Goal: Contribute content: Contribute content

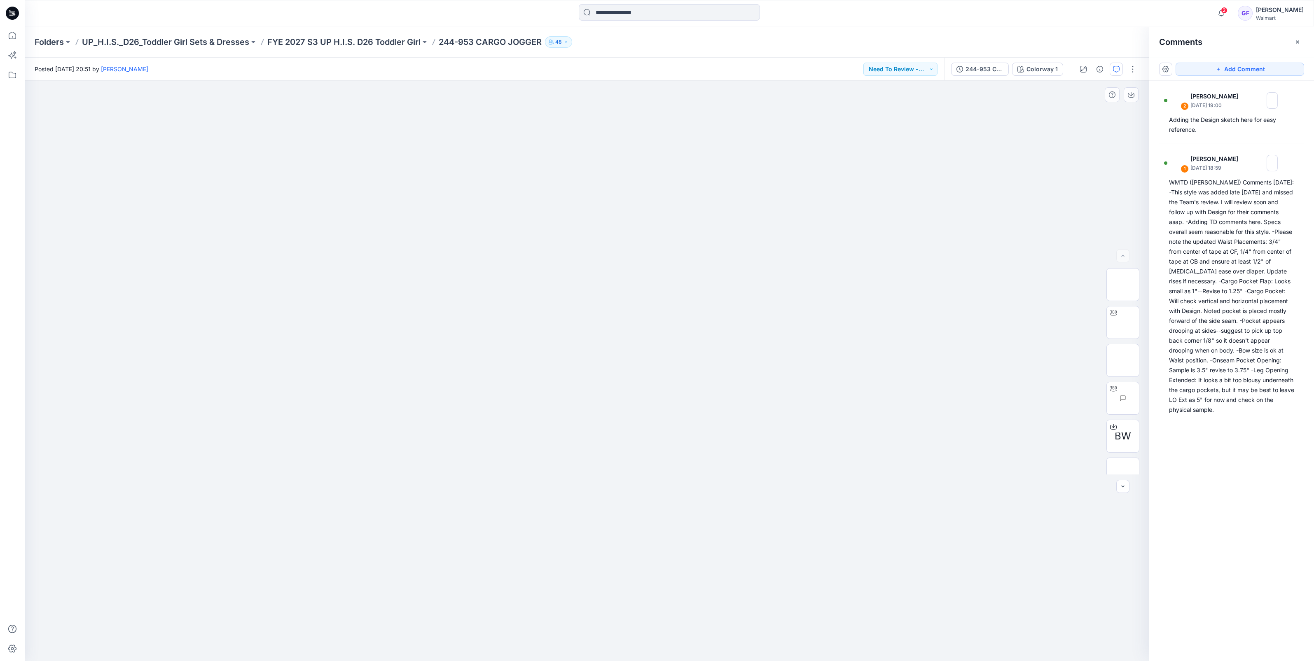
scroll to position [103, 0]
click at [402, 181] on div at bounding box center [587, 371] width 1125 height 581
click at [975, 416] on div at bounding box center [587, 371] width 1125 height 581
click at [354, 40] on p "FYE 2027 S3 UP H.I.S. D26 Toddler Girl" at bounding box center [343, 42] width 153 height 12
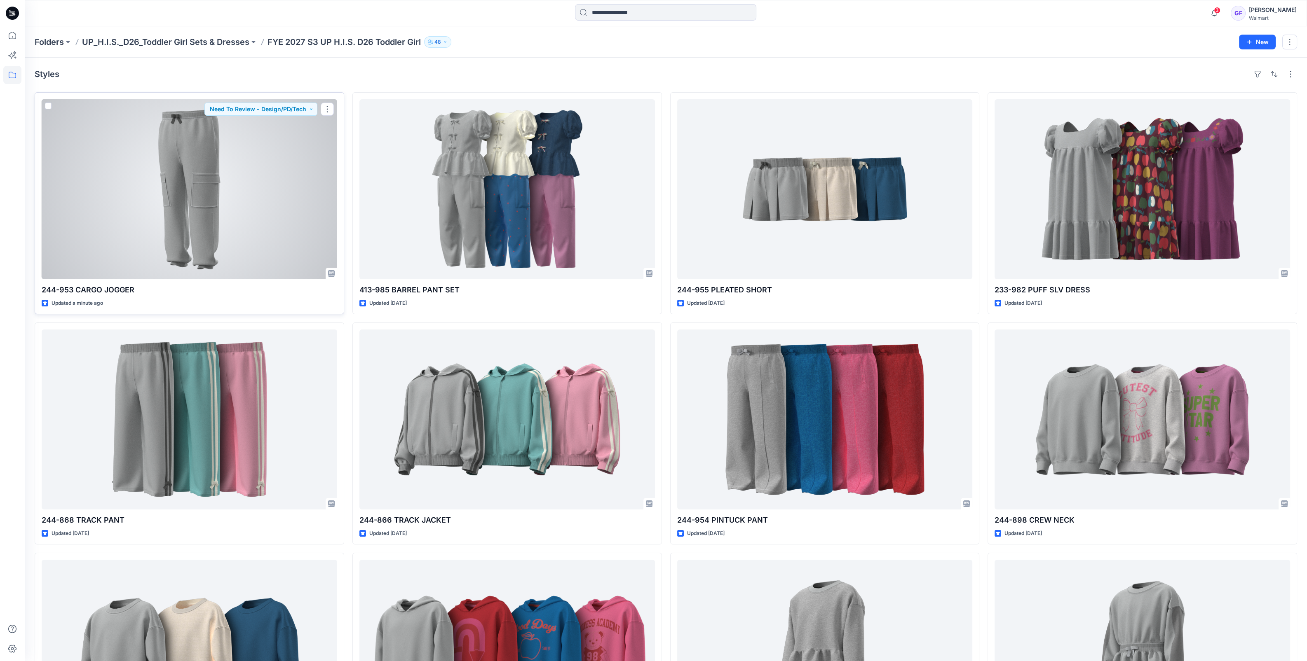
click at [263, 211] on div at bounding box center [189, 189] width 295 height 180
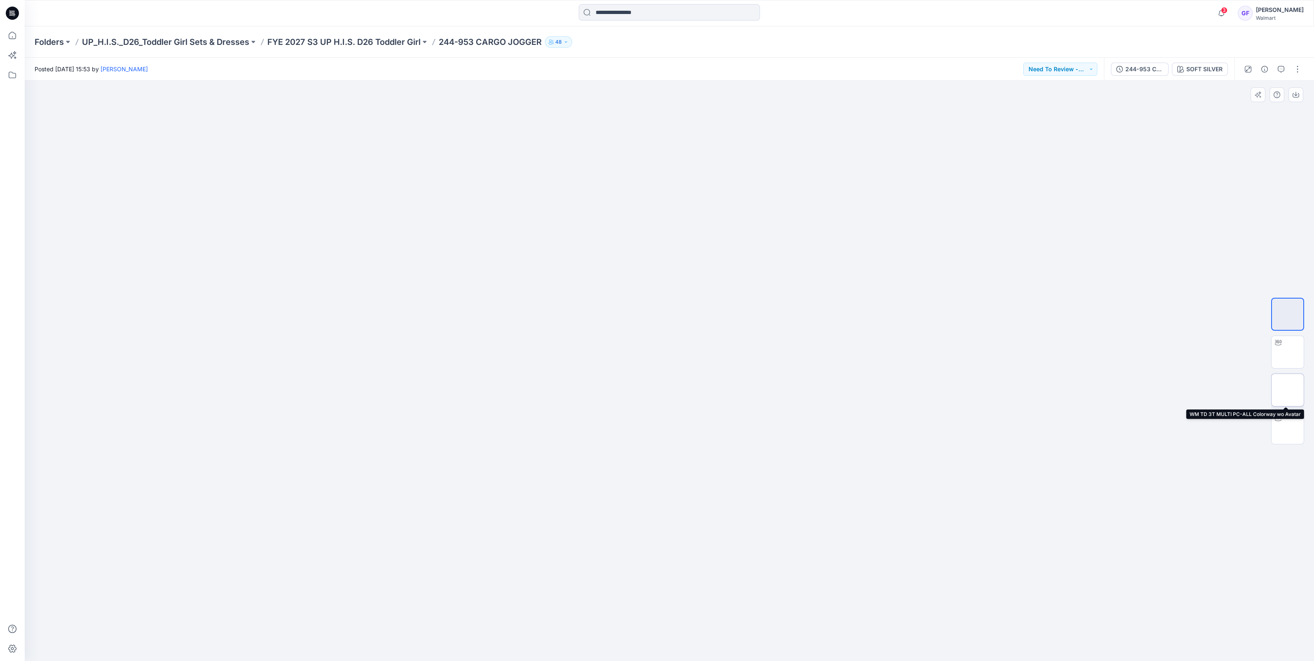
click at [1288, 390] on img at bounding box center [1288, 390] width 0 height 0
click at [1280, 68] on icon "button" at bounding box center [1281, 69] width 7 height 7
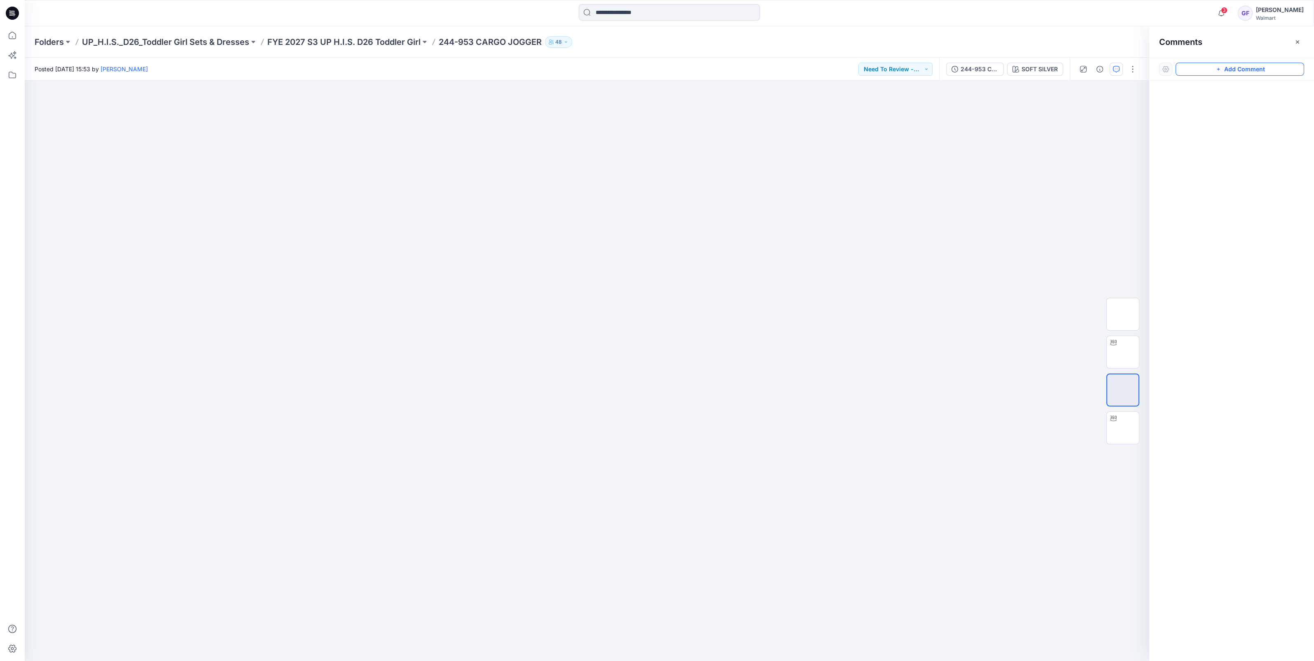
click at [1216, 69] on icon "button" at bounding box center [1219, 69] width 7 height 7
click at [1050, 138] on div "1" at bounding box center [587, 371] width 1125 height 581
click at [1078, 223] on p "kristin.veit@walmart.com" at bounding box center [1099, 225] width 62 height 8
type textarea "**********"
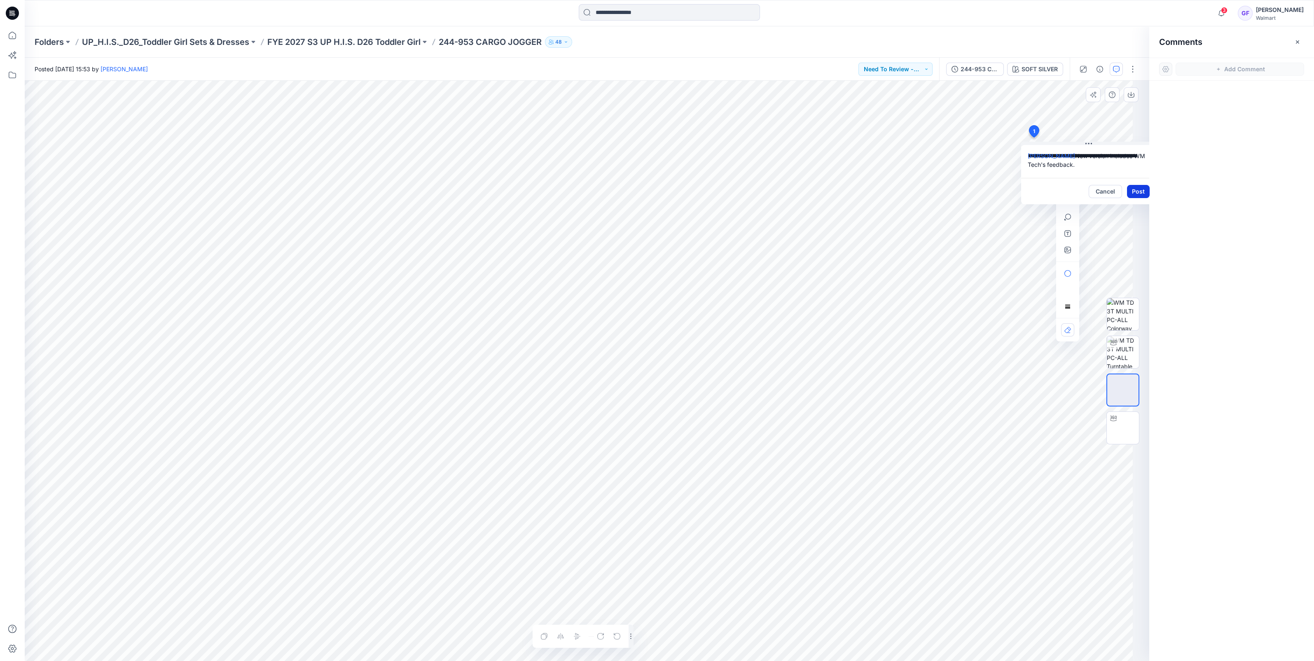
click at [1139, 194] on button "Post" at bounding box center [1138, 191] width 23 height 13
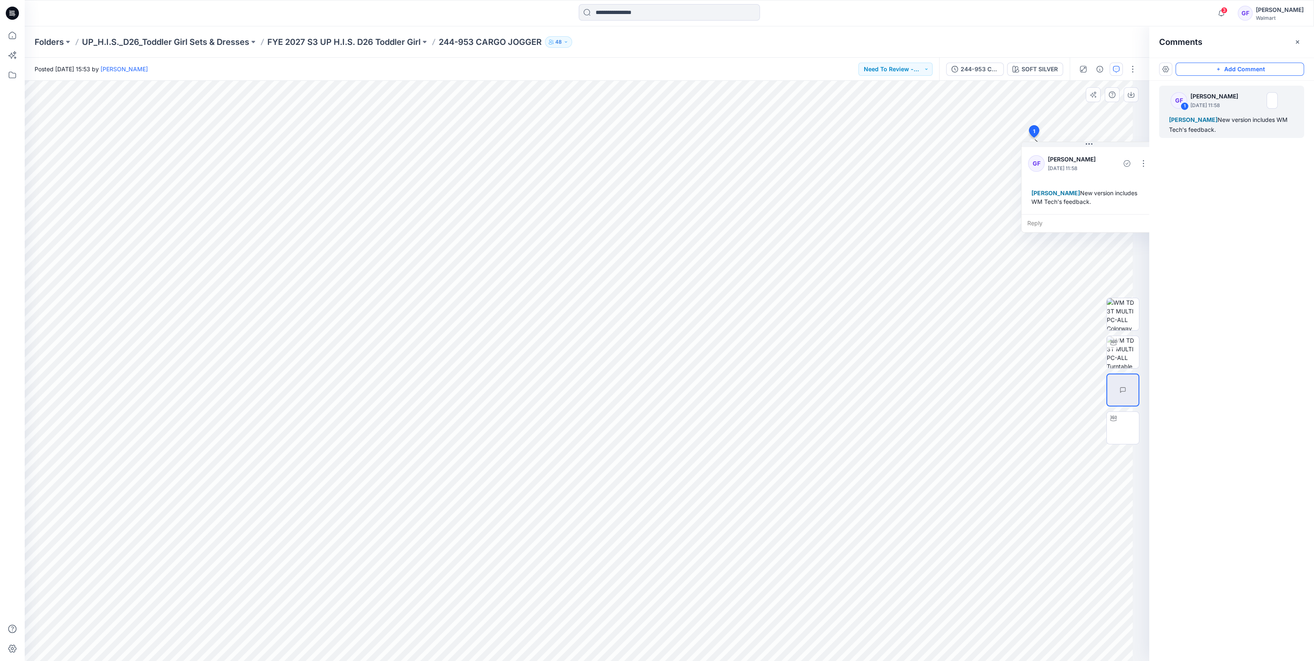
scroll to position [0, 0]
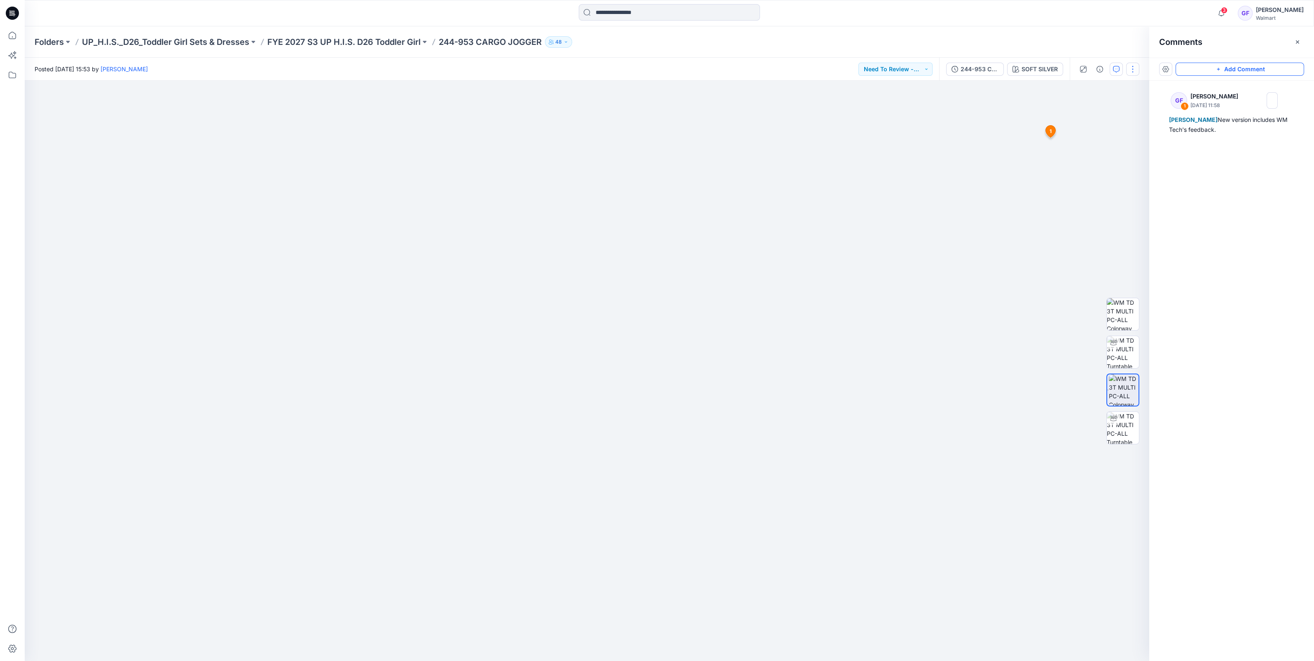
click at [1131, 72] on button "button" at bounding box center [1133, 69] width 13 height 13
click at [1081, 113] on p "Edit" at bounding box center [1080, 111] width 10 height 9
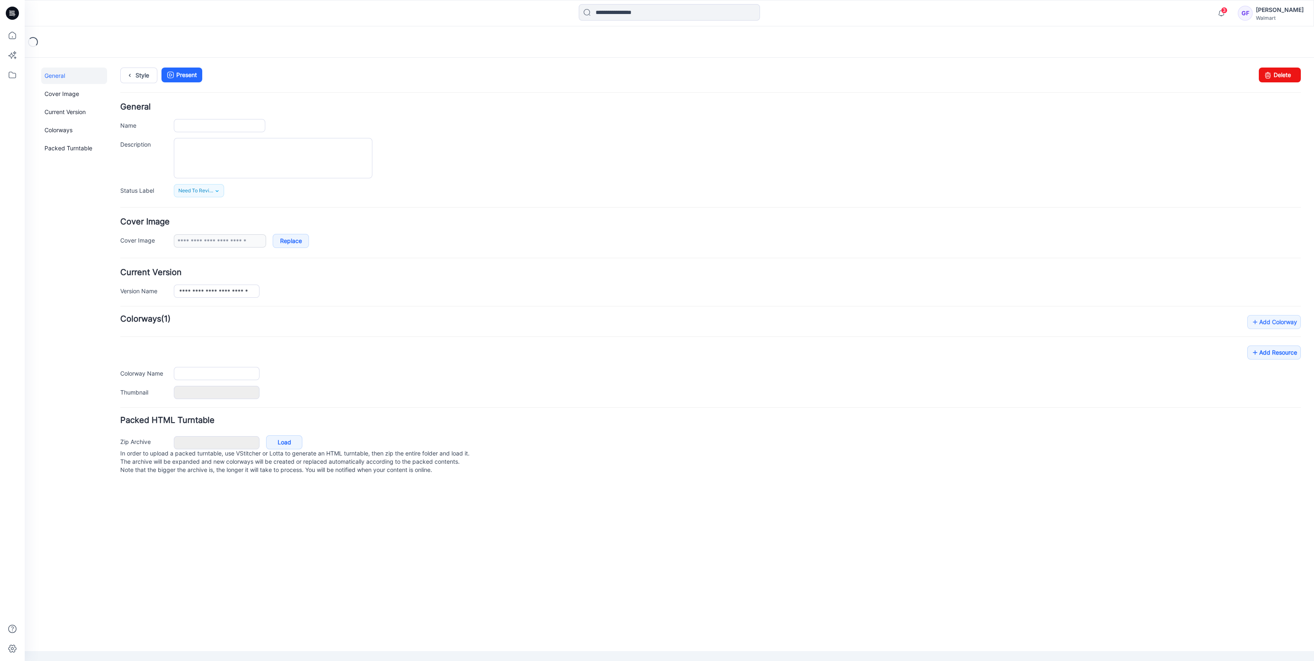
type input "**********"
type textarea "**********"
type input "**********"
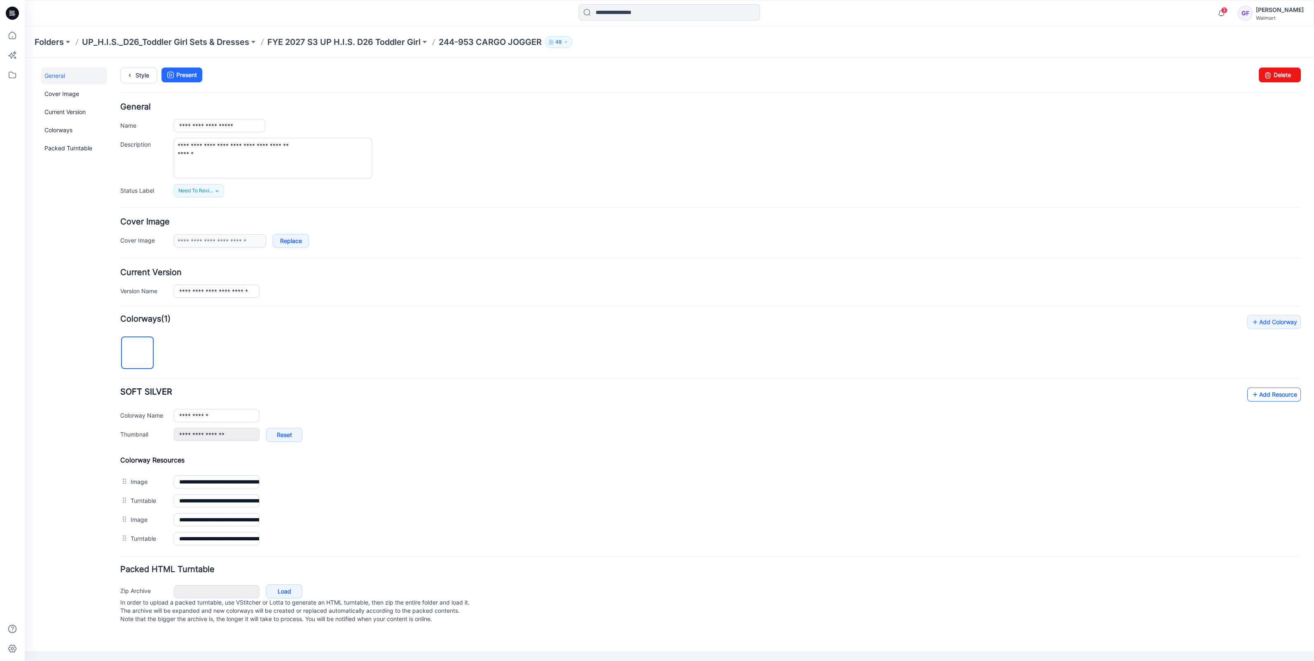
click at [1268, 400] on link "Add Resource" at bounding box center [1275, 395] width 54 height 14
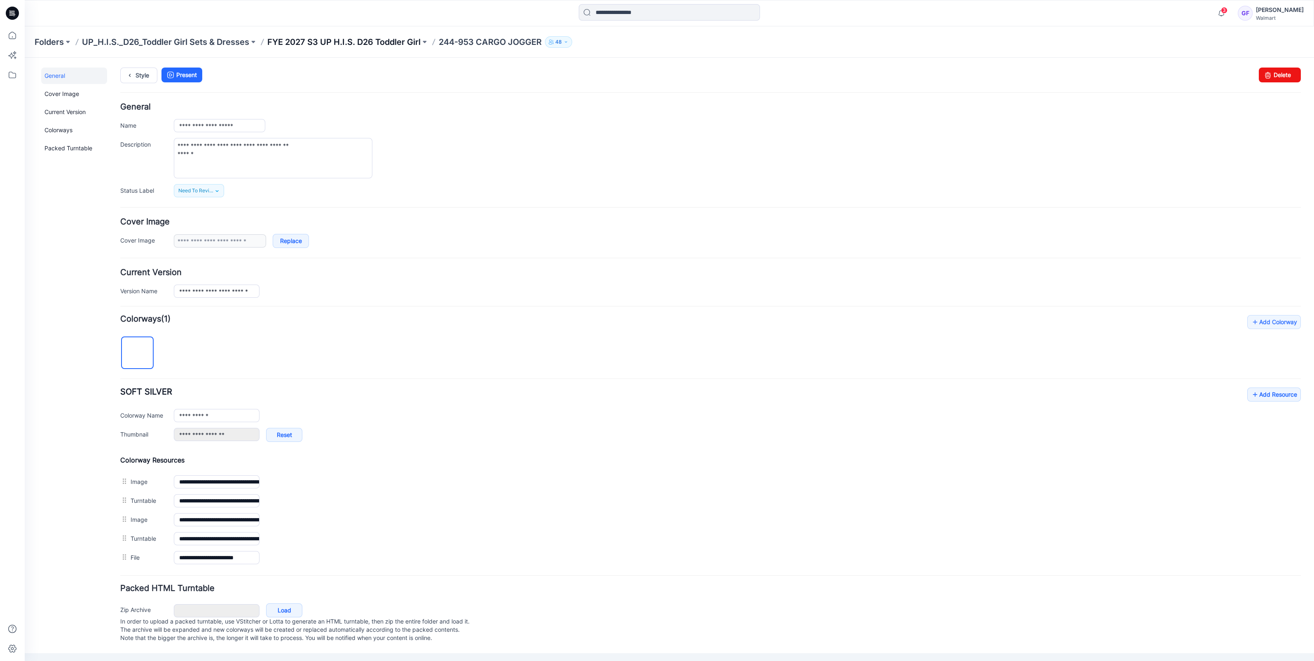
click at [388, 45] on p "FYE 2027 S3 UP H.I.S. D26 Toddler Girl" at bounding box center [343, 42] width 153 height 12
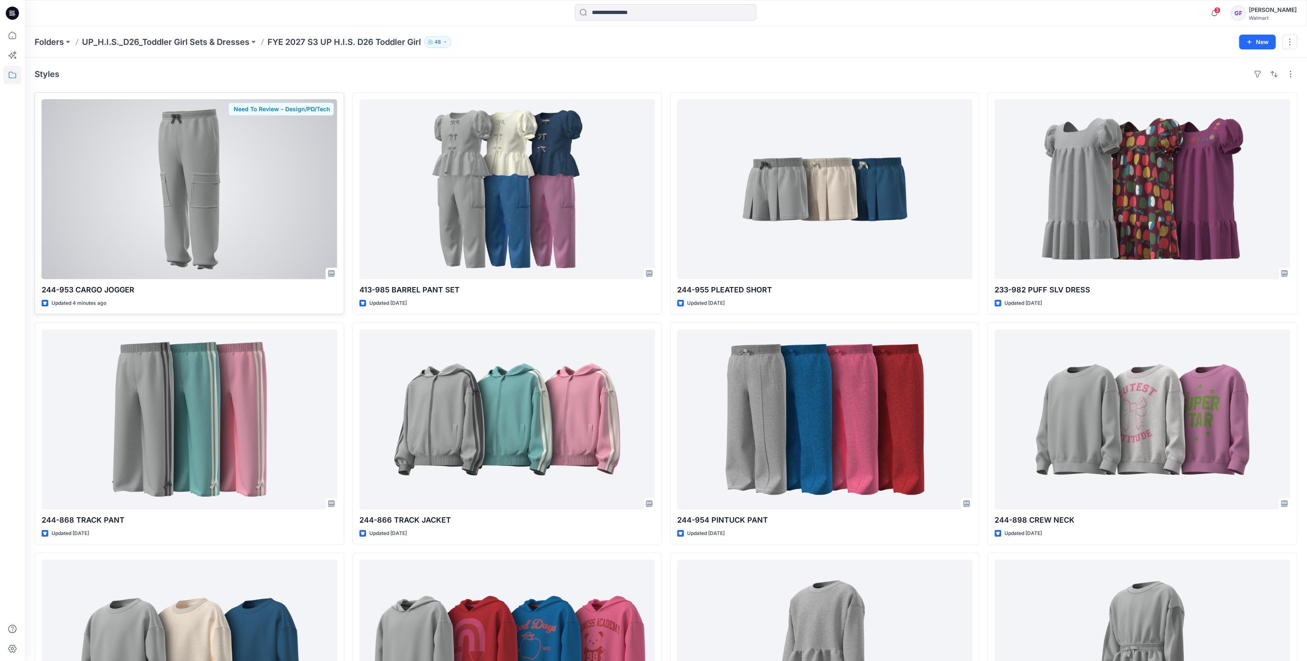
click at [237, 189] on div at bounding box center [189, 189] width 295 height 180
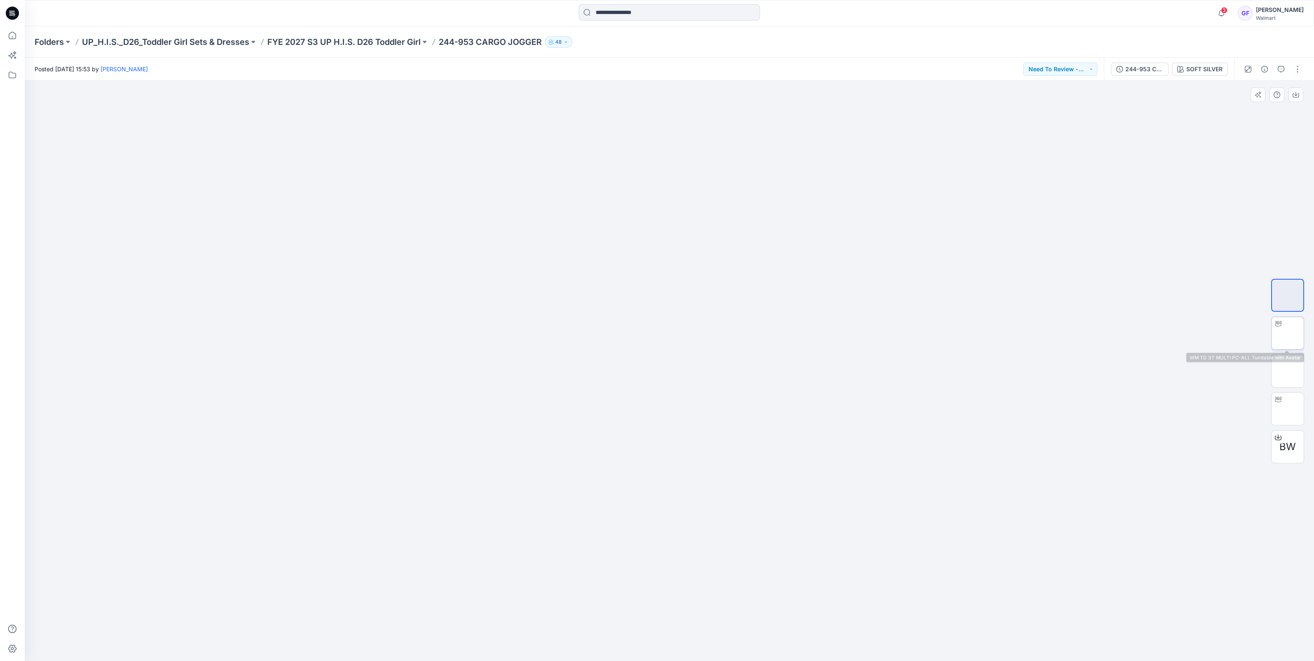
click at [1288, 333] on img at bounding box center [1288, 333] width 0 height 0
drag, startPoint x: 754, startPoint y: 640, endPoint x: 696, endPoint y: 643, distance: 57.7
click at [696, 643] on icon at bounding box center [670, 636] width 249 height 31
click at [1288, 371] on img at bounding box center [1288, 371] width 0 height 0
click at [1288, 409] on img at bounding box center [1288, 409] width 0 height 0
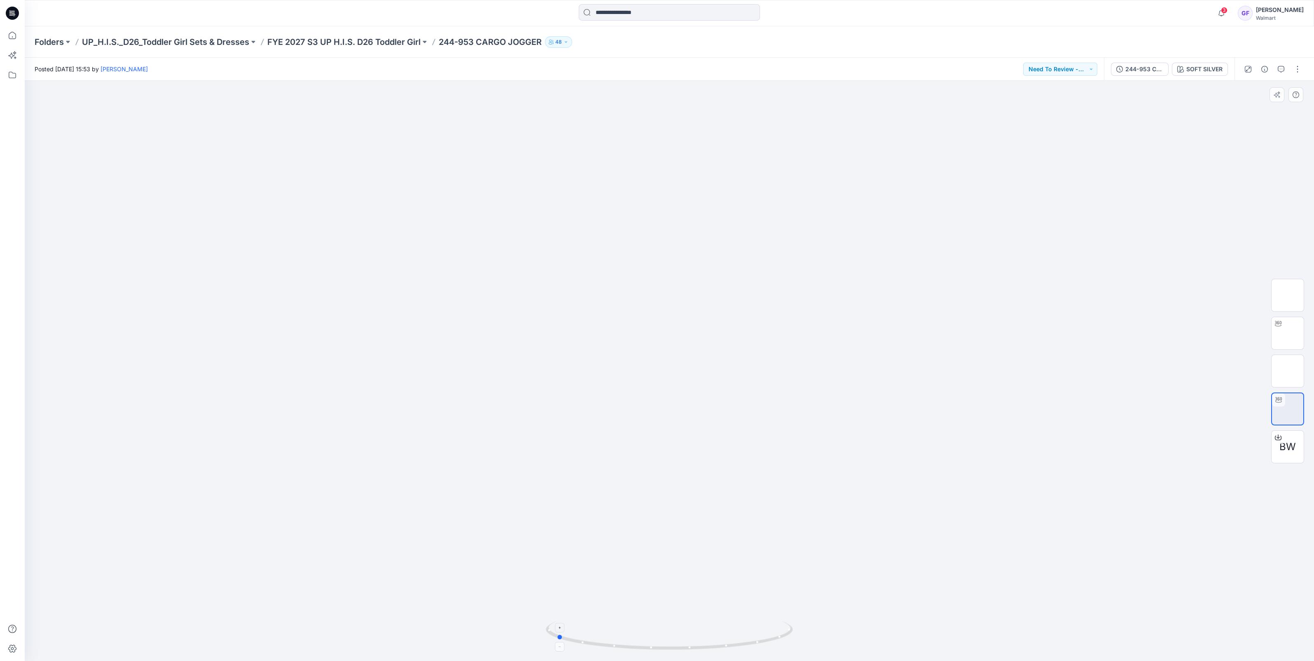
drag, startPoint x: 764, startPoint y: 640, endPoint x: 658, endPoint y: 661, distance: 107.4
click at [650, 644] on icon at bounding box center [670, 636] width 249 height 31
click at [1150, 65] on div "244-953 CARGO JOGGER_10-13" at bounding box center [1145, 69] width 38 height 9
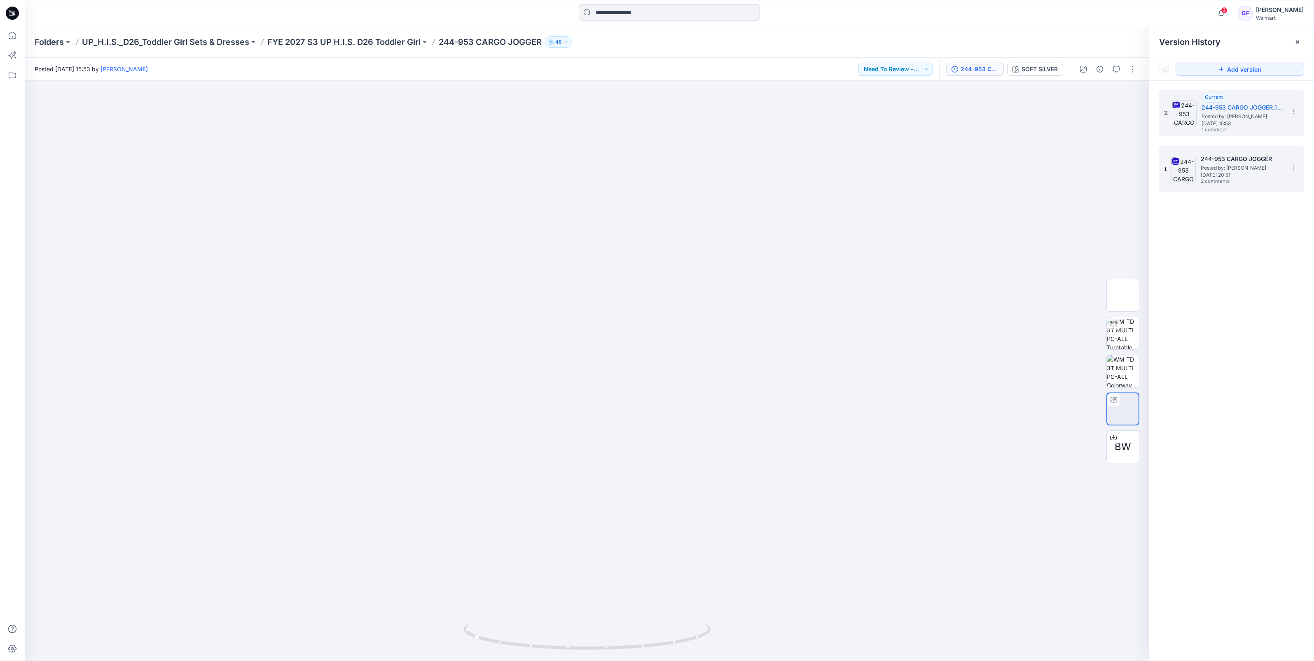
click at [1208, 171] on span "Posted by: [PERSON_NAME]" at bounding box center [1242, 168] width 82 height 8
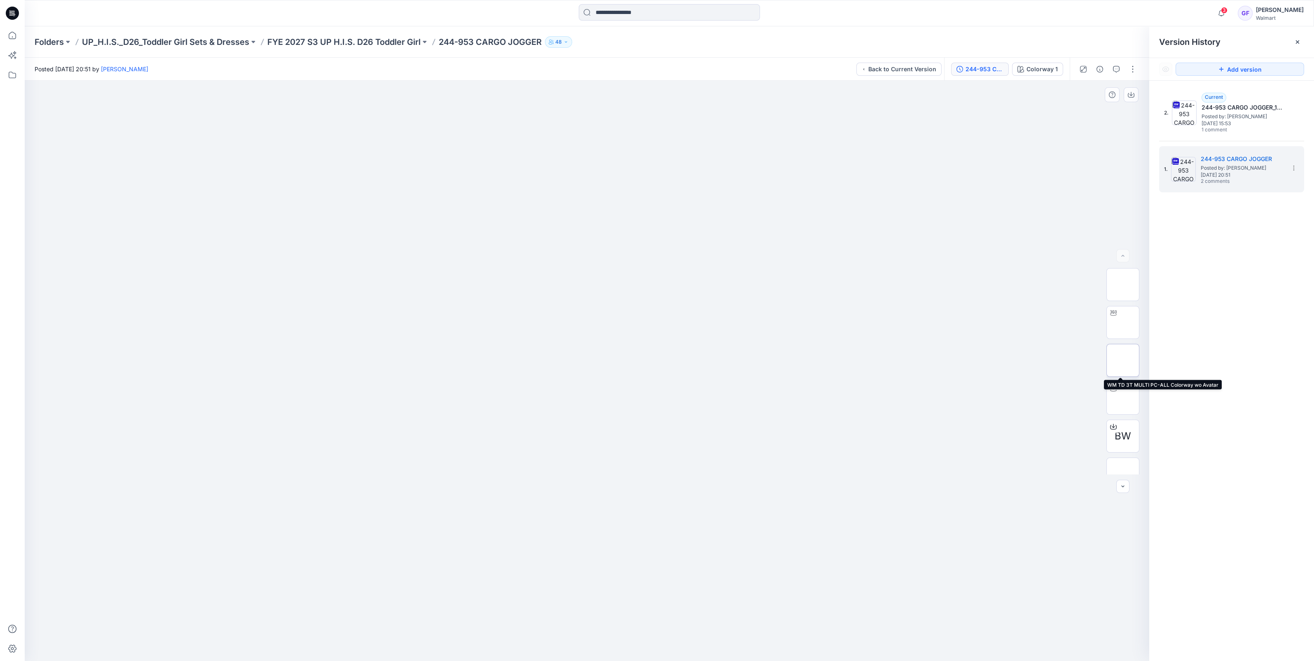
click at [1123, 361] on img at bounding box center [1123, 361] width 0 height 0
click at [1123, 398] on img at bounding box center [1123, 398] width 0 height 0
drag, startPoint x: 700, startPoint y: 636, endPoint x: 593, endPoint y: 637, distance: 107.2
click at [593, 637] on icon at bounding box center [588, 636] width 249 height 31
click at [1119, 65] on button "button" at bounding box center [1116, 69] width 13 height 13
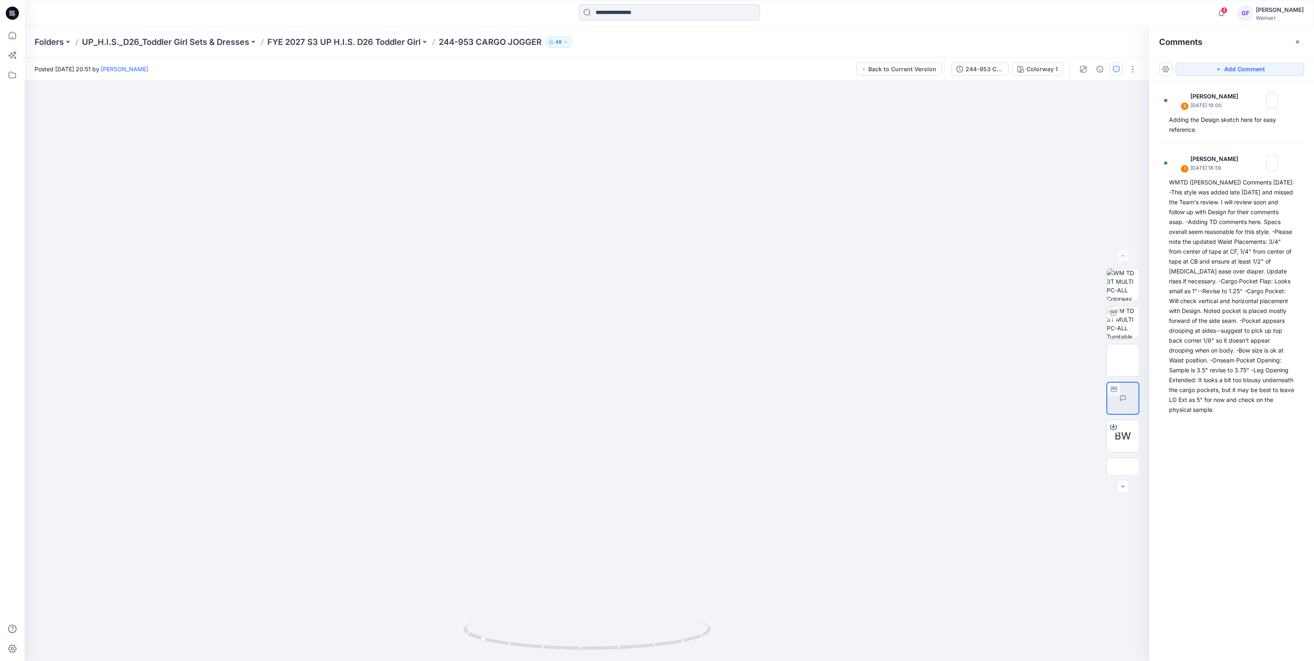
click at [993, 77] on div "244-953 CARGO JOGGER Colorway 1" at bounding box center [1007, 69] width 126 height 23
click at [989, 73] on div "244-953 CARGO JOGGER" at bounding box center [985, 69] width 38 height 9
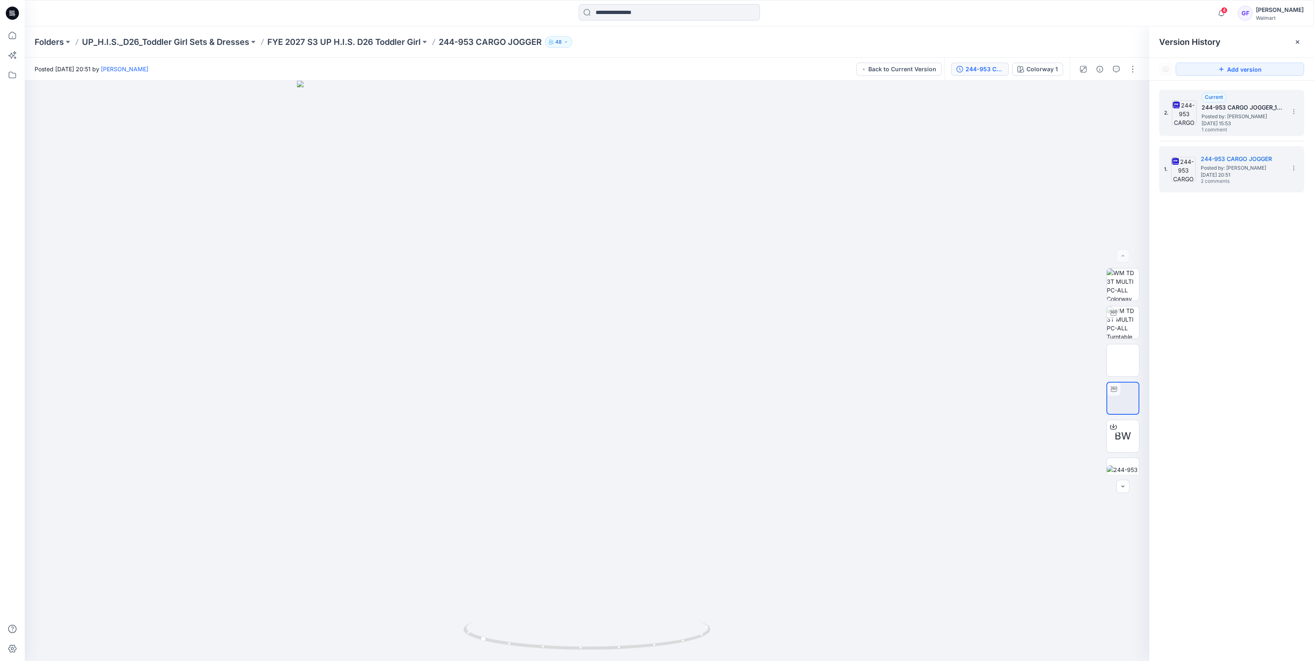
click at [1200, 105] on div "2. Current 244-953 CARGO JOGGER_10-13 Posted by: Gia Falati Monday, October 13,…" at bounding box center [1227, 113] width 124 height 40
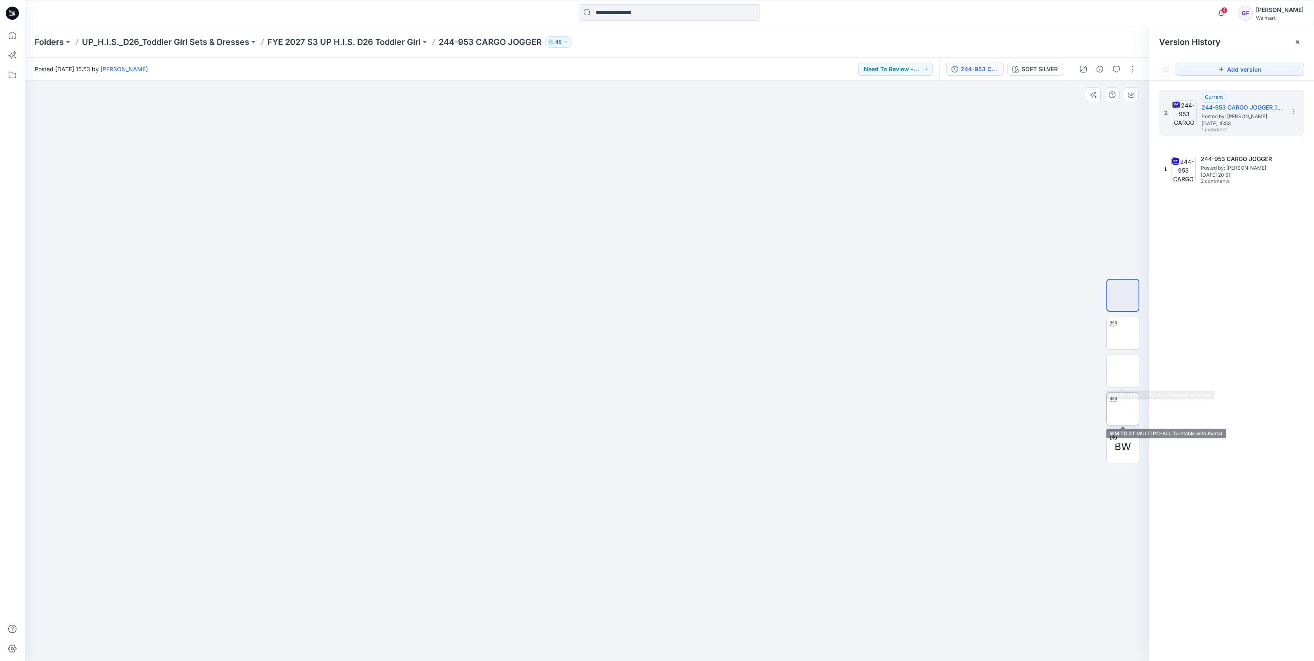
click at [1123, 409] on img at bounding box center [1123, 409] width 0 height 0
drag, startPoint x: 675, startPoint y: 637, endPoint x: 564, endPoint y: 648, distance: 111.8
click at [564, 648] on icon at bounding box center [588, 636] width 249 height 31
click at [1118, 69] on icon "button" at bounding box center [1116, 69] width 7 height 7
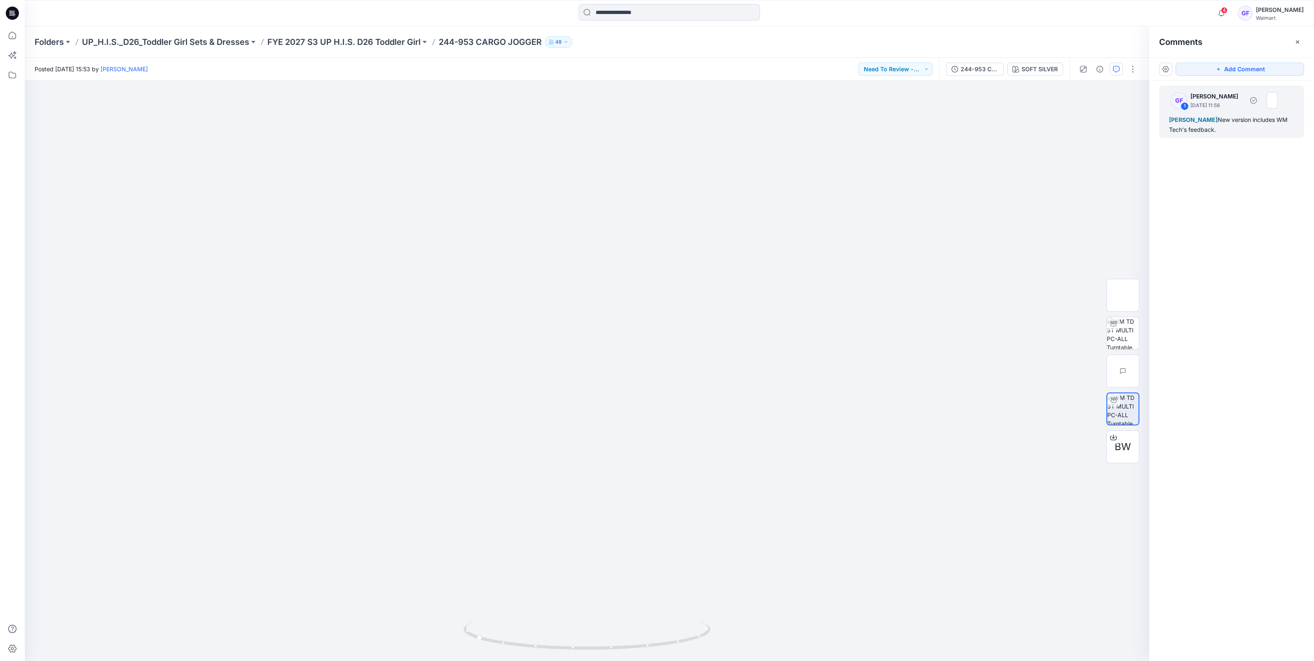
click at [1254, 117] on div "Kristin Veit New version includes WM Tech's feedback." at bounding box center [1231, 125] width 125 height 20
click at [1235, 171] on div "GF 1 Gia Falati October 13, 2025 11:58 Kristin Veit New version includes WM Tec…" at bounding box center [1232, 356] width 165 height 550
click at [1086, 199] on div "Kristin Veit New version includes WM Tech's feedback." at bounding box center [1106, 197] width 122 height 24
click at [1085, 167] on p "October 13, 2025 11:58" at bounding box center [1092, 168] width 54 height 8
click at [1202, 191] on div "GF 1 Gia Falati October 13, 2025 11:58 Kristin Veit New version includes WM Tec…" at bounding box center [1232, 356] width 165 height 550
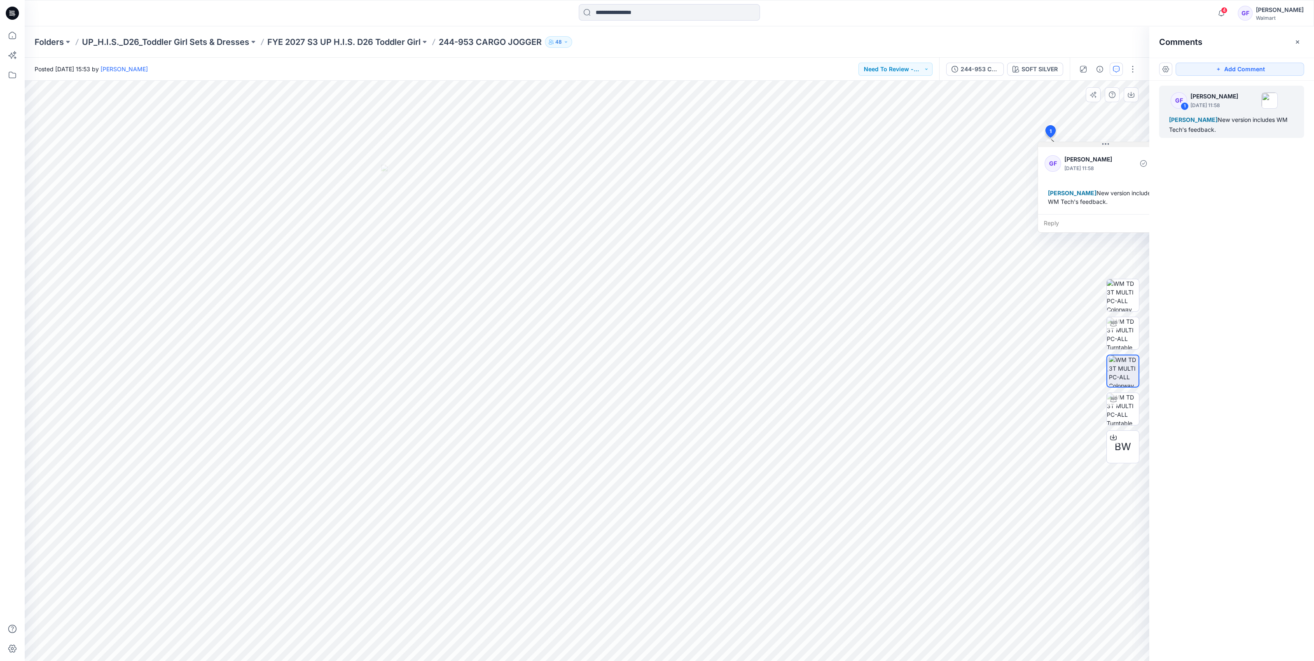
click at [1105, 147] on icon at bounding box center [1106, 144] width 7 height 7
drag, startPoint x: 1105, startPoint y: 147, endPoint x: 1013, endPoint y: 151, distance: 91.6
click at [1013, 151] on icon at bounding box center [1014, 148] width 7 height 7
click at [1069, 165] on button "button" at bounding box center [1068, 168] width 13 height 13
click at [1065, 186] on p "Edit comment" at bounding box center [1070, 187] width 37 height 9
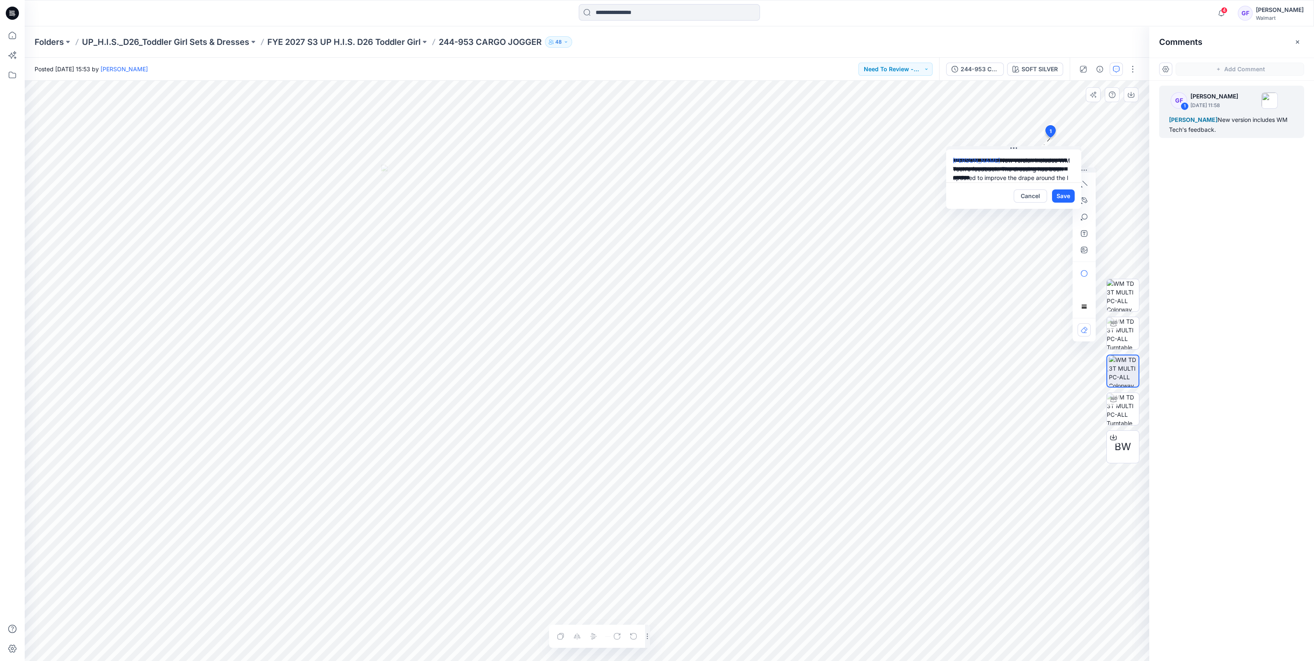
scroll to position [7, 0]
type textarea "**********"
click at [1066, 195] on button "Save" at bounding box center [1063, 196] width 23 height 13
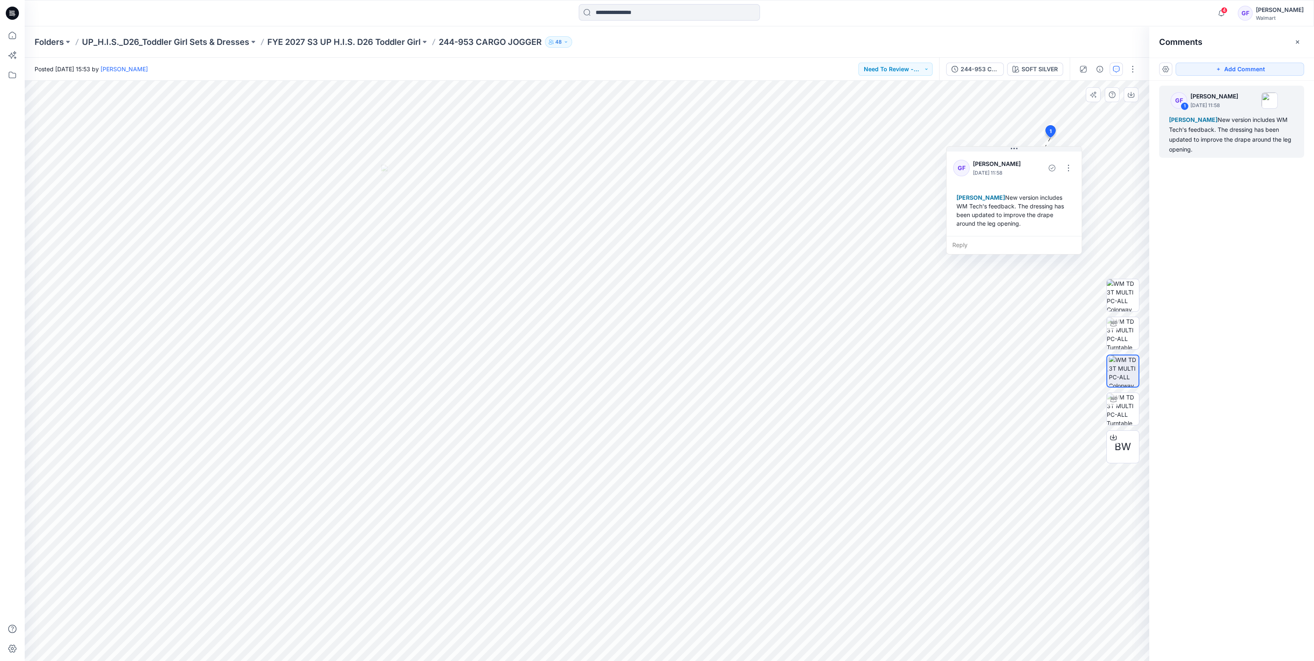
click at [1172, 223] on div "GF 1 Gia Falati October 13, 2025 11:58 Kristin Veit New version includes WM Tec…" at bounding box center [1232, 356] width 165 height 550
click at [1069, 163] on button "button" at bounding box center [1068, 168] width 13 height 13
click at [1057, 185] on p "Edit comment" at bounding box center [1070, 187] width 37 height 9
click at [1049, 152] on textarea "**********" at bounding box center [1014, 166] width 135 height 33
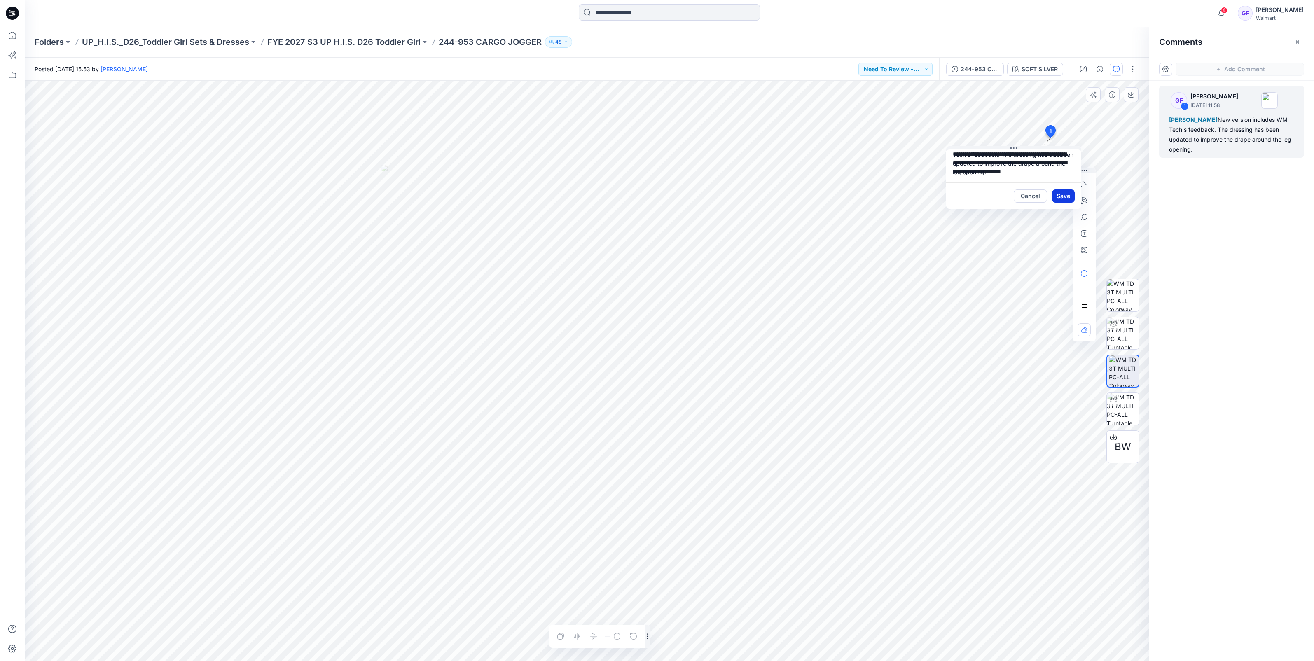
type textarea "**********"
click at [1063, 196] on button "Save" at bounding box center [1063, 196] width 23 height 13
click at [1217, 204] on div "GF 1 Gia Falati October 13, 2025 11:58 Kristin Veit New version includes WM Tec…" at bounding box center [1232, 356] width 165 height 550
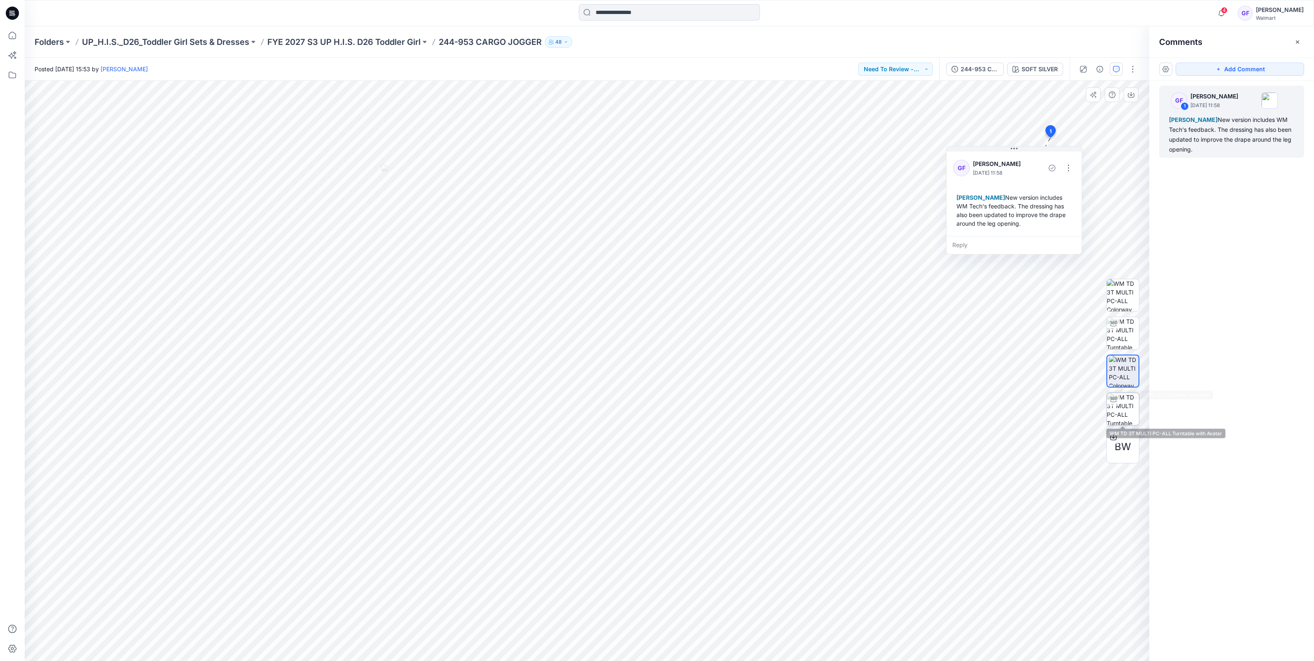
click at [1131, 408] on img at bounding box center [1123, 409] width 32 height 32
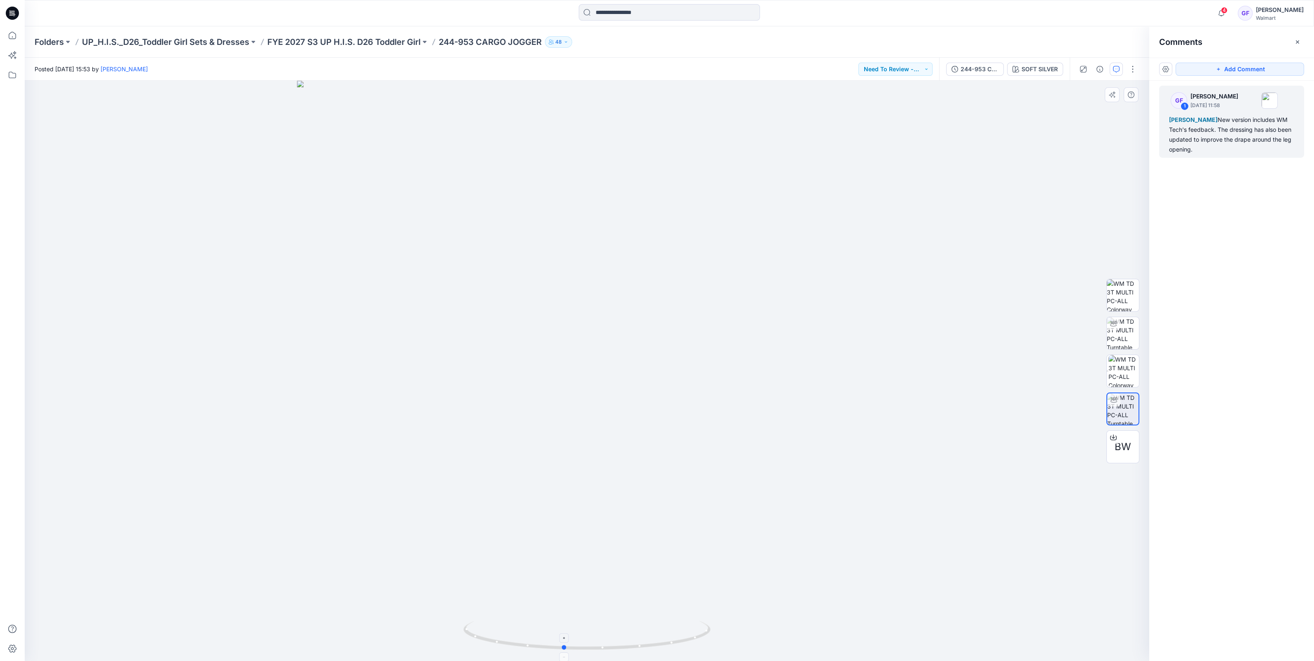
drag, startPoint x: 667, startPoint y: 637, endPoint x: 644, endPoint y: 637, distance: 23.1
click at [644, 637] on icon at bounding box center [588, 636] width 249 height 31
drag, startPoint x: 647, startPoint y: 651, endPoint x: 674, endPoint y: 651, distance: 27.2
click at [670, 651] on icon at bounding box center [588, 636] width 249 height 31
click at [1131, 73] on button "button" at bounding box center [1133, 69] width 13 height 13
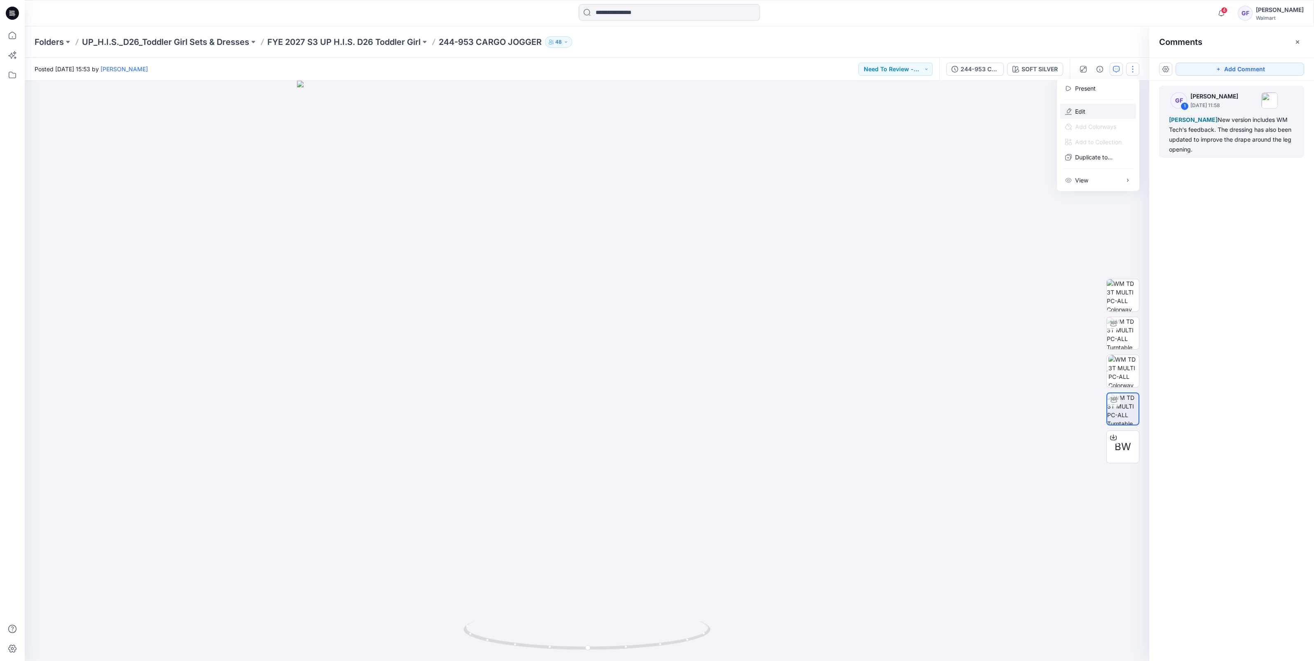
click at [1092, 108] on button "Edit" at bounding box center [1099, 111] width 76 height 15
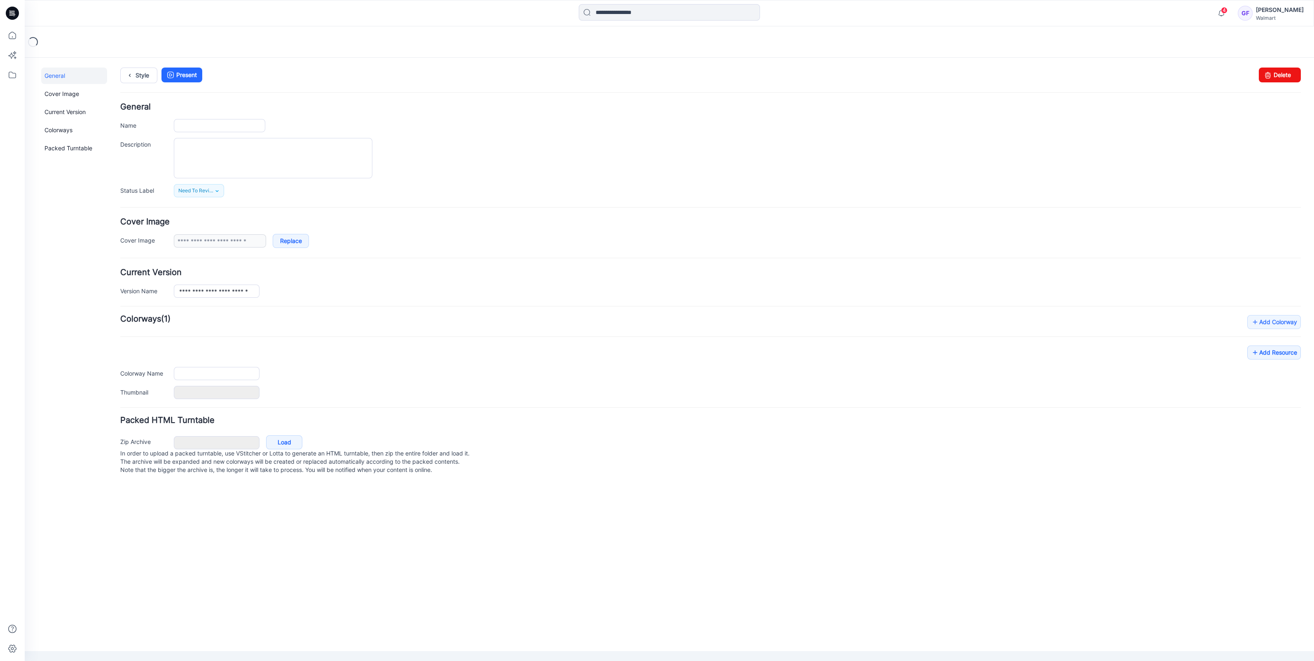
type input "**********"
type textarea "**********"
type input "**********"
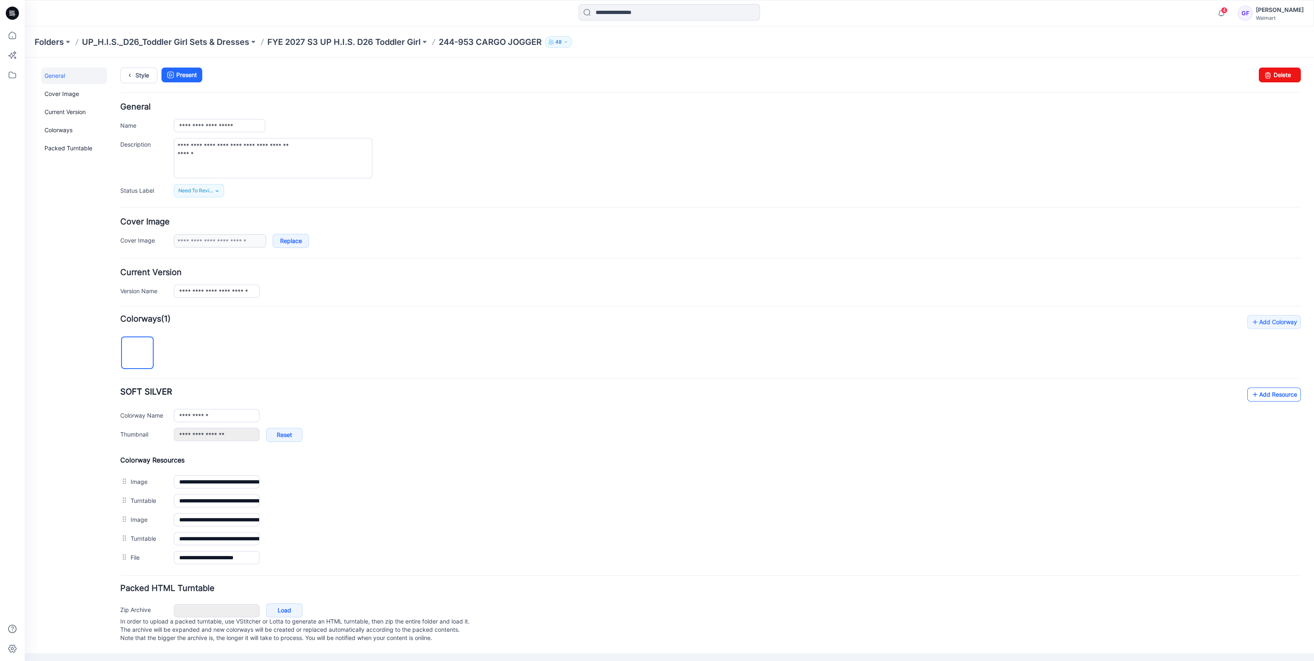
click at [1267, 395] on link "Add Resource" at bounding box center [1275, 395] width 54 height 14
click at [1268, 390] on link "Add Resource" at bounding box center [1275, 395] width 54 height 14
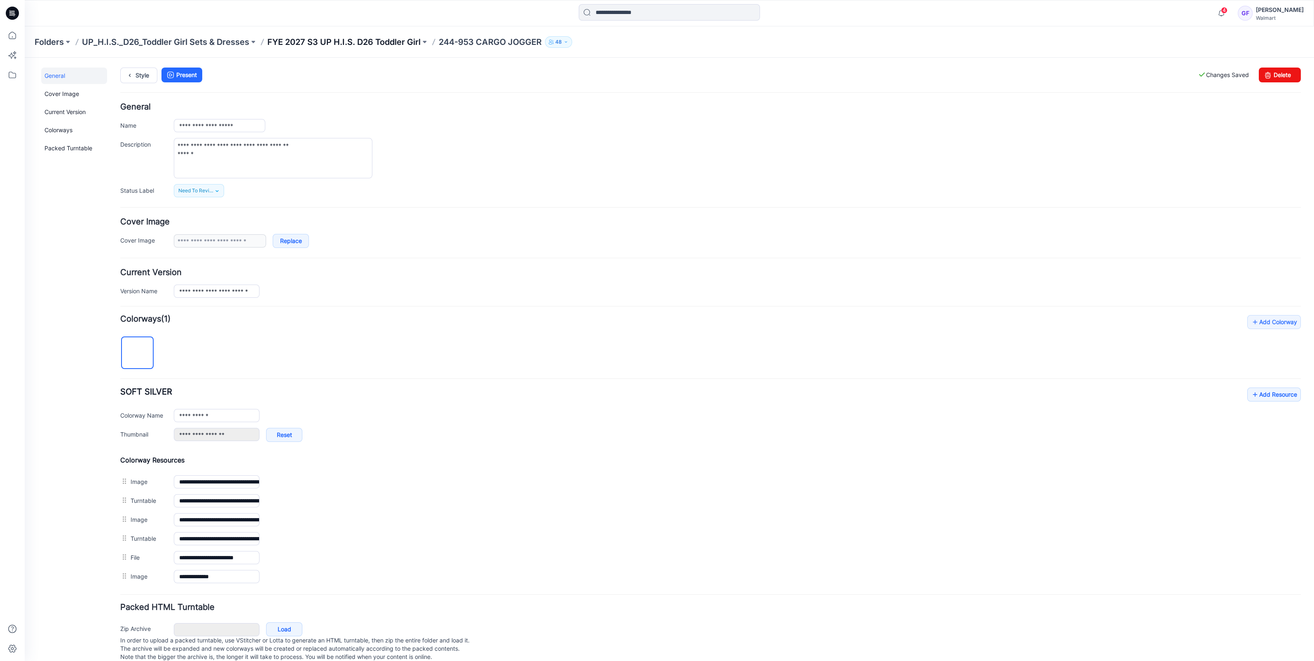
click at [348, 40] on p "FYE 2027 S3 UP H.I.S. D26 Toddler Girl" at bounding box center [343, 42] width 153 height 12
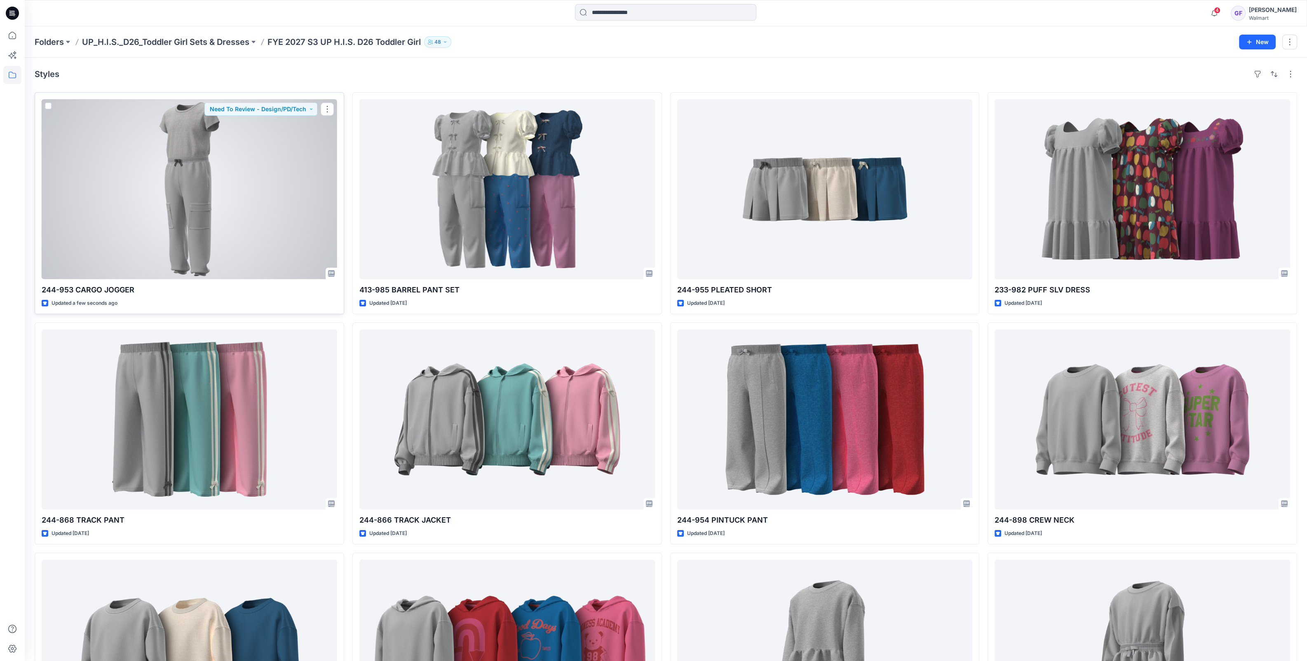
click at [155, 167] on div at bounding box center [189, 189] width 295 height 180
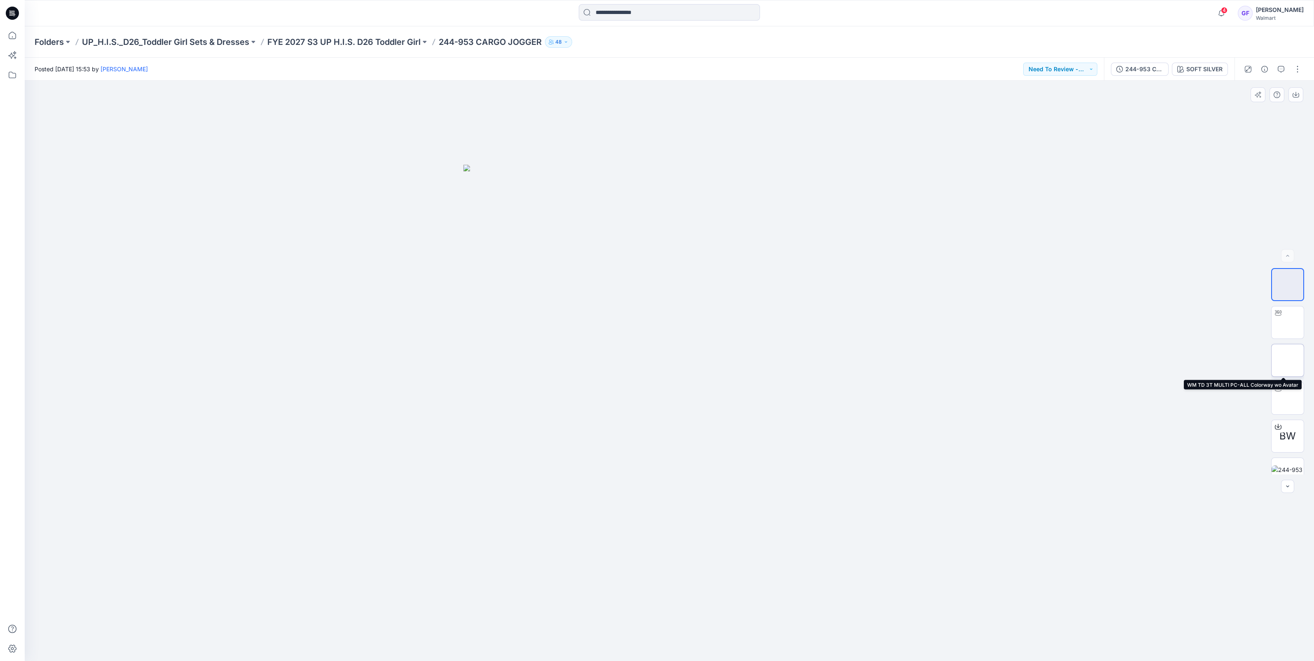
click at [1288, 361] on img at bounding box center [1288, 361] width 0 height 0
click at [1290, 397] on img at bounding box center [1288, 398] width 32 height 32
drag, startPoint x: 754, startPoint y: 643, endPoint x: 711, endPoint y: 642, distance: 42.9
click at [711, 642] on icon at bounding box center [670, 636] width 249 height 31
drag, startPoint x: 629, startPoint y: 649, endPoint x: 672, endPoint y: 651, distance: 43.3
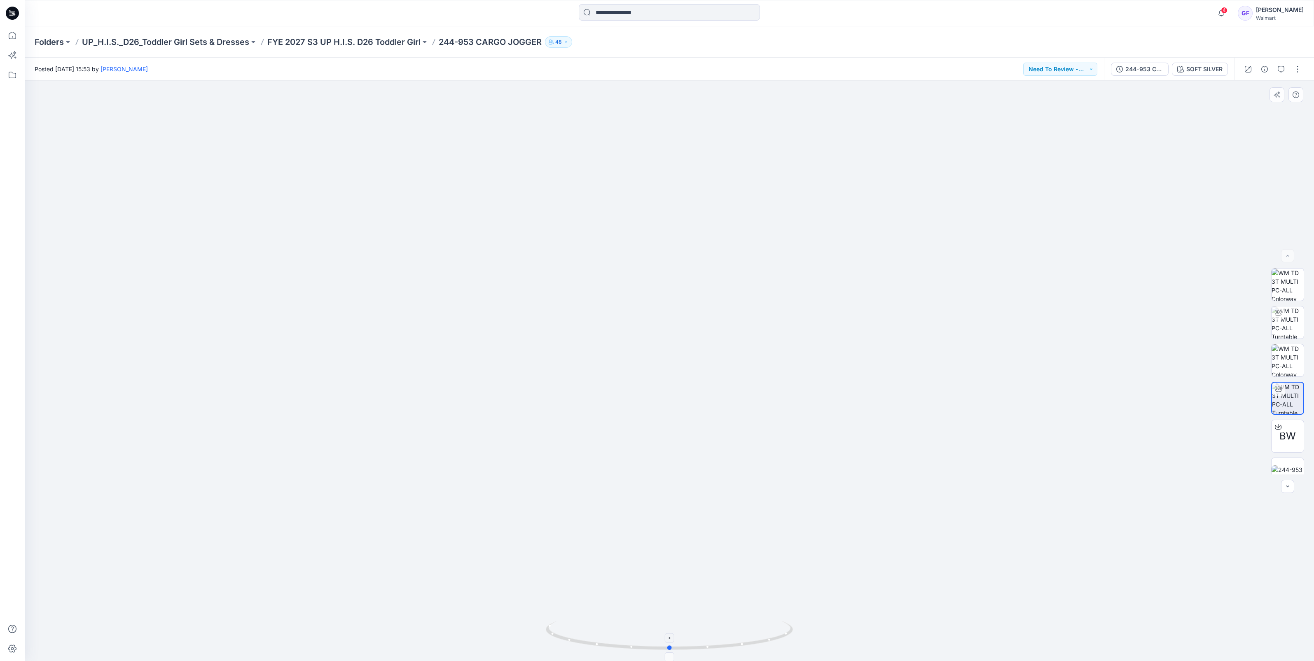
click at [672, 651] on icon at bounding box center [670, 636] width 249 height 31
click at [1252, 37] on div "Folders UP_H.I.S._D26_Toddler Girl Sets & Dresses FYE 2027 S3 UP H.I.S. D26 Tod…" at bounding box center [670, 41] width 1290 height 31
click at [1300, 66] on button "button" at bounding box center [1297, 69] width 13 height 13
click at [1243, 109] on p "Edit" at bounding box center [1245, 111] width 10 height 9
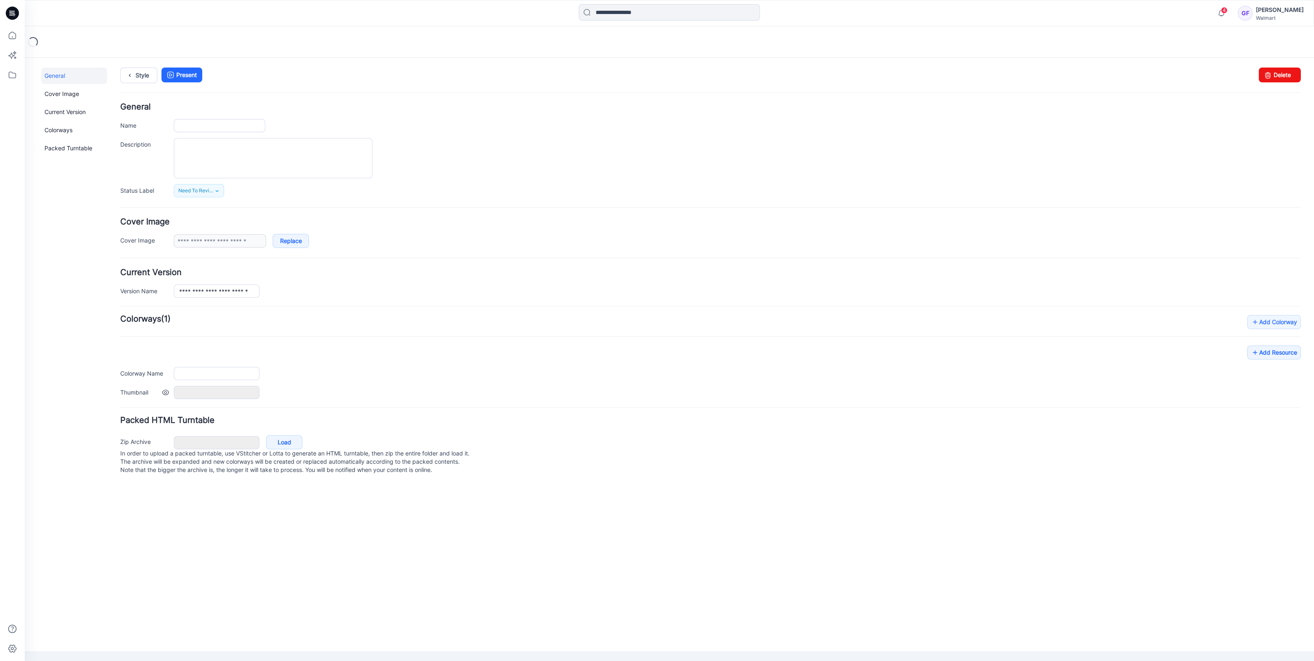
type input "**********"
type textarea "**********"
type input "**********"
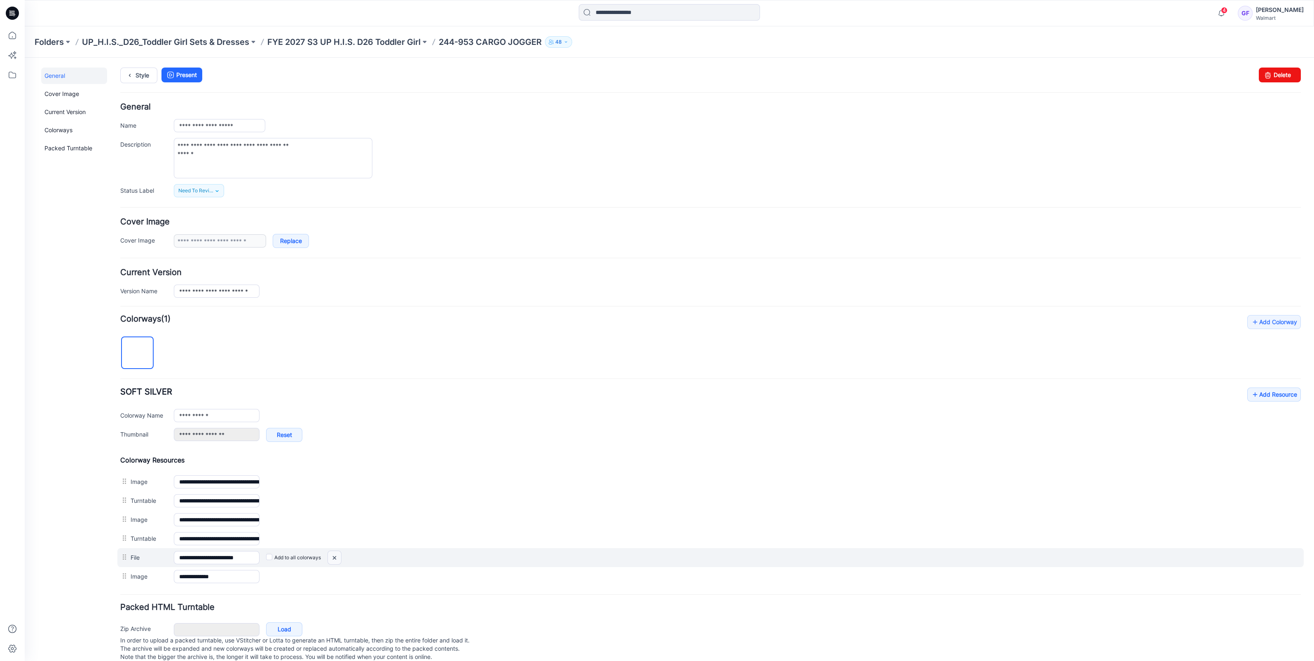
click at [332, 553] on img at bounding box center [334, 558] width 13 height 14
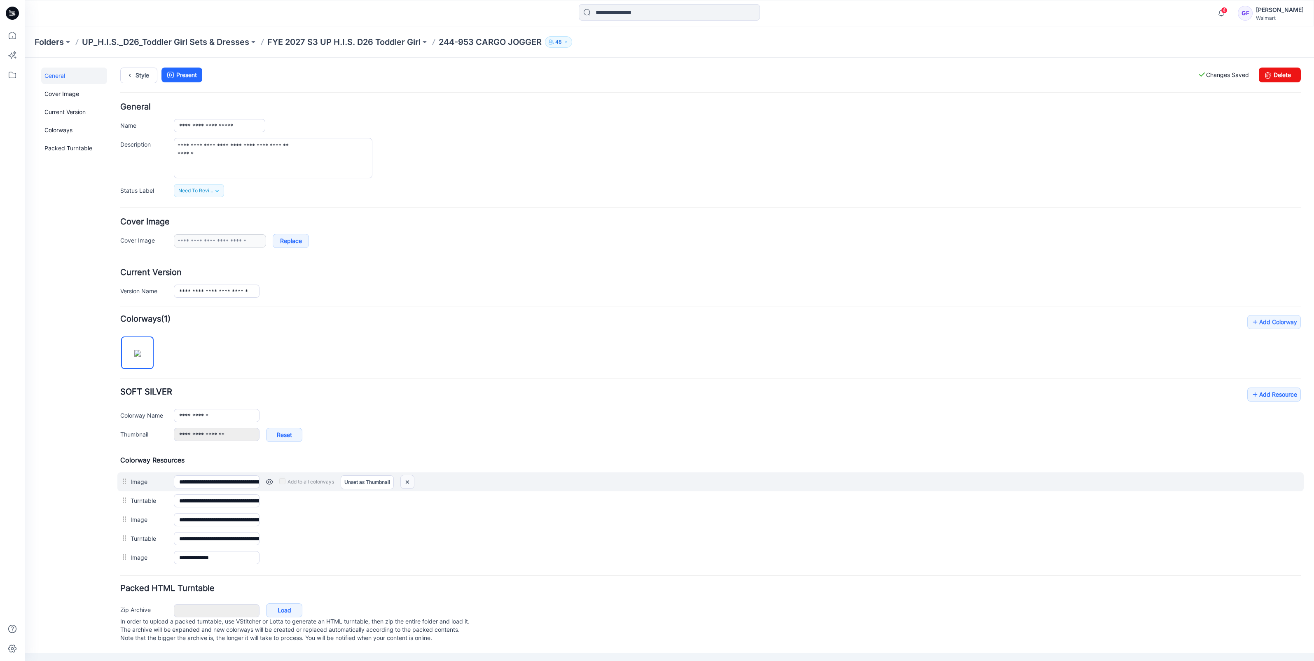
click at [410, 481] on img at bounding box center [407, 483] width 13 height 14
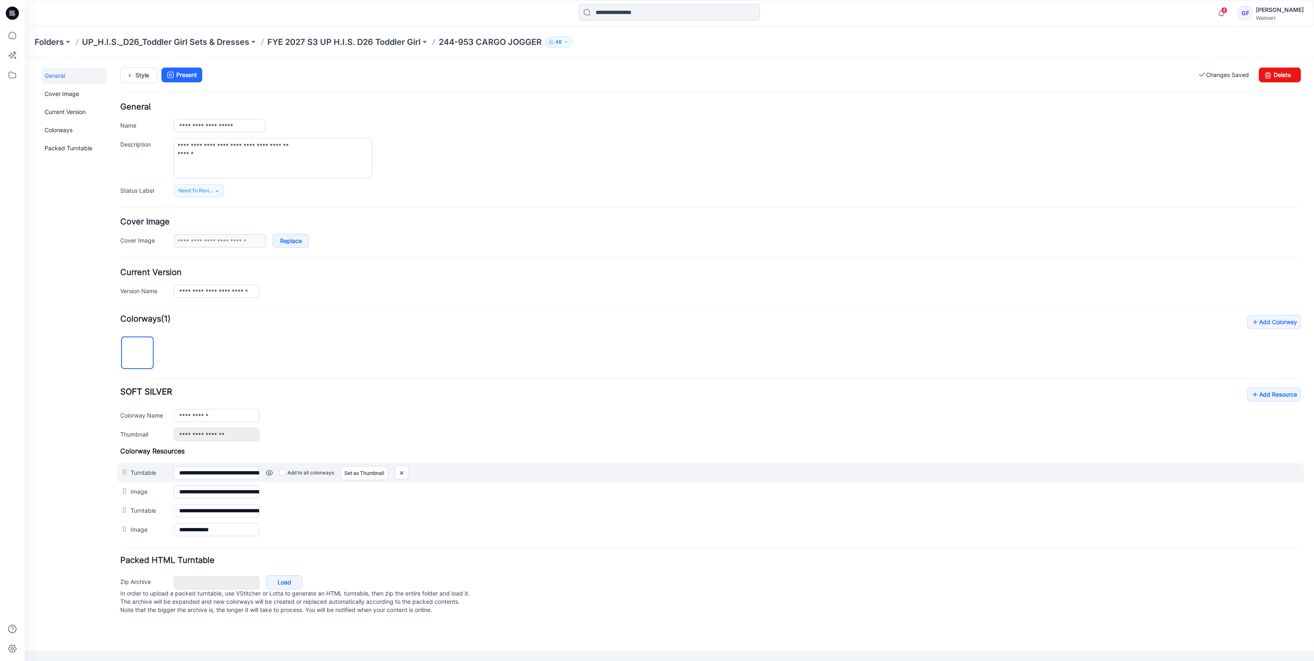
click at [409, 472] on div at bounding box center [402, 473] width 14 height 14
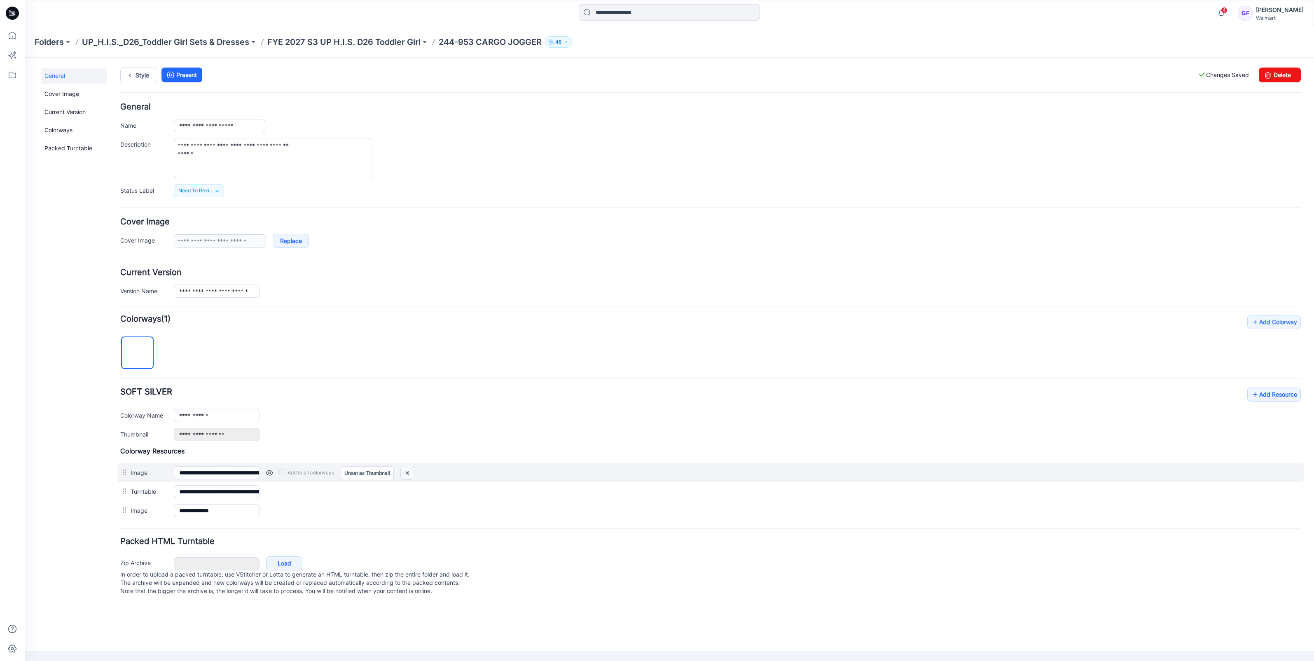
click at [407, 473] on img at bounding box center [407, 473] width 13 height 14
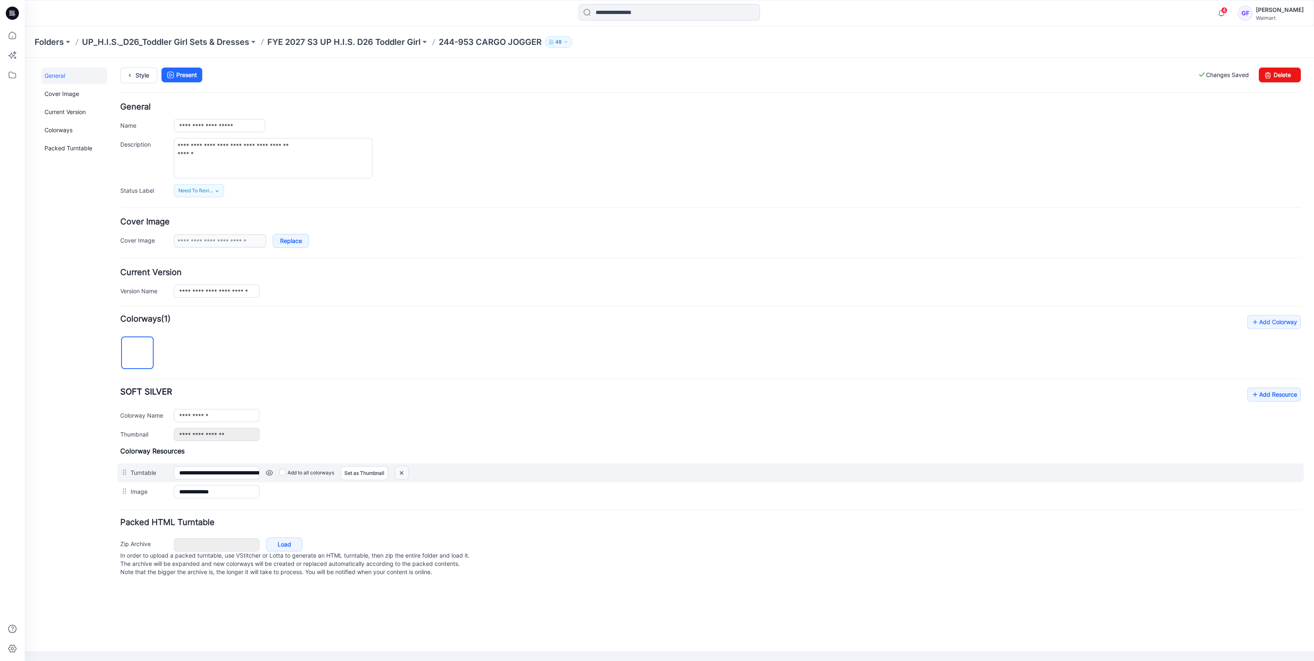
click at [403, 472] on img at bounding box center [401, 473] width 13 height 14
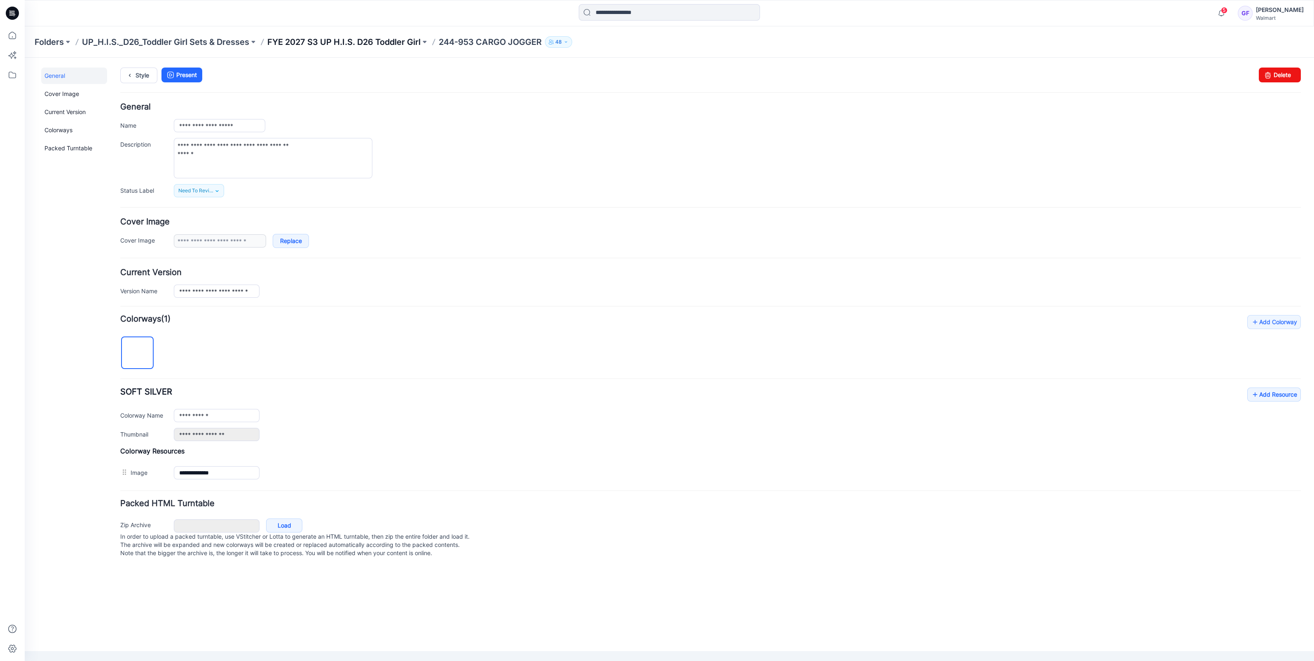
click at [346, 41] on p "FYE 2027 S3 UP H.I.S. D26 Toddler Girl" at bounding box center [343, 42] width 153 height 12
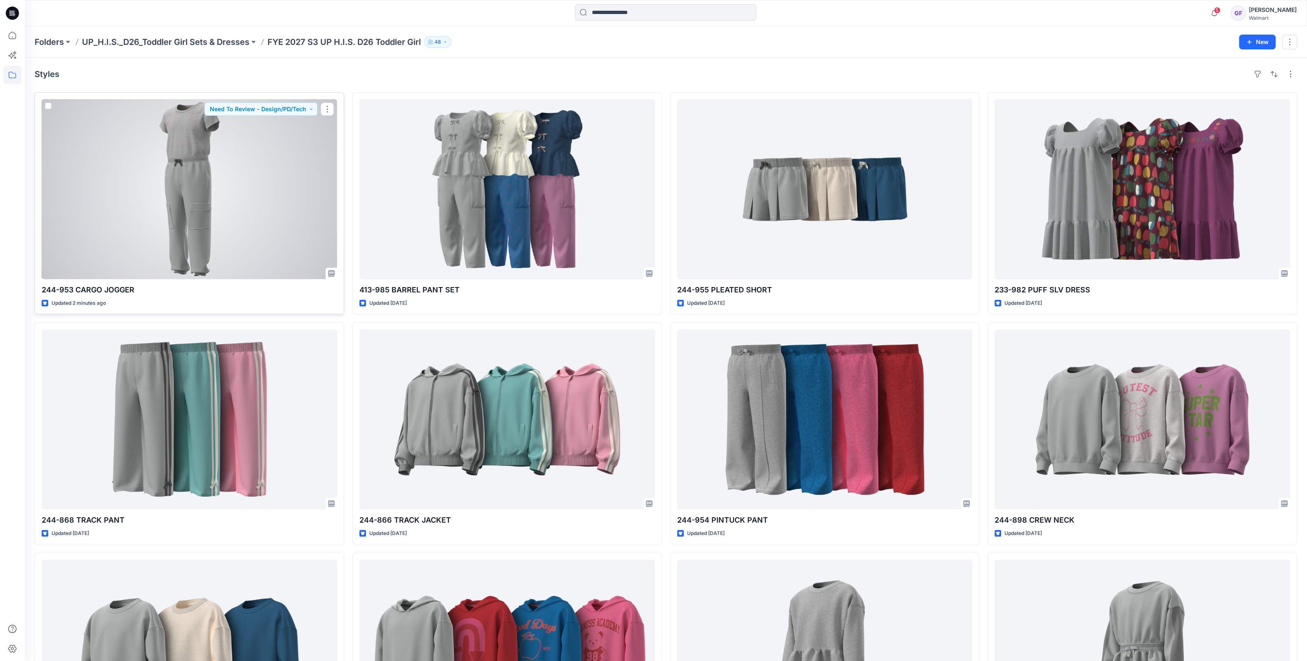
click at [218, 233] on div at bounding box center [189, 189] width 295 height 180
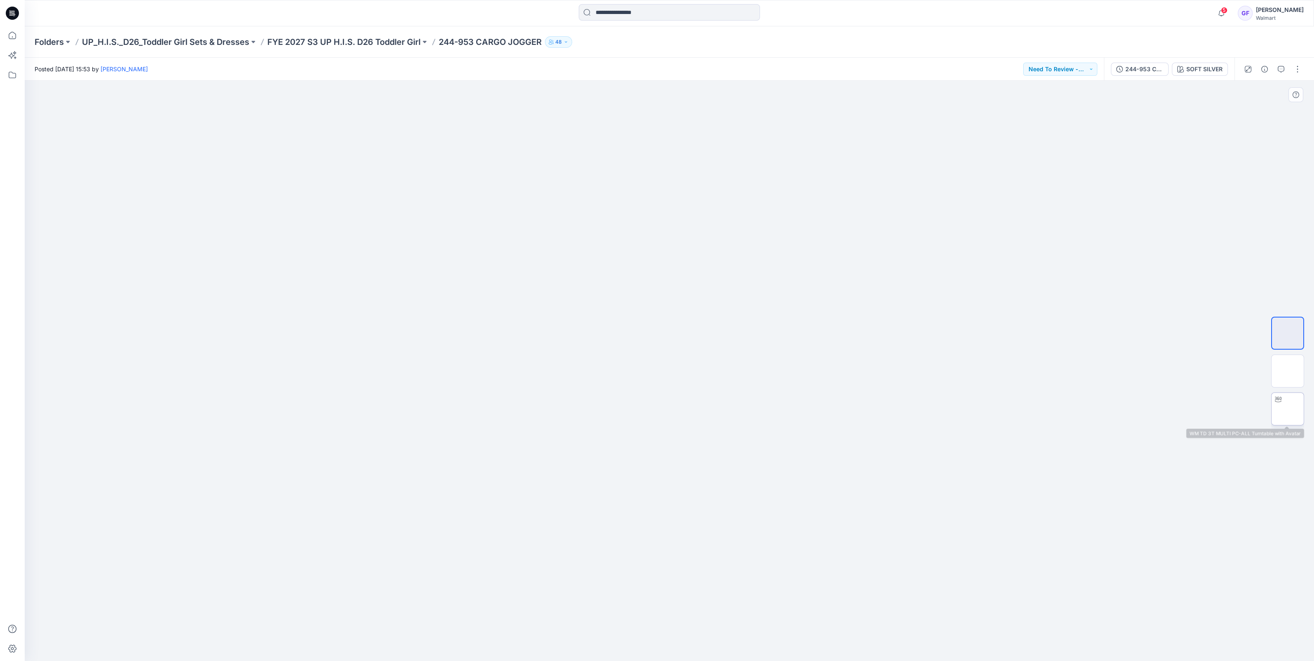
click at [1288, 409] on img at bounding box center [1288, 409] width 0 height 0
drag, startPoint x: 733, startPoint y: 649, endPoint x: 740, endPoint y: 651, distance: 7.7
click at [740, 651] on icon at bounding box center [670, 636] width 249 height 31
click at [1065, 342] on div at bounding box center [670, 371] width 1290 height 581
click at [374, 40] on p "FYE 2027 S3 UP H.I.S. D26 Toddler Girl" at bounding box center [343, 42] width 153 height 12
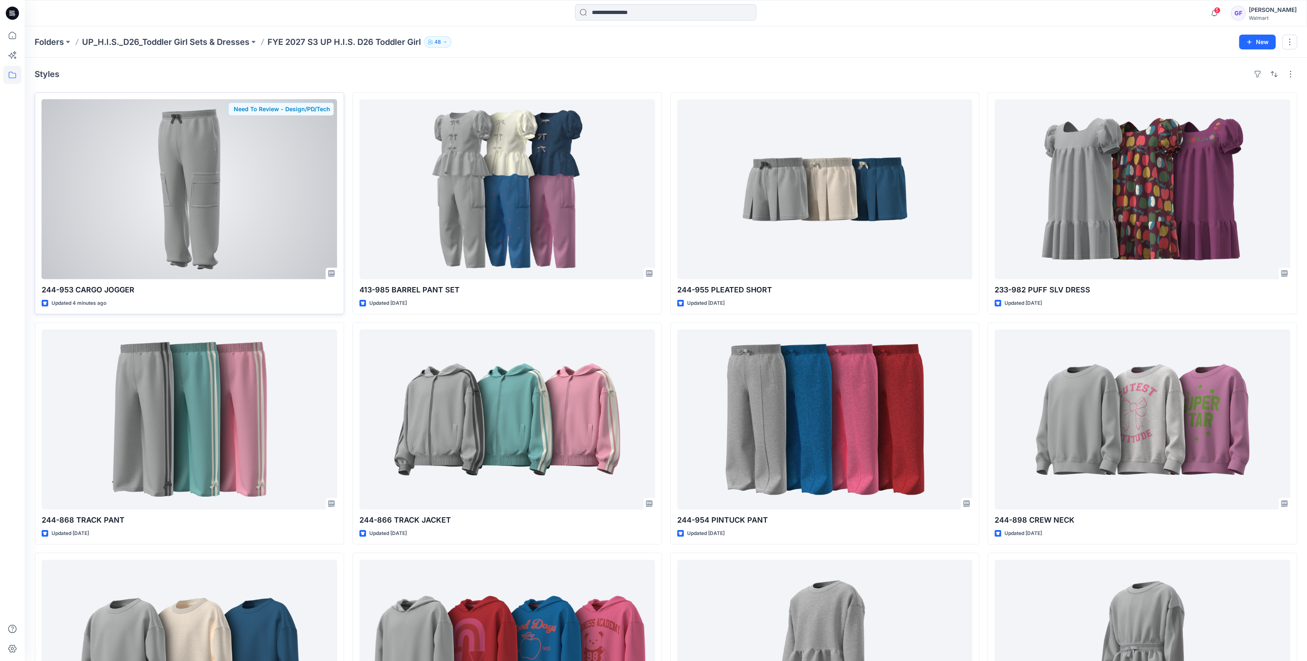
click at [188, 220] on div at bounding box center [189, 189] width 295 height 180
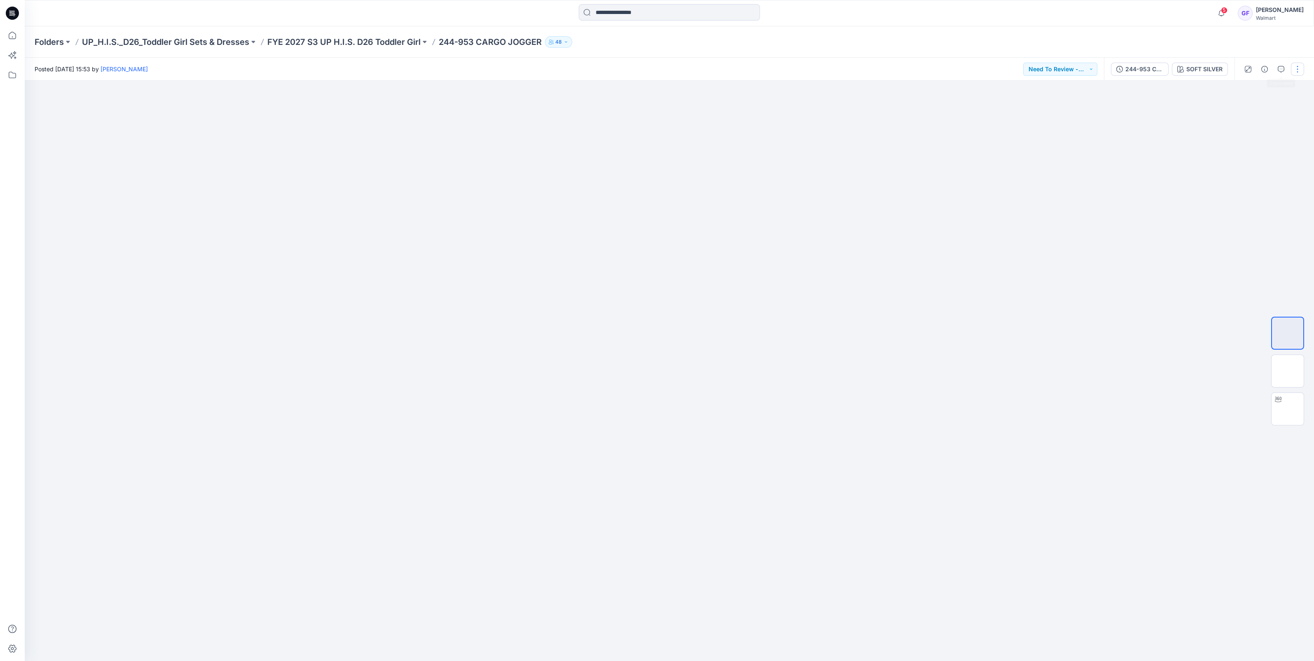
click at [1294, 69] on button "button" at bounding box center [1297, 69] width 13 height 13
click at [1239, 109] on button "Edit" at bounding box center [1263, 111] width 76 height 15
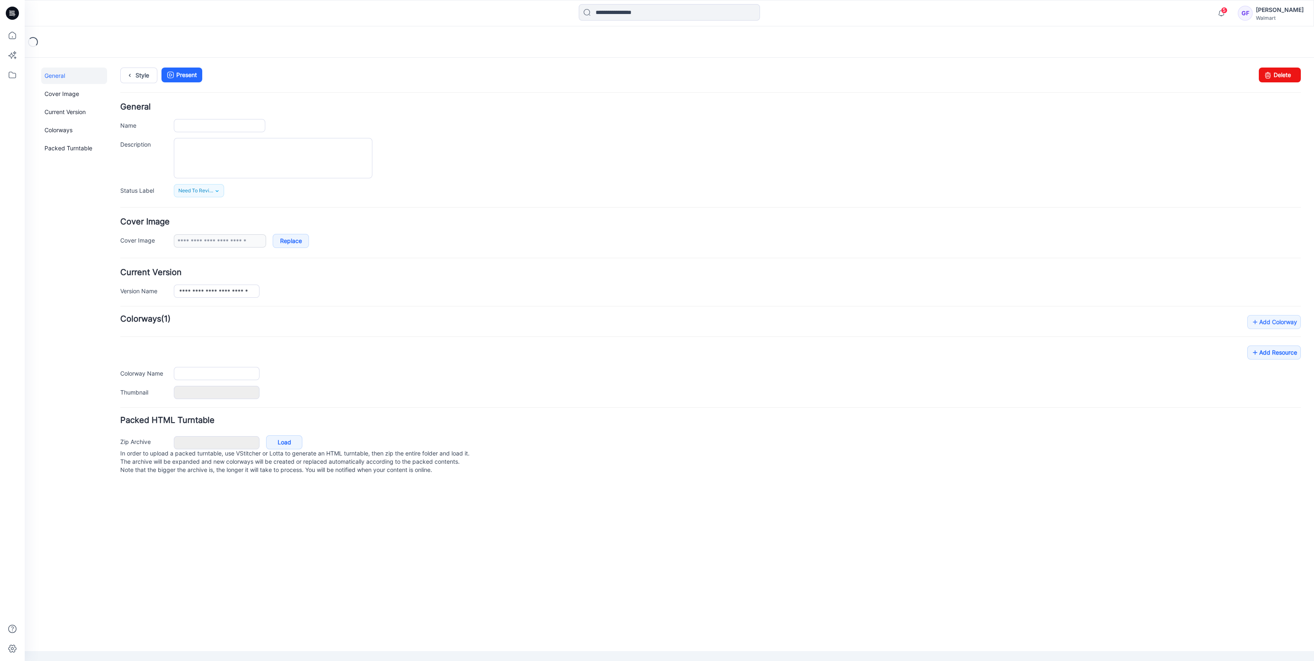
type input "**********"
type textarea "**********"
type input "**********"
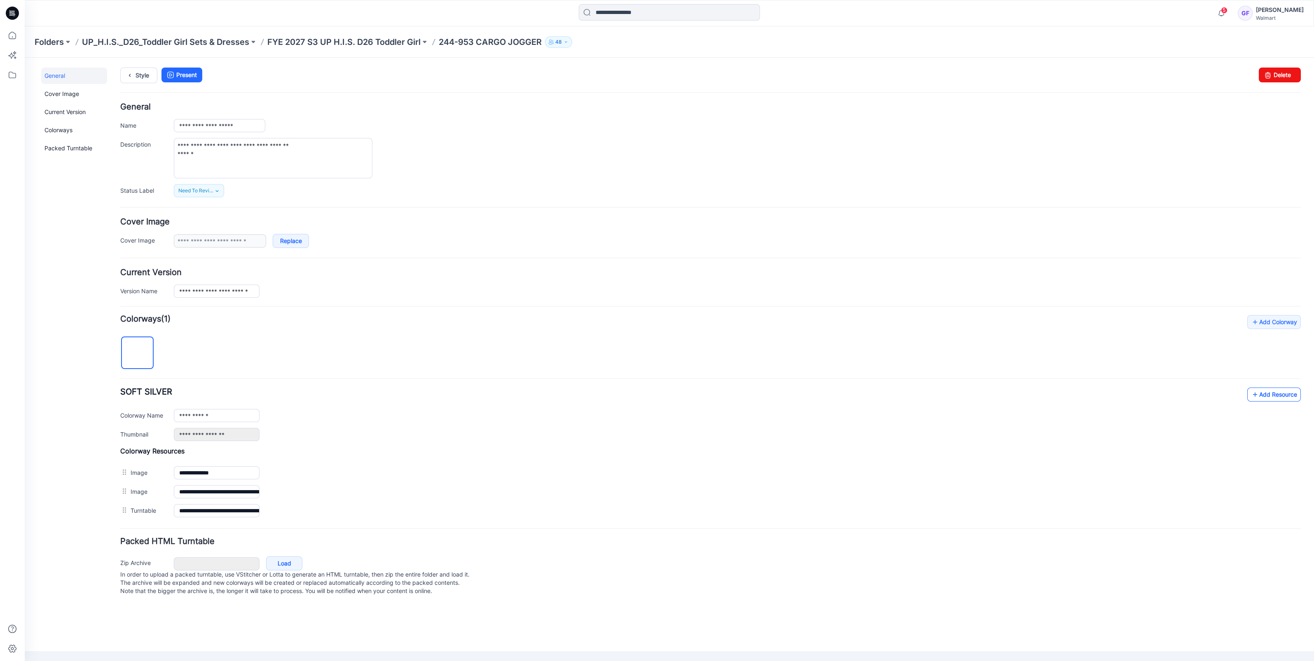
click at [1288, 395] on link "Add Resource" at bounding box center [1275, 395] width 54 height 14
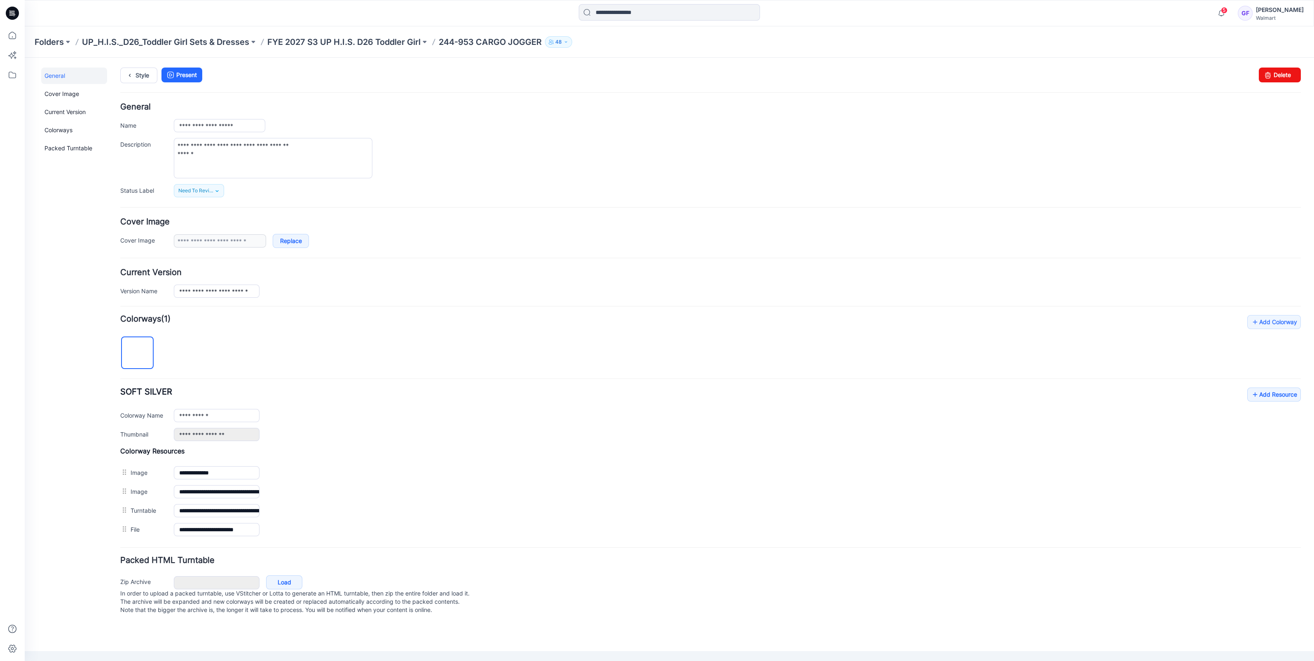
click at [387, 155] on div "**********" at bounding box center [737, 158] width 1127 height 40
click at [336, 33] on div "Folders UP_H.I.S._D26_Toddler Girl Sets & Dresses FYE 2027 S3 UP H.I.S. D26 Tod…" at bounding box center [670, 41] width 1290 height 31
click at [336, 39] on p "FYE 2027 S3 UP H.I.S. D26 Toddler Girl" at bounding box center [343, 42] width 153 height 12
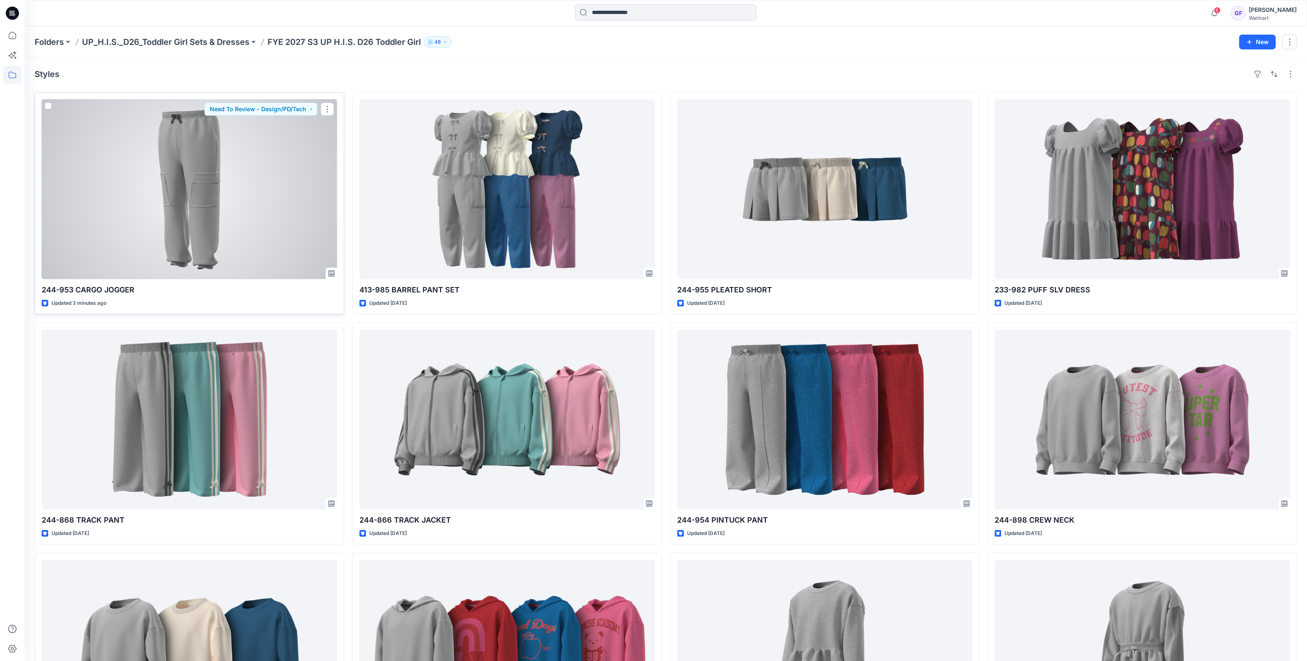
click at [166, 225] on div at bounding box center [189, 189] width 295 height 180
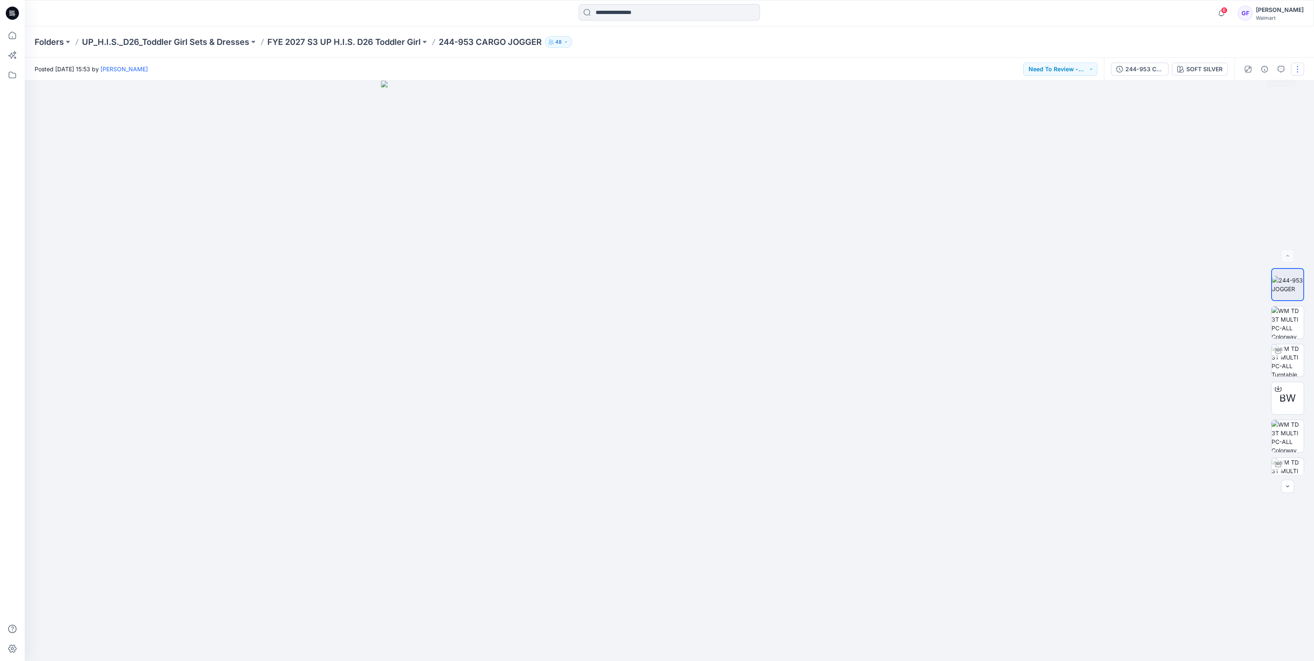
click at [1299, 67] on button "button" at bounding box center [1297, 69] width 13 height 13
click at [1246, 107] on p "Edit" at bounding box center [1245, 111] width 10 height 9
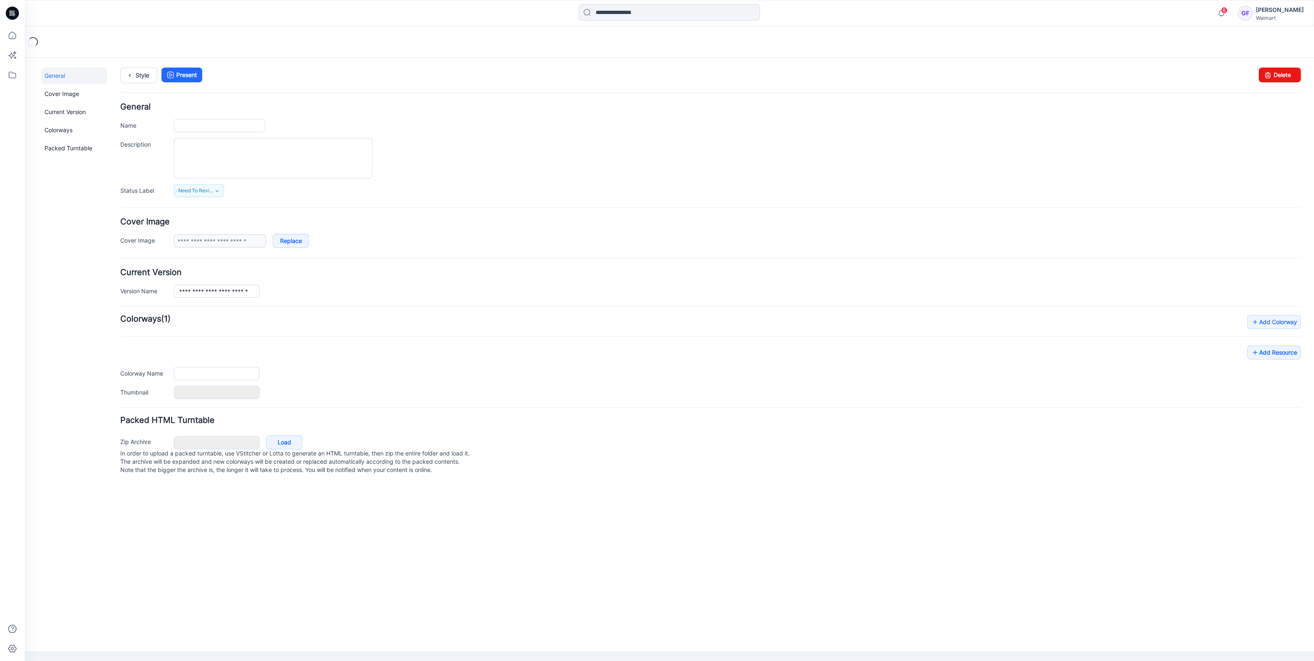
type input "**********"
type textarea "**********"
type input "**********"
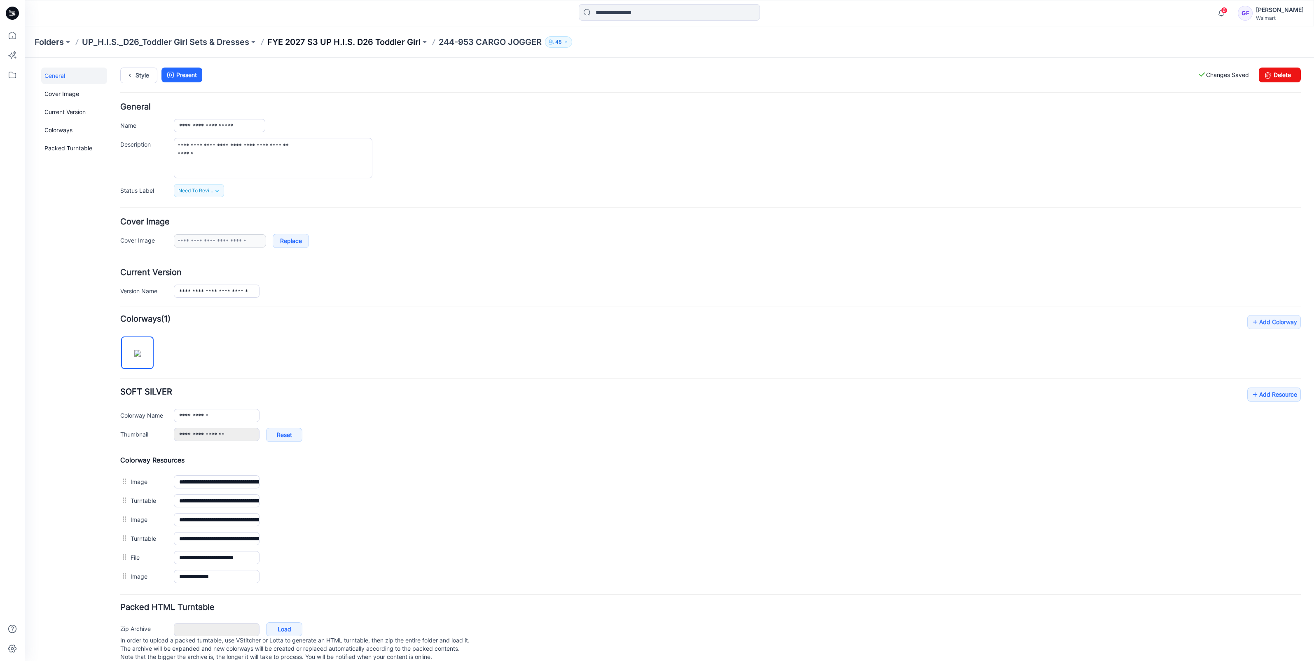
click at [358, 37] on p "FYE 2027 S3 UP H.I.S. D26 Toddler Girl" at bounding box center [343, 42] width 153 height 12
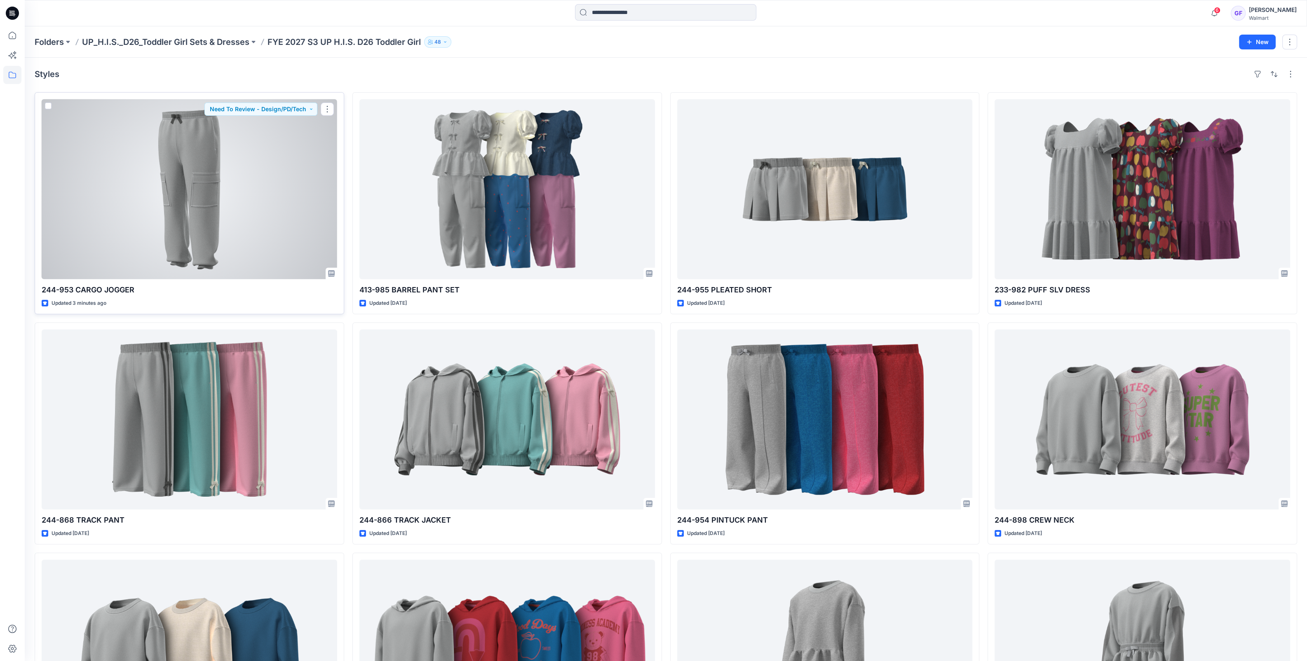
click at [249, 212] on div at bounding box center [189, 189] width 295 height 180
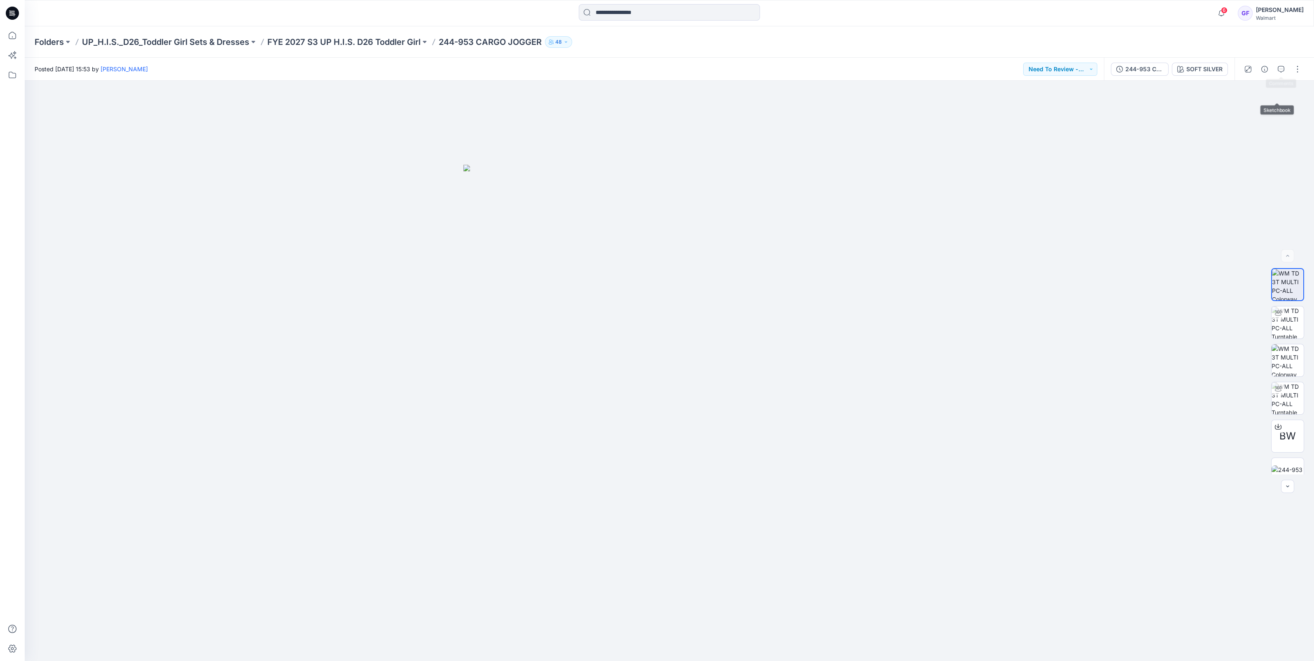
click at [1286, 57] on div "Folders UP_H.I.S._D26_Toddler Girl Sets & Dresses FYE 2027 S3 UP H.I.S. D26 Tod…" at bounding box center [670, 41] width 1290 height 31
click at [1287, 66] on button "button" at bounding box center [1281, 69] width 13 height 13
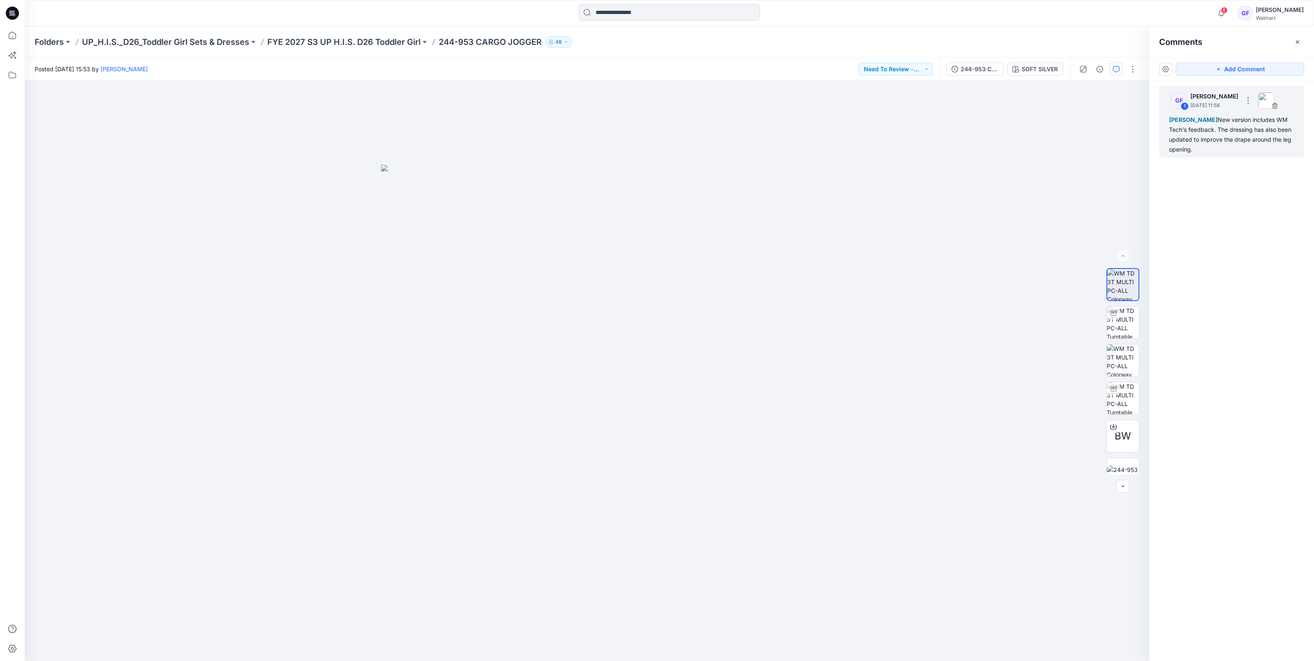
click at [1218, 137] on div "Kristin Veit New version includes WM Tech's feedback. The dressing has also bee…" at bounding box center [1231, 135] width 125 height 40
click at [1169, 102] on div "GF 1" at bounding box center [1176, 100] width 23 height 16
click at [151, 39] on p "UP_H.I.S._D26_Toddler Girl Sets & Dresses" at bounding box center [165, 42] width 167 height 12
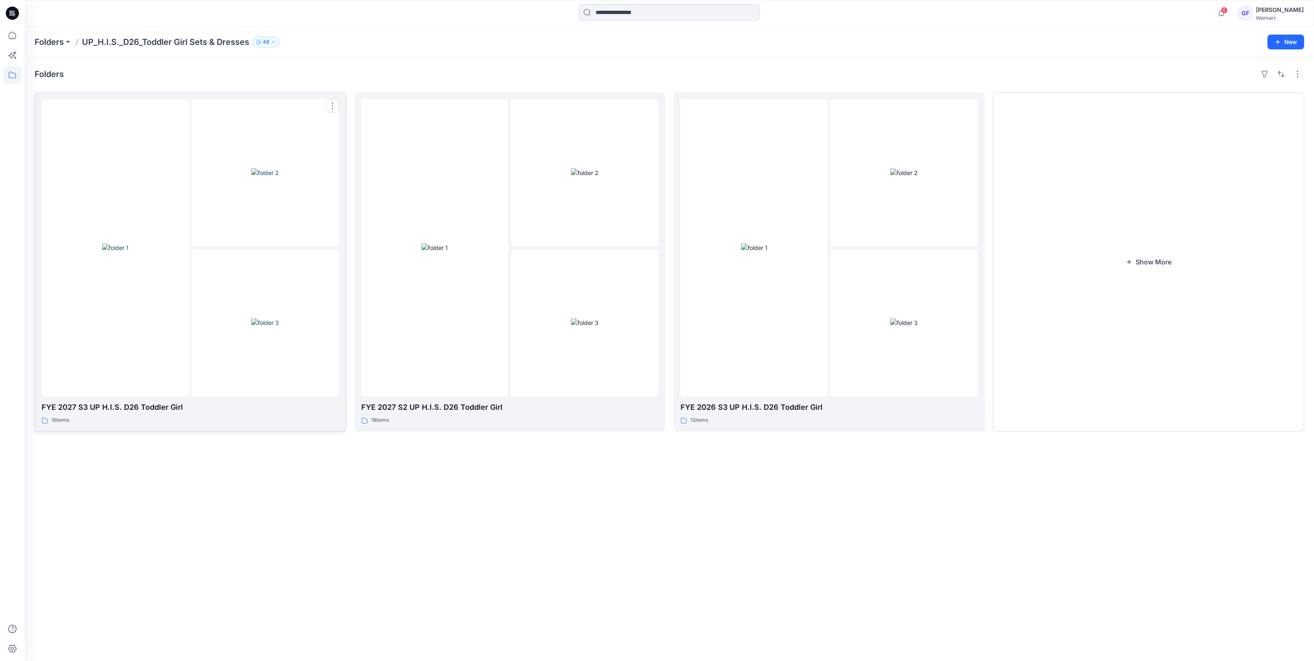
click at [191, 239] on div at bounding box center [191, 248] width 298 height 298
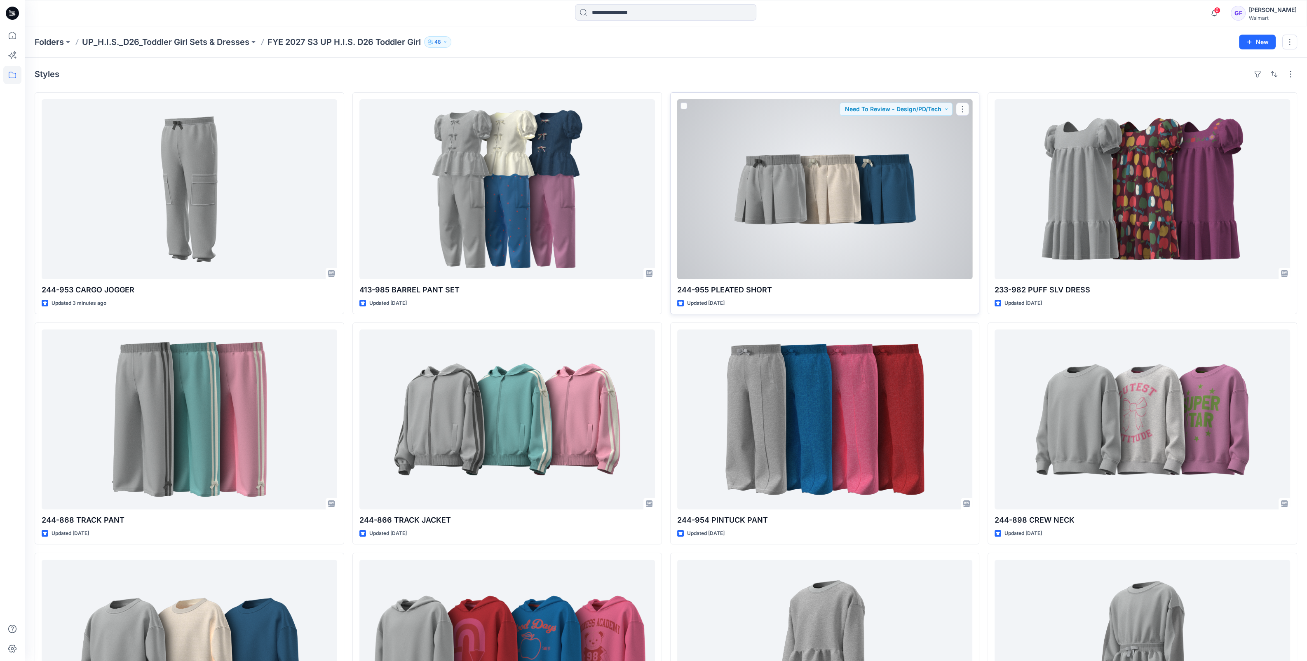
click at [831, 199] on div at bounding box center [824, 189] width 295 height 180
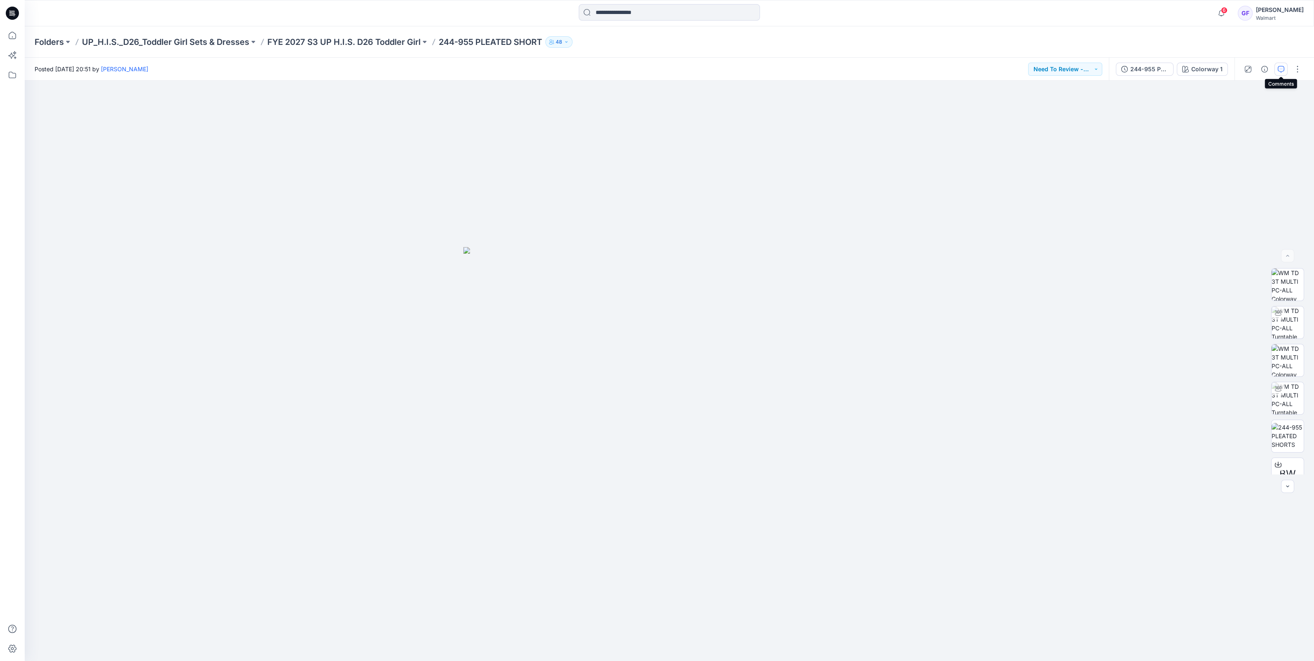
click at [1279, 67] on icon "button" at bounding box center [1281, 69] width 7 height 7
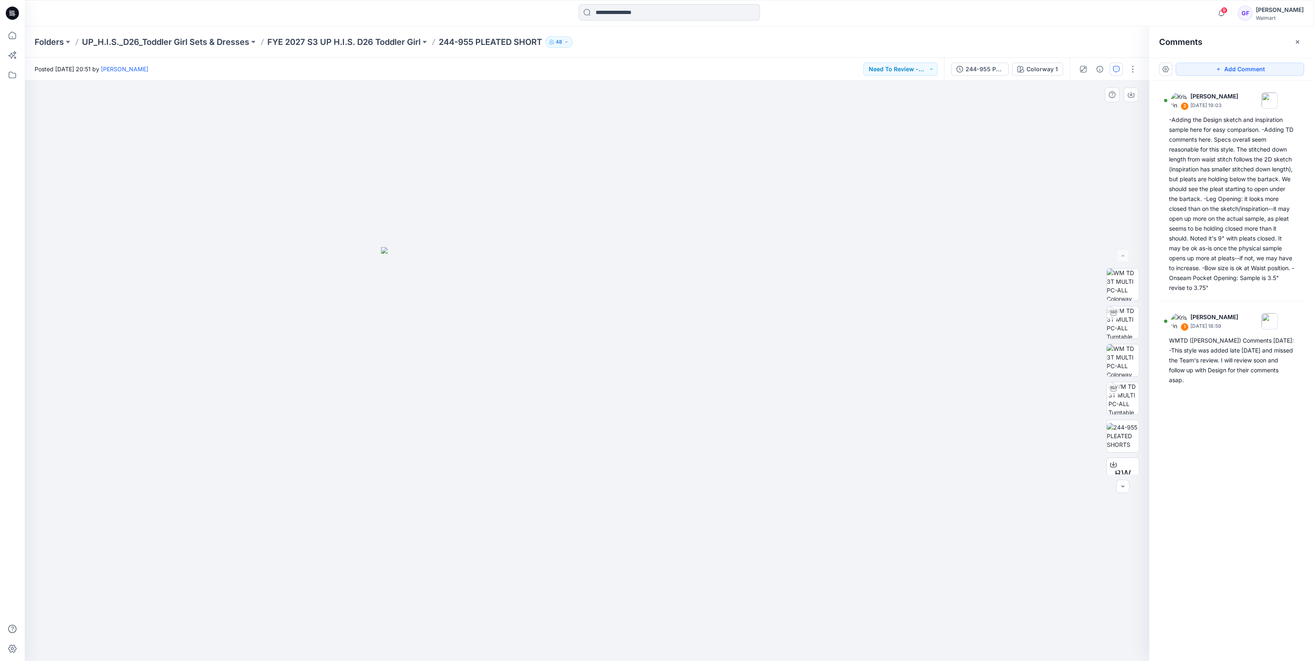
click at [423, 175] on div at bounding box center [587, 371] width 1125 height 581
click at [393, 40] on p "FYE 2027 S3 UP H.I.S. D26 Toddler Girl" at bounding box center [343, 42] width 153 height 12
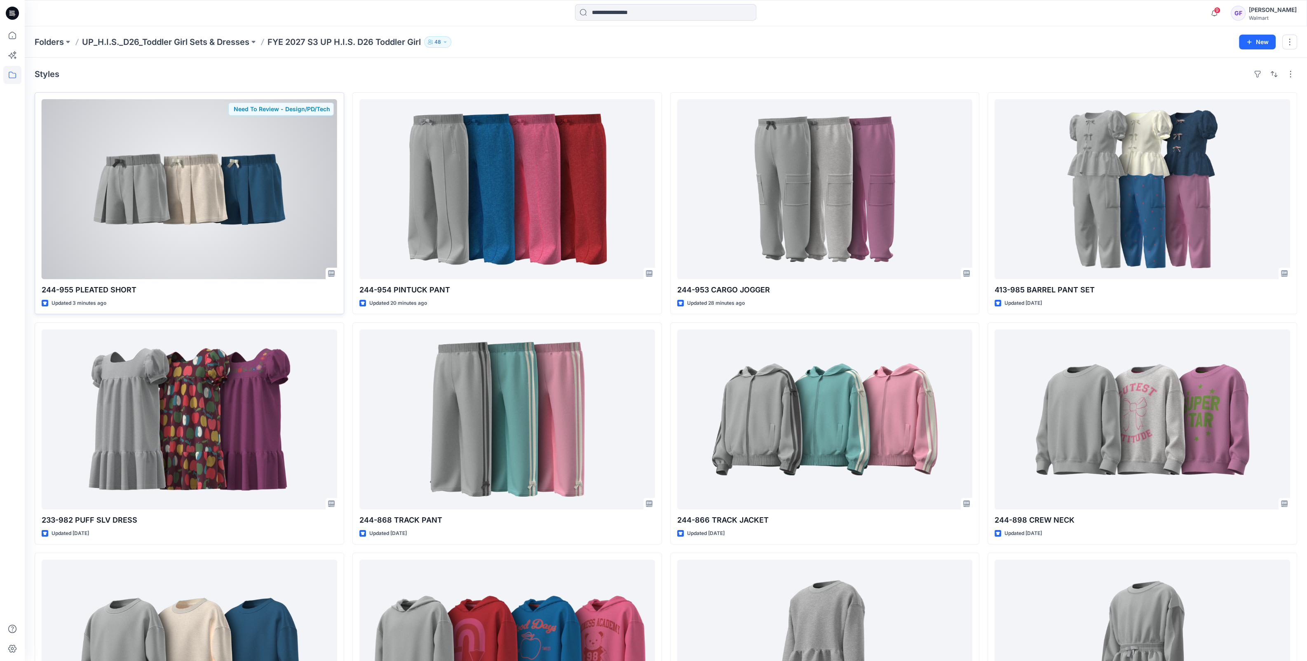
click at [230, 241] on div at bounding box center [189, 189] width 295 height 180
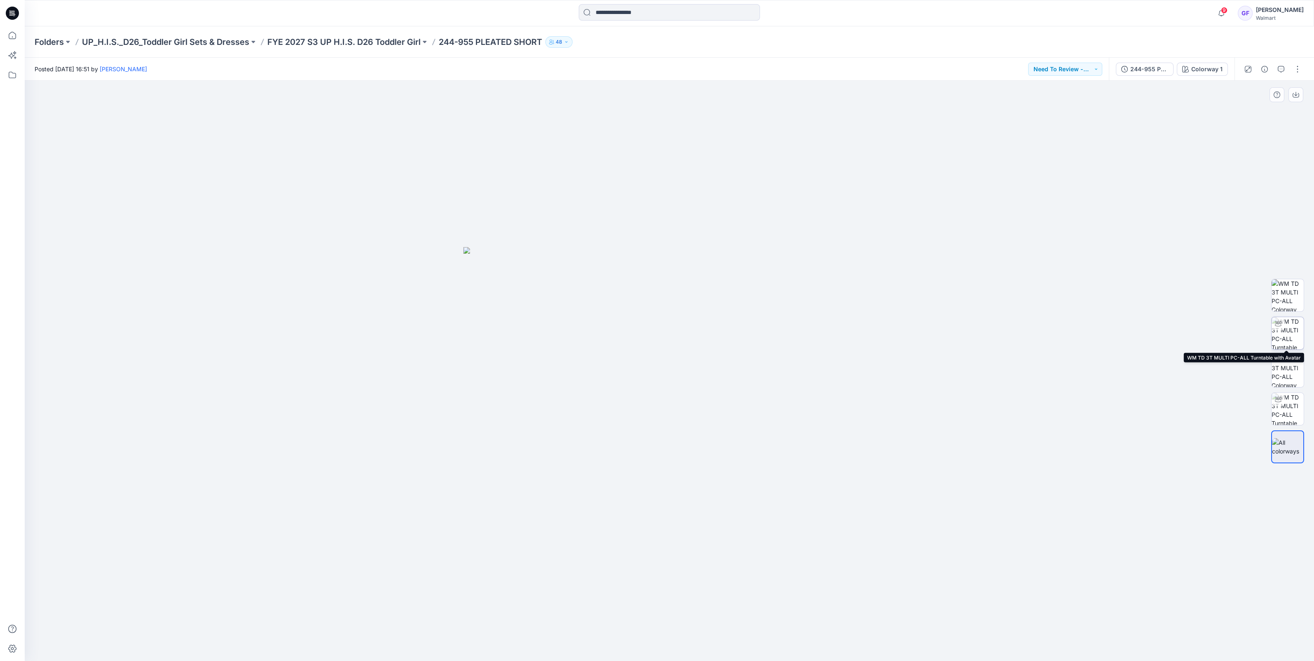
click at [1297, 327] on img at bounding box center [1288, 333] width 32 height 32
click at [1288, 375] on img at bounding box center [1288, 371] width 32 height 32
click at [1200, 68] on div "Colorway 1" at bounding box center [1207, 69] width 31 height 9
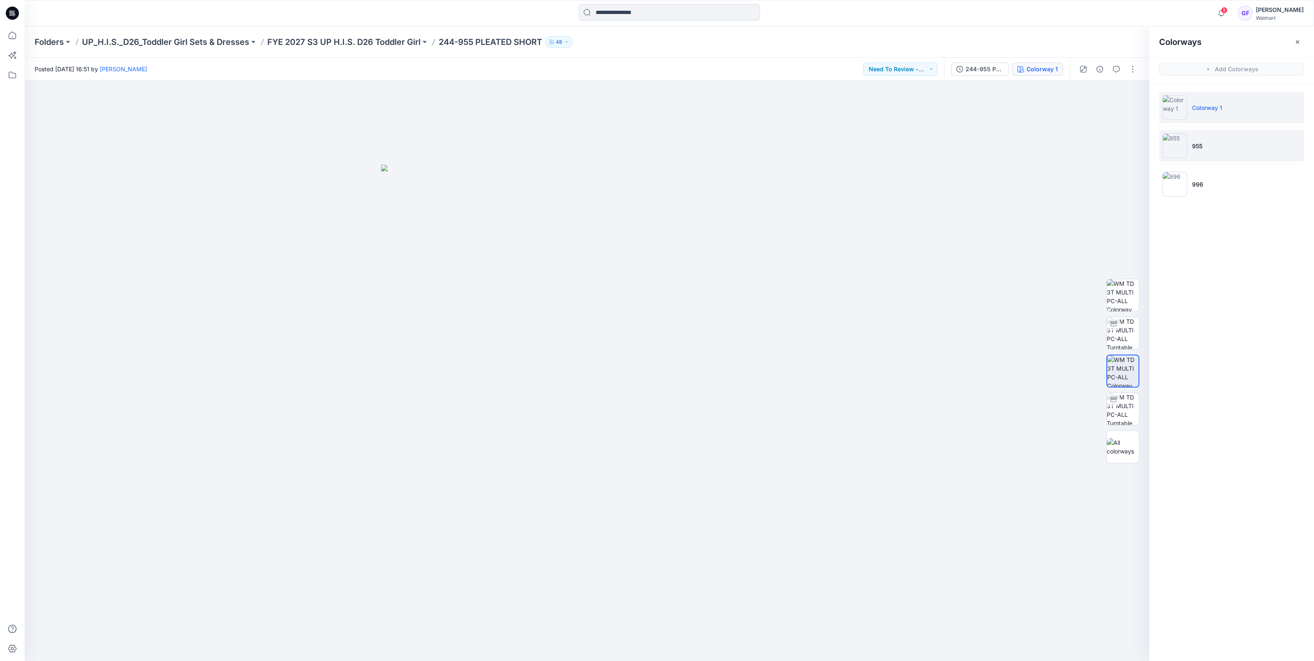
click at [1174, 140] on img at bounding box center [1175, 146] width 25 height 25
click at [1172, 186] on img at bounding box center [1175, 184] width 25 height 25
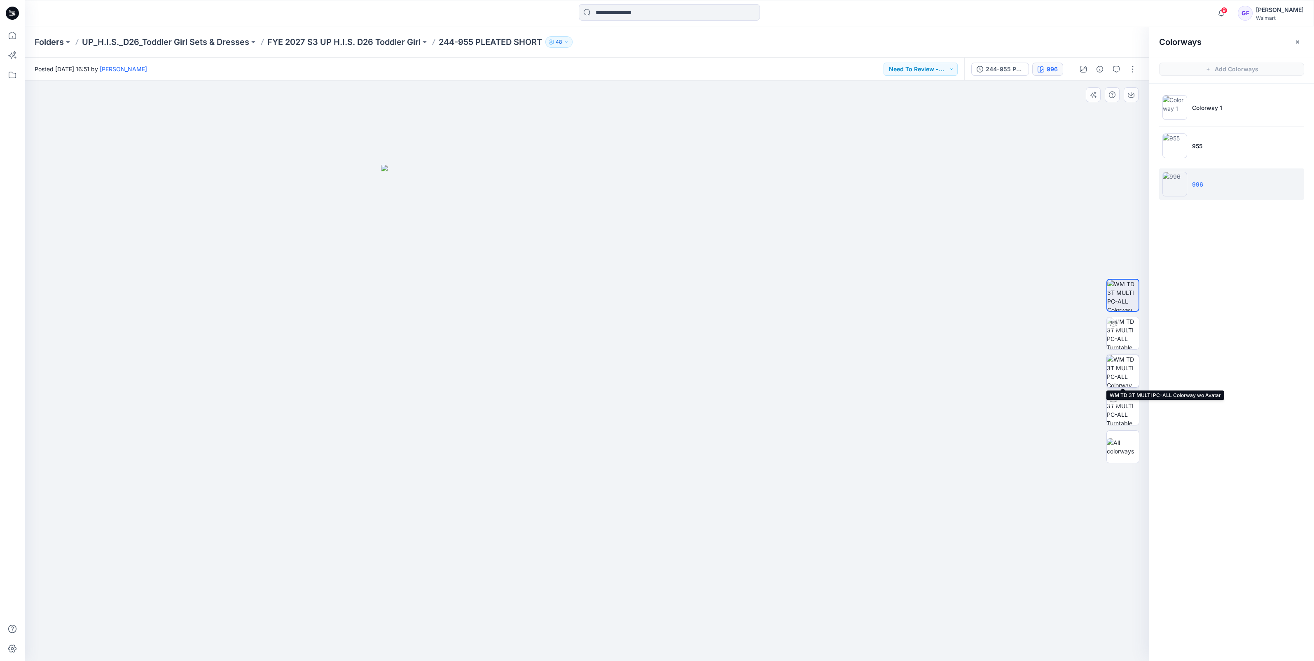
click at [1124, 359] on img at bounding box center [1123, 371] width 32 height 32
click at [1121, 412] on img at bounding box center [1123, 409] width 32 height 32
click at [1003, 72] on div "244-955 PLEATED SHORT_9-30" at bounding box center [1005, 69] width 38 height 9
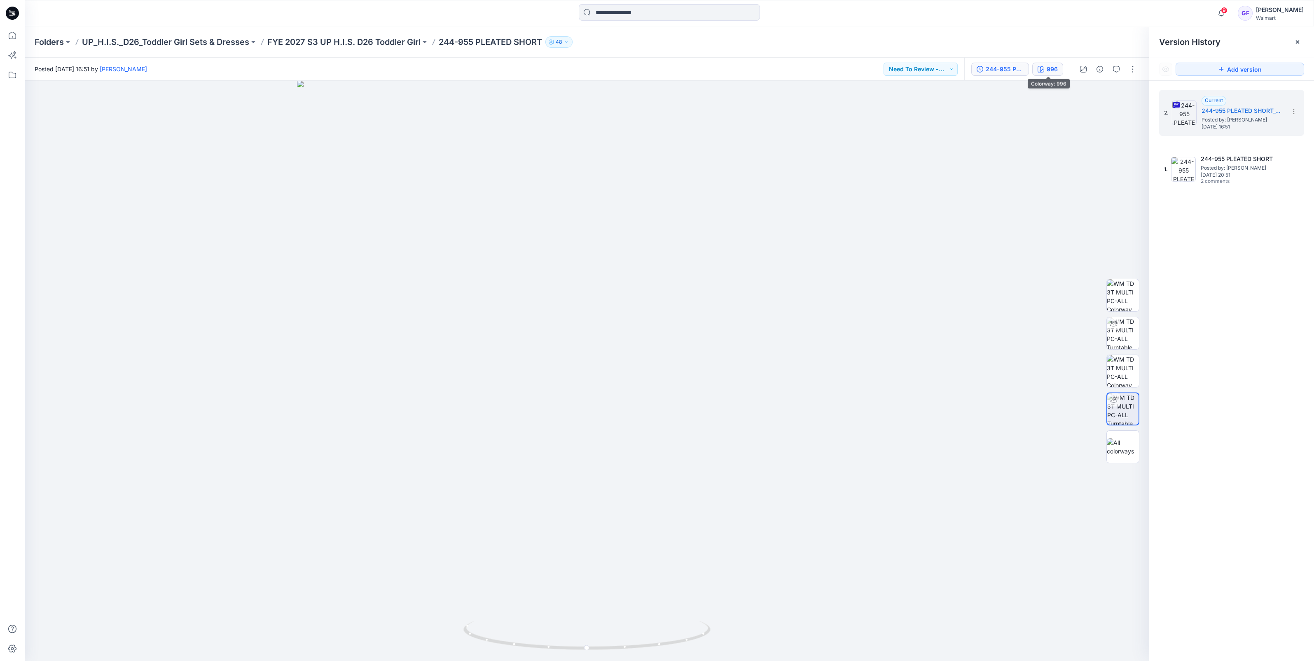
click at [1059, 70] on button "996" at bounding box center [1048, 69] width 31 height 13
click at [1179, 121] on li "Colorway 1" at bounding box center [1232, 107] width 145 height 31
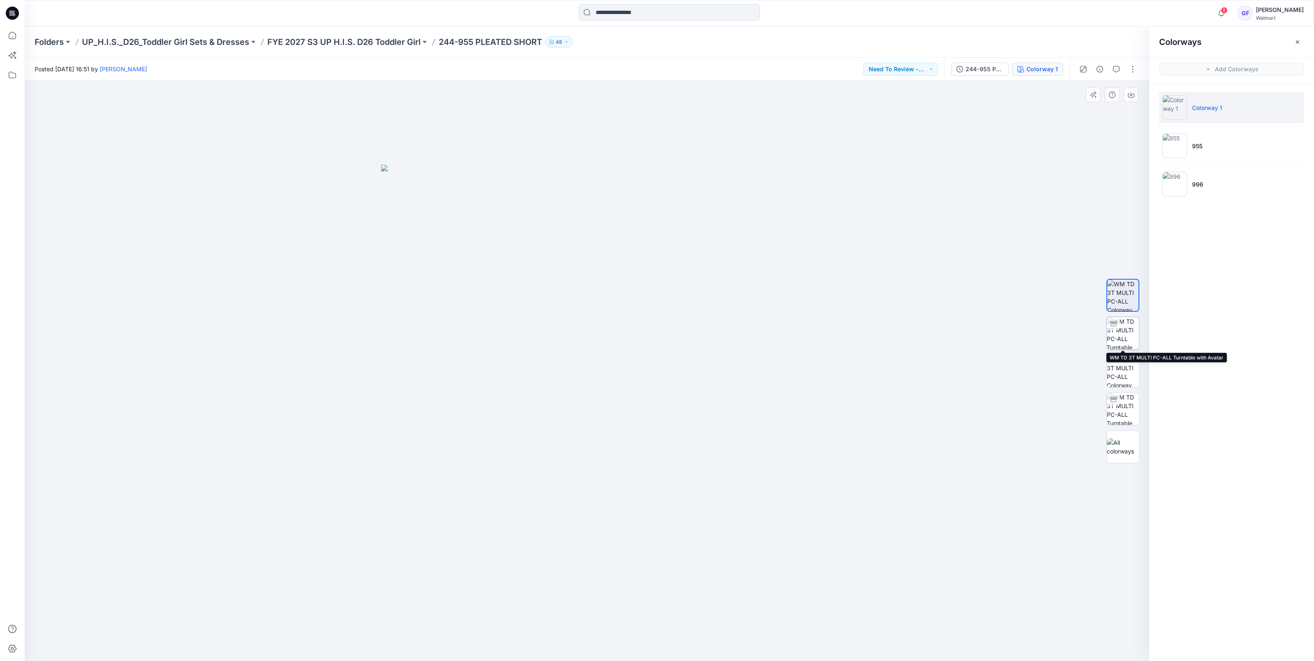
click at [1115, 338] on img at bounding box center [1123, 333] width 32 height 32
click at [1123, 406] on img at bounding box center [1123, 409] width 32 height 32
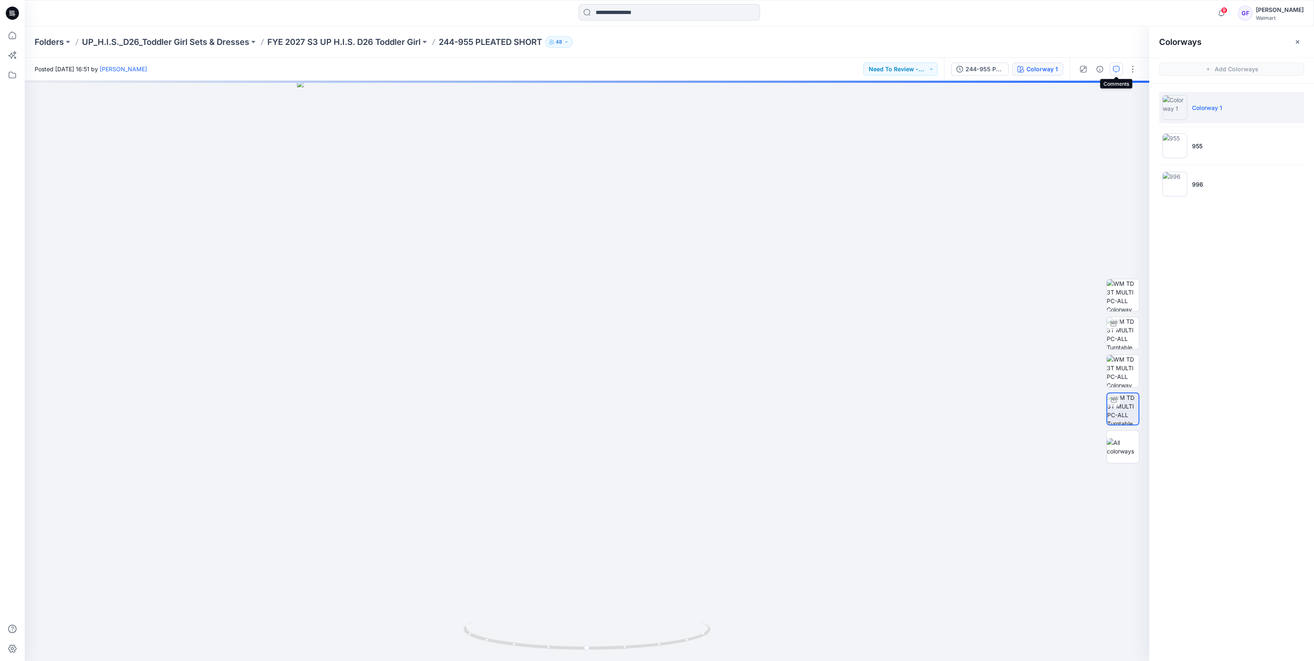
click at [1118, 71] on icon "button" at bounding box center [1116, 69] width 7 height 7
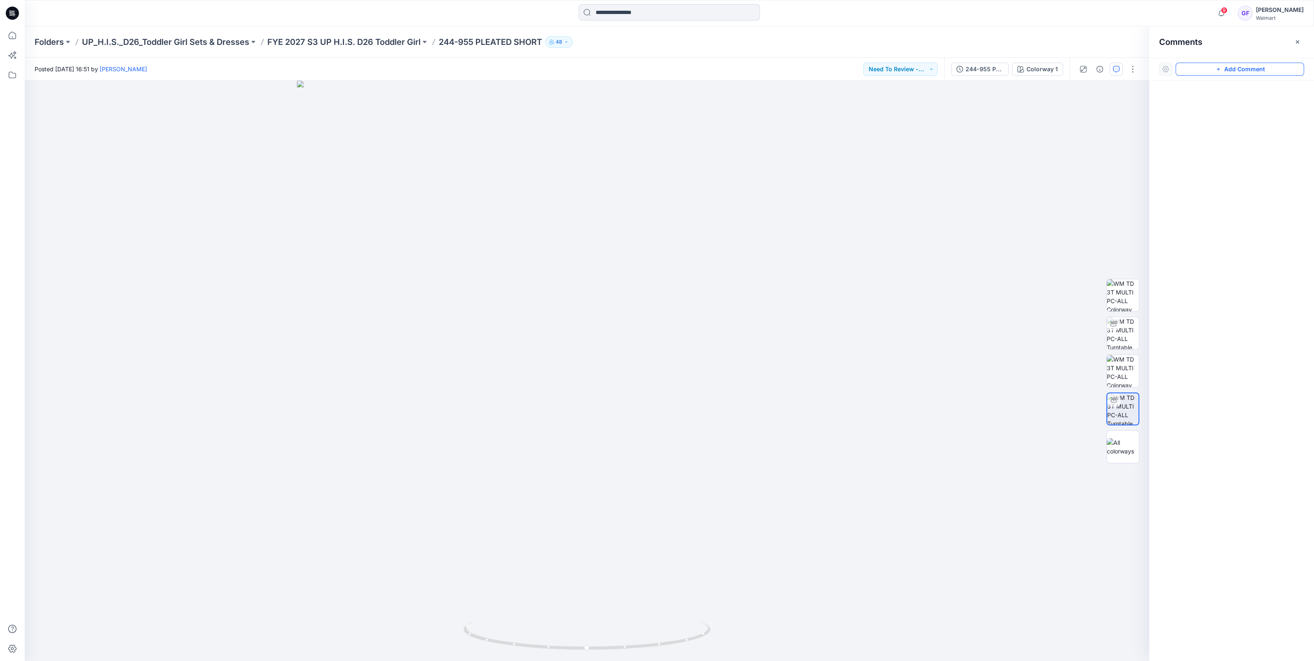
drag, startPoint x: 1265, startPoint y: 70, endPoint x: 1060, endPoint y: 115, distance: 209.8
click at [1265, 70] on button "Add Comment" at bounding box center [1240, 69] width 129 height 13
click at [855, 207] on div "1" at bounding box center [587, 371] width 1125 height 581
click at [898, 291] on p "kristin.veit@walmart.com" at bounding box center [904, 294] width 62 height 8
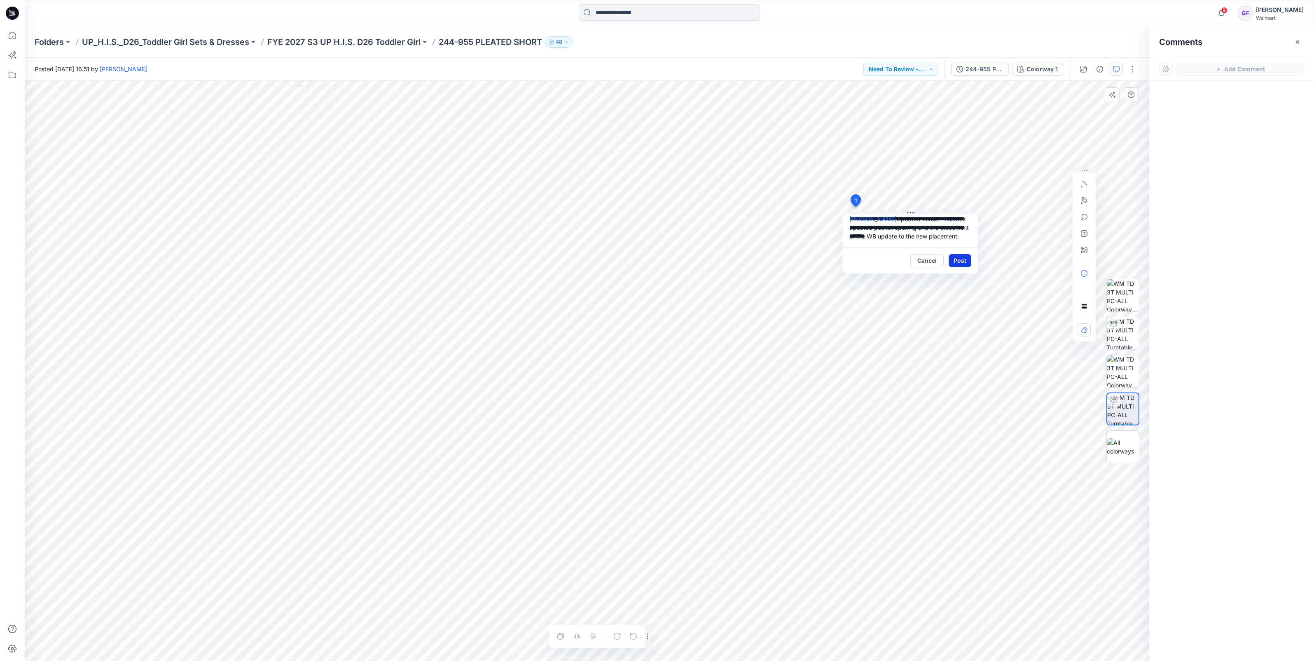
type textarea "**********"
click at [957, 260] on button "Post" at bounding box center [960, 260] width 23 height 13
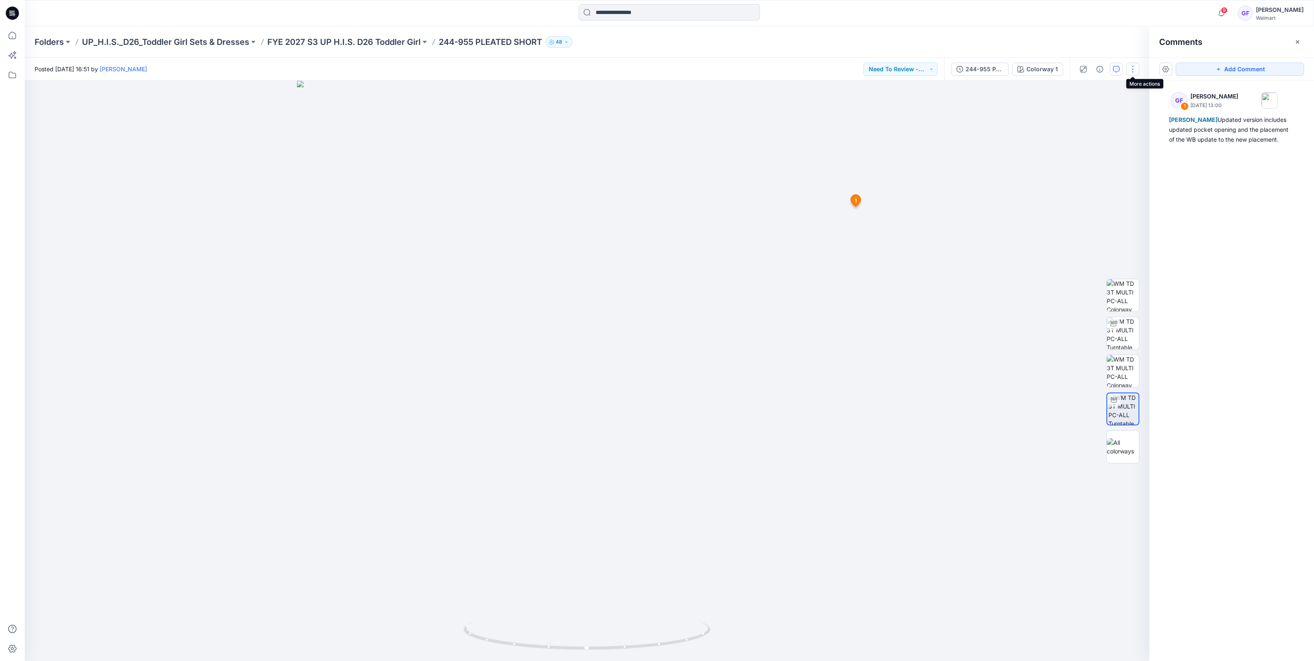
click at [1130, 71] on button "button" at bounding box center [1133, 69] width 13 height 13
click at [1084, 113] on p "Edit" at bounding box center [1080, 111] width 10 height 9
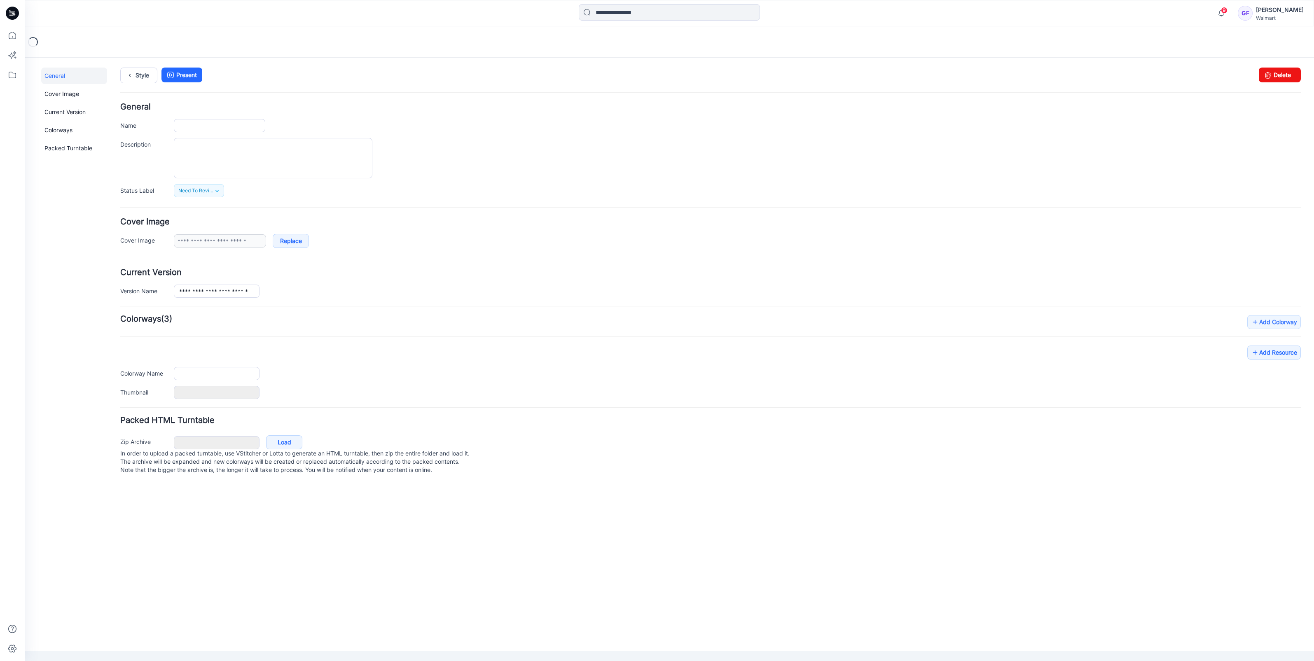
type input "**********"
type textarea "**********"
type input "**********"
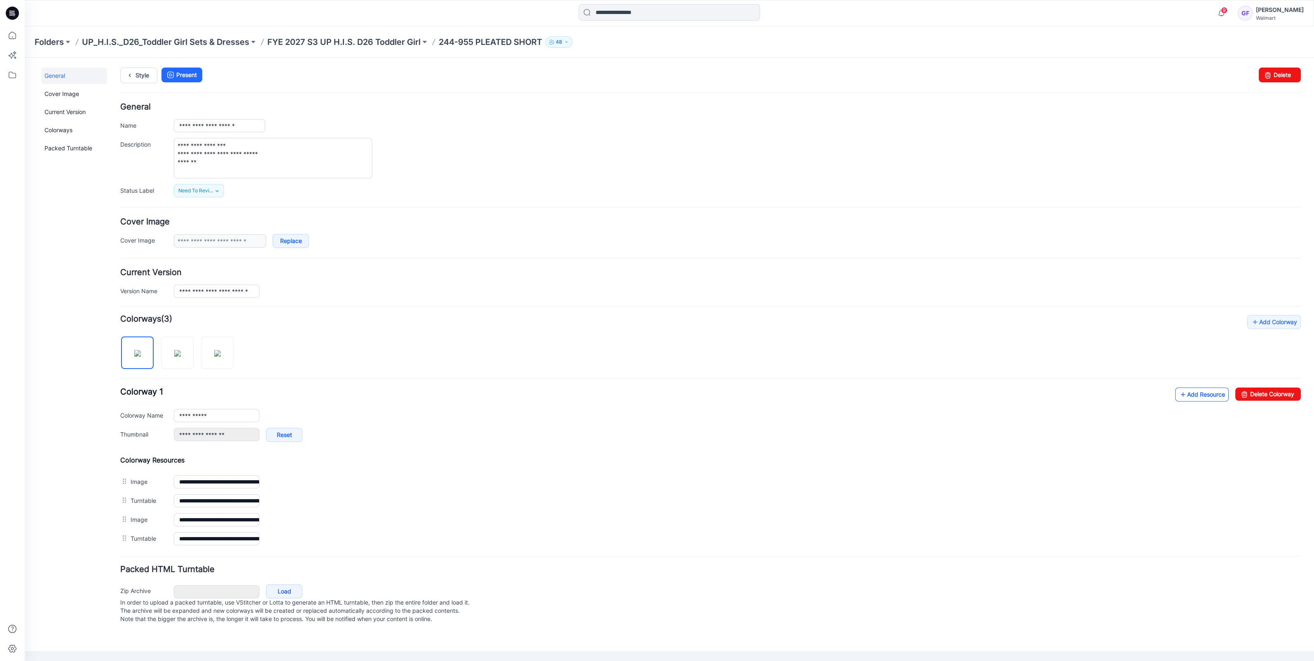
click at [1186, 393] on icon at bounding box center [1183, 394] width 8 height 13
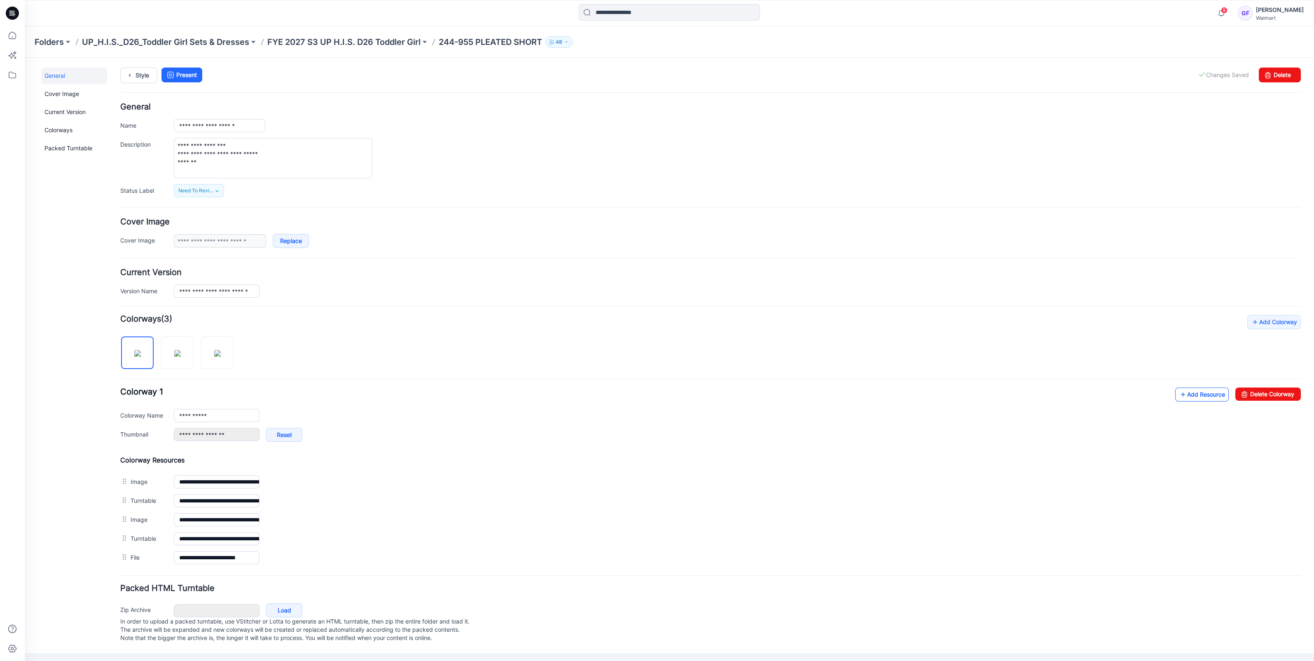
click at [1211, 391] on link "Add Resource" at bounding box center [1203, 395] width 54 height 14
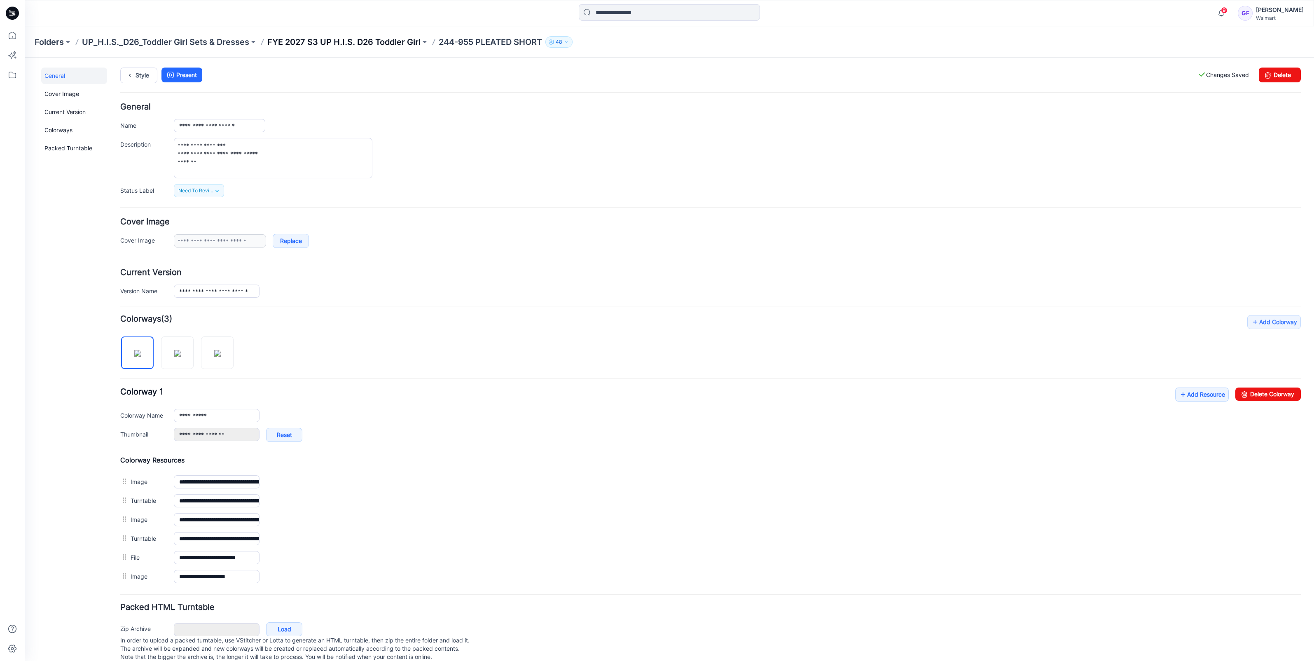
click at [371, 46] on p "FYE 2027 S3 UP H.I.S. D26 Toddler Girl" at bounding box center [343, 42] width 153 height 12
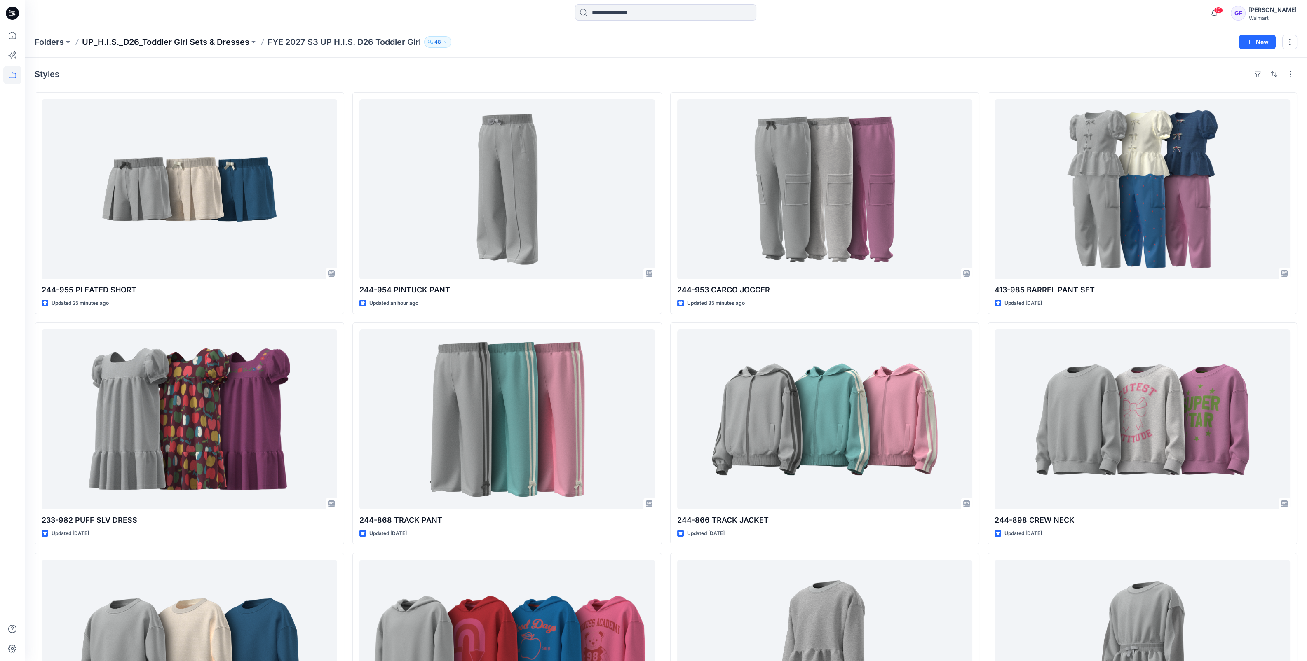
click at [178, 43] on p "UP_H.I.S._D26_Toddler Girl Sets & Dresses" at bounding box center [165, 42] width 167 height 12
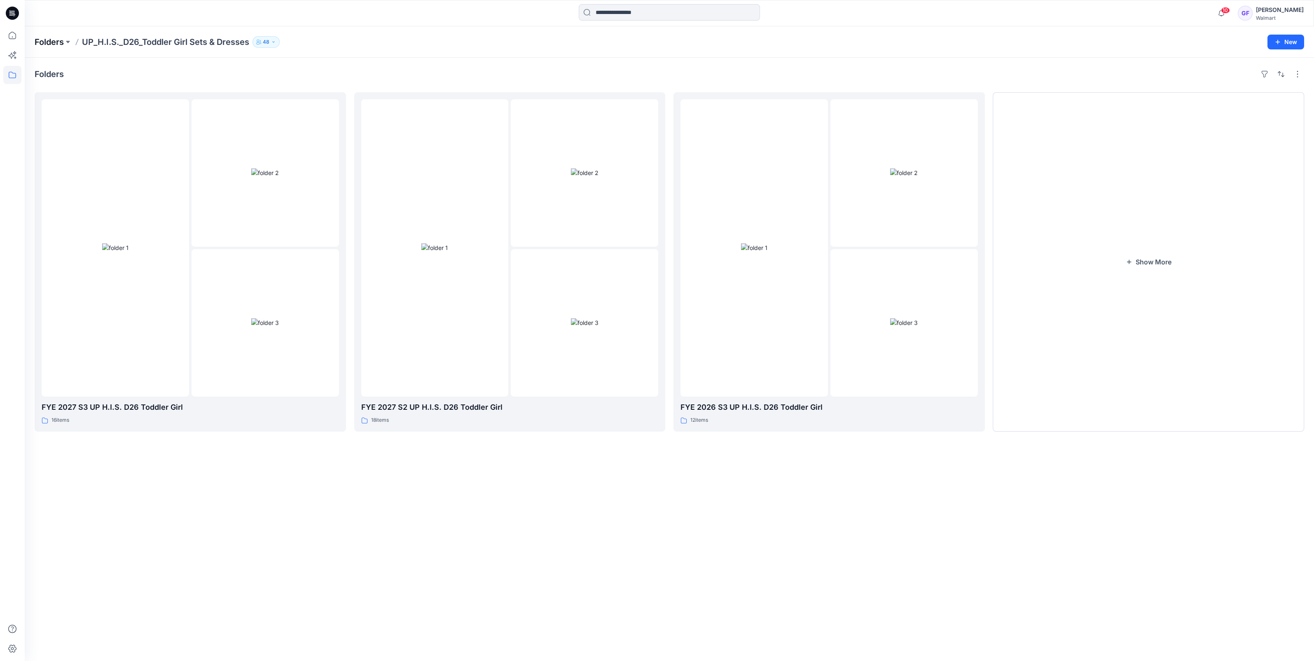
click at [47, 43] on p "Folders" at bounding box center [49, 42] width 29 height 12
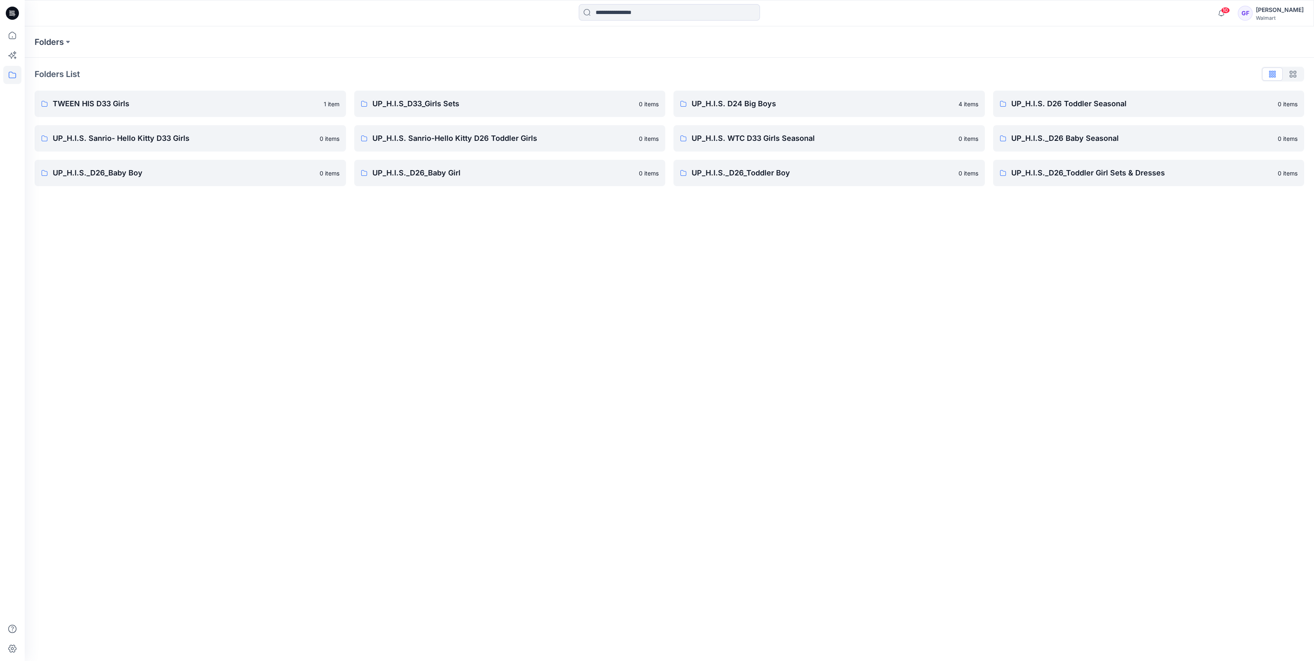
click at [174, 186] on div "Folders List TWEEN HIS D33 Girls 1 item UP_H.I.S. Sanrio- Hello Kitty D33 Girls…" at bounding box center [670, 127] width 1290 height 138
click at [177, 172] on p "UP_H.I.S._D26_Baby Boy" at bounding box center [184, 173] width 262 height 12
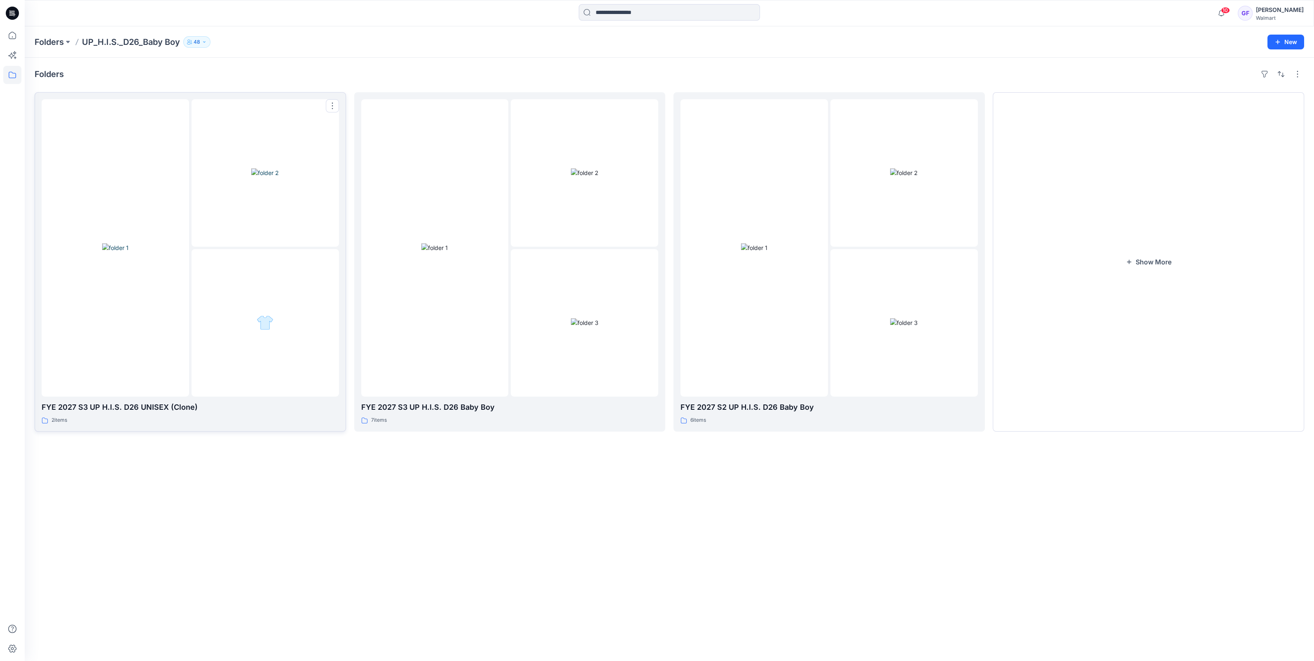
click at [190, 306] on div at bounding box center [191, 248] width 298 height 298
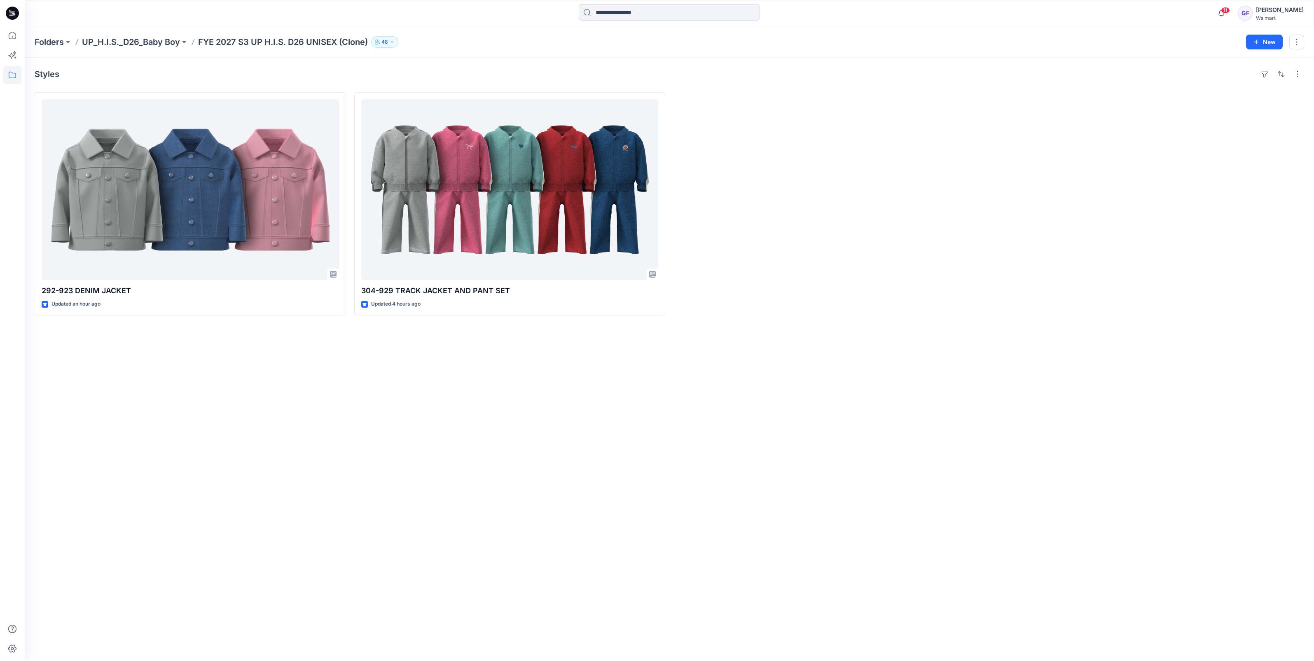
click at [996, 230] on div at bounding box center [1149, 203] width 312 height 223
click at [1127, 281] on div at bounding box center [1149, 203] width 312 height 223
click at [1230, 12] on span "11" at bounding box center [1225, 10] width 9 height 7
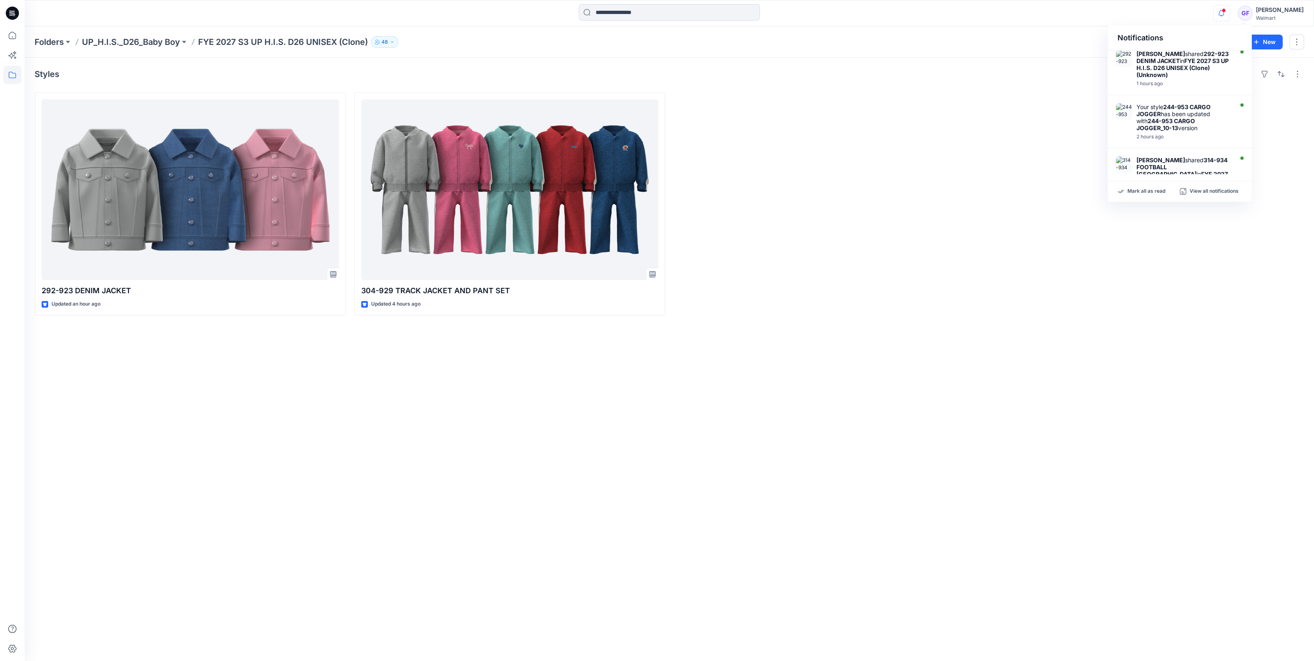
scroll to position [394, 0]
click at [103, 43] on p "UP_H.I.S._D26_Baby Boy" at bounding box center [131, 42] width 98 height 12
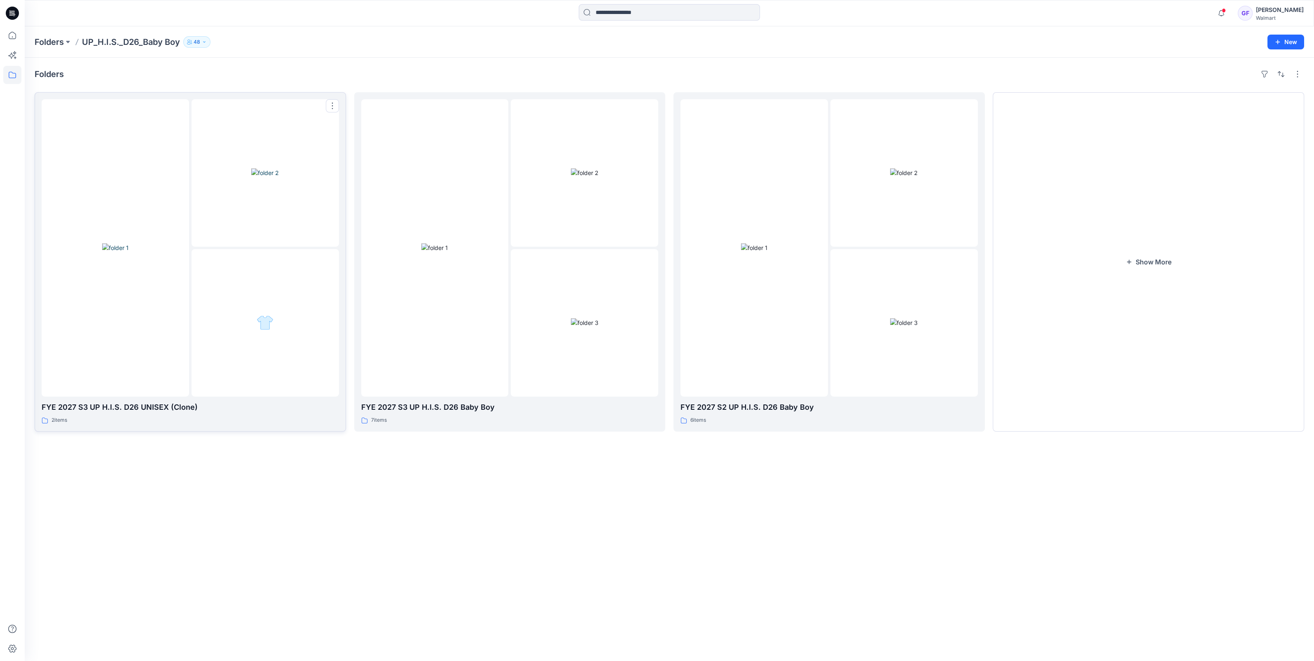
click at [125, 187] on div at bounding box center [116, 248] width 148 height 298
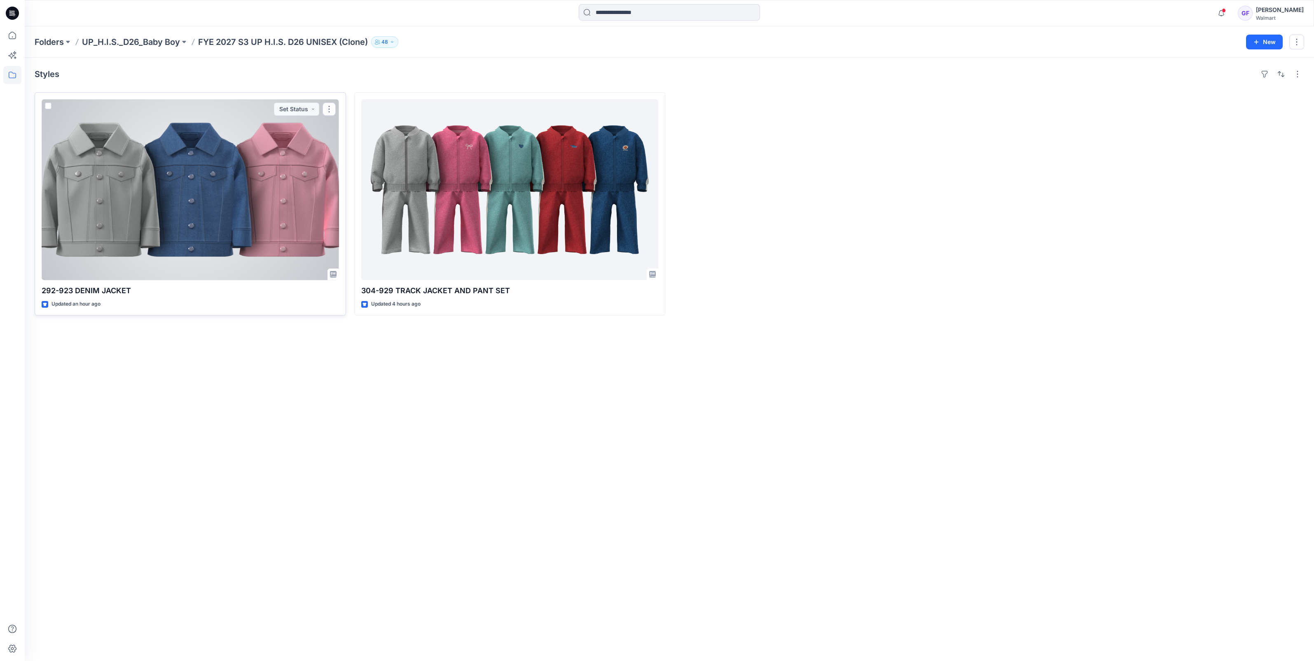
click at [227, 124] on div at bounding box center [191, 189] width 298 height 181
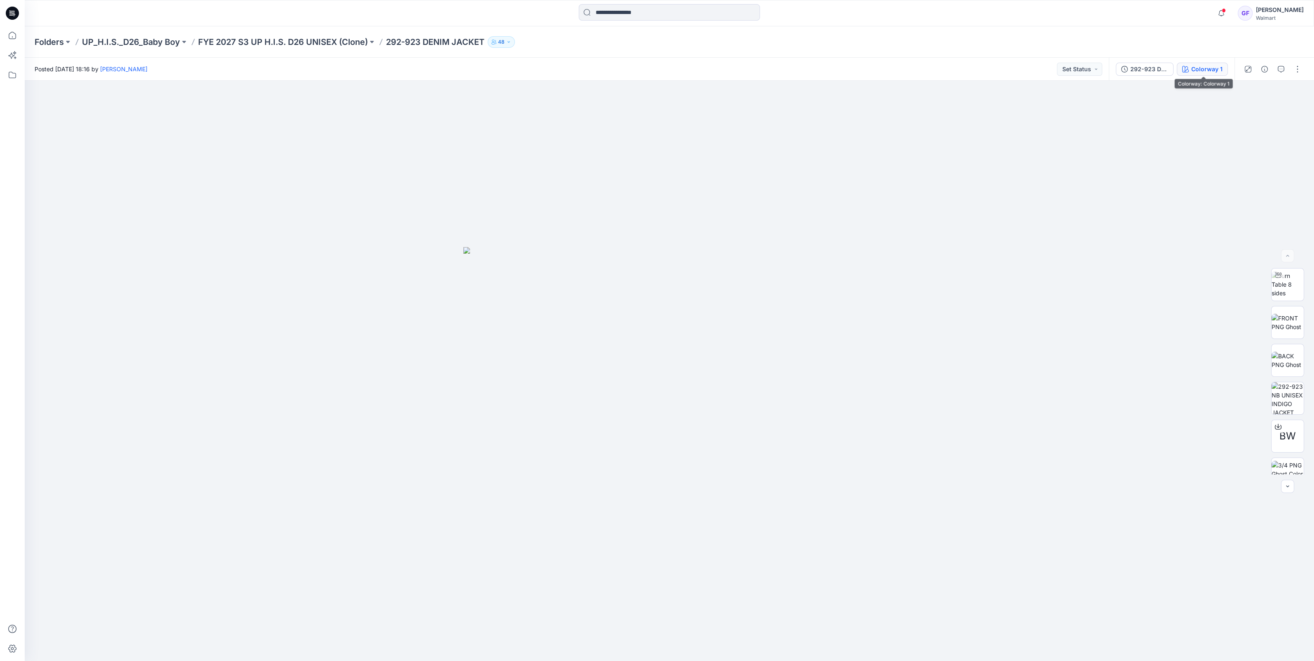
click at [1197, 70] on div "Colorway 1" at bounding box center [1207, 69] width 31 height 9
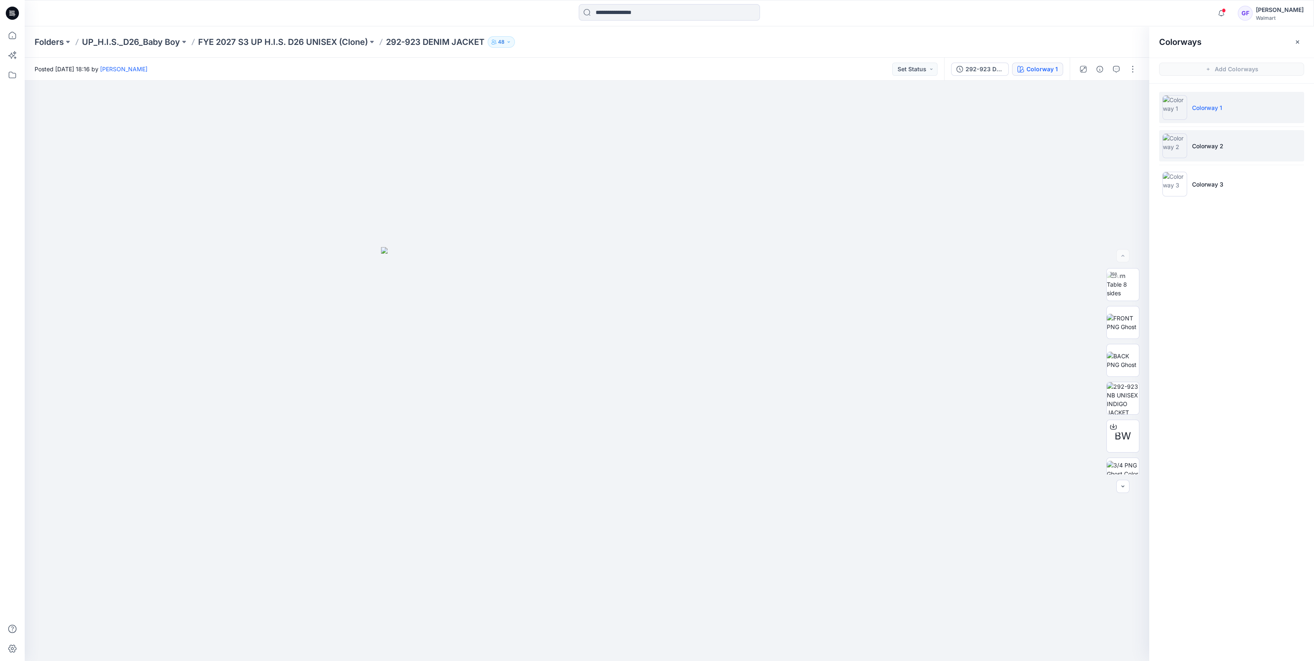
click at [1174, 152] on img at bounding box center [1175, 146] width 25 height 25
click at [1119, 369] on img at bounding box center [1123, 371] width 32 height 26
click at [1128, 333] on img at bounding box center [1123, 333] width 32 height 26
click at [1115, 414] on img at bounding box center [1123, 409] width 32 height 17
click at [275, 40] on p "FYE 2027 S3 UP H.I.S. D26 UNISEX (Clone)" at bounding box center [283, 42] width 170 height 12
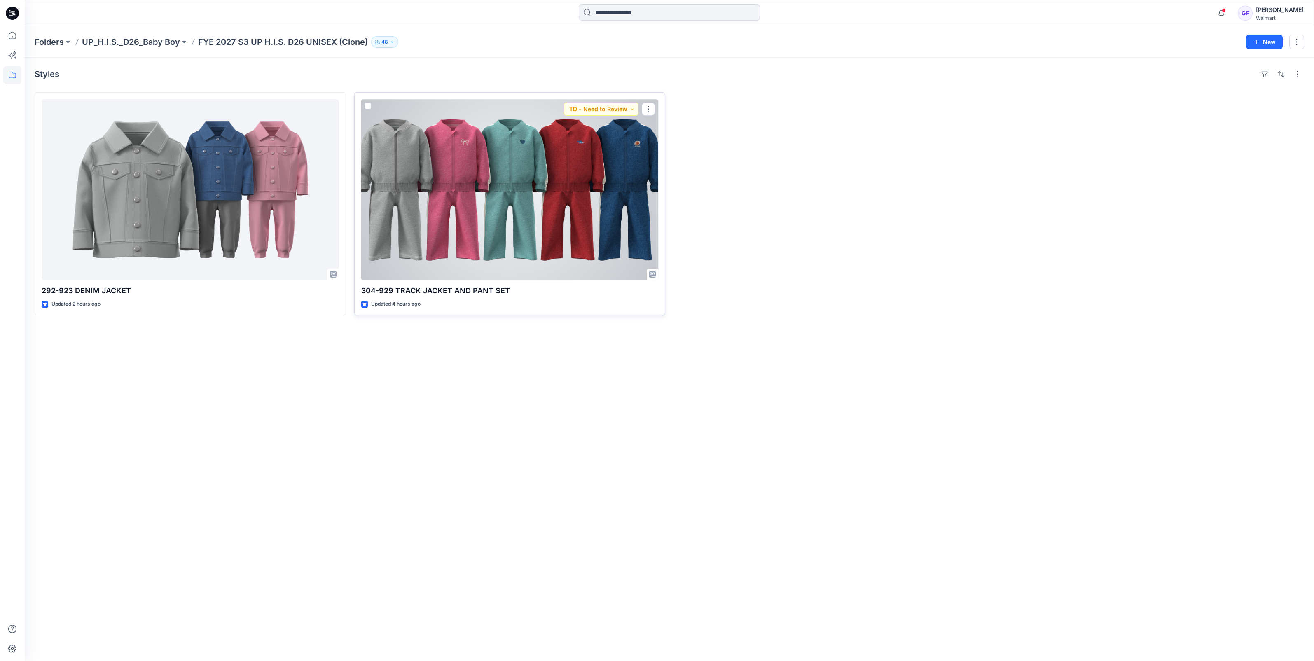
click at [444, 148] on div at bounding box center [510, 189] width 298 height 181
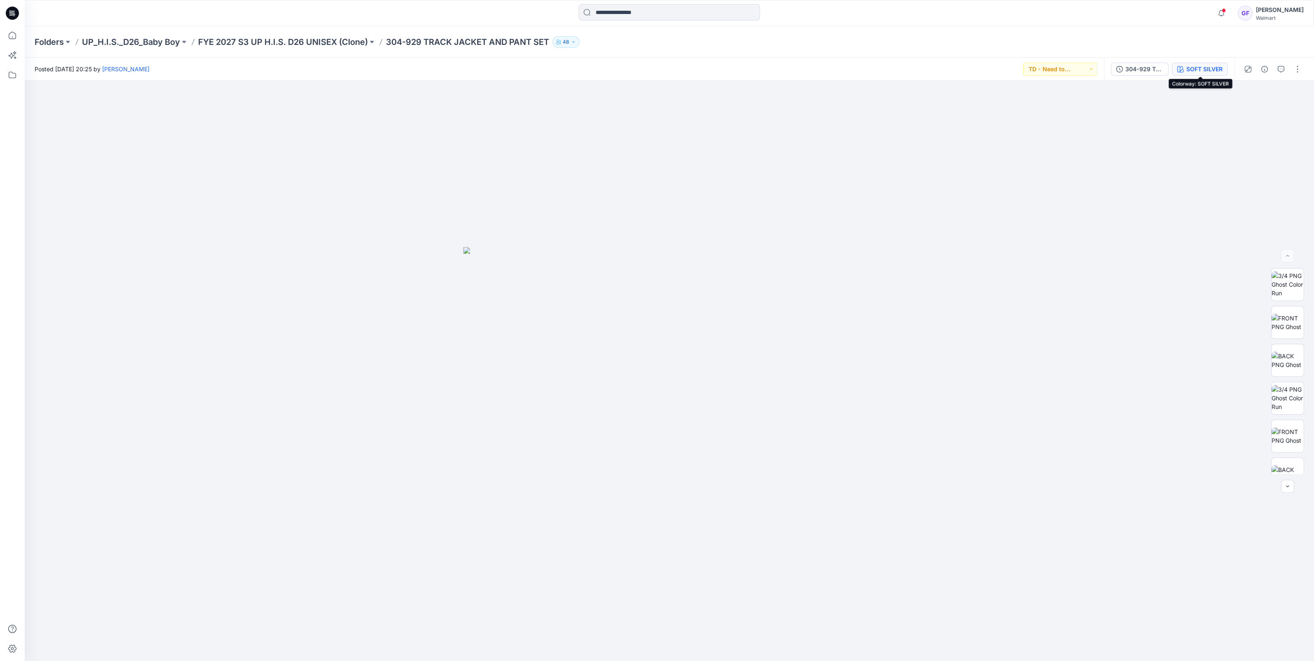
click at [1197, 66] on div "SOFT SILVER" at bounding box center [1205, 69] width 36 height 9
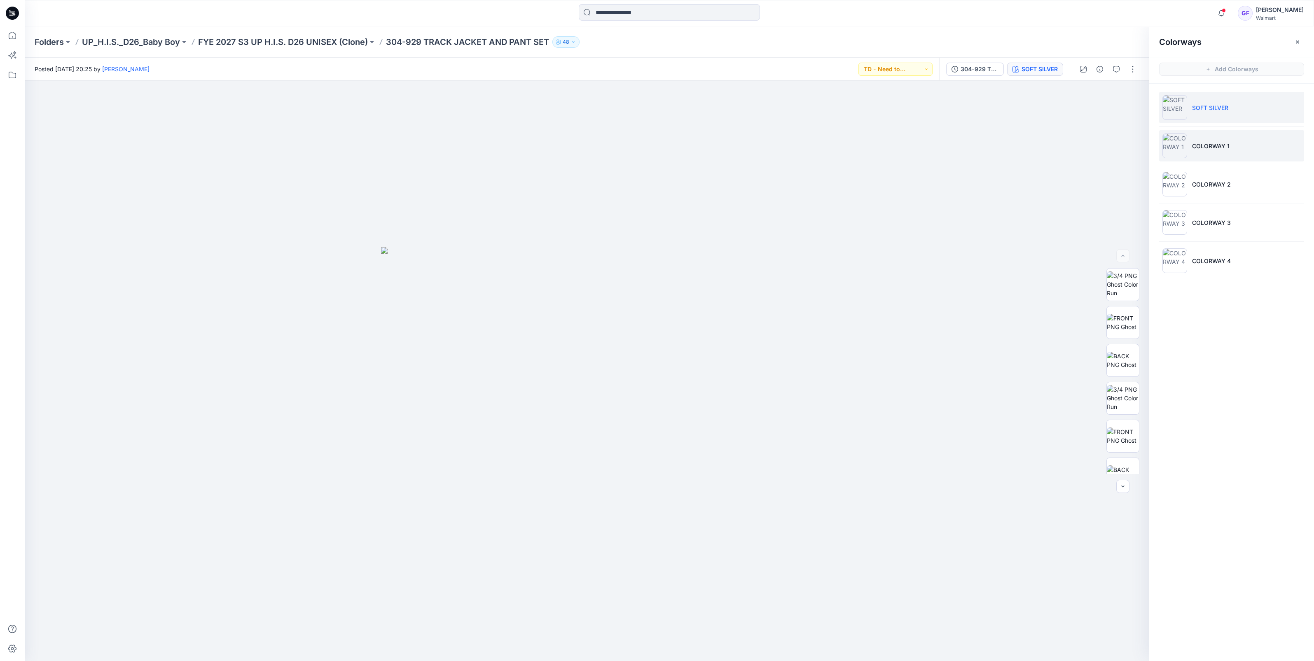
click at [1171, 148] on img at bounding box center [1175, 146] width 25 height 25
click at [1121, 356] on img at bounding box center [1123, 360] width 32 height 26
click at [313, 43] on p "FYE 2027 S3 UP H.I.S. D26 UNISEX (Clone)" at bounding box center [283, 42] width 170 height 12
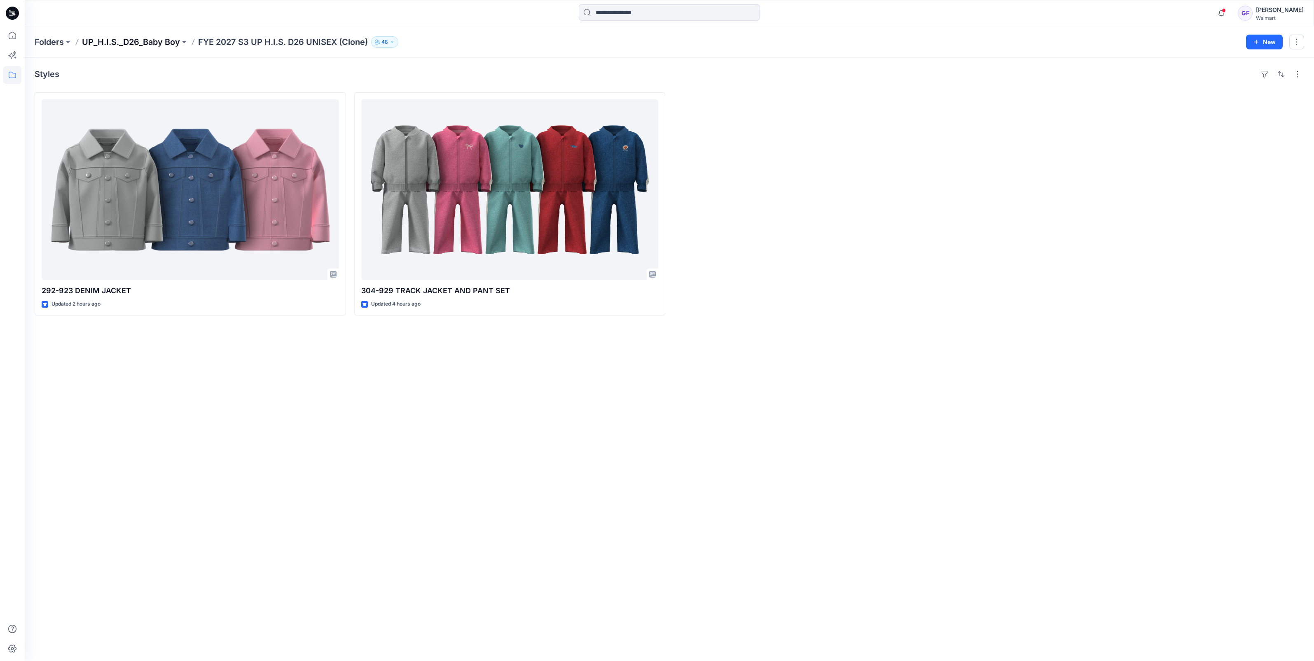
click at [111, 39] on p "UP_H.I.S._D26_Baby Boy" at bounding box center [131, 42] width 98 height 12
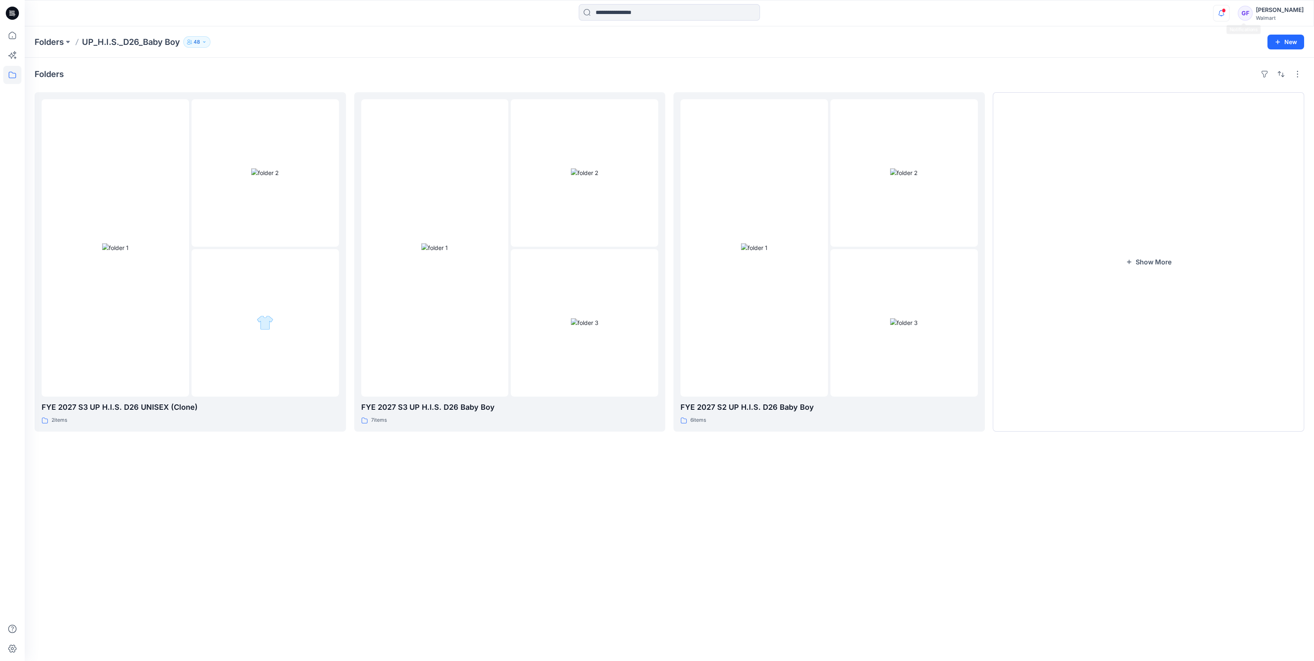
click at [1230, 10] on icon "button" at bounding box center [1222, 13] width 16 height 16
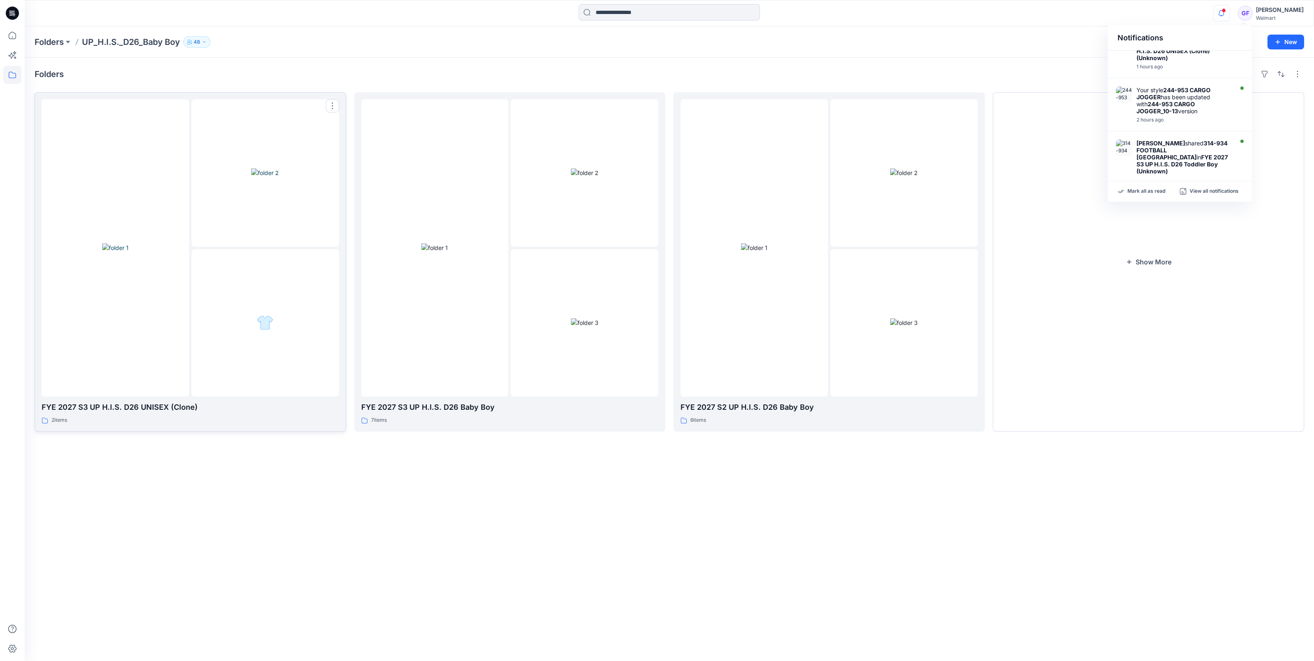
click at [117, 252] on img at bounding box center [115, 248] width 26 height 9
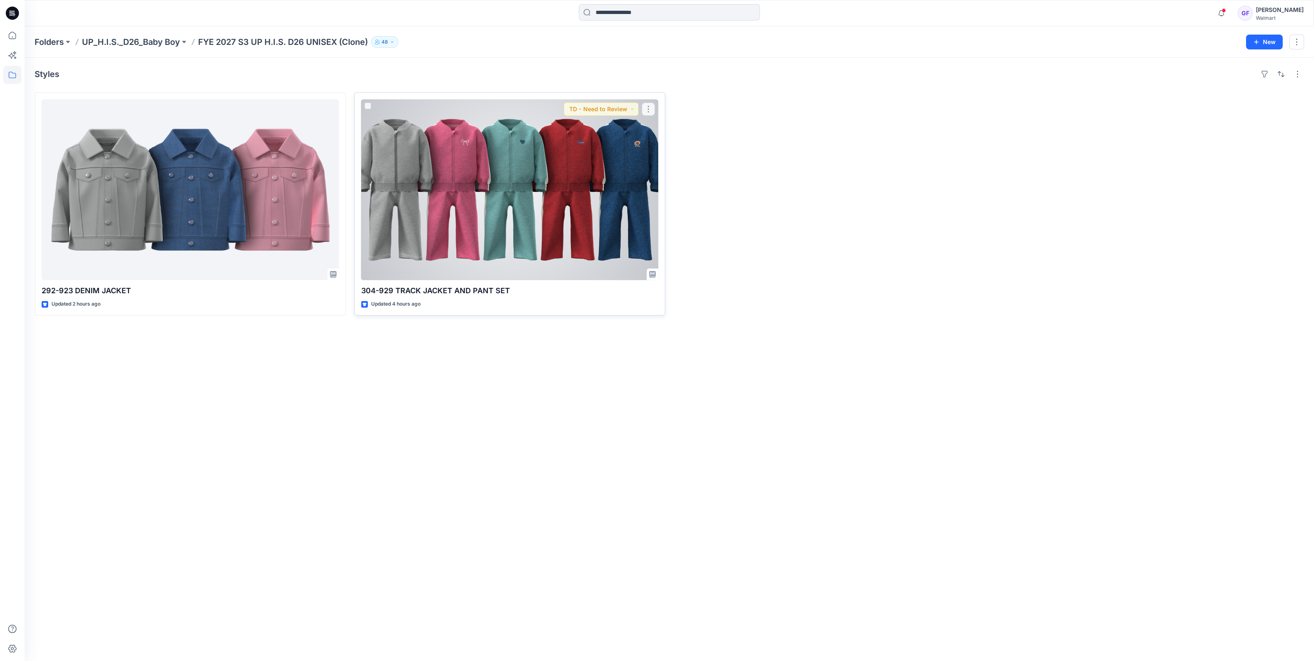
click at [480, 207] on div at bounding box center [510, 189] width 298 height 181
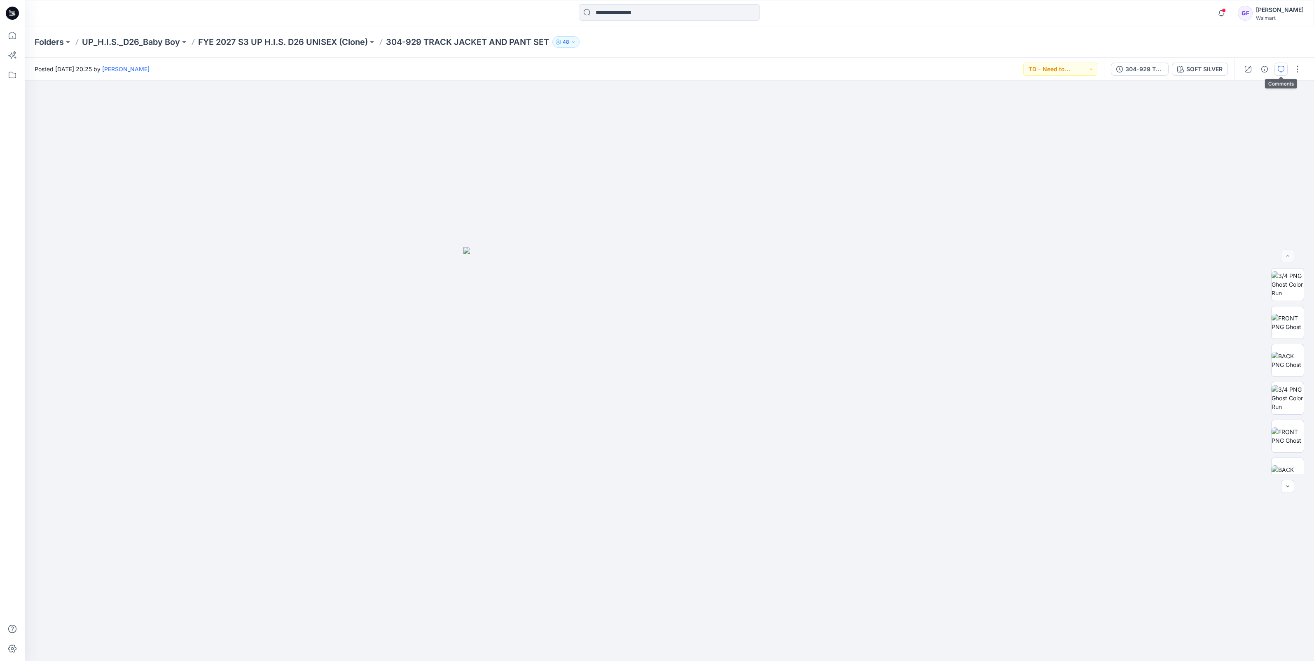
click at [1281, 68] on icon "button" at bounding box center [1281, 69] width 7 height 7
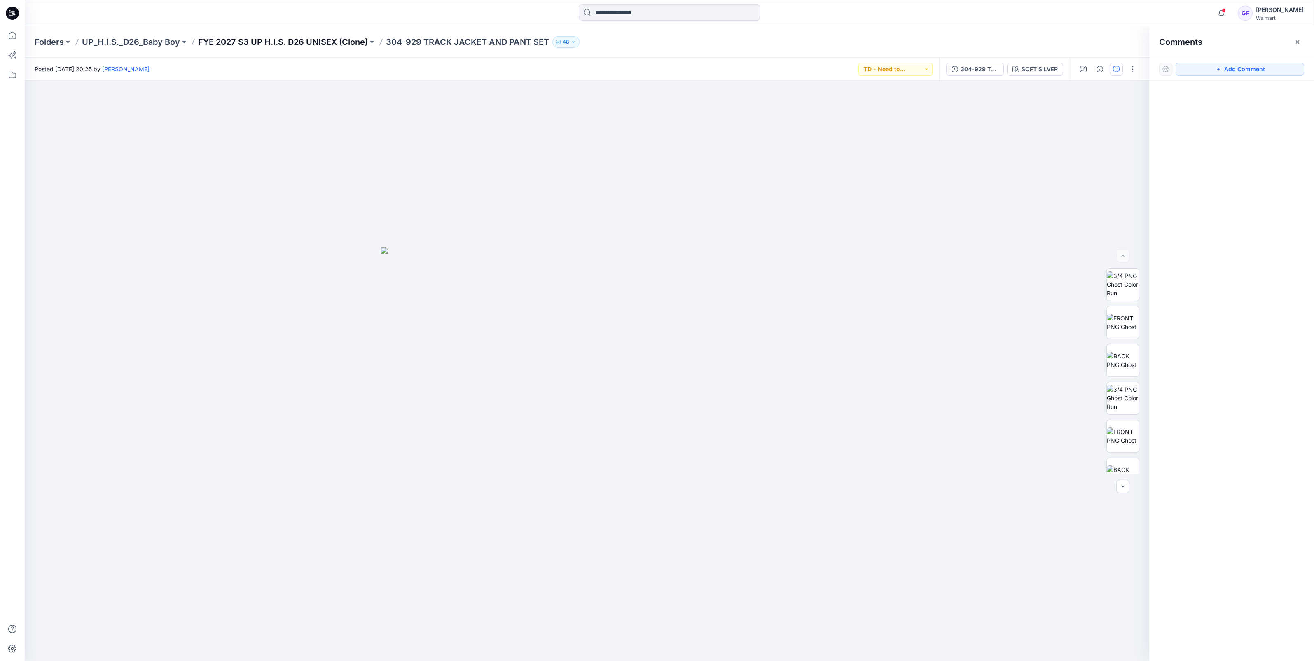
click at [349, 38] on p "FYE 2027 S3 UP H.I.S. D26 UNISEX (Clone)" at bounding box center [283, 42] width 170 height 12
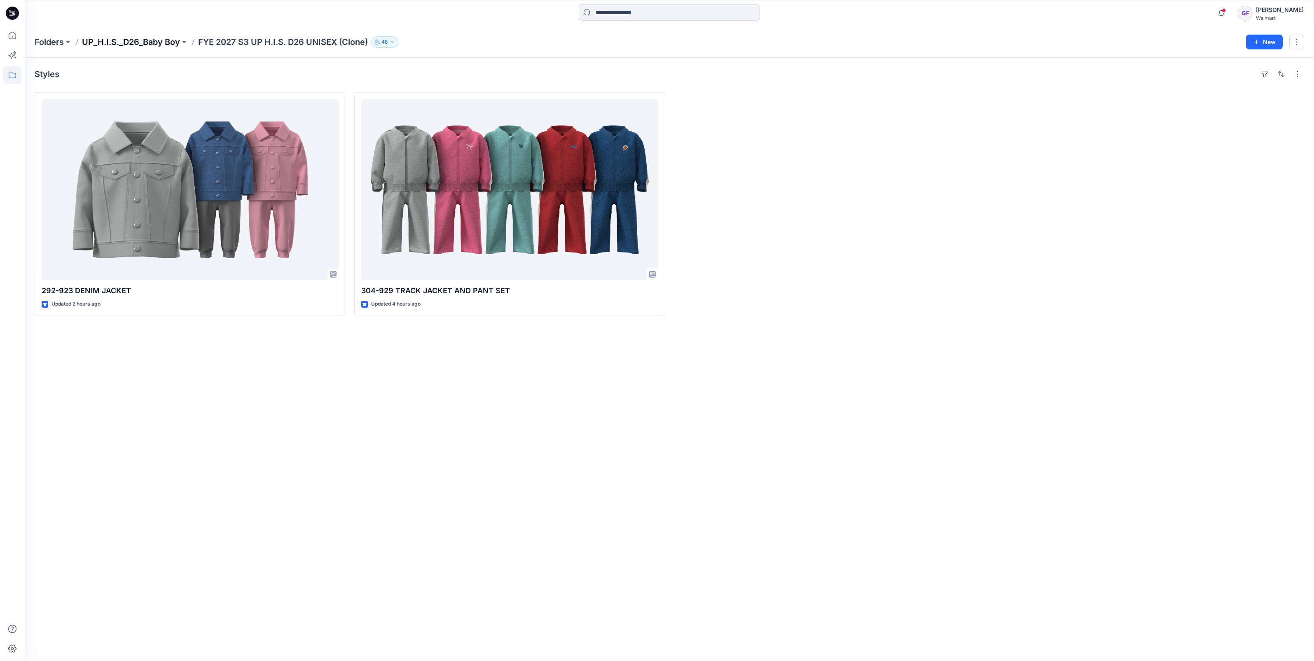
click at [109, 40] on p "UP_H.I.S._D26_Baby Boy" at bounding box center [131, 42] width 98 height 12
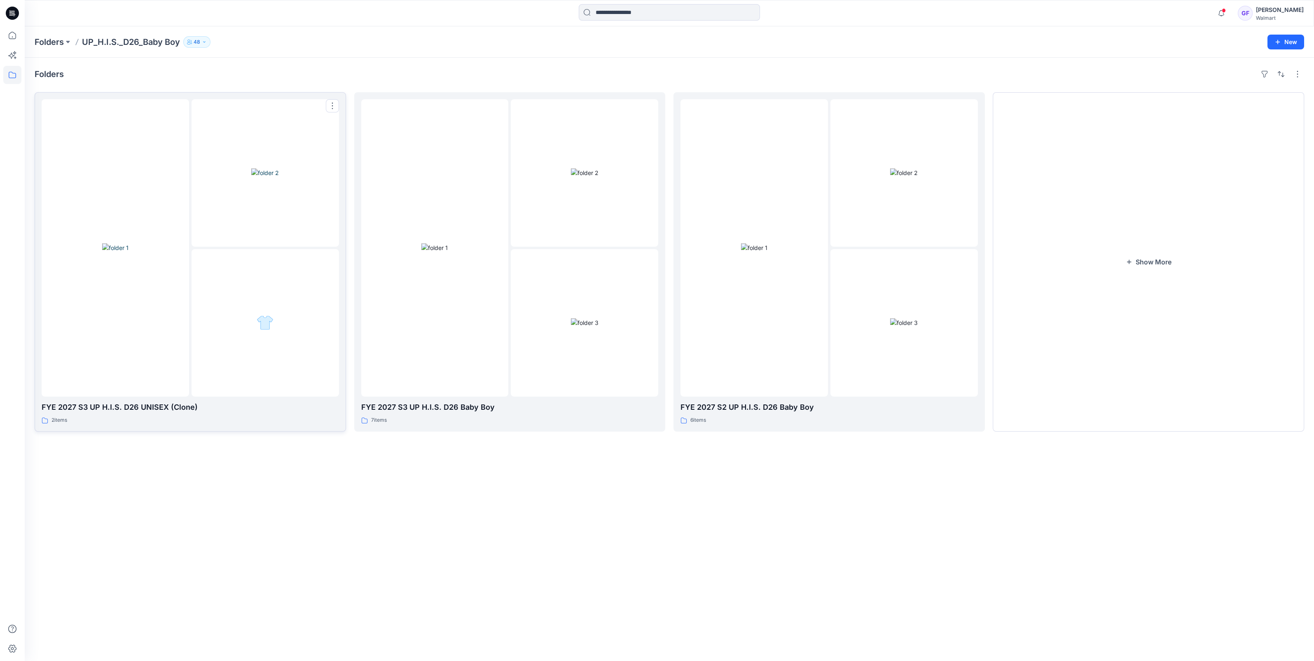
click at [251, 169] on img at bounding box center [265, 173] width 28 height 9
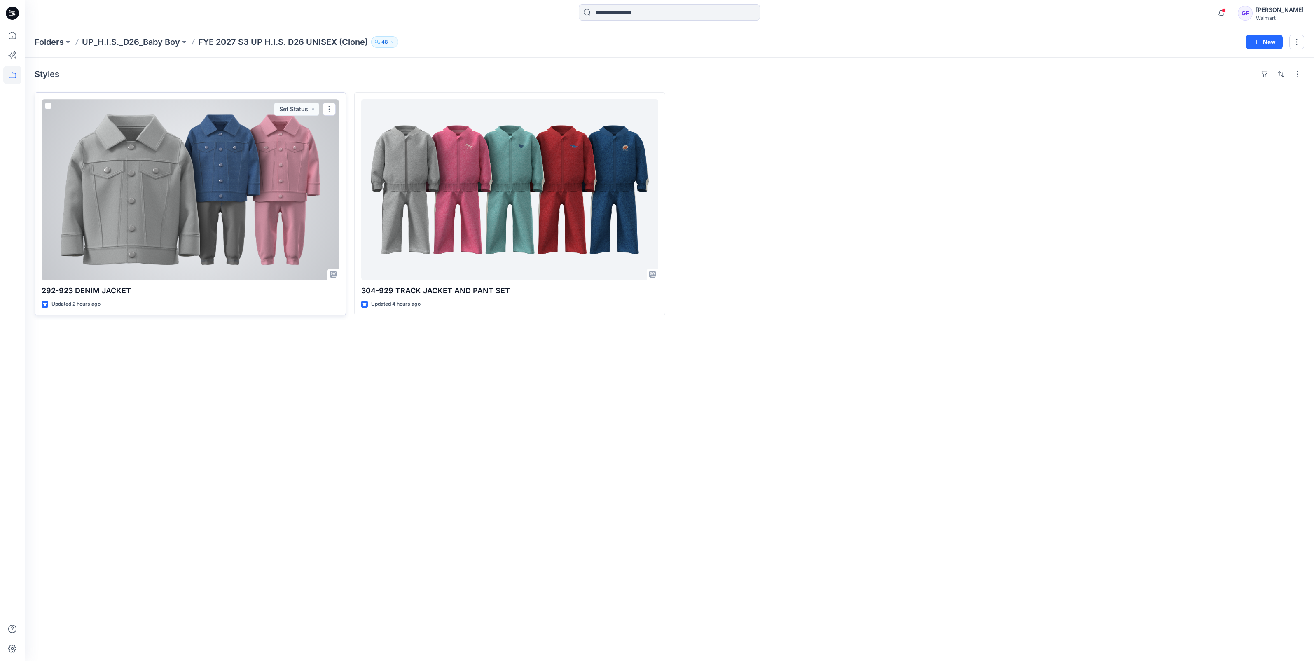
click at [121, 214] on div at bounding box center [191, 189] width 298 height 181
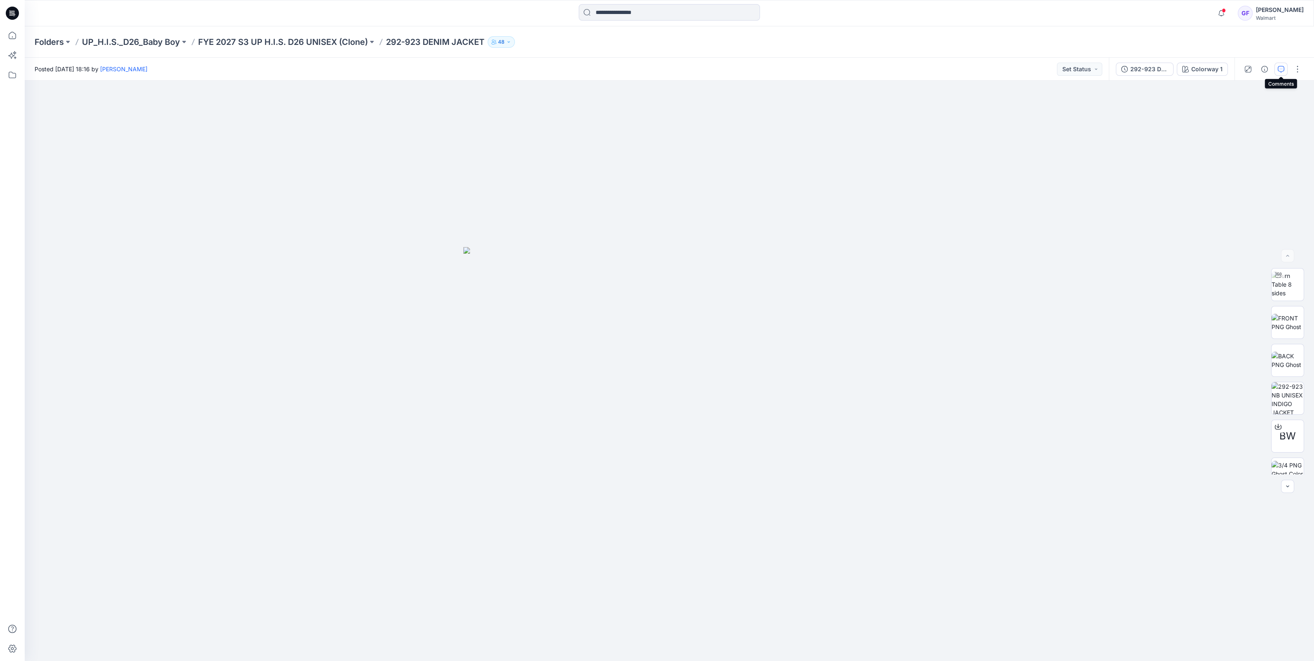
click at [1285, 69] on button "button" at bounding box center [1281, 69] width 13 height 13
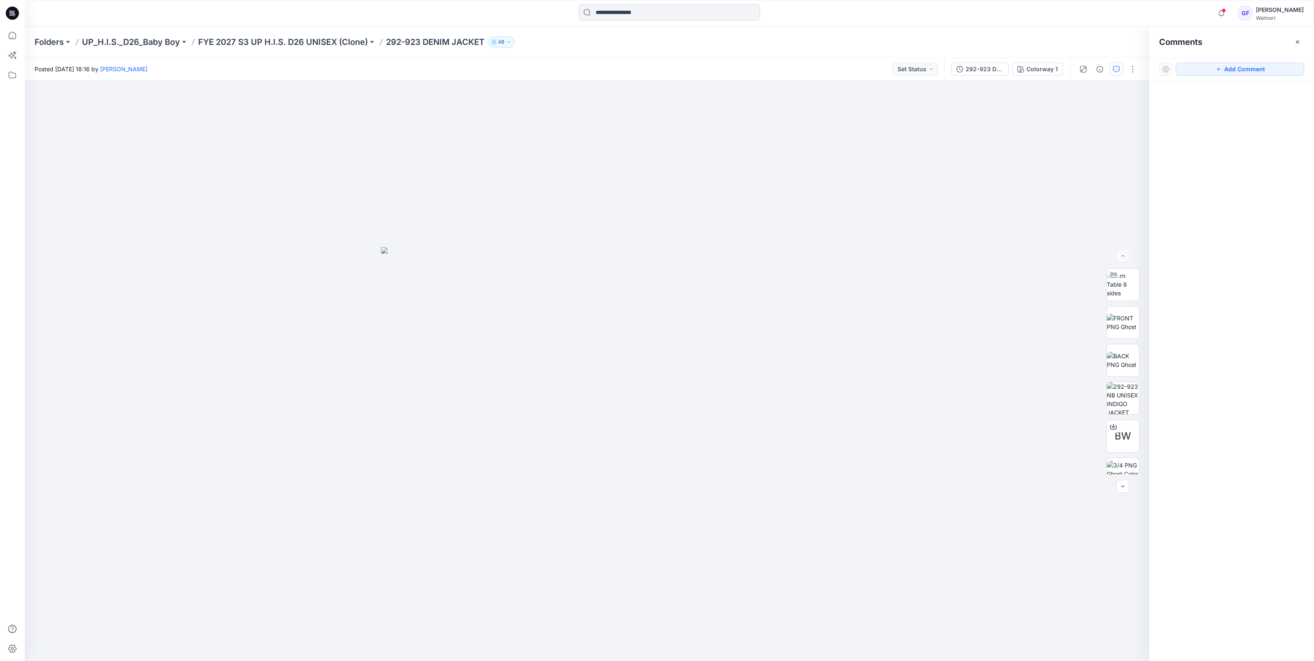
click at [258, 47] on div "Folders UP_H.I.S._D26_Baby Boy FYE 2027 S3 UP H.I.S. D26 UNISEX (Clone) 292-923…" at bounding box center [670, 41] width 1290 height 31
click at [258, 43] on p "FYE 2027 S3 UP H.I.S. D26 UNISEX (Clone)" at bounding box center [283, 42] width 170 height 12
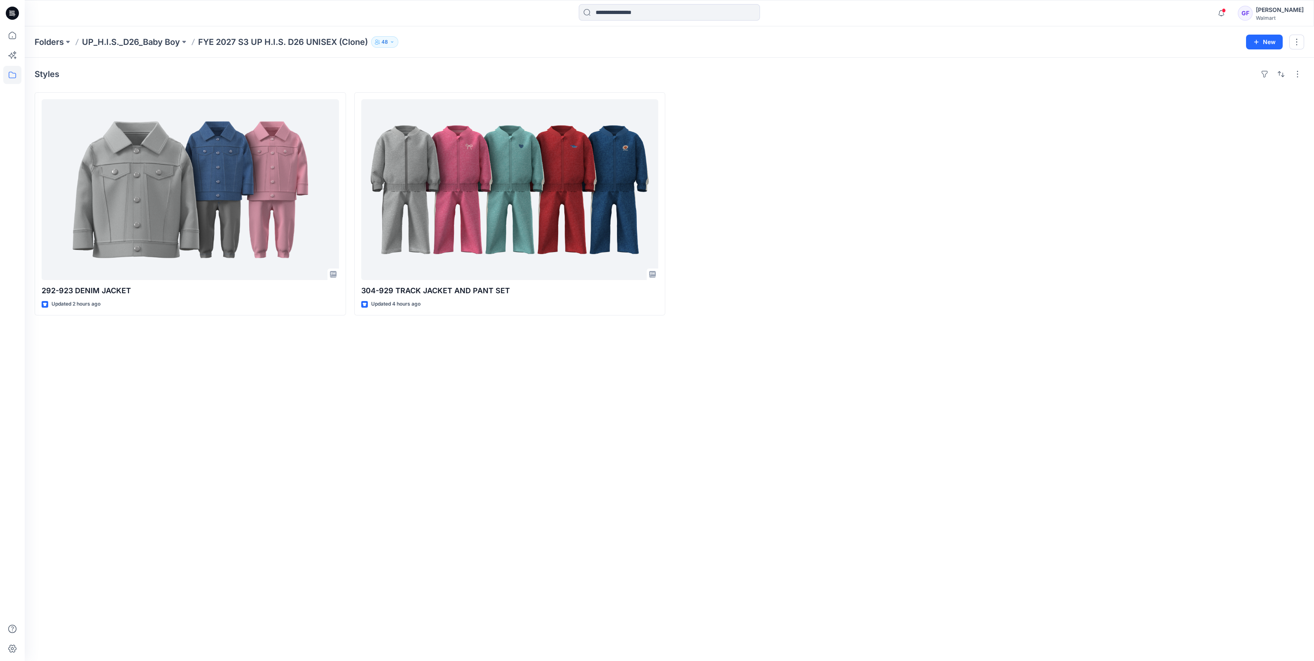
click at [143, 42] on p "UP_H.I.S._D26_Baby Boy" at bounding box center [131, 42] width 98 height 12
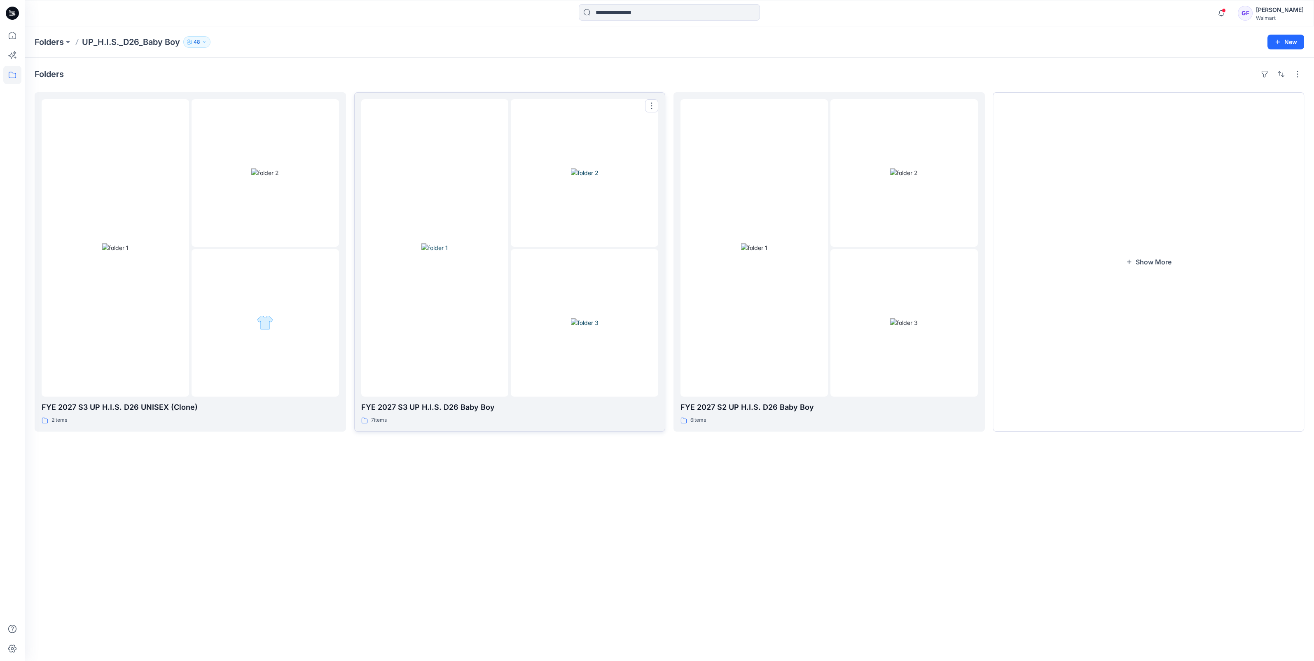
click at [427, 244] on img at bounding box center [435, 248] width 26 height 9
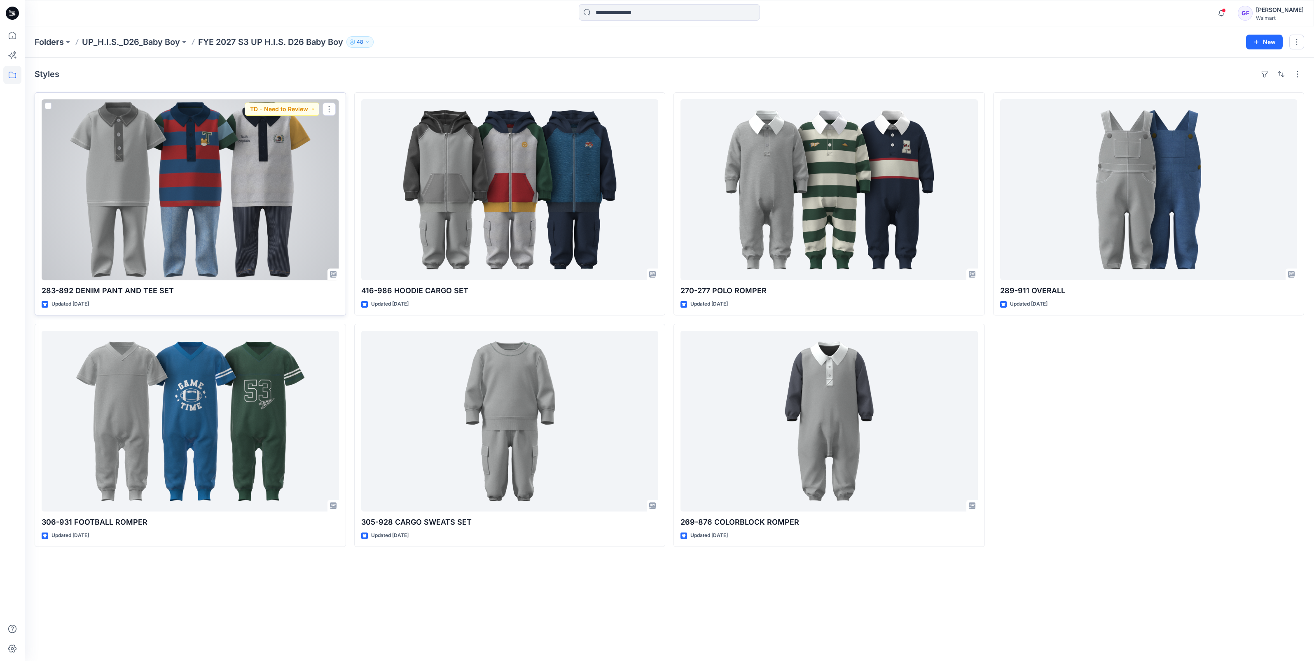
click at [250, 218] on div at bounding box center [191, 189] width 298 height 181
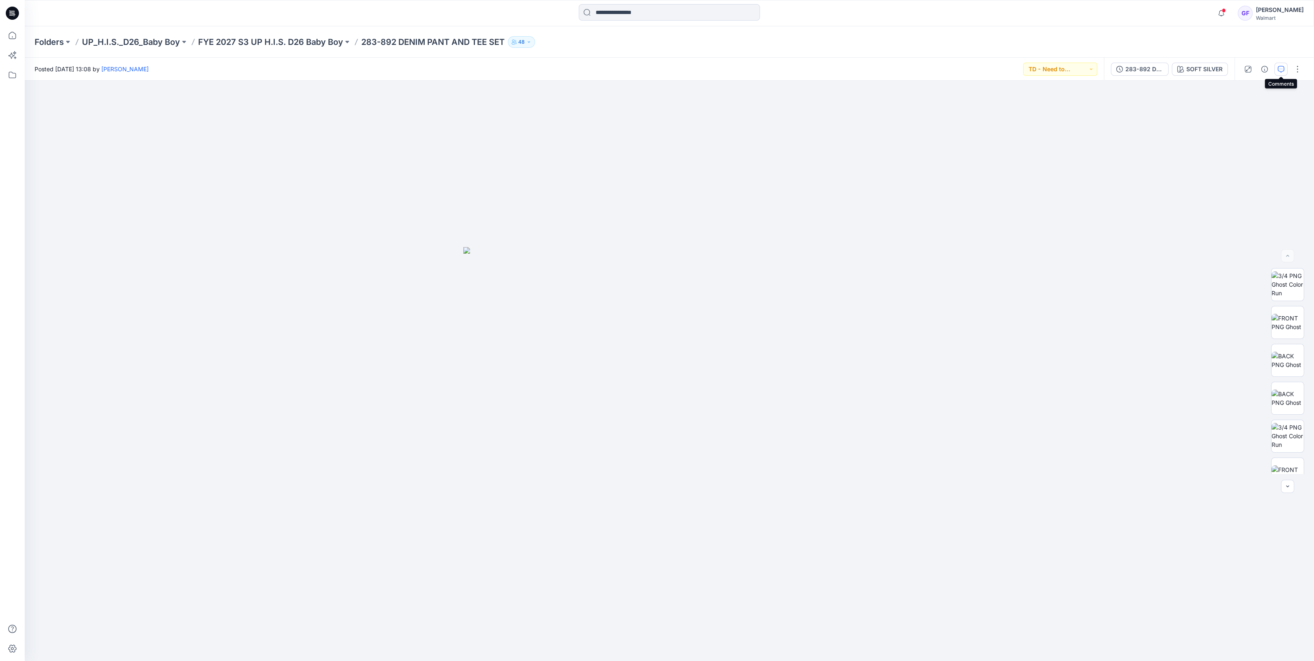
click at [1283, 70] on icon "button" at bounding box center [1281, 69] width 7 height 7
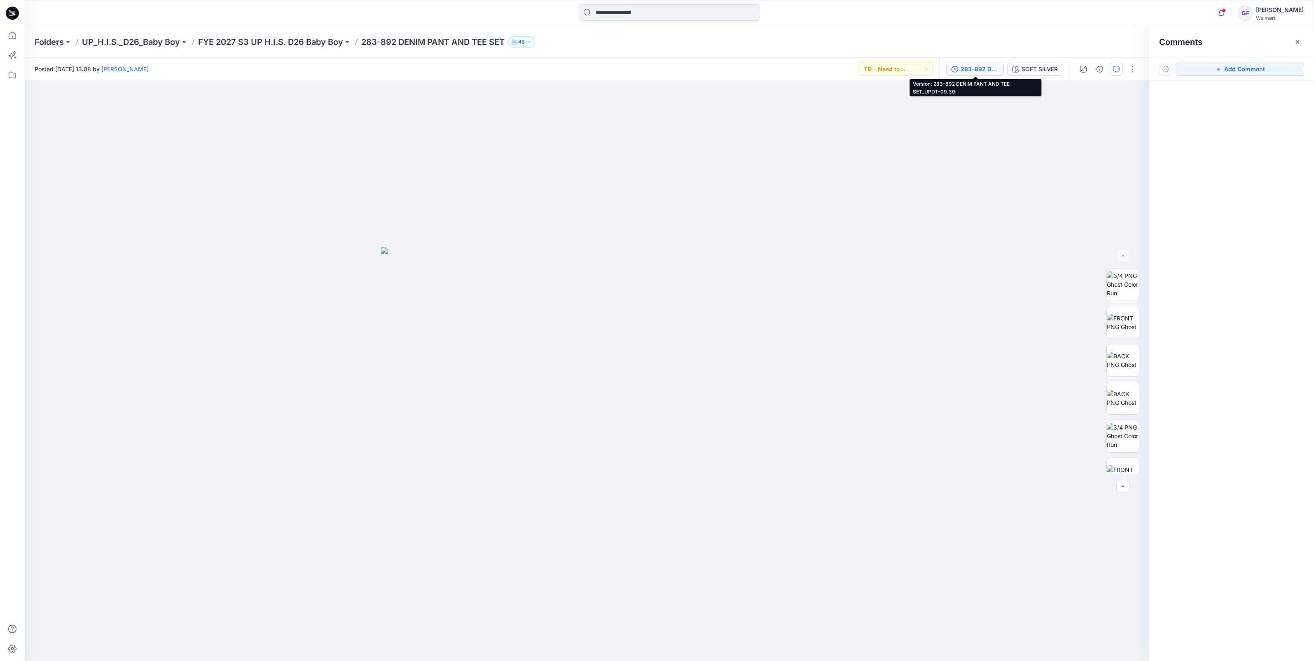
click at [972, 73] on div "283-892 DENIM PANT AND TEE SET_UPDT-09.30" at bounding box center [980, 69] width 38 height 9
click at [305, 39] on p "FYE 2027 S3 UP H.I.S. D26 Baby Boy" at bounding box center [270, 42] width 145 height 12
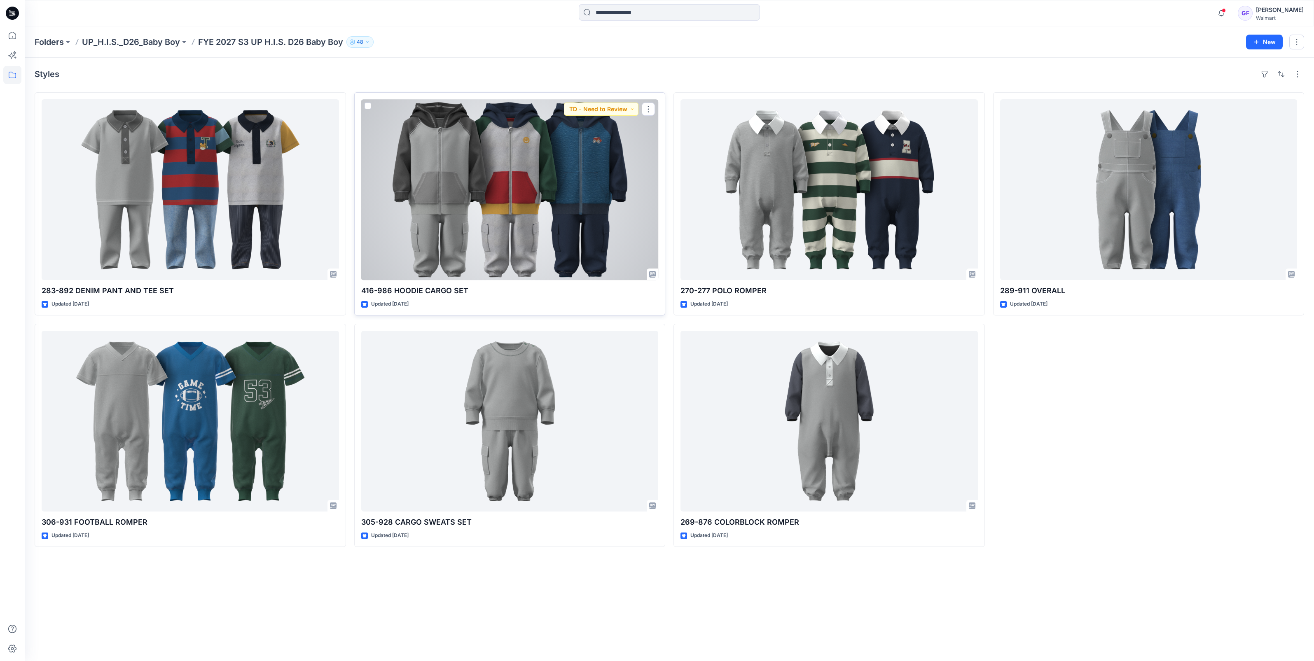
click at [626, 174] on div at bounding box center [510, 189] width 298 height 181
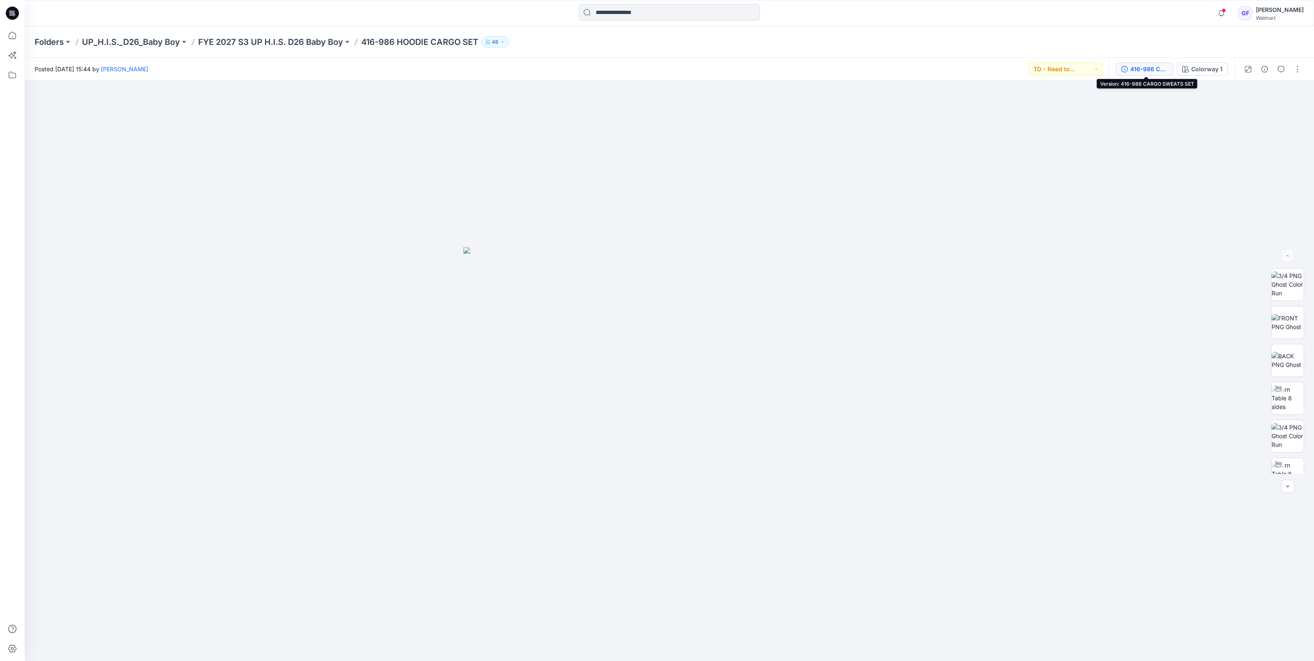
click at [1143, 71] on div "416-986 CARGO SWEATS SET" at bounding box center [1150, 69] width 38 height 9
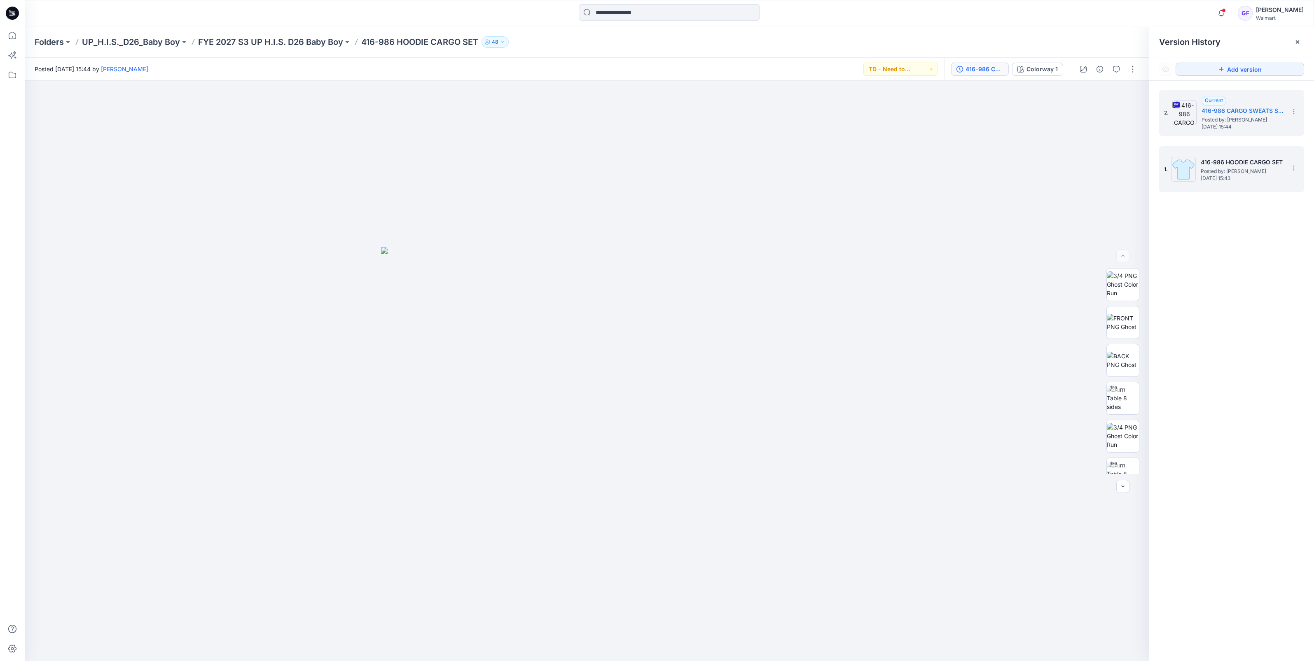
click at [1212, 160] on h5 "416-986 HOODIE CARGO SET" at bounding box center [1242, 162] width 82 height 10
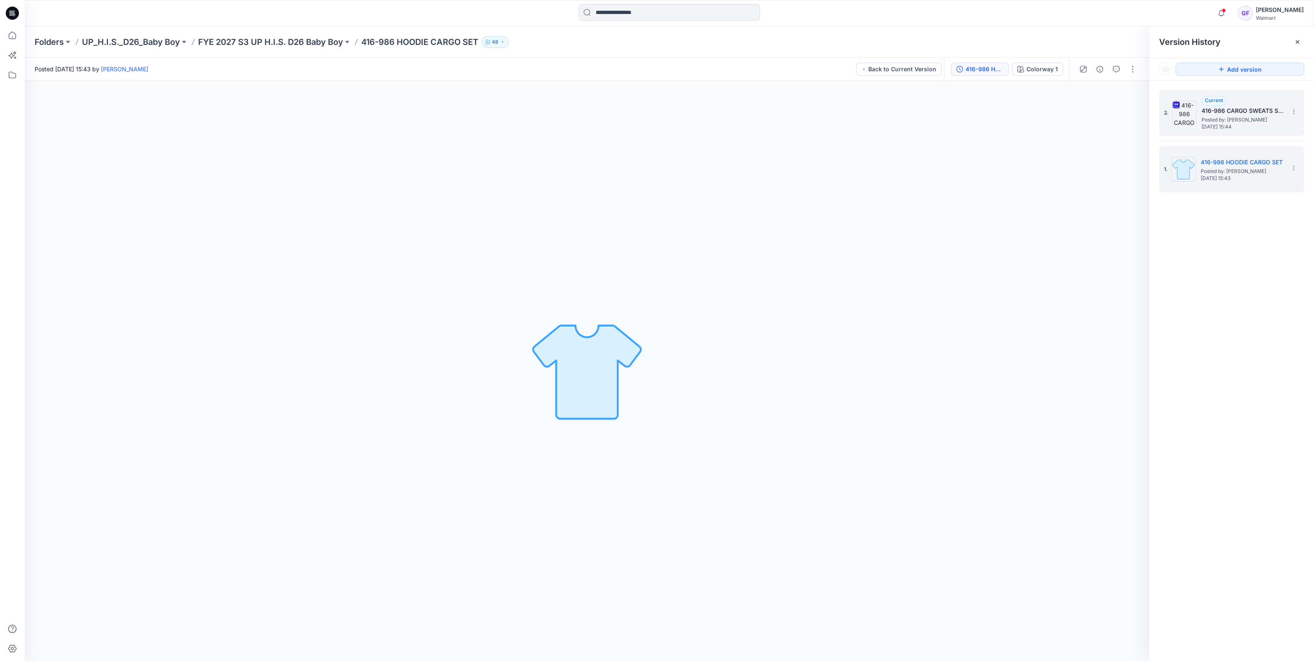
click at [1235, 136] on div "2. Current 416-986 CARGO SWEATS SET Posted by: Emilia Coto Wednesday, October 0…" at bounding box center [1232, 113] width 145 height 46
click at [1115, 70] on icon "button" at bounding box center [1116, 69] width 7 height 7
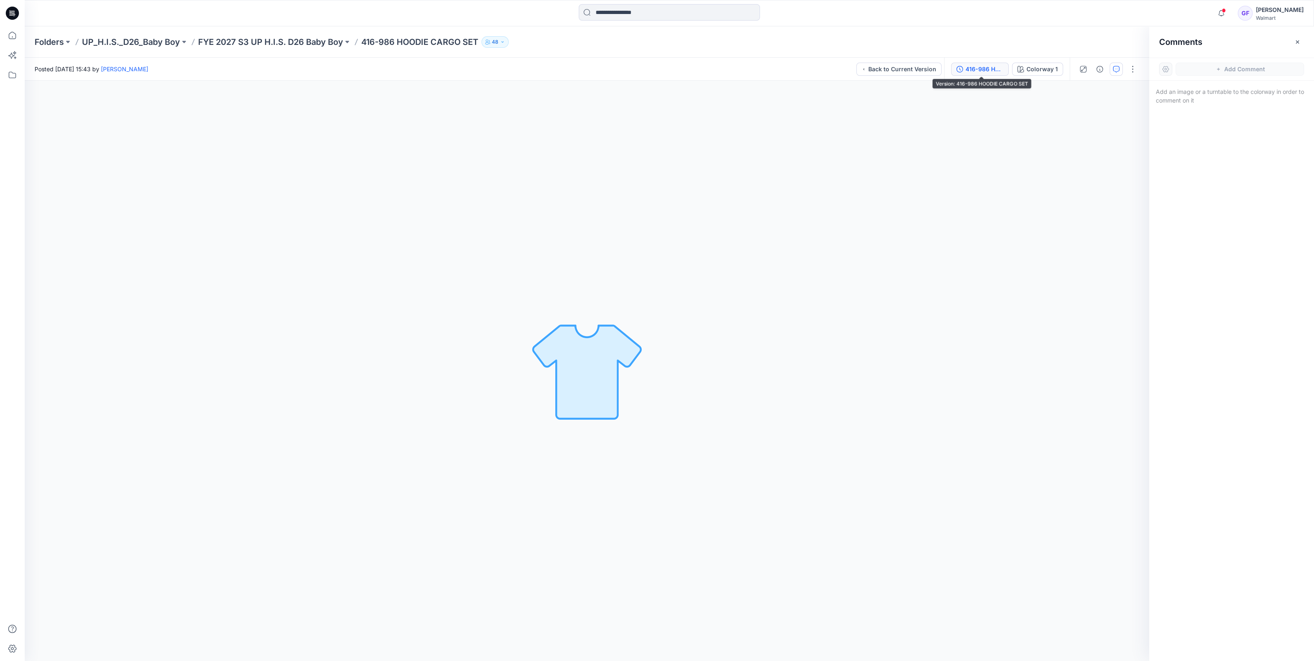
click at [997, 66] on div "416-986 HOODIE CARGO SET" at bounding box center [985, 69] width 38 height 9
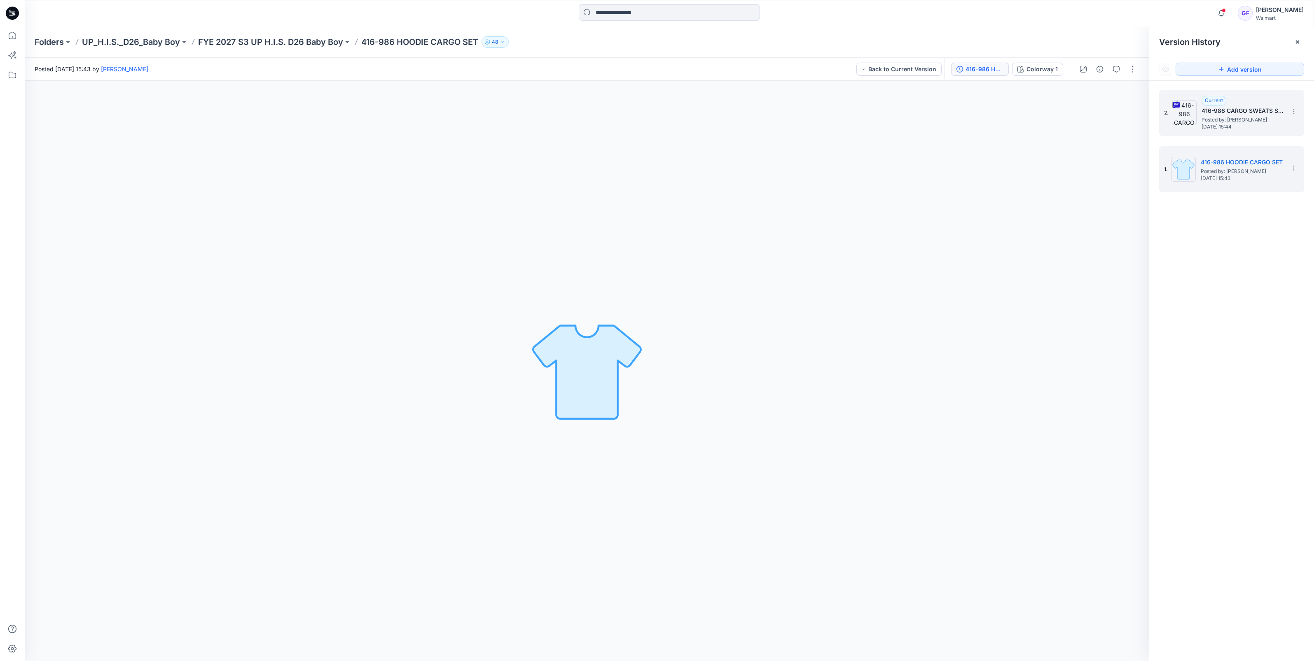
click at [1186, 105] on img at bounding box center [1184, 113] width 25 height 25
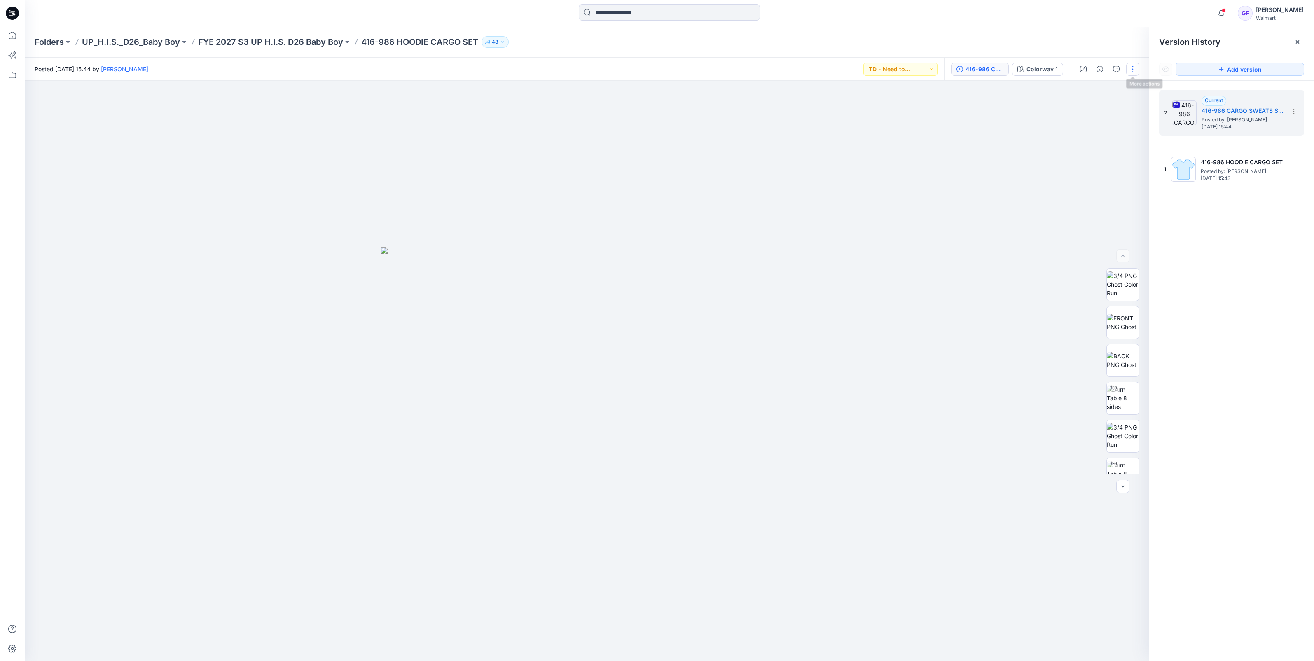
click at [1135, 67] on button "button" at bounding box center [1133, 69] width 13 height 13
click at [993, 175] on div at bounding box center [587, 371] width 1125 height 581
click at [1117, 70] on icon "button" at bounding box center [1116, 69] width 7 height 7
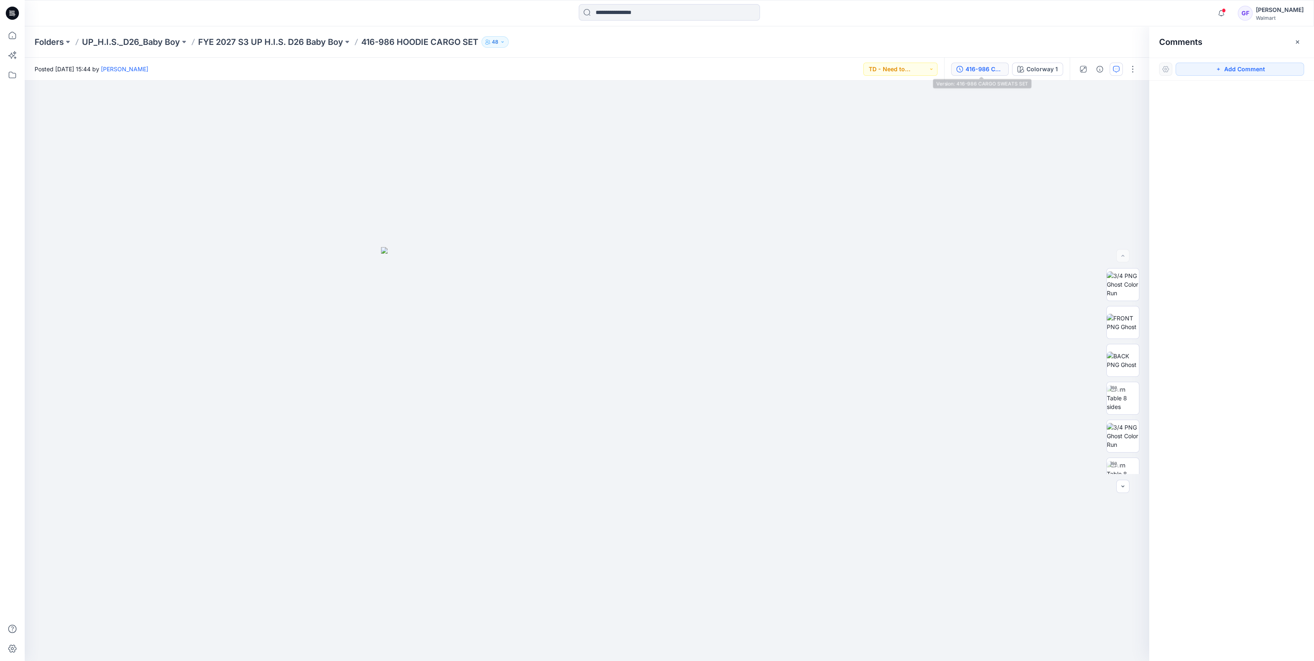
click at [968, 66] on div "416-986 CARGO SWEATS SET" at bounding box center [985, 69] width 38 height 9
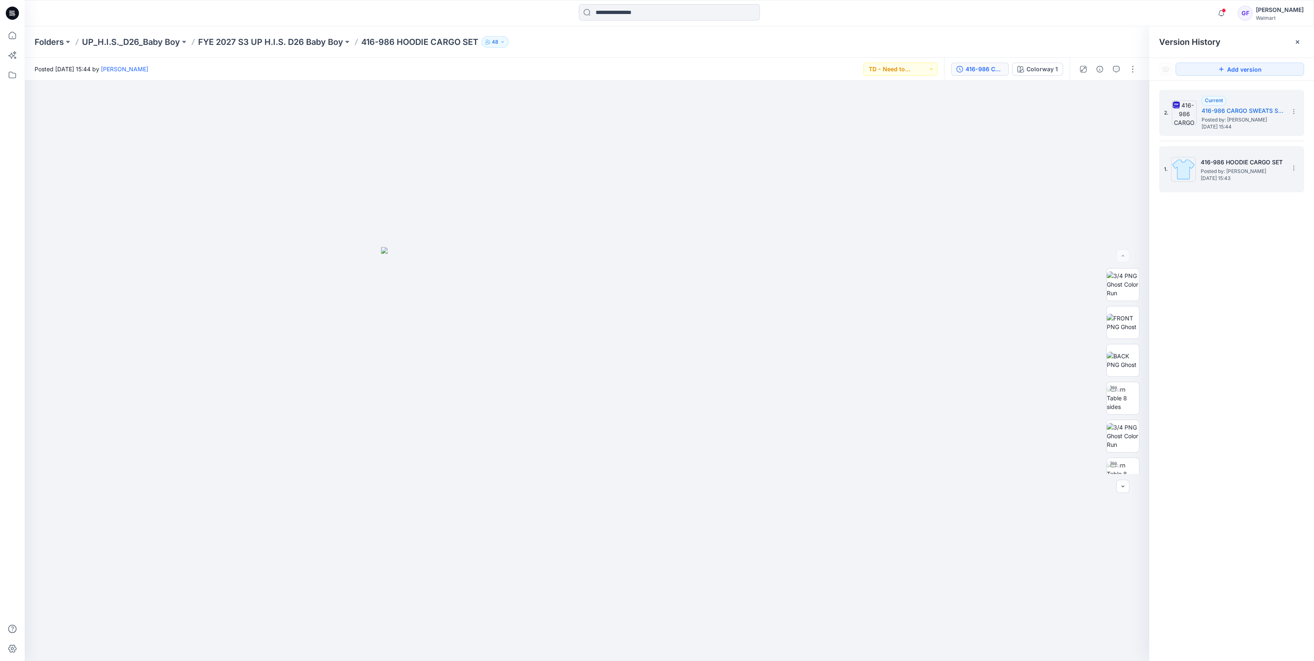
click at [1230, 176] on span "Wednesday, October 01, 2025 15:43" at bounding box center [1242, 179] width 82 height 6
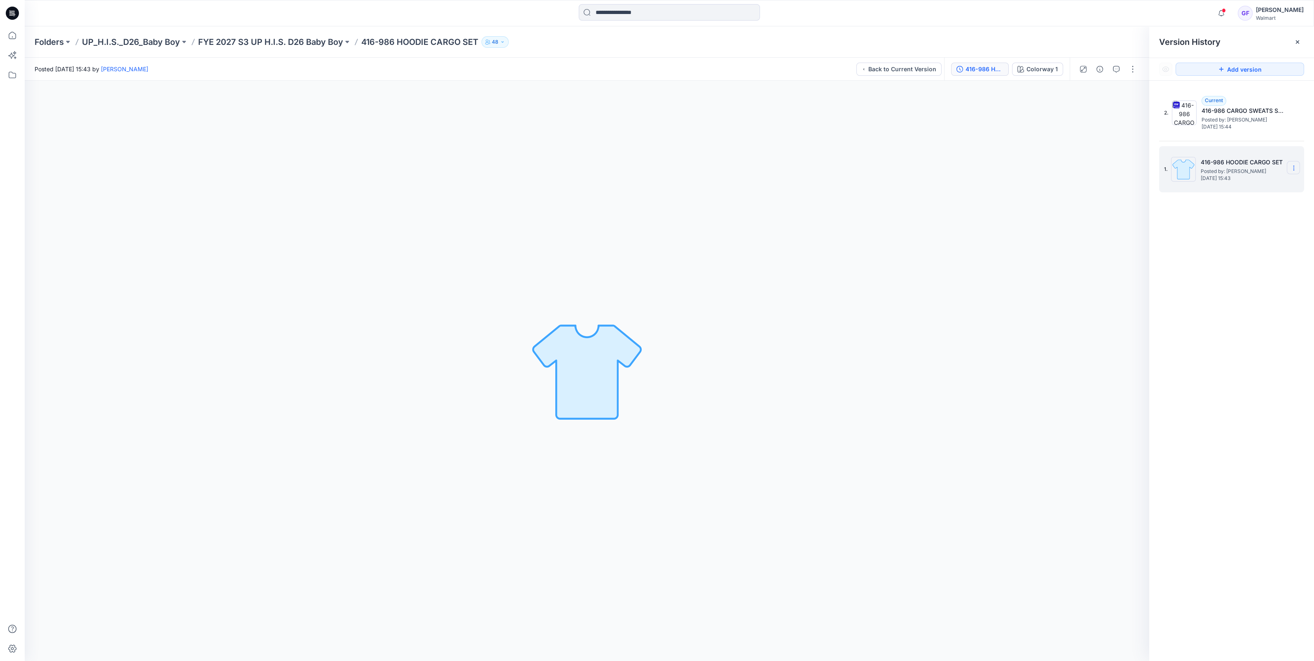
click at [1293, 166] on icon at bounding box center [1294, 168] width 7 height 7
click at [1238, 235] on span "Delete Version" at bounding box center [1237, 237] width 39 height 10
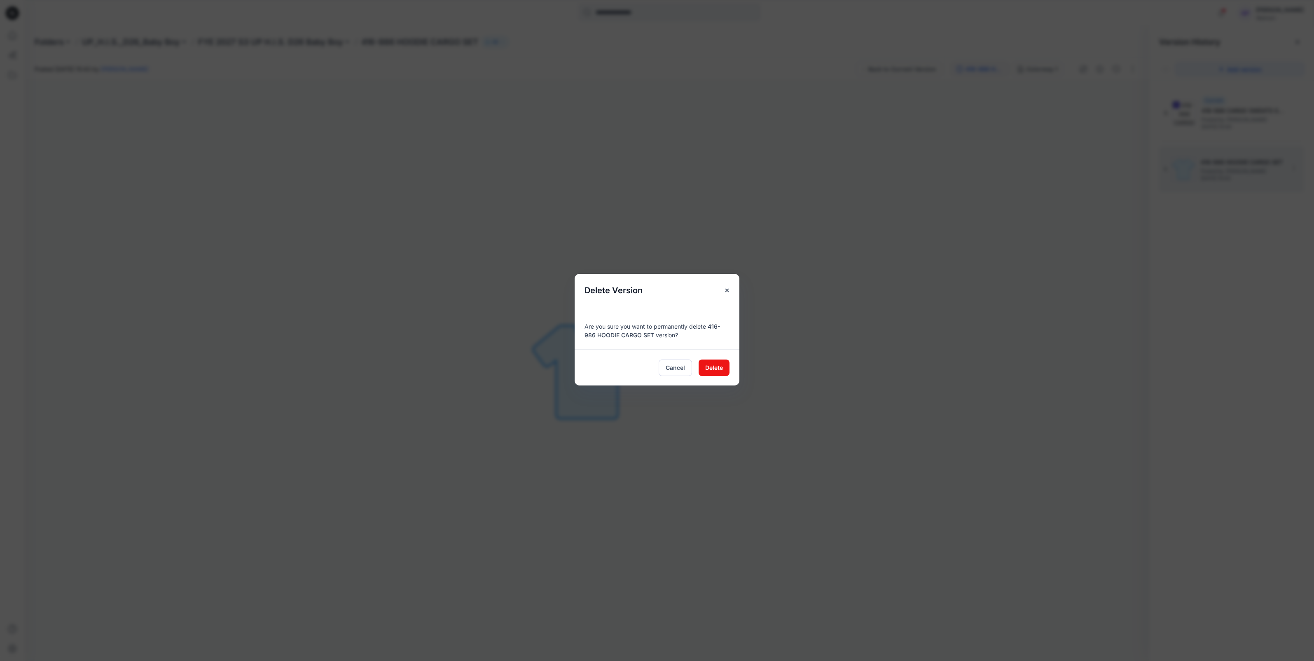
click at [695, 366] on div "Cancel Delete" at bounding box center [657, 367] width 165 height 36
click at [705, 360] on button "Delete" at bounding box center [714, 368] width 31 height 16
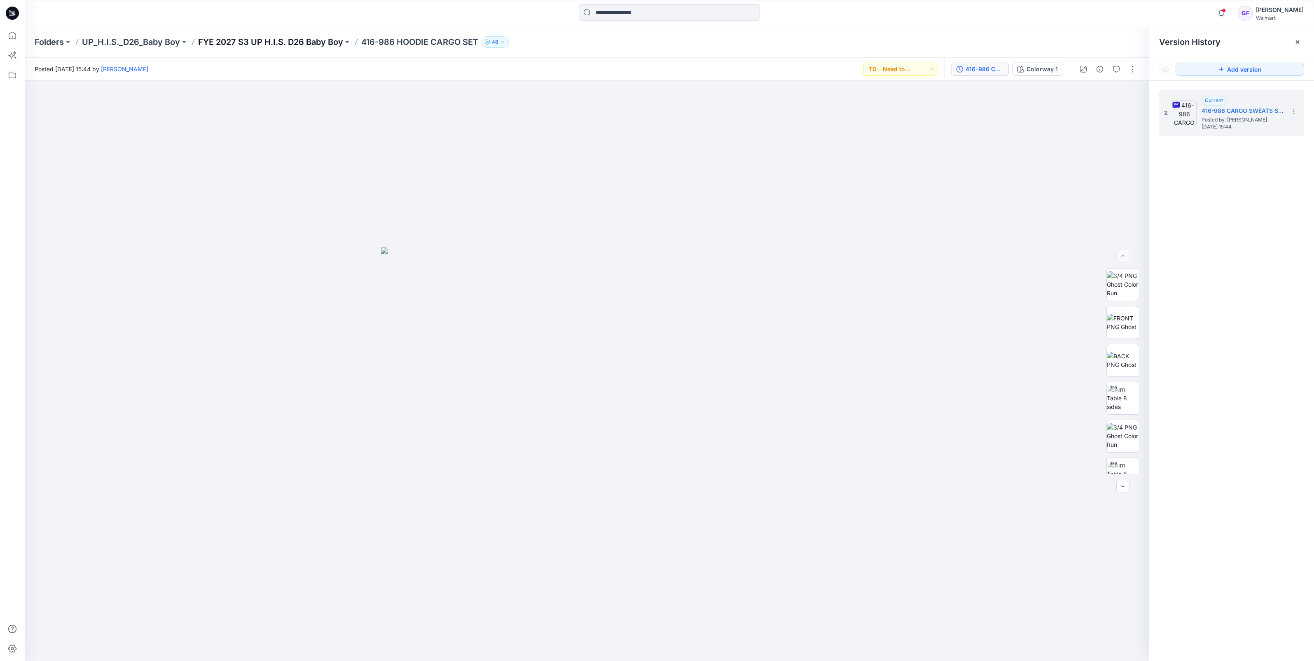
click at [292, 40] on p "FYE 2027 S3 UP H.I.S. D26 Baby Boy" at bounding box center [270, 42] width 145 height 12
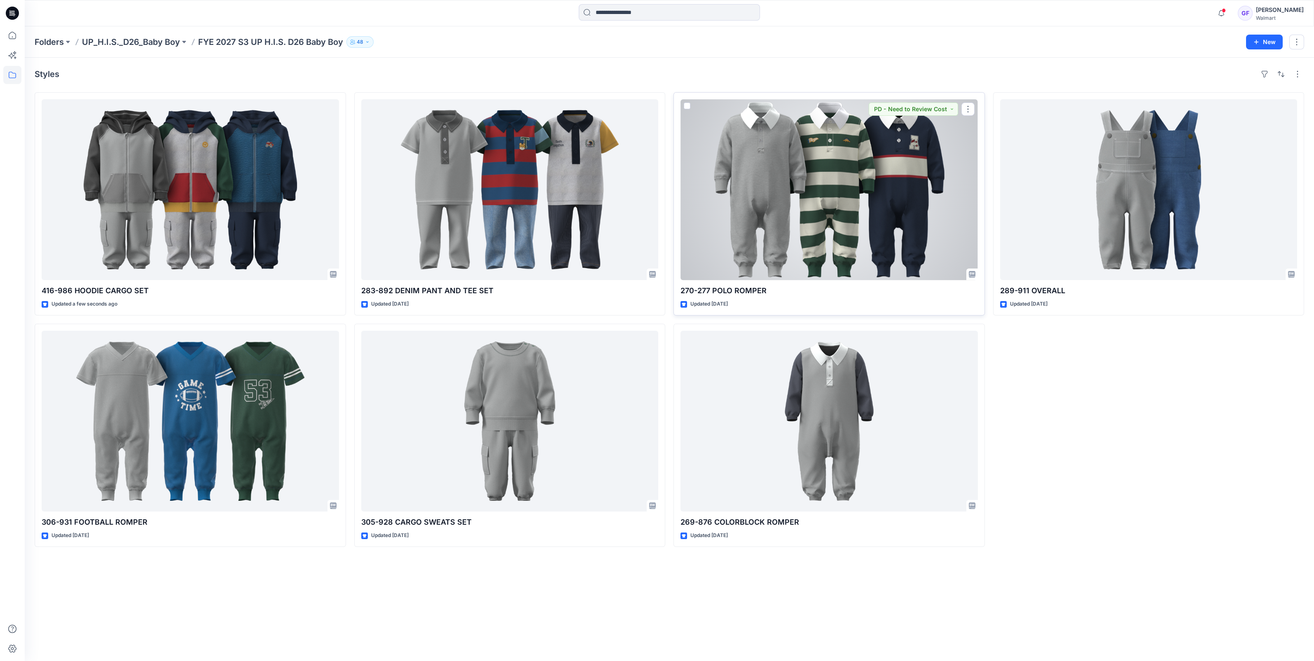
click at [808, 203] on div at bounding box center [830, 189] width 298 height 181
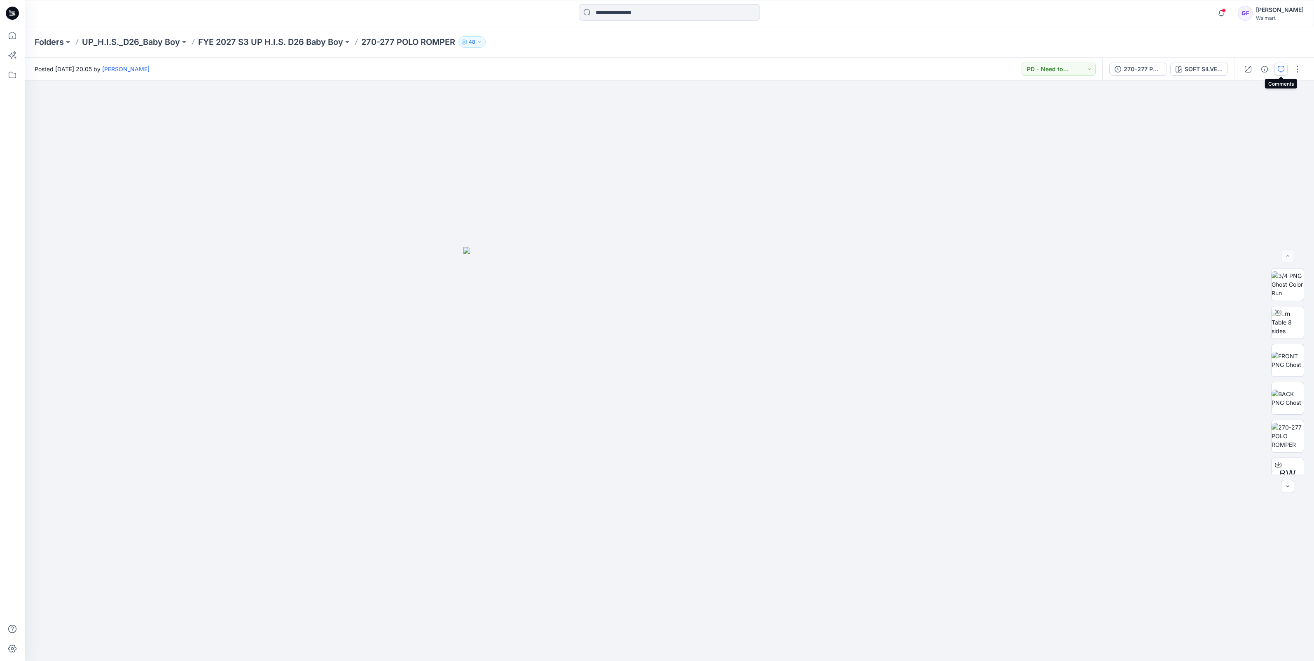
click at [1284, 69] on icon "button" at bounding box center [1281, 69] width 7 height 7
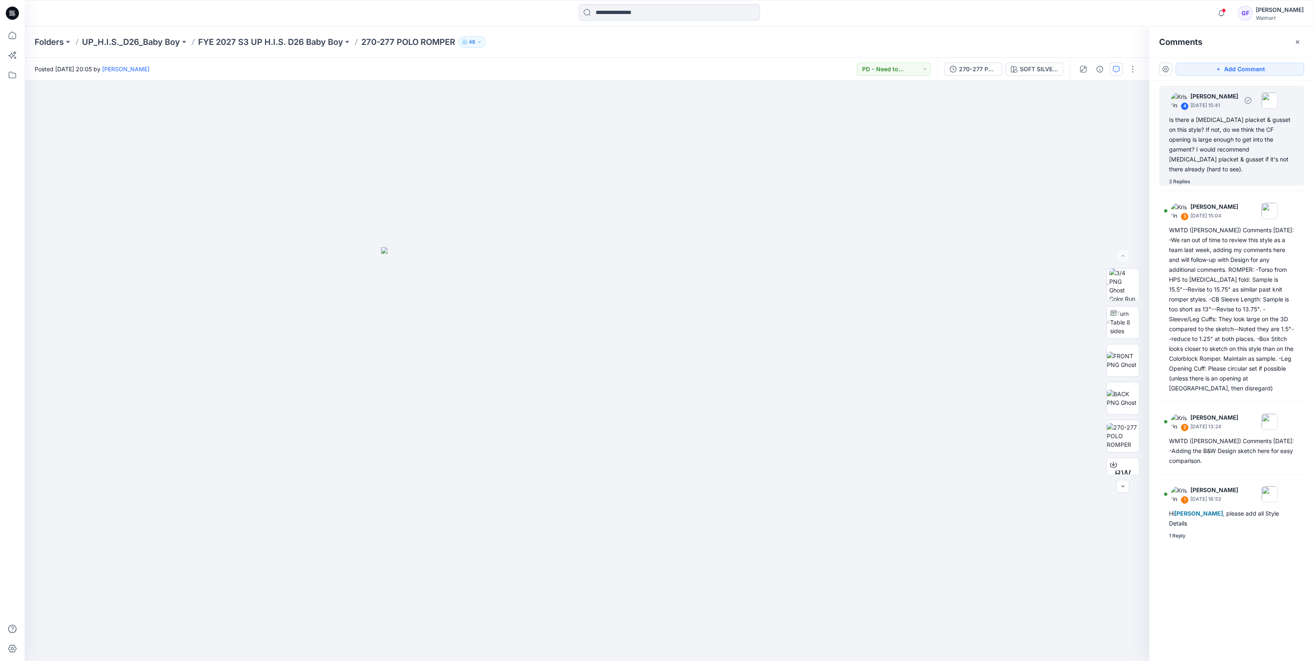
click at [1174, 178] on div "2 Replies" at bounding box center [1179, 182] width 21 height 8
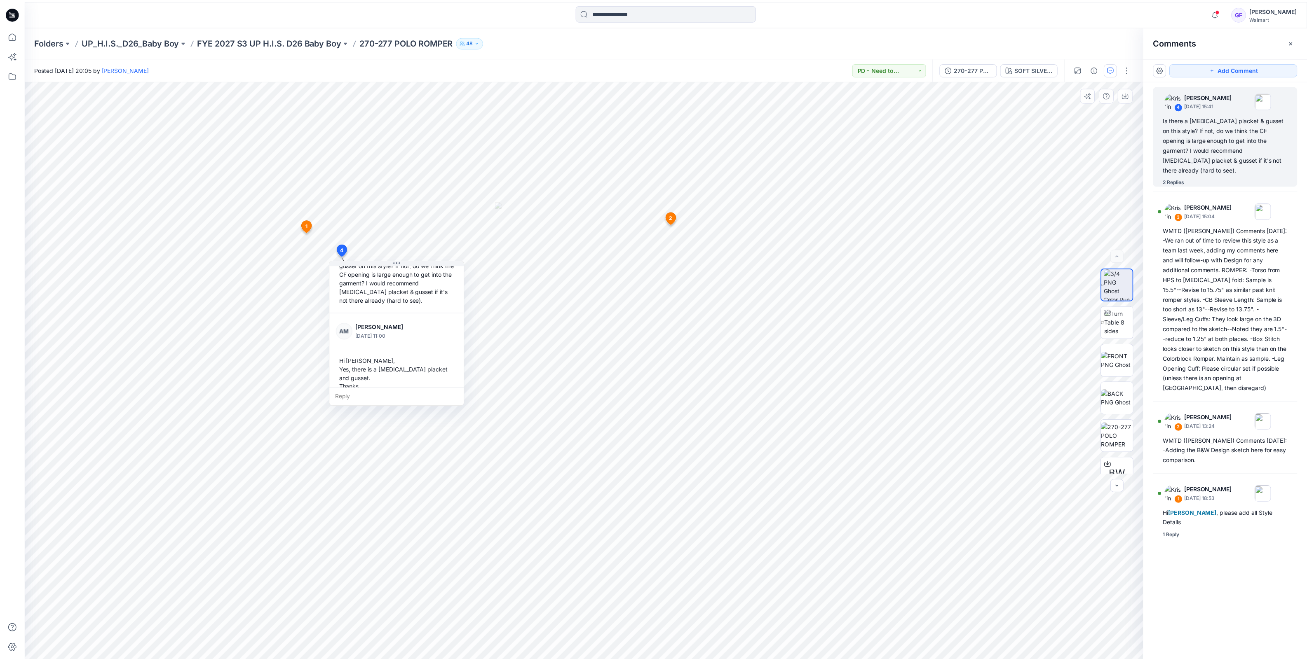
scroll to position [103, 0]
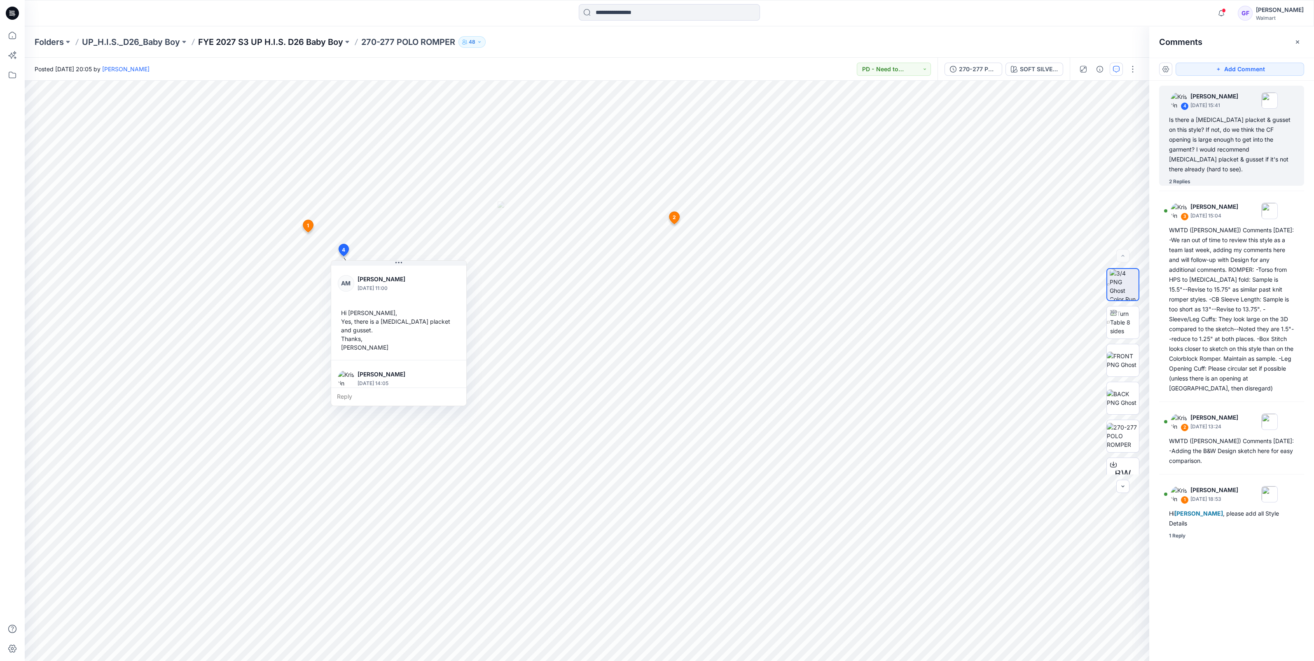
click at [297, 37] on p "FYE 2027 S3 UP H.I.S. D26 Baby Boy" at bounding box center [270, 42] width 145 height 12
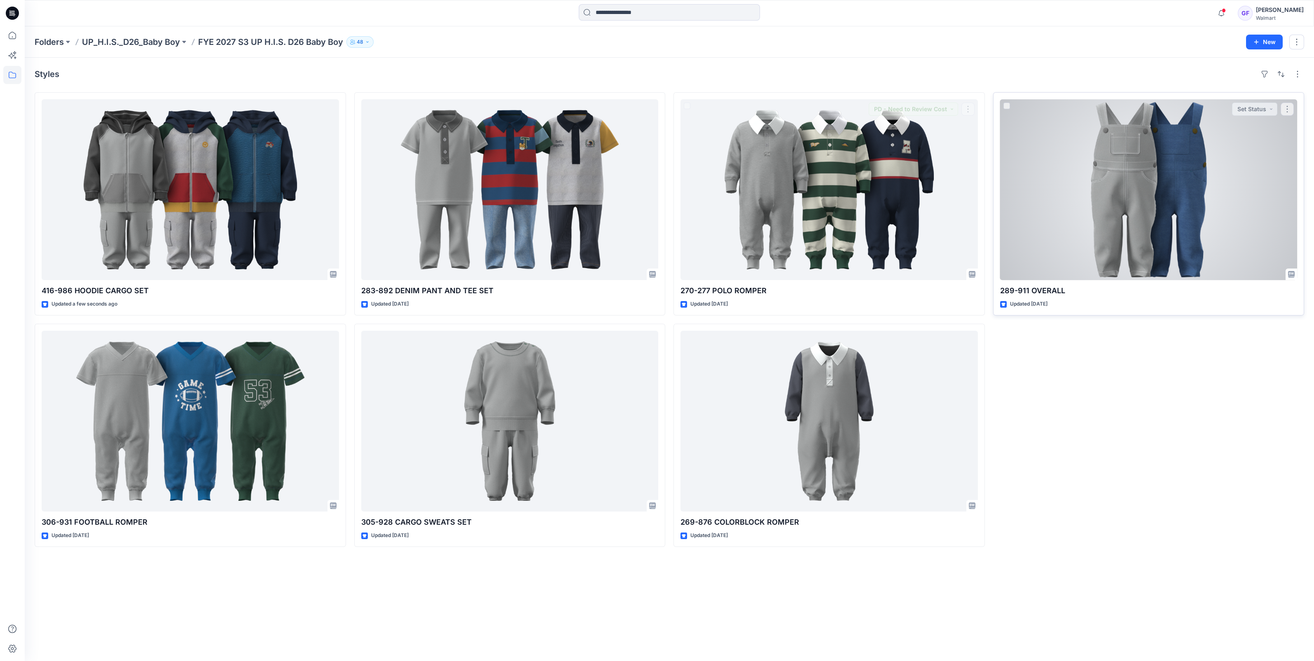
click at [1078, 208] on div at bounding box center [1149, 189] width 298 height 181
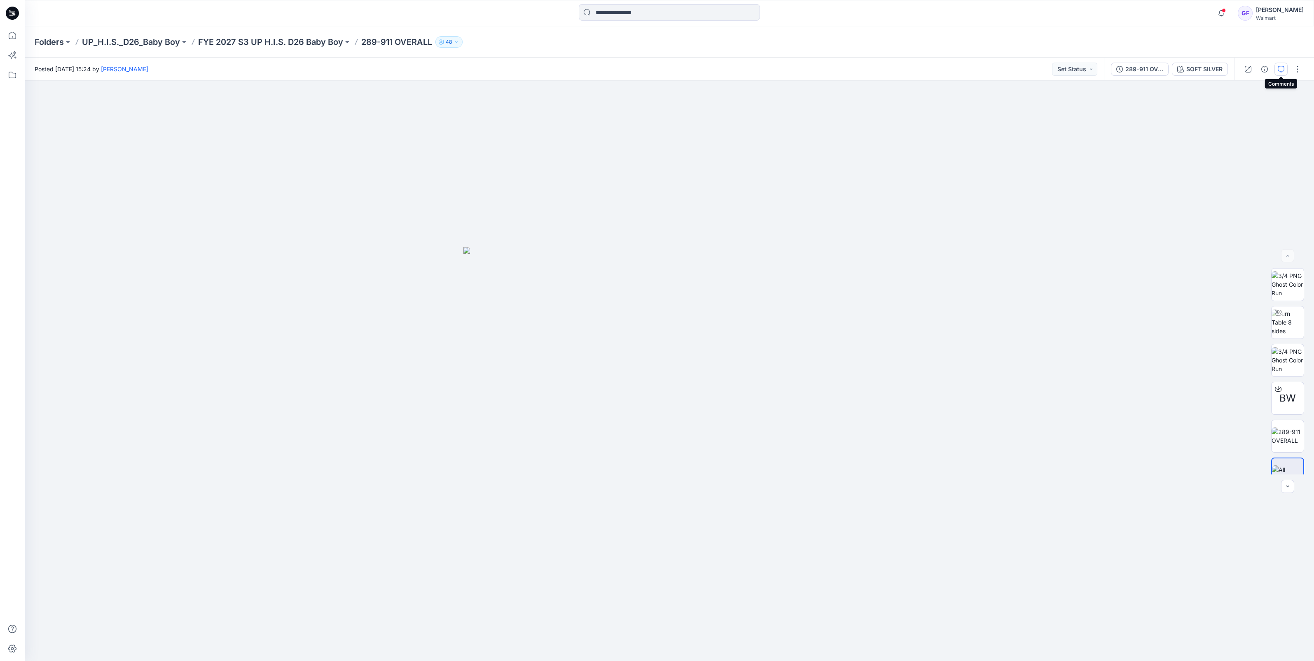
click at [1282, 66] on icon "button" at bounding box center [1281, 69] width 7 height 7
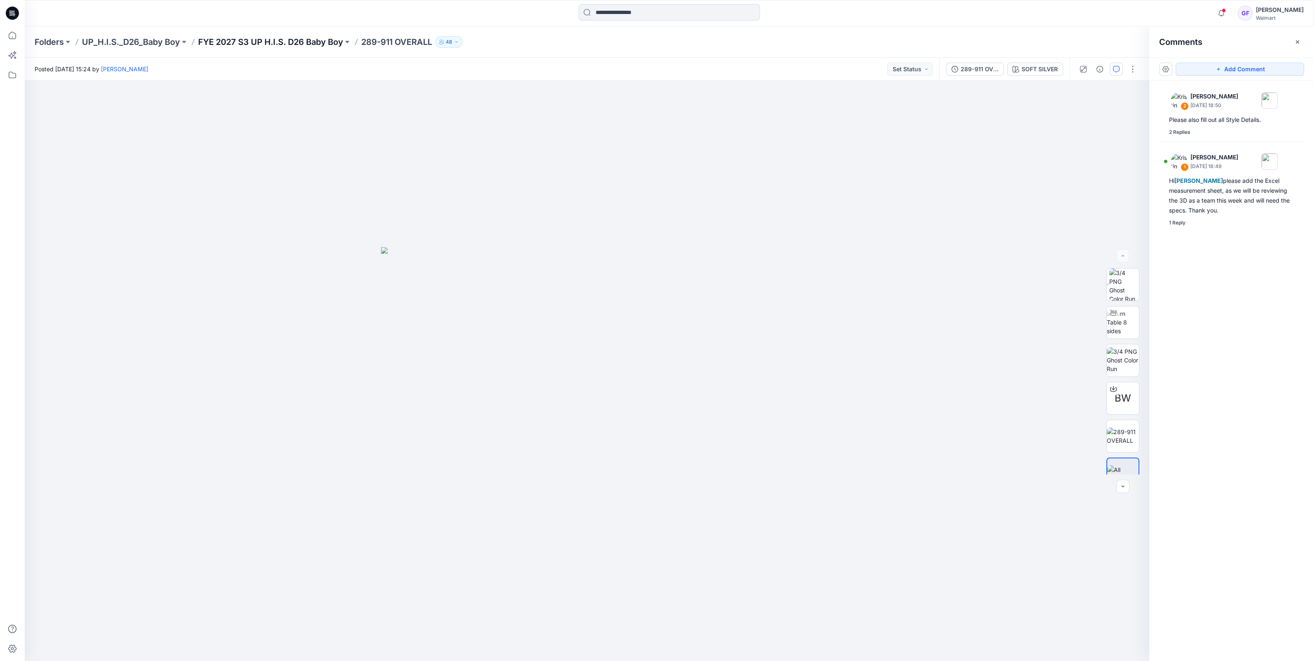
click at [310, 38] on p "FYE 2027 S3 UP H.I.S. D26 Baby Boy" at bounding box center [270, 42] width 145 height 12
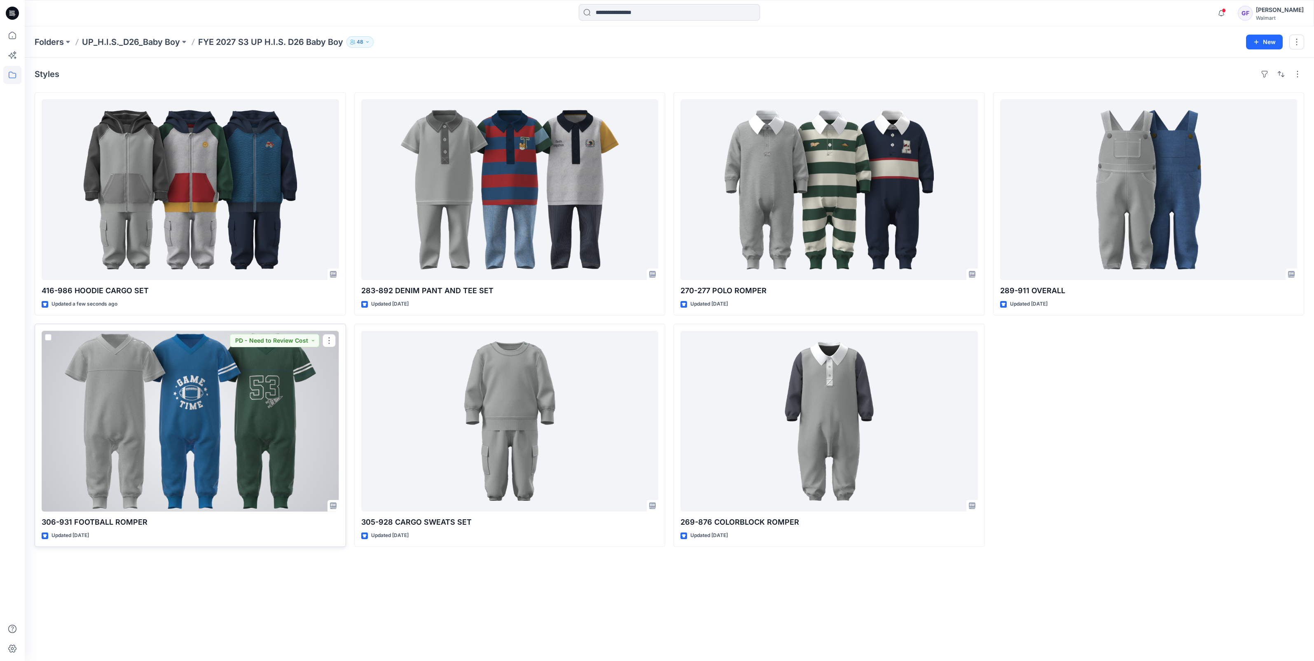
click at [130, 396] on div at bounding box center [191, 421] width 298 height 181
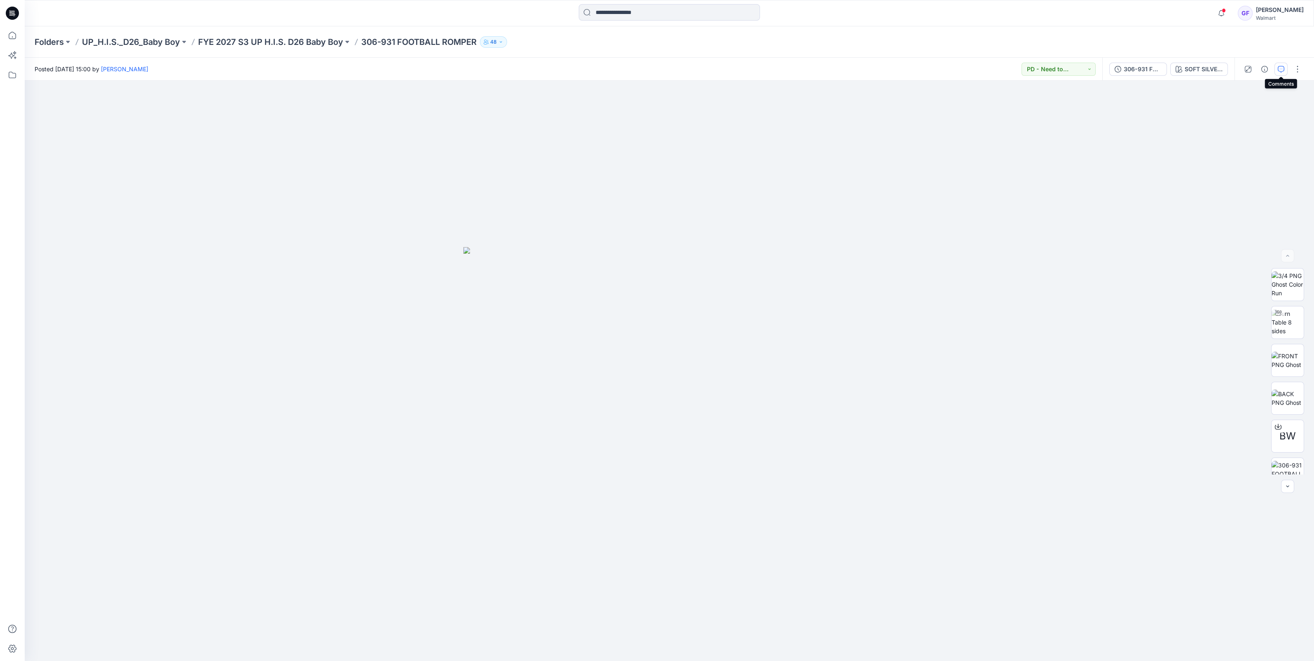
click at [1284, 67] on icon "button" at bounding box center [1281, 69] width 7 height 7
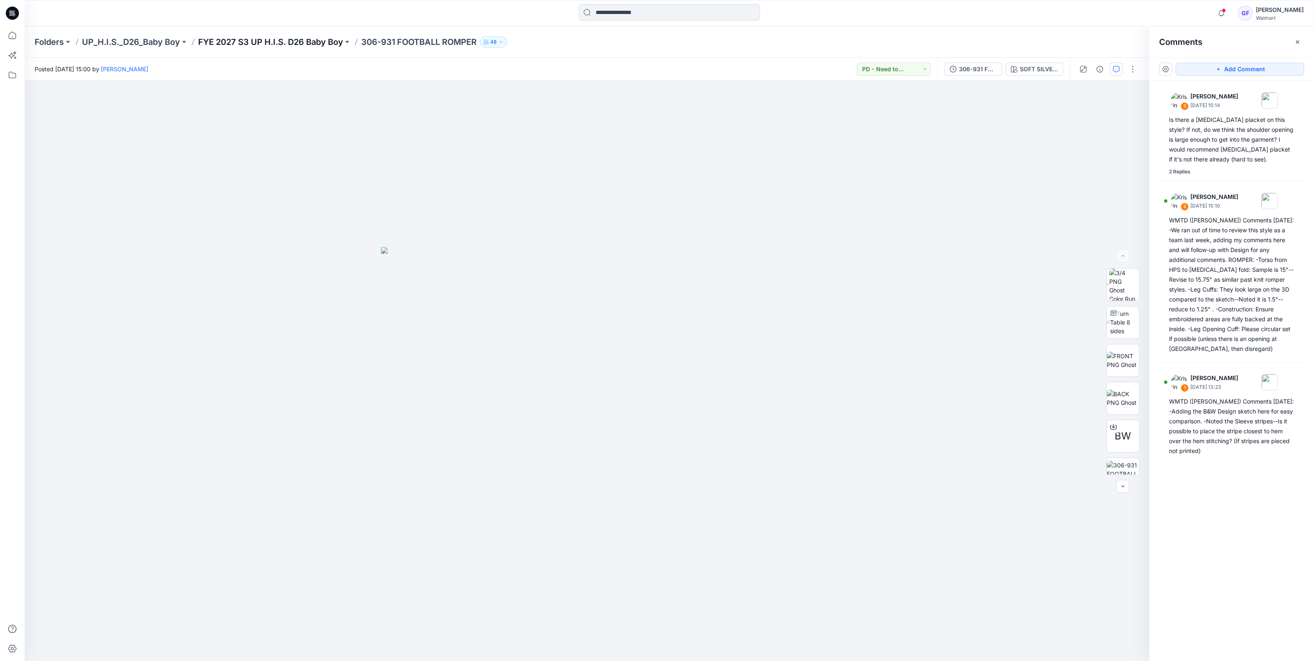
click at [291, 44] on p "FYE 2027 S3 UP H.I.S. D26 Baby Boy" at bounding box center [270, 42] width 145 height 12
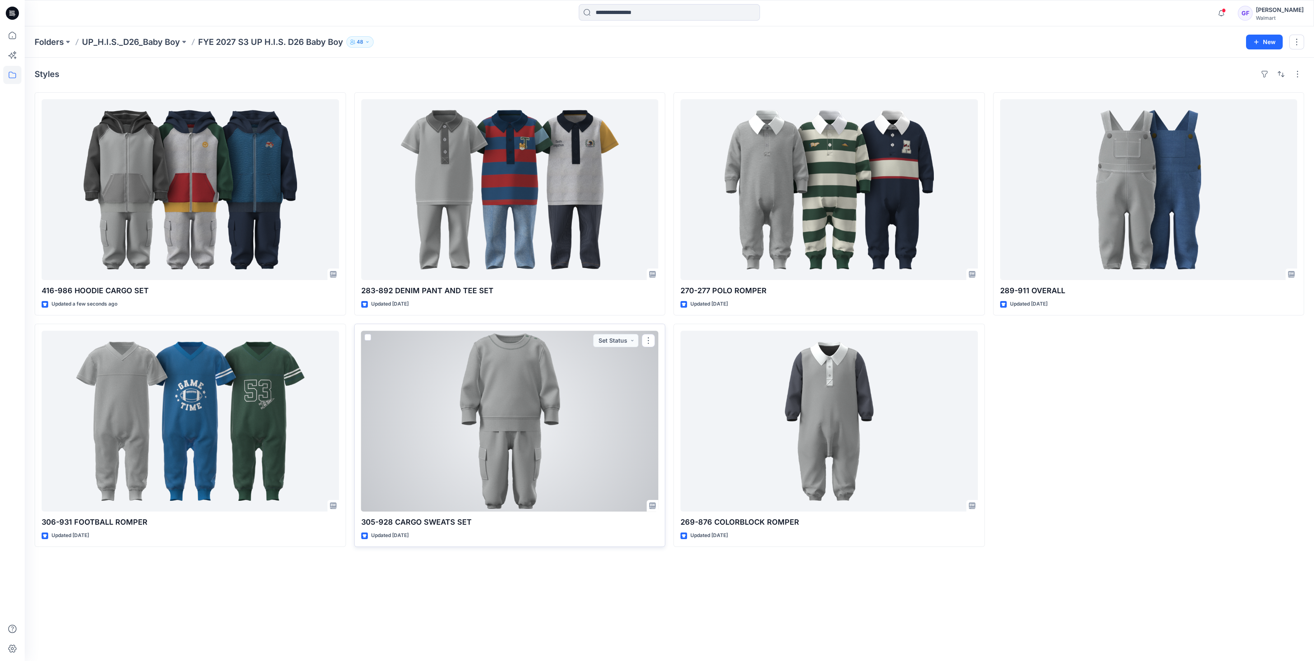
click at [521, 421] on div at bounding box center [510, 421] width 298 height 181
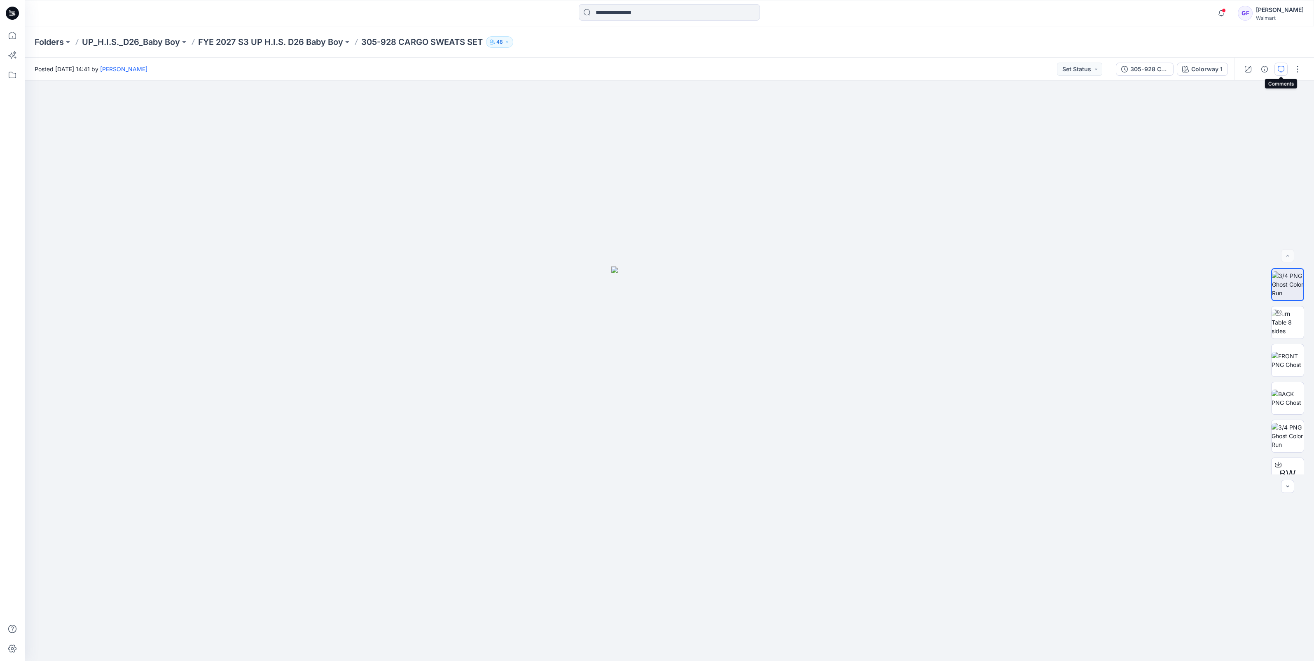
click at [1282, 70] on icon "button" at bounding box center [1281, 69] width 7 height 7
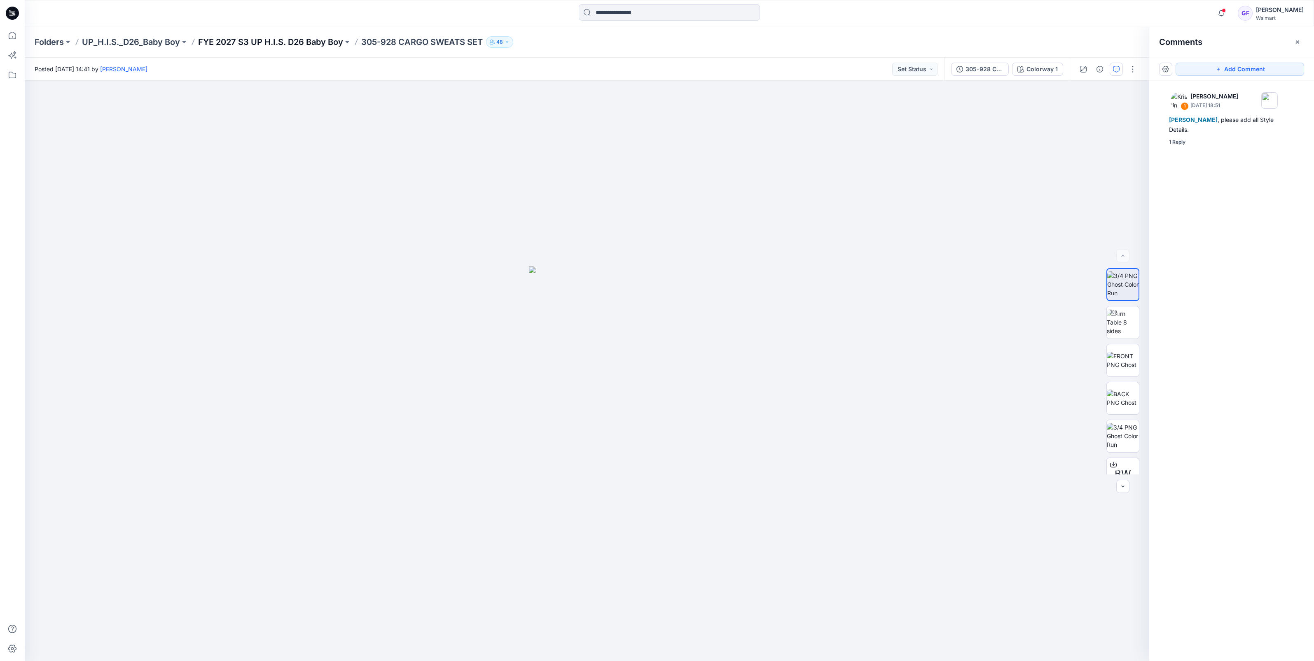
click at [277, 38] on p "FYE 2027 S3 UP H.I.S. D26 Baby Boy" at bounding box center [270, 42] width 145 height 12
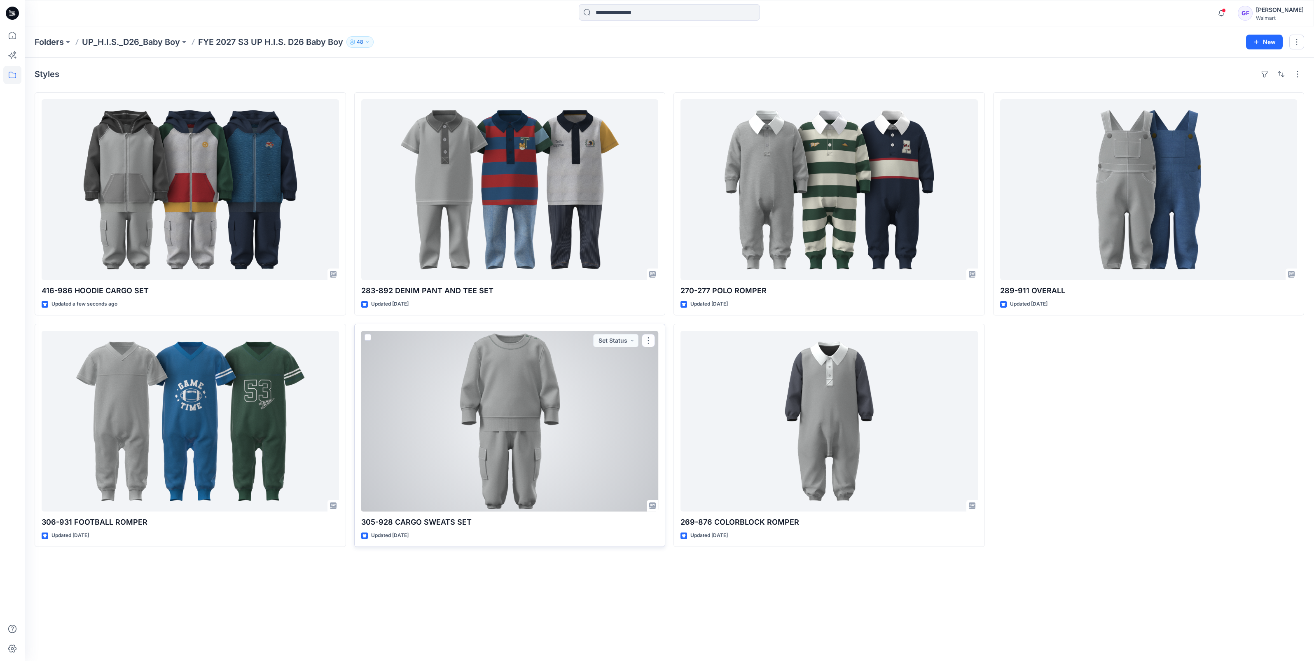
click at [497, 412] on div at bounding box center [510, 421] width 298 height 181
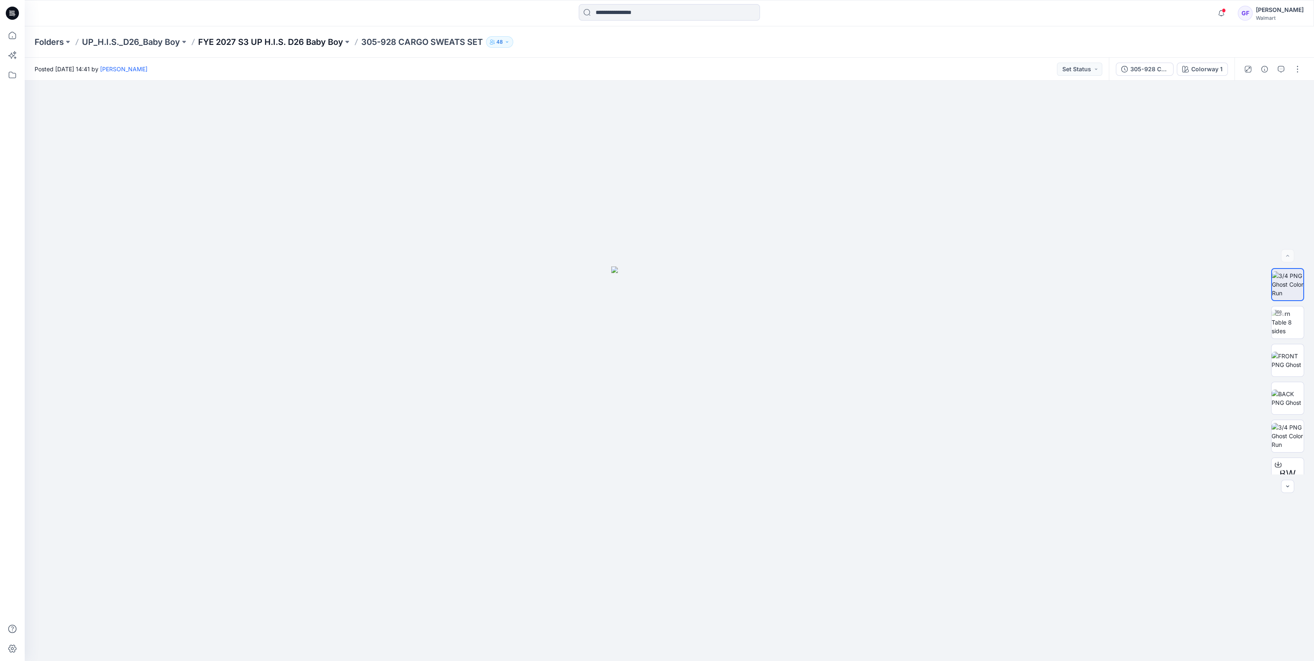
click at [258, 43] on p "FYE 2027 S3 UP H.I.S. D26 Baby Boy" at bounding box center [270, 42] width 145 height 12
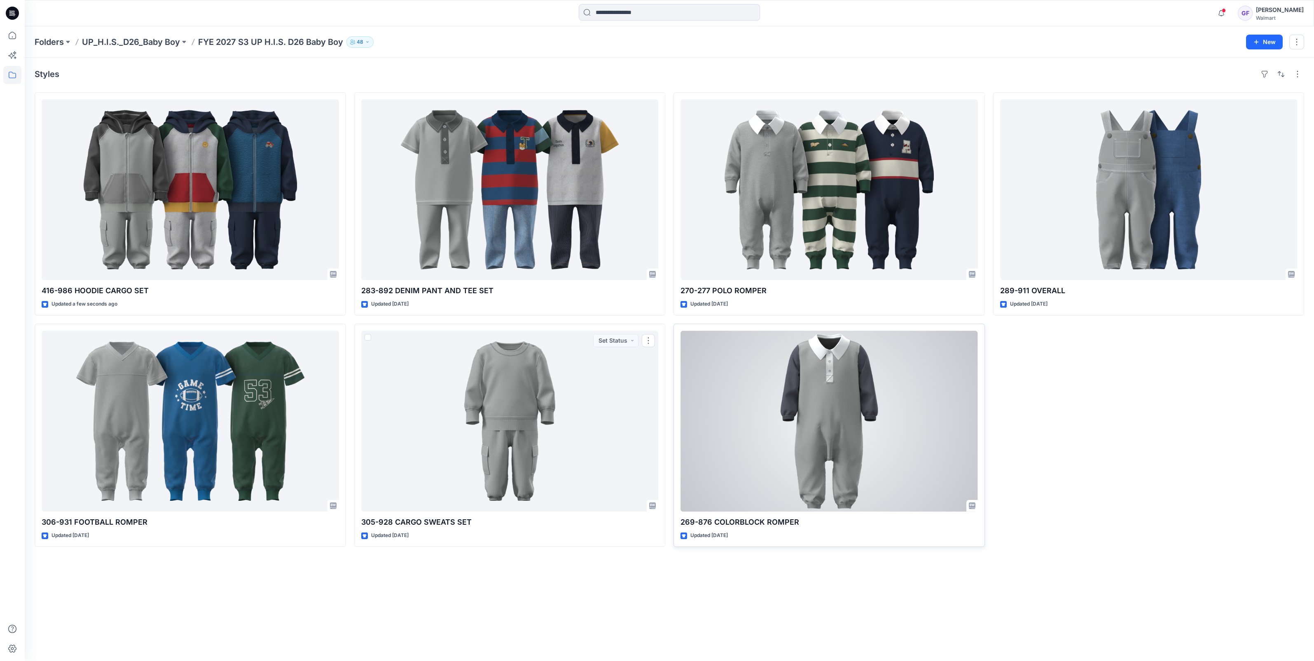
click at [721, 390] on div at bounding box center [830, 421] width 298 height 181
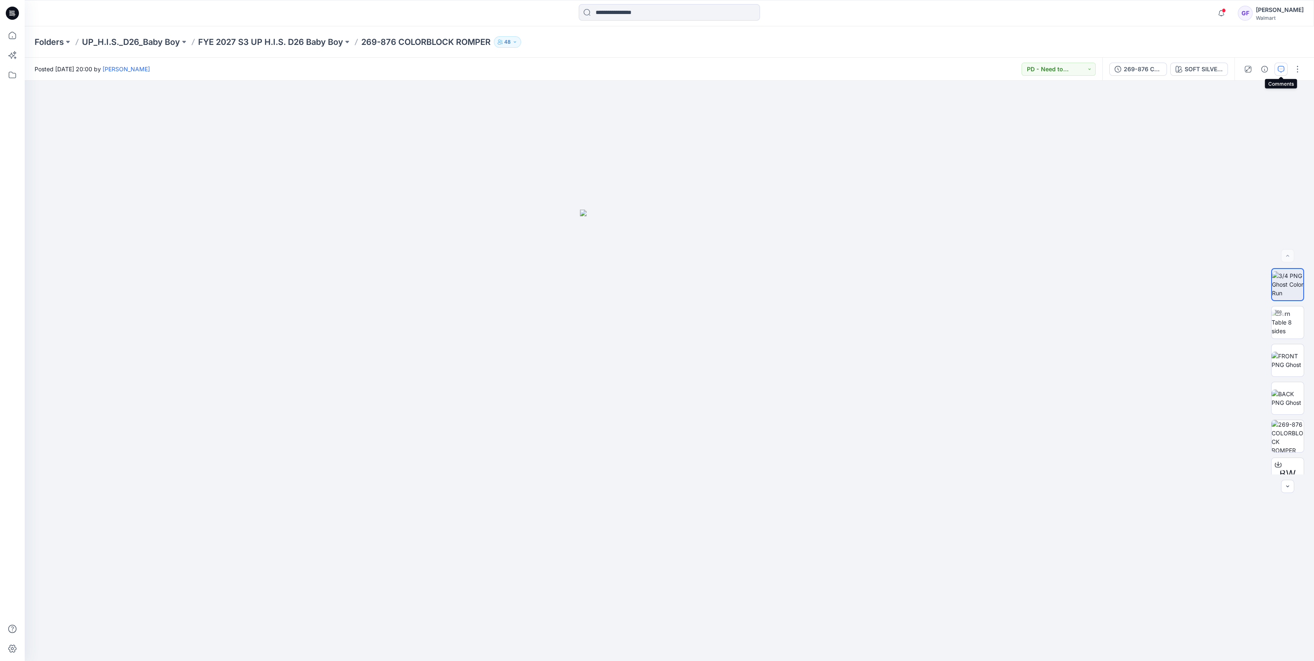
click at [1282, 72] on icon "button" at bounding box center [1281, 69] width 7 height 7
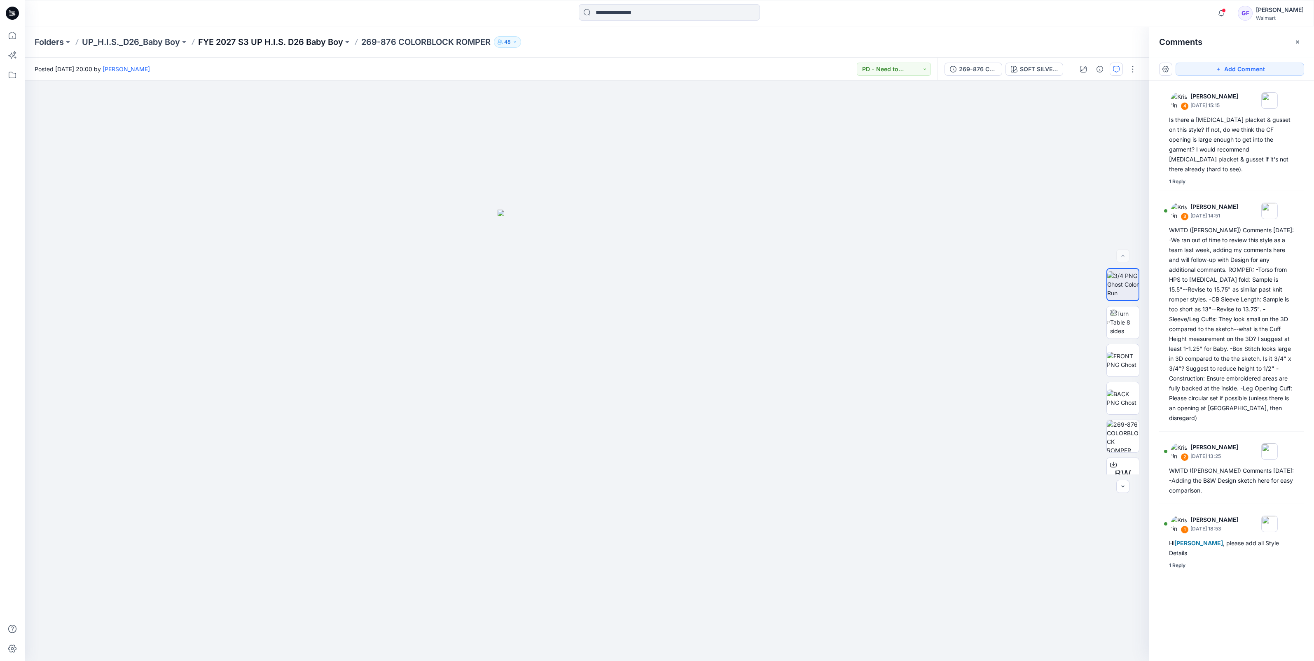
click at [258, 45] on p "FYE 2027 S3 UP H.I.S. D26 Baby Boy" at bounding box center [270, 42] width 145 height 12
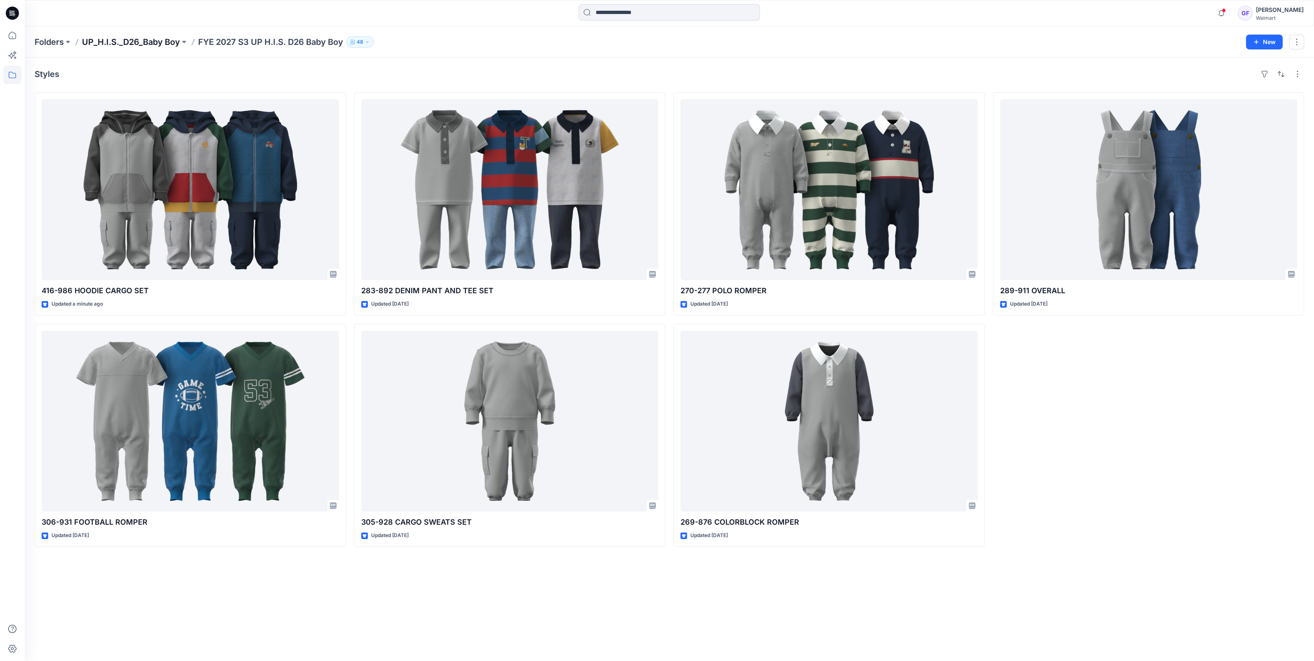
click at [140, 41] on p "UP_H.I.S._D26_Baby Boy" at bounding box center [131, 42] width 98 height 12
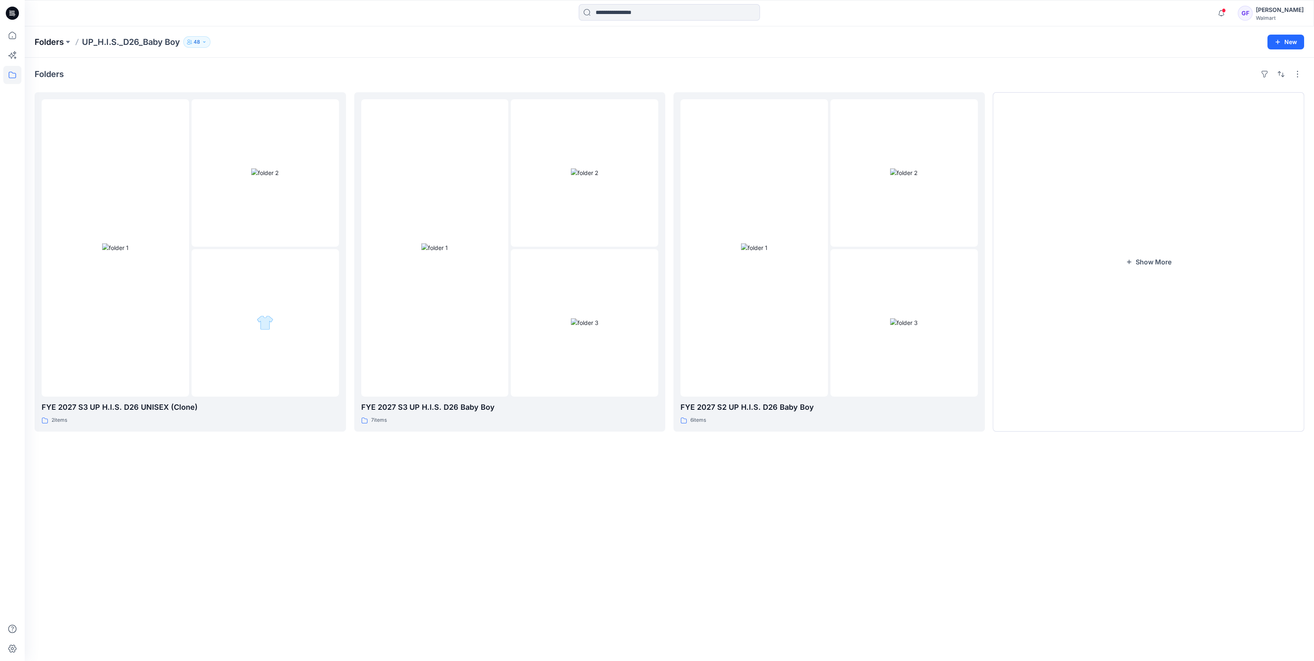
click at [49, 43] on p "Folders" at bounding box center [49, 42] width 29 height 12
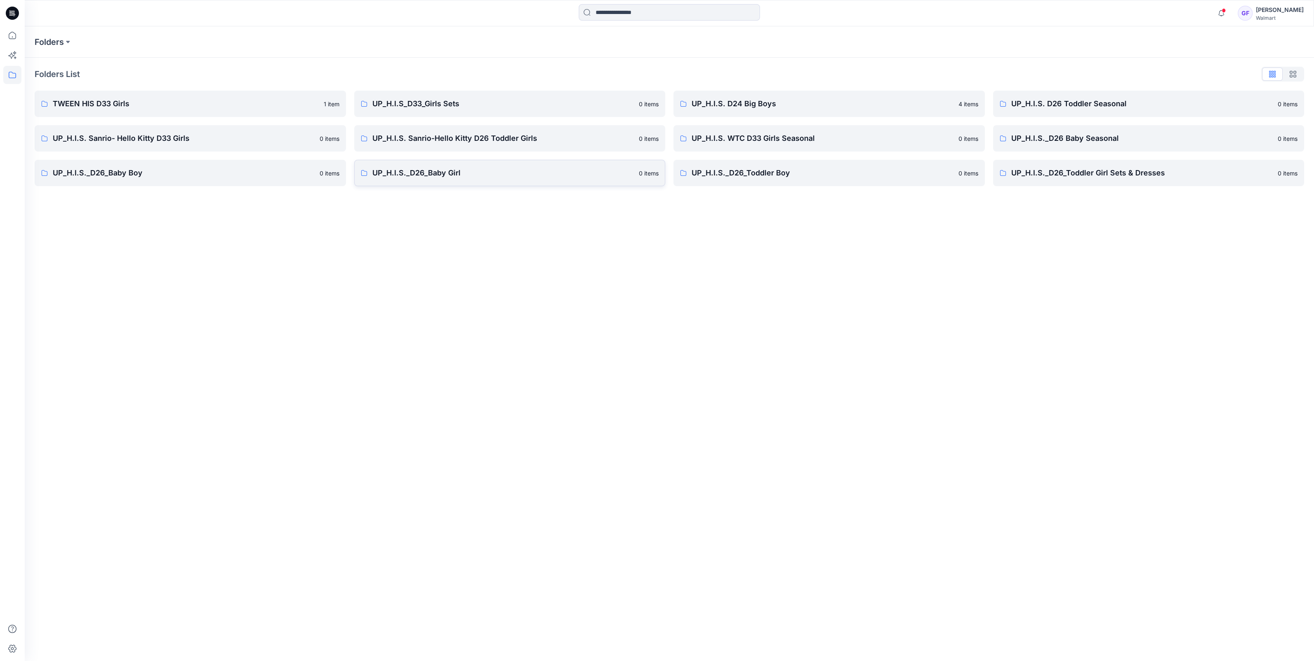
click at [435, 171] on p "UP_H.I.S._D26_Baby Girl" at bounding box center [504, 173] width 262 height 12
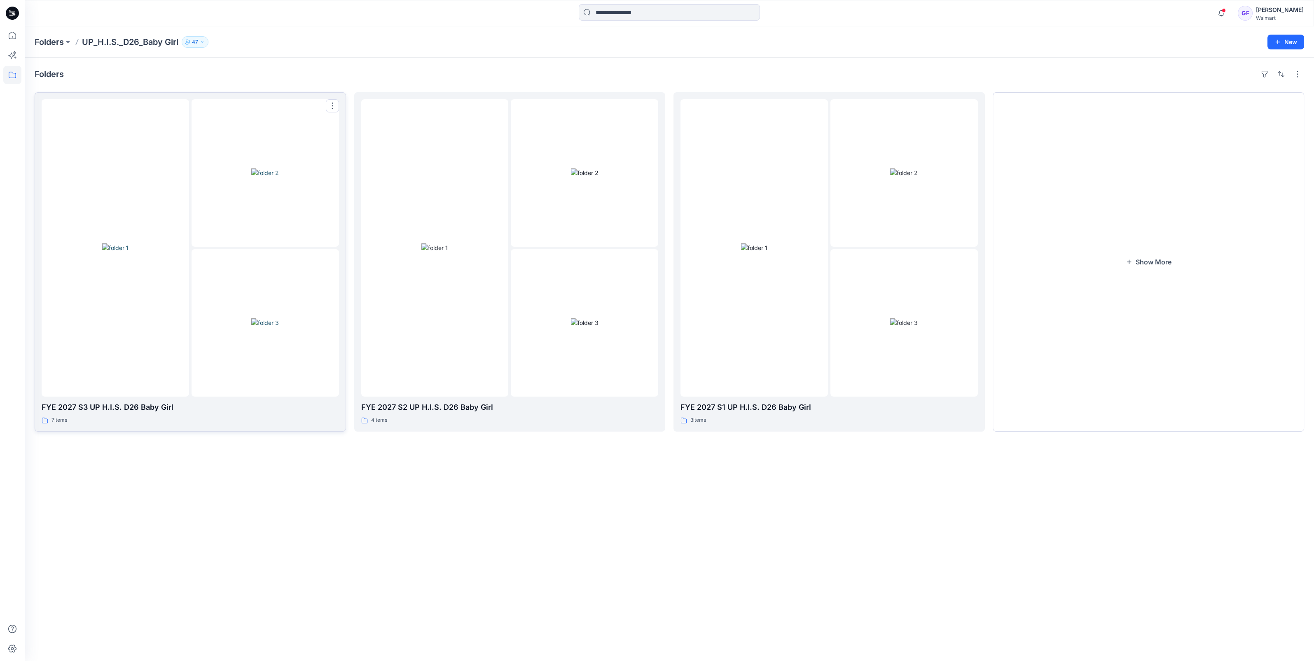
click at [229, 259] on div at bounding box center [266, 323] width 148 height 148
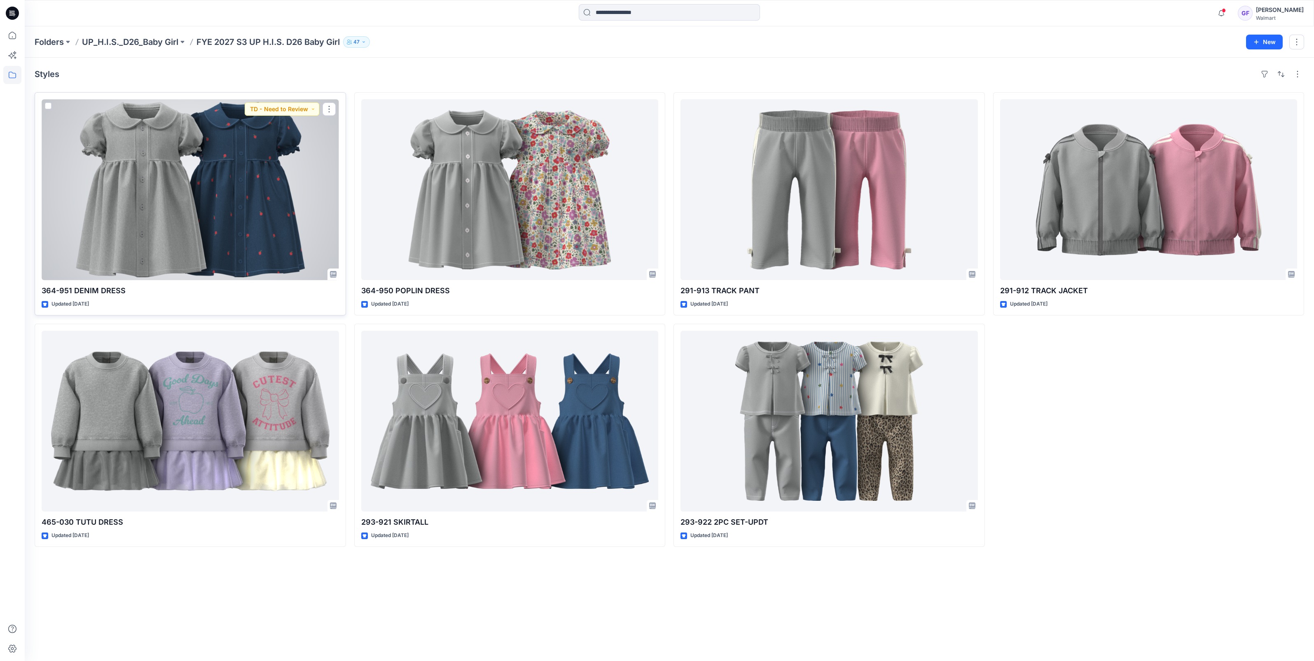
click at [214, 223] on div at bounding box center [191, 189] width 298 height 181
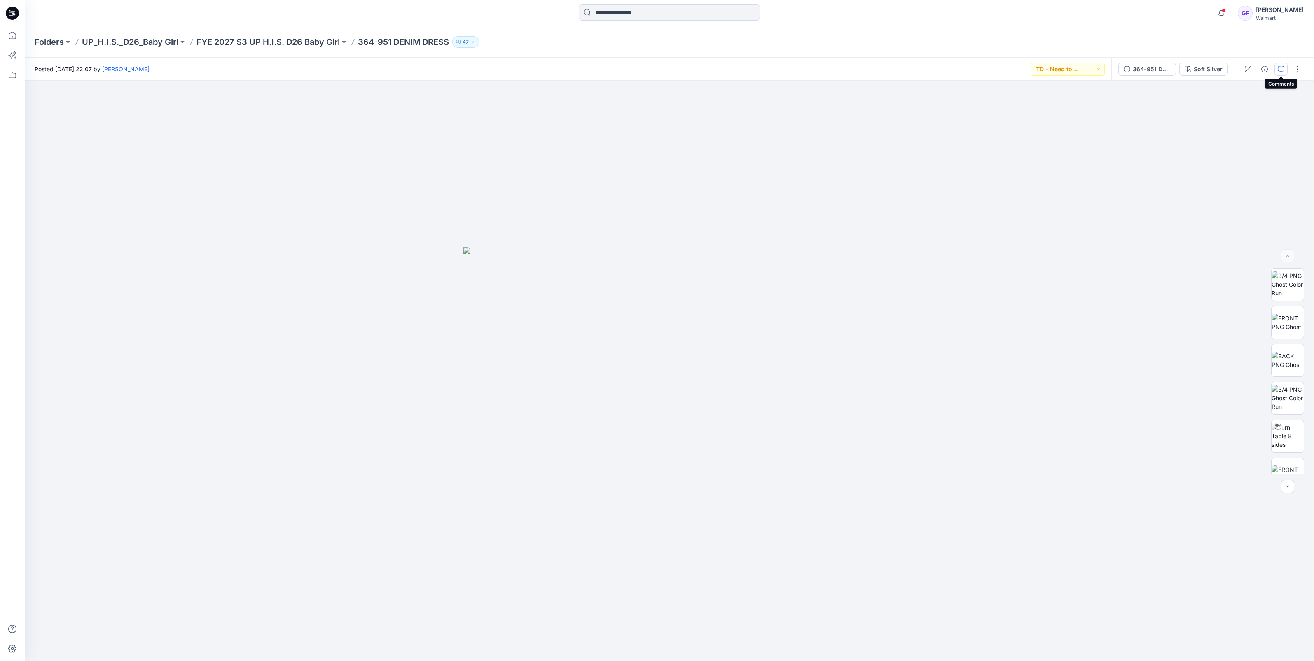
click at [1285, 66] on button "button" at bounding box center [1281, 69] width 13 height 13
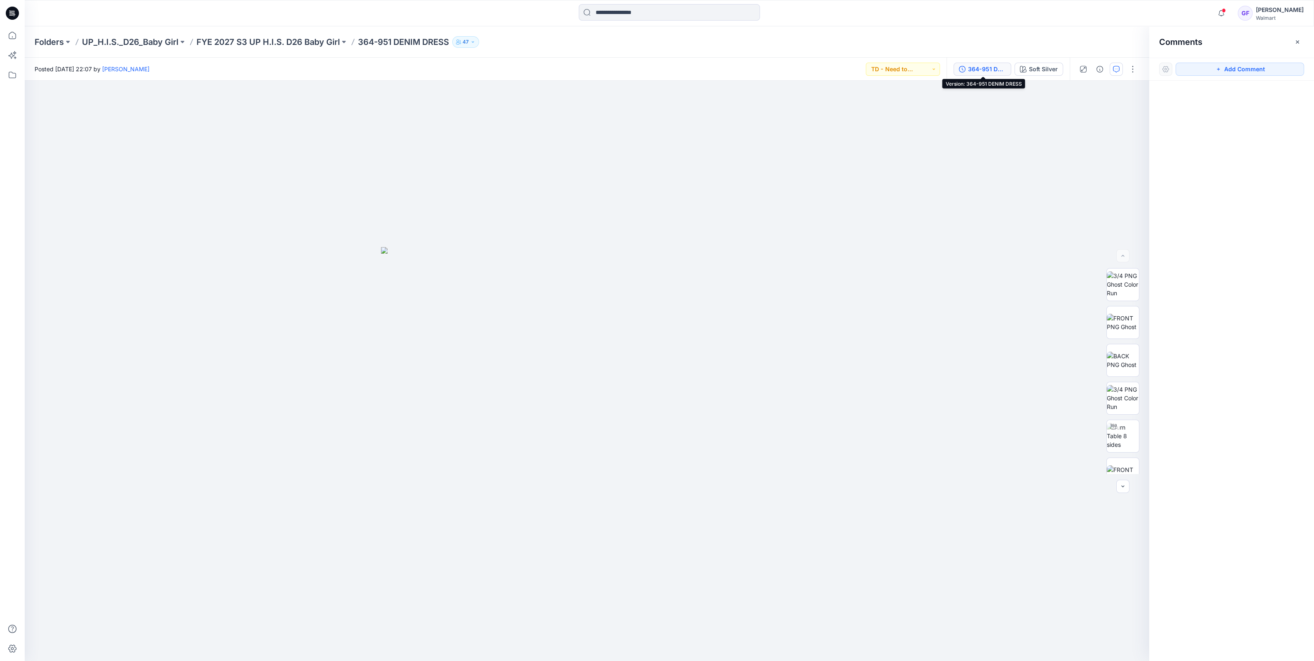
click at [972, 68] on div "364-951 DENIM DRESS" at bounding box center [987, 69] width 38 height 9
click at [289, 41] on p "FYE 2027 S3 UP H.I.S. D26 Baby Girl" at bounding box center [268, 42] width 143 height 12
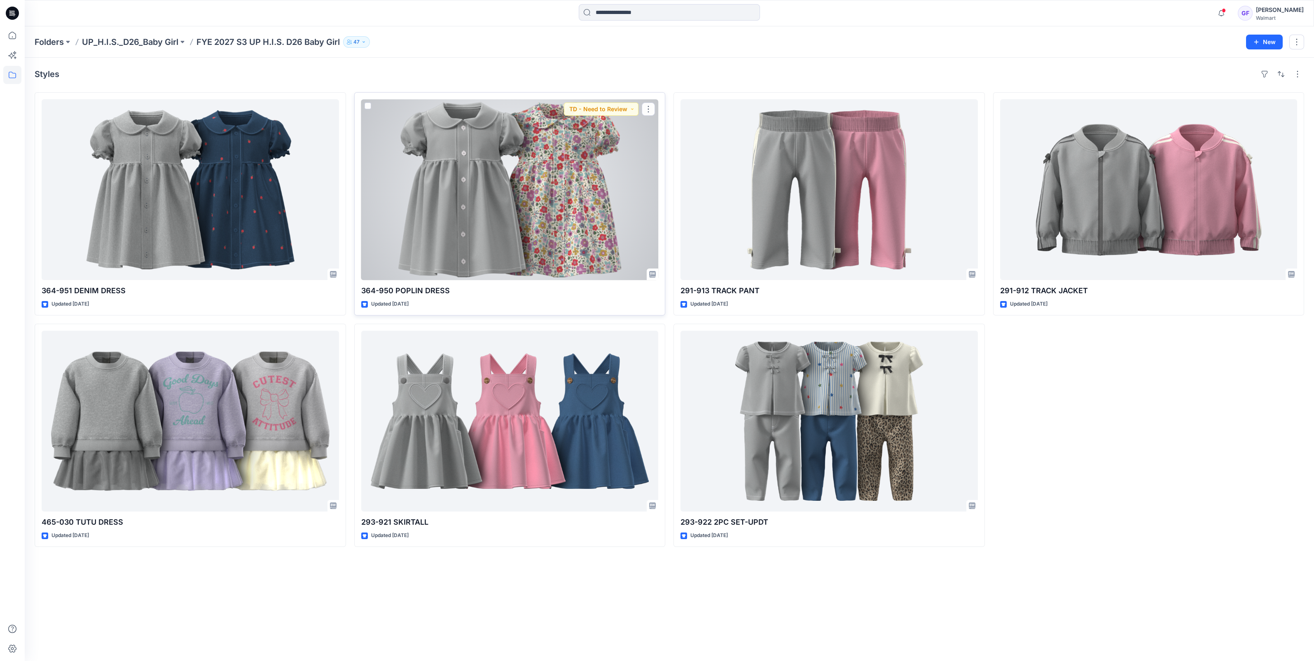
click at [523, 150] on div at bounding box center [510, 189] width 298 height 181
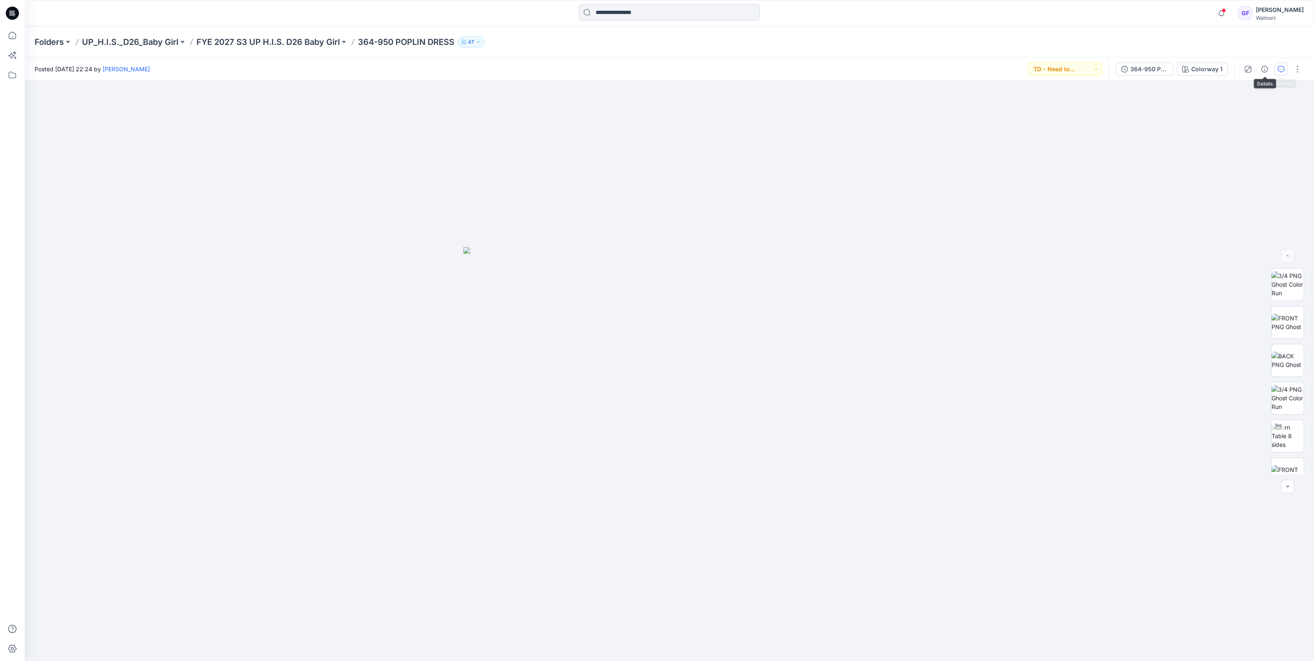
click at [1284, 66] on icon "button" at bounding box center [1281, 69] width 7 height 7
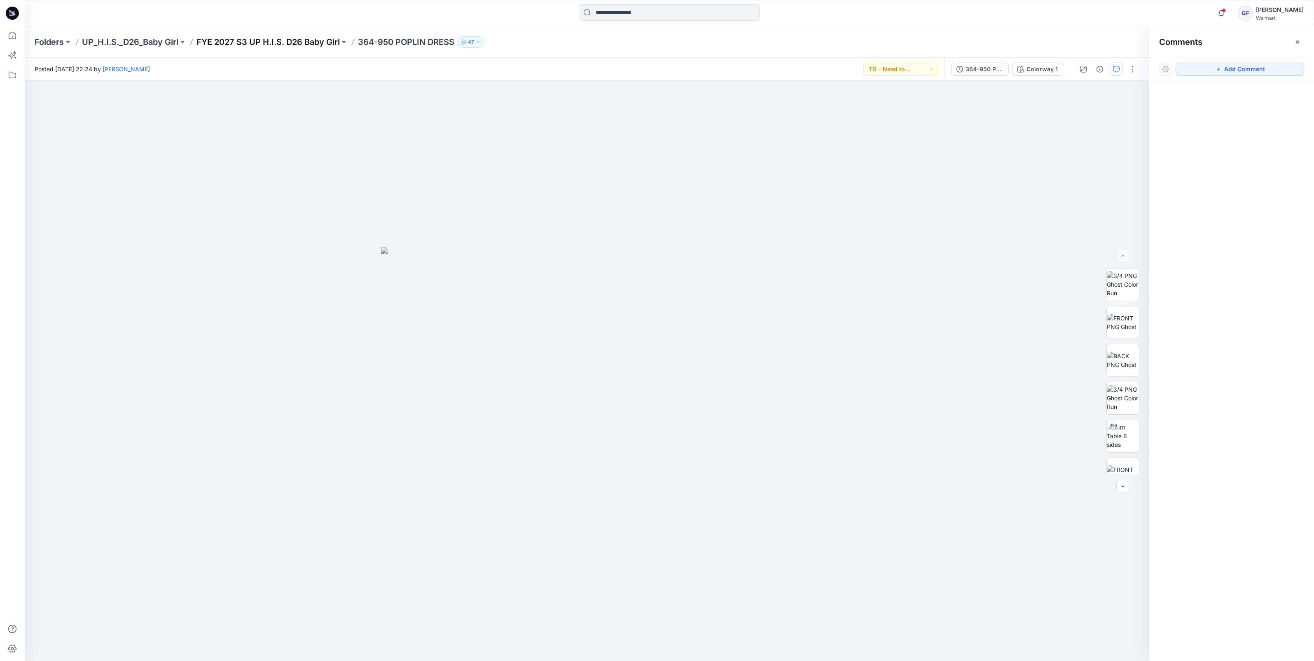
click at [294, 39] on p "FYE 2027 S3 UP H.I.S. D26 Baby Girl" at bounding box center [268, 42] width 143 height 12
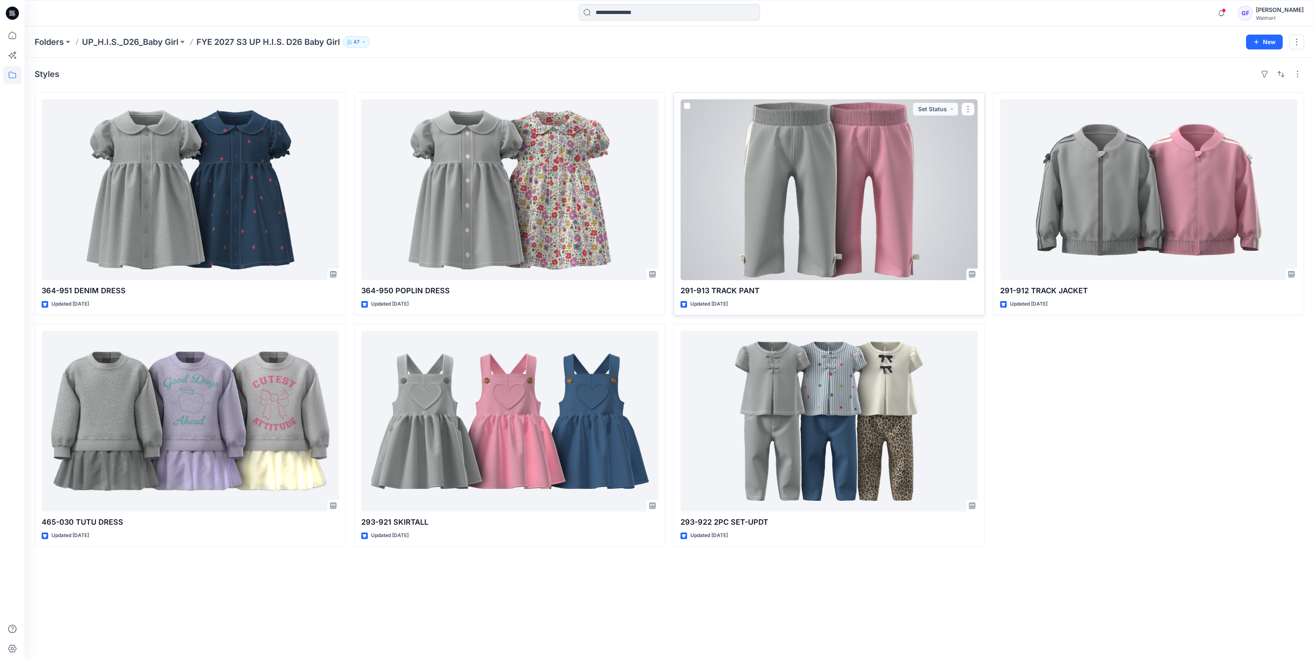
click at [881, 183] on div at bounding box center [830, 189] width 298 height 181
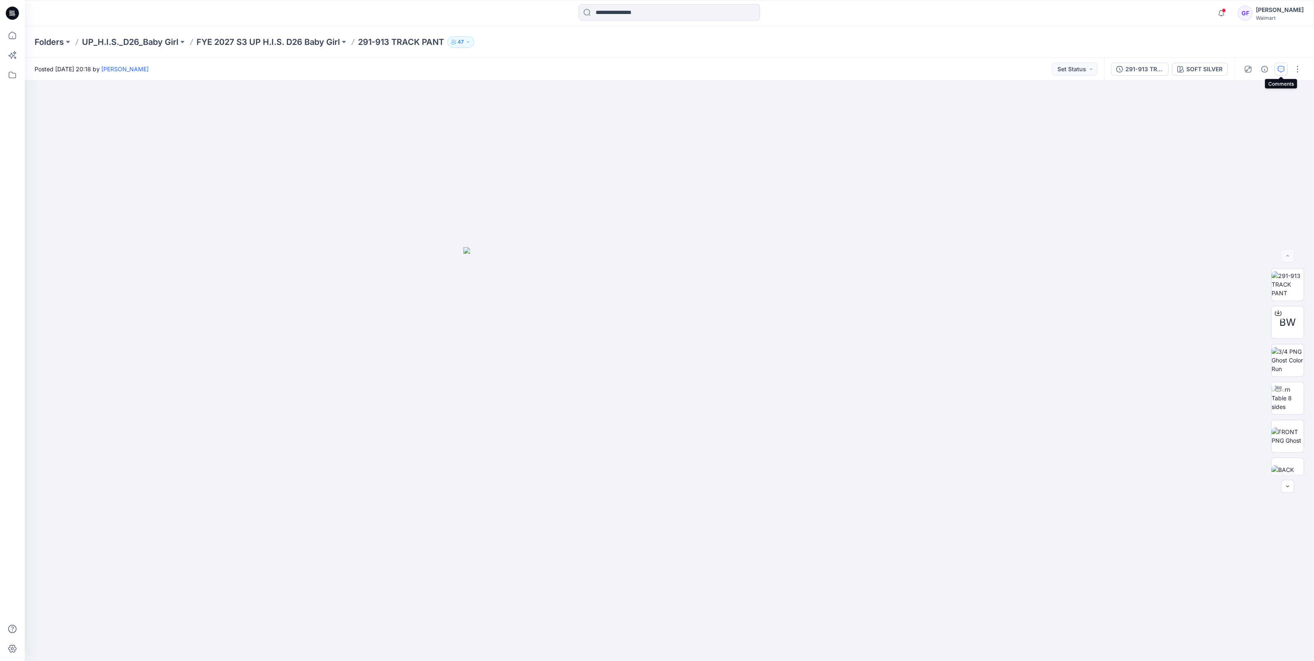
click at [1281, 66] on icon "button" at bounding box center [1281, 69] width 7 height 7
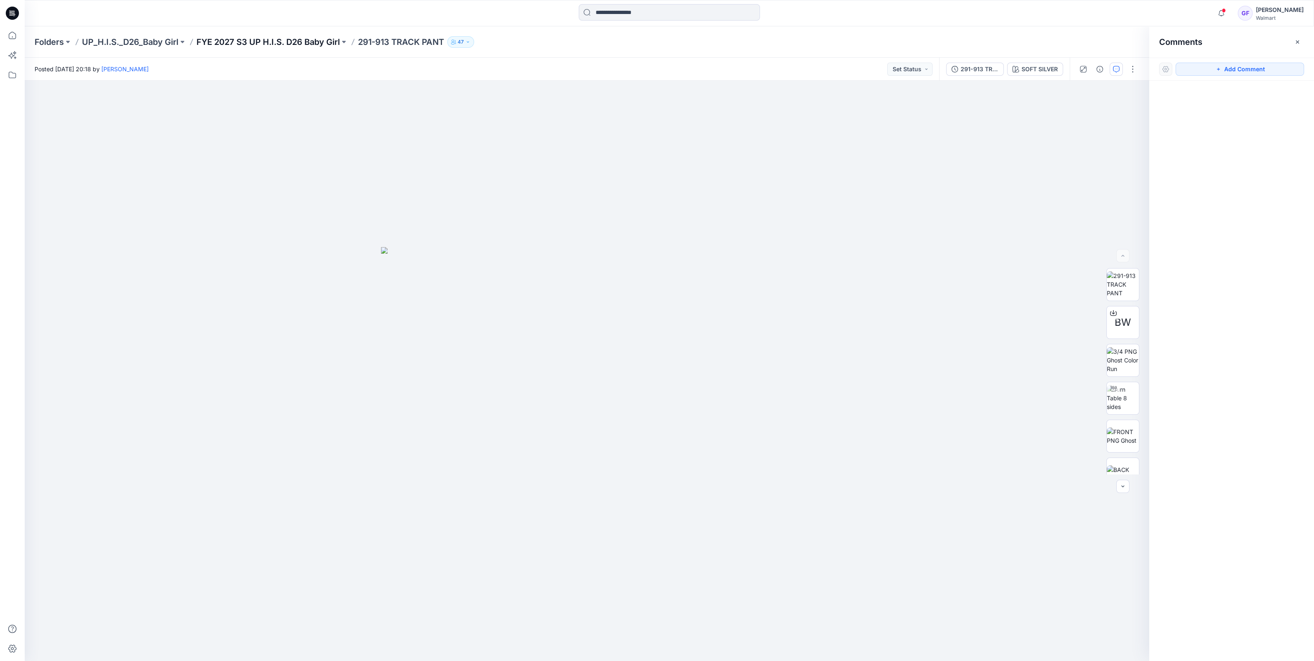
click at [282, 40] on p "FYE 2027 S3 UP H.I.S. D26 Baby Girl" at bounding box center [268, 42] width 143 height 12
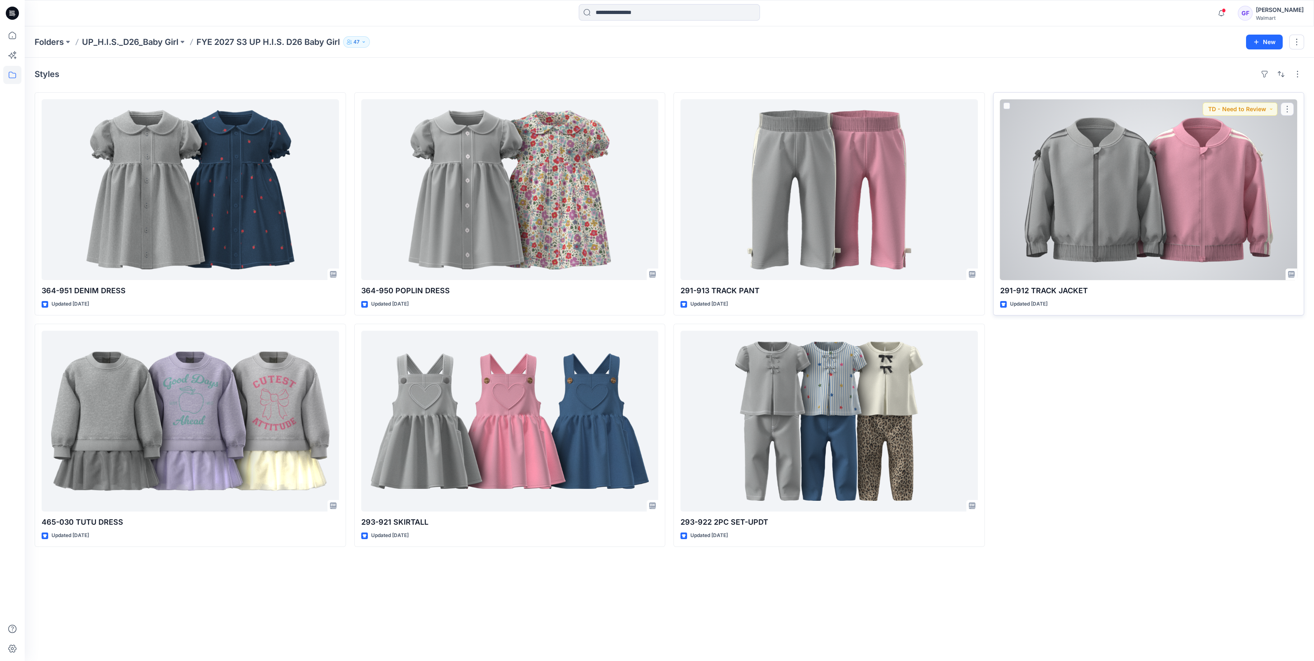
click at [1101, 185] on div at bounding box center [1149, 189] width 298 height 181
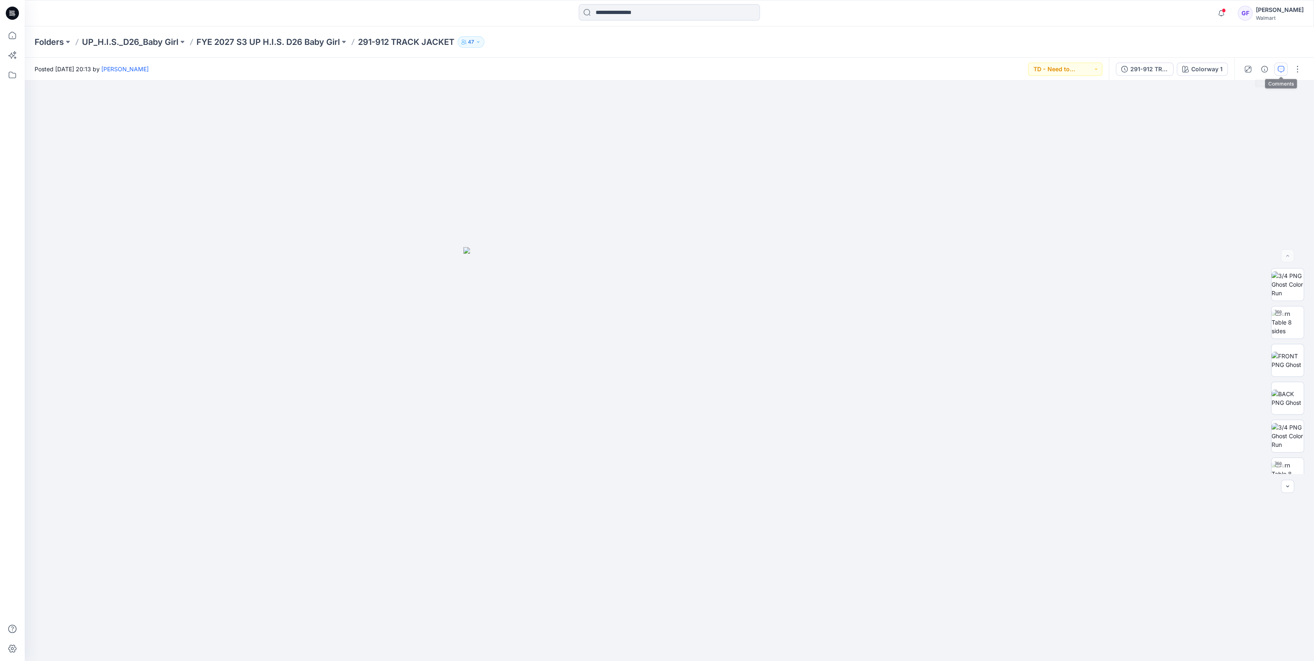
click at [1280, 69] on icon "button" at bounding box center [1281, 69] width 7 height 7
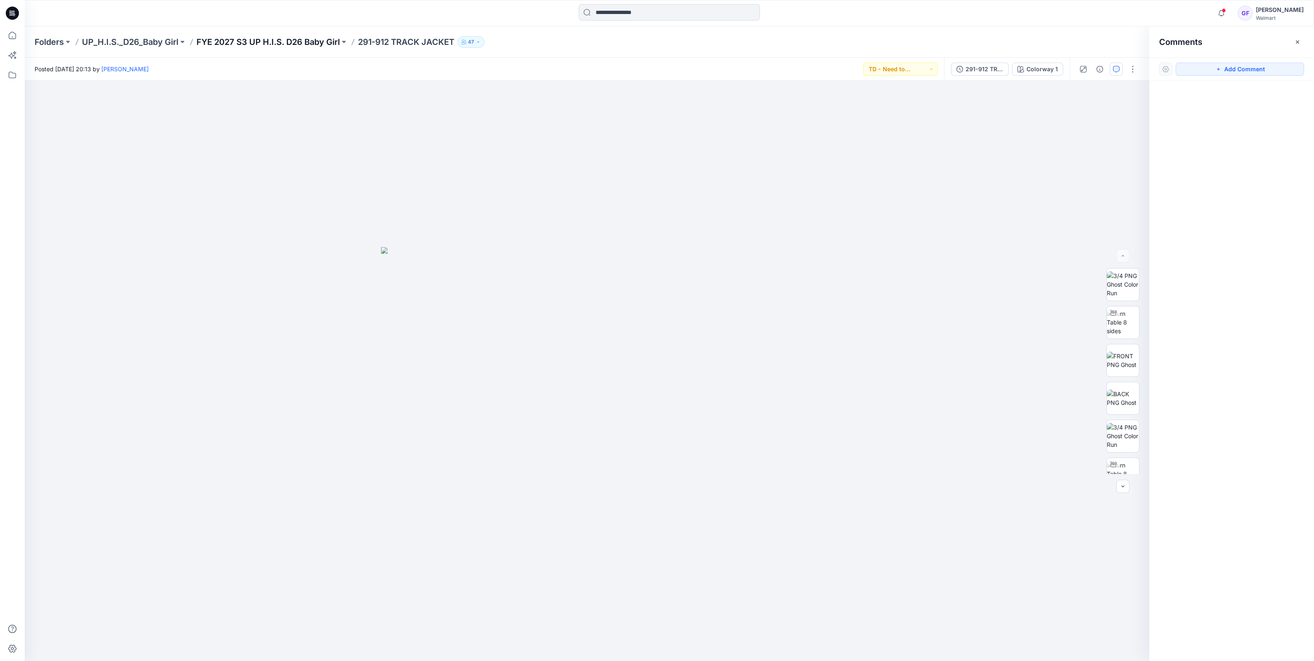
click at [285, 40] on p "FYE 2027 S3 UP H.I.S. D26 Baby Girl" at bounding box center [268, 42] width 143 height 12
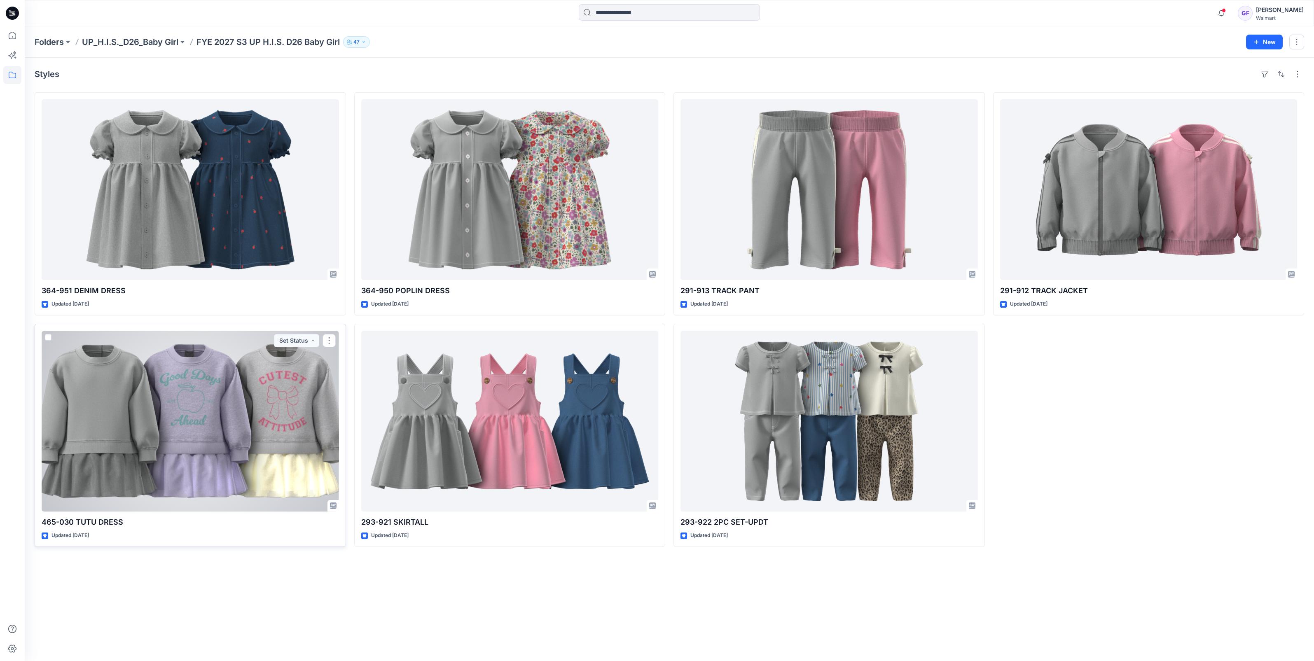
click at [244, 450] on div at bounding box center [191, 421] width 298 height 181
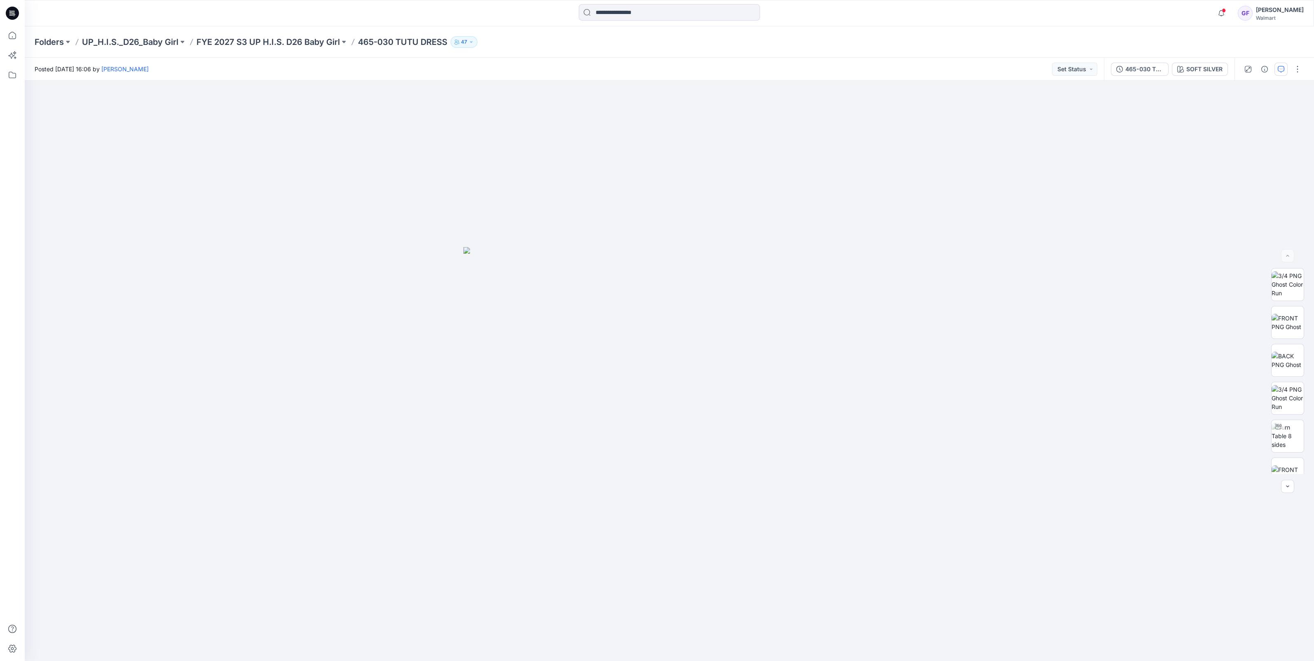
click at [1284, 70] on icon "button" at bounding box center [1281, 69] width 7 height 7
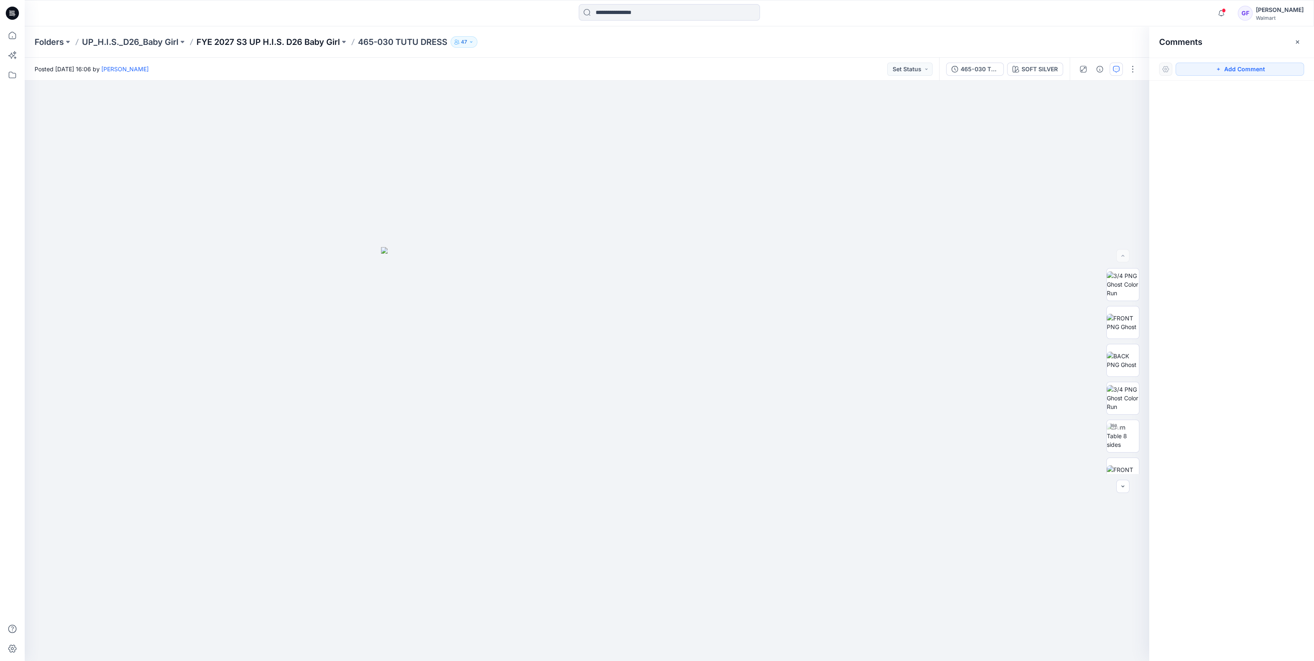
click at [270, 41] on p "FYE 2027 S3 UP H.I.S. D26 Baby Girl" at bounding box center [268, 42] width 143 height 12
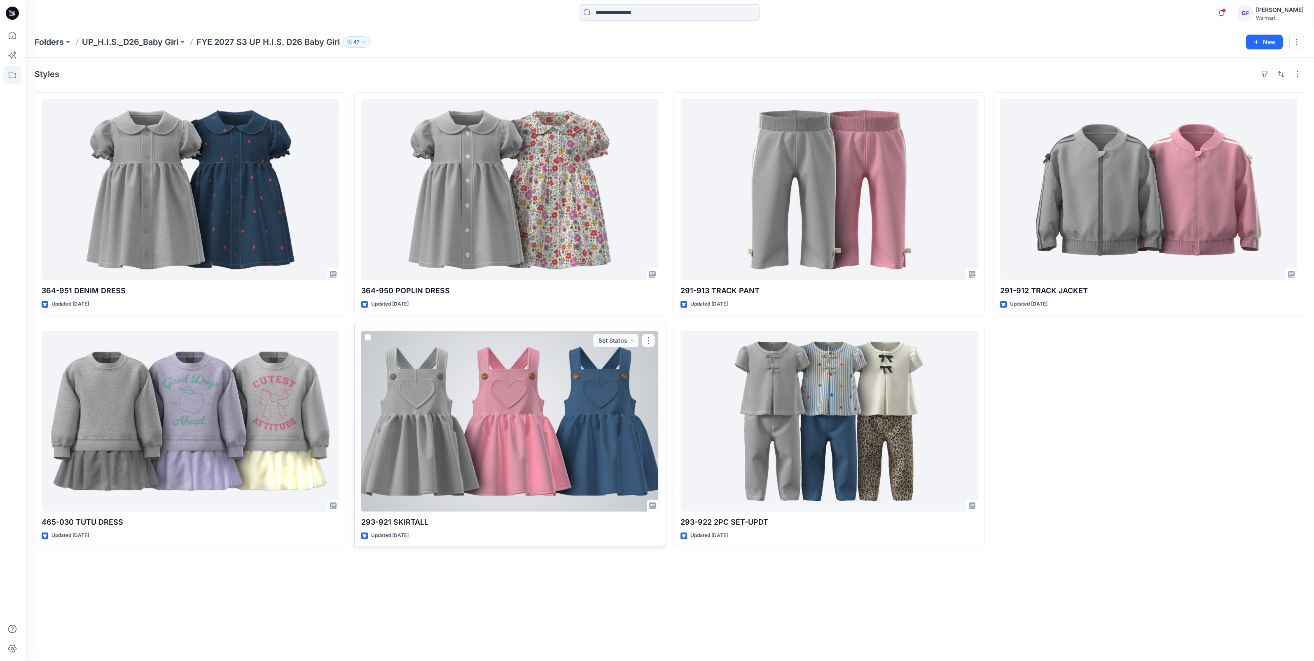
click at [527, 416] on div at bounding box center [510, 421] width 298 height 181
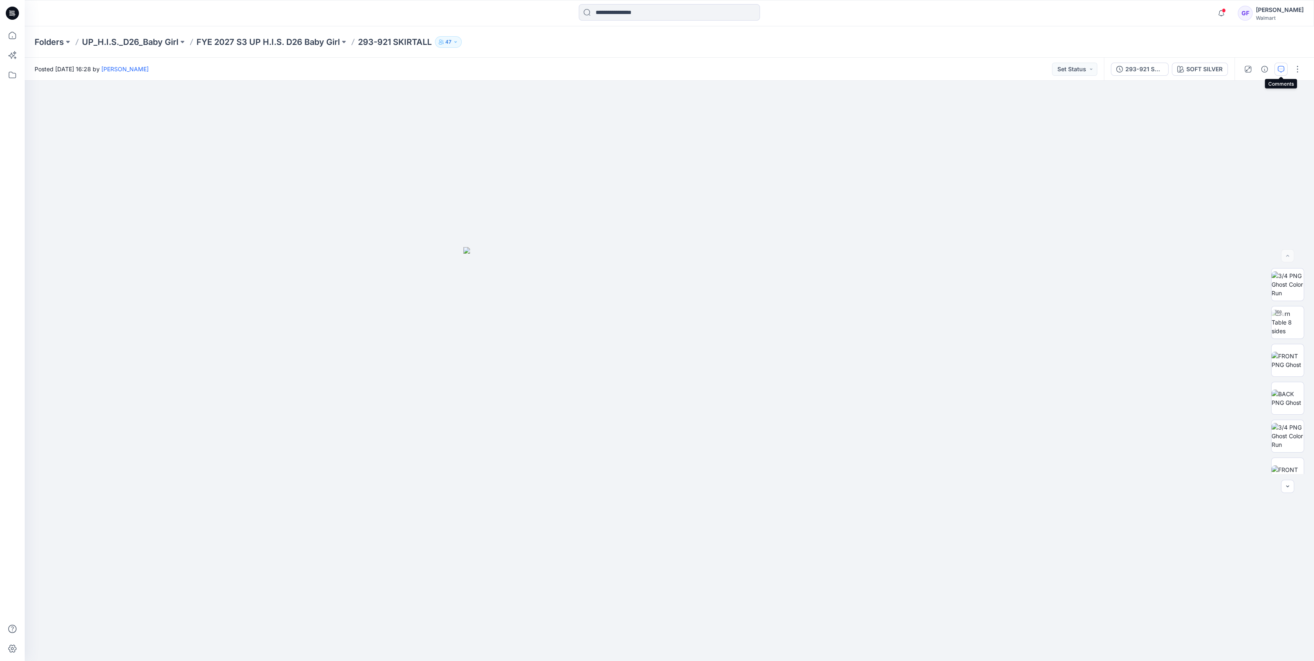
click at [1280, 66] on icon "button" at bounding box center [1281, 69] width 7 height 7
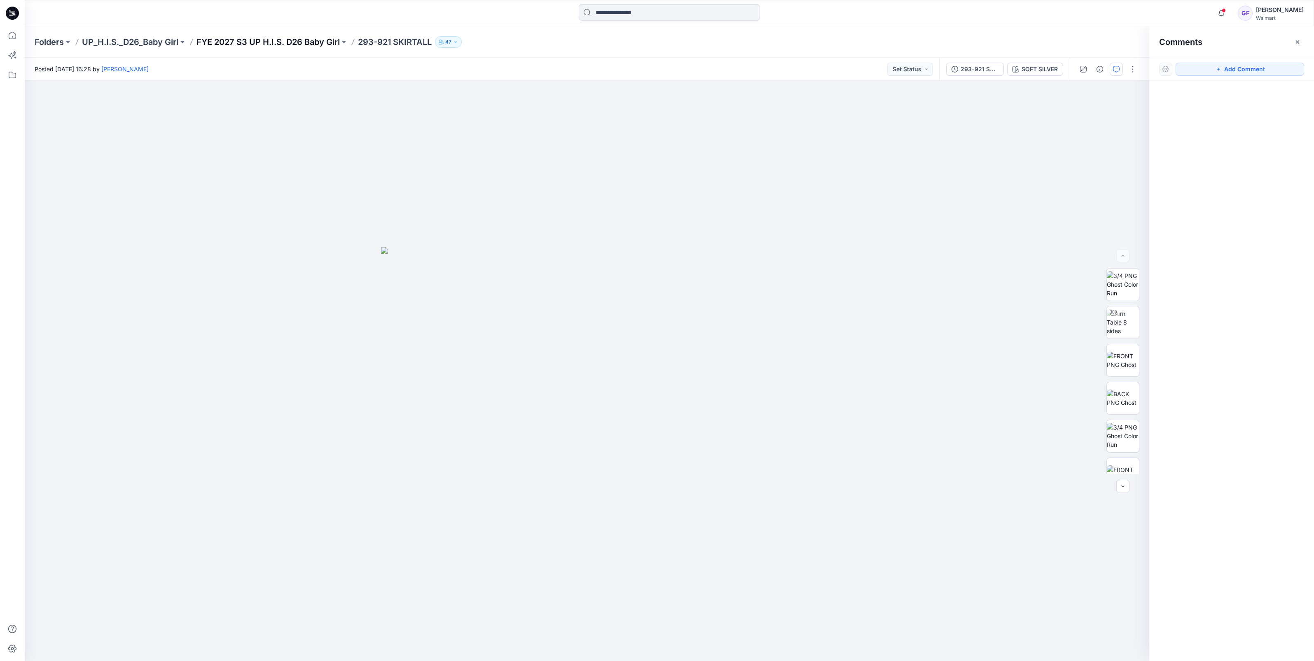
click at [301, 37] on p "FYE 2027 S3 UP H.I.S. D26 Baby Girl" at bounding box center [268, 42] width 143 height 12
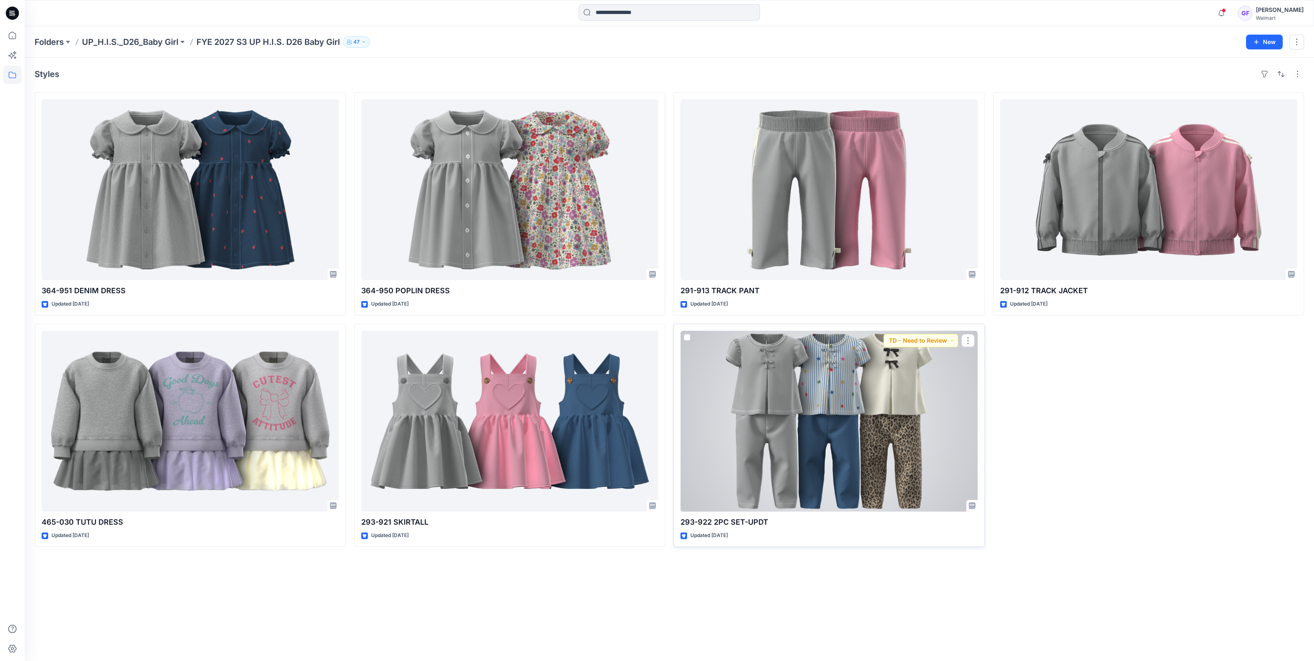
click at [777, 431] on div at bounding box center [830, 421] width 298 height 181
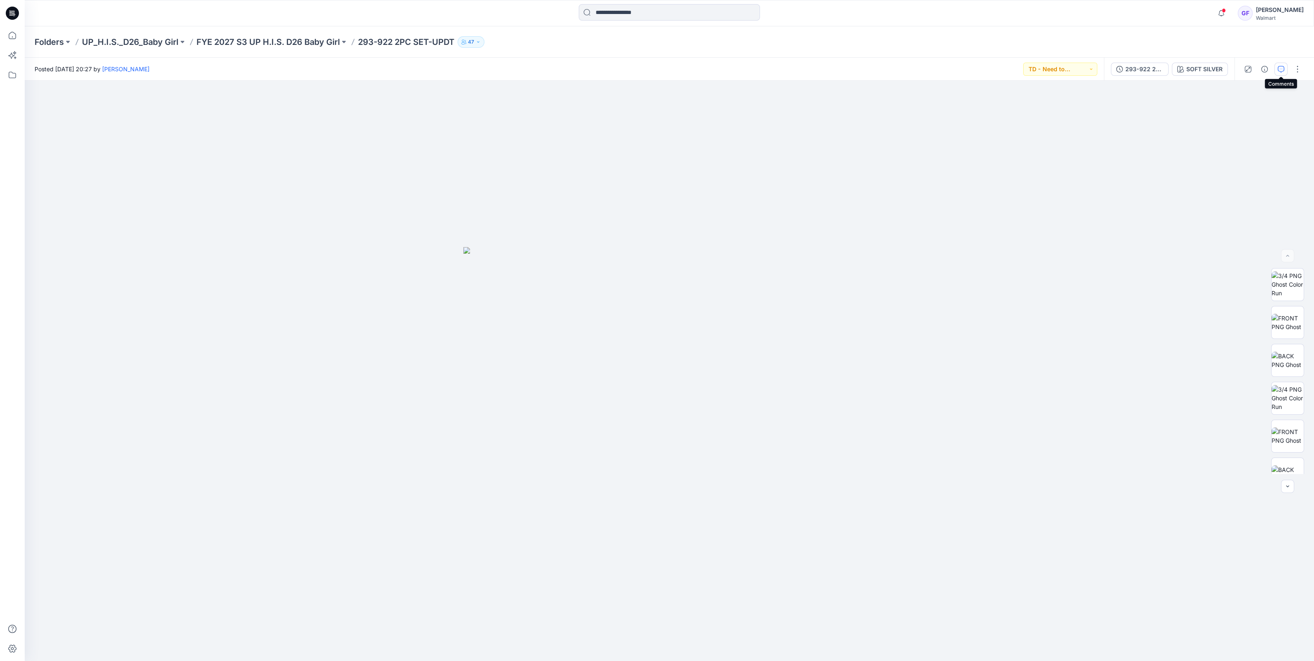
click at [1286, 70] on button "button" at bounding box center [1281, 69] width 13 height 13
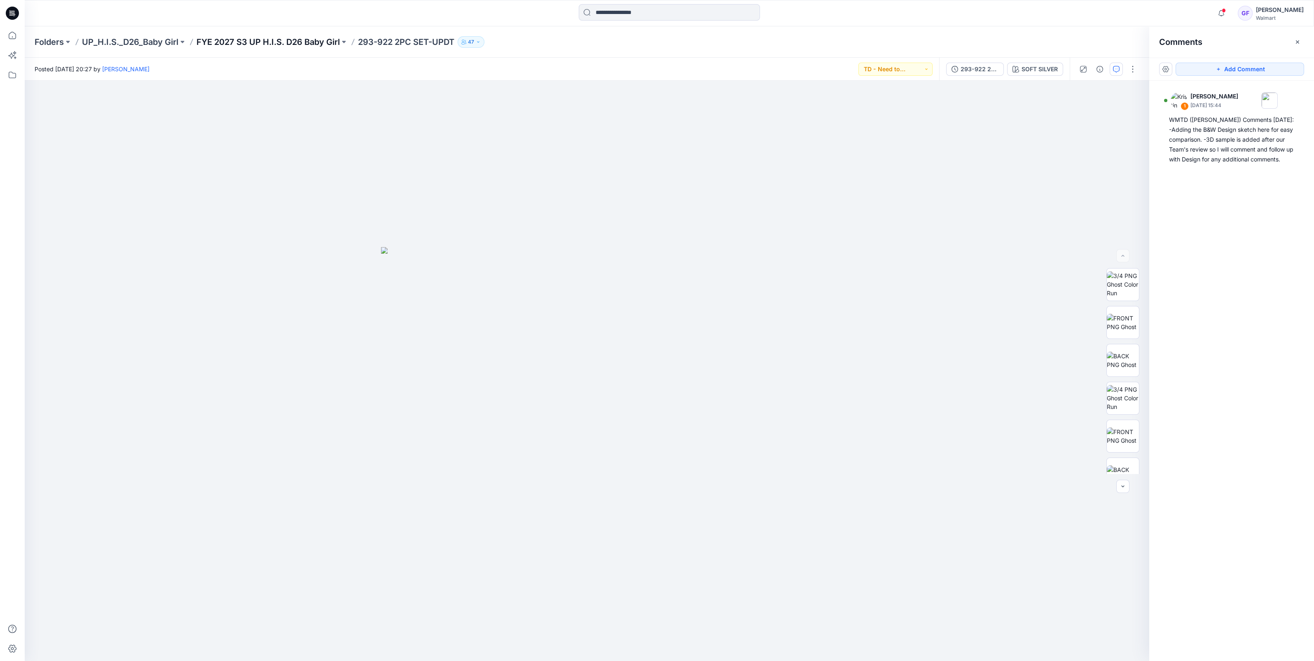
click at [288, 45] on p "FYE 2027 S3 UP H.I.S. D26 Baby Girl" at bounding box center [268, 42] width 143 height 12
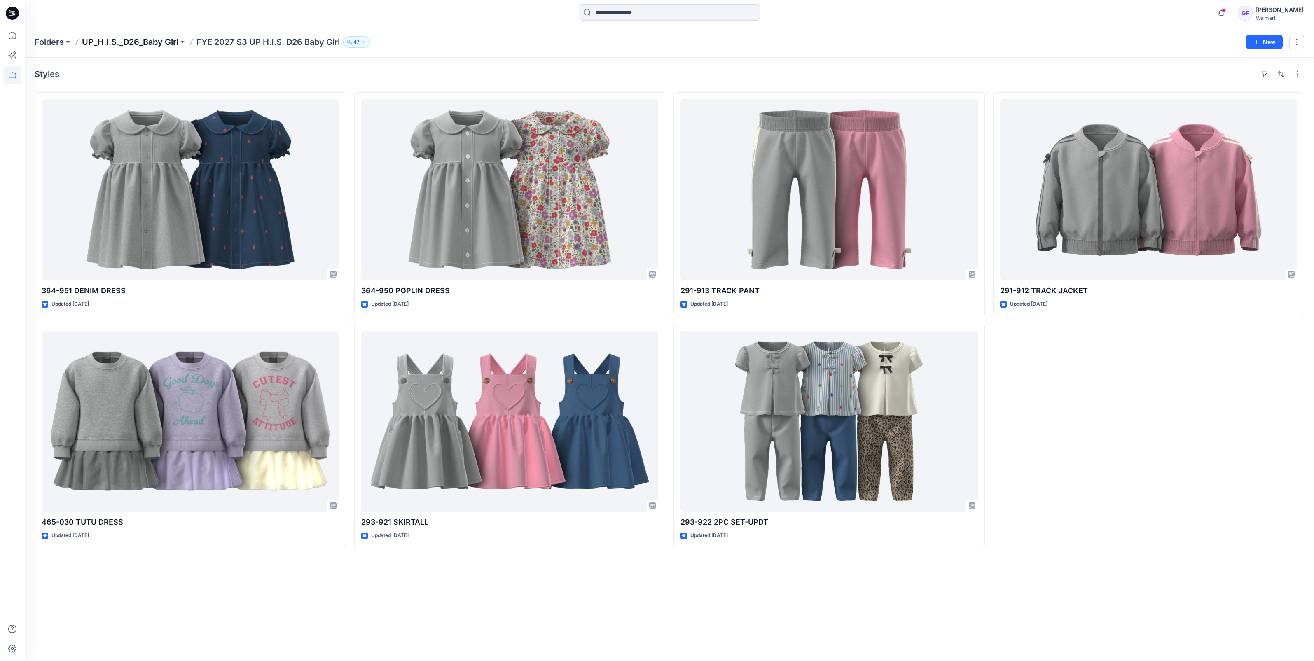
click at [105, 43] on p "UP_H.I.S._D26_Baby Girl" at bounding box center [130, 42] width 96 height 12
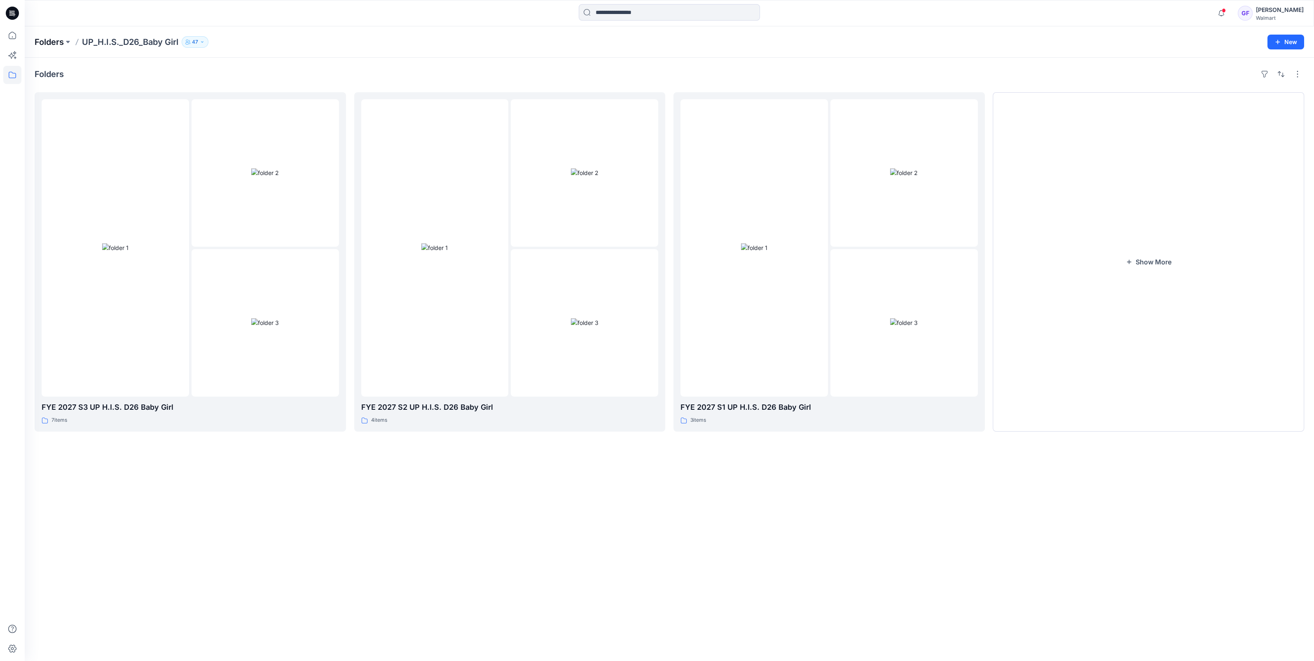
click at [42, 43] on p "Folders" at bounding box center [49, 42] width 29 height 12
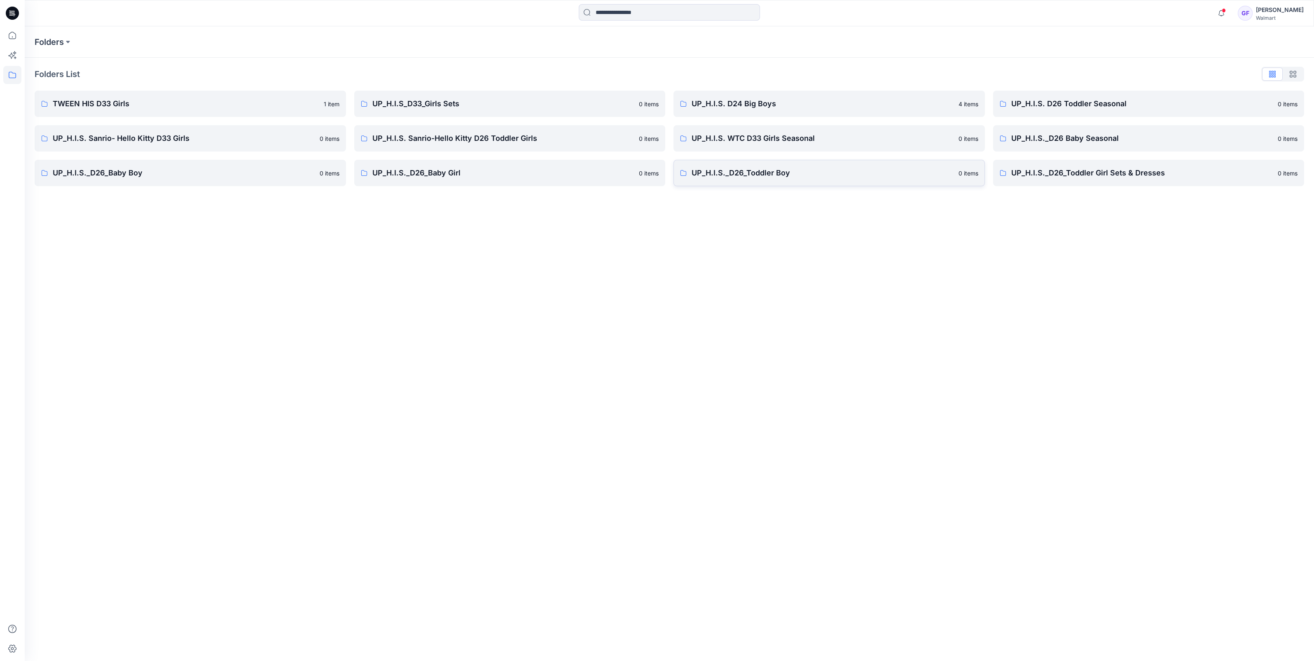
click at [762, 178] on p "UP_H.I.S._D26_Toddler Boy" at bounding box center [823, 173] width 262 height 12
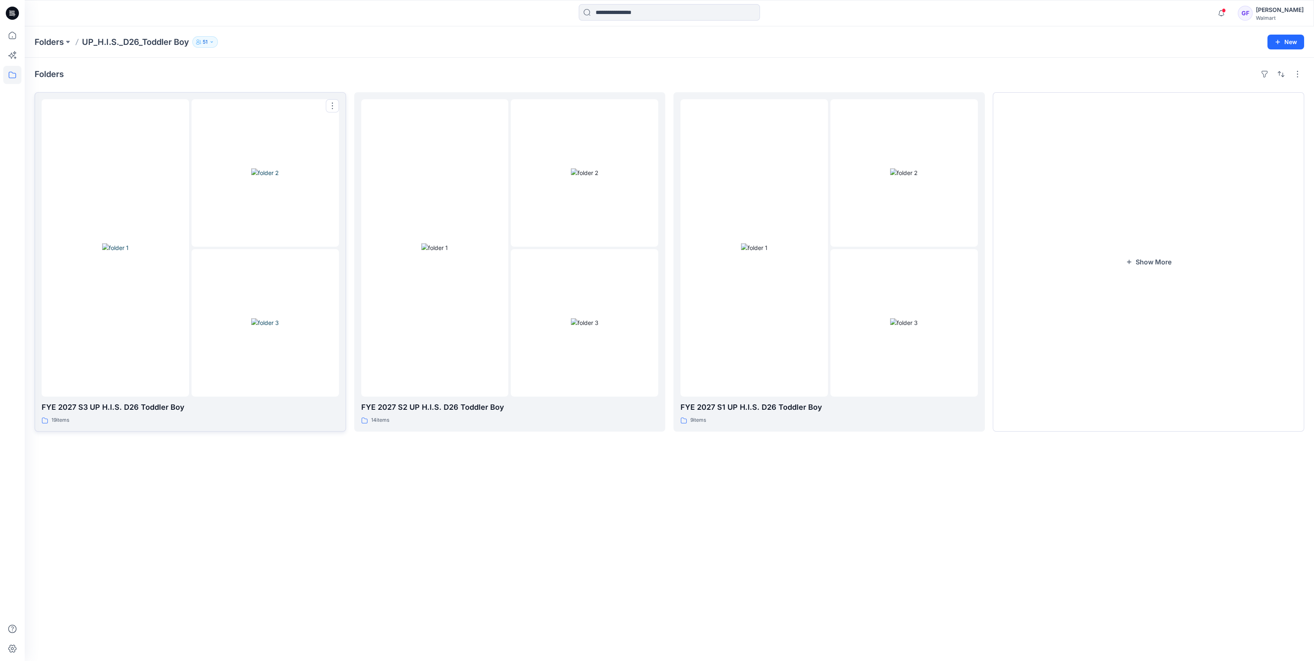
click at [279, 319] on img at bounding box center [265, 323] width 28 height 9
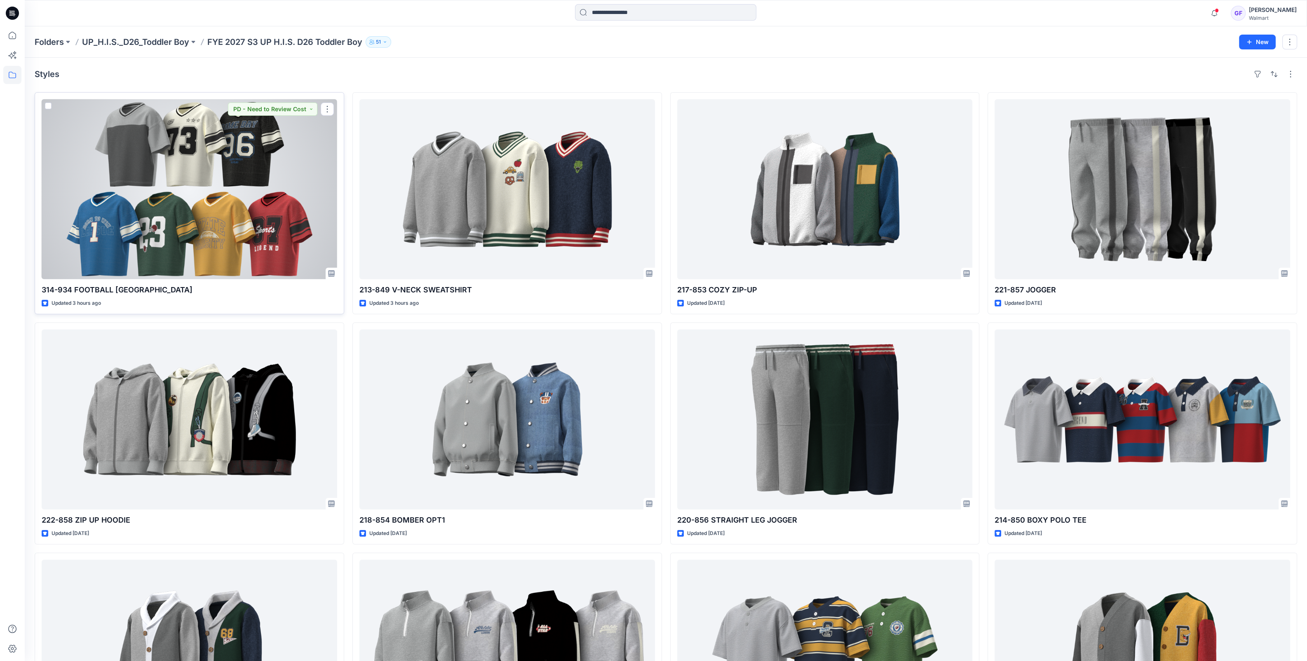
click at [261, 234] on div at bounding box center [189, 189] width 295 height 180
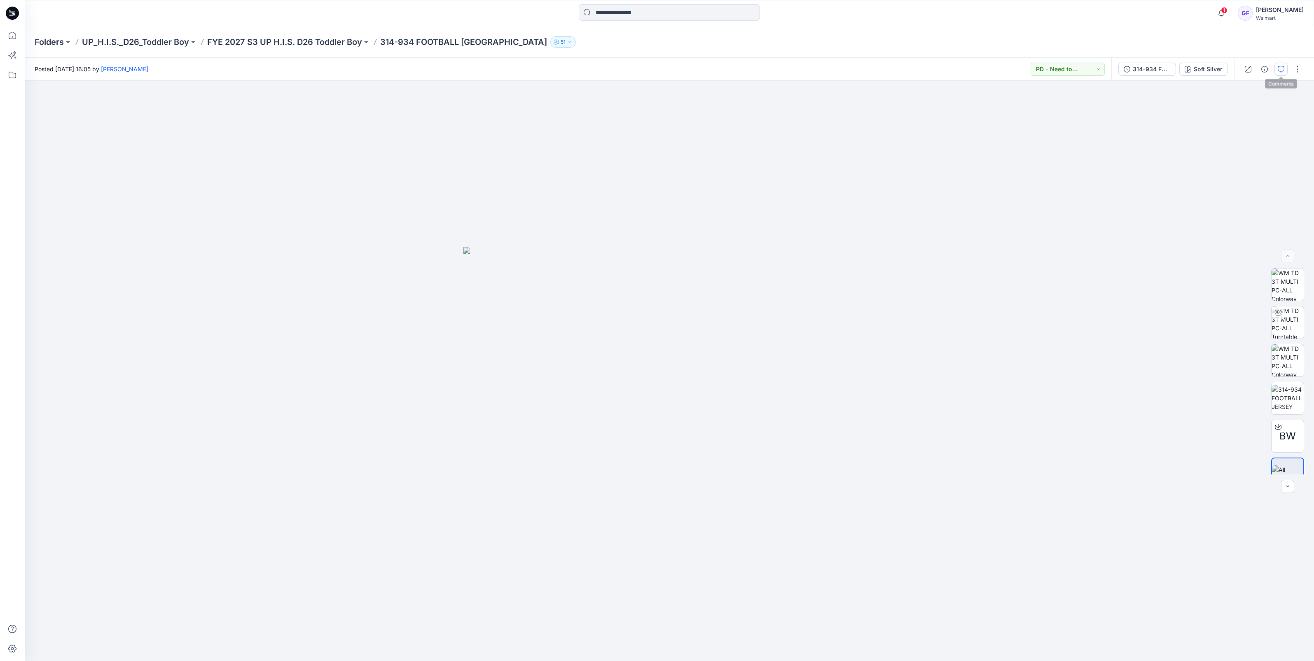
click at [1277, 66] on button "button" at bounding box center [1281, 69] width 13 height 13
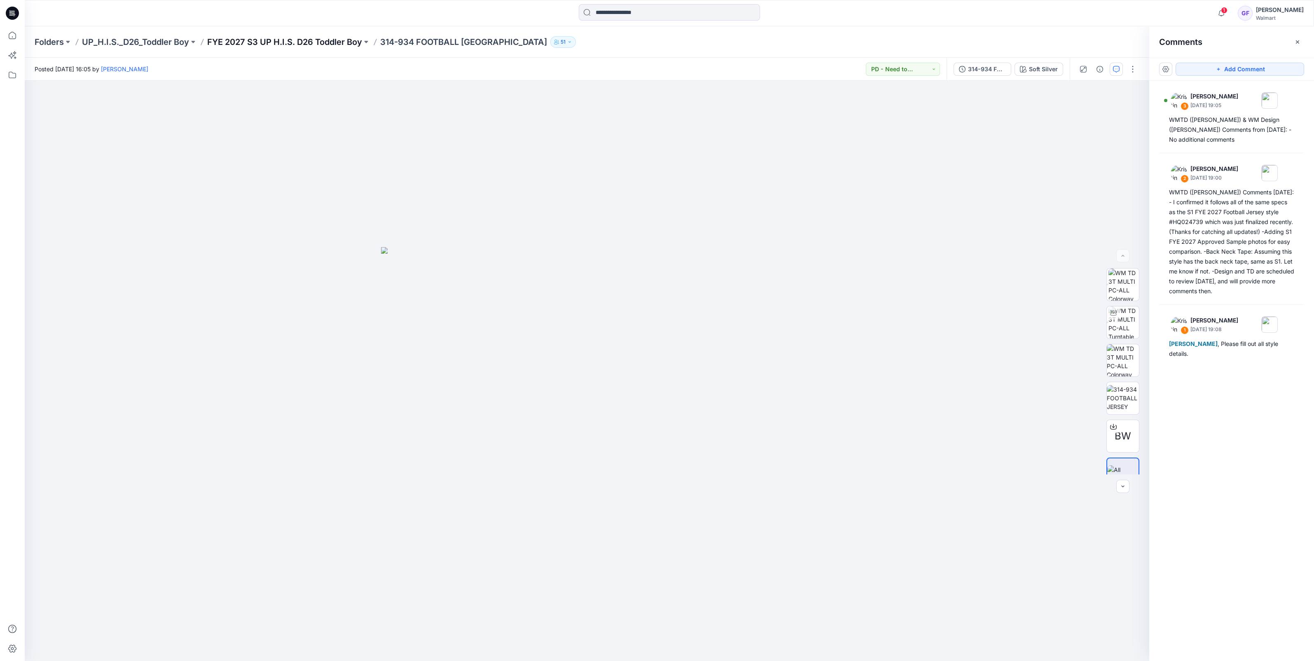
click at [304, 42] on p "FYE 2027 S3 UP H.I.S. D26 Toddler Boy" at bounding box center [284, 42] width 155 height 12
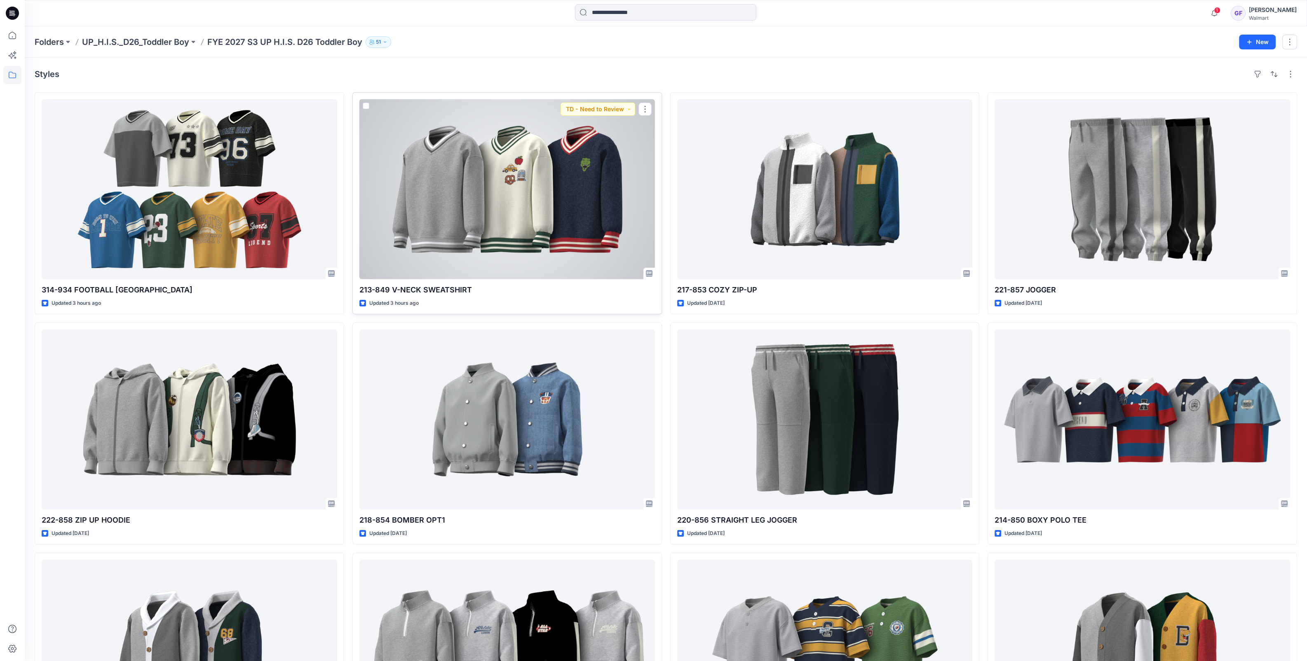
click at [462, 180] on div at bounding box center [506, 189] width 295 height 180
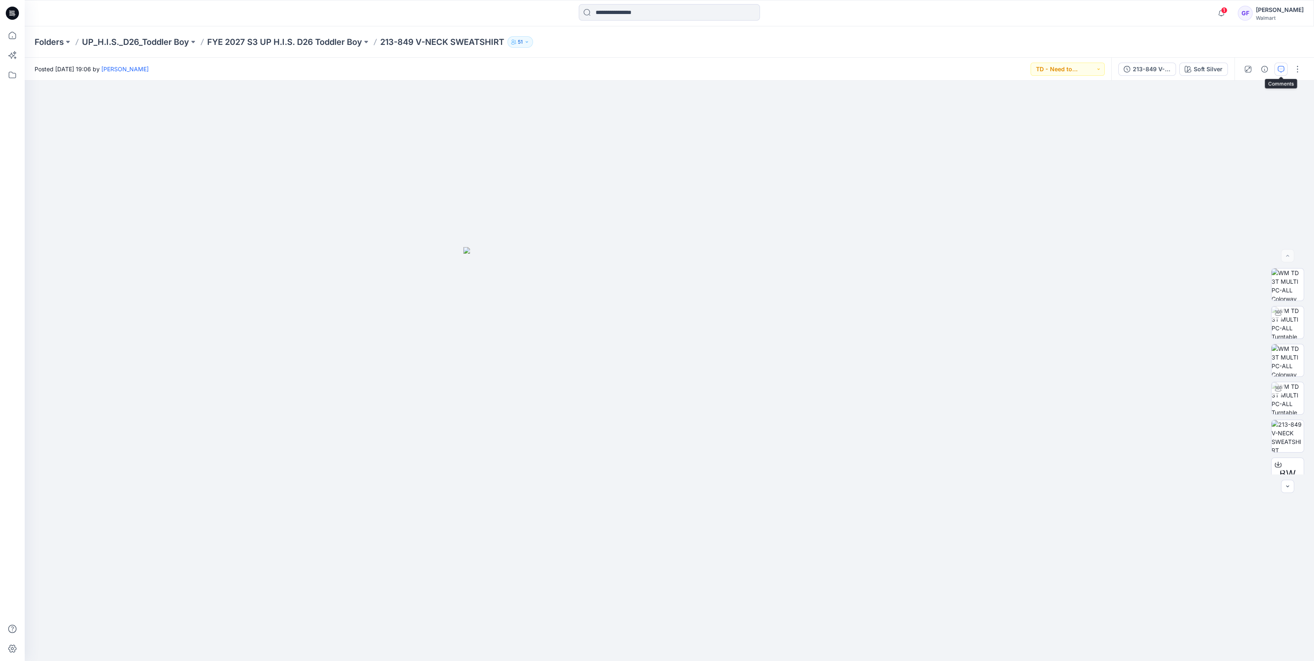
click at [1282, 68] on icon "button" at bounding box center [1281, 69] width 7 height 7
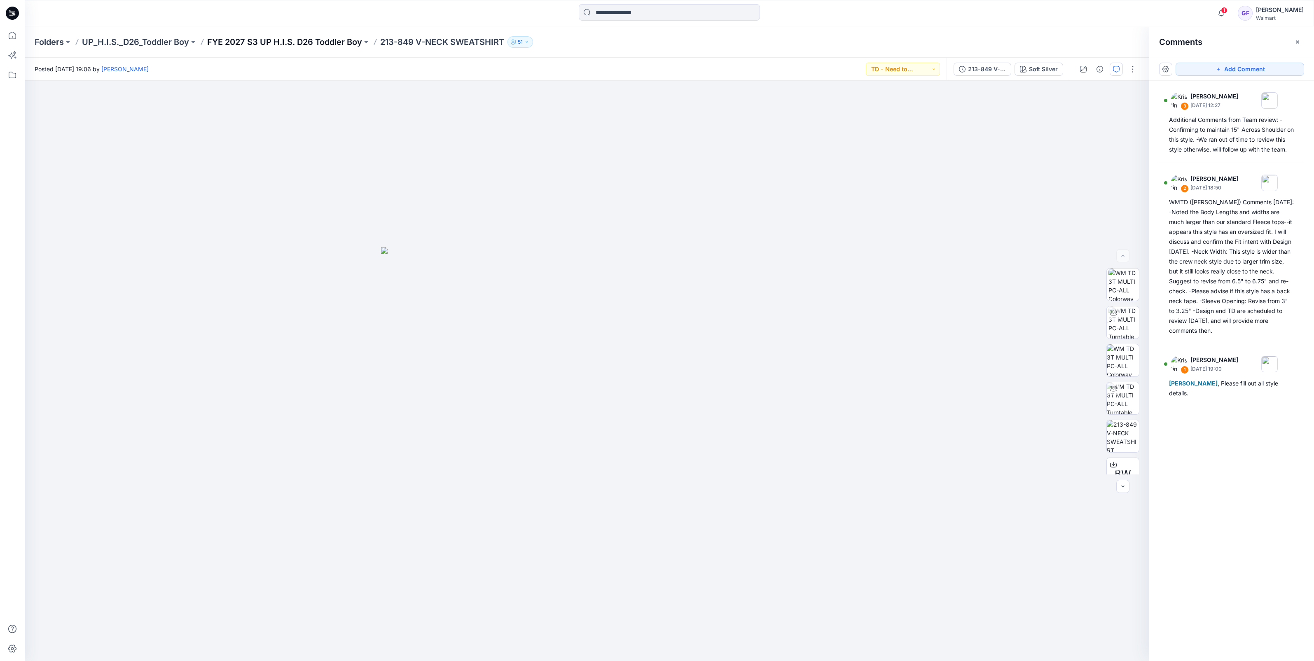
click at [309, 39] on p "FYE 2027 S3 UP H.I.S. D26 Toddler Boy" at bounding box center [284, 42] width 155 height 12
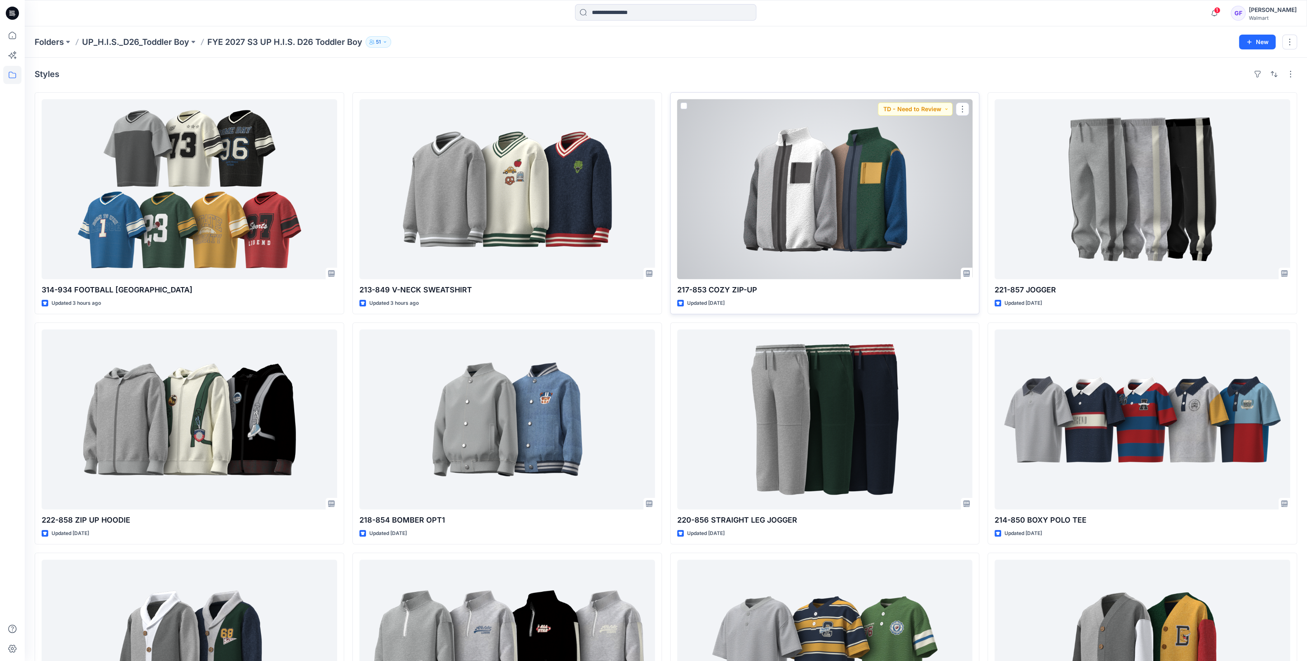
click at [847, 141] on div at bounding box center [824, 189] width 295 height 180
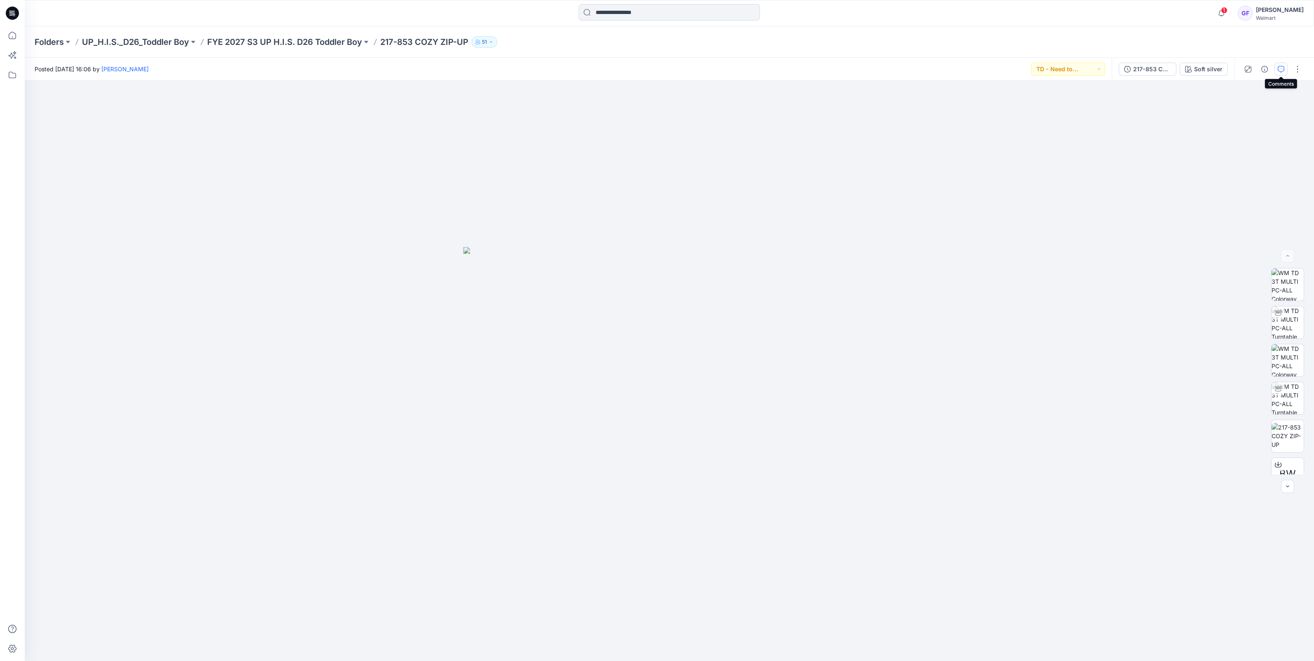
click at [1279, 67] on icon "button" at bounding box center [1281, 69] width 7 height 7
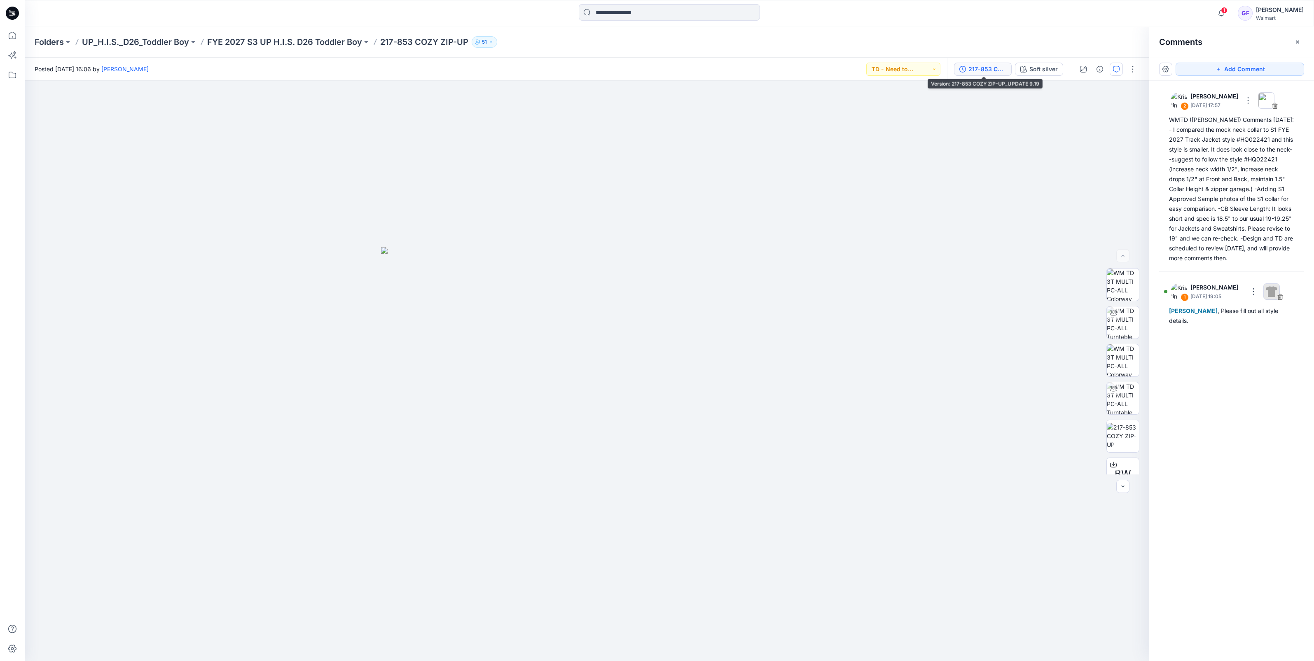
click at [992, 73] on div "217-853 COZY ZIP-UP_UPDATE 9.19" at bounding box center [988, 69] width 38 height 9
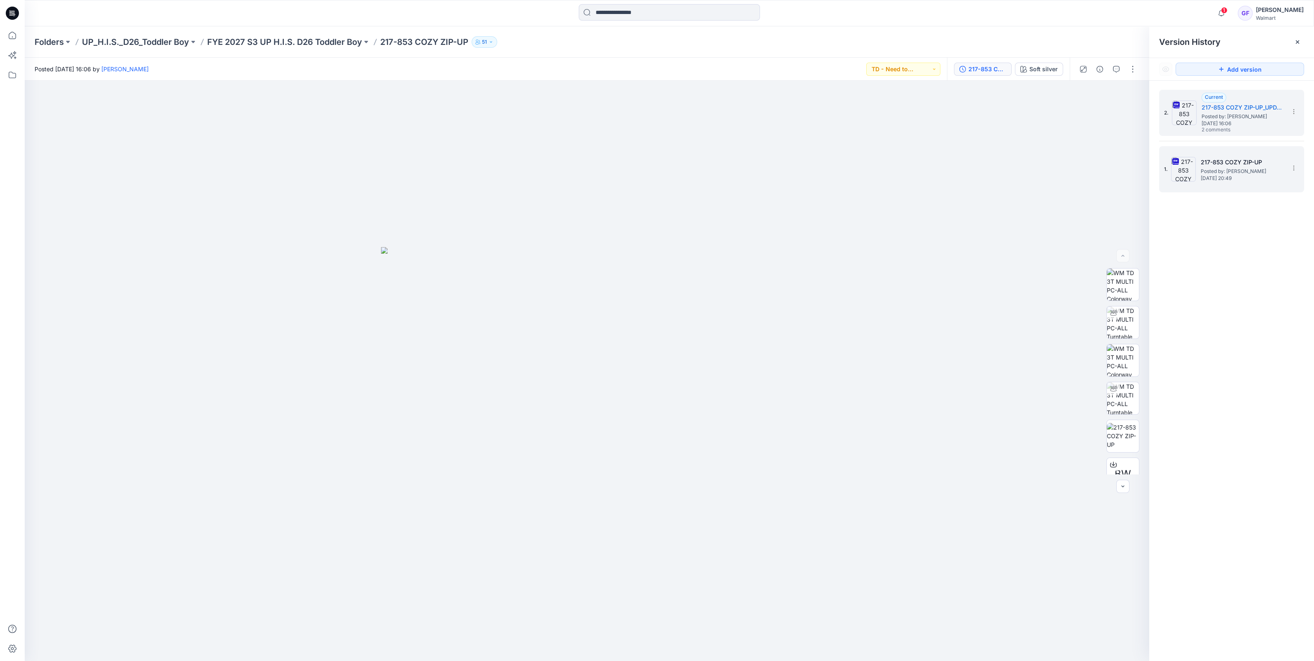
click at [1205, 177] on span "Monday, September 15, 2025 20:49" at bounding box center [1242, 179] width 82 height 6
click at [1223, 117] on span "Posted by: Gia Falati" at bounding box center [1243, 116] width 82 height 8
click at [1116, 68] on icon "button" at bounding box center [1116, 69] width 7 height 7
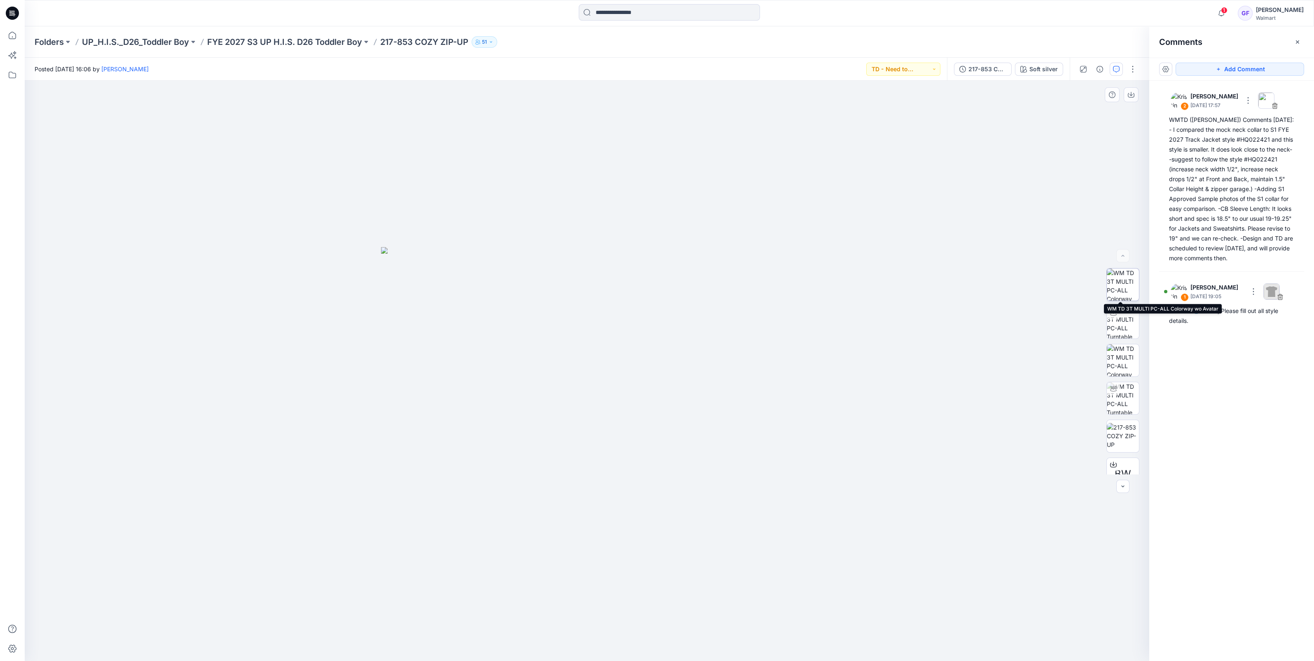
click at [1121, 282] on img at bounding box center [1123, 285] width 32 height 32
click at [1125, 412] on img at bounding box center [1123, 398] width 32 height 32
click at [313, 43] on p "FYE 2027 S3 UP H.I.S. D26 Toddler Boy" at bounding box center [284, 42] width 155 height 12
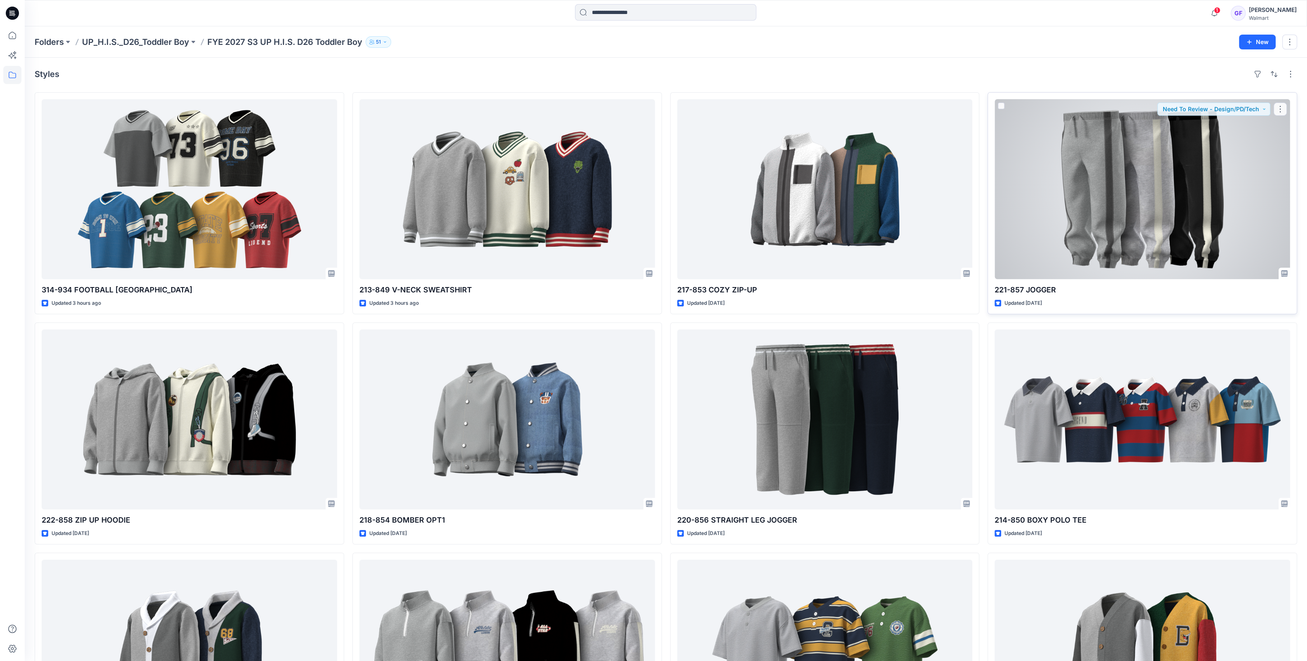
click at [1065, 258] on div at bounding box center [1141, 189] width 295 height 180
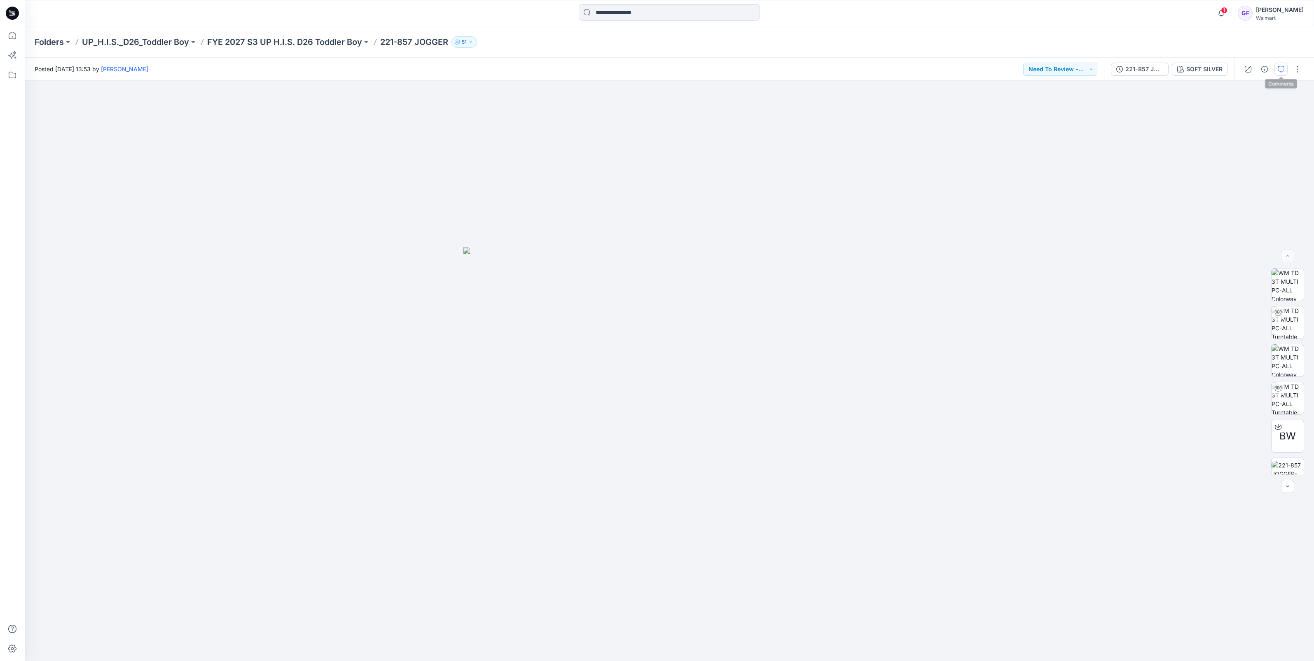
click at [1279, 68] on icon "button" at bounding box center [1281, 69] width 7 height 7
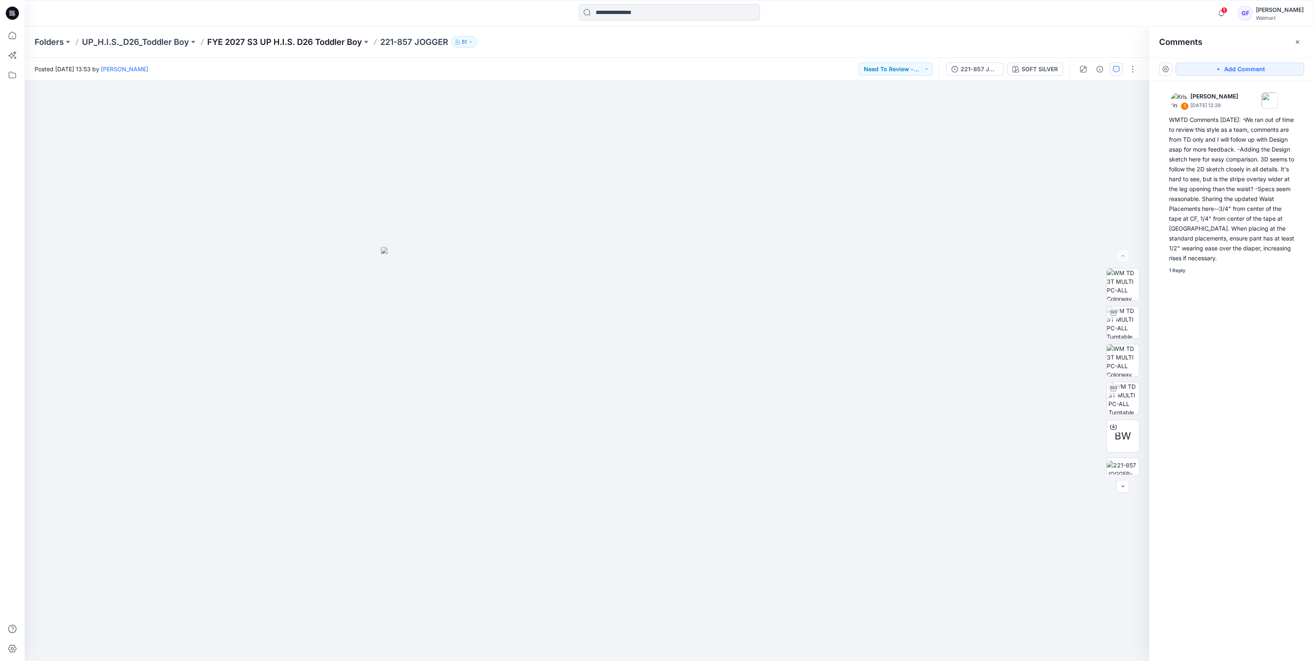
click at [286, 41] on p "FYE 2027 S3 UP H.I.S. D26 Toddler Boy" at bounding box center [284, 42] width 155 height 12
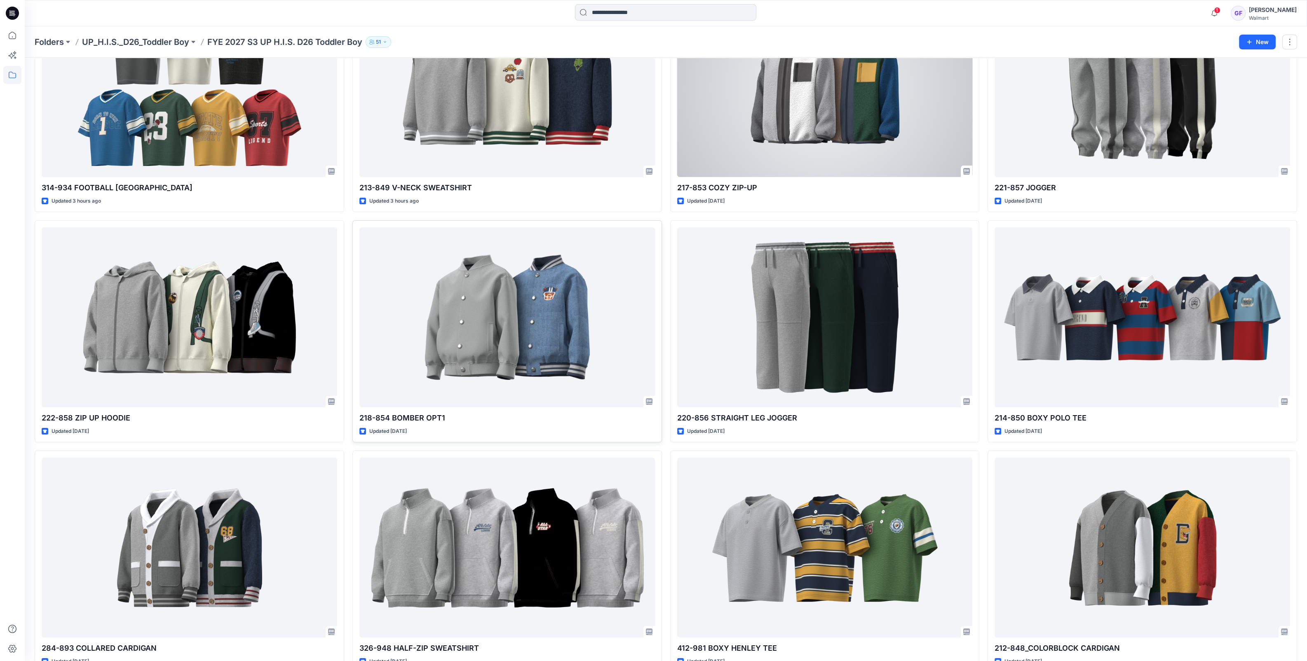
scroll to position [103, 0]
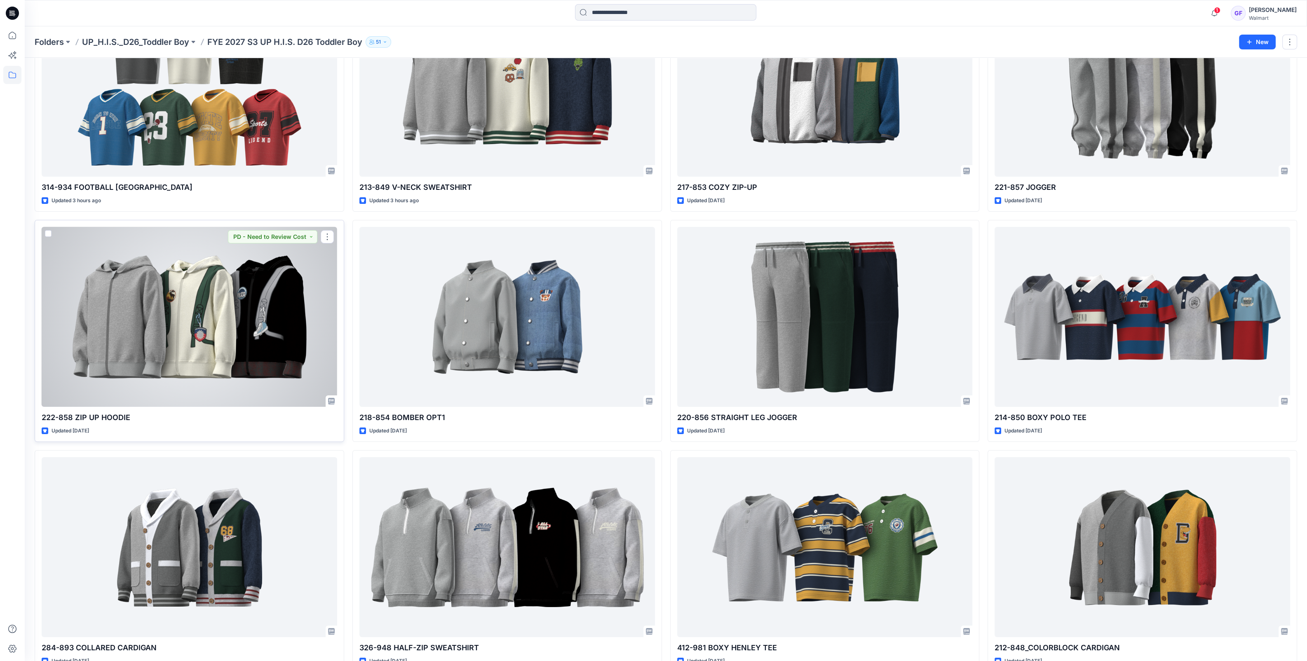
click at [197, 356] on div at bounding box center [189, 317] width 295 height 180
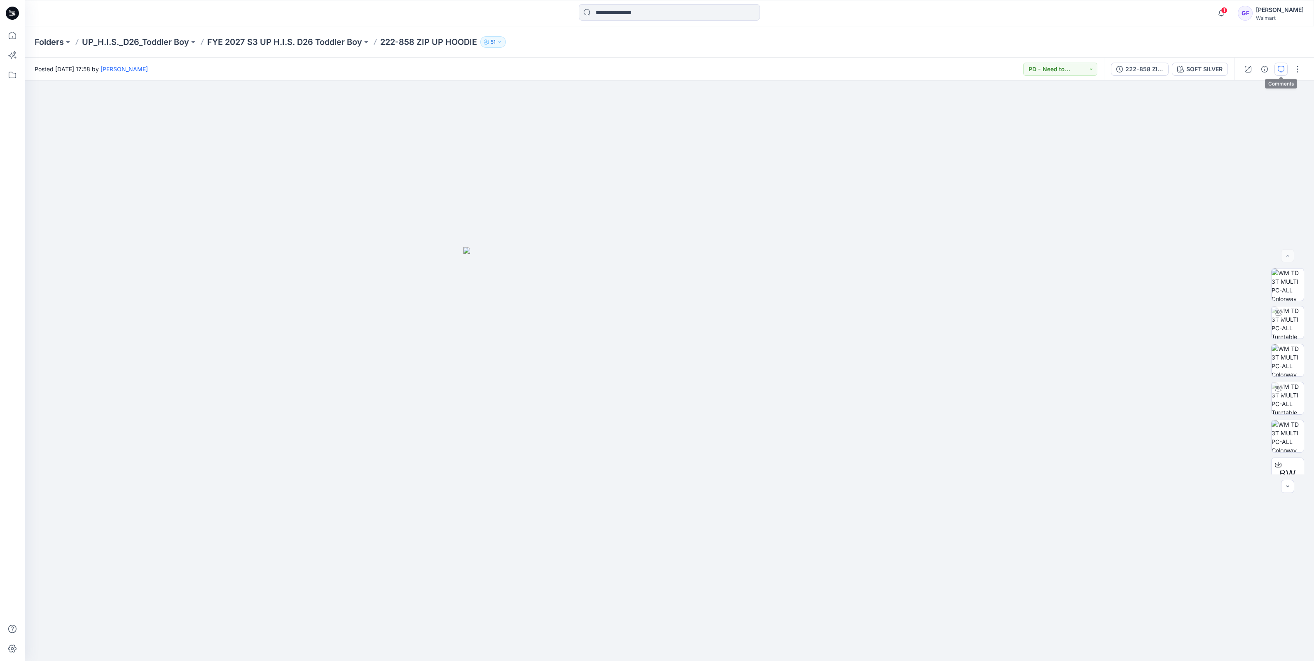
click at [1278, 69] on icon "button" at bounding box center [1281, 69] width 7 height 7
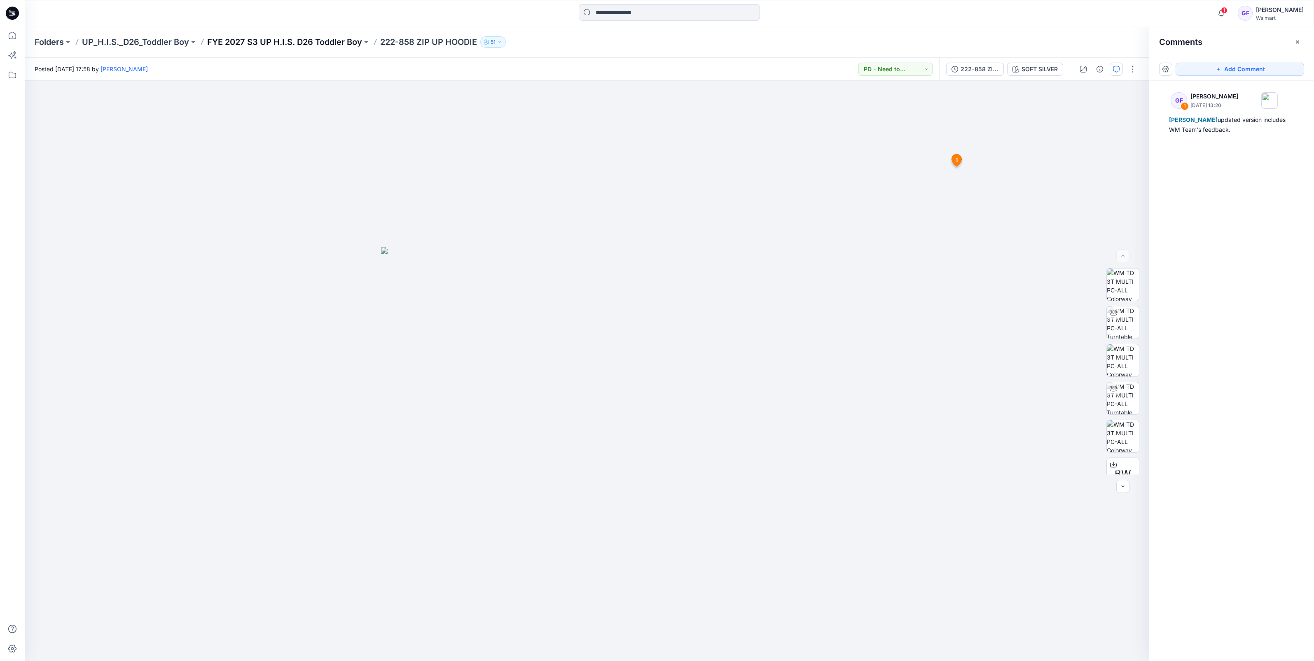
click at [304, 43] on p "FYE 2027 S3 UP H.I.S. D26 Toddler Boy" at bounding box center [284, 42] width 155 height 12
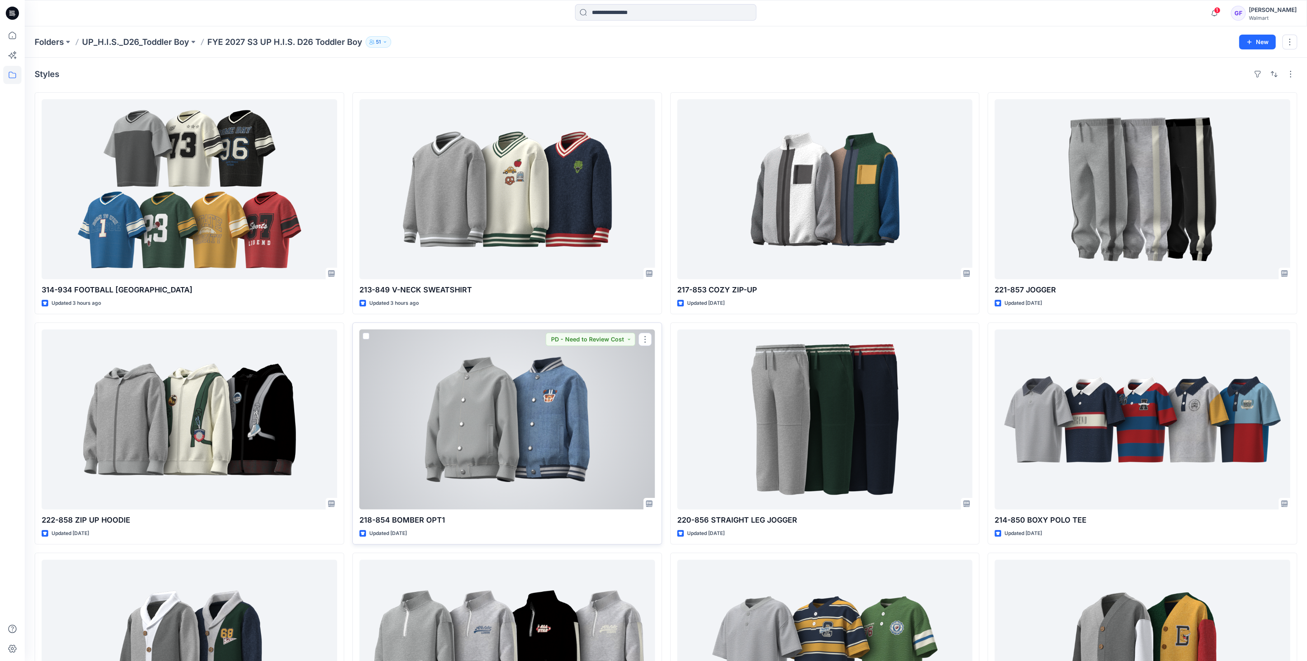
click at [528, 464] on div at bounding box center [506, 420] width 295 height 180
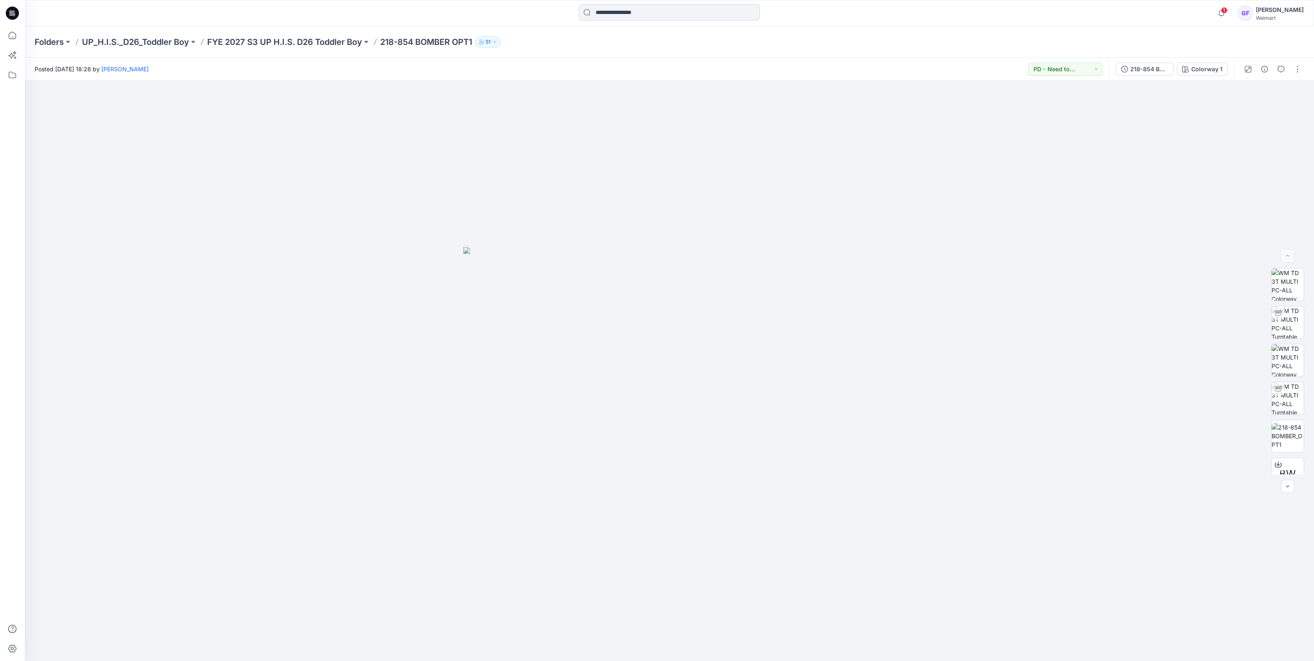
click at [309, 35] on div "Folders UP_H.I.S._D26_Toddler Boy FYE 2027 S3 UP H.I.S. D26 Toddler Boy 218-854…" at bounding box center [670, 41] width 1290 height 31
click at [311, 41] on p "FYE 2027 S3 UP H.I.S. D26 Toddler Boy" at bounding box center [284, 42] width 155 height 12
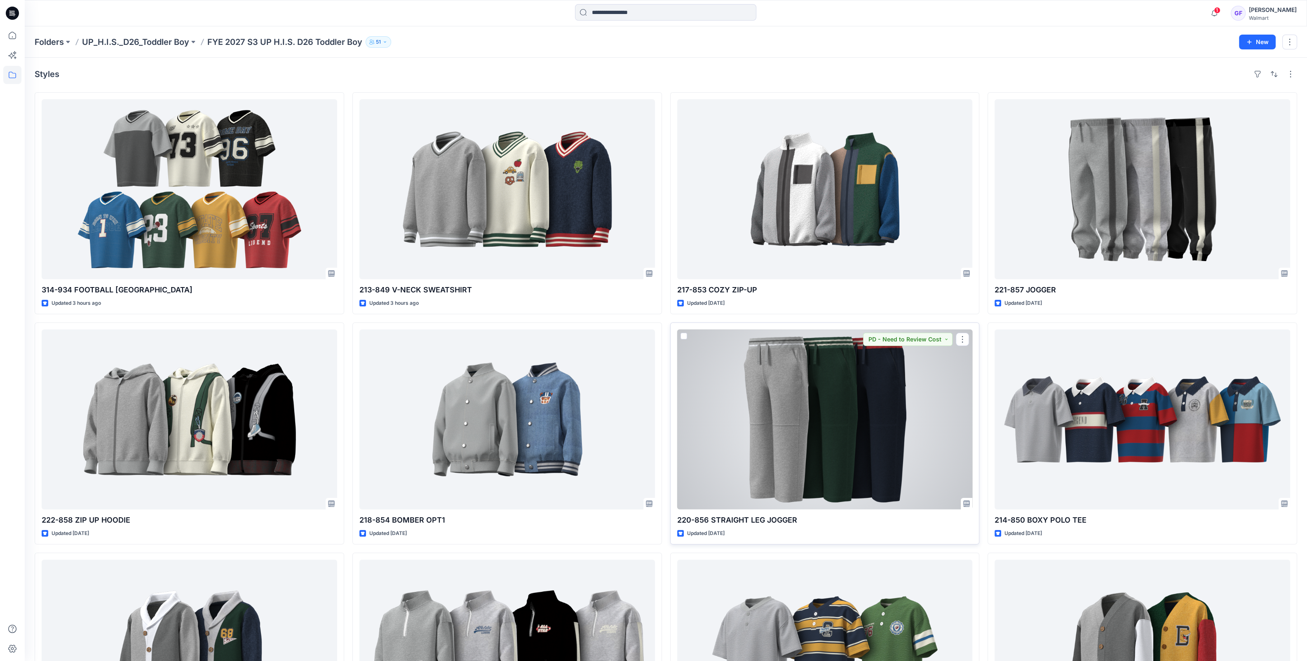
click at [850, 418] on div at bounding box center [824, 420] width 295 height 180
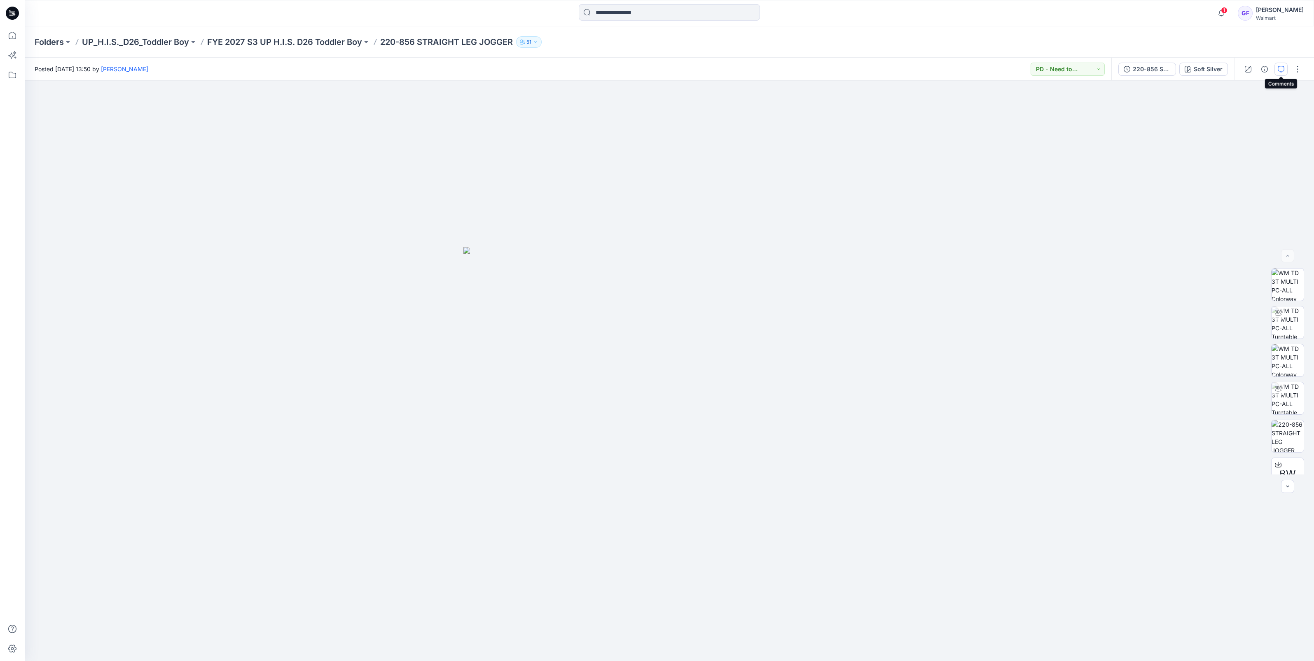
click at [1282, 70] on icon "button" at bounding box center [1281, 69] width 7 height 7
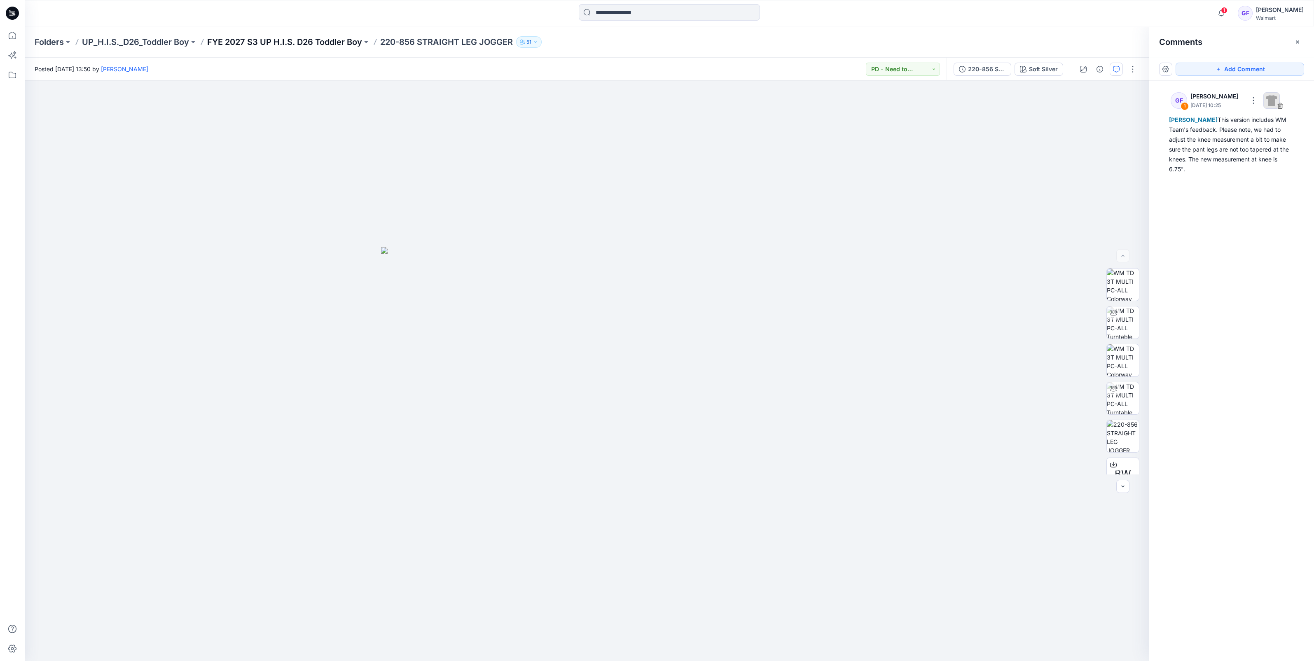
click at [327, 43] on p "FYE 2027 S3 UP H.I.S. D26 Toddler Boy" at bounding box center [284, 42] width 155 height 12
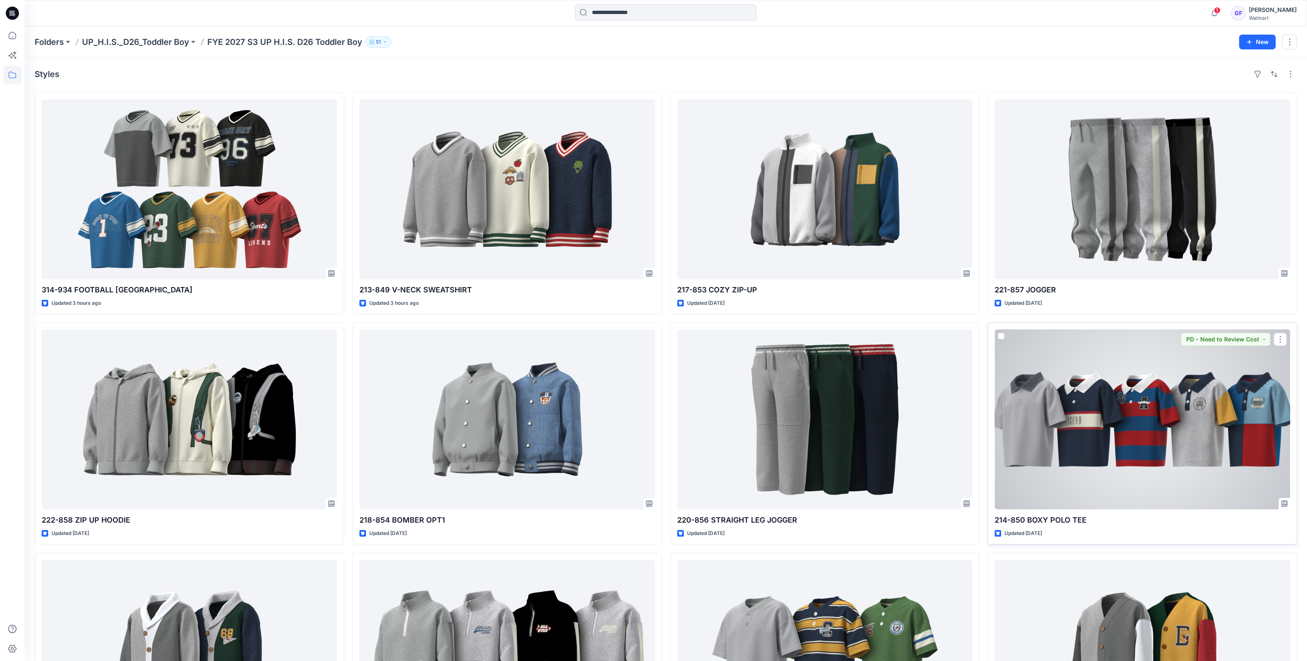
click at [1075, 402] on div at bounding box center [1141, 420] width 295 height 180
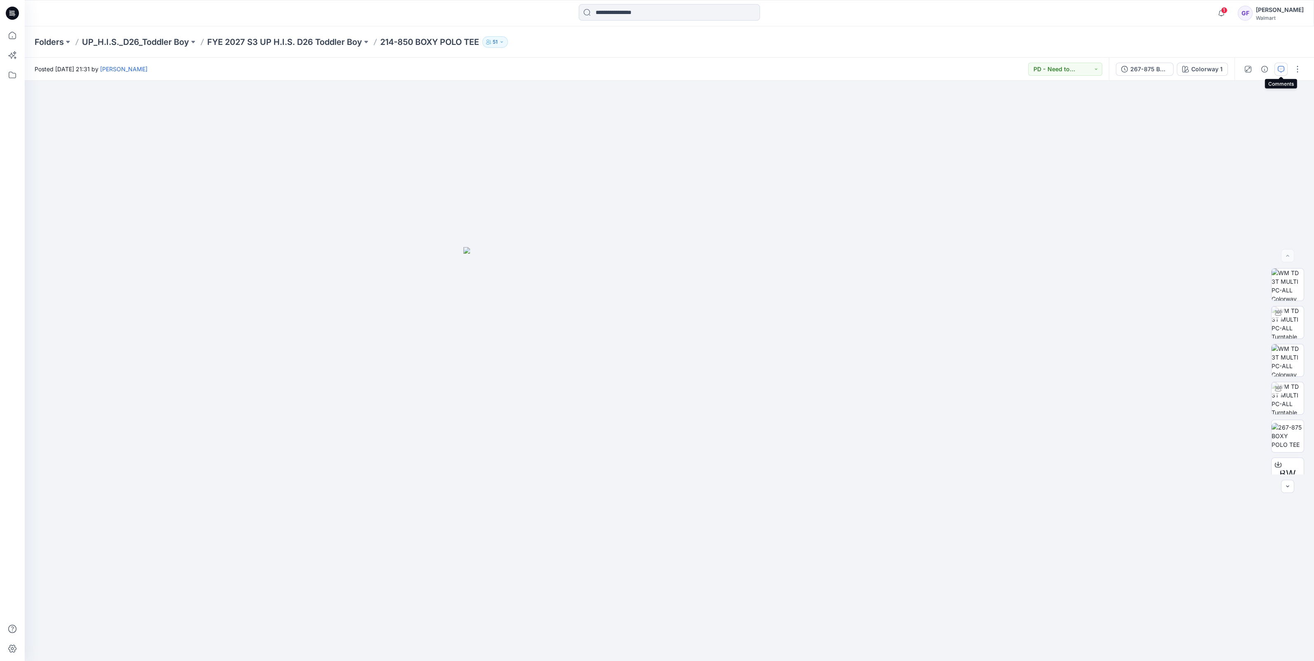
click at [1279, 68] on icon "button" at bounding box center [1281, 69] width 7 height 7
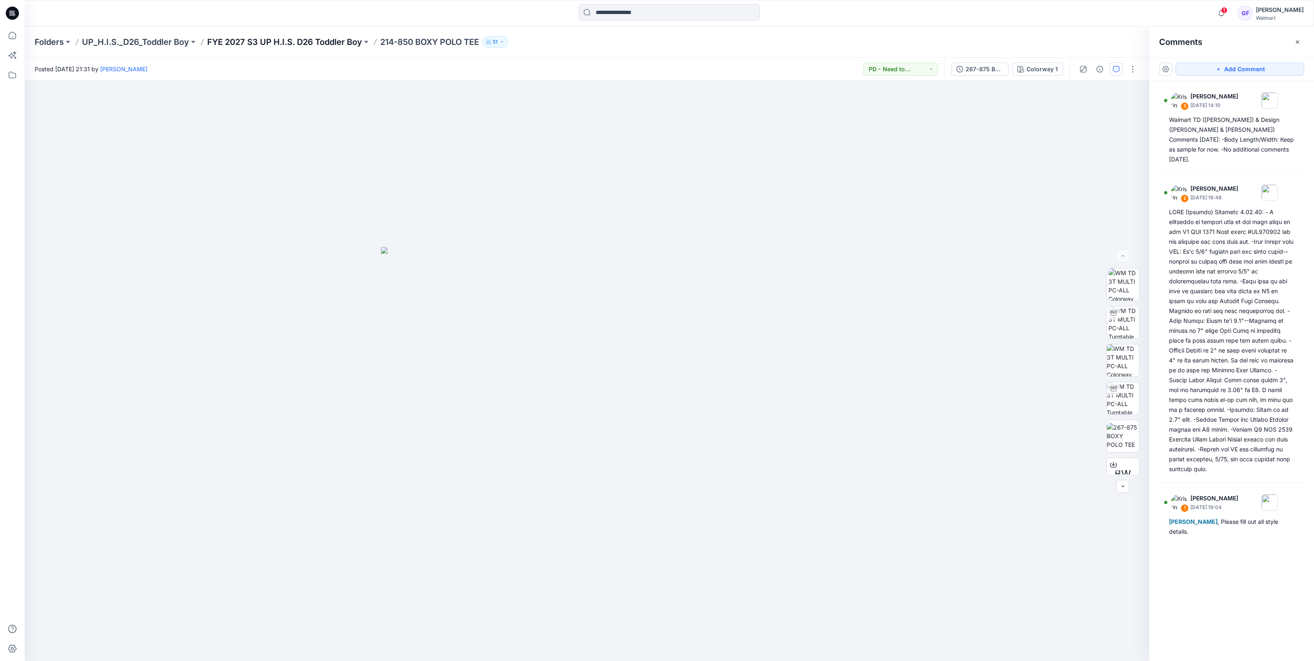
click at [286, 40] on p "FYE 2027 S3 UP H.I.S. D26 Toddler Boy" at bounding box center [284, 42] width 155 height 12
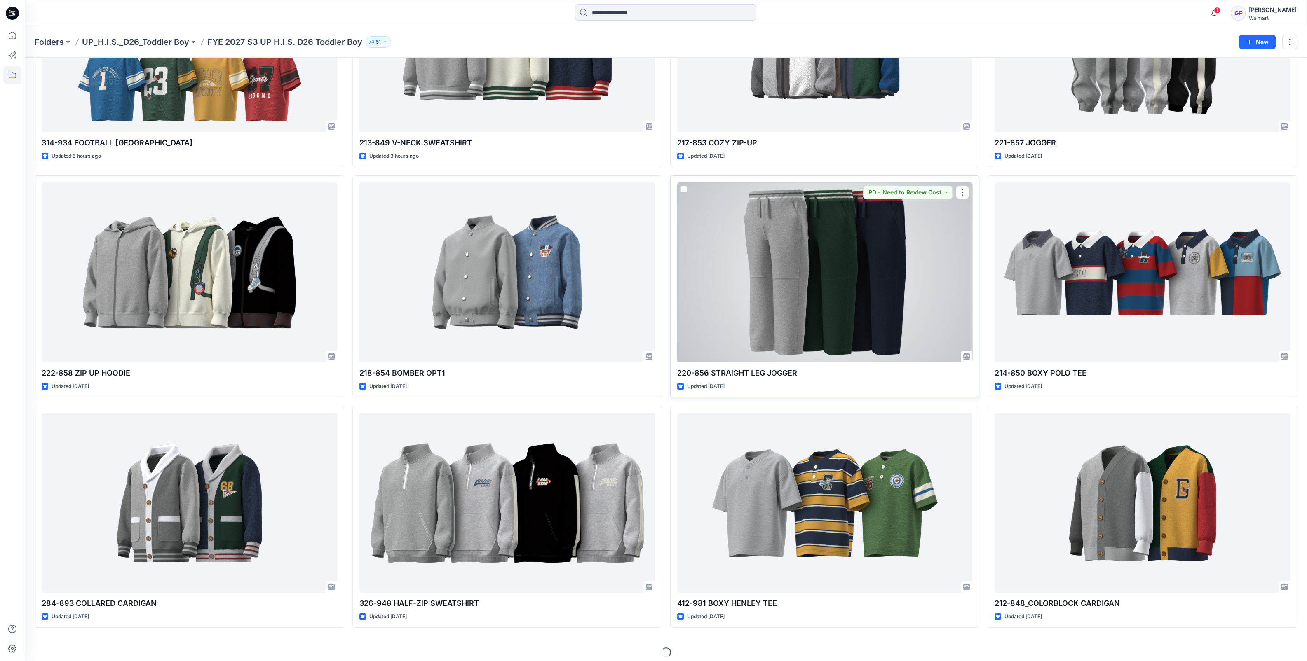
scroll to position [153, 0]
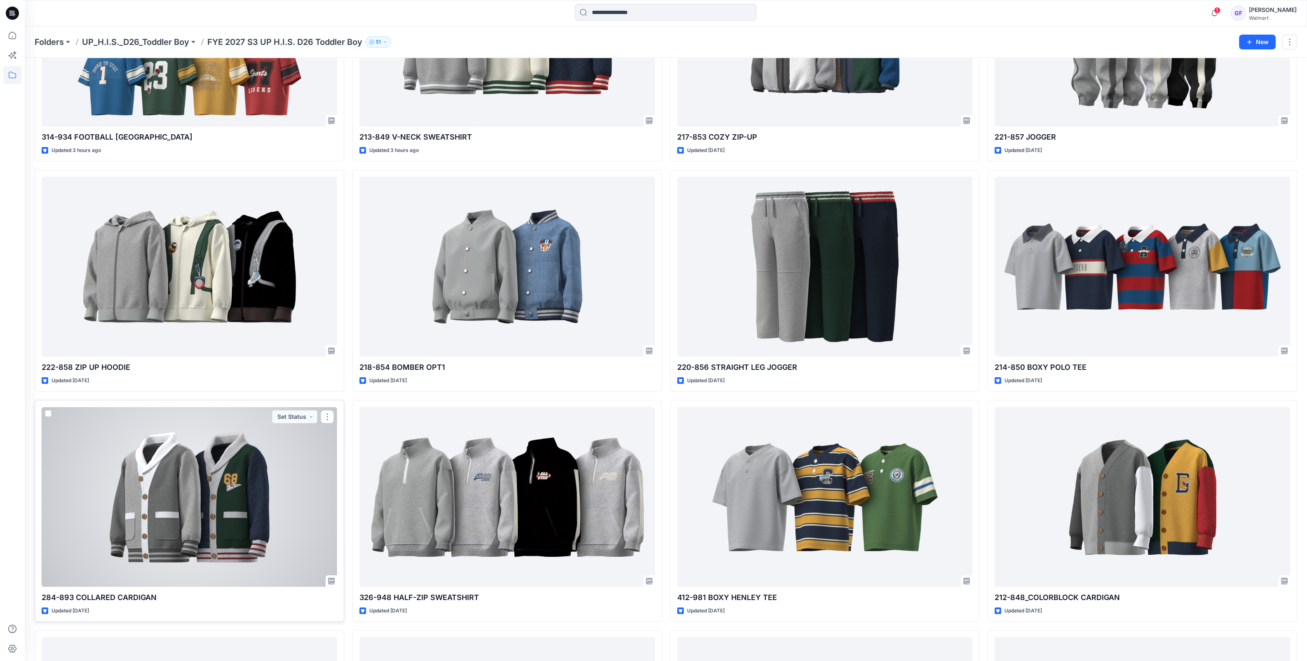
click at [156, 505] on div at bounding box center [189, 497] width 295 height 180
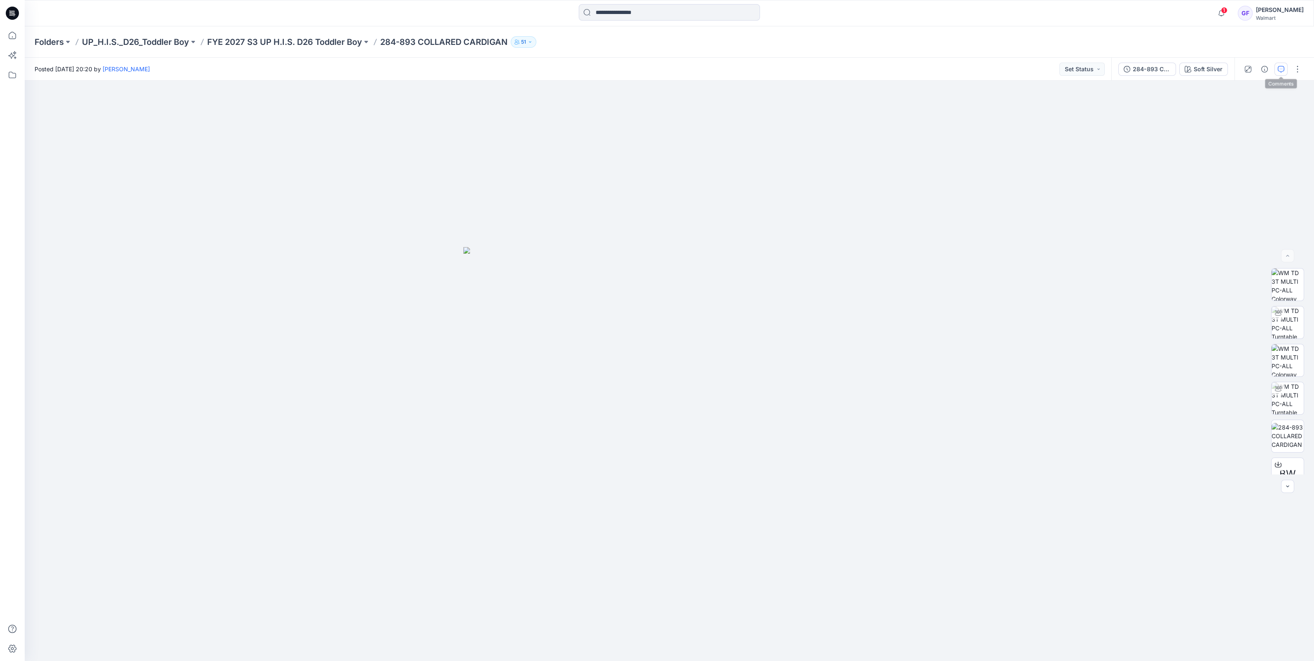
click at [1277, 69] on button "button" at bounding box center [1281, 69] width 13 height 13
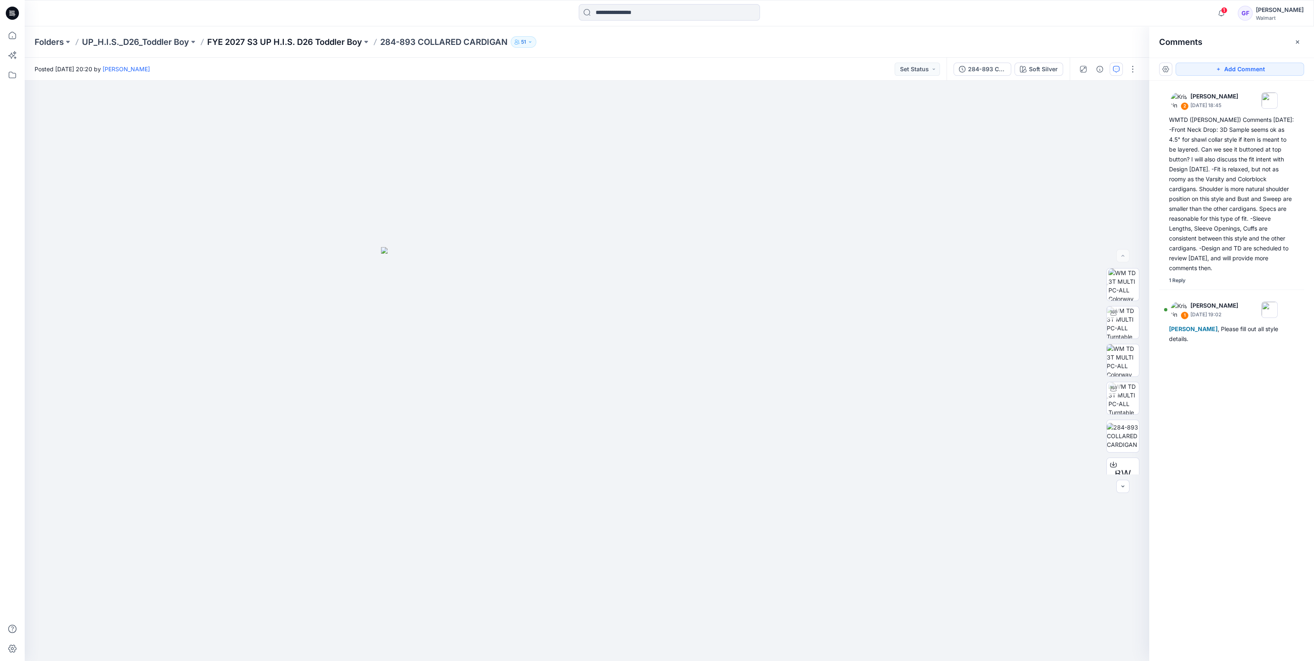
click at [321, 42] on p "FYE 2027 S3 UP H.I.S. D26 Toddler Boy" at bounding box center [284, 42] width 155 height 12
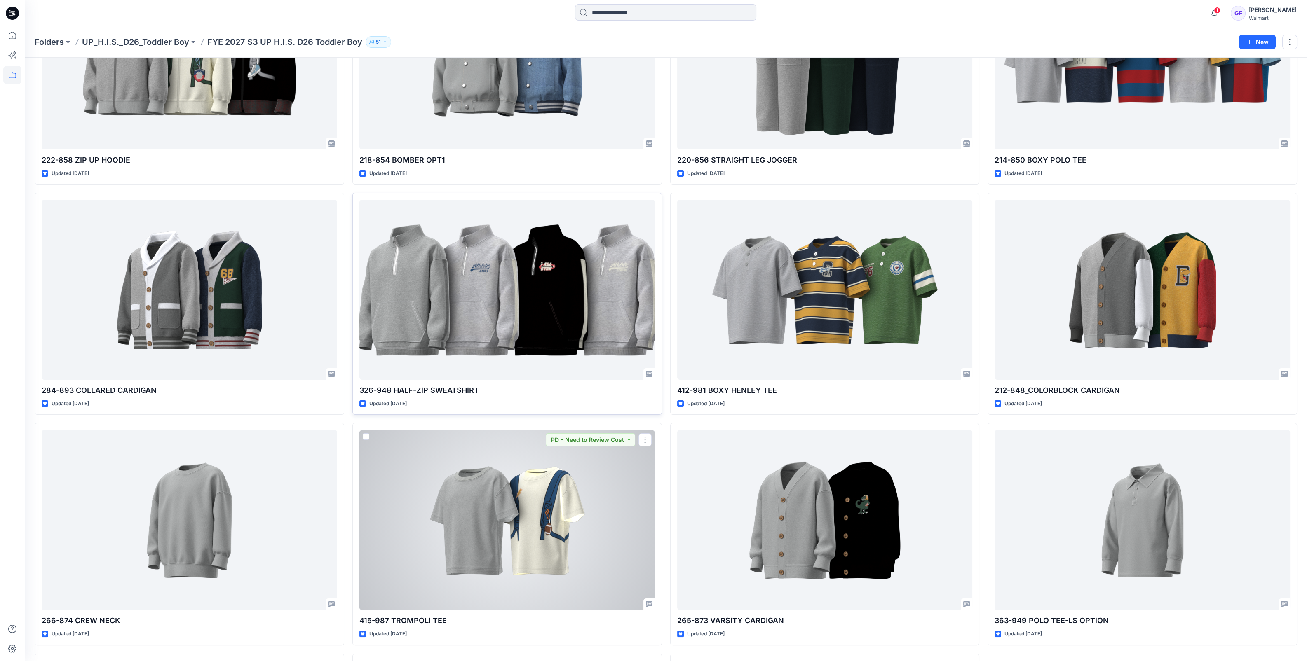
scroll to position [360, 0]
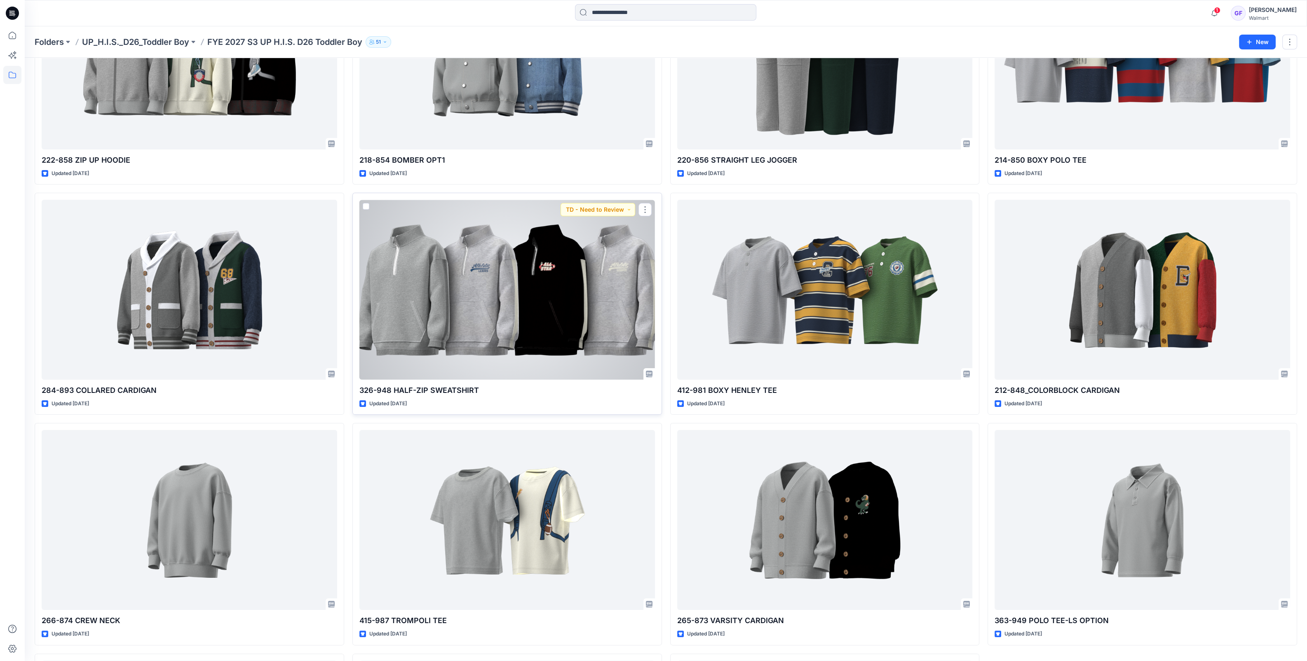
click at [575, 351] on div at bounding box center [506, 290] width 295 height 180
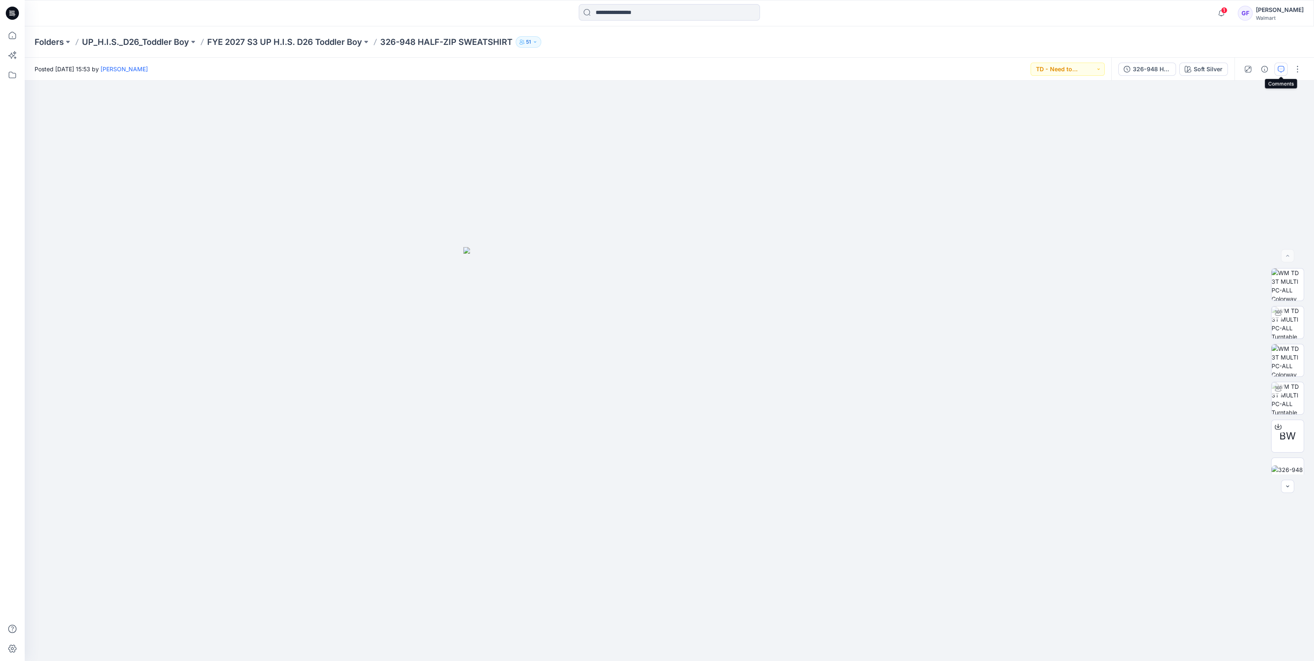
click at [1280, 70] on icon "button" at bounding box center [1281, 69] width 7 height 7
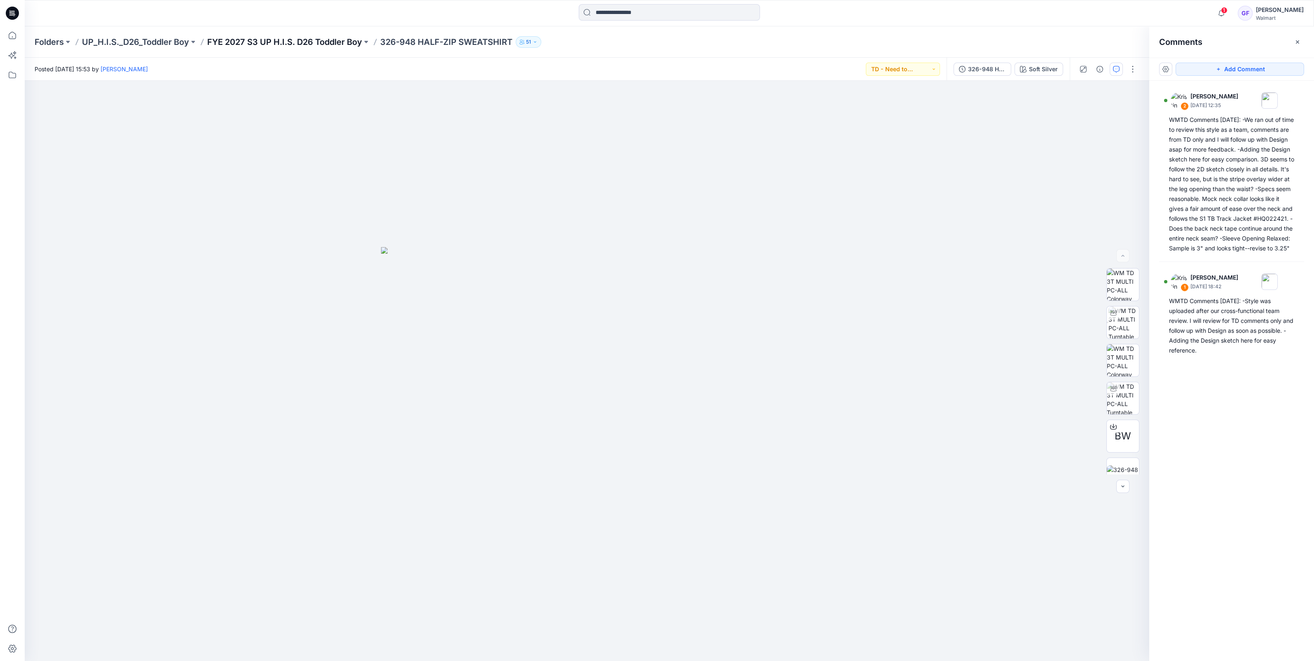
click at [314, 44] on p "FYE 2027 S3 UP H.I.S. D26 Toddler Boy" at bounding box center [284, 42] width 155 height 12
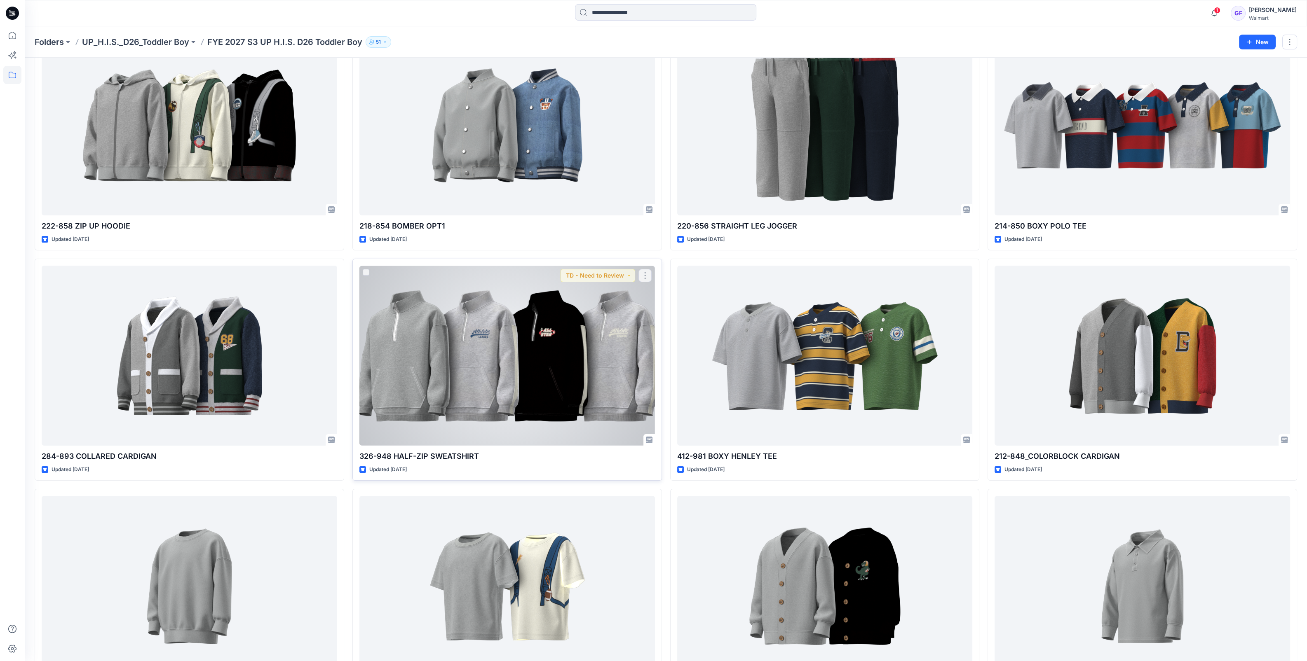
scroll to position [309, 0]
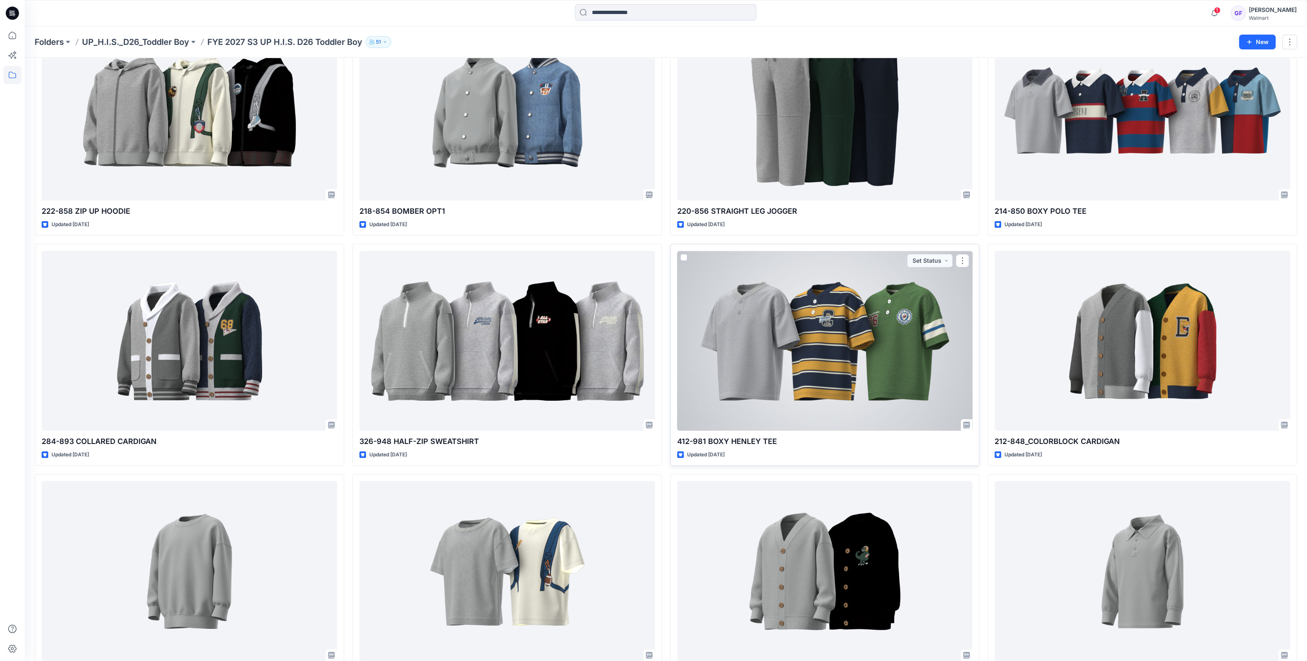
click at [806, 394] on div at bounding box center [824, 341] width 295 height 180
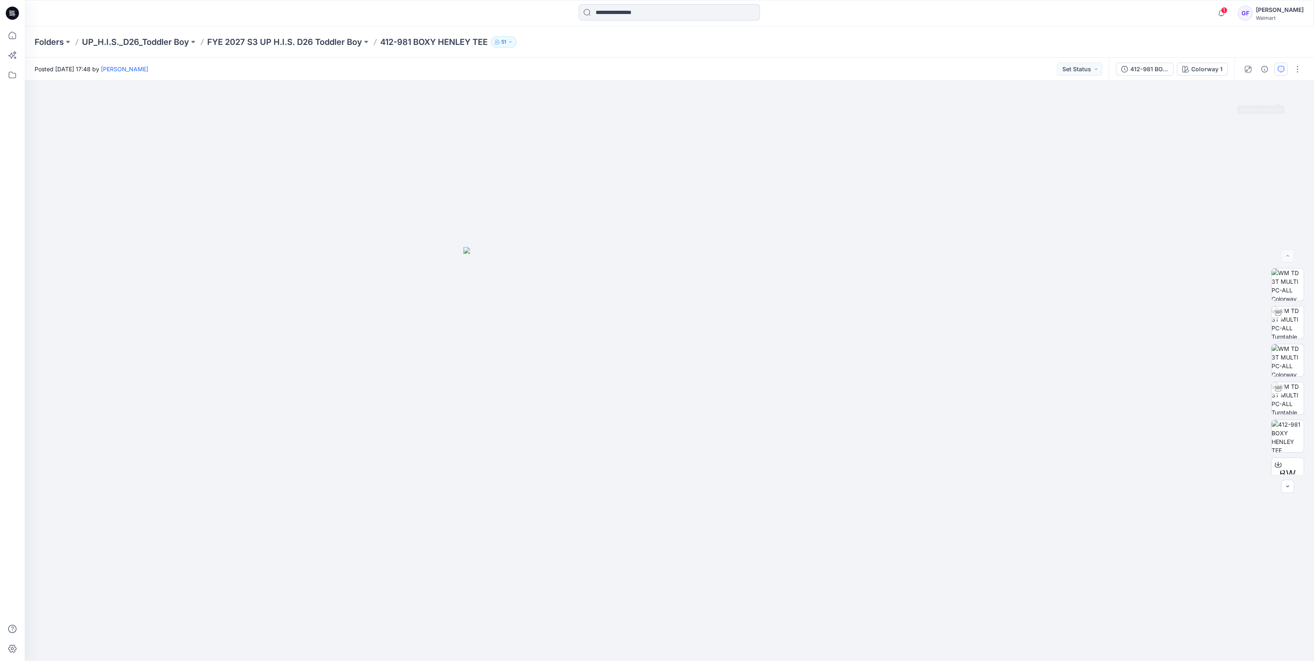
click at [1283, 74] on button "button" at bounding box center [1281, 69] width 13 height 13
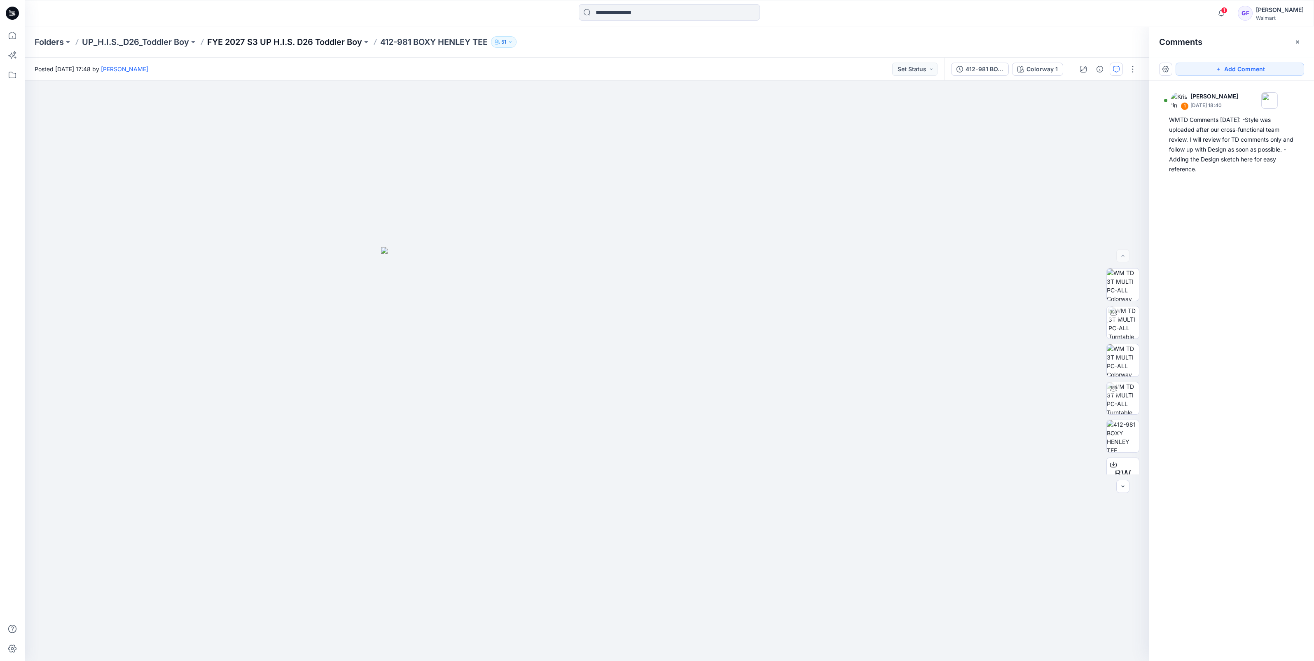
click at [321, 39] on p "FYE 2027 S3 UP H.I.S. D26 Toddler Boy" at bounding box center [284, 42] width 155 height 12
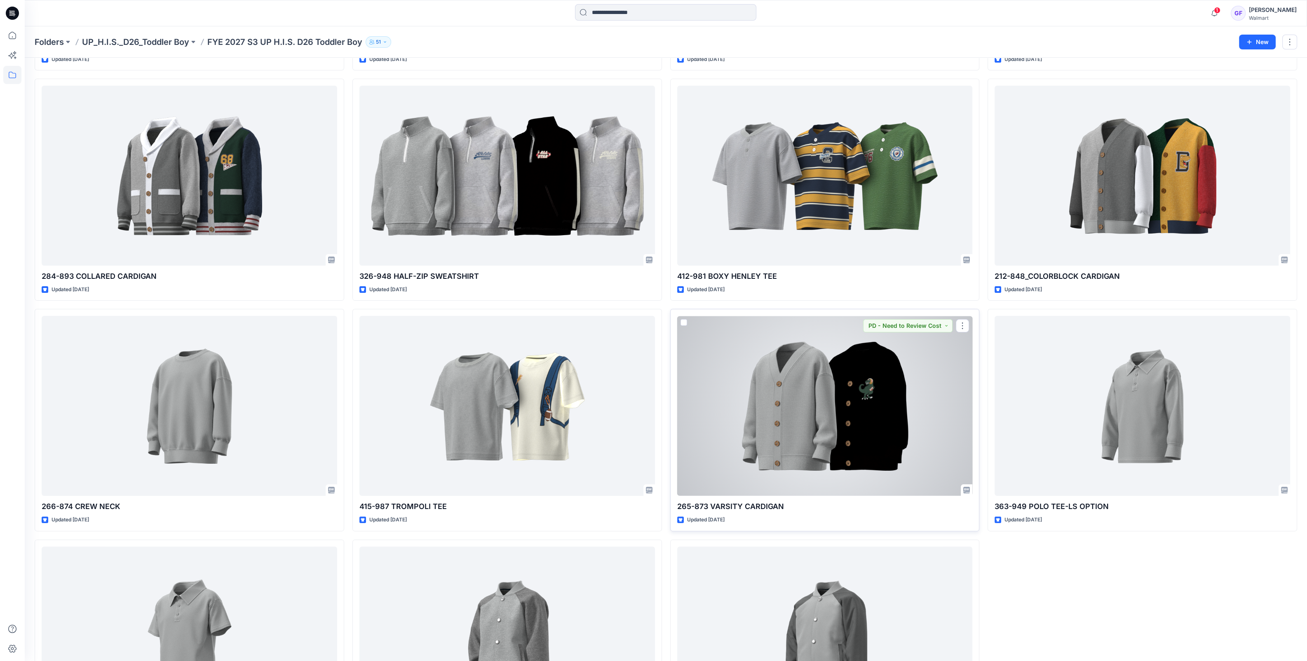
scroll to position [378, 0]
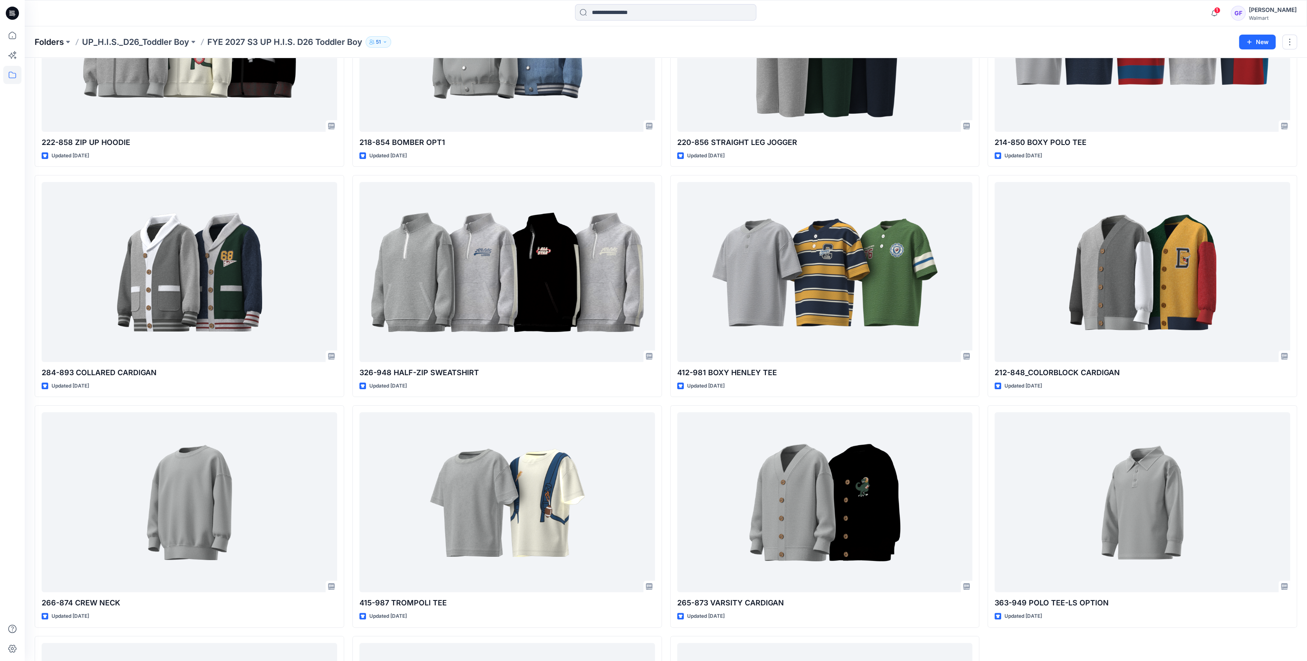
click at [41, 43] on p "Folders" at bounding box center [49, 42] width 29 height 12
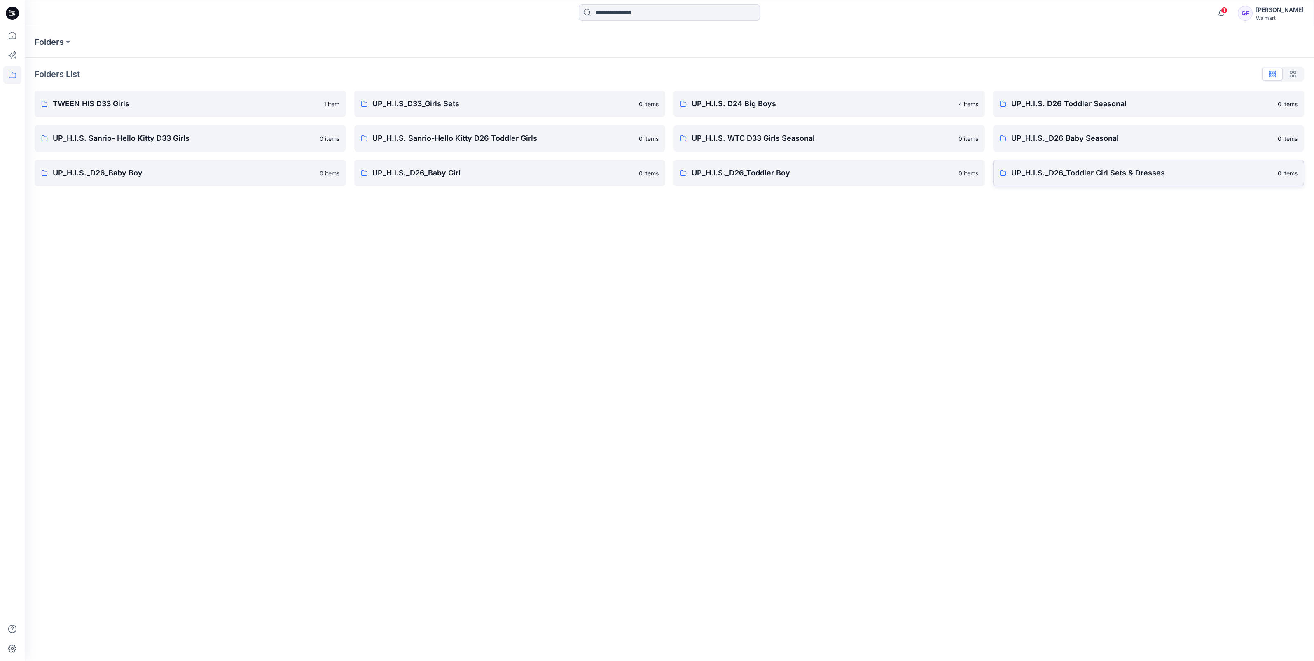
click at [1025, 179] on link "UP_H.I.S._D26_Toddler Girl Sets & Dresses 0 items" at bounding box center [1149, 173] width 312 height 26
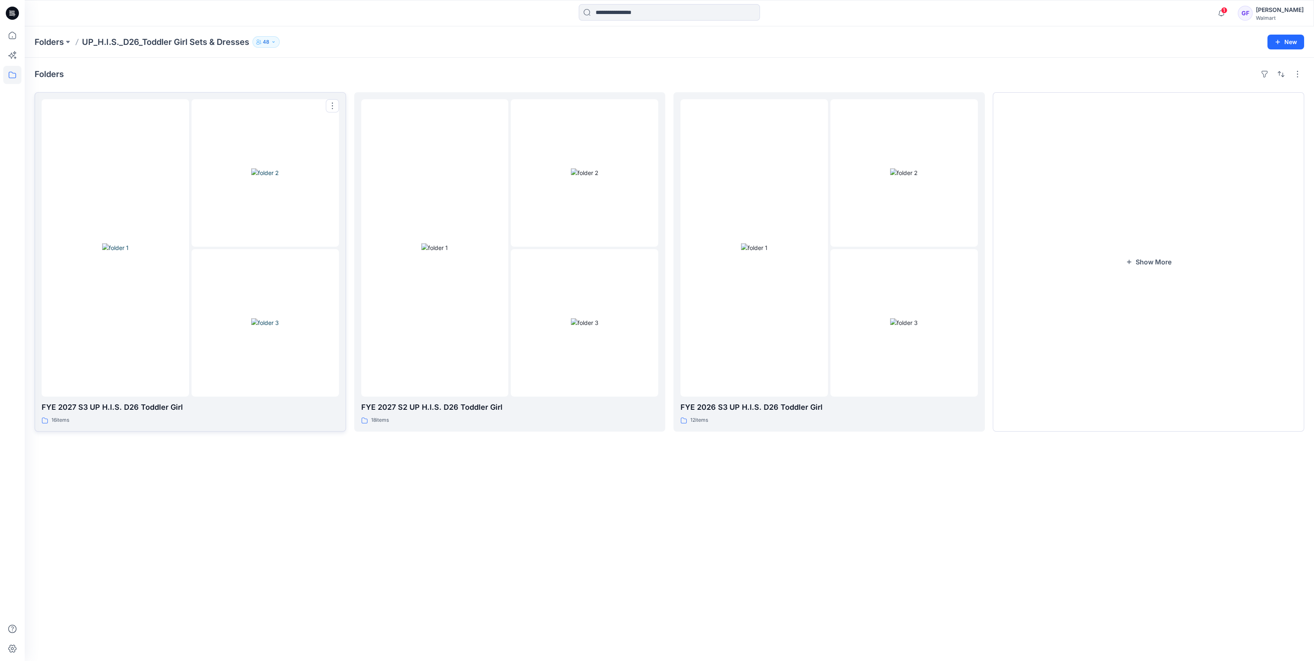
click at [254, 241] on div at bounding box center [266, 173] width 148 height 148
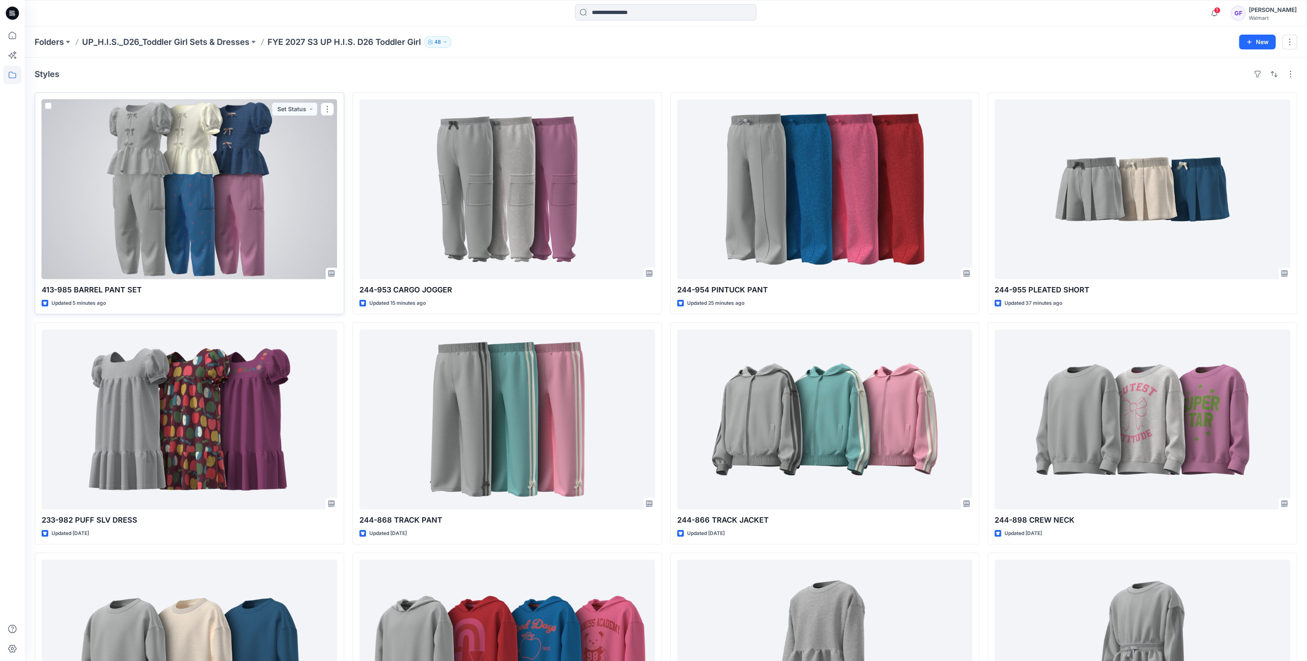
click at [288, 181] on div at bounding box center [189, 189] width 295 height 180
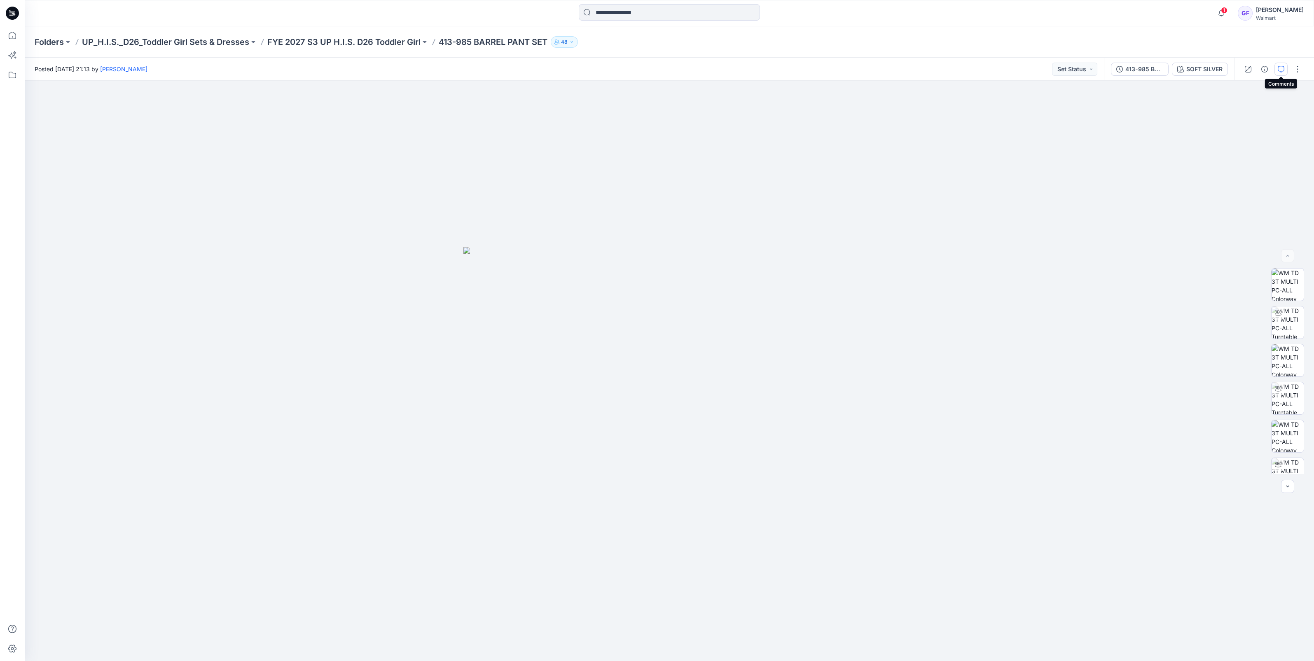
click at [1276, 72] on button "button" at bounding box center [1281, 69] width 13 height 13
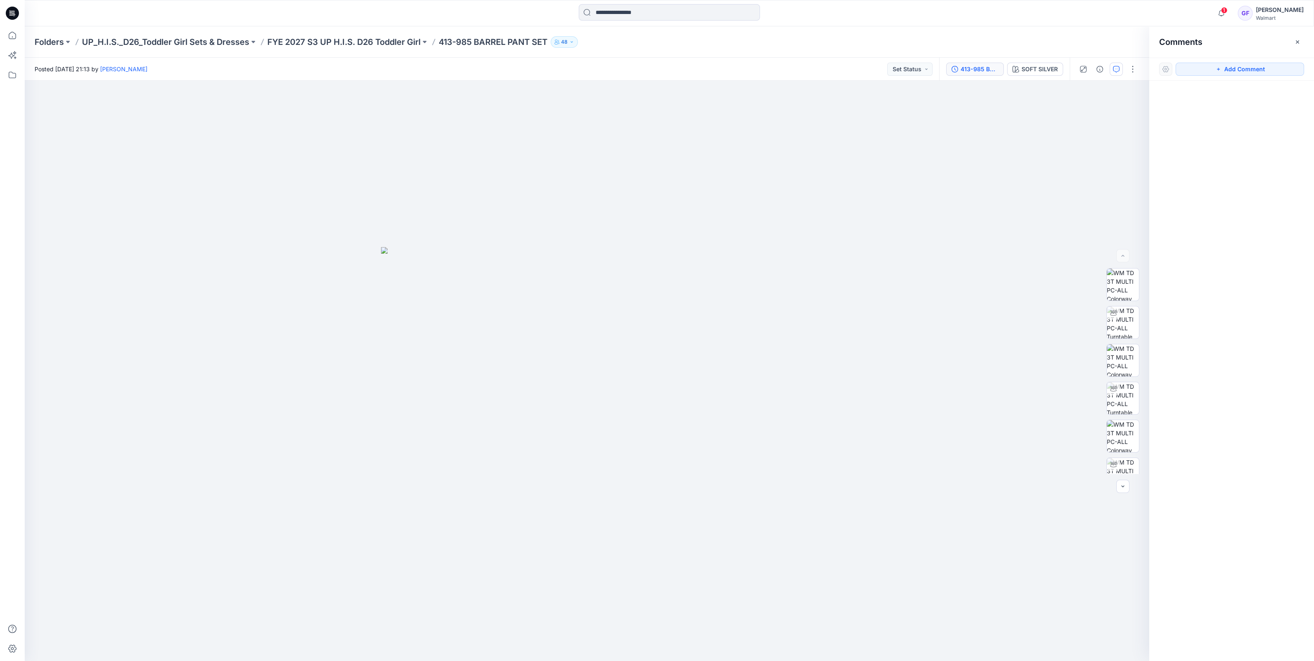
click at [967, 72] on div "413-985 BARREL PANT SET" at bounding box center [980, 69] width 38 height 9
click at [375, 43] on p "FYE 2027 S3 UP H.I.S. D26 Toddler Girl" at bounding box center [343, 42] width 153 height 12
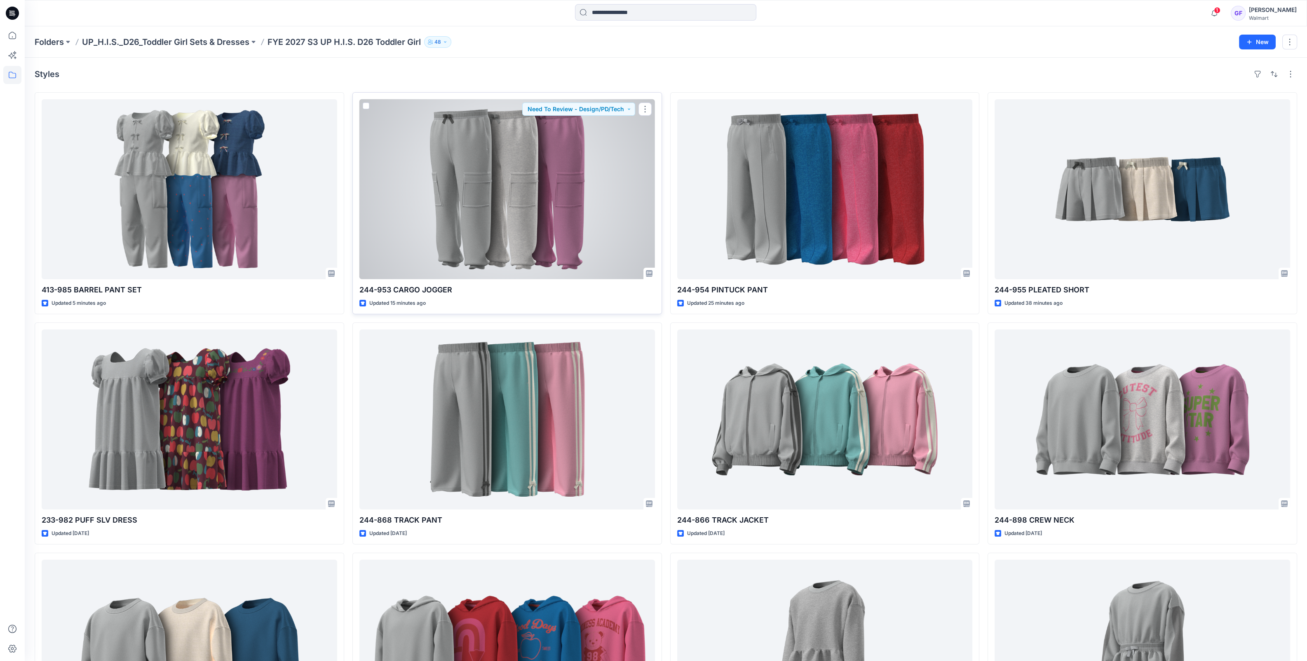
click at [525, 239] on div at bounding box center [506, 189] width 295 height 180
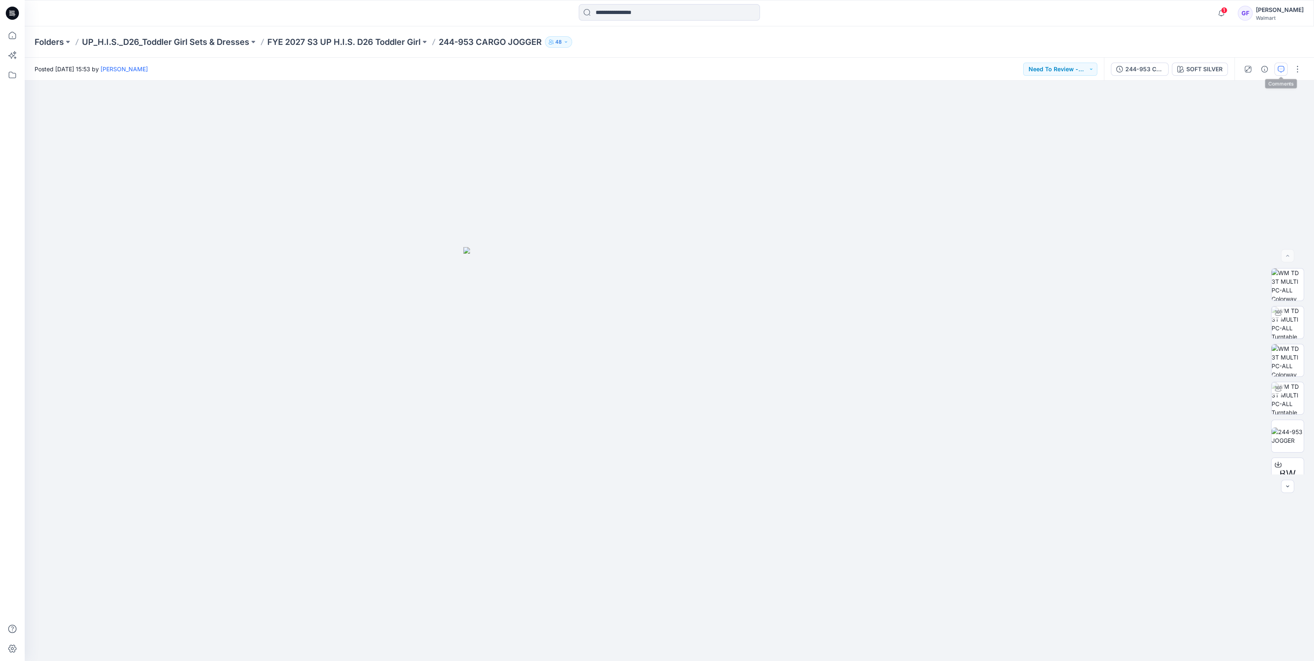
click at [1284, 66] on icon "button" at bounding box center [1281, 69] width 7 height 7
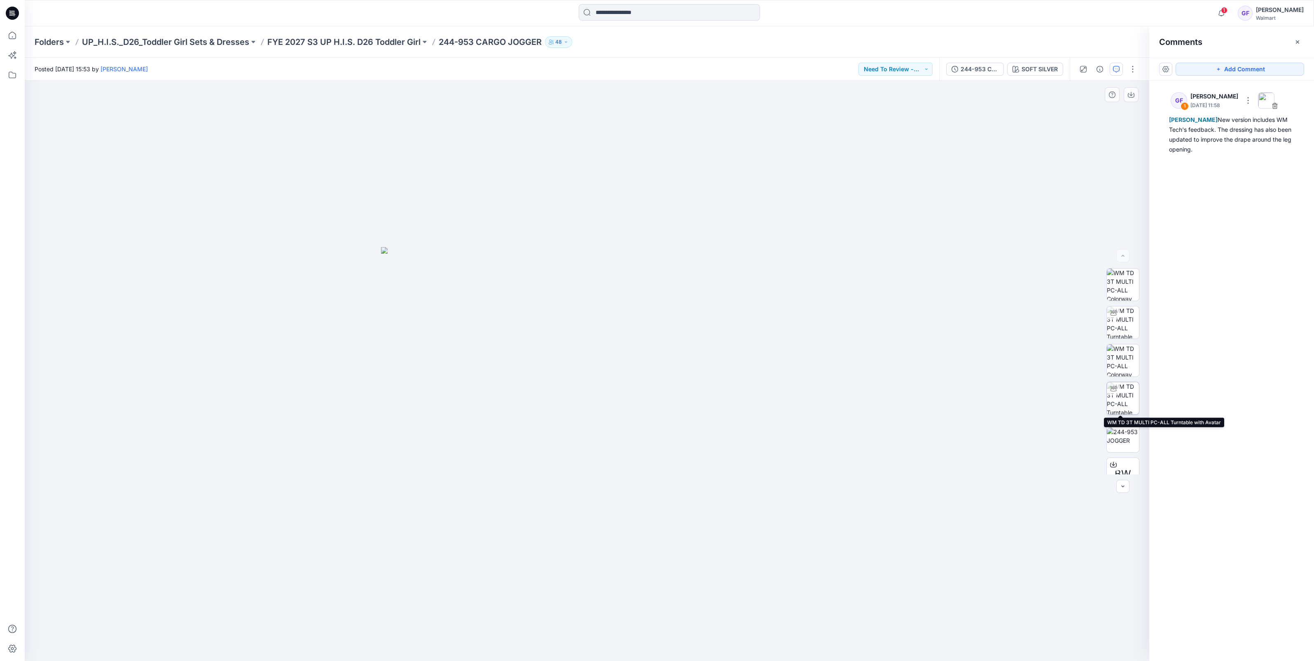
drag, startPoint x: 1129, startPoint y: 404, endPoint x: 1116, endPoint y: 408, distance: 13.2
click at [1129, 404] on img at bounding box center [1123, 398] width 32 height 32
drag, startPoint x: 613, startPoint y: 635, endPoint x: 449, endPoint y: 567, distance: 177.5
click at [447, 626] on div at bounding box center [587, 371] width 1125 height 581
click at [379, 40] on p "FYE 2027 S3 UP H.I.S. D26 Toddler Girl" at bounding box center [343, 42] width 153 height 12
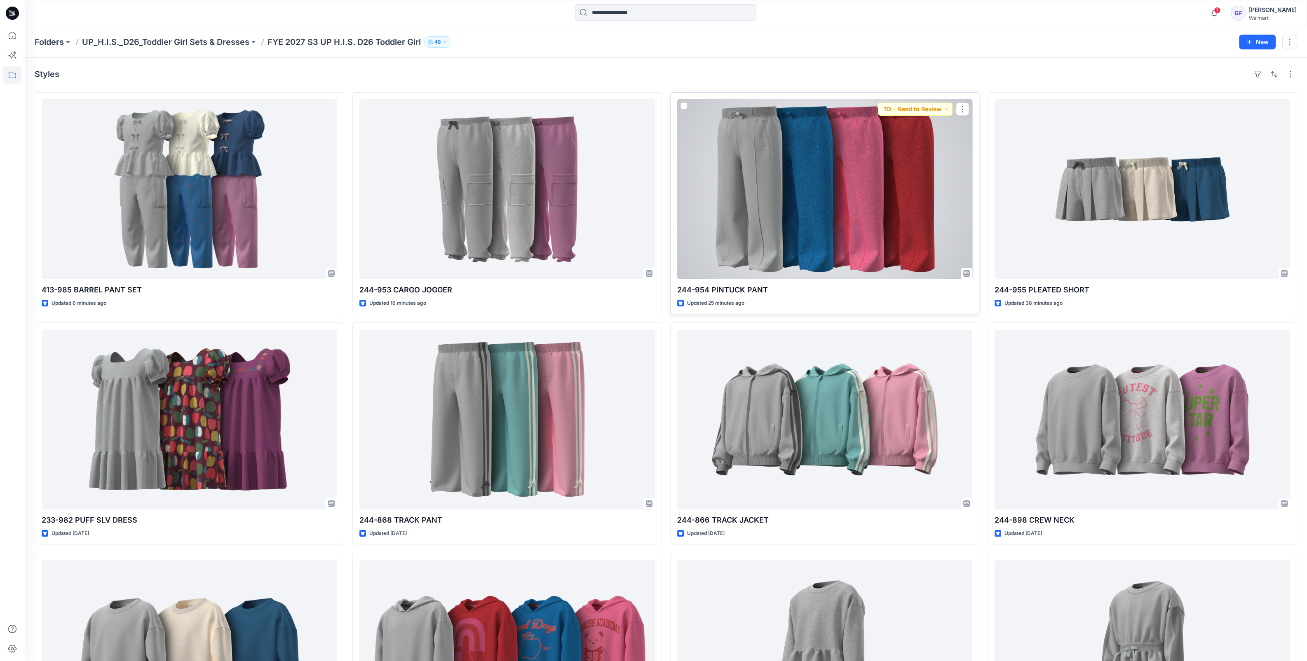
click at [849, 233] on div at bounding box center [824, 189] width 295 height 180
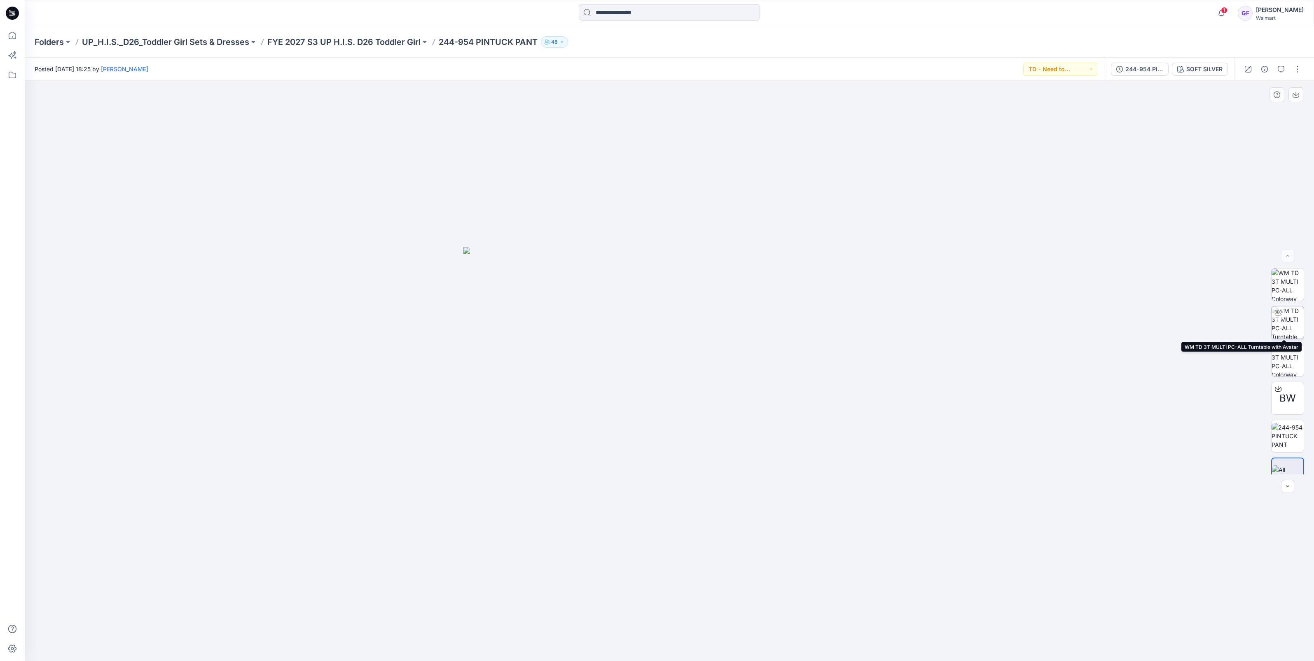
click at [1284, 321] on img at bounding box center [1288, 323] width 32 height 32
drag, startPoint x: 714, startPoint y: 642, endPoint x: 506, endPoint y: 634, distance: 207.9
click at [506, 634] on div at bounding box center [670, 371] width 1290 height 581
click at [1291, 367] on img at bounding box center [1288, 360] width 32 height 32
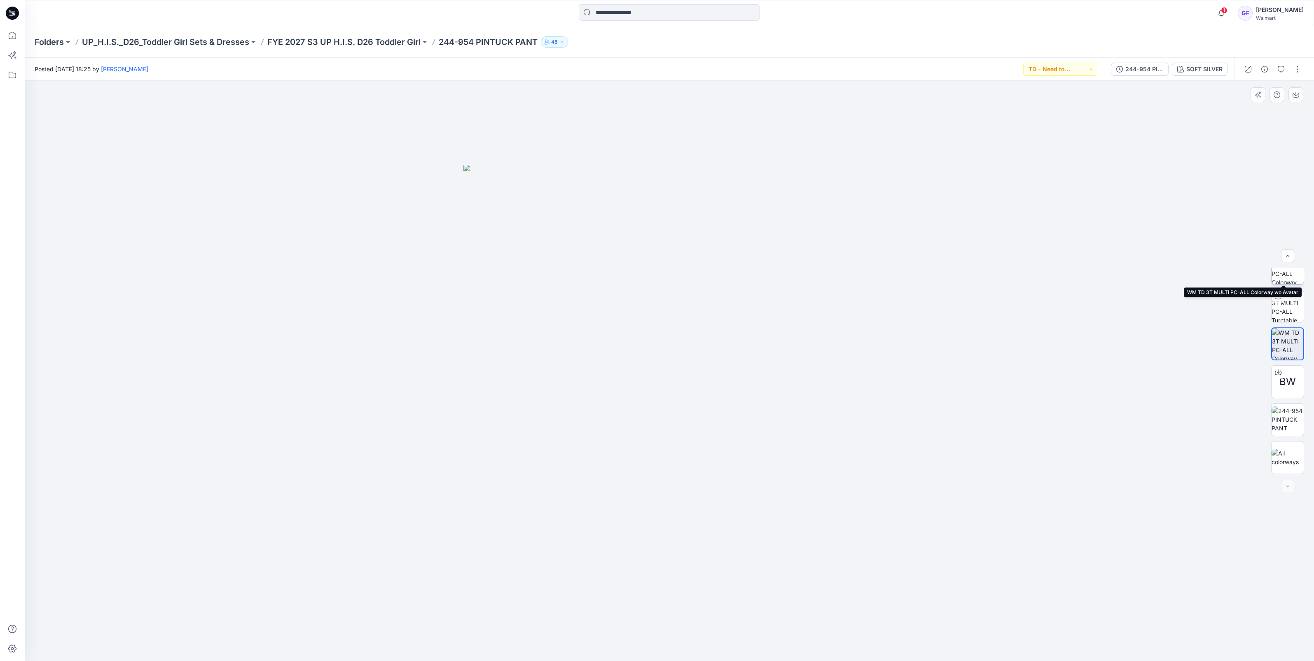
click at [1286, 280] on img at bounding box center [1288, 268] width 32 height 32
click at [1289, 309] on img at bounding box center [1288, 306] width 32 height 32
drag, startPoint x: 745, startPoint y: 649, endPoint x: 779, endPoint y: 651, distance: 33.4
click at [779, 651] on icon at bounding box center [670, 636] width 249 height 31
click at [1288, 279] on img at bounding box center [1288, 268] width 32 height 32
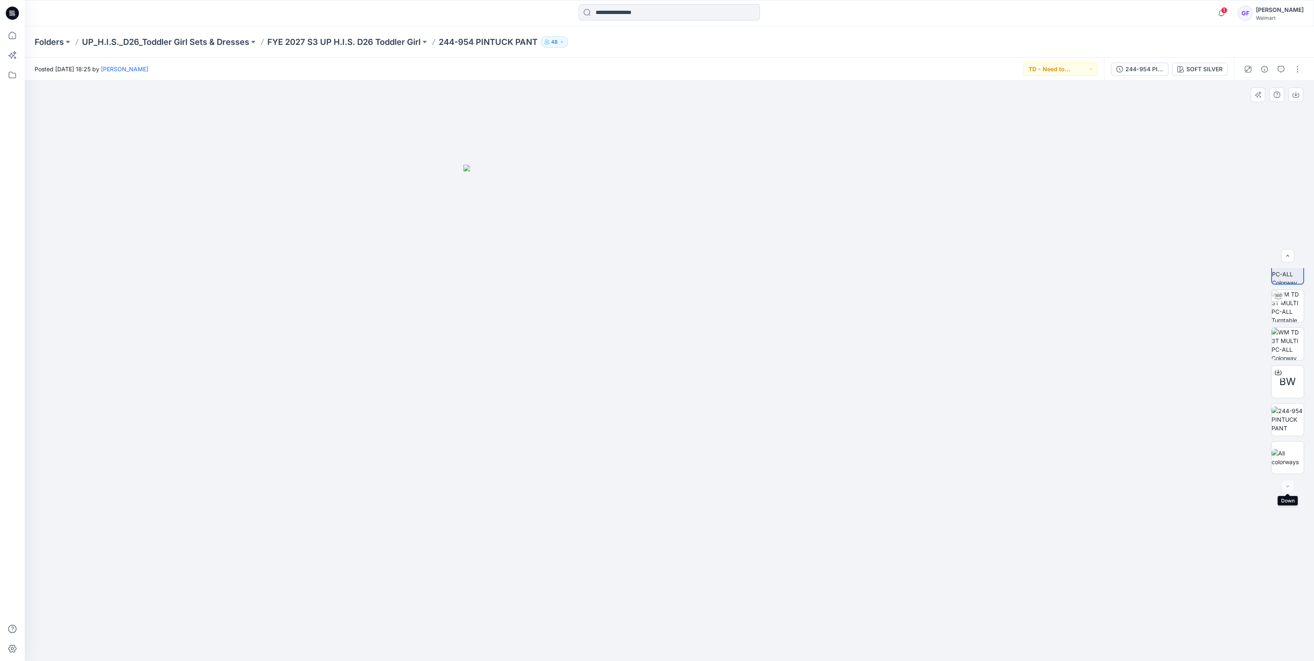
click at [1290, 483] on div at bounding box center [1288, 486] width 13 height 13
click at [1288, 256] on icon "button" at bounding box center [1288, 256] width 7 height 7
click at [1288, 256] on div at bounding box center [1288, 255] width 13 height 13
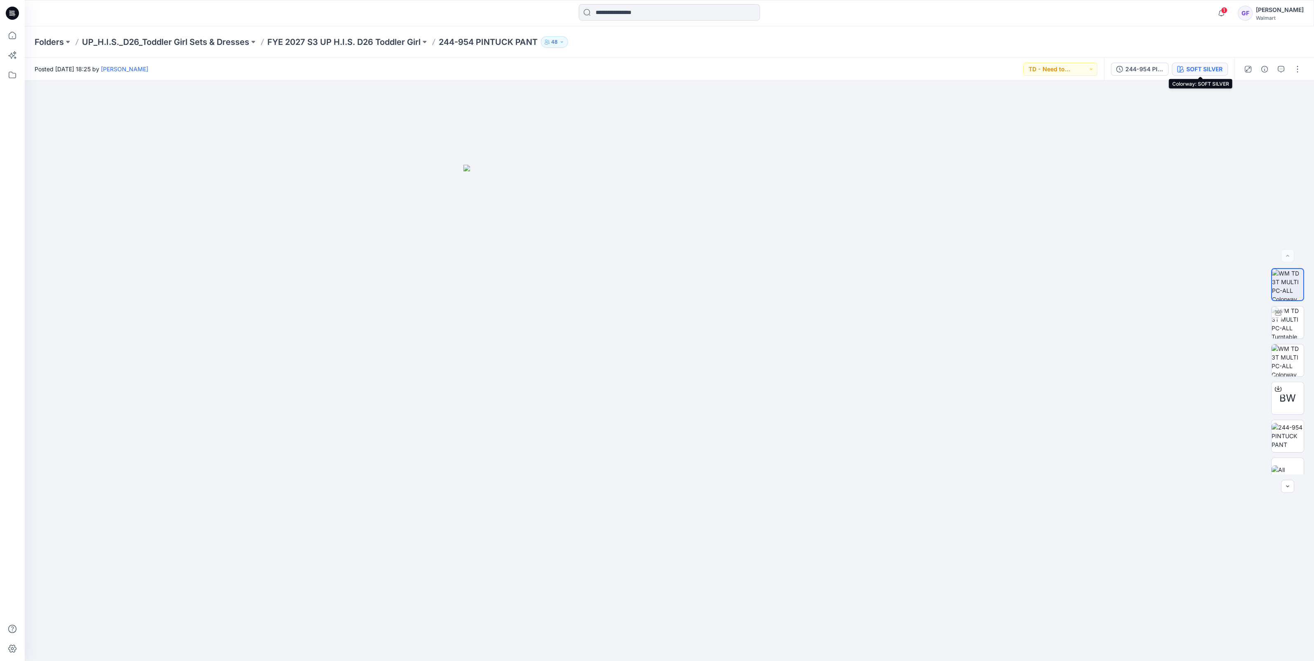
click at [1197, 69] on div "SOFT SILVER" at bounding box center [1205, 69] width 36 height 9
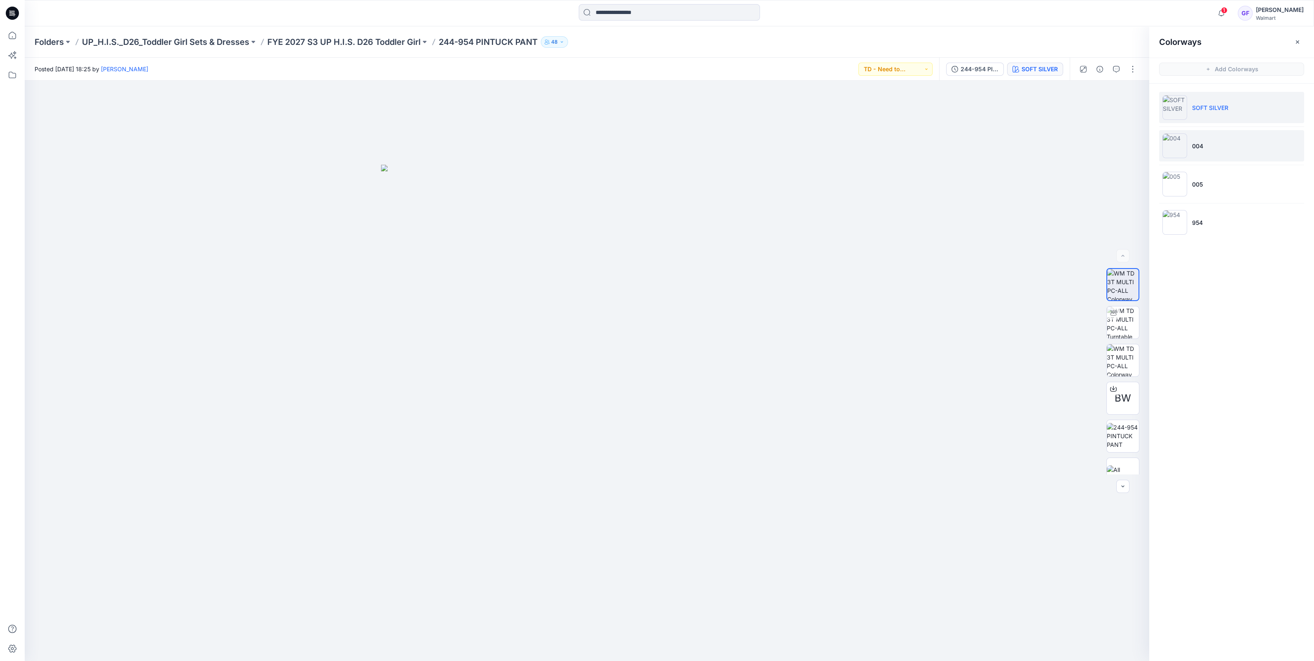
click at [1180, 155] on img at bounding box center [1175, 146] width 25 height 25
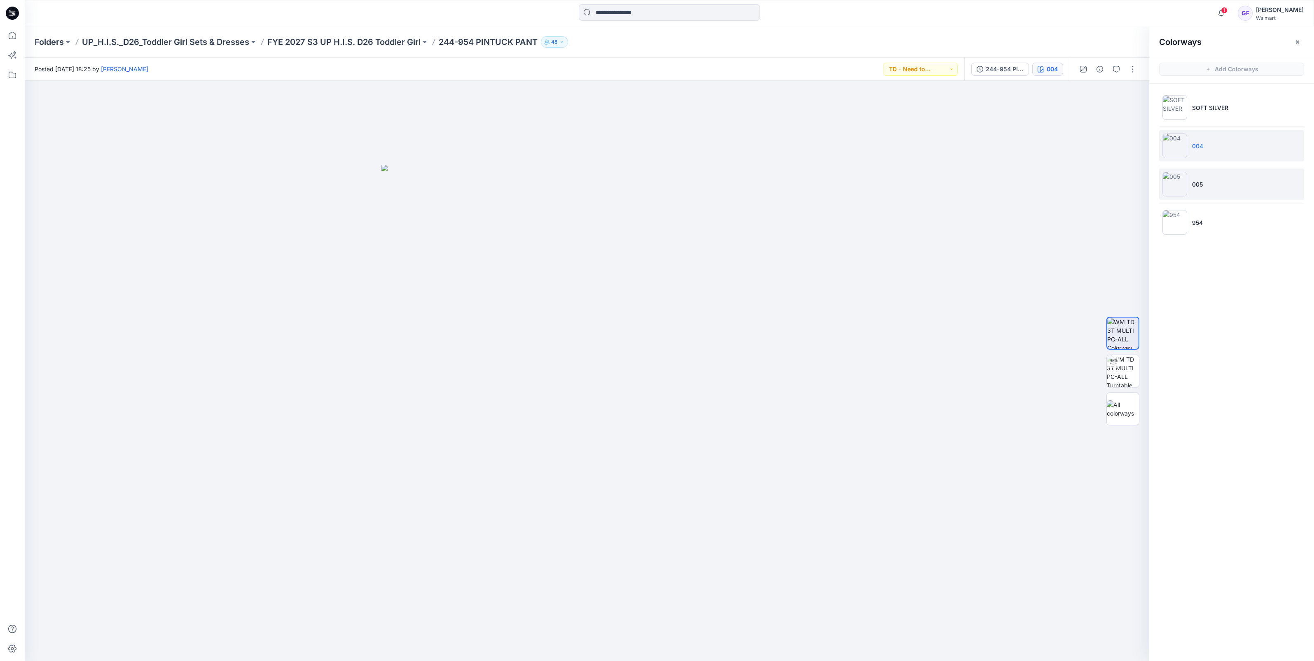
click at [1178, 178] on img at bounding box center [1175, 184] width 25 height 25
click at [1173, 229] on img at bounding box center [1175, 222] width 25 height 25
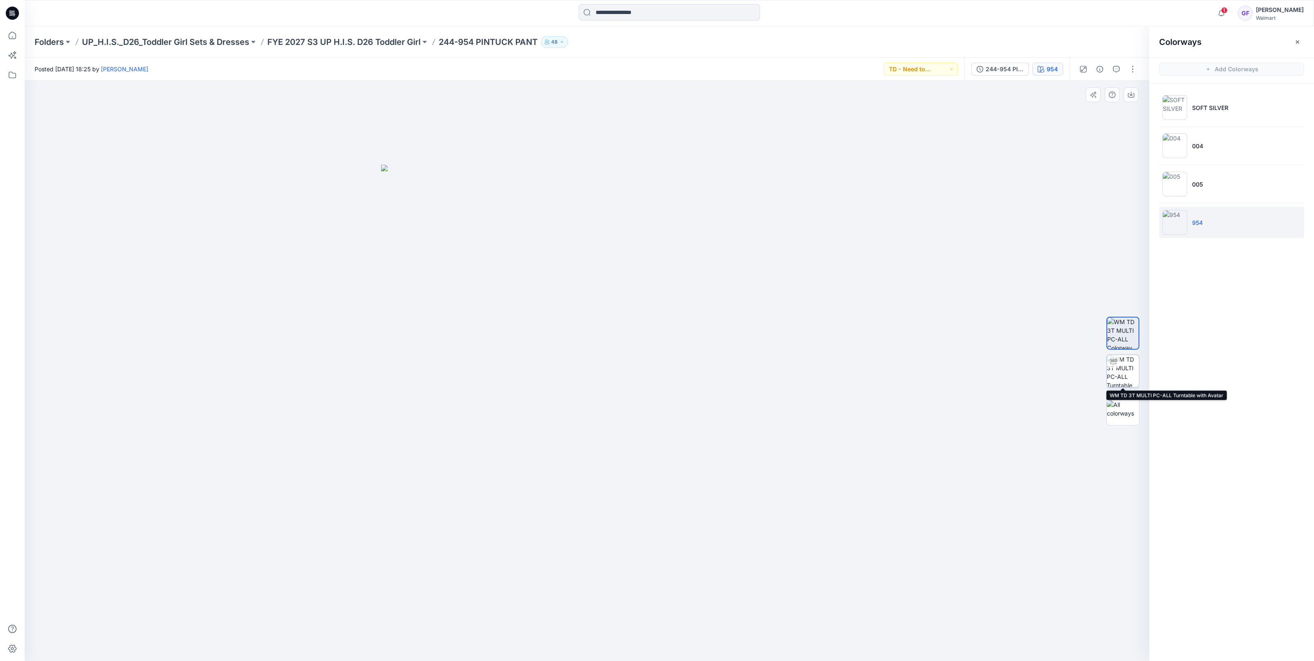
click at [1125, 385] on img at bounding box center [1123, 371] width 32 height 32
drag, startPoint x: 651, startPoint y: 648, endPoint x: 658, endPoint y: 654, distance: 8.8
click at [657, 654] on div at bounding box center [587, 371] width 1125 height 581
click at [342, 38] on p "FYE 2027 S3 UP H.I.S. D26 Toddler Girl" at bounding box center [343, 42] width 153 height 12
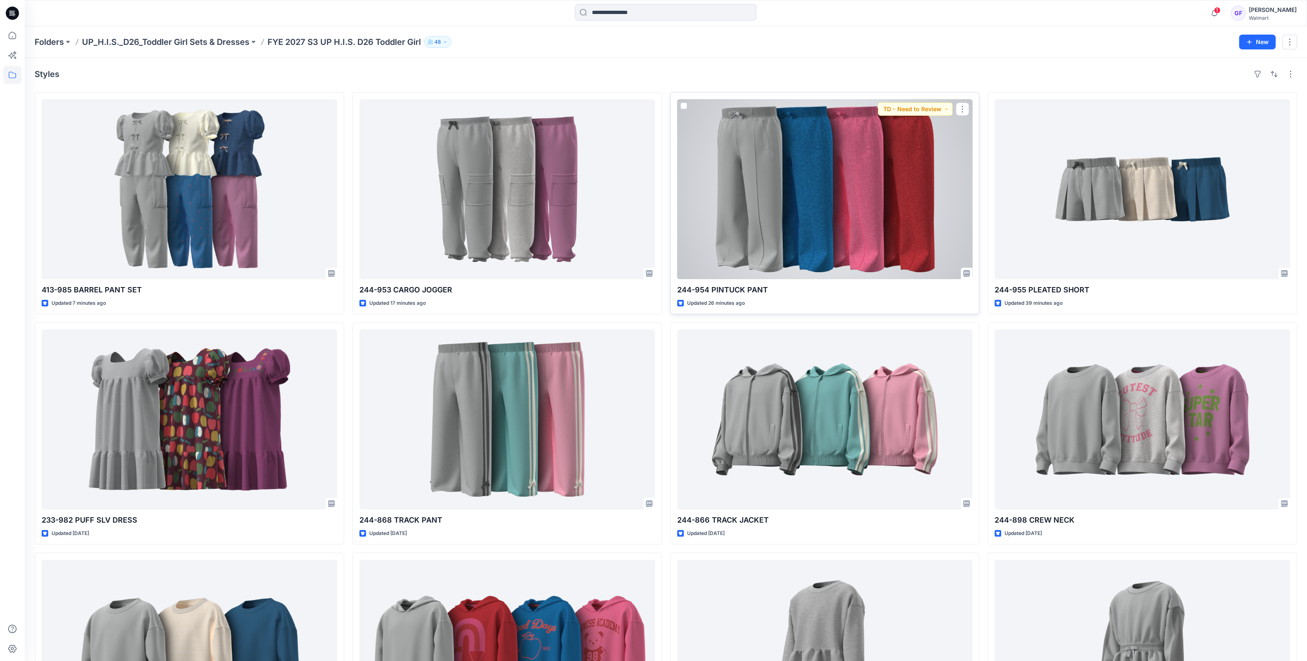
click at [804, 202] on div at bounding box center [824, 189] width 295 height 180
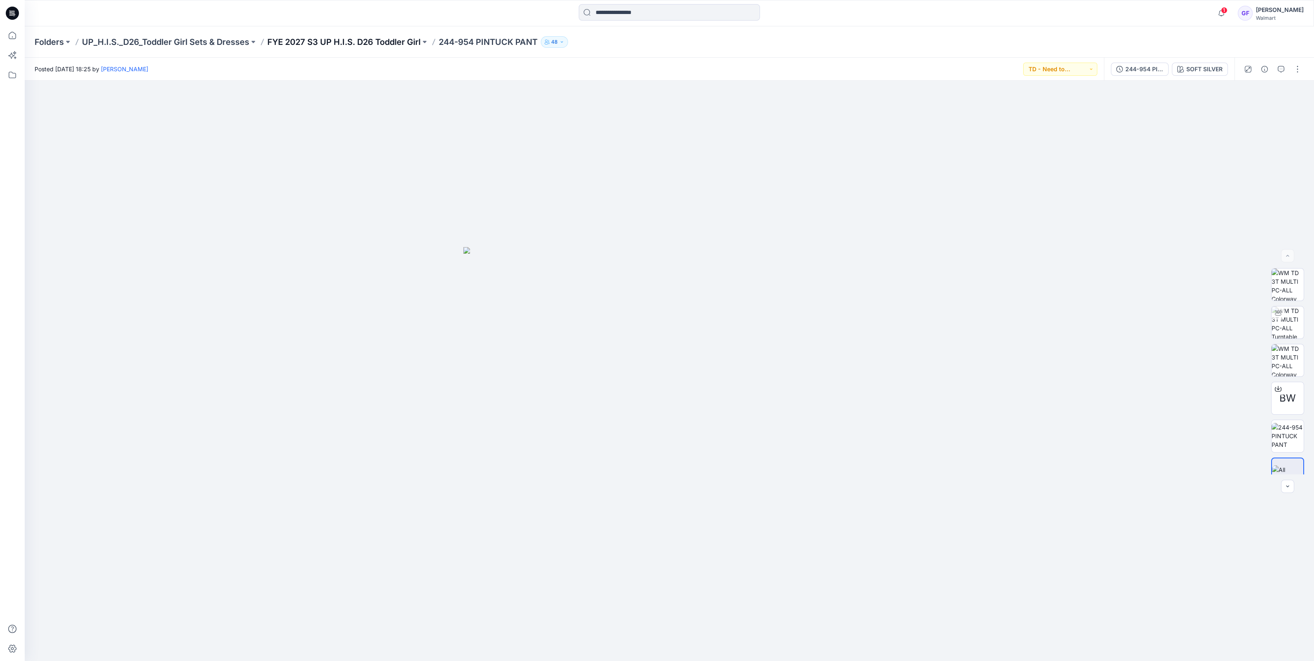
click at [351, 40] on p "FYE 2027 S3 UP H.I.S. D26 Toddler Girl" at bounding box center [343, 42] width 153 height 12
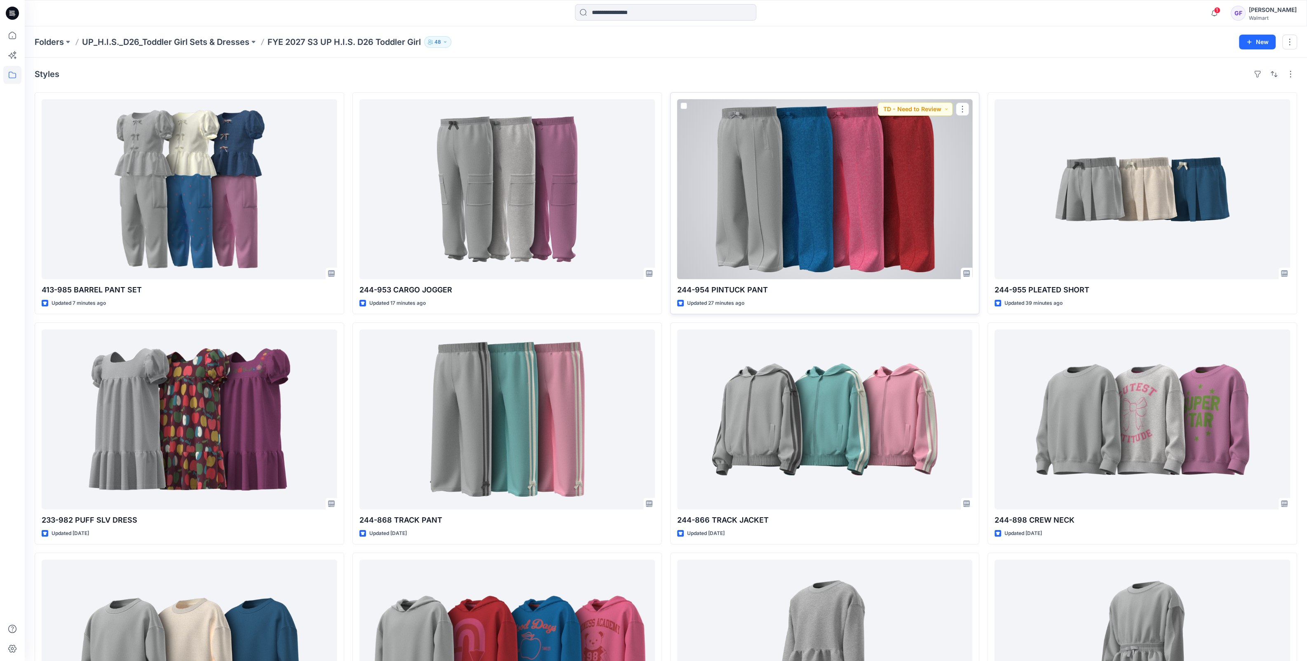
click at [750, 187] on div at bounding box center [824, 189] width 295 height 180
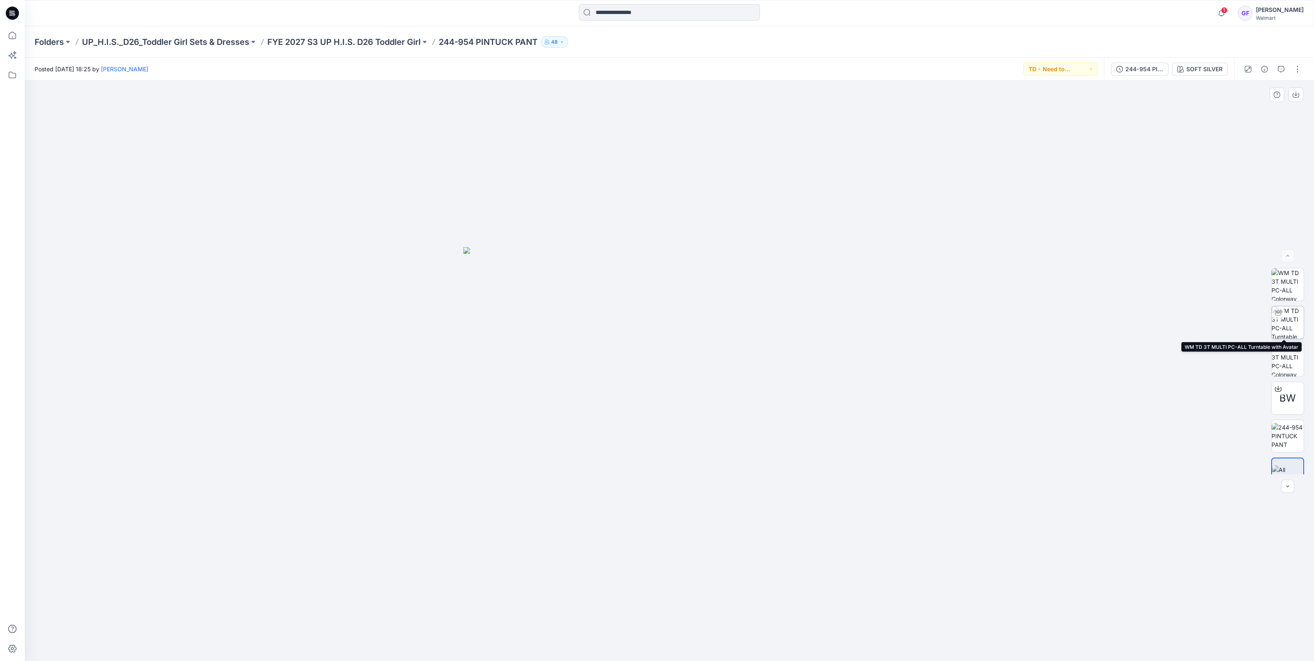
click at [1277, 326] on img at bounding box center [1288, 323] width 32 height 32
drag, startPoint x: 760, startPoint y: 639, endPoint x: 761, endPoint y: 647, distance: 8.3
click at [761, 647] on icon at bounding box center [670, 636] width 249 height 31
click at [1280, 361] on img at bounding box center [1288, 360] width 32 height 32
click at [356, 41] on p "FYE 2027 S3 UP H.I.S. D26 Toddler Girl" at bounding box center [343, 42] width 153 height 12
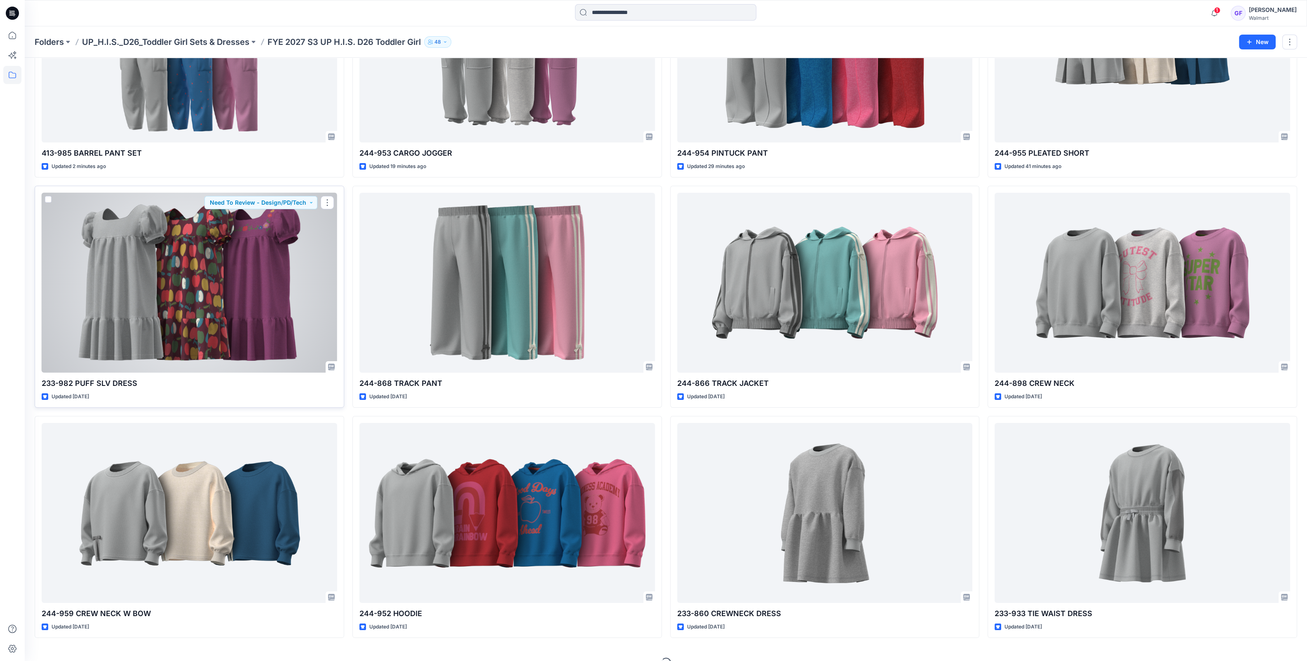
scroll to position [153, 0]
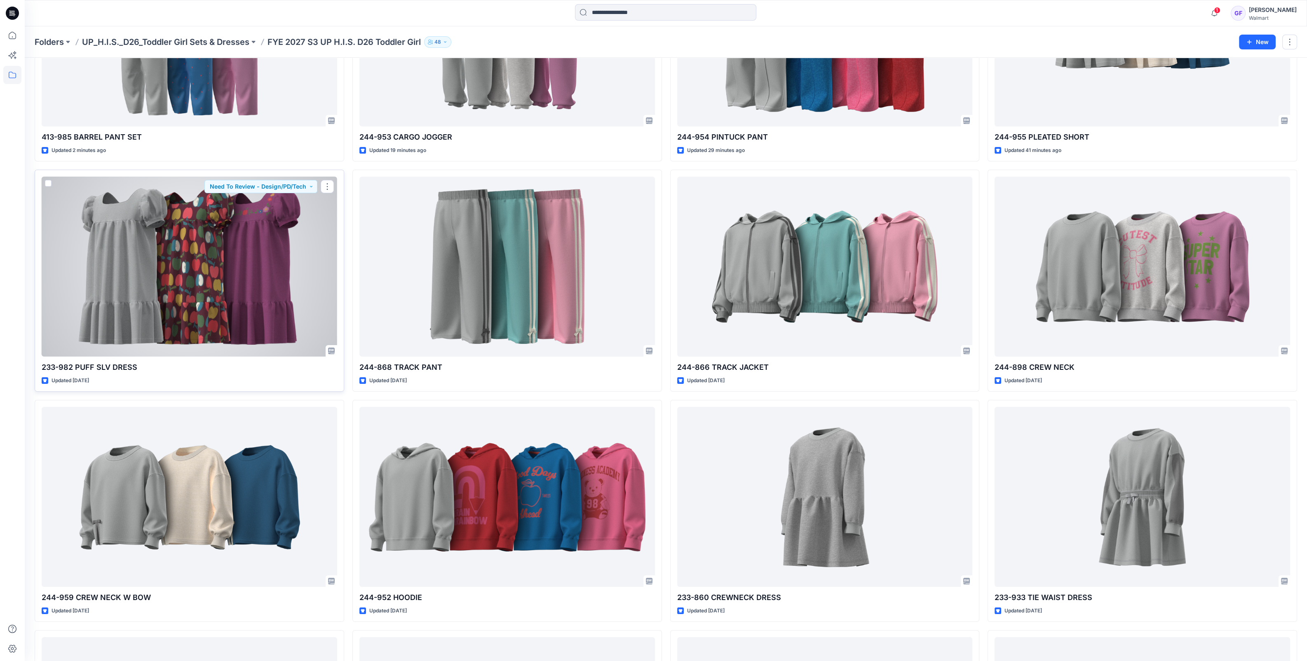
click at [247, 297] on div at bounding box center [189, 267] width 295 height 180
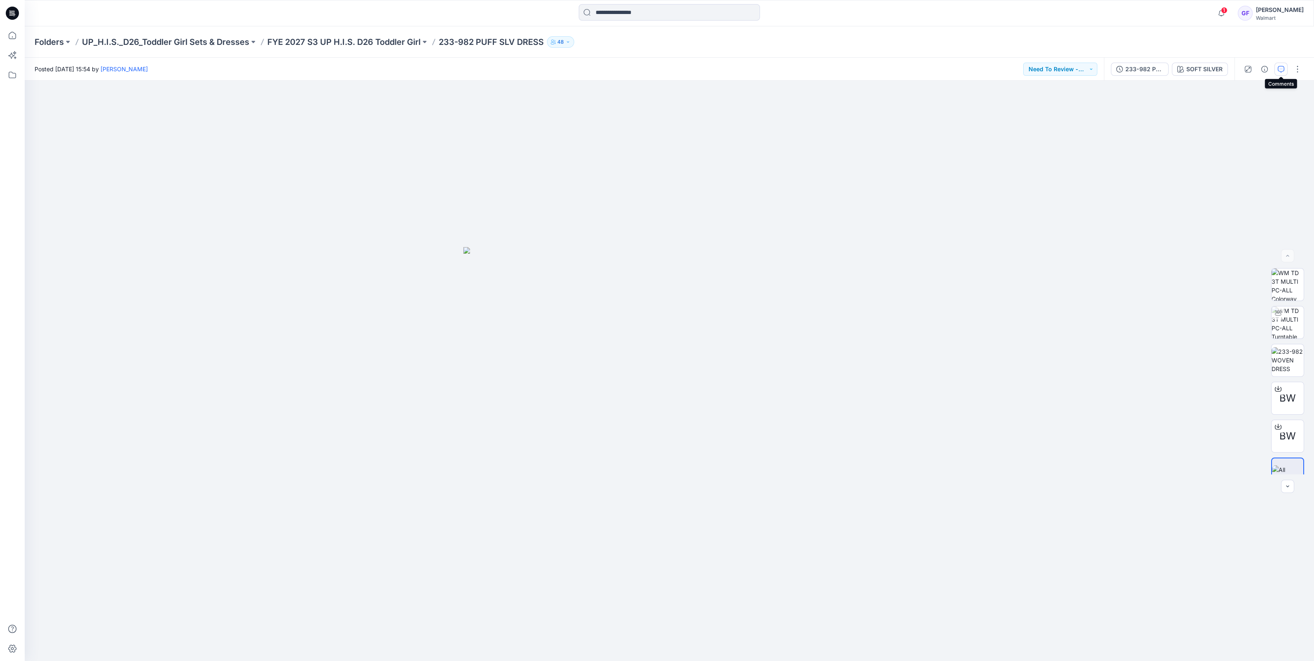
click at [1277, 70] on button "button" at bounding box center [1281, 69] width 13 height 13
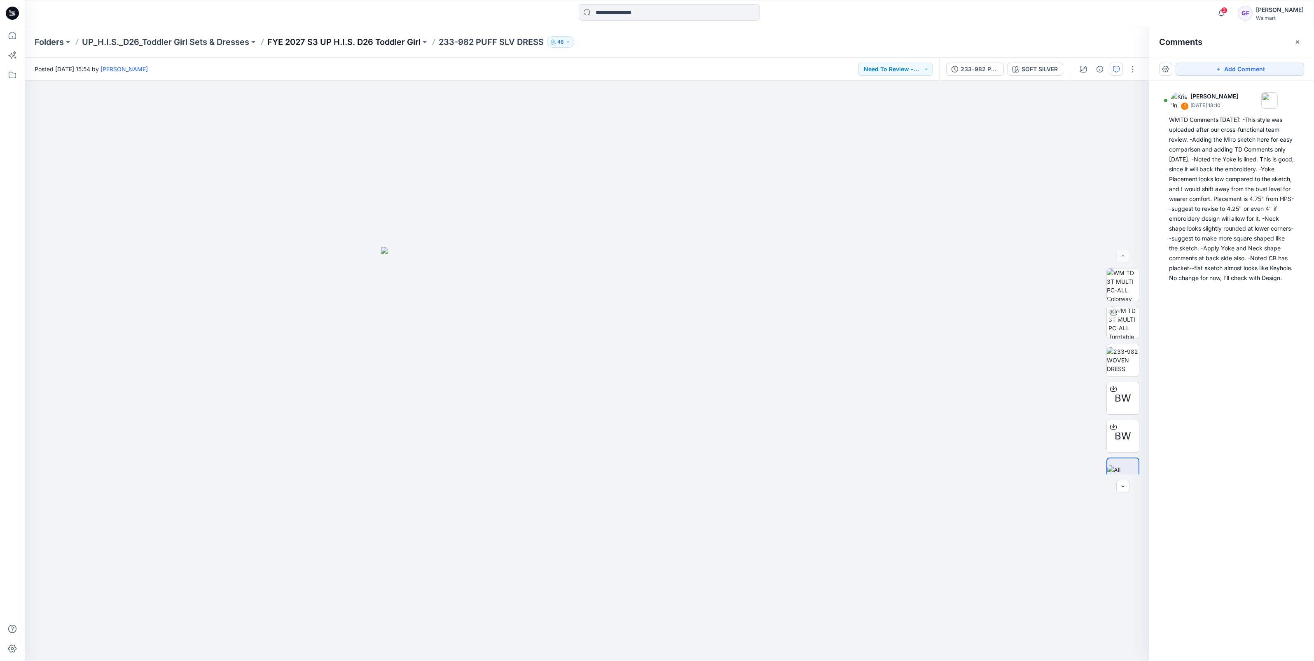
click at [350, 45] on p "FYE 2027 S3 UP H.I.S. D26 Toddler Girl" at bounding box center [343, 42] width 153 height 12
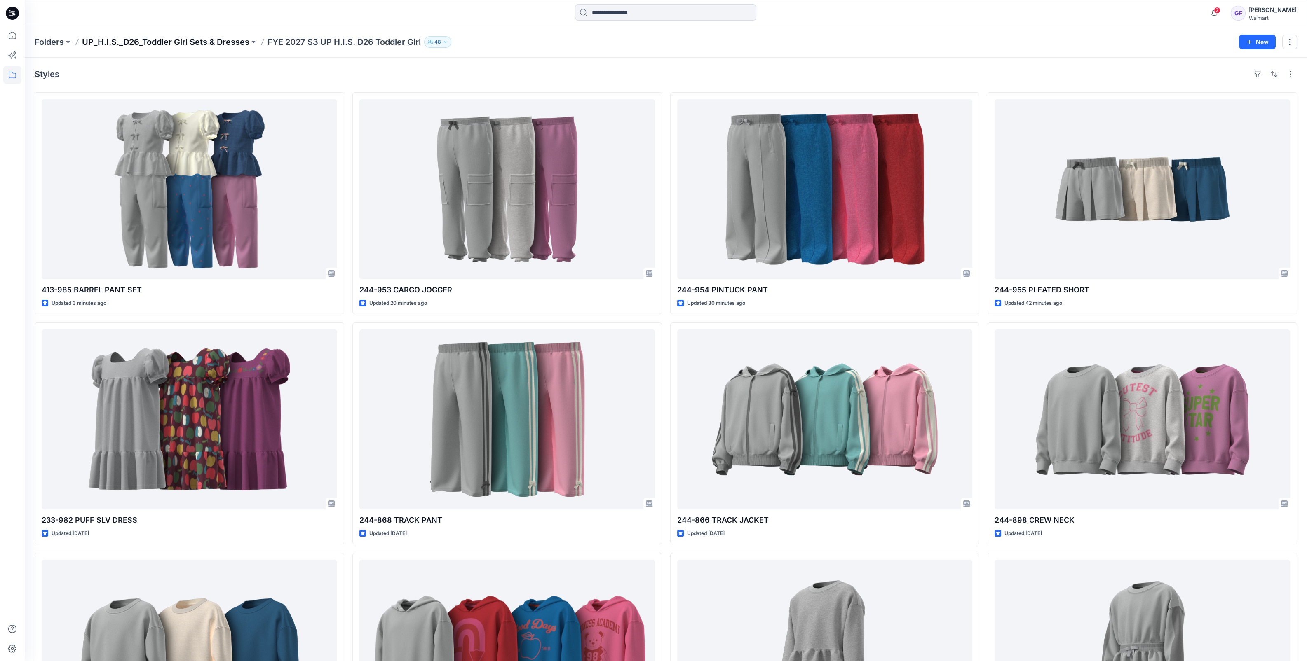
click at [199, 39] on p "UP_H.I.S._D26_Toddler Girl Sets & Dresses" at bounding box center [165, 42] width 167 height 12
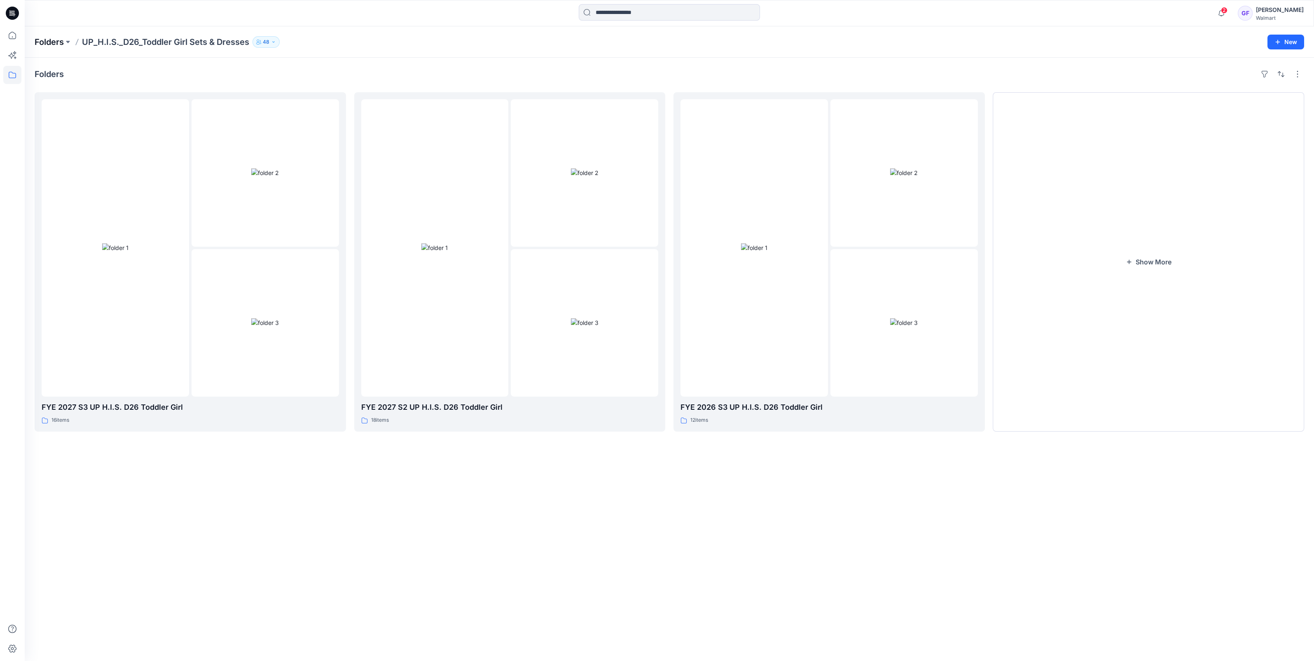
click at [40, 44] on p "Folders" at bounding box center [49, 42] width 29 height 12
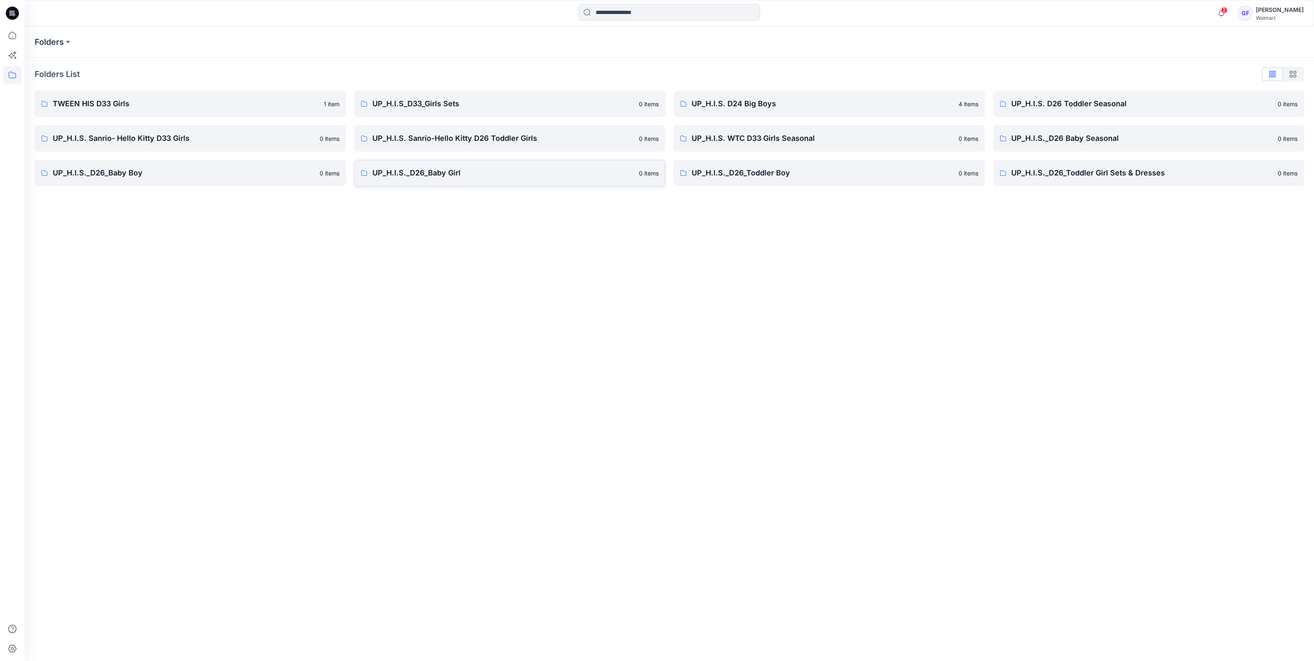
click at [511, 169] on p "UP_H.I.S._D26_Baby Girl" at bounding box center [504, 173] width 262 height 12
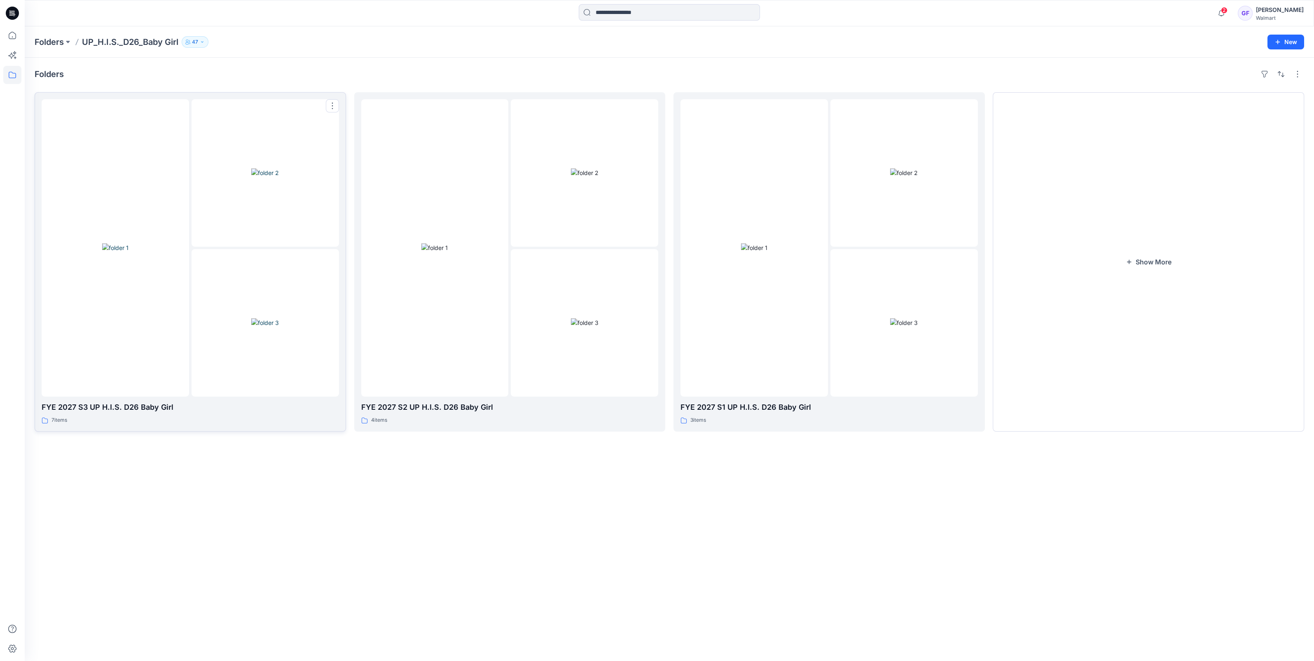
click at [251, 327] on img at bounding box center [265, 323] width 28 height 9
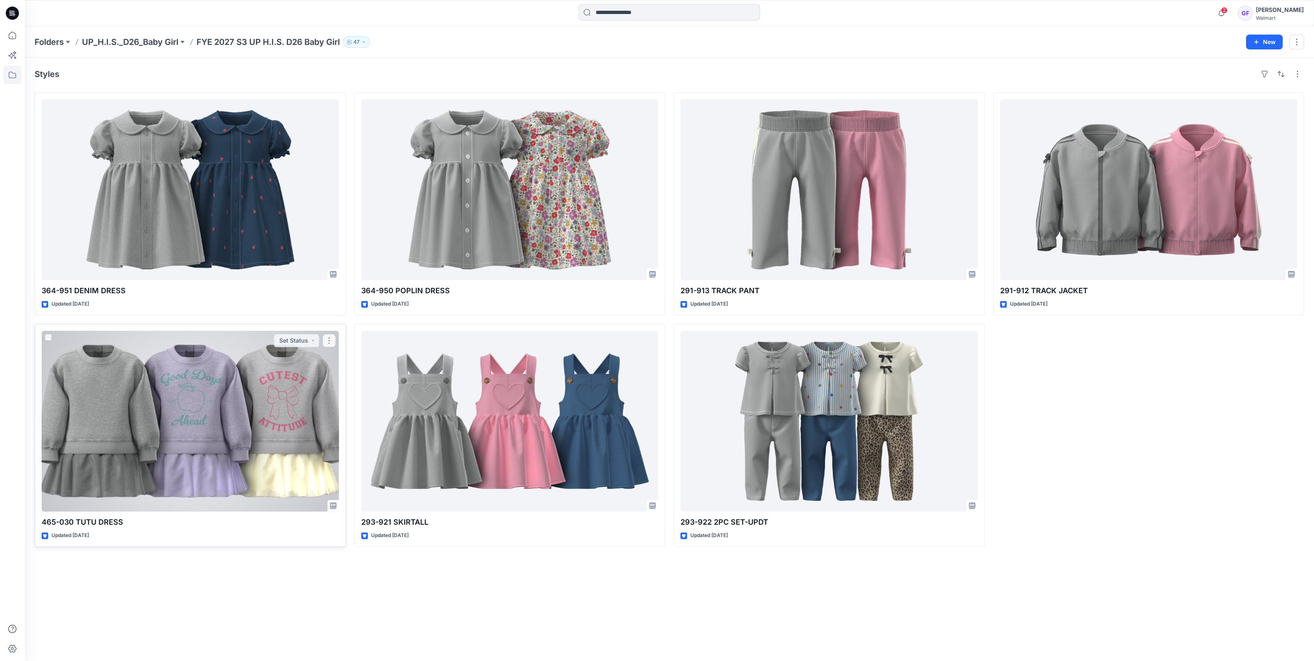
click at [205, 395] on div at bounding box center [191, 421] width 298 height 181
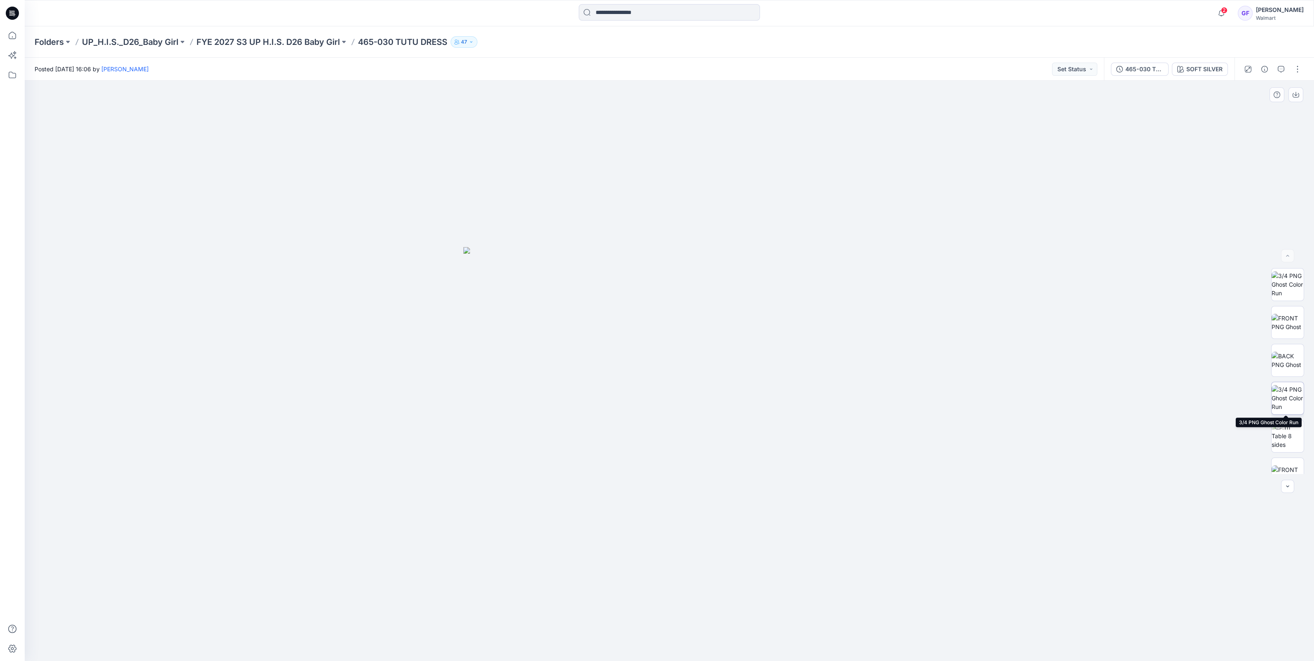
click at [1297, 391] on img at bounding box center [1288, 398] width 32 height 26
click at [241, 43] on p "FYE 2027 S3 UP H.I.S. D26 Baby Girl" at bounding box center [268, 42] width 143 height 12
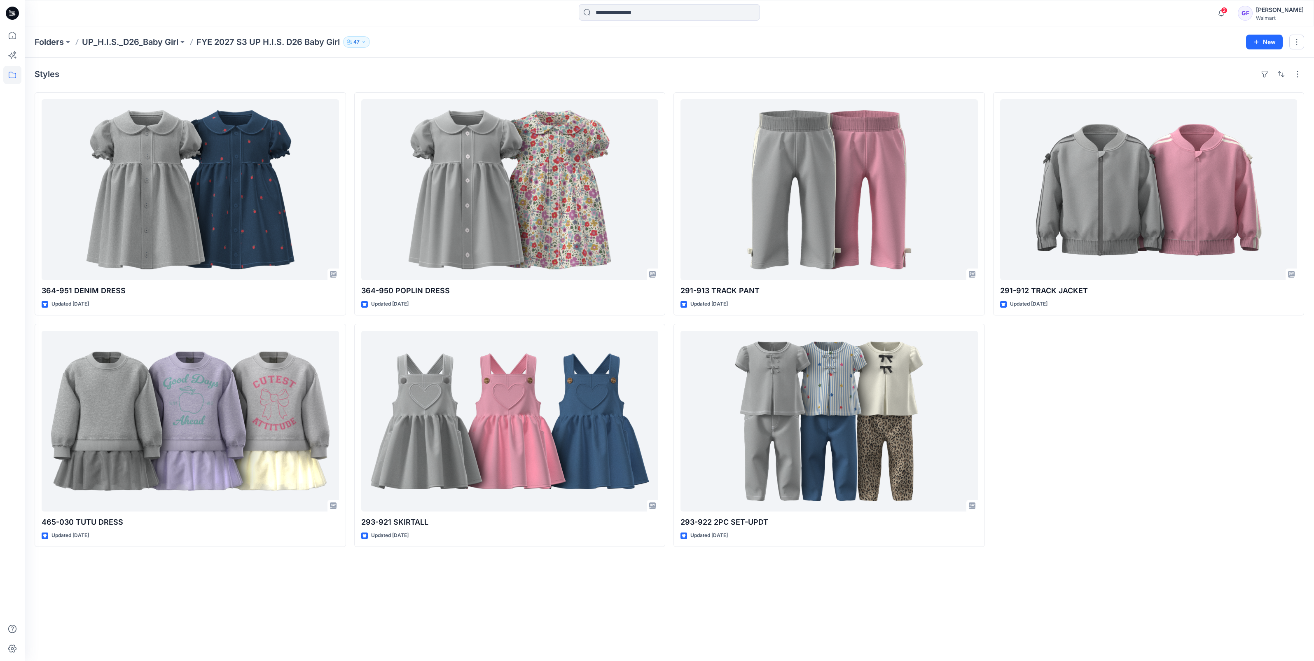
click at [152, 50] on div "Folders UP_H.I.S._D26_Baby Girl FYE 2027 S3 UP H.I.S. D26 Baby Girl 47 New" at bounding box center [670, 41] width 1290 height 31
click at [149, 44] on p "UP_H.I.S._D26_Baby Girl" at bounding box center [130, 42] width 96 height 12
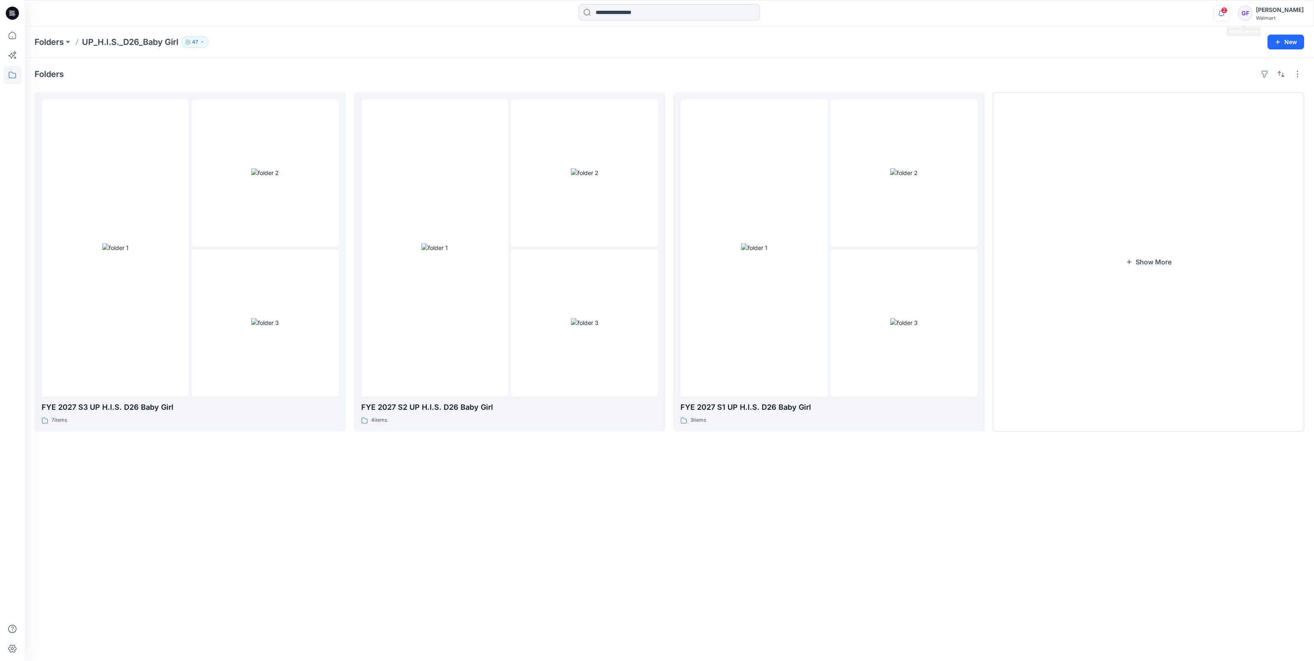
click at [1230, 13] on icon "button" at bounding box center [1222, 13] width 16 height 16
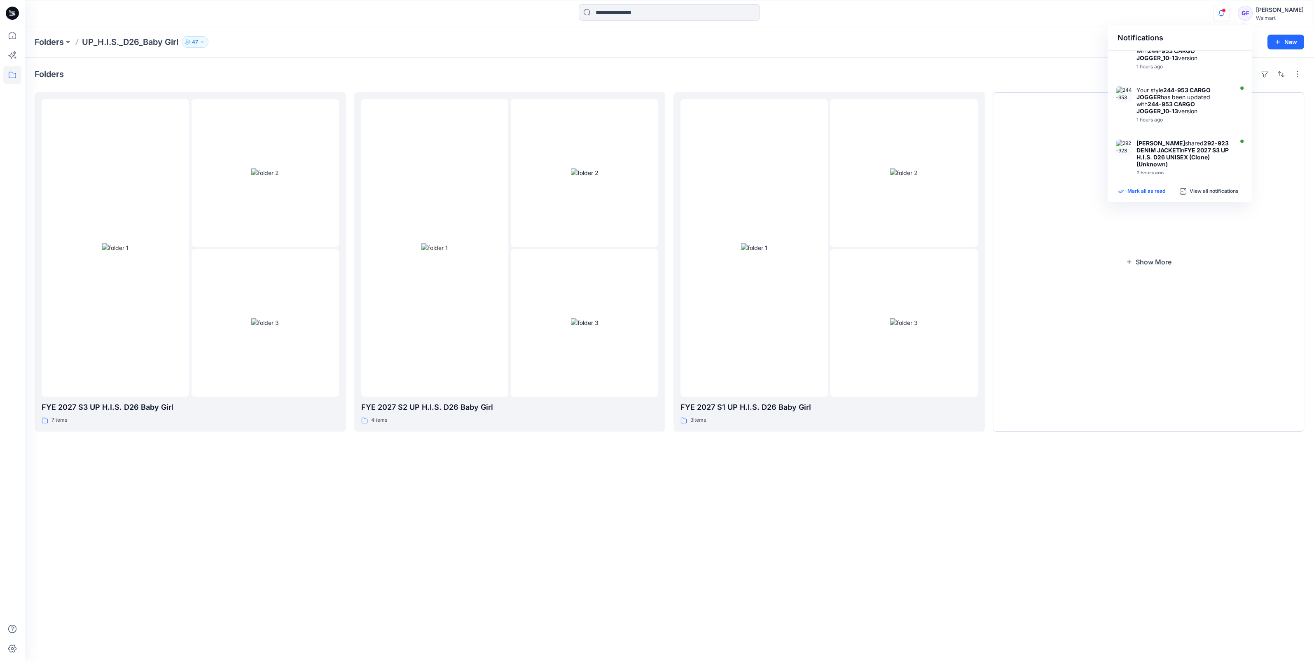
click at [1139, 192] on p "Mark all as read" at bounding box center [1147, 191] width 38 height 7
click at [1059, 58] on div "Folders FYE 2027 S3 UP H.I.S. D26 Baby Girl 7 items FYE 2027 S2 UP H.I.S. D26 B…" at bounding box center [670, 360] width 1290 height 604
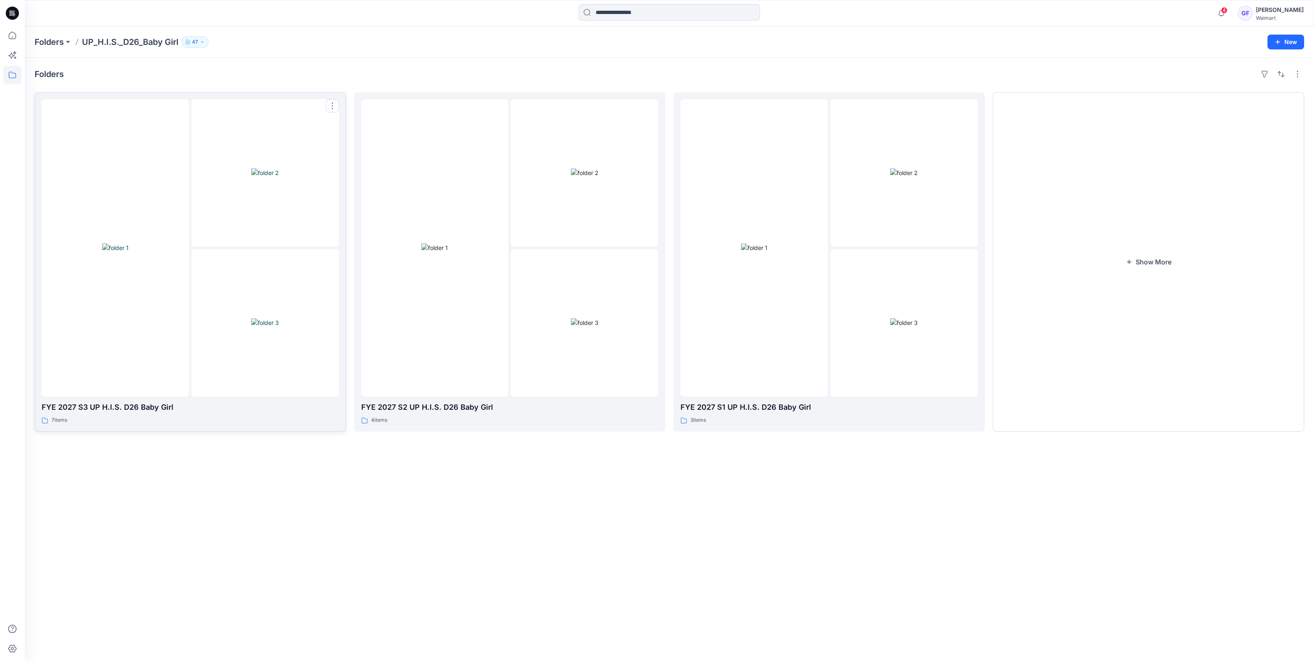
click at [219, 352] on div at bounding box center [266, 323] width 148 height 148
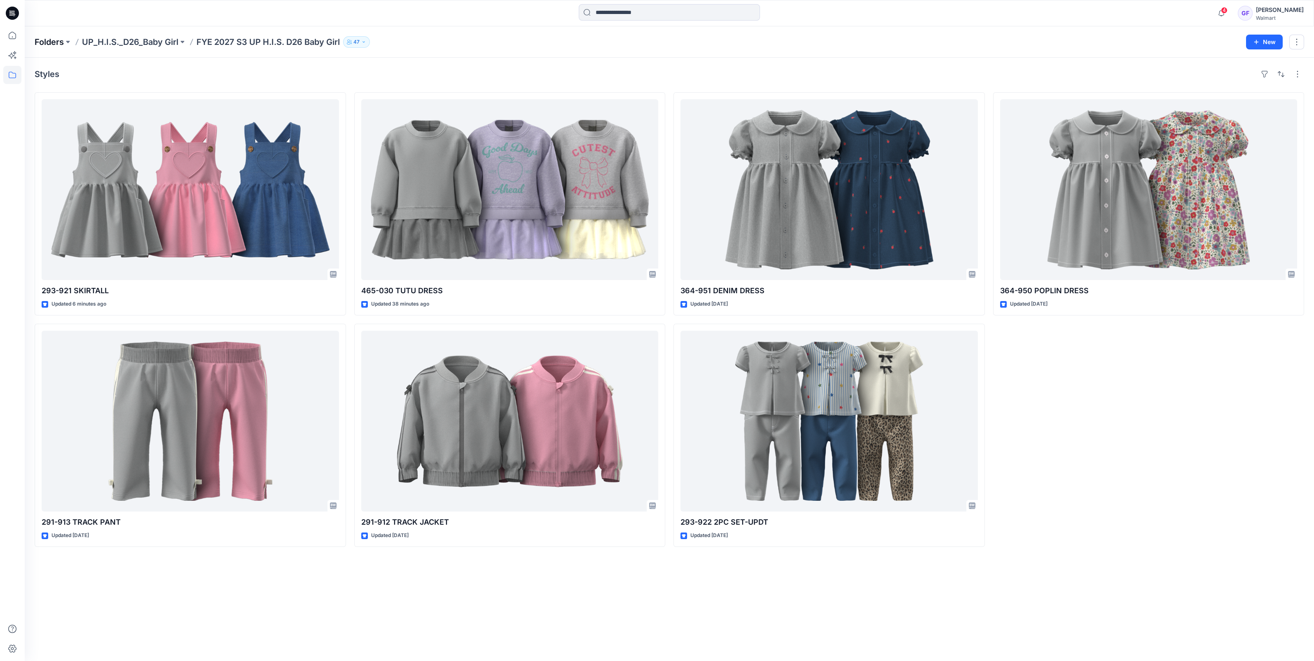
click at [49, 42] on p "Folders" at bounding box center [49, 42] width 29 height 12
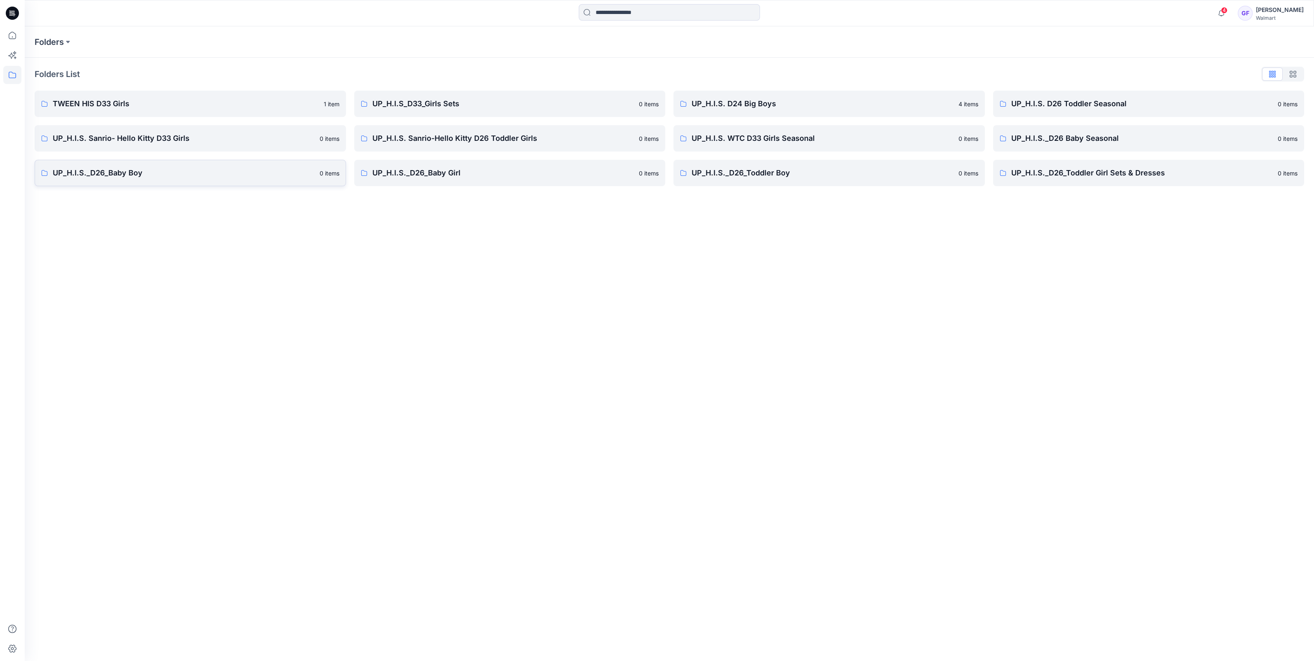
click at [103, 174] on p "UP_H.I.S._D26_Baby Boy" at bounding box center [184, 173] width 262 height 12
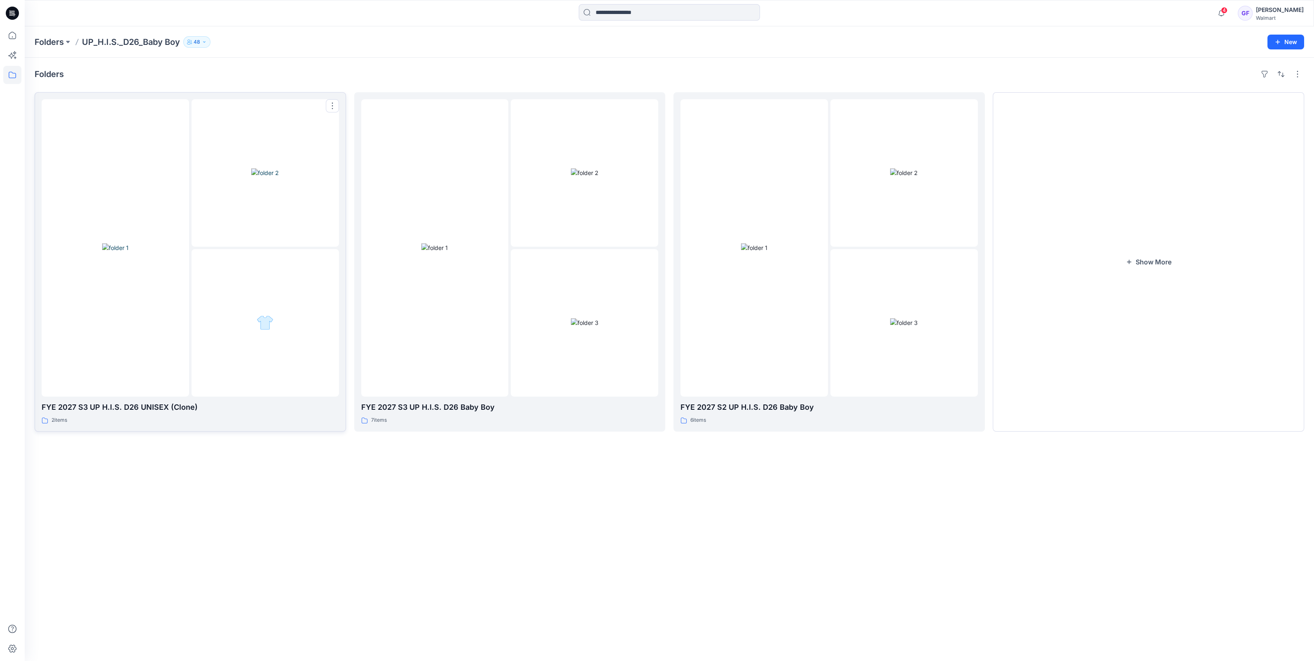
click at [269, 170] on img at bounding box center [265, 173] width 28 height 9
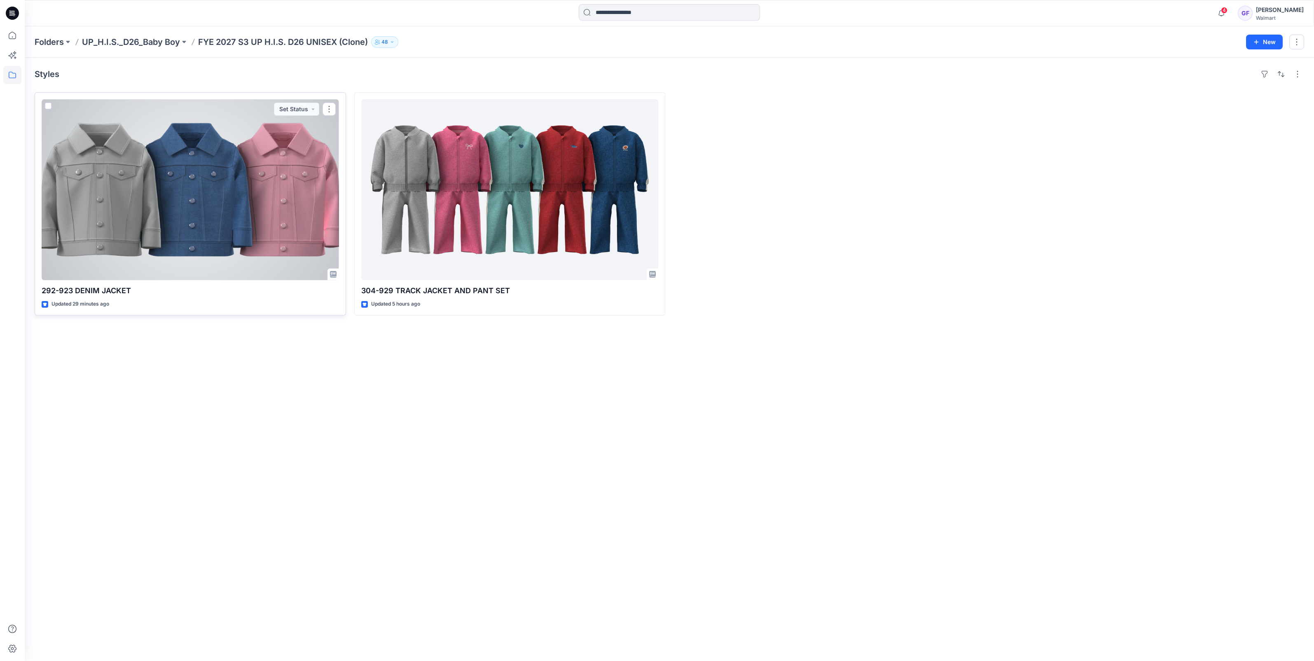
click at [199, 171] on div at bounding box center [191, 189] width 298 height 181
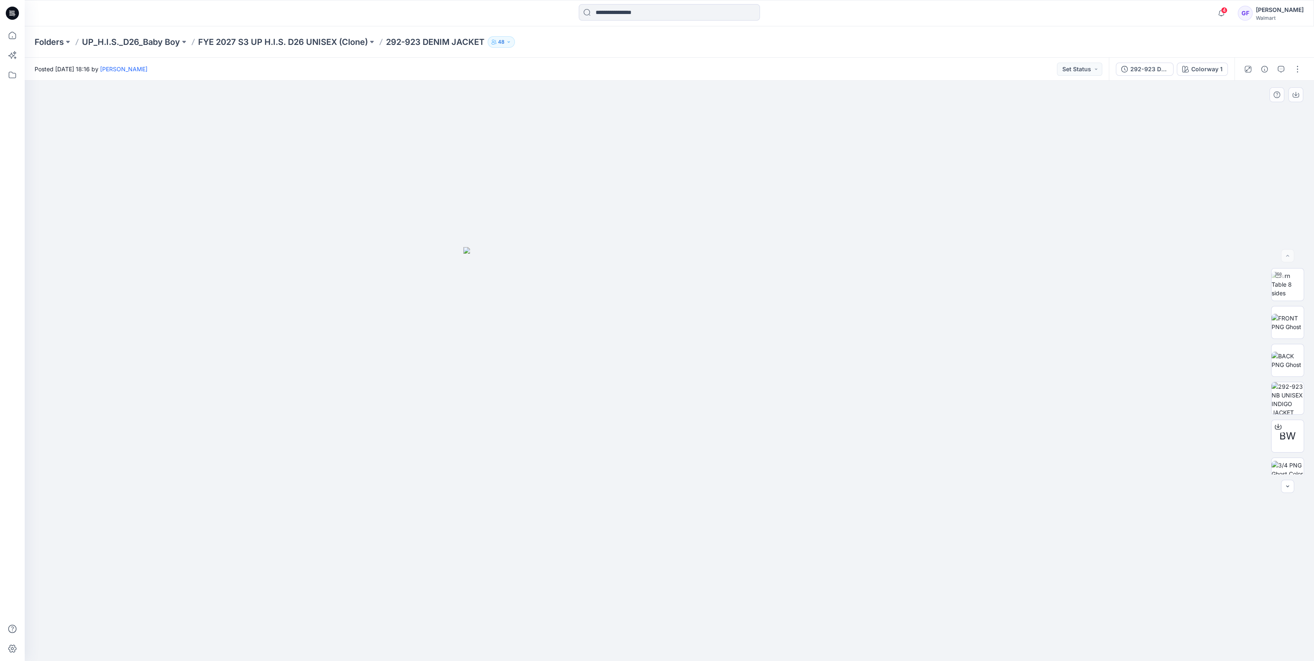
click at [251, 289] on div at bounding box center [670, 371] width 1290 height 581
click at [271, 41] on p "FYE 2027 S3 UP H.I.S. D26 UNISEX (Clone)" at bounding box center [283, 42] width 170 height 12
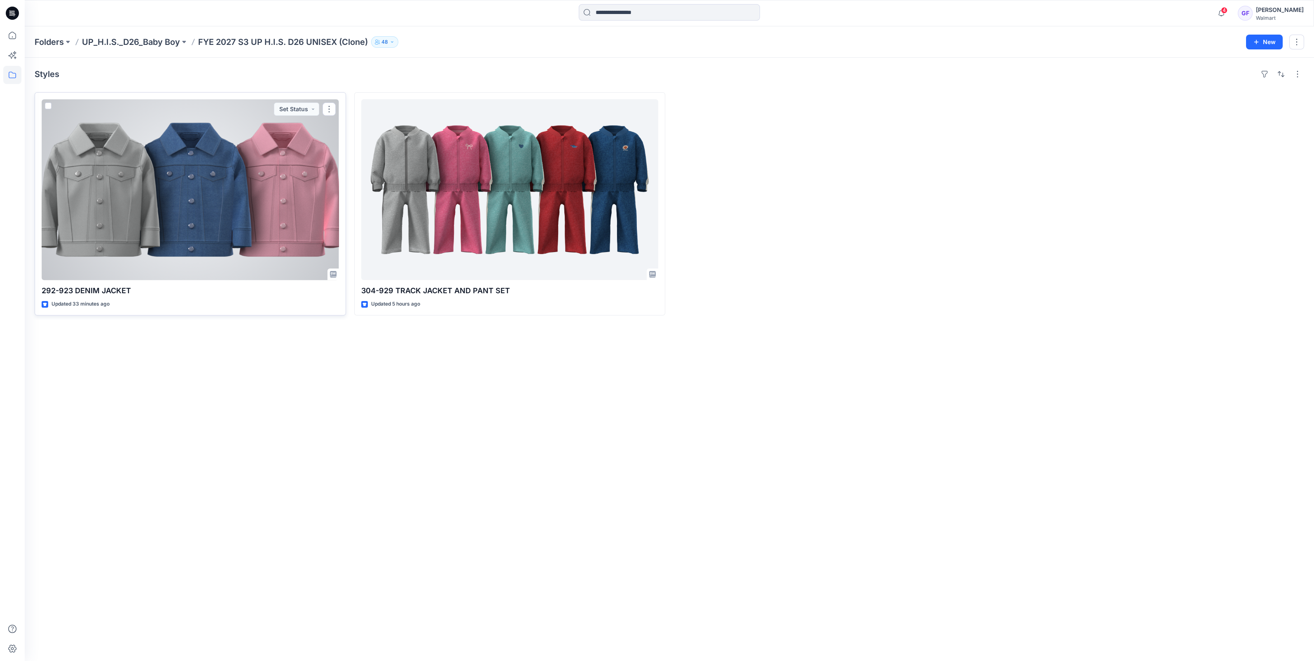
click at [267, 253] on div at bounding box center [191, 189] width 298 height 181
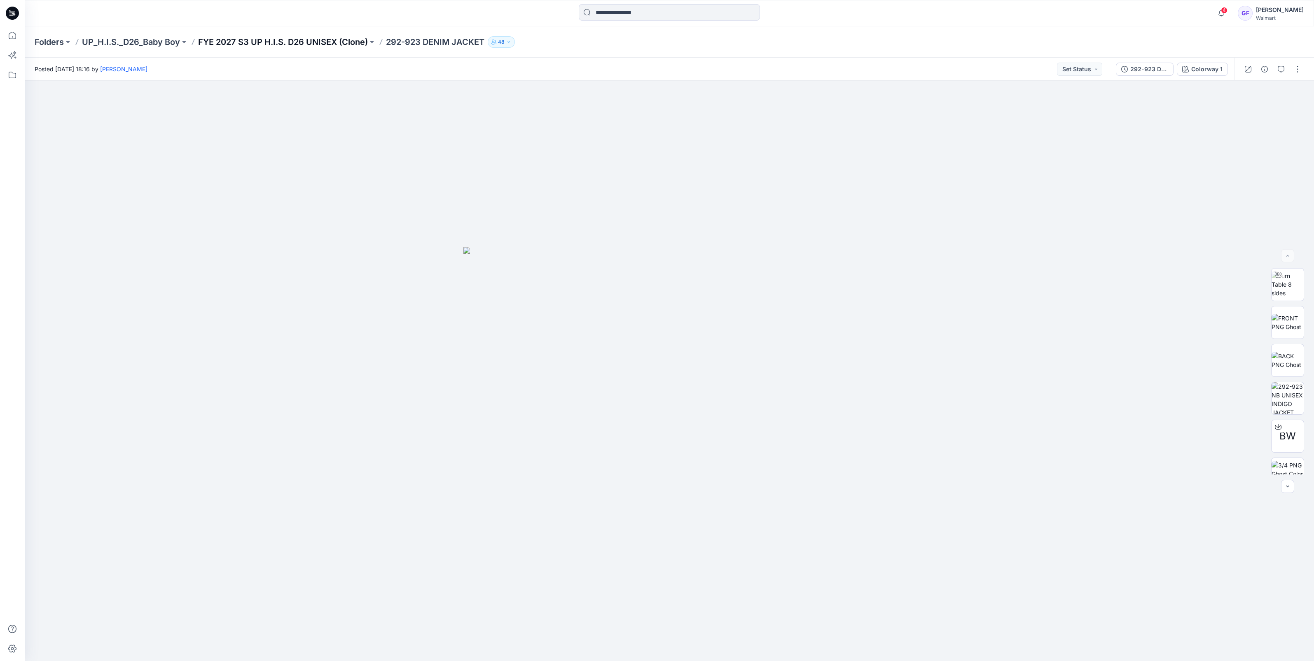
click at [318, 42] on p "FYE 2027 S3 UP H.I.S. D26 UNISEX (Clone)" at bounding box center [283, 42] width 170 height 12
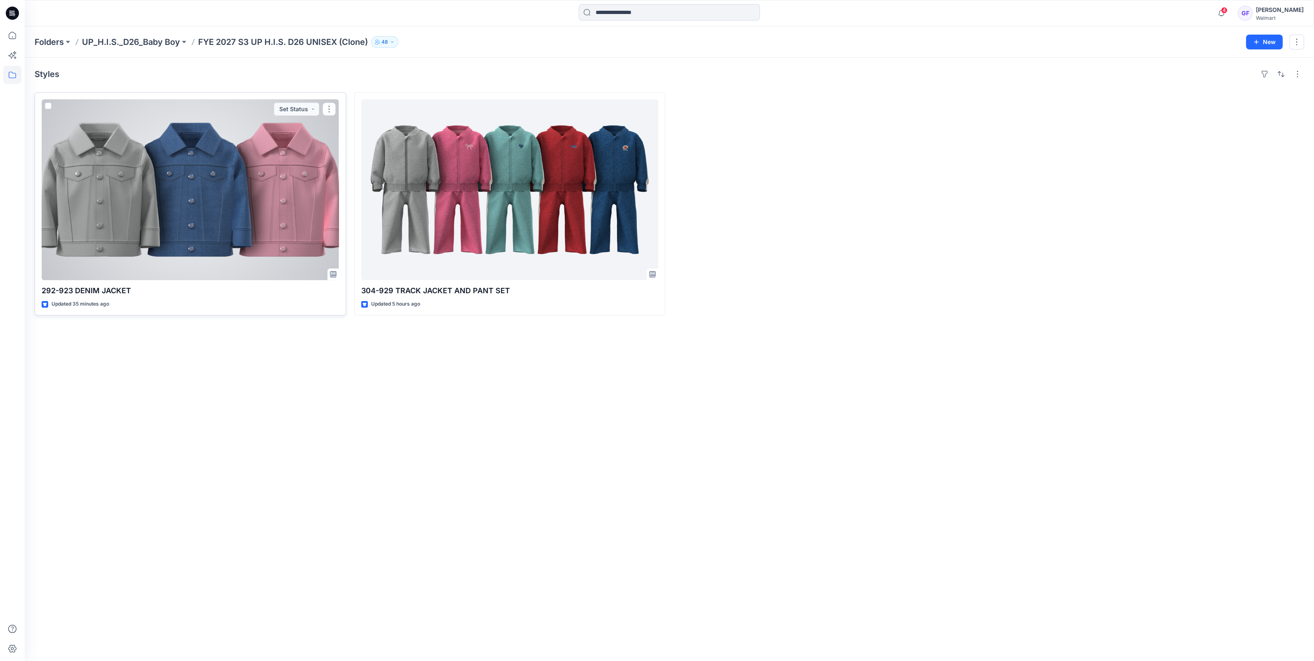
click at [199, 202] on div at bounding box center [191, 189] width 298 height 181
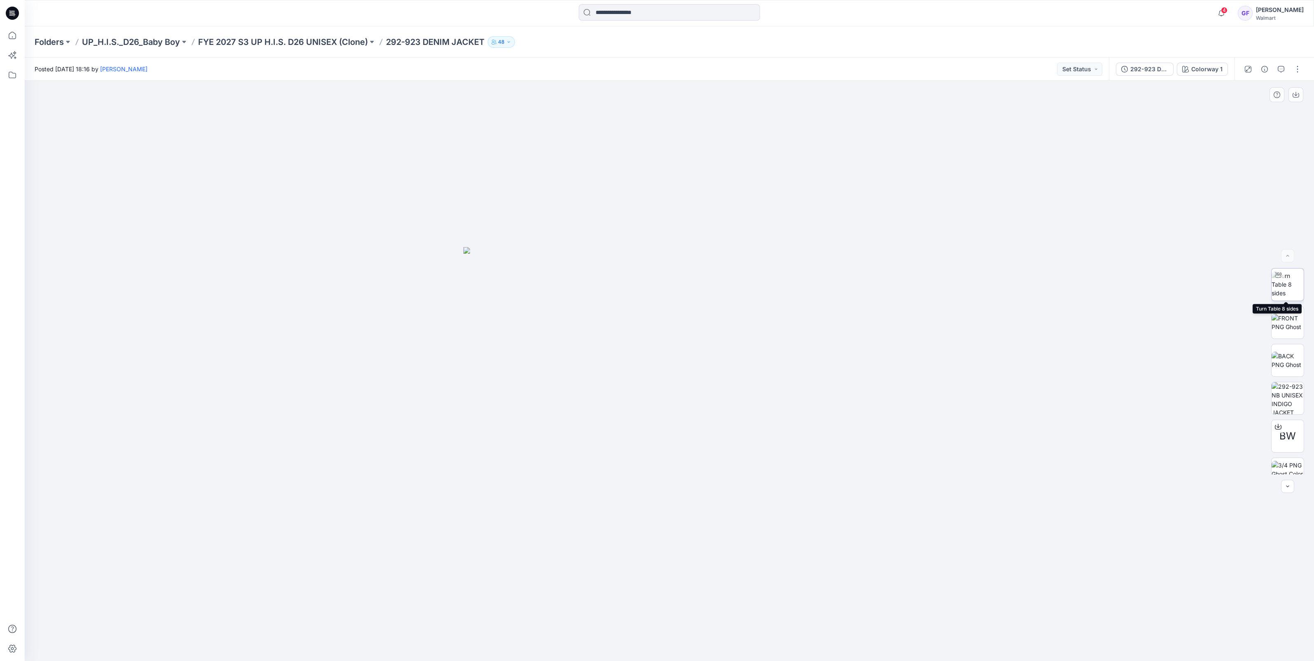
click at [1280, 284] on img at bounding box center [1288, 285] width 32 height 26
click at [1298, 72] on button "button" at bounding box center [1297, 69] width 13 height 13
click at [1249, 132] on p "Edit" at bounding box center [1245, 130] width 10 height 9
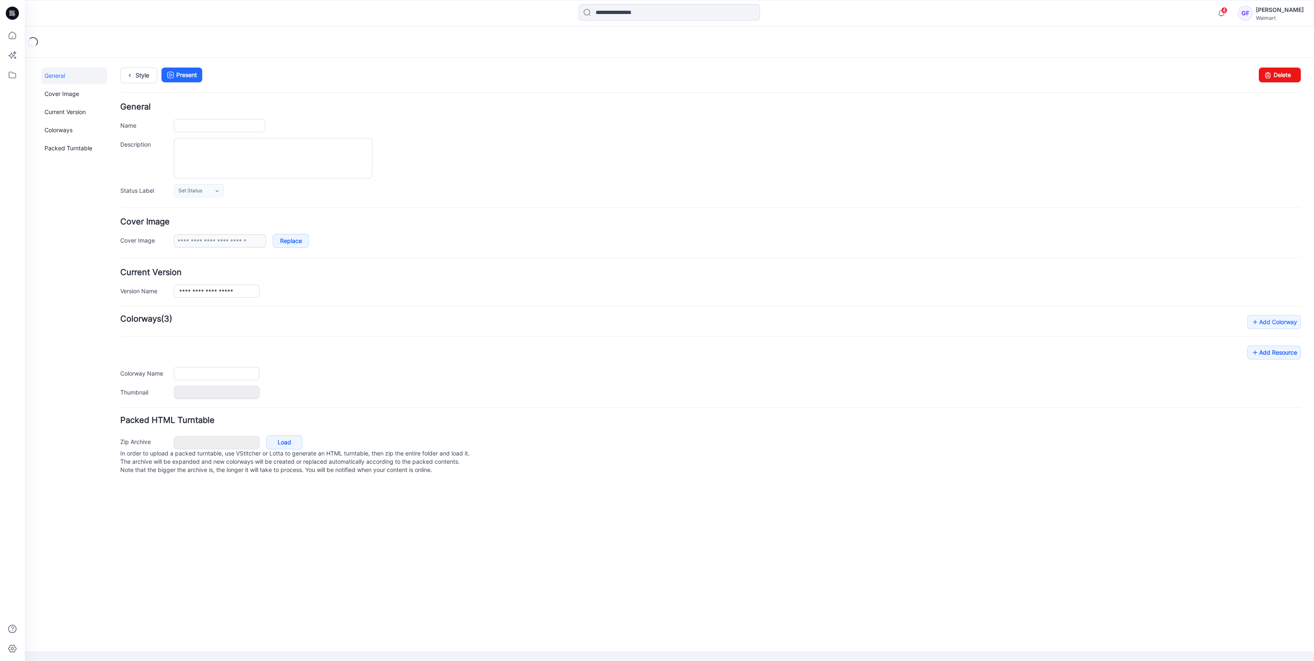
type input "**********"
type textarea "**********"
type input "**********"
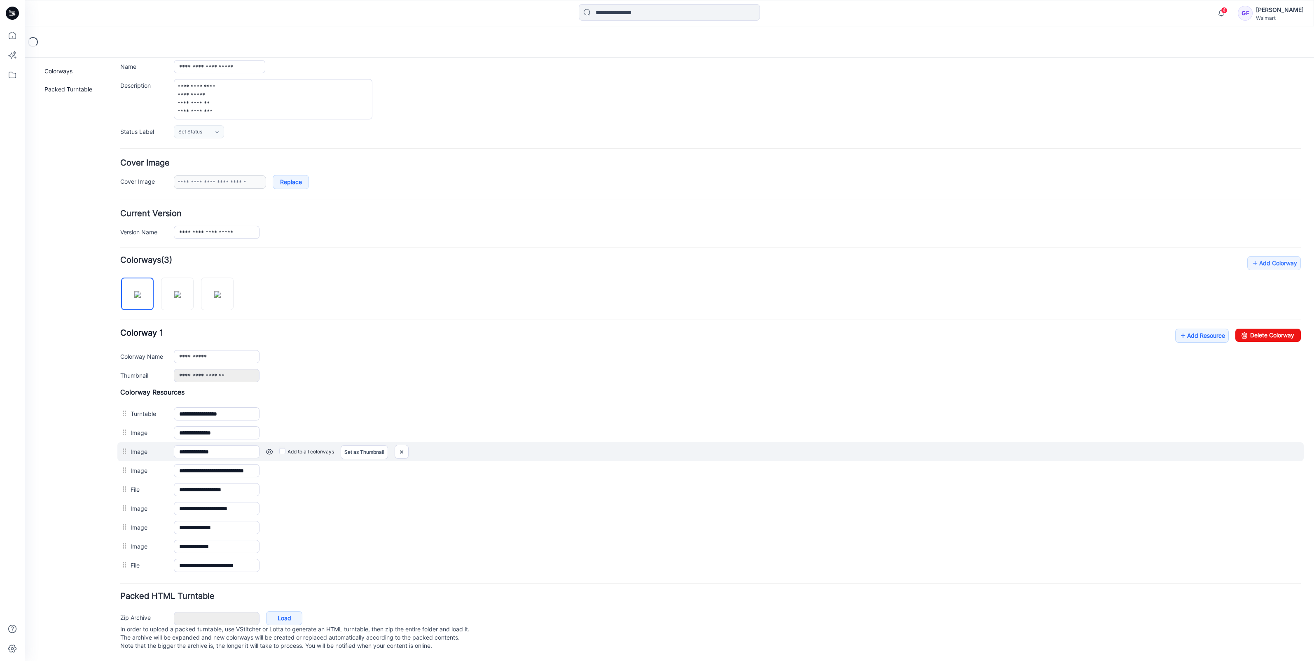
scroll to position [64, 0]
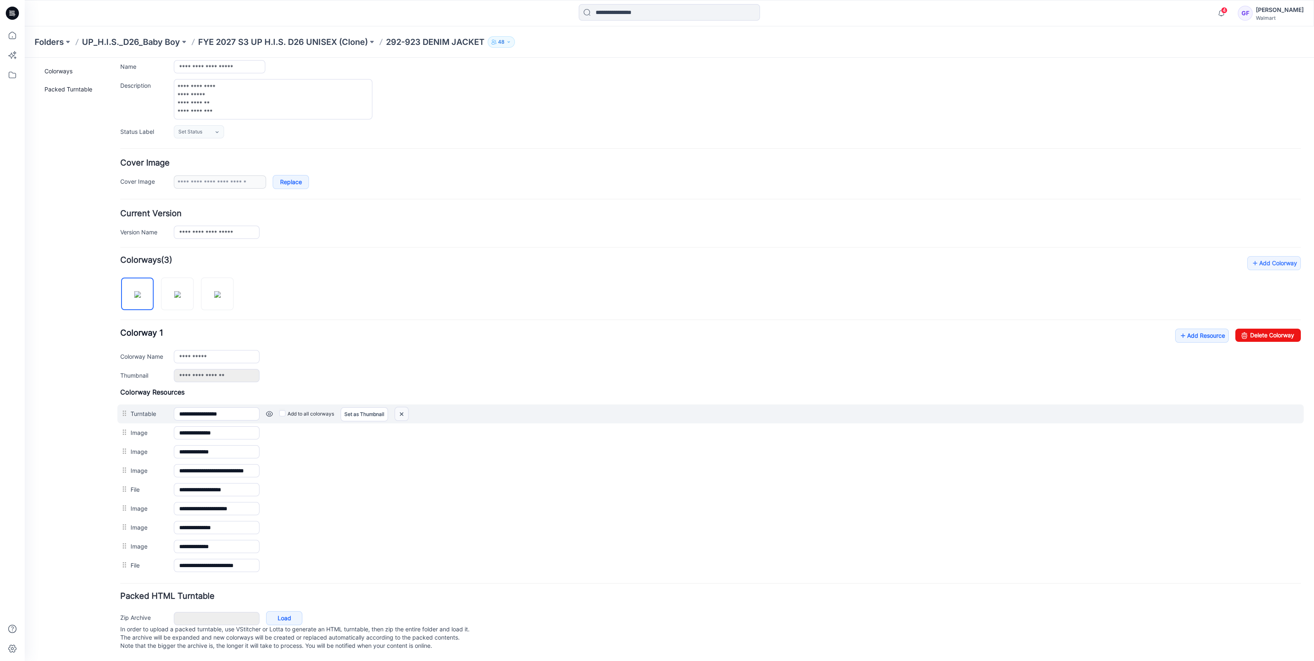
click at [403, 408] on img at bounding box center [401, 415] width 13 height 14
drag, startPoint x: 405, startPoint y: 406, endPoint x: 721, endPoint y: 89, distance: 448.1
click at [405, 408] on img at bounding box center [401, 415] width 13 height 14
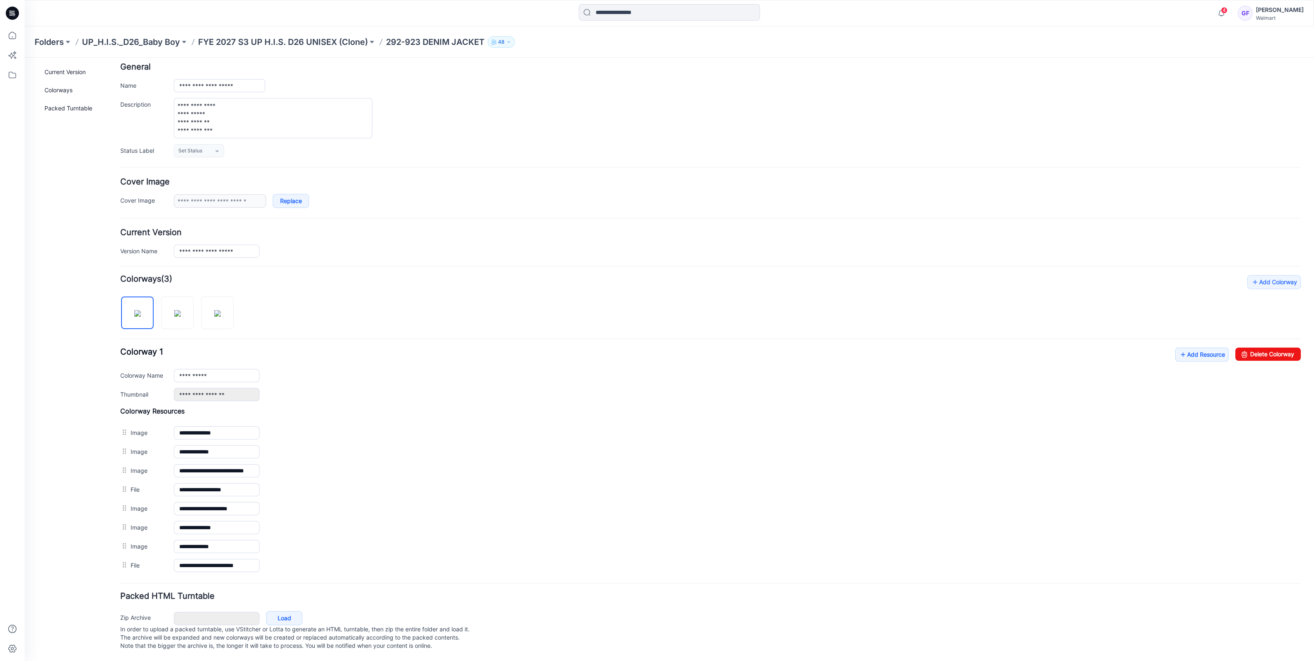
scroll to position [46, 0]
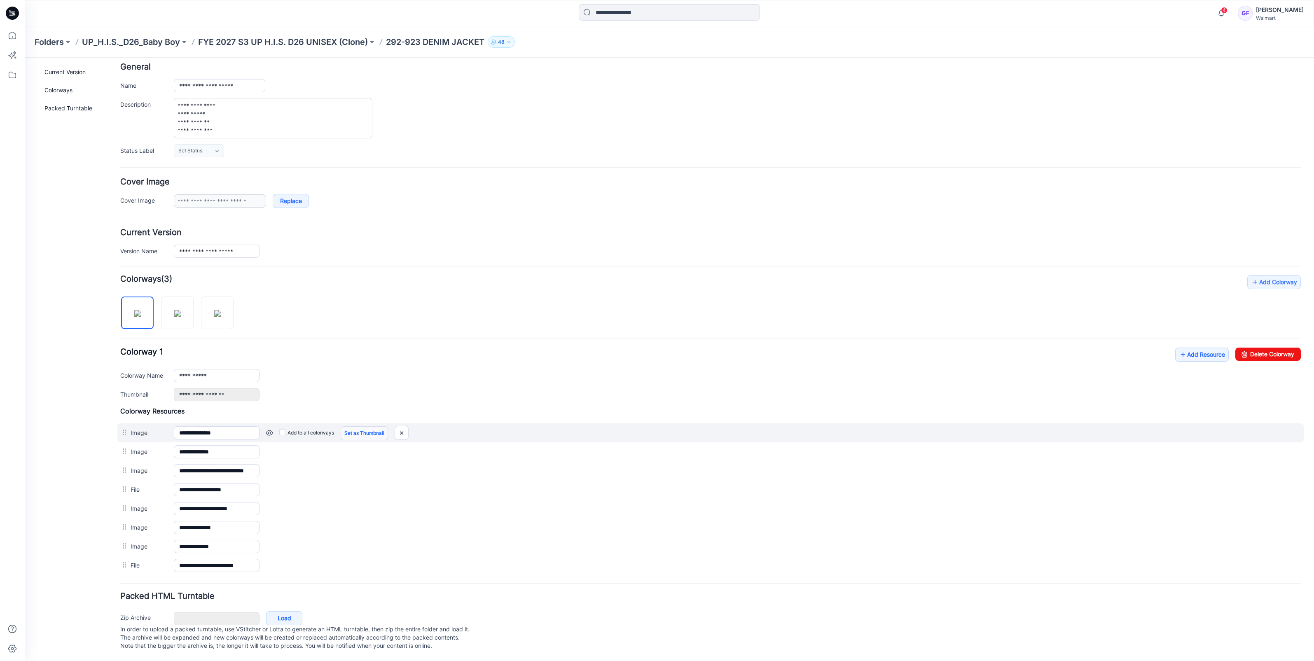
click at [358, 428] on link "Set as Thumbnail" at bounding box center [364, 433] width 47 height 14
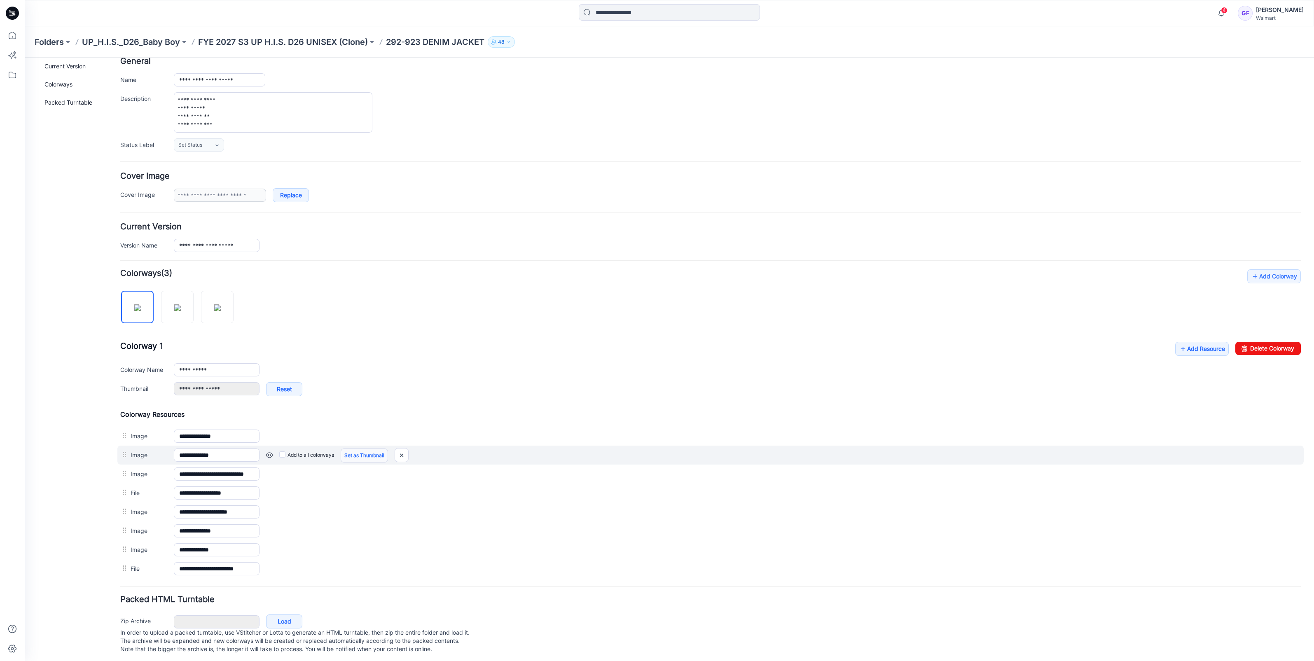
click at [356, 452] on link "Set as Thumbnail" at bounding box center [364, 456] width 47 height 14
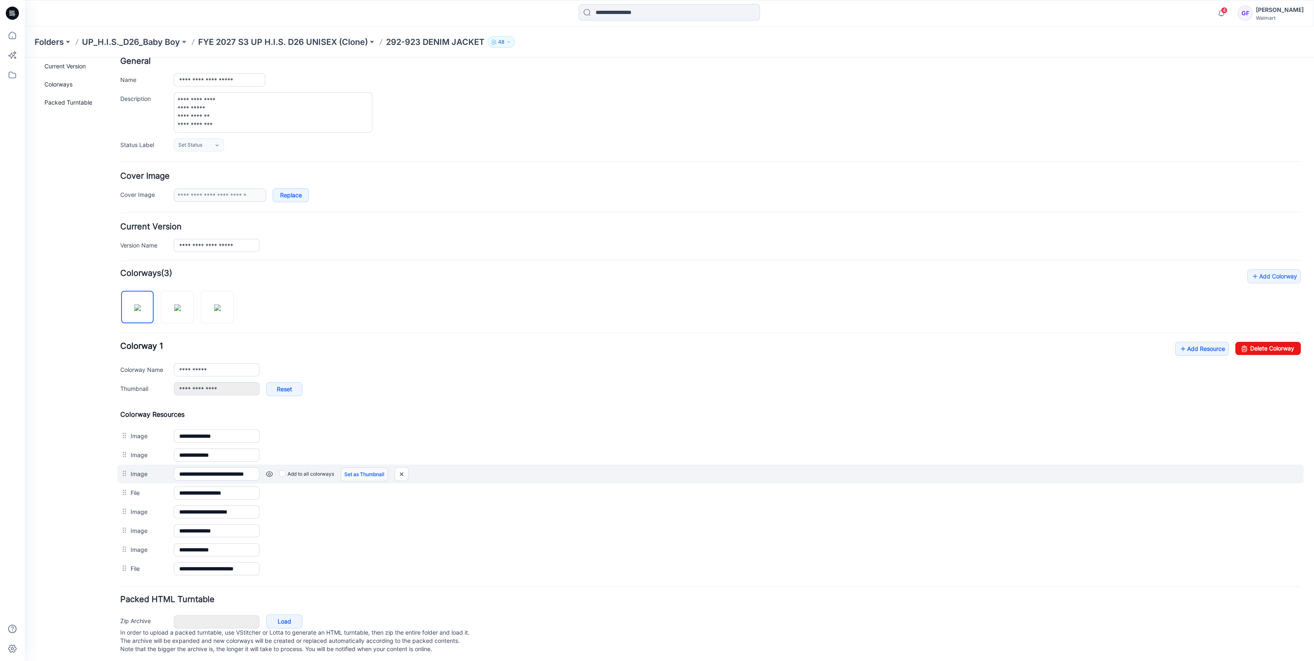
click at [358, 469] on link "Set as Thumbnail" at bounding box center [364, 475] width 47 height 14
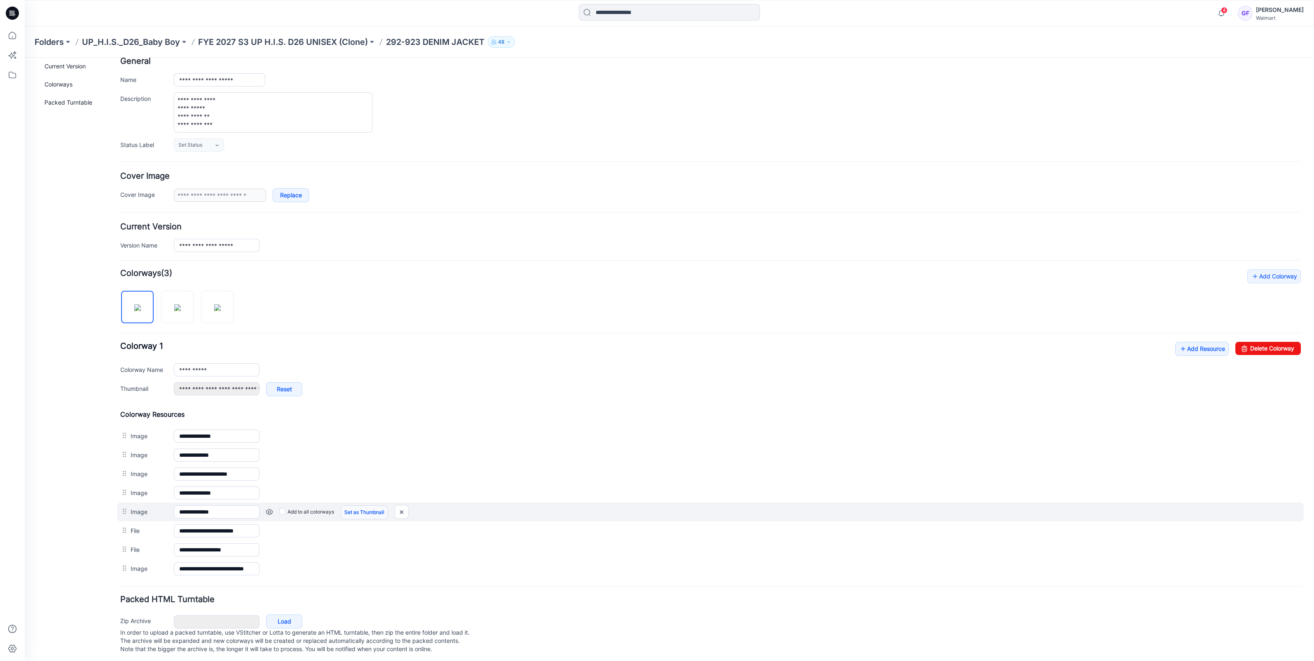
click at [351, 508] on link "Set as Thumbnail" at bounding box center [364, 513] width 47 height 14
click at [408, 510] on img at bounding box center [407, 513] width 13 height 14
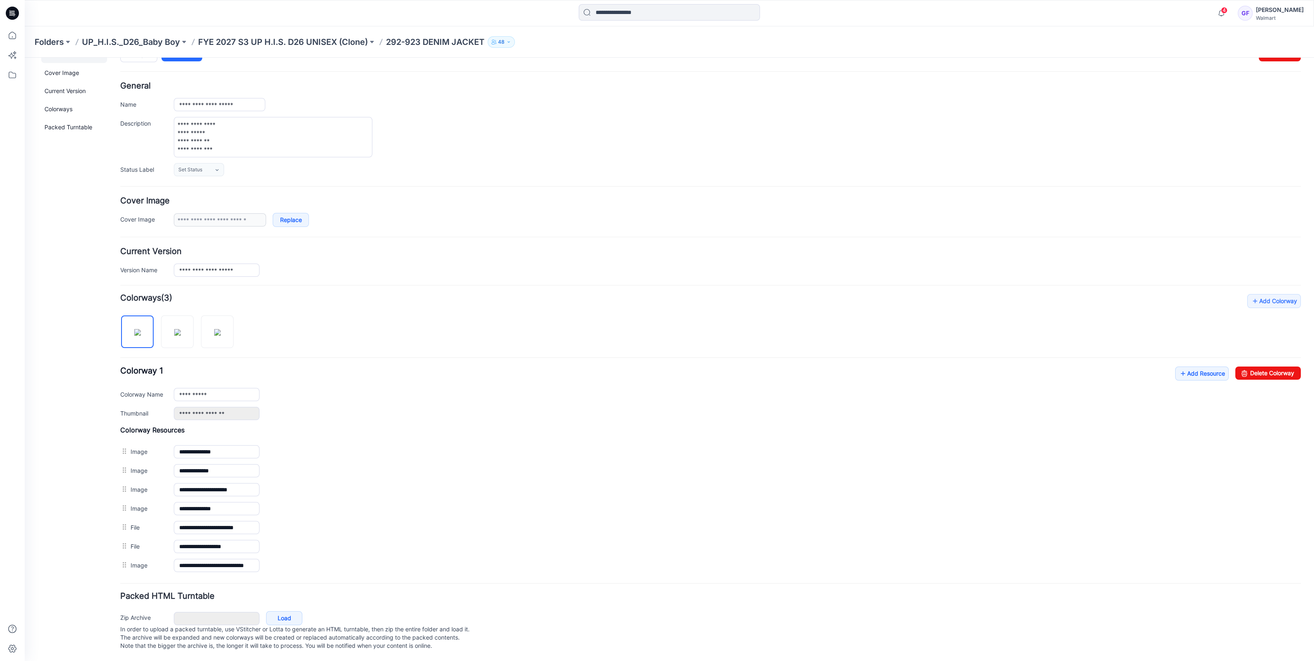
scroll to position [27, 0]
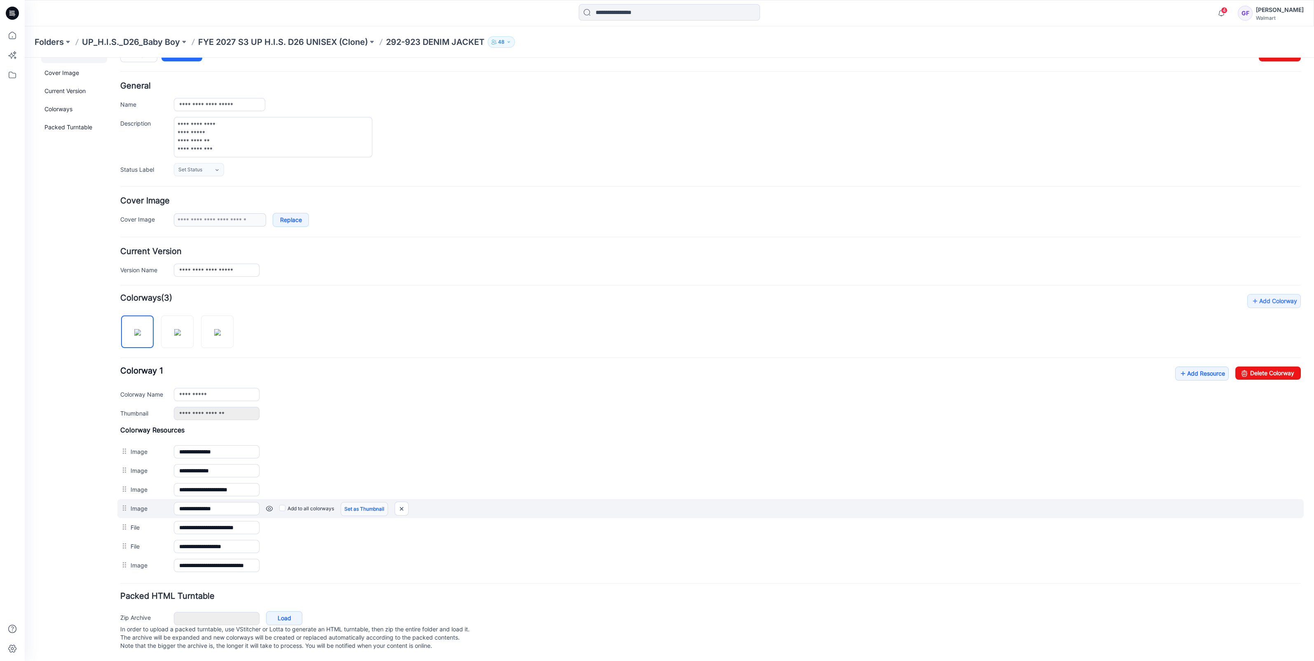
click at [371, 502] on link "Set as Thumbnail" at bounding box center [364, 509] width 47 height 14
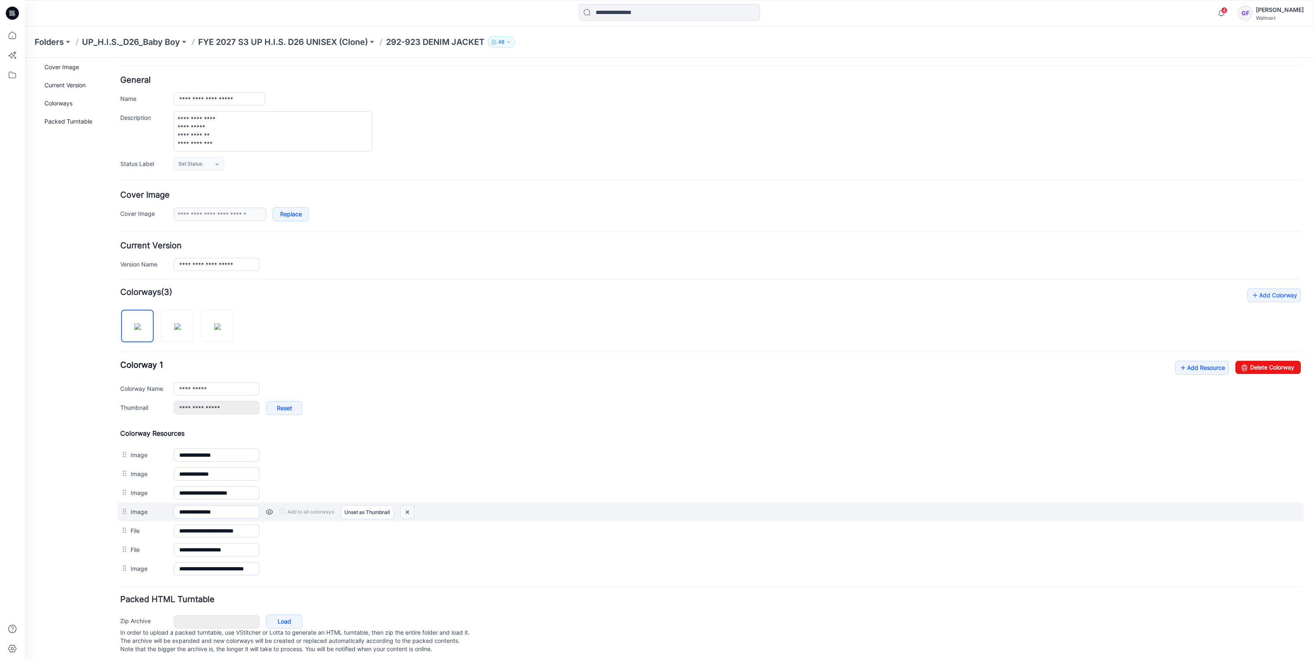
drag, startPoint x: 404, startPoint y: 511, endPoint x: 739, endPoint y: 84, distance: 541.8
click at [404, 511] on img at bounding box center [407, 513] width 13 height 14
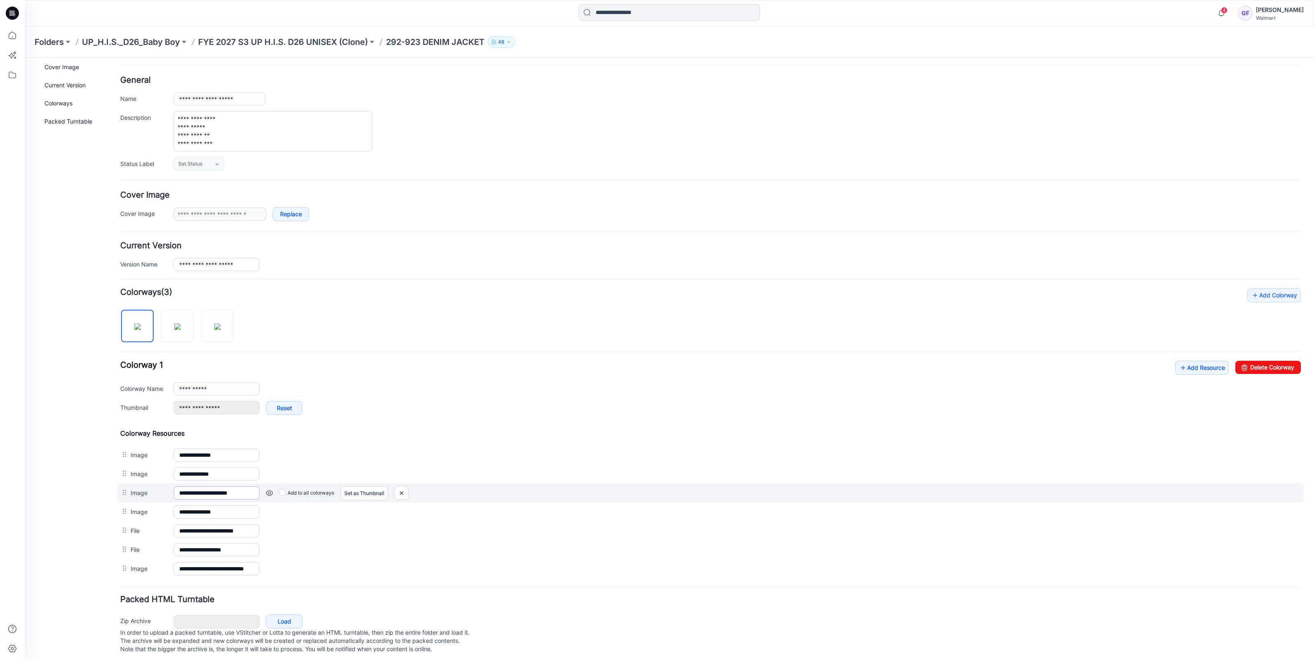
type input "**********"
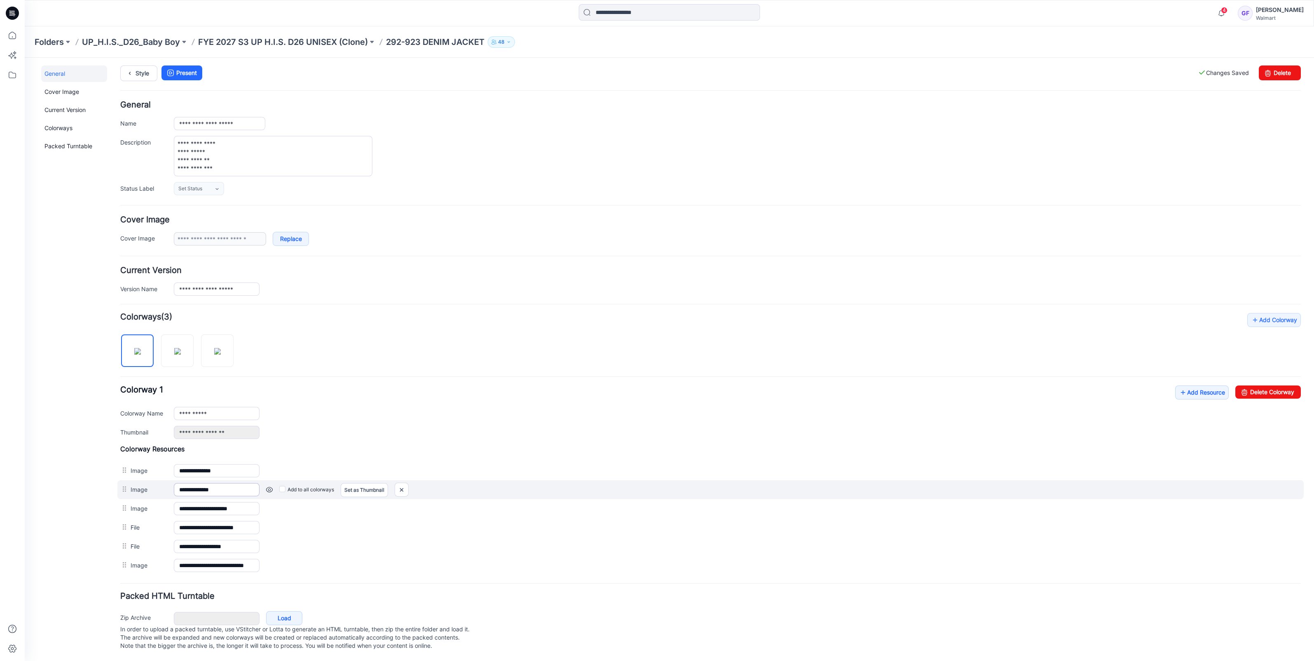
scroll to position [8, 0]
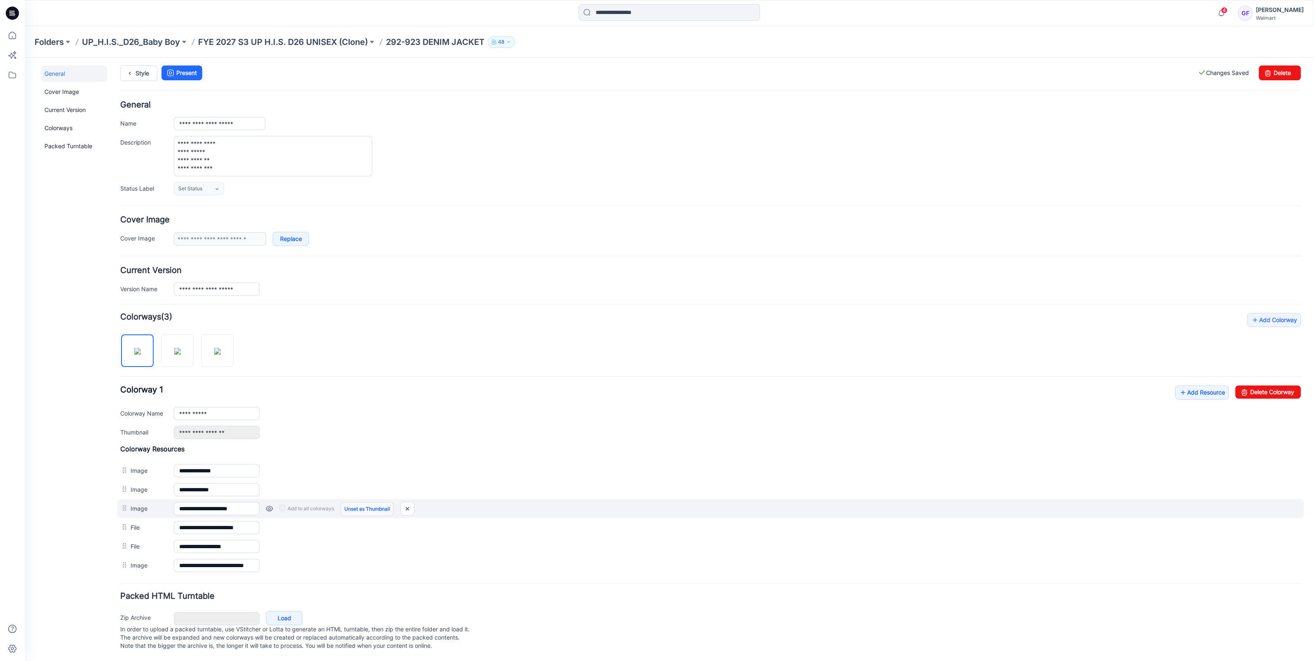
click at [351, 503] on link "Unset as Thumbnail" at bounding box center [367, 509] width 53 height 14
drag, startPoint x: 410, startPoint y: 499, endPoint x: 742, endPoint y: 87, distance: 529.6
click at [410, 502] on img at bounding box center [407, 509] width 13 height 14
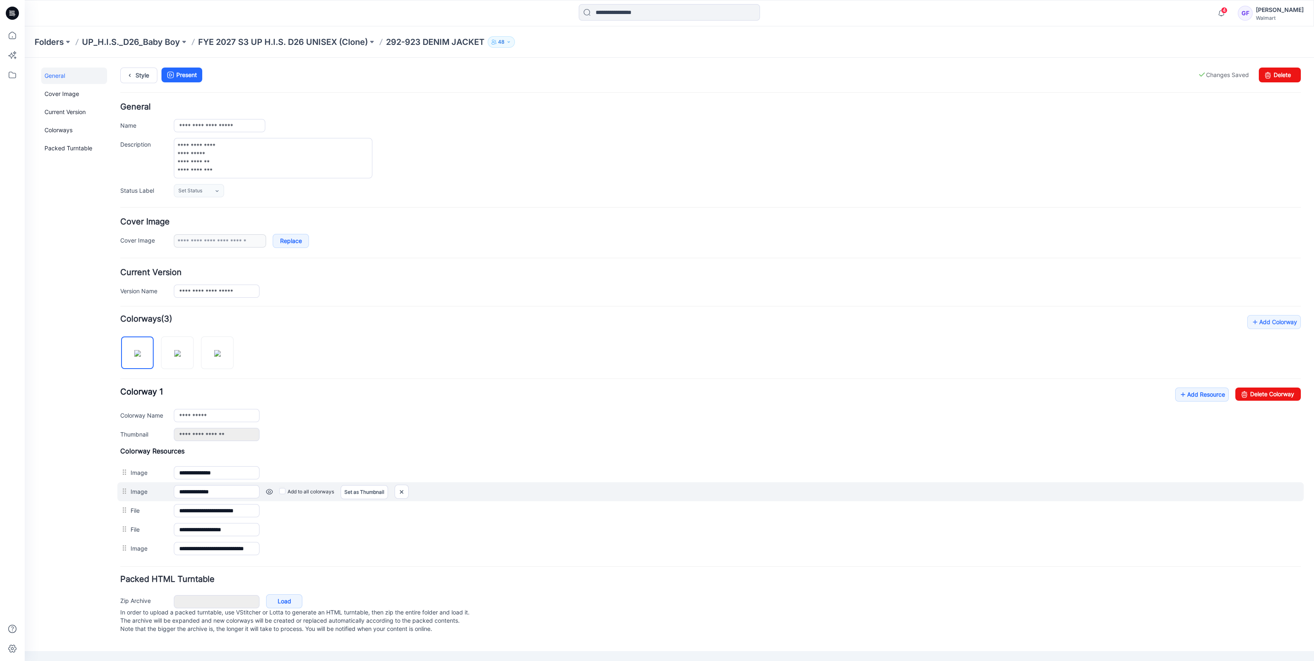
scroll to position [0, 0]
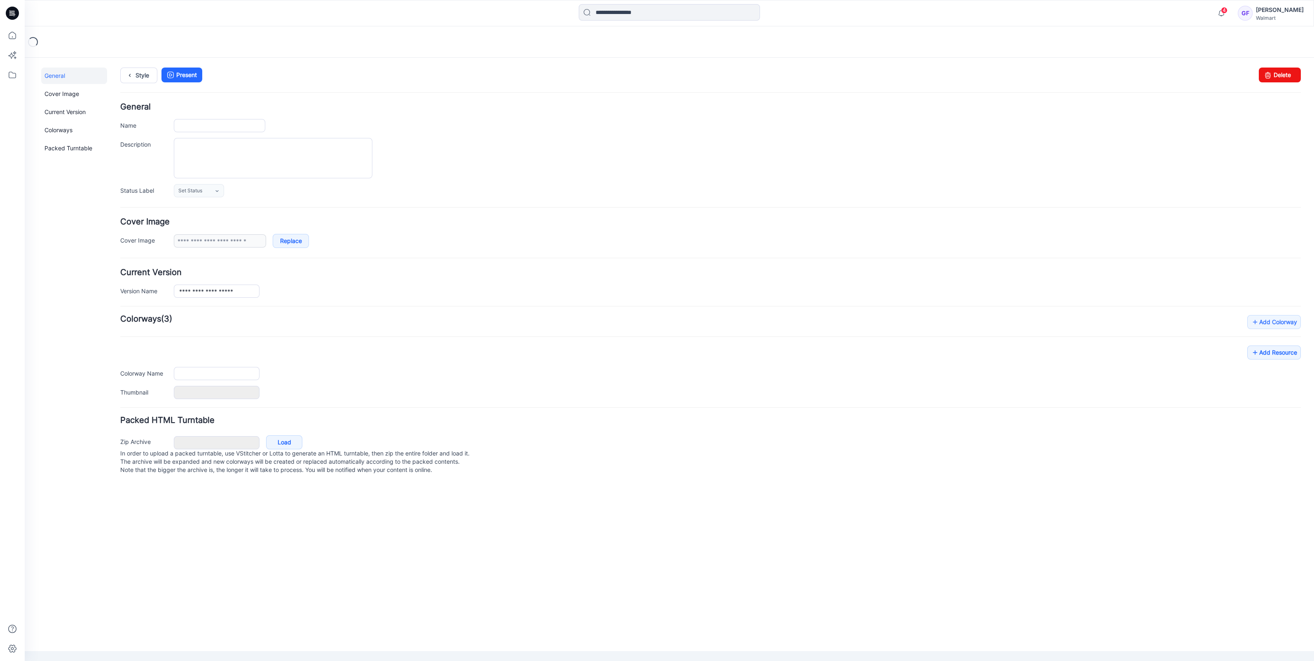
type input "**********"
type textarea "**********"
type input "**********"
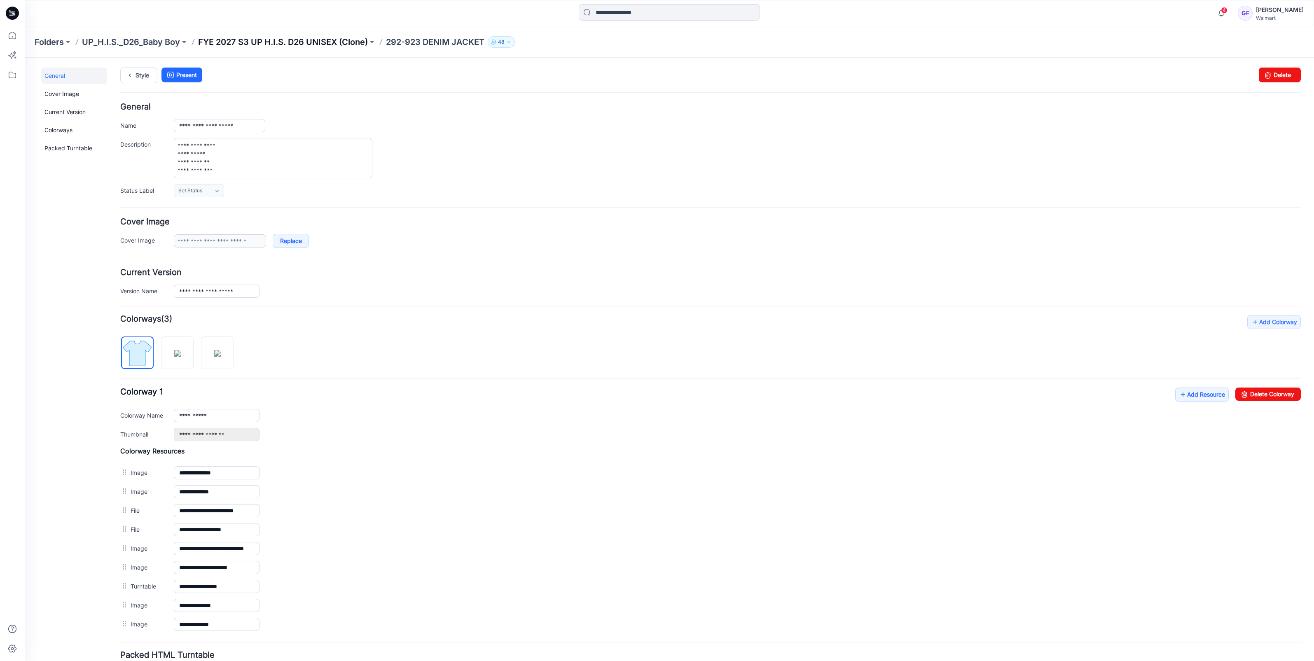
click at [267, 36] on p "FYE 2027 S3 UP H.I.S. D26 UNISEX (Clone)" at bounding box center [283, 42] width 170 height 12
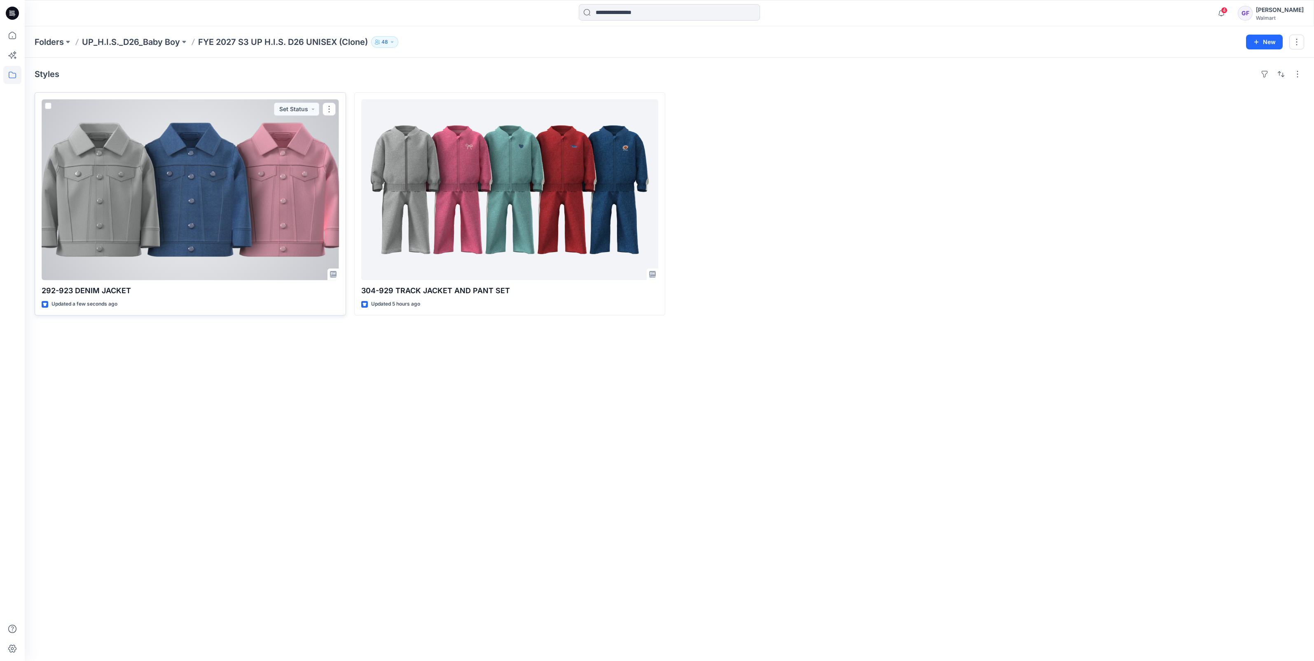
click at [179, 264] on div at bounding box center [191, 189] width 298 height 181
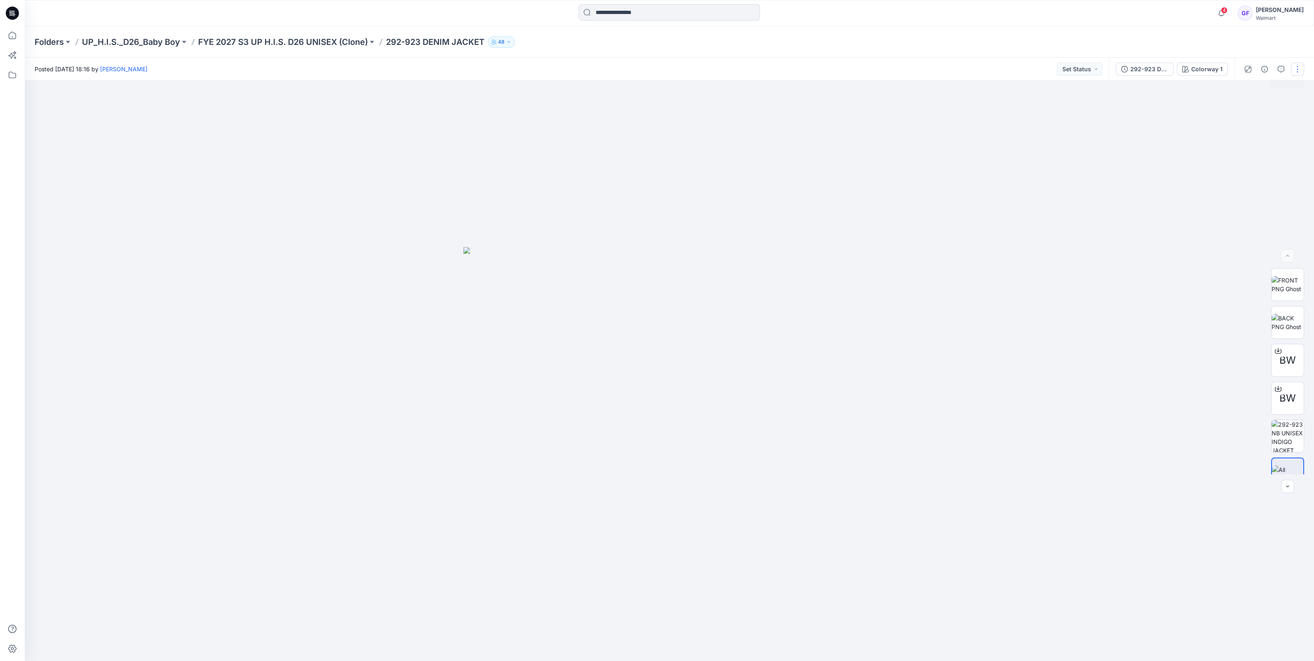
click at [1299, 70] on button "button" at bounding box center [1297, 69] width 13 height 13
click at [1243, 127] on p "Edit" at bounding box center [1245, 130] width 10 height 9
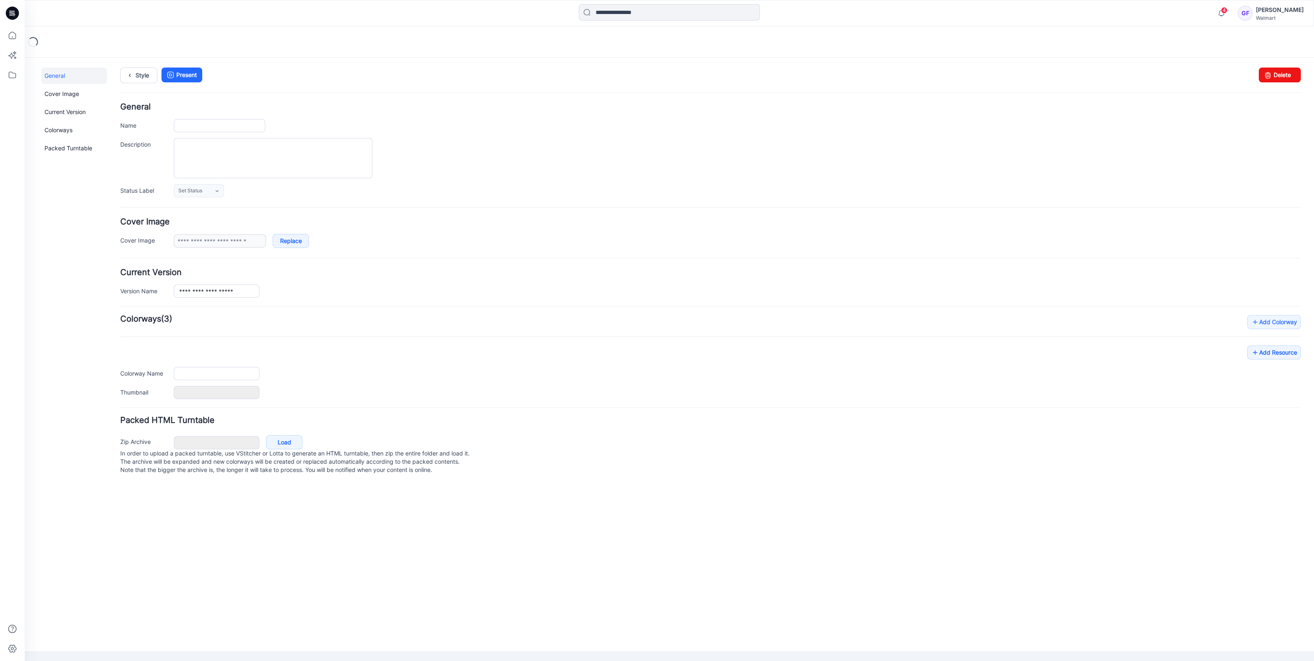
type input "**********"
type textarea "**********"
type input "**********"
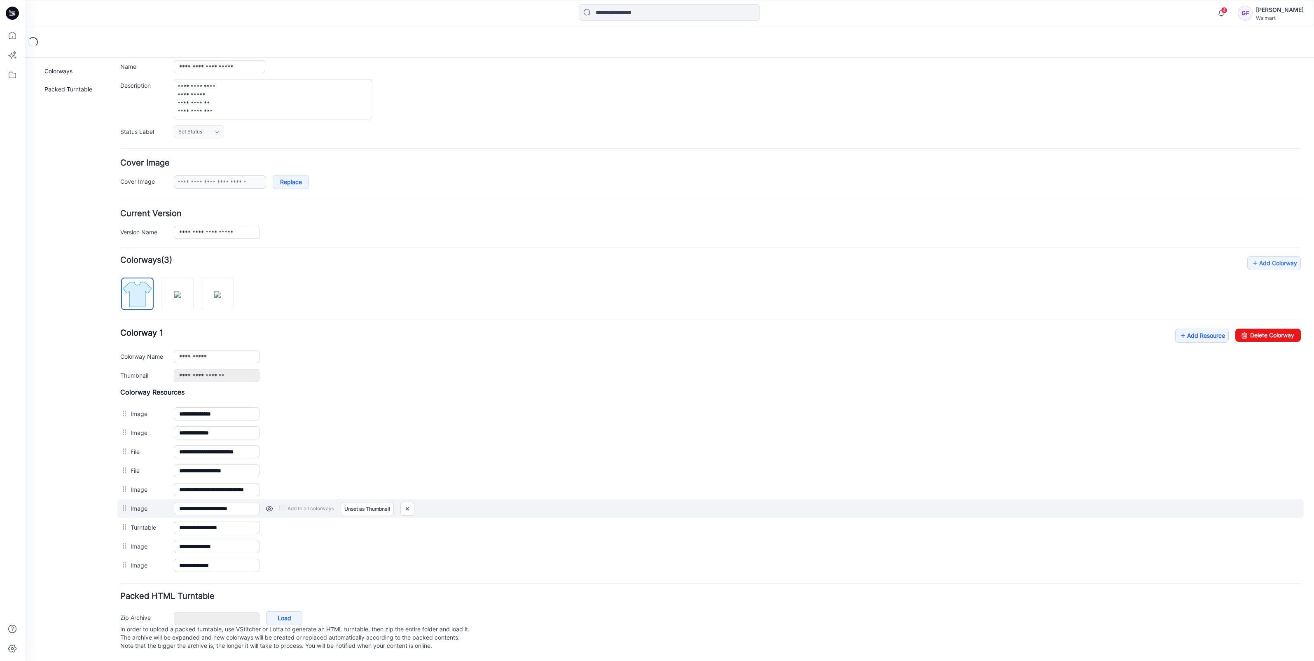
scroll to position [64, 0]
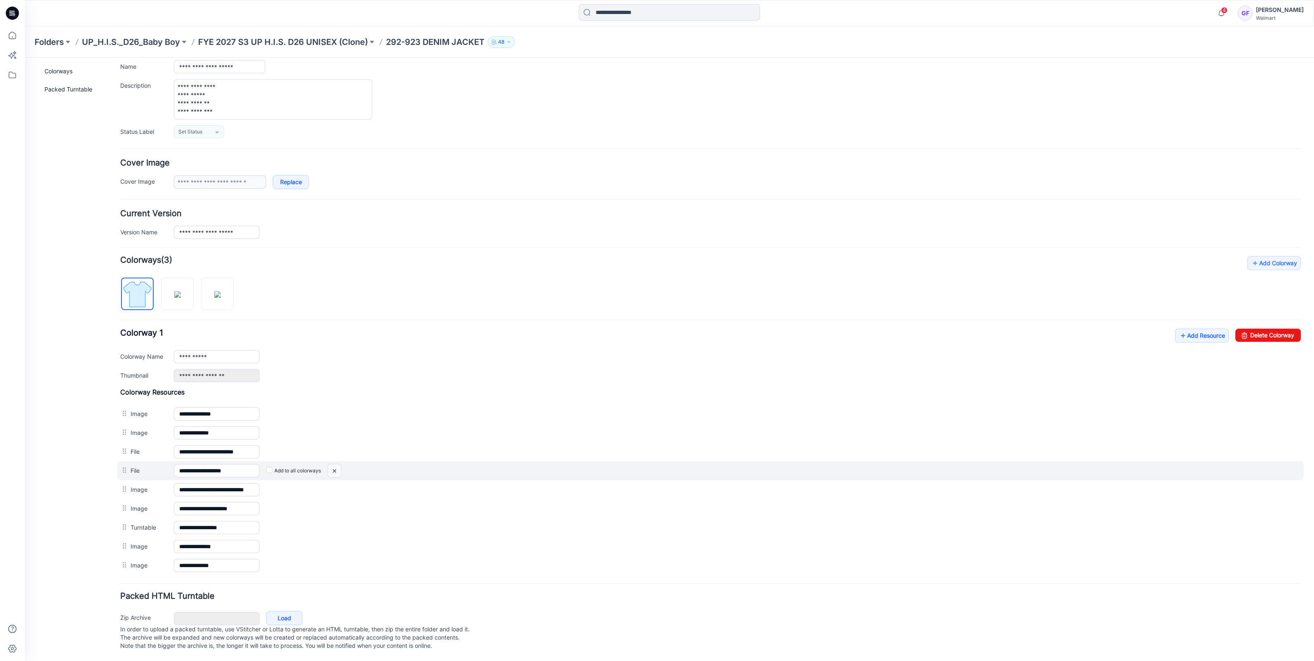
drag, startPoint x: 337, startPoint y: 466, endPoint x: 743, endPoint y: 82, distance: 558.2
click at [337, 466] on img at bounding box center [334, 471] width 13 height 14
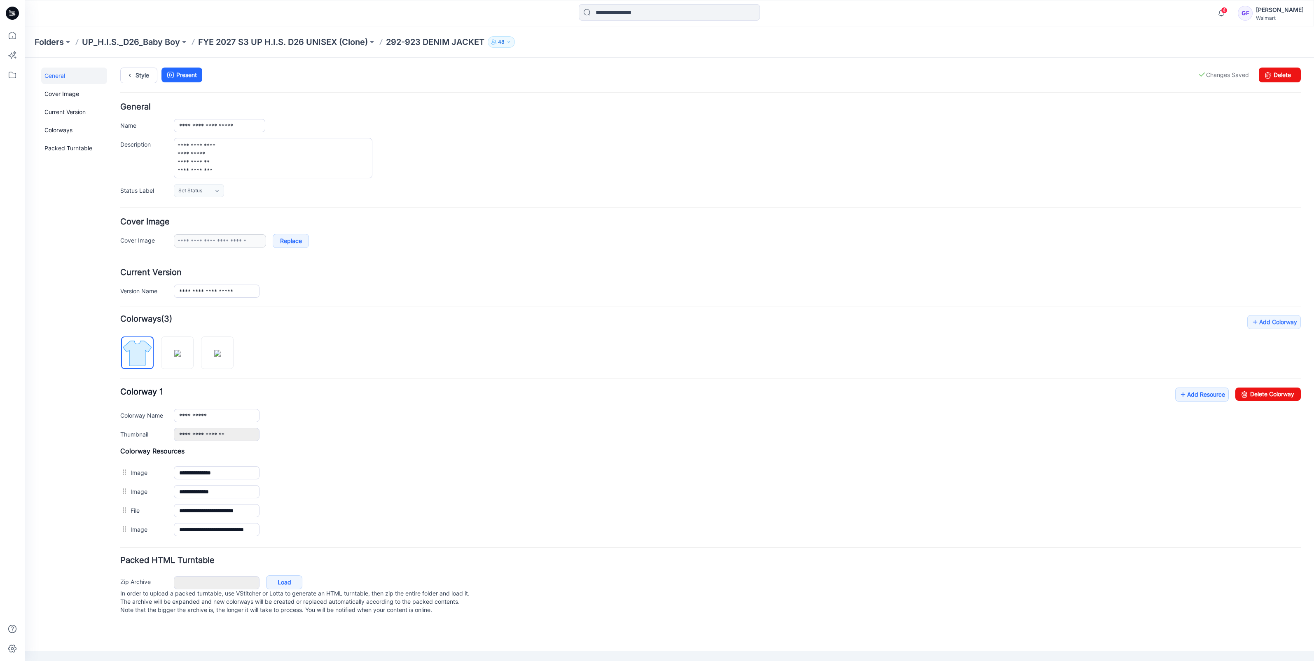
scroll to position [0, 0]
click at [330, 38] on p "FYE 2027 S3 UP H.I.S. D26 UNISEX (Clone)" at bounding box center [283, 42] width 170 height 12
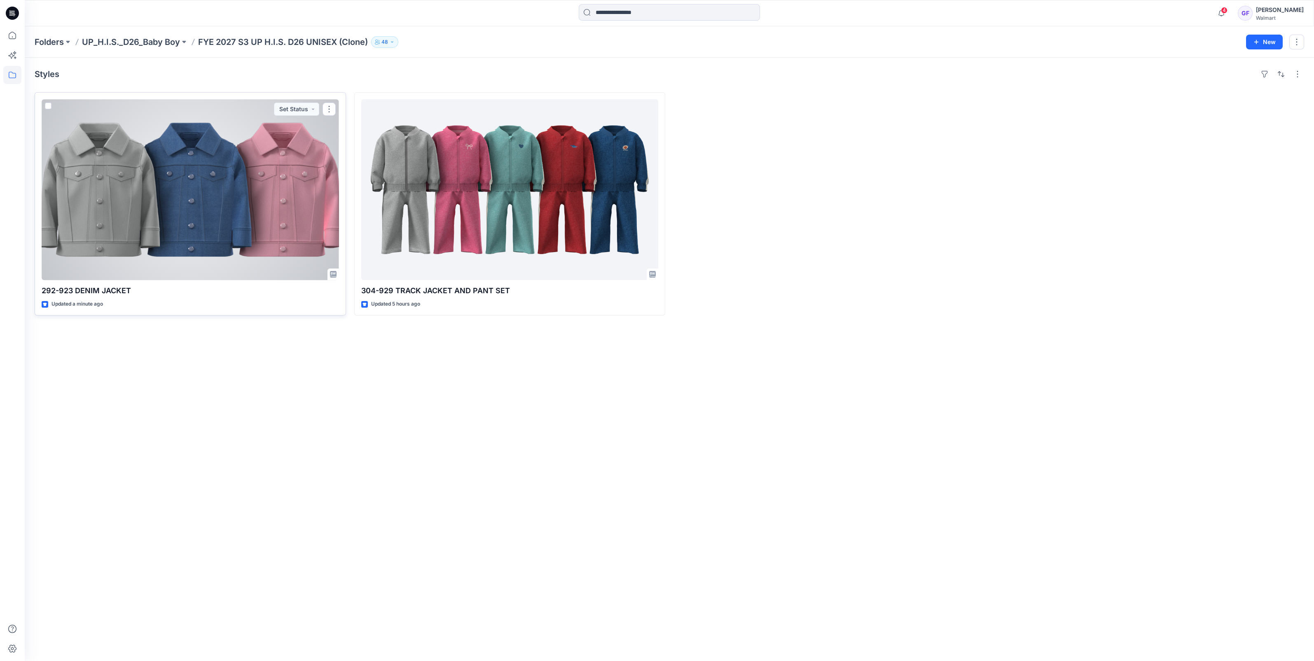
click at [167, 255] on div at bounding box center [191, 189] width 298 height 181
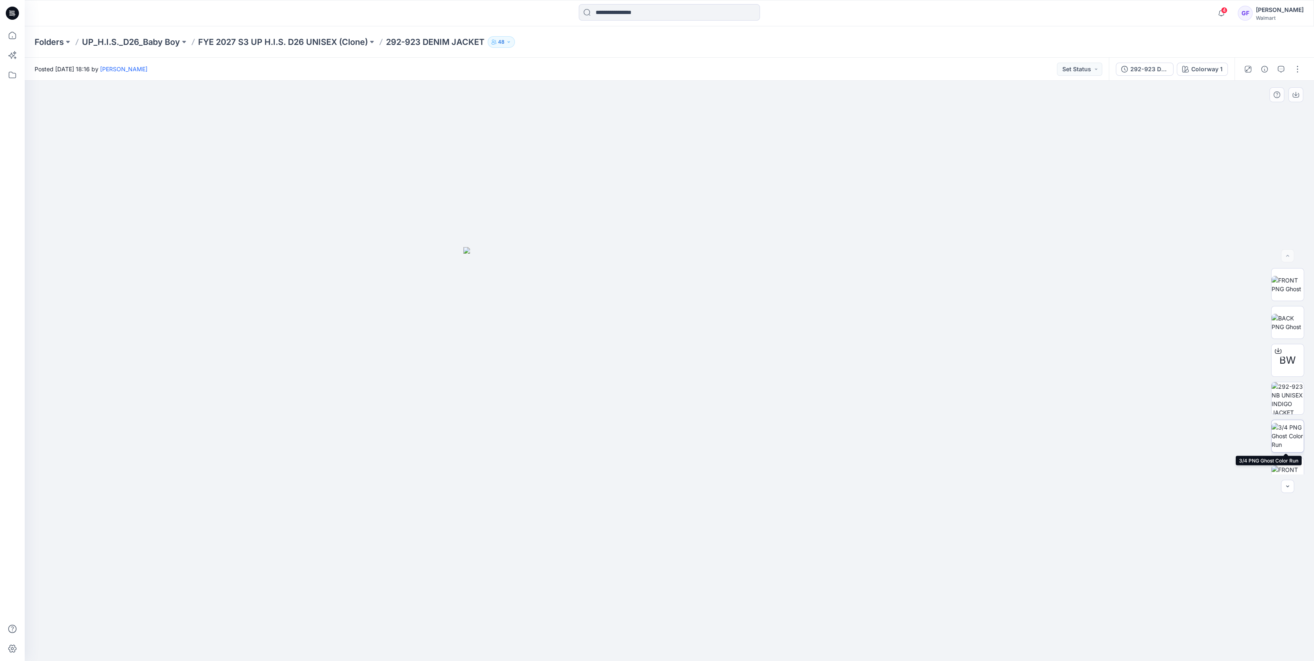
click at [1286, 432] on img at bounding box center [1288, 436] width 32 height 26
click at [1286, 324] on img at bounding box center [1288, 322] width 32 height 17
click at [1284, 286] on img at bounding box center [1288, 284] width 32 height 17
click at [320, 37] on p "FYE 2027 S3 UP H.I.S. D26 UNISEX (Clone)" at bounding box center [283, 42] width 170 height 12
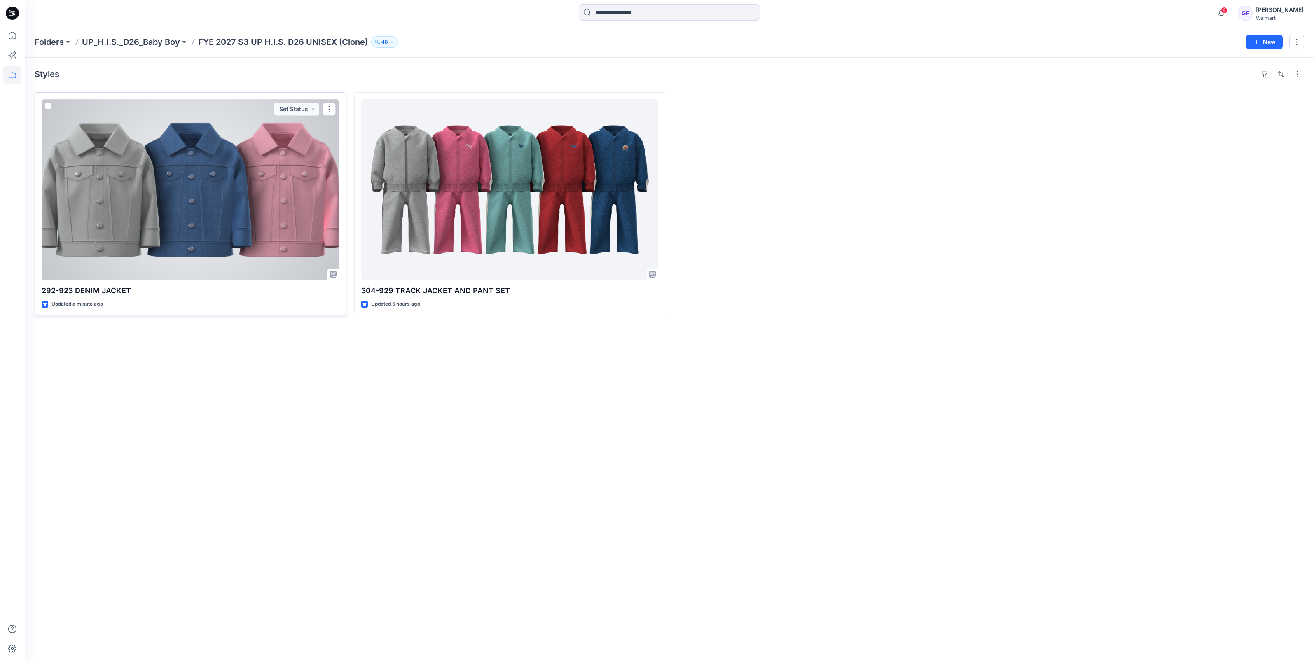
click at [208, 222] on div at bounding box center [191, 189] width 298 height 181
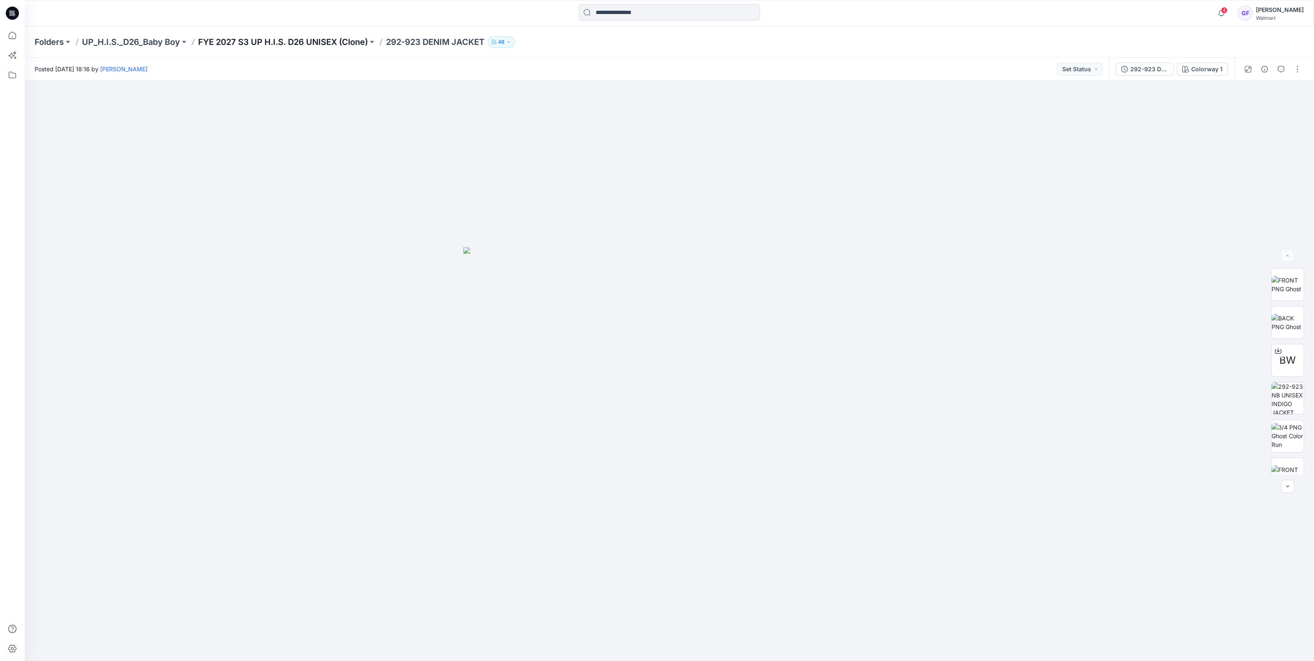
click at [284, 44] on p "FYE 2027 S3 UP H.I.S. D26 UNISEX (Clone)" at bounding box center [283, 42] width 170 height 12
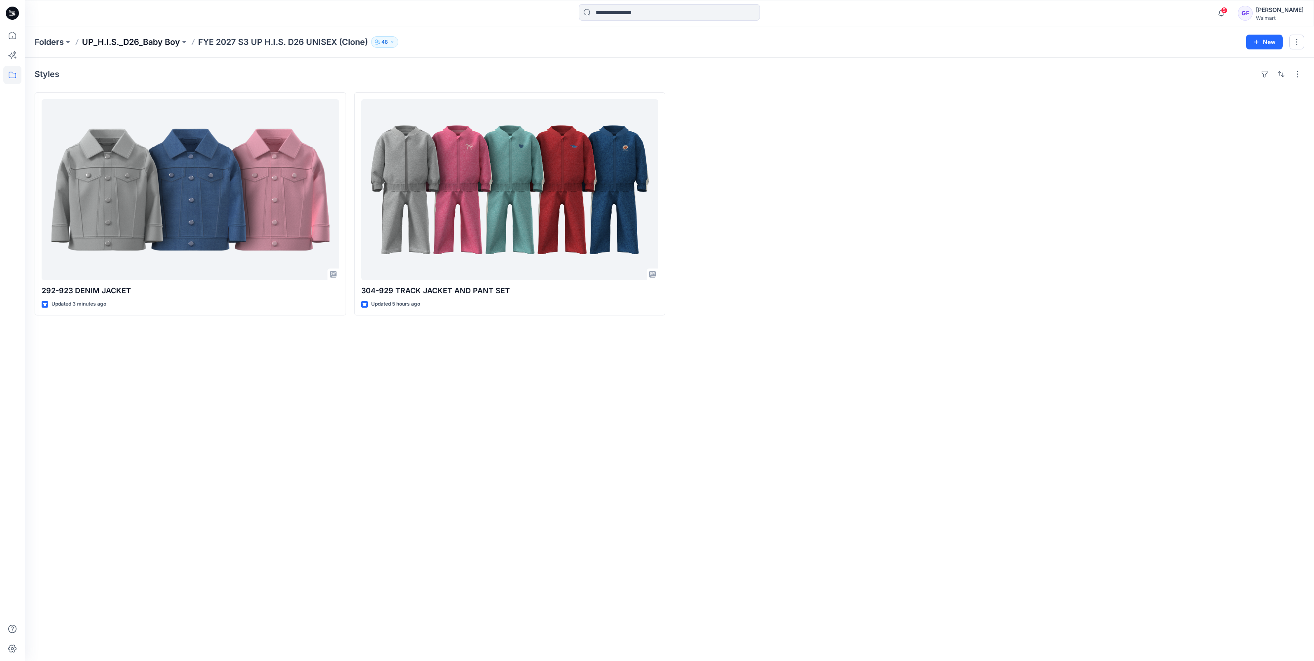
click at [115, 40] on p "UP_H.I.S._D26_Baby Boy" at bounding box center [131, 42] width 98 height 12
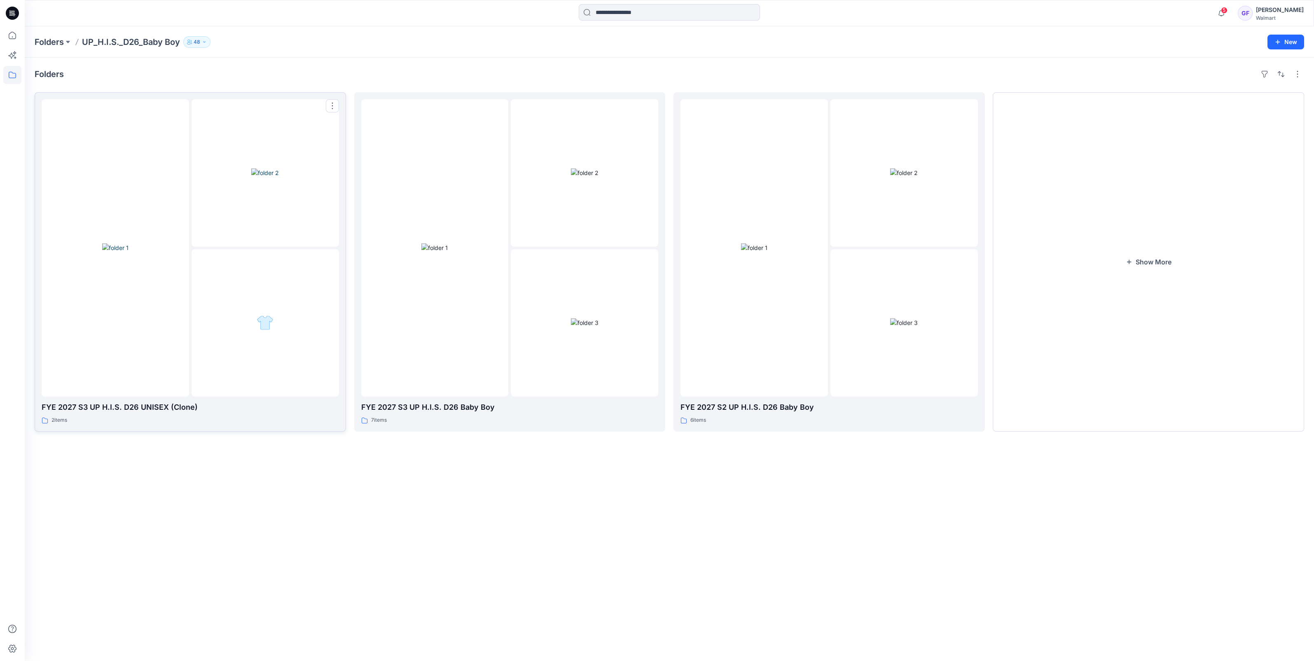
click at [238, 309] on div at bounding box center [266, 323] width 148 height 148
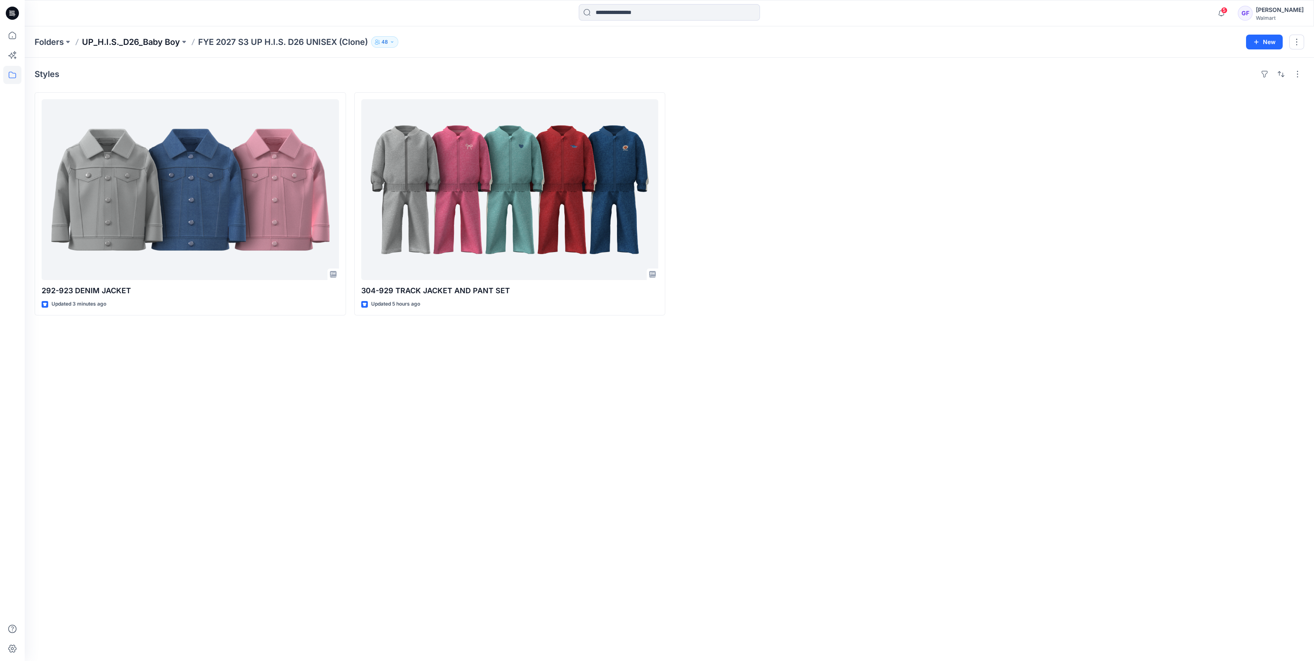
click at [109, 37] on p "UP_H.I.S._D26_Baby Boy" at bounding box center [131, 42] width 98 height 12
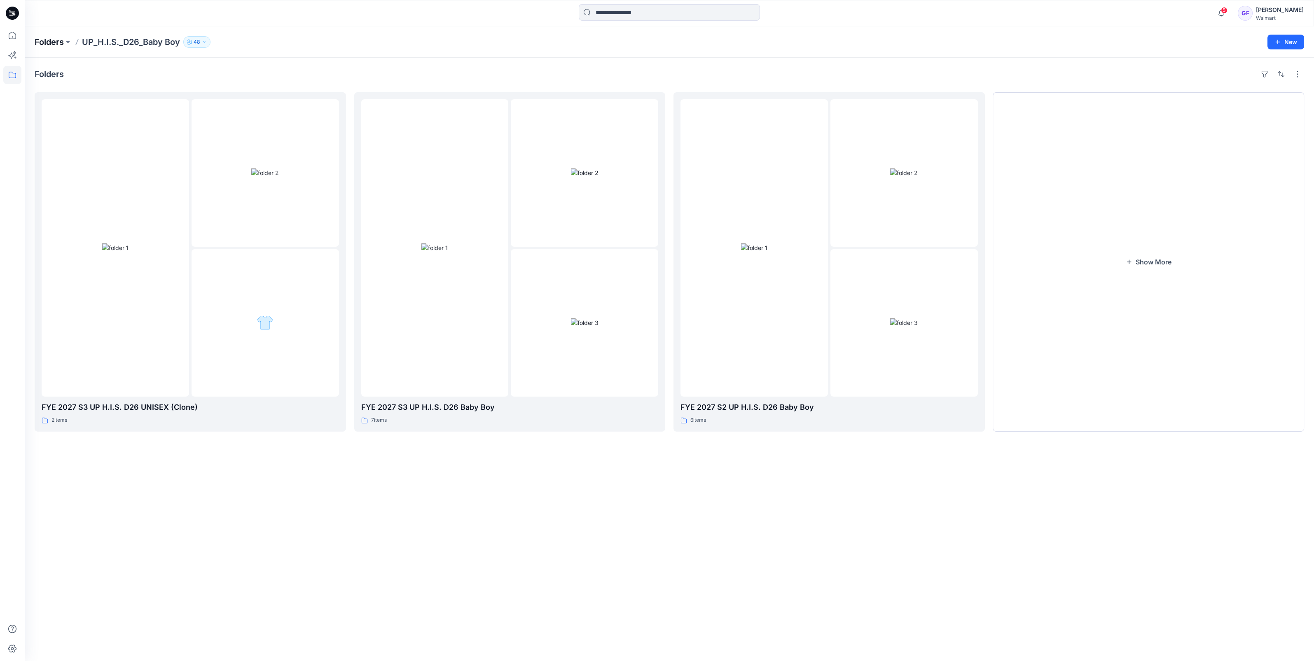
click at [44, 44] on p "Folders" at bounding box center [49, 42] width 29 height 12
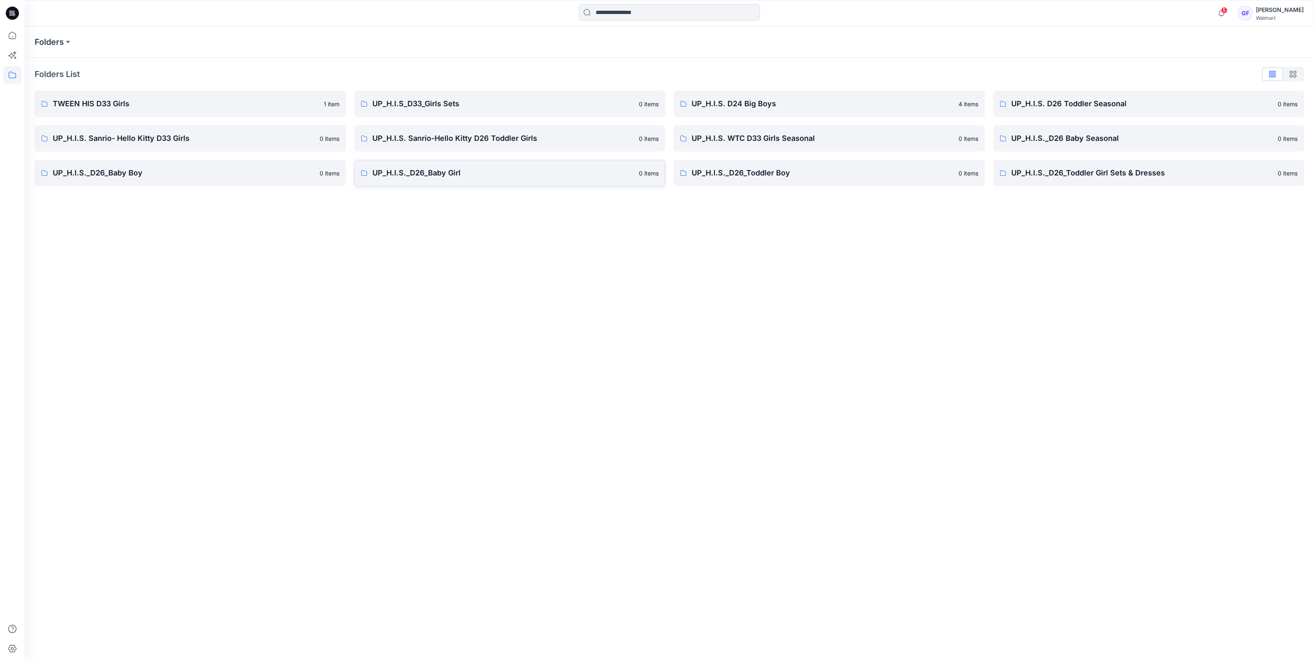
click at [436, 184] on link "UP_H.I.S._D26_Baby Girl 0 items" at bounding box center [510, 173] width 312 height 26
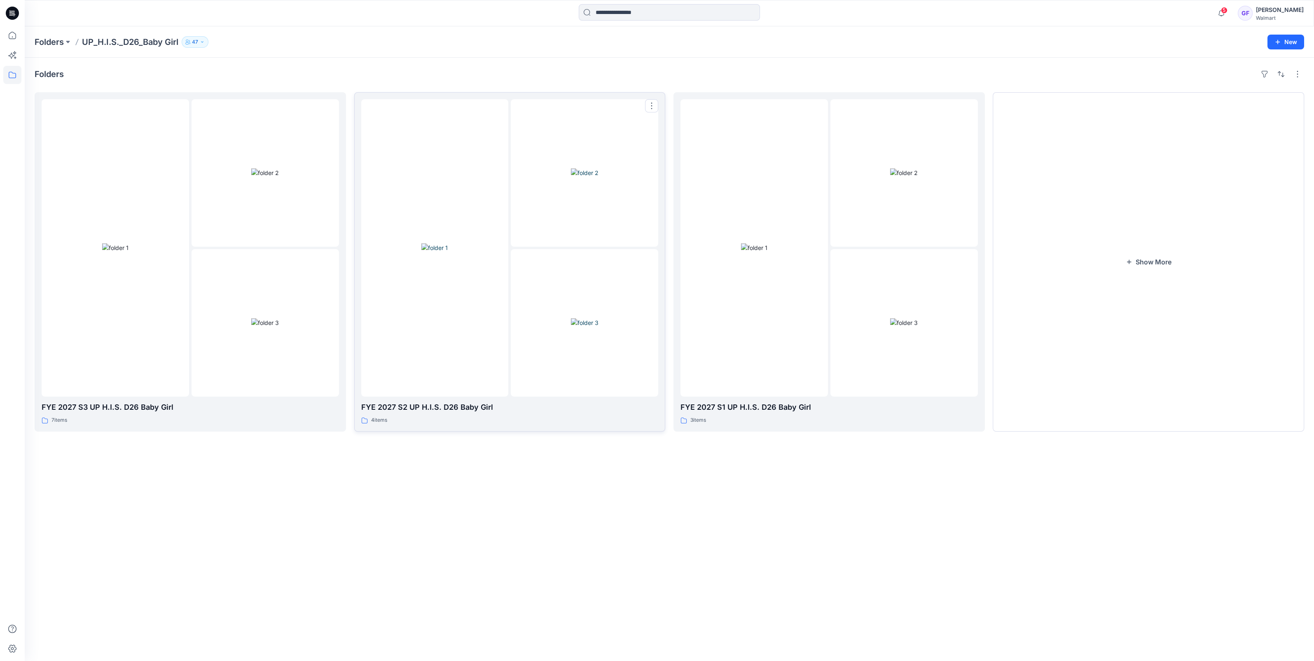
click at [445, 325] on div at bounding box center [435, 248] width 148 height 298
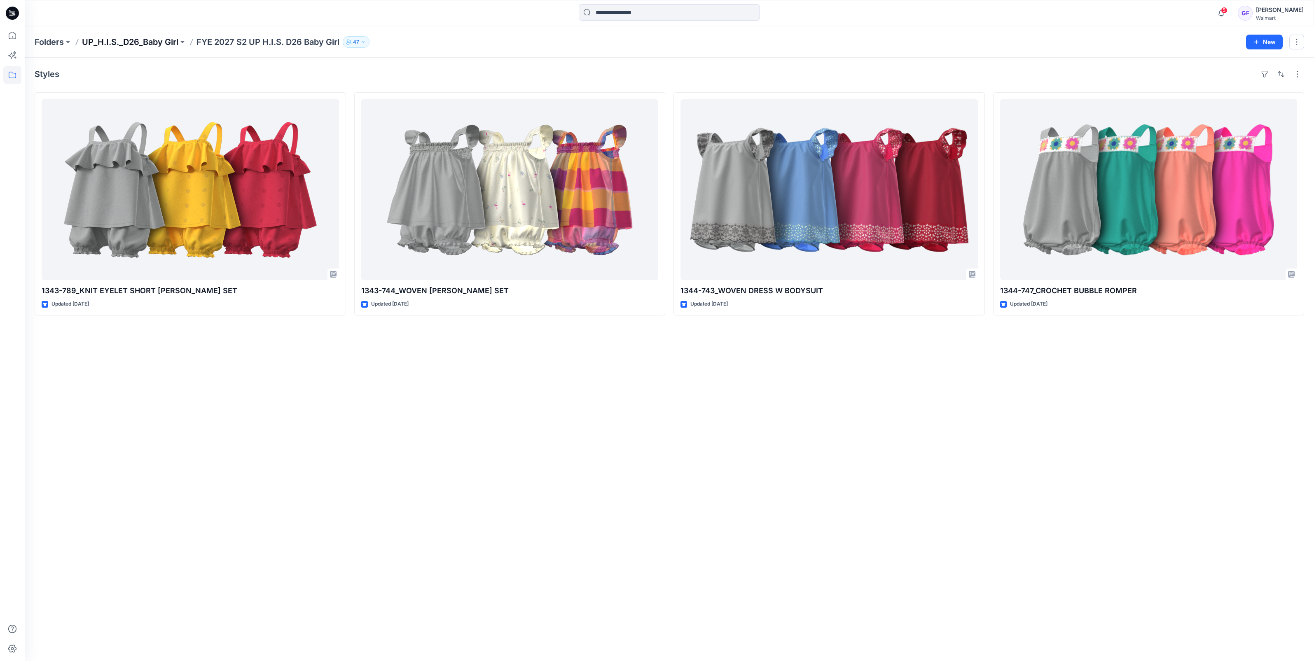
click at [140, 41] on p "UP_H.I.S._D26_Baby Girl" at bounding box center [130, 42] width 96 height 12
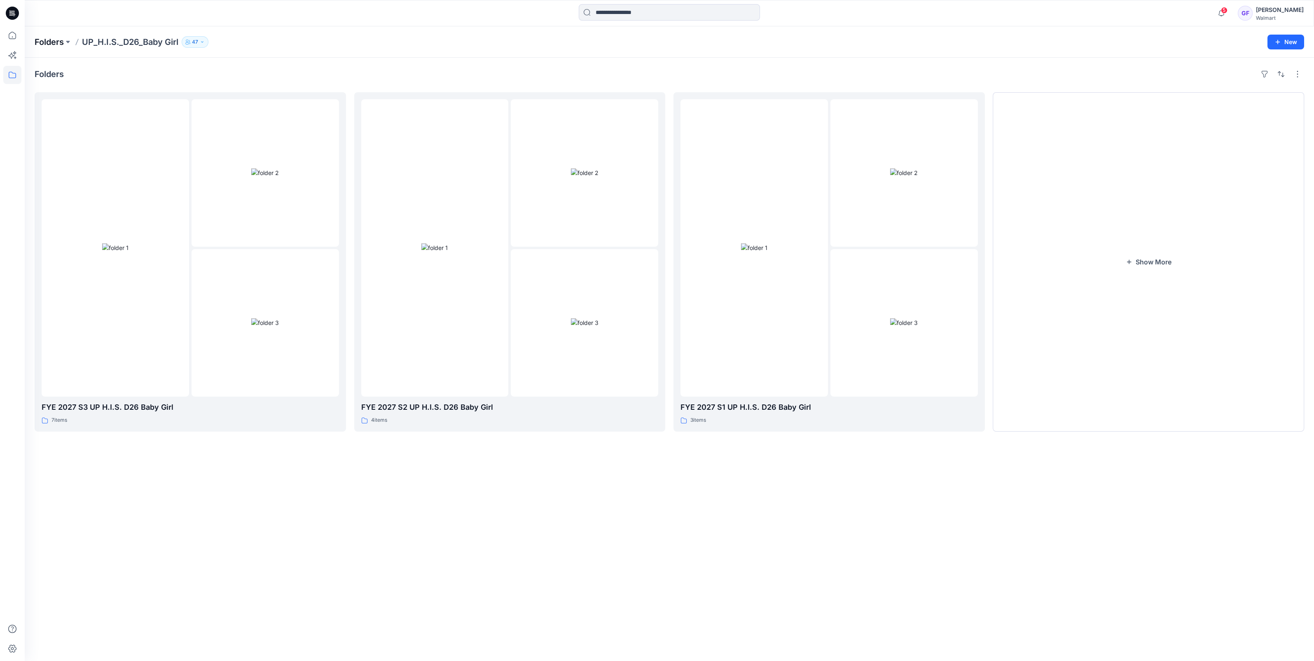
click at [45, 45] on p "Folders" at bounding box center [49, 42] width 29 height 12
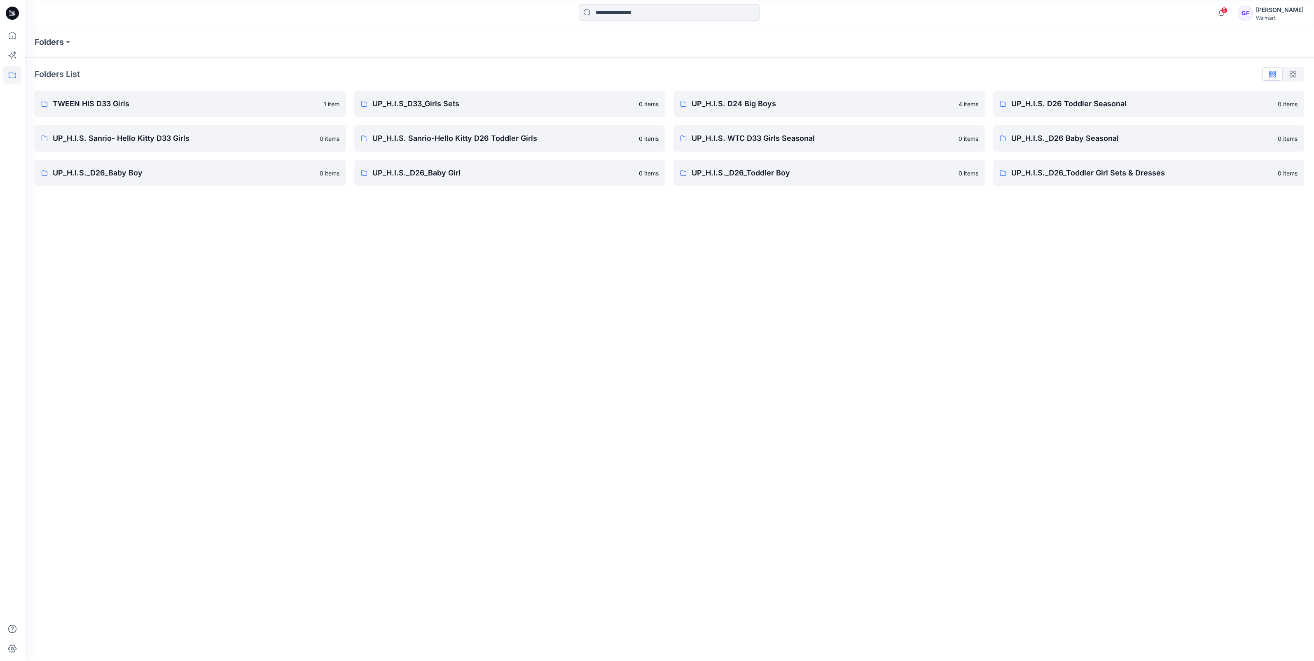
click at [1096, 186] on div "Folders List TWEEN HIS D33 Girls 1 item UP_H.I.S. Sanrio- Hello Kitty D33 Girls…" at bounding box center [670, 127] width 1290 height 138
click at [1092, 175] on p "UP_H.I.S._D26_Toddler Girl Sets & Dresses" at bounding box center [1143, 173] width 262 height 12
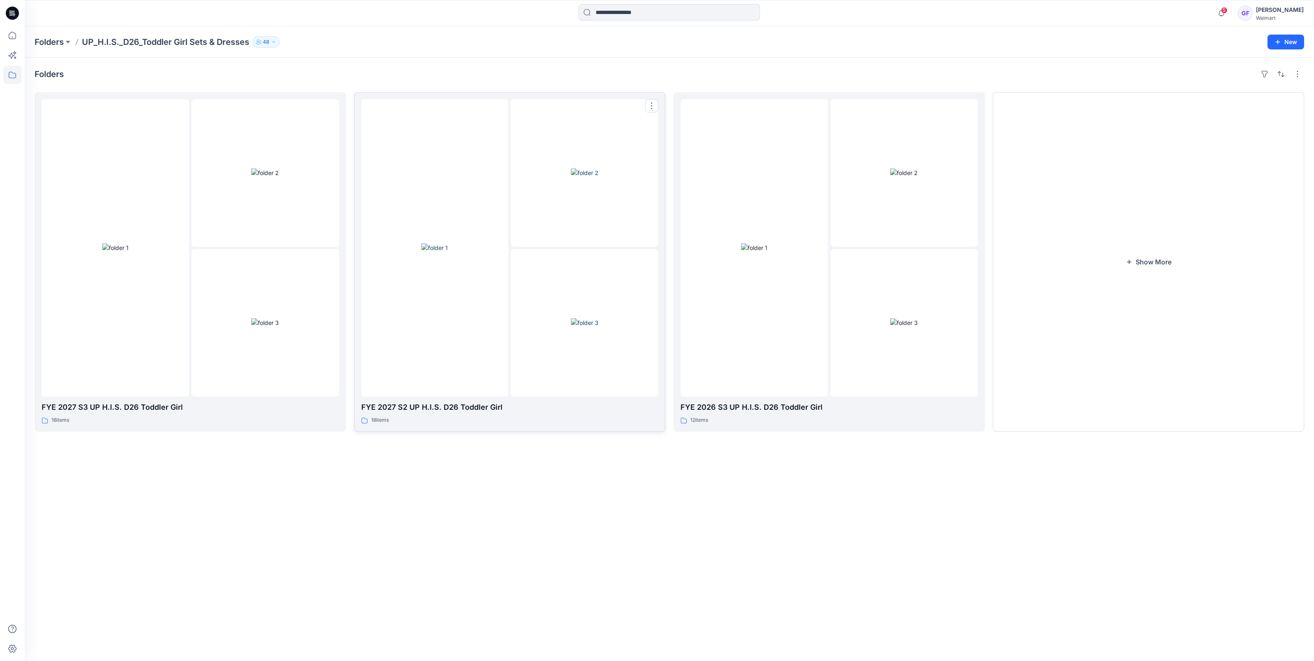
click at [435, 252] on img at bounding box center [435, 248] width 26 height 9
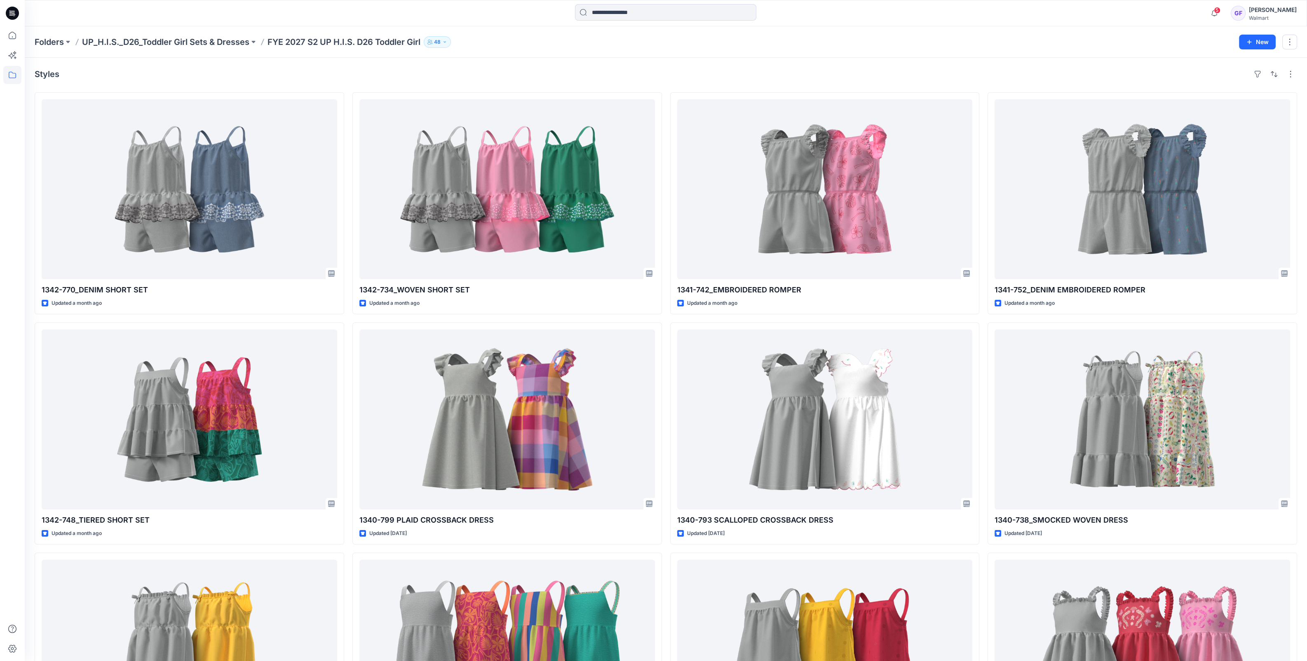
click at [792, 27] on div "Folders UP_H.I.S._D26_Toddler Girl Sets & Dresses FYE 2027 S2 UP H.I.S. D26 Tod…" at bounding box center [666, 41] width 1282 height 31
click at [181, 41] on p "UP_H.I.S._D26_Toddler Girl Sets & Dresses" at bounding box center [165, 42] width 167 height 12
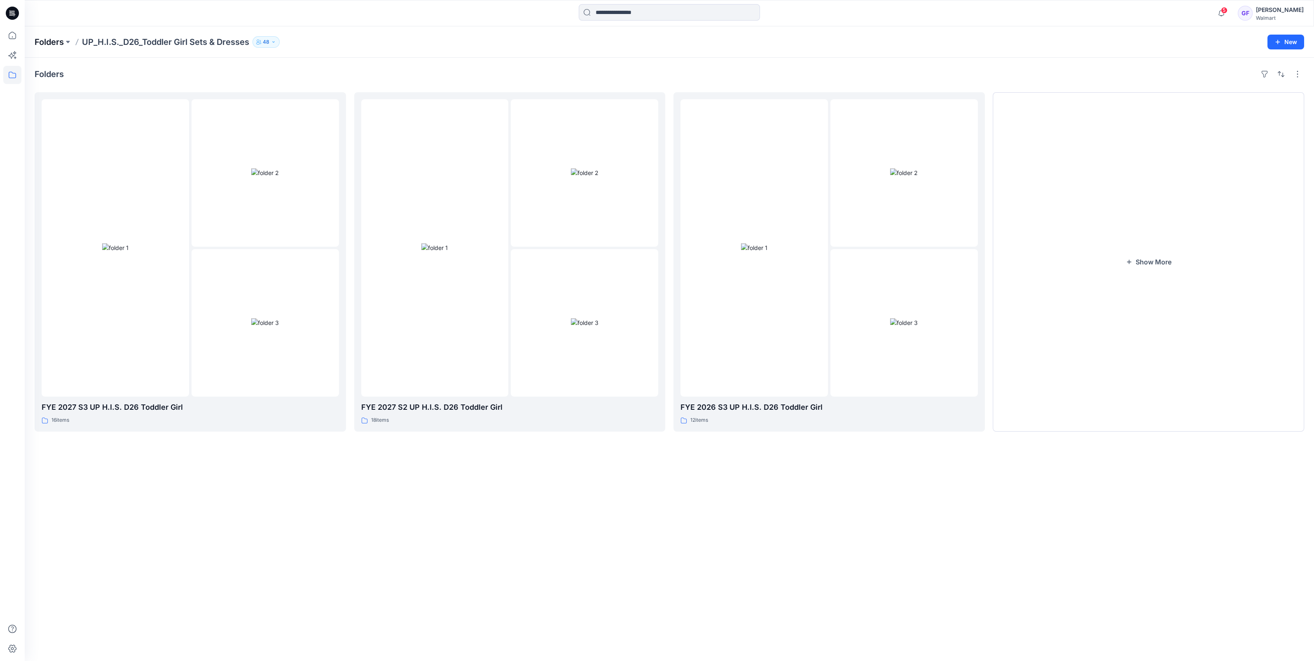
click at [51, 46] on p "Folders" at bounding box center [49, 42] width 29 height 12
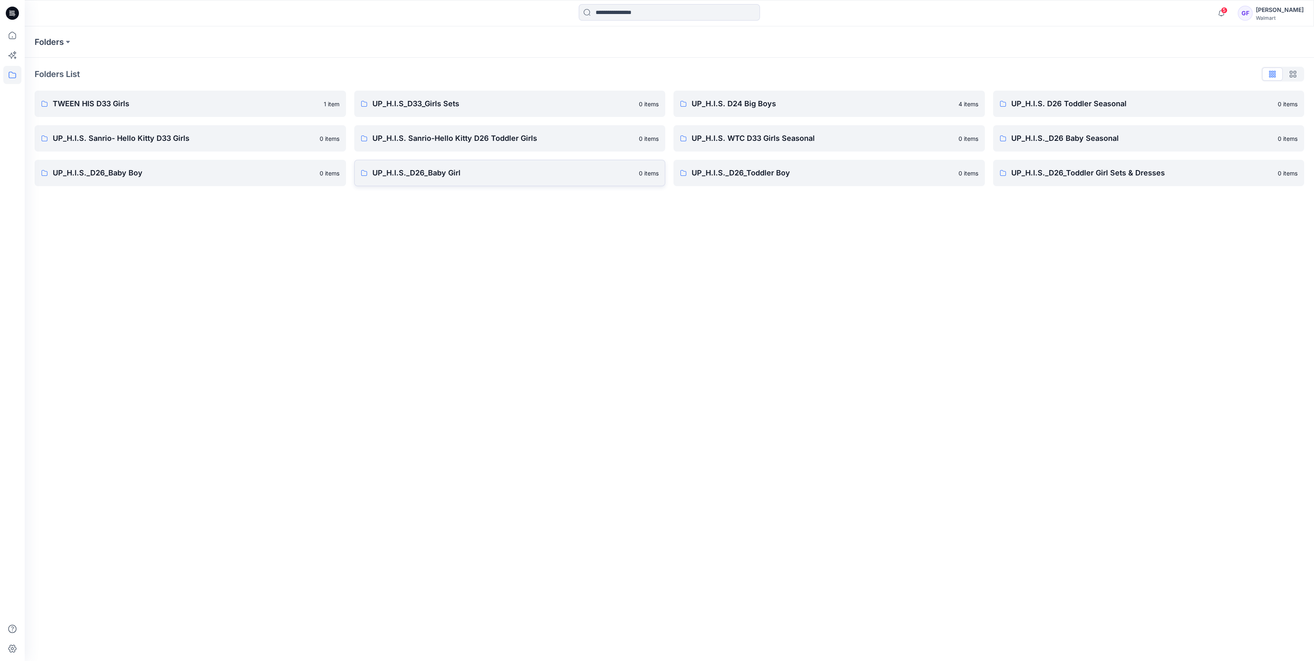
click at [427, 178] on p "UP_H.I.S._D26_Baby Girl" at bounding box center [504, 173] width 262 height 12
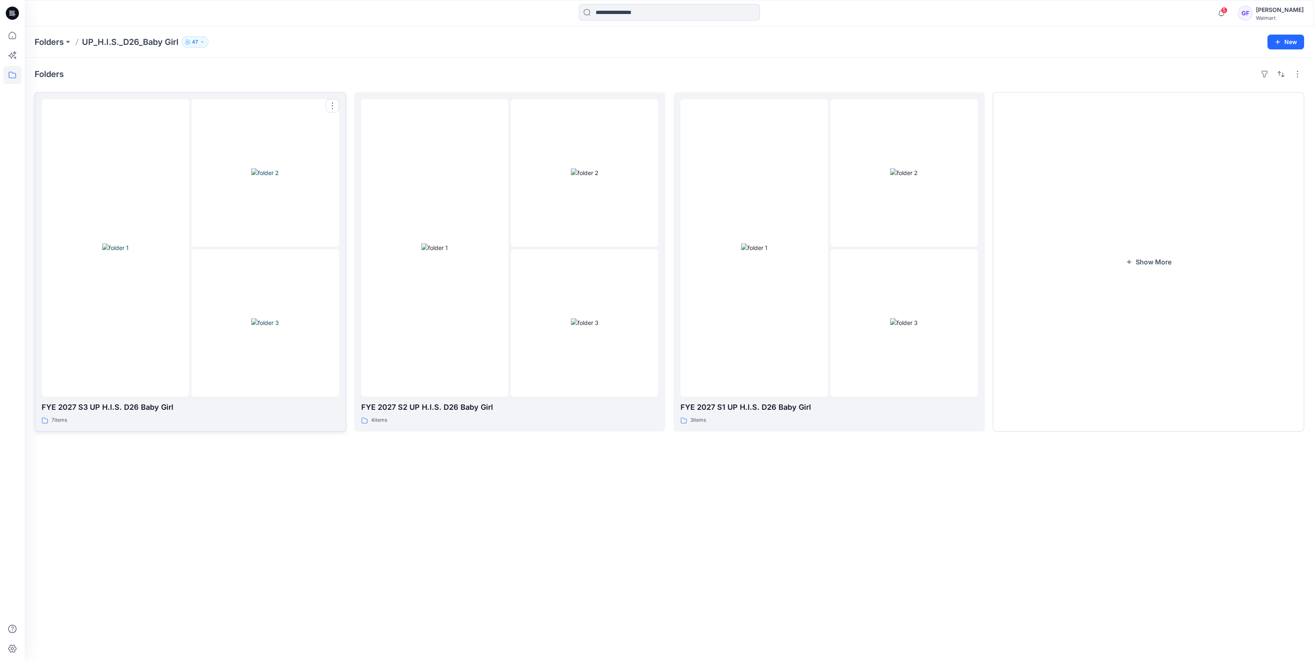
click at [159, 364] on div at bounding box center [116, 248] width 148 height 298
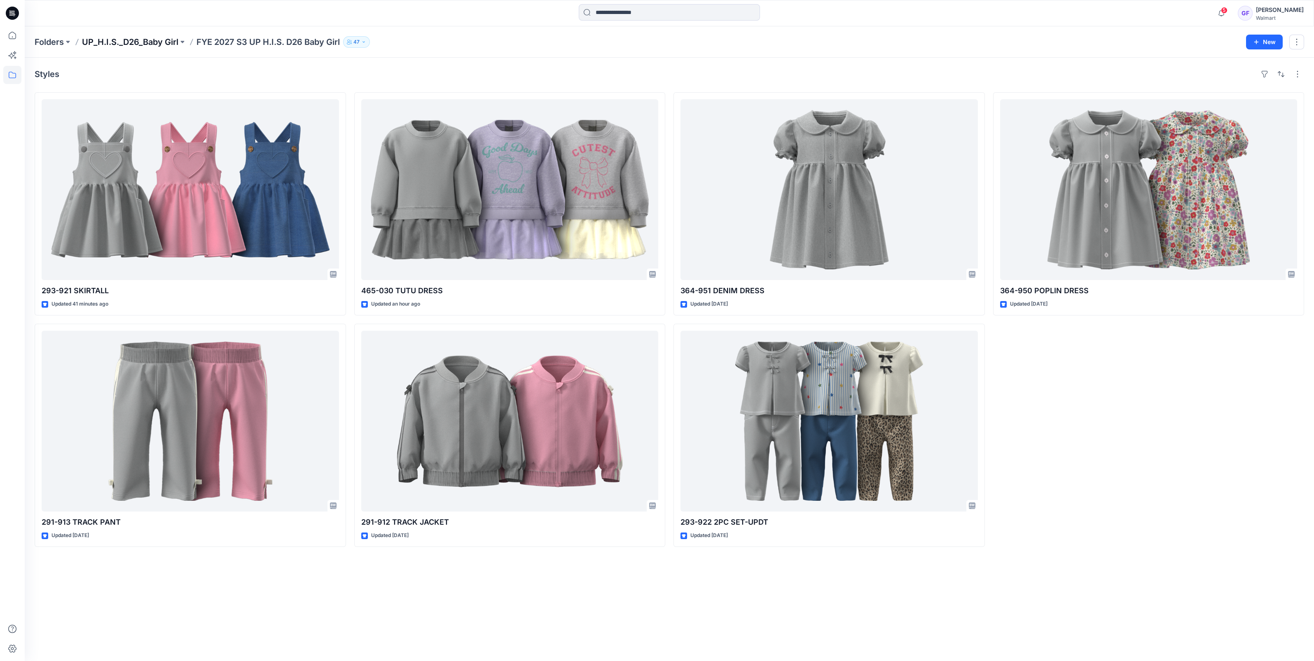
click at [127, 40] on p "UP_H.I.S._D26_Baby Girl" at bounding box center [130, 42] width 96 height 12
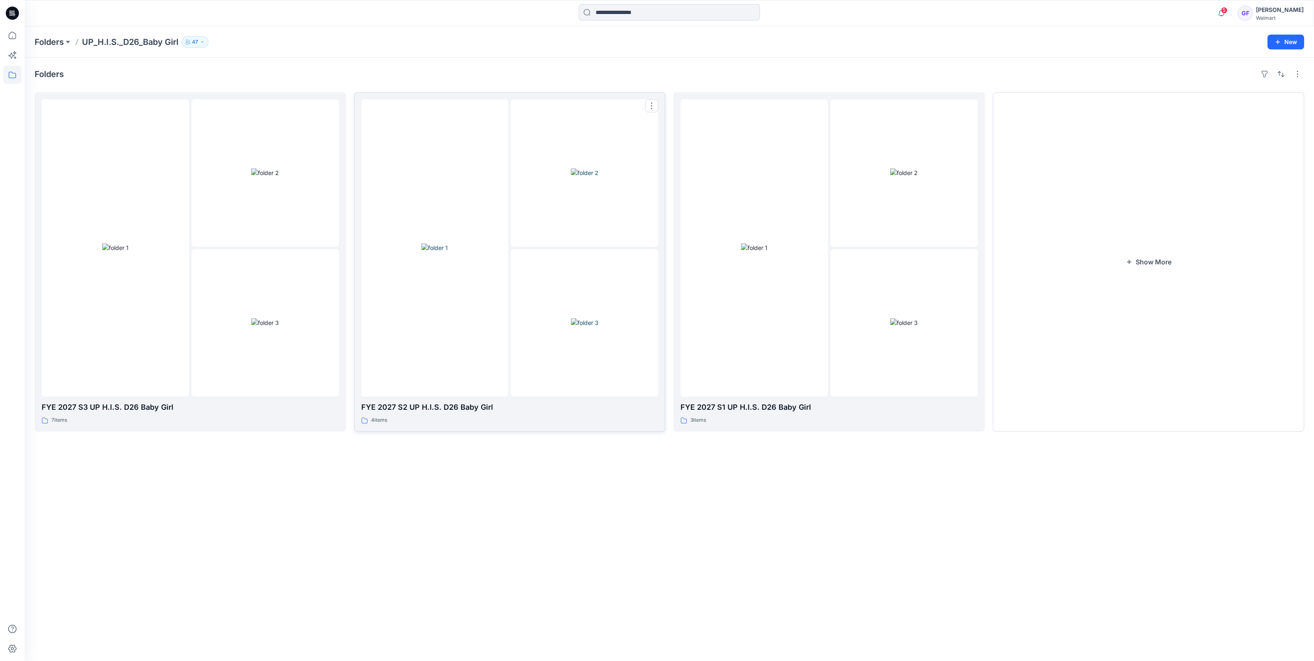
click at [592, 319] on img at bounding box center [585, 323] width 28 height 9
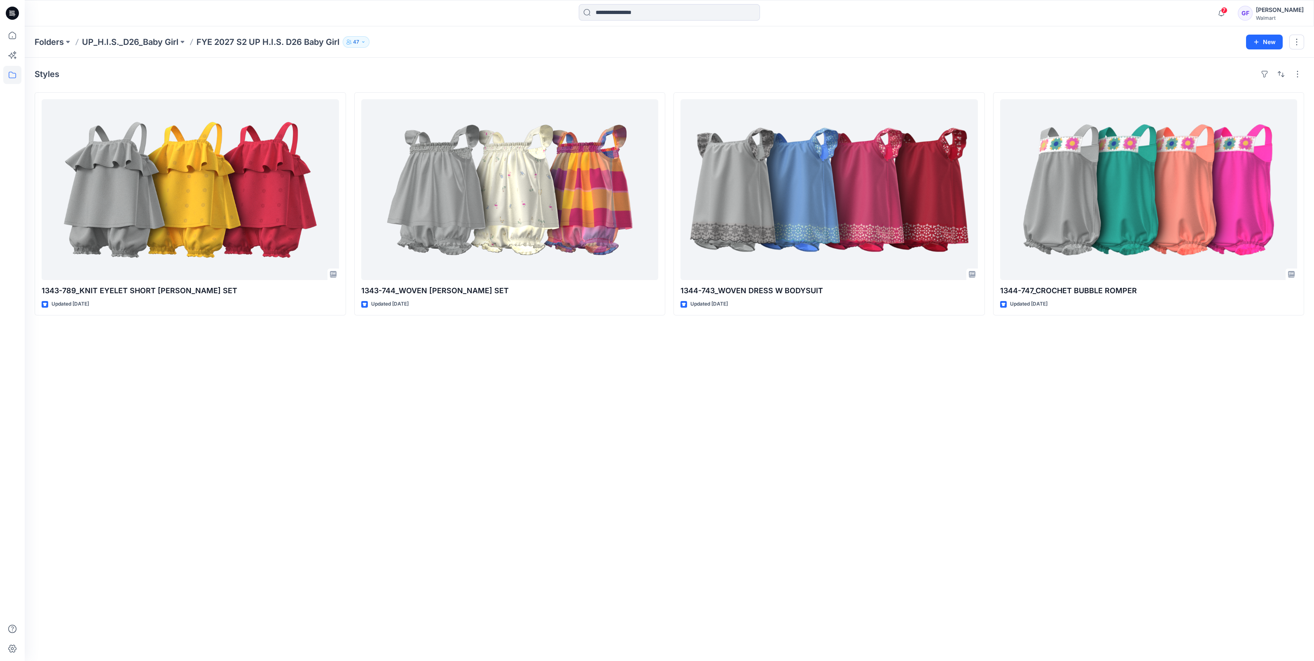
click at [1040, 436] on div "Styles 1343-789_KNIT EYELET SHORT BLOOMER SET Updated 2 months ago 1343-744_WOV…" at bounding box center [670, 360] width 1290 height 604
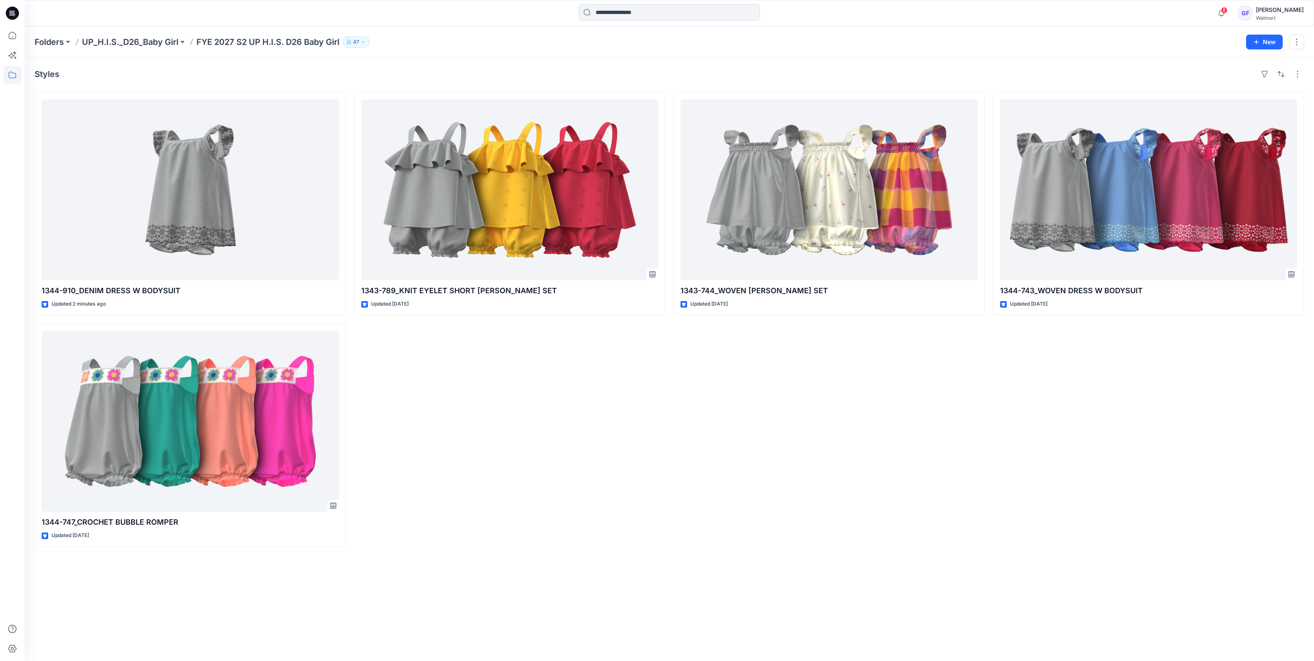
click at [1195, 380] on div "1344-743_WOVEN DRESS W BODYSUIT Updated [DATE]" at bounding box center [1149, 319] width 312 height 455
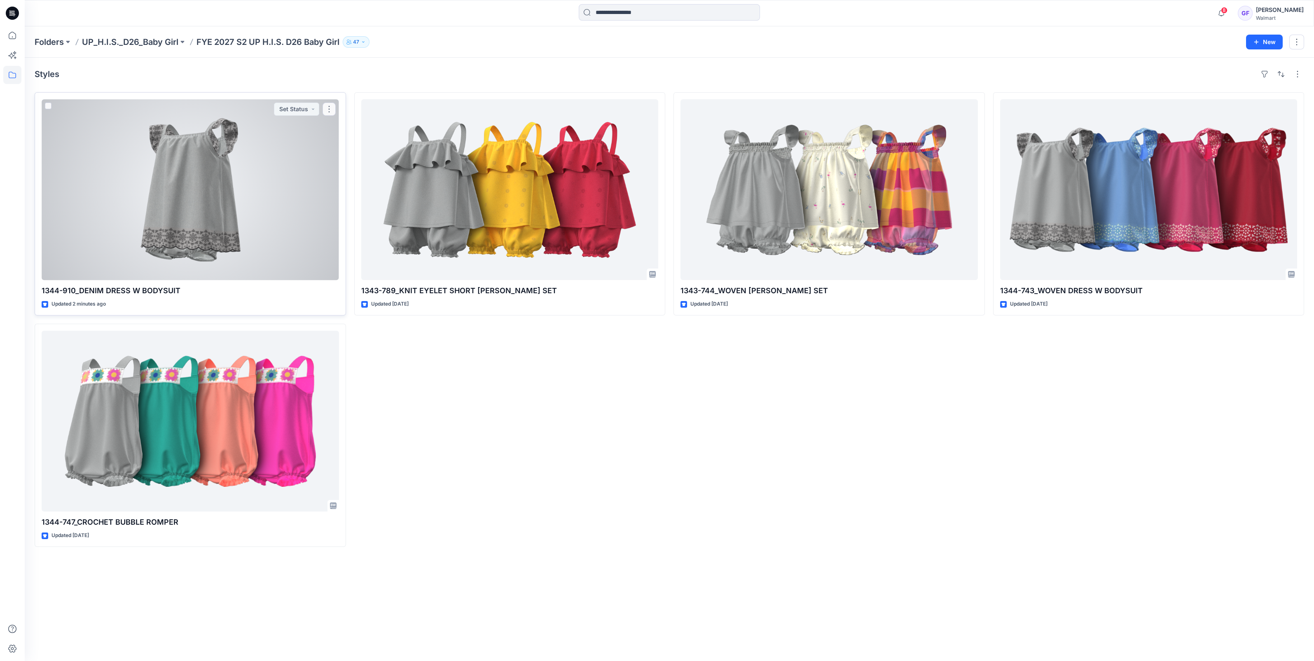
click at [289, 265] on div at bounding box center [191, 189] width 298 height 181
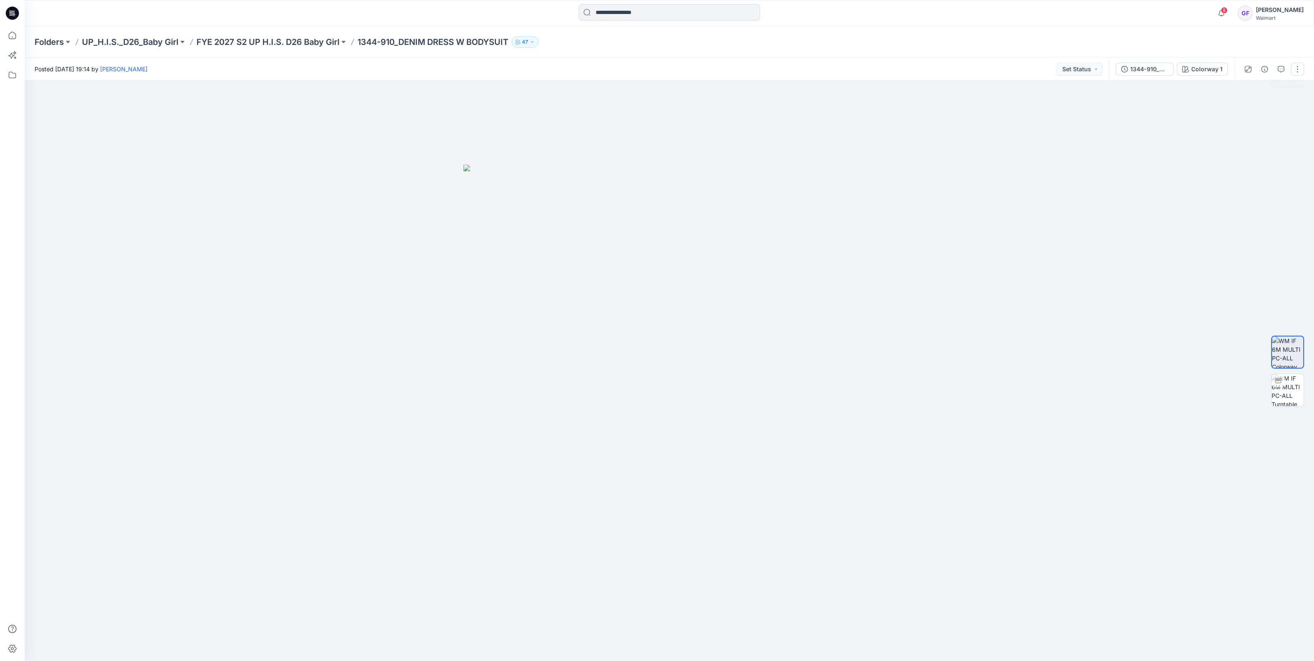
click at [1300, 73] on button "button" at bounding box center [1297, 69] width 13 height 13
click at [1244, 112] on p "Edit" at bounding box center [1245, 111] width 10 height 9
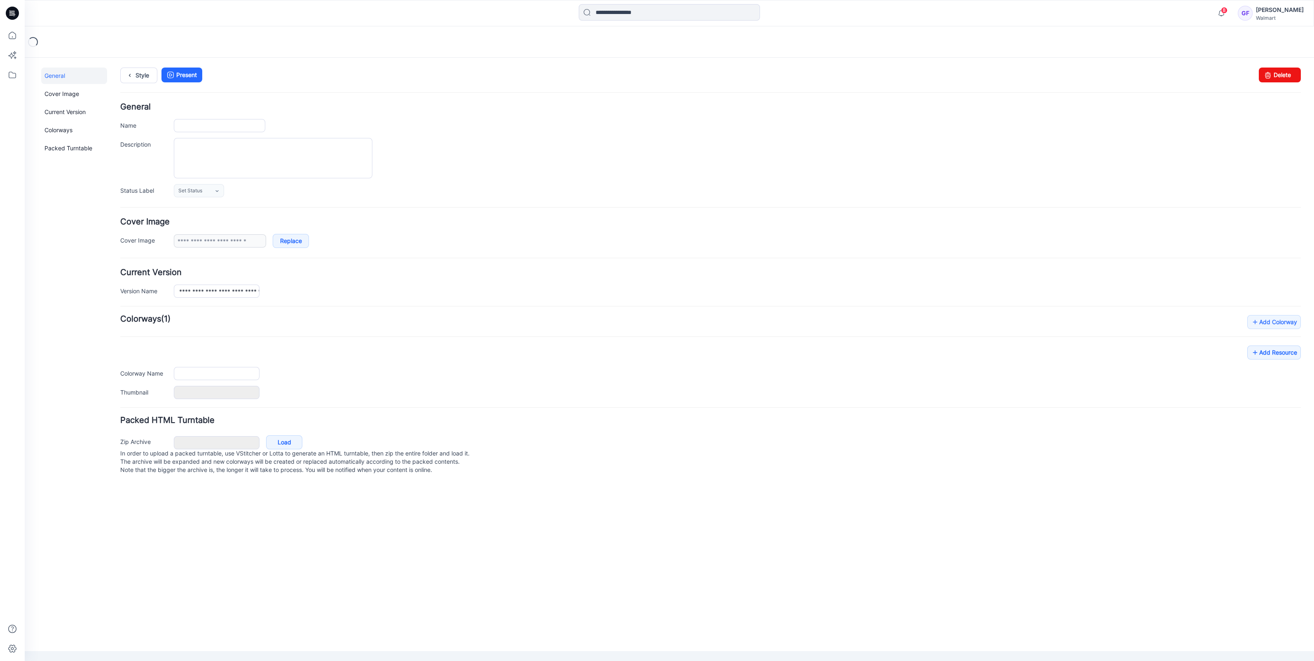
type input "**********"
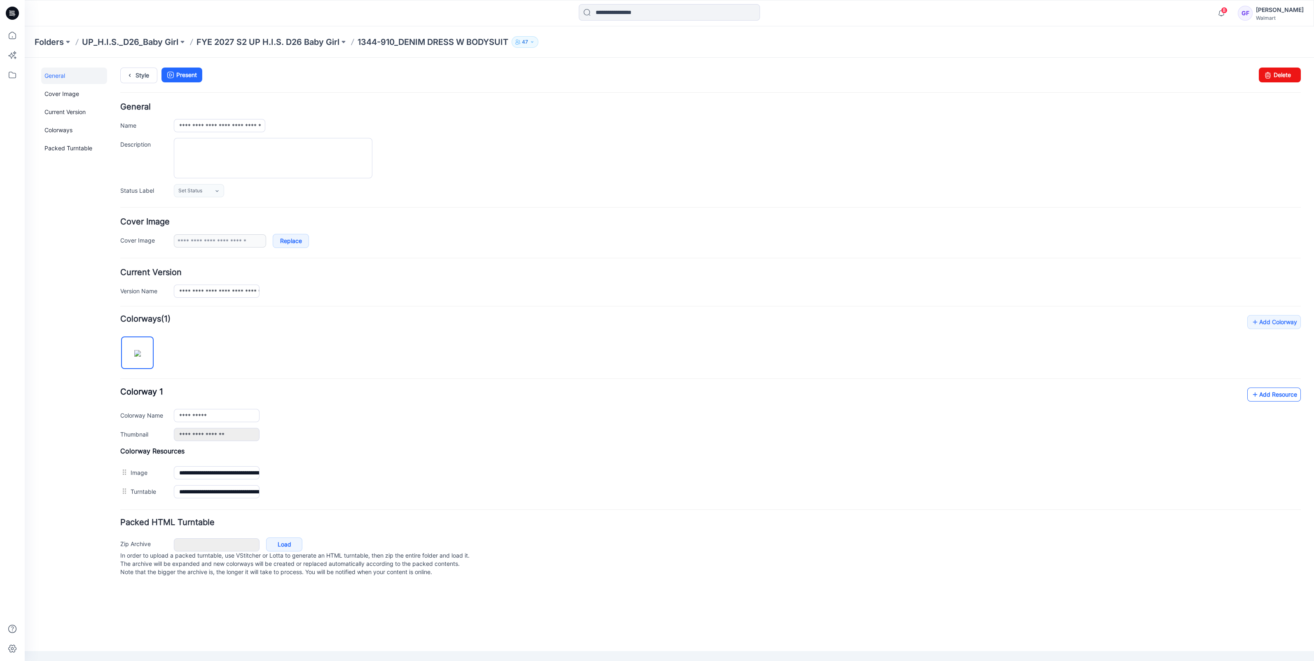
click at [1263, 391] on link "Add Resource" at bounding box center [1275, 395] width 54 height 14
click at [274, 41] on p "FYE 2027 S2 UP H.I.S. D26 Baby Girl" at bounding box center [268, 42] width 143 height 12
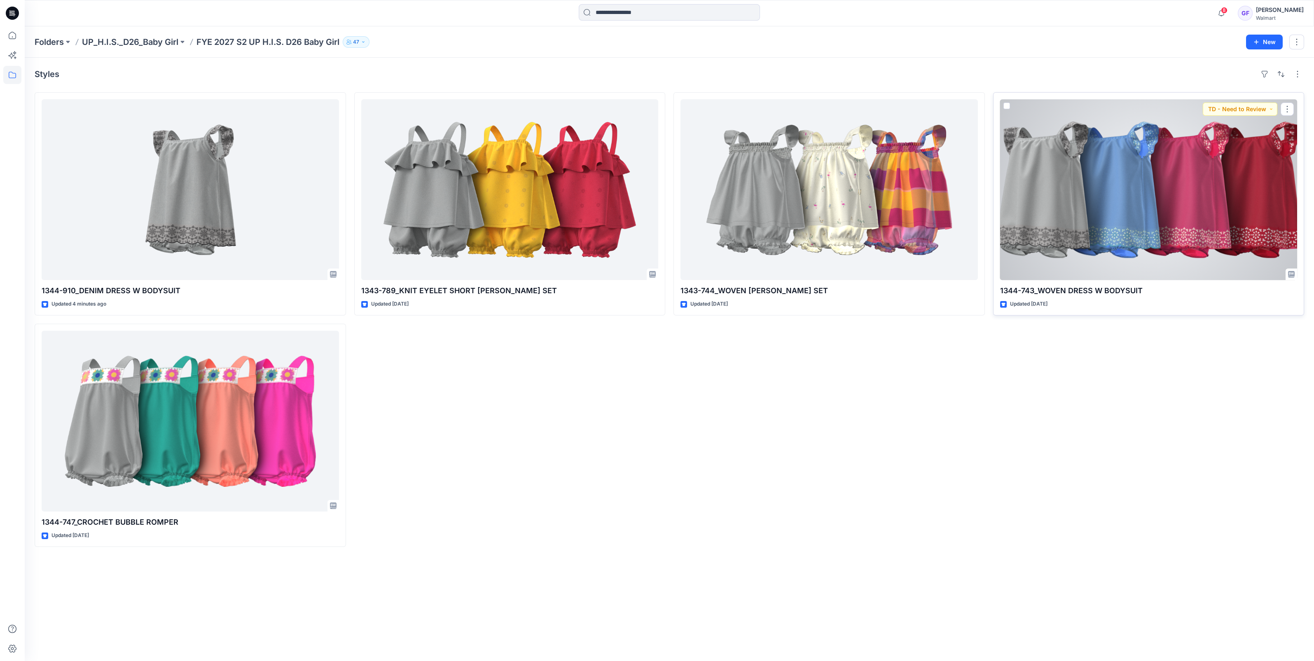
click at [1176, 262] on div at bounding box center [1149, 189] width 298 height 181
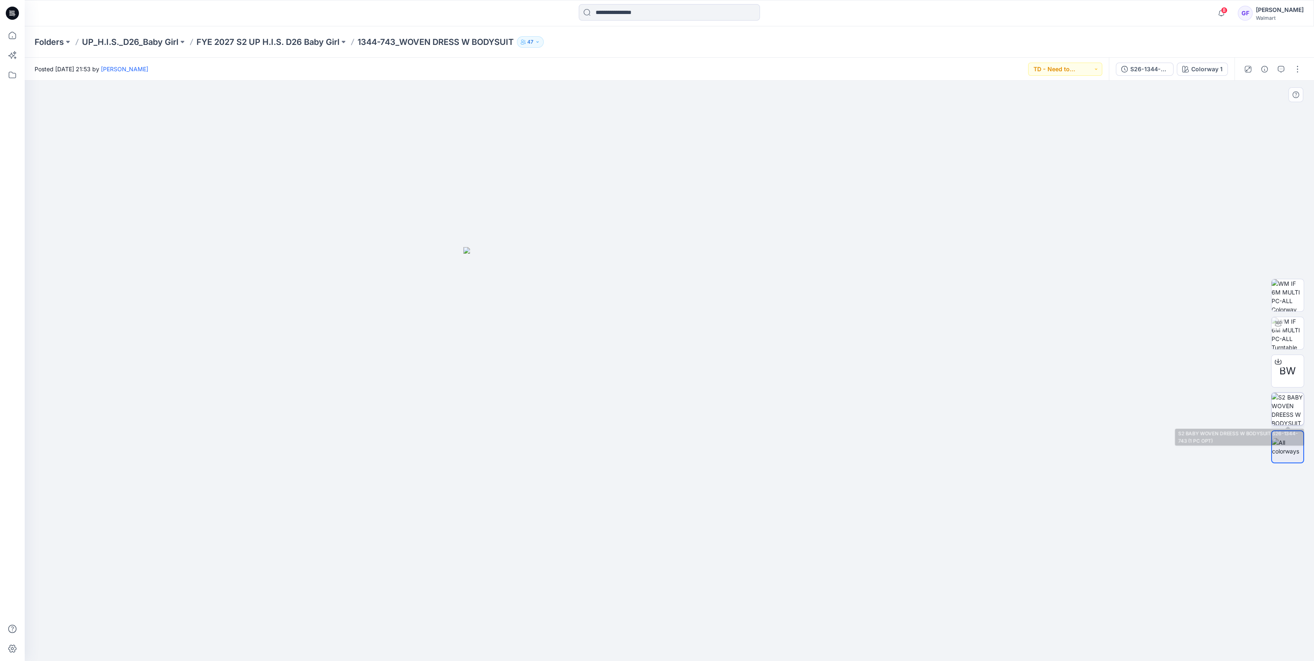
click at [1275, 421] on img at bounding box center [1288, 409] width 32 height 32
click at [1295, 93] on icon "button" at bounding box center [1296, 94] width 7 height 7
click at [314, 41] on p "FYE 2027 S2 UP H.I.S. D26 Baby Girl" at bounding box center [268, 42] width 143 height 12
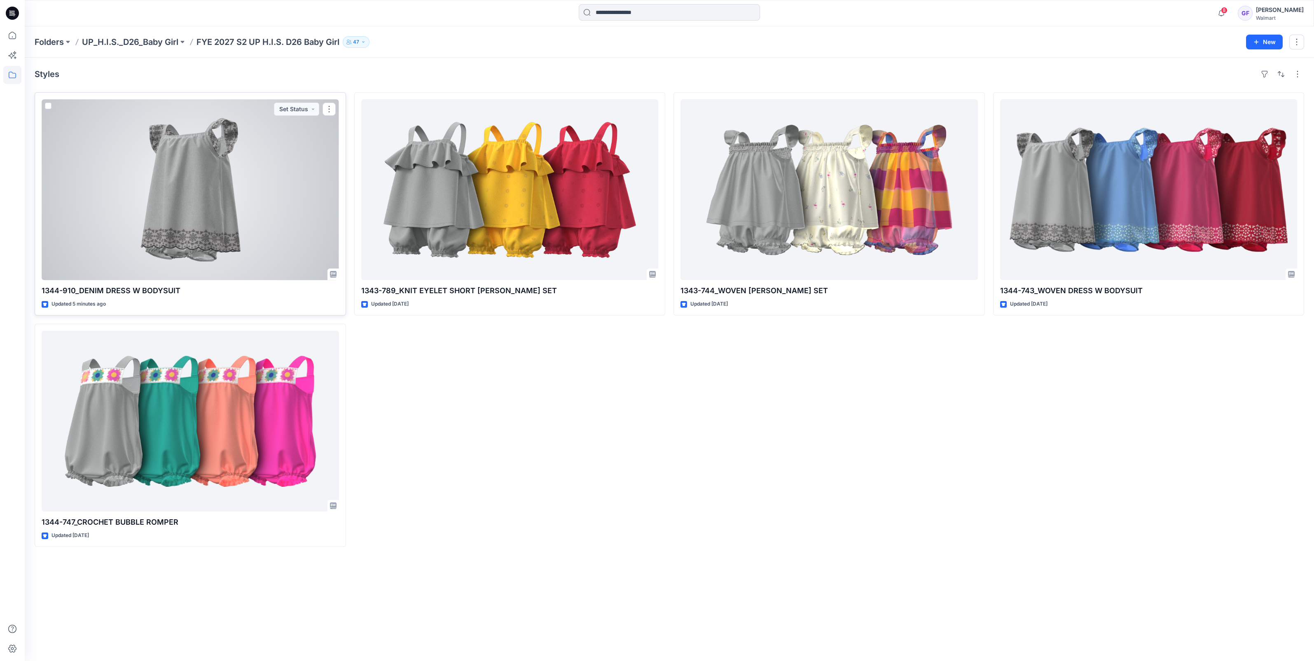
click at [184, 226] on div at bounding box center [191, 189] width 298 height 181
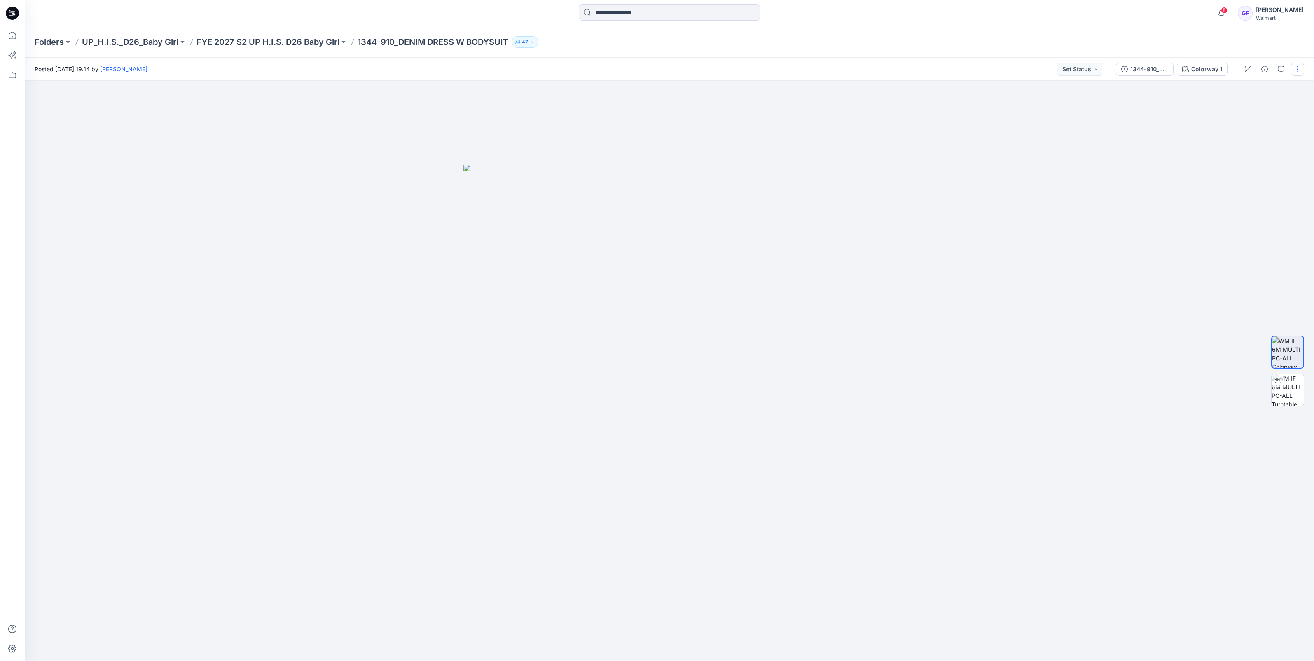
click at [1296, 73] on button "button" at bounding box center [1297, 69] width 13 height 13
click at [1250, 108] on p "Edit" at bounding box center [1245, 111] width 10 height 9
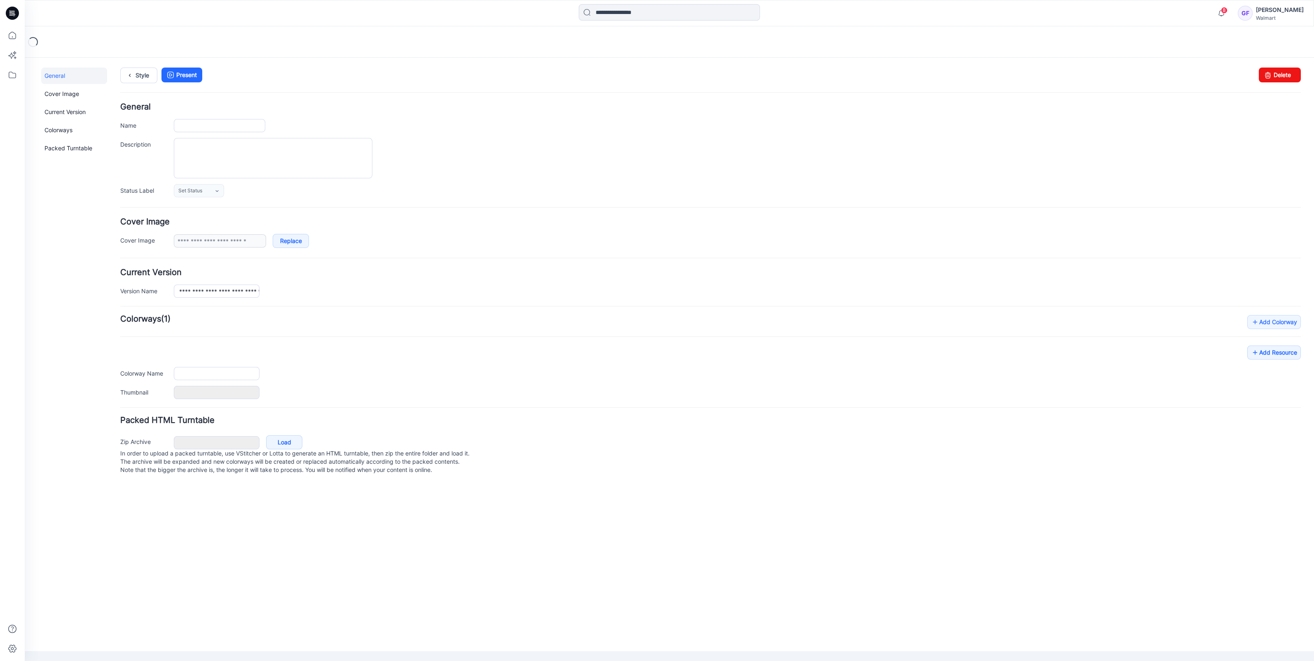
type input "**********"
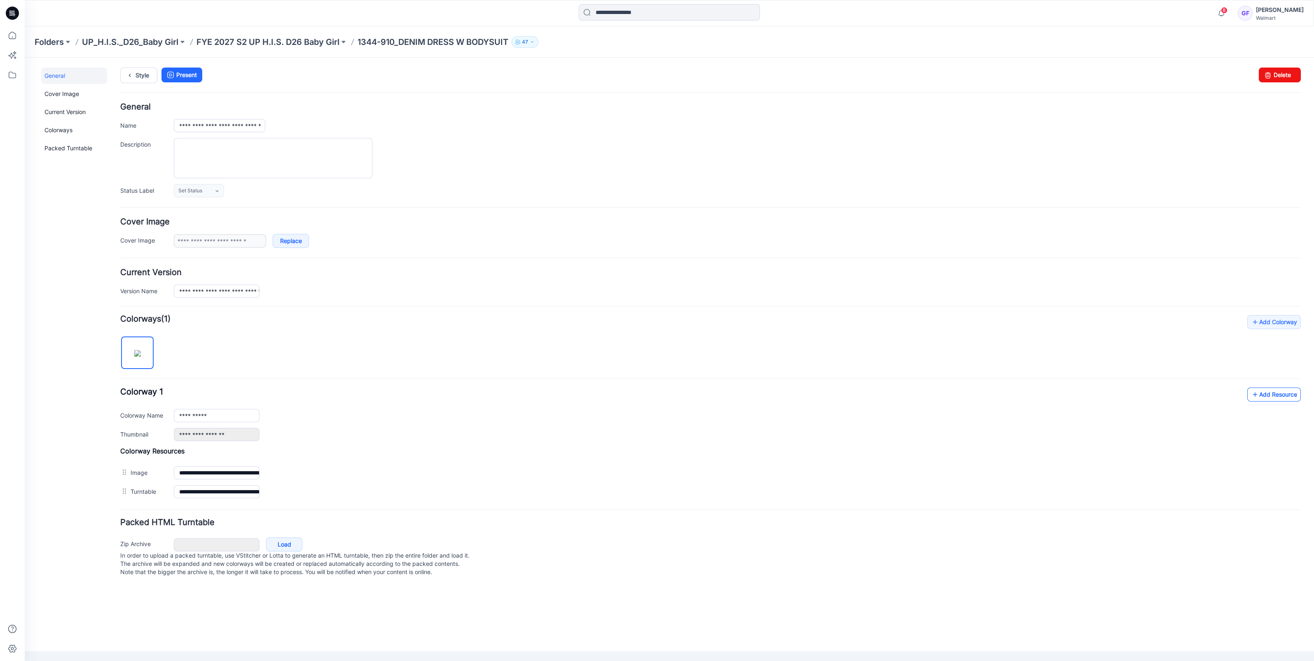
click at [1269, 398] on link "Add Resource" at bounding box center [1275, 395] width 54 height 14
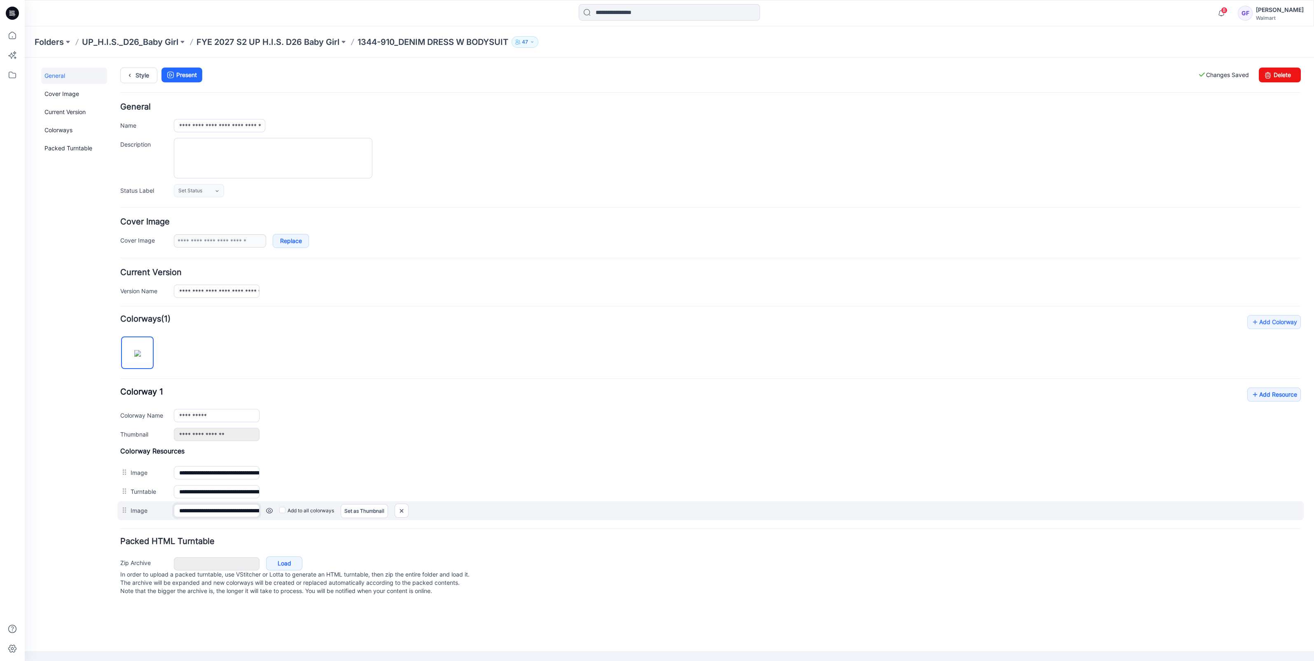
click at [204, 509] on input "**********" at bounding box center [217, 510] width 86 height 13
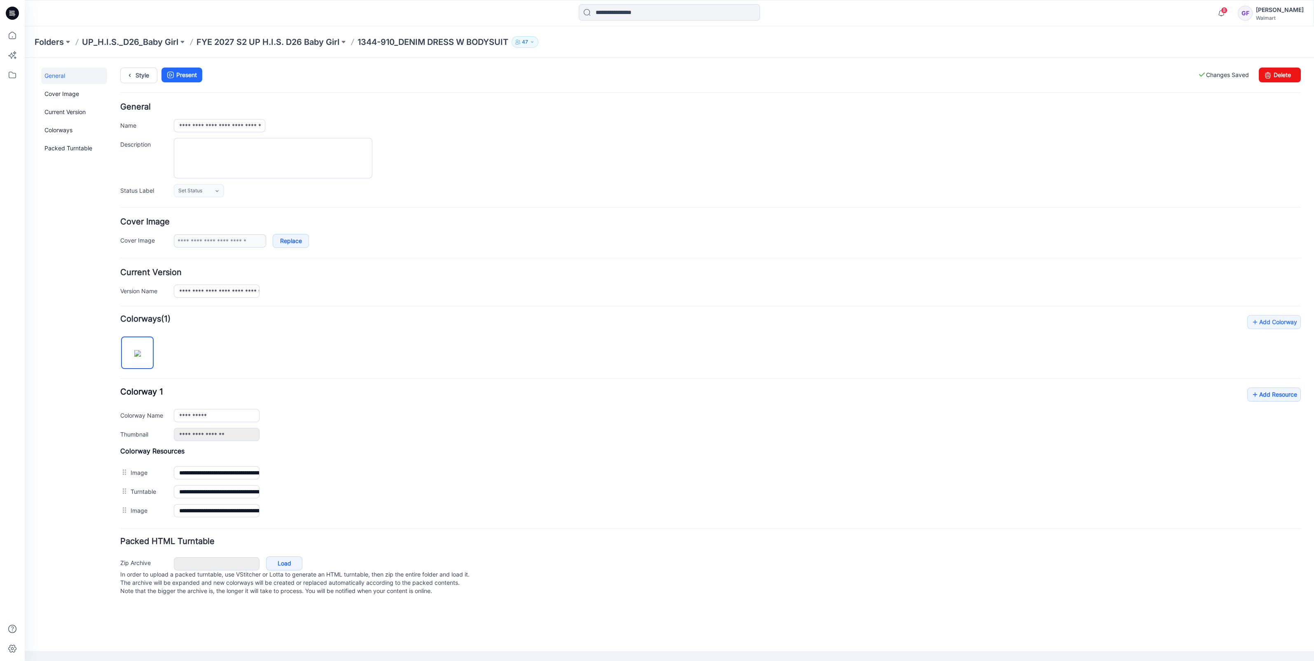
click at [498, 396] on div "**********" at bounding box center [710, 415] width 1181 height 54
click at [1284, 392] on link "Add Resource" at bounding box center [1275, 395] width 54 height 14
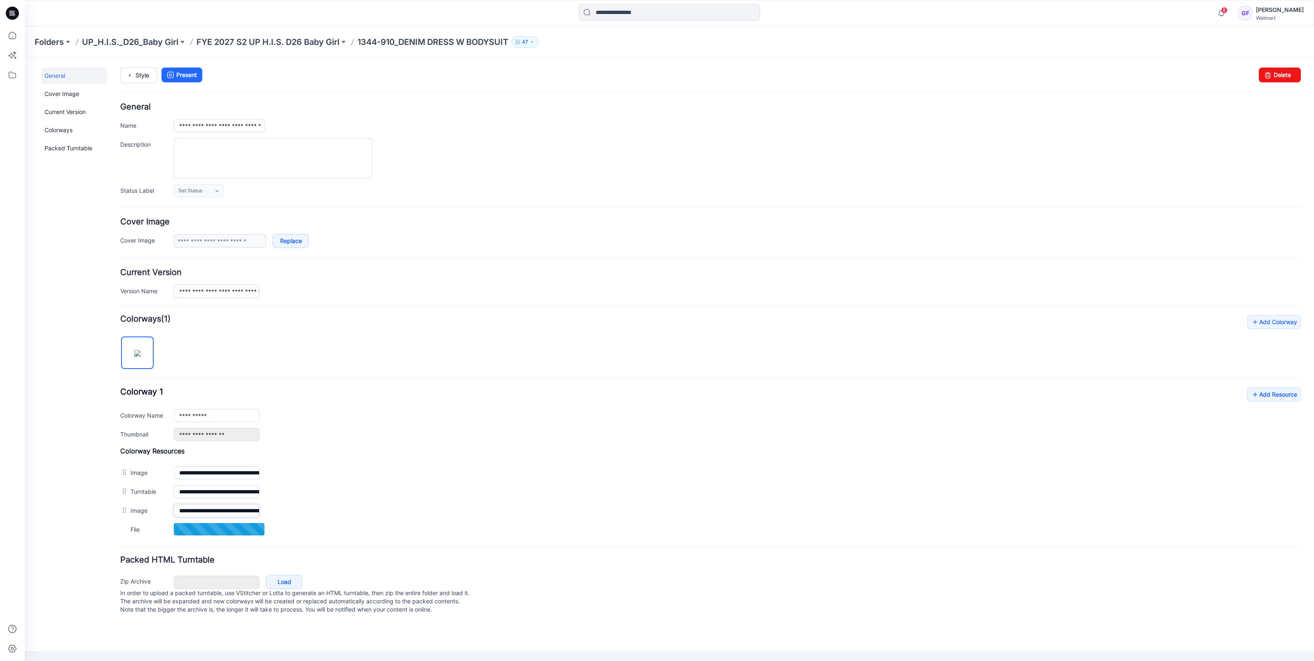
click at [204, 509] on input "**********" at bounding box center [217, 510] width 86 height 13
type input "**********"
click at [488, 348] on div "**********" at bounding box center [710, 427] width 1181 height 224
click at [291, 37] on p "FYE 2027 S2 UP H.I.S. D26 Baby Girl" at bounding box center [268, 42] width 143 height 12
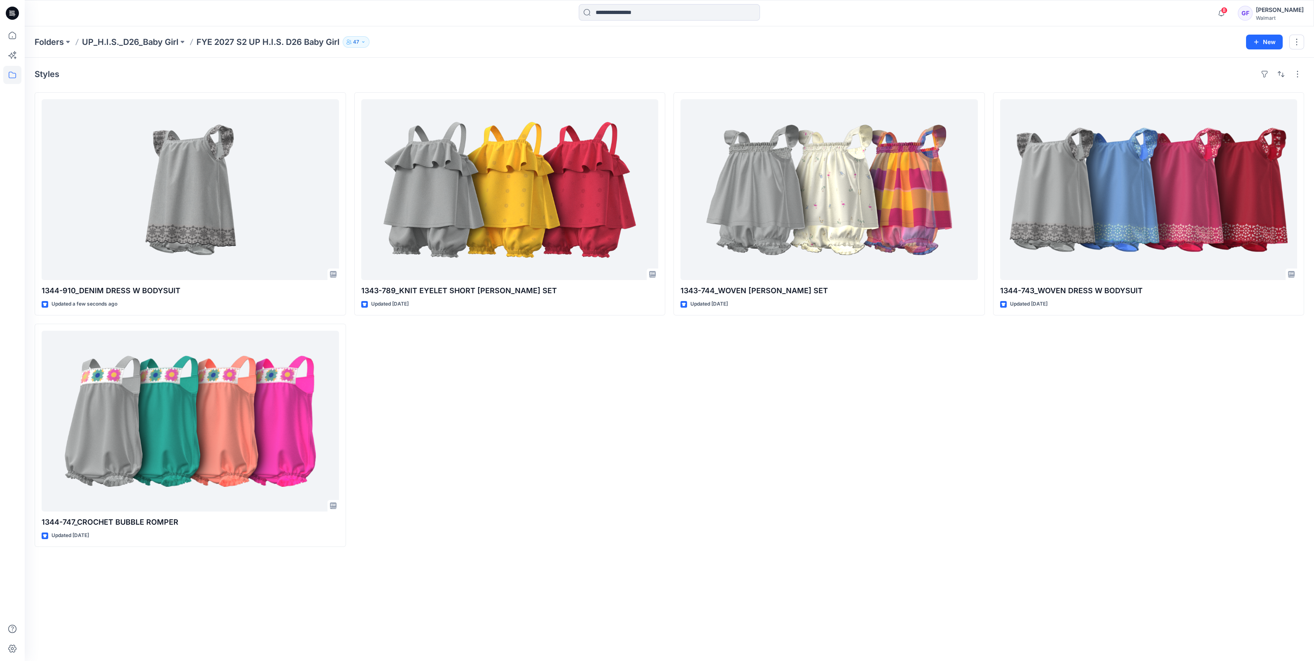
click at [743, 600] on div "Styles 1344-910_DENIM DRESS W BODYSUIT Updated a few seconds ago 1344-747_CROCH…" at bounding box center [670, 360] width 1290 height 604
click at [672, 438] on div "1344-910_DENIM DRESS W BODYSUIT Updated a few seconds ago 1344-747_CROCHET BUBB…" at bounding box center [670, 319] width 1270 height 455
click at [1230, 12] on icon "button" at bounding box center [1222, 13] width 16 height 16
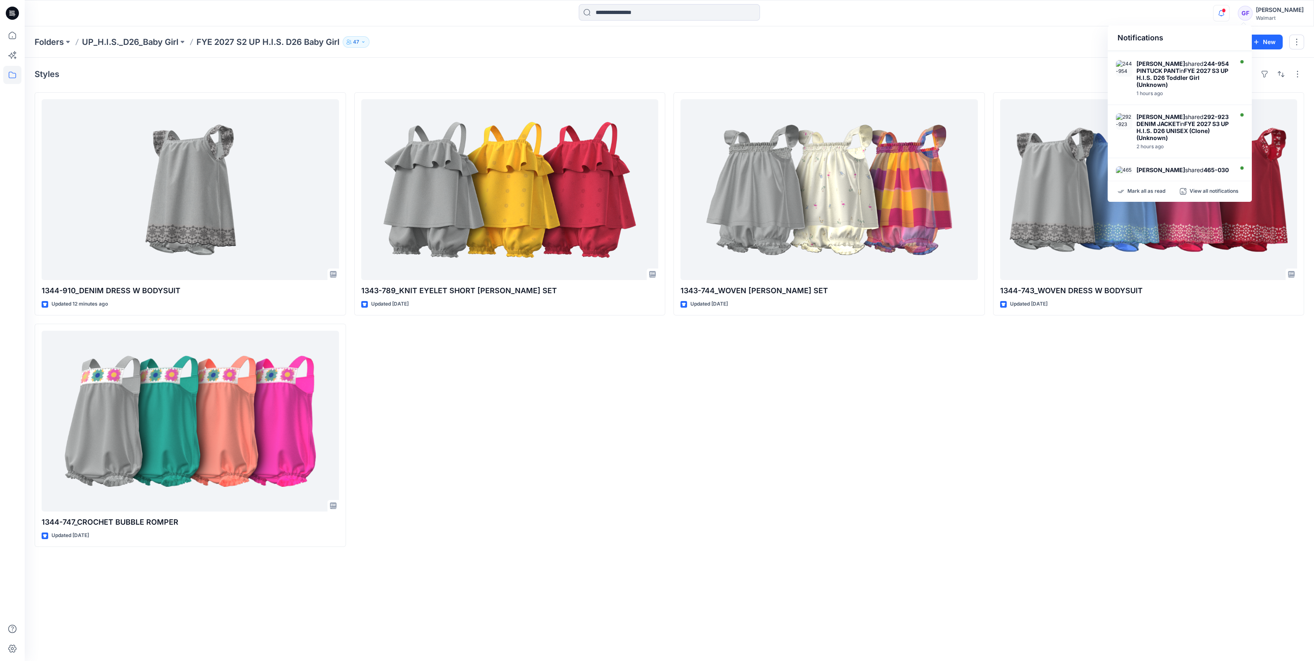
scroll to position [96, 0]
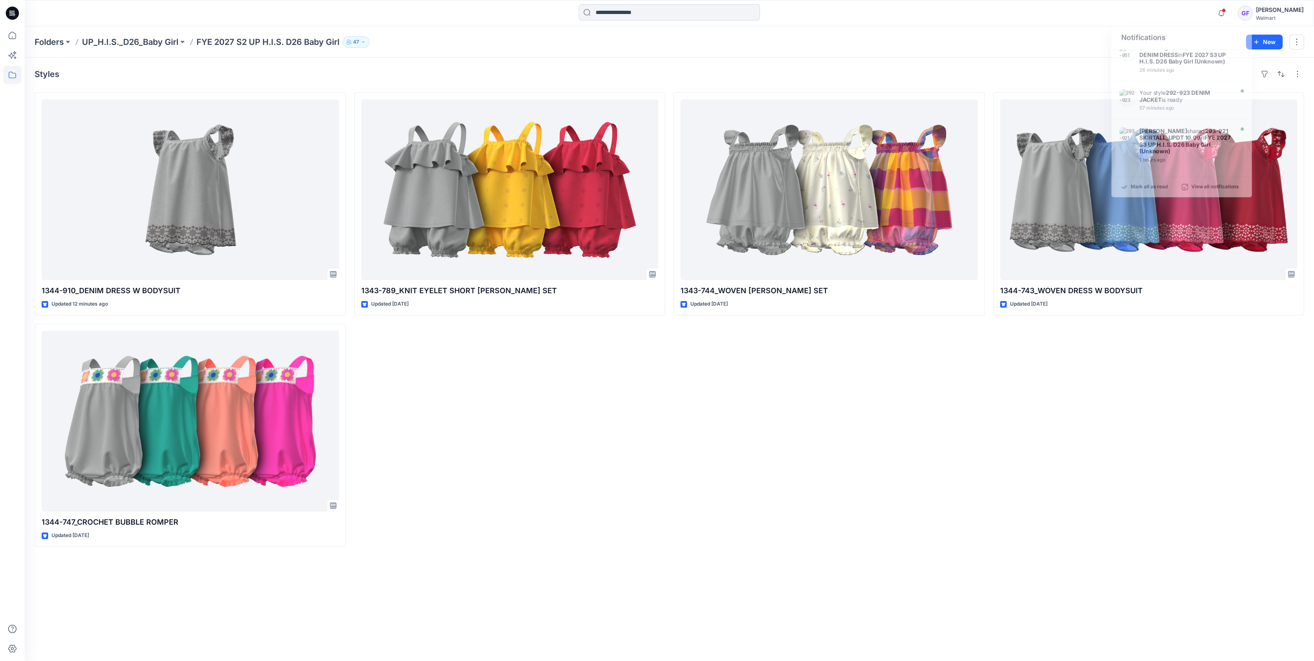
click at [1198, 15] on div "Notifications Your style 1344-910_DENIM DRESS W BODYSUIT is ready 16 minutes ag…" at bounding box center [669, 13] width 1289 height 18
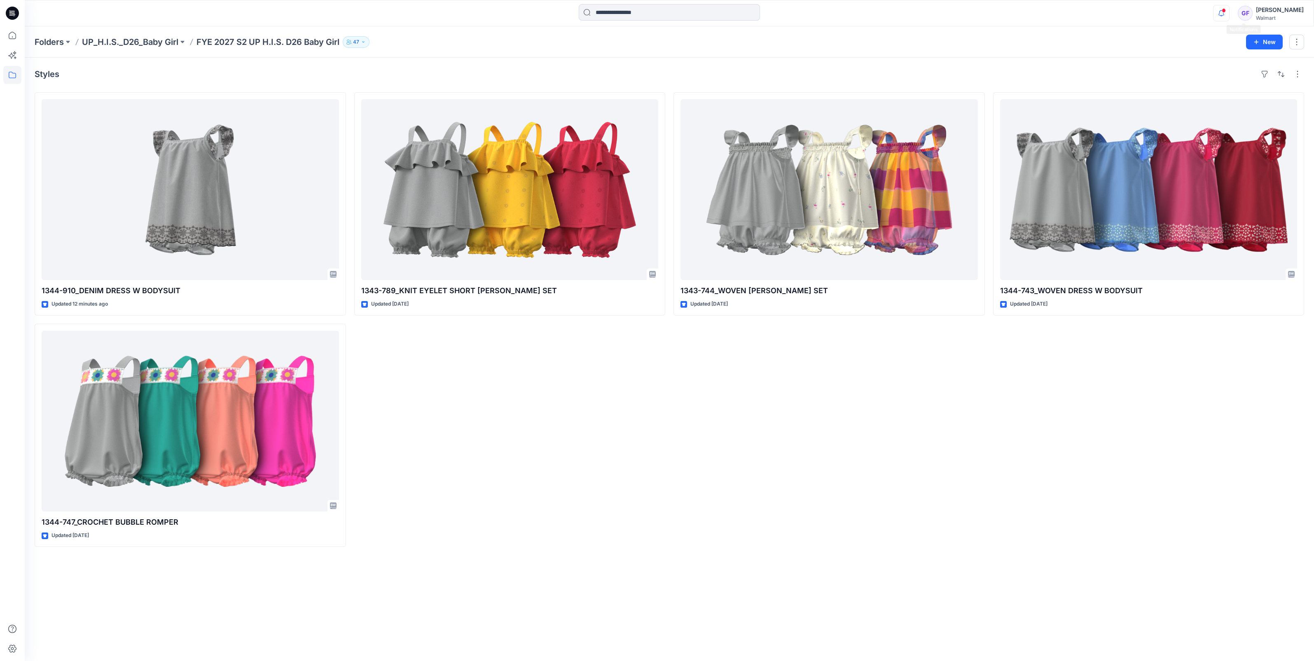
click at [1230, 14] on icon "button" at bounding box center [1222, 13] width 16 height 16
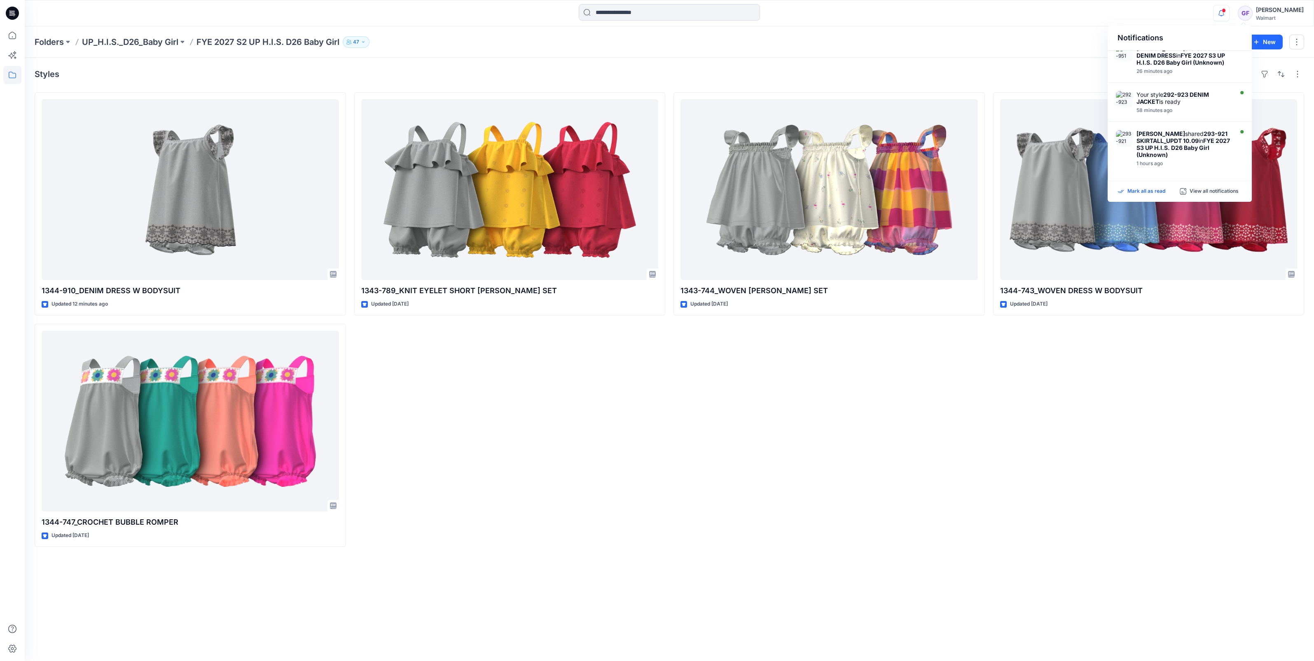
click at [1152, 194] on p "Mark all as read" at bounding box center [1147, 191] width 38 height 7
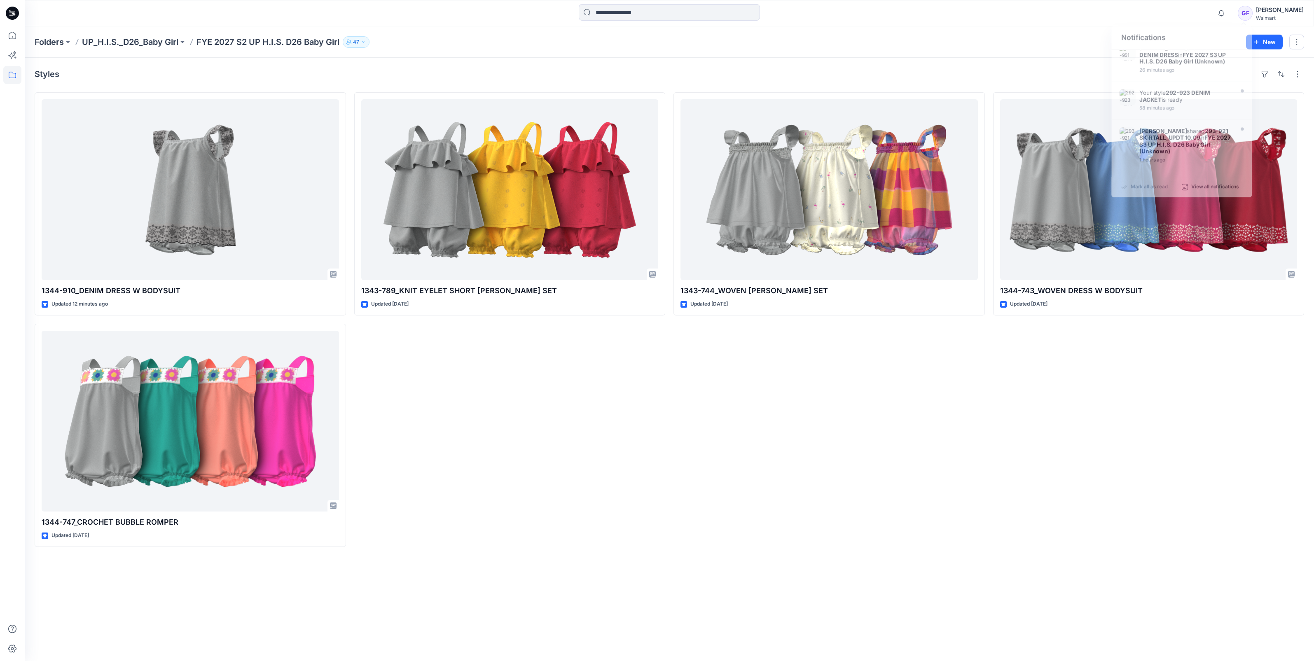
click at [926, 62] on div "Styles 1344-910_DENIM DRESS W BODYSUIT Updated 12 minutes ago 1344-747_CROCHET …" at bounding box center [670, 360] width 1290 height 604
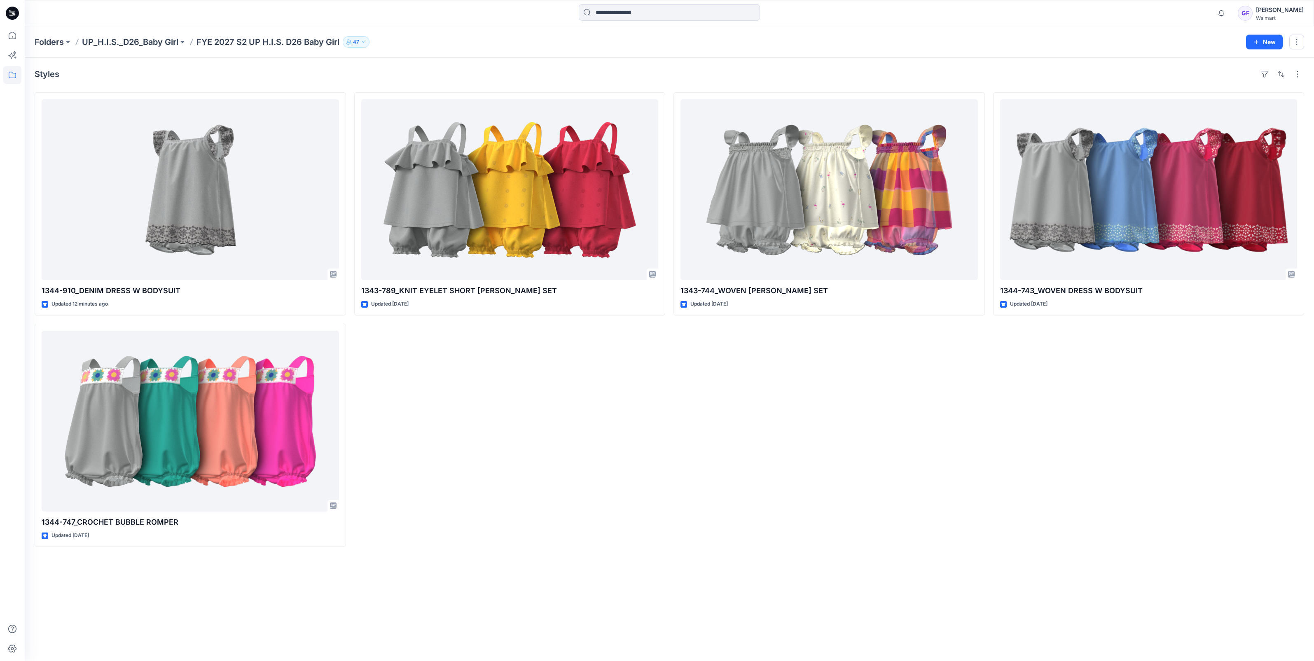
click at [499, 61] on div "Styles 1344-910_DENIM DRESS W BODYSUIT Updated 12 minutes ago 1344-747_CROCHET …" at bounding box center [670, 360] width 1290 height 604
click at [804, 443] on div "1343-744_WOVEN [PERSON_NAME] SET Updated [DATE]" at bounding box center [830, 319] width 312 height 455
click at [373, 570] on div "Styles 1344-910_DENIM DRESS W BODYSUIT Updated 21 minutes ago 1344-747_CROCHET …" at bounding box center [670, 360] width 1290 height 604
click at [1228, 10] on span "1" at bounding box center [1224, 10] width 7 height 7
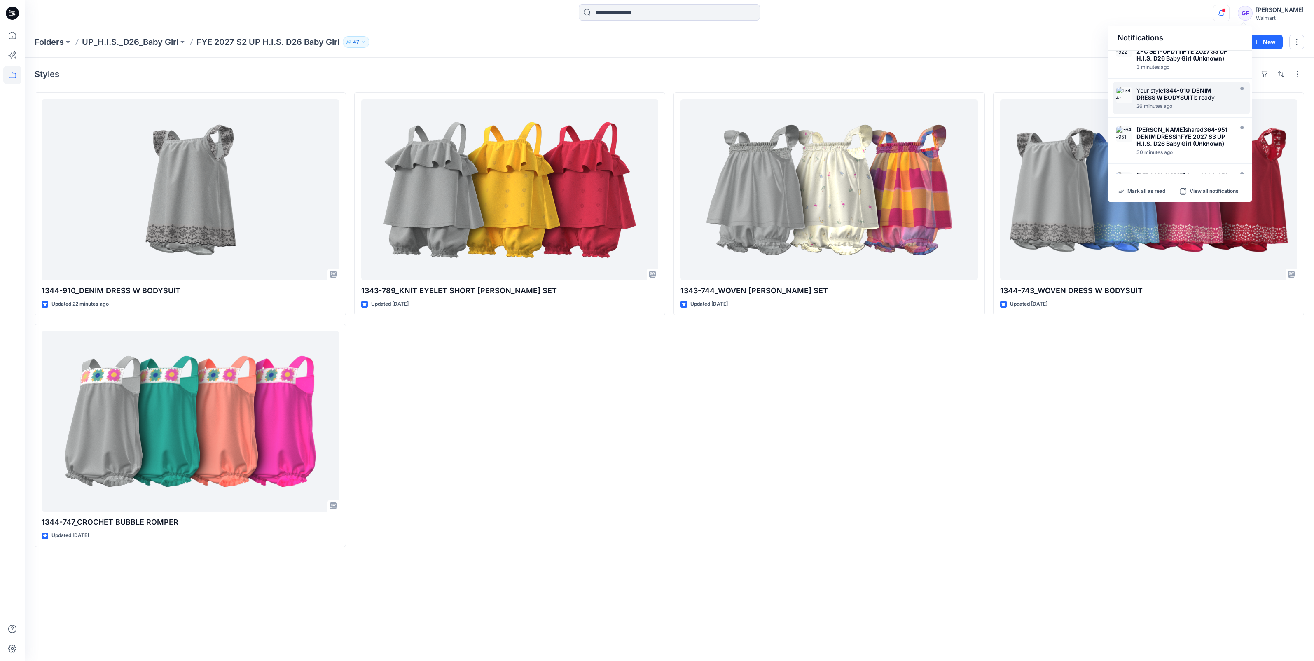
scroll to position [0, 0]
click at [1145, 192] on p "Mark all as read" at bounding box center [1147, 191] width 38 height 7
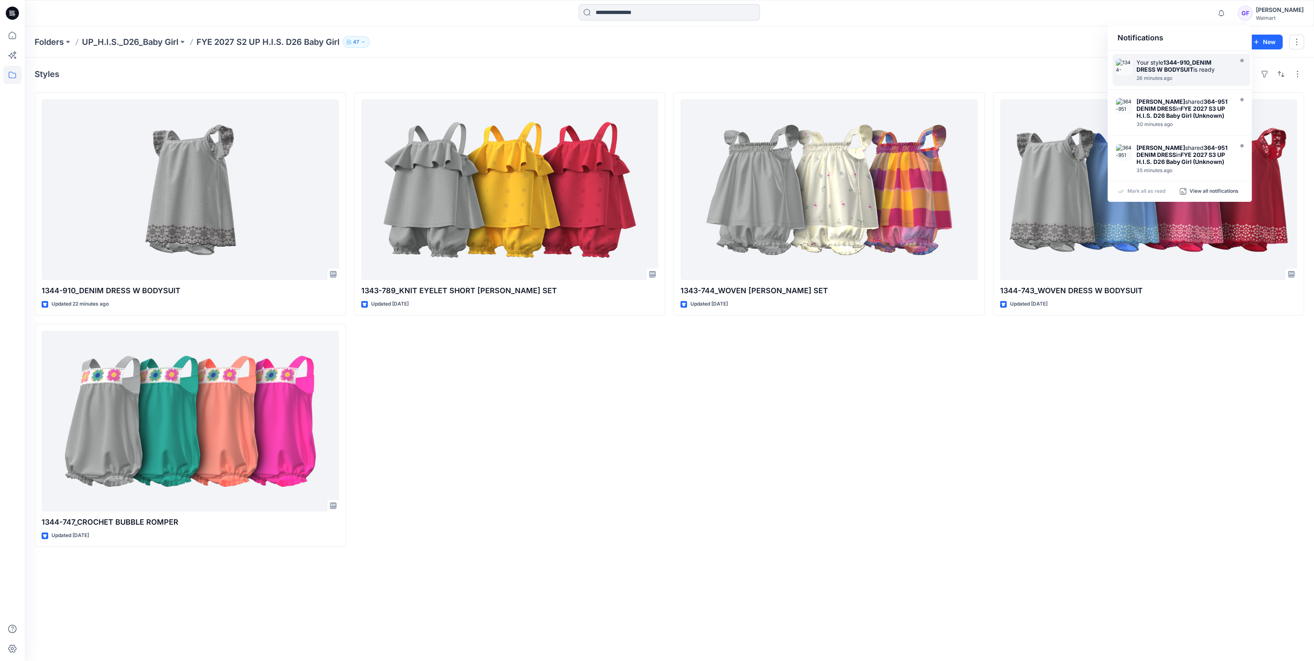
scroll to position [103, 0]
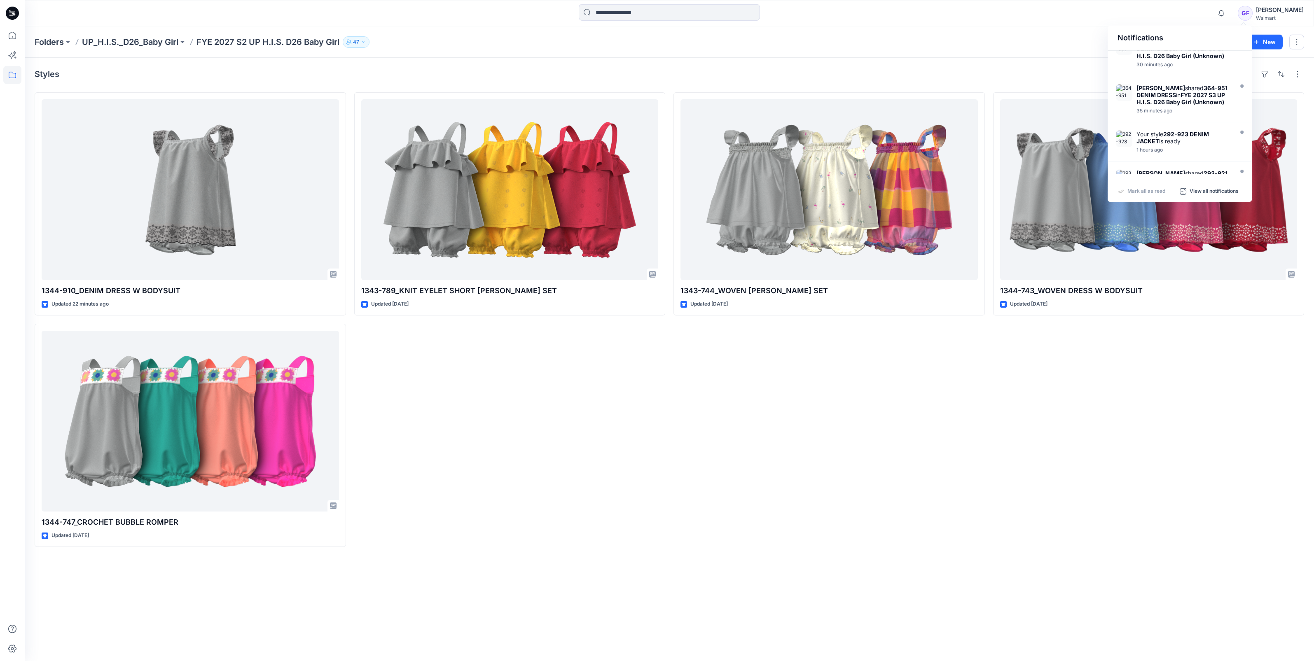
click at [959, 38] on div "Folders UP_H.I.S._D26_Baby Girl FYE 2027 S2 UP H.I.S. D26 Baby Girl [DEMOGRAPHI…" at bounding box center [638, 42] width 1206 height 12
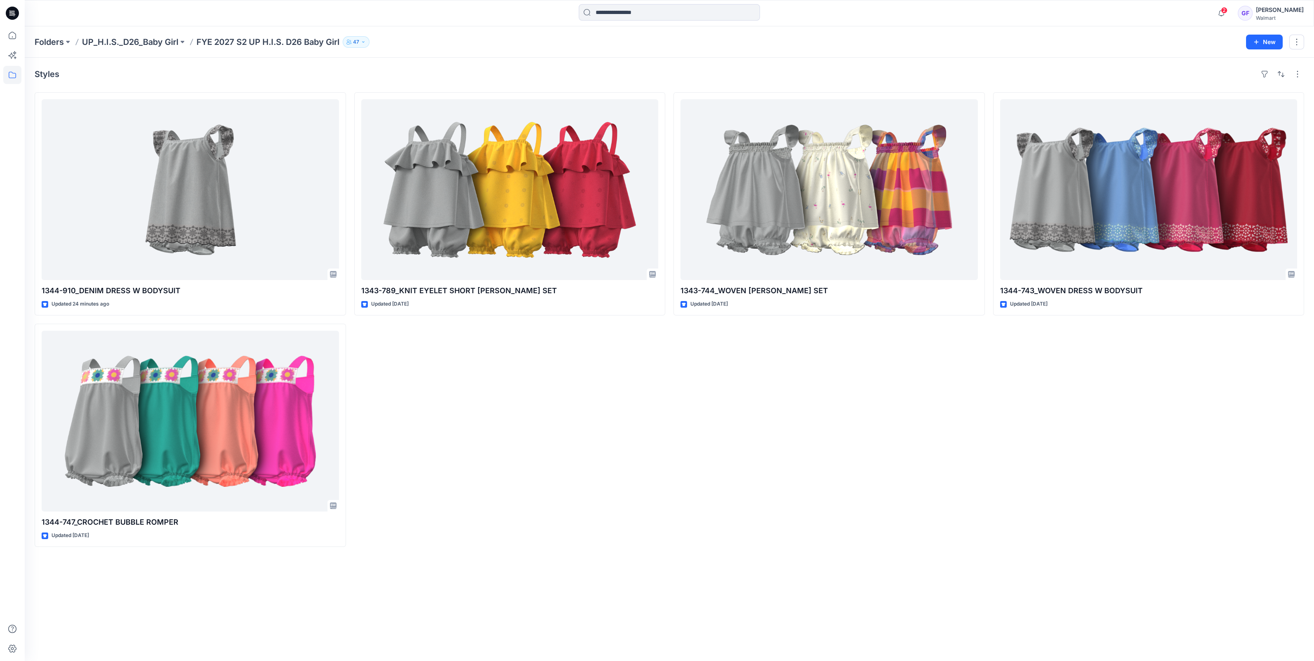
click at [608, 498] on div "1343-789_KNIT EYELET SHORT [PERSON_NAME] SET Updated [DATE]" at bounding box center [510, 319] width 312 height 455
click at [1225, 15] on icon "button" at bounding box center [1222, 12] width 6 height 5
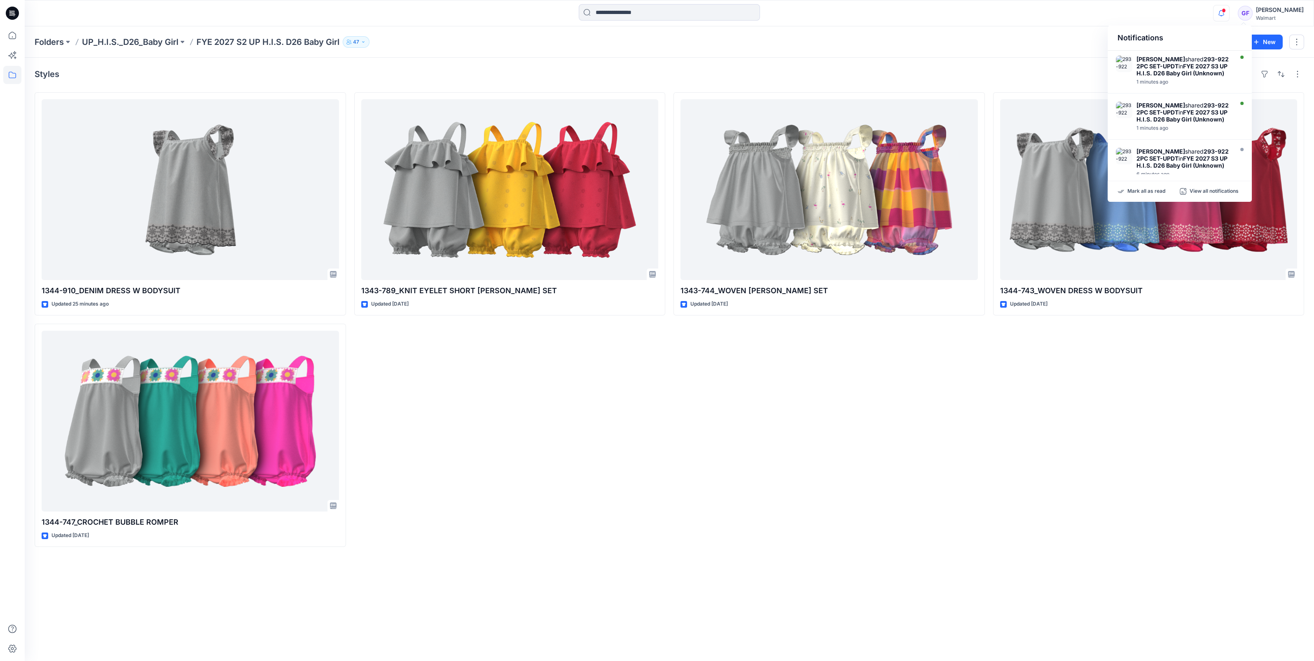
scroll to position [0, 0]
click at [1142, 193] on p "Mark all as read" at bounding box center [1147, 191] width 38 height 7
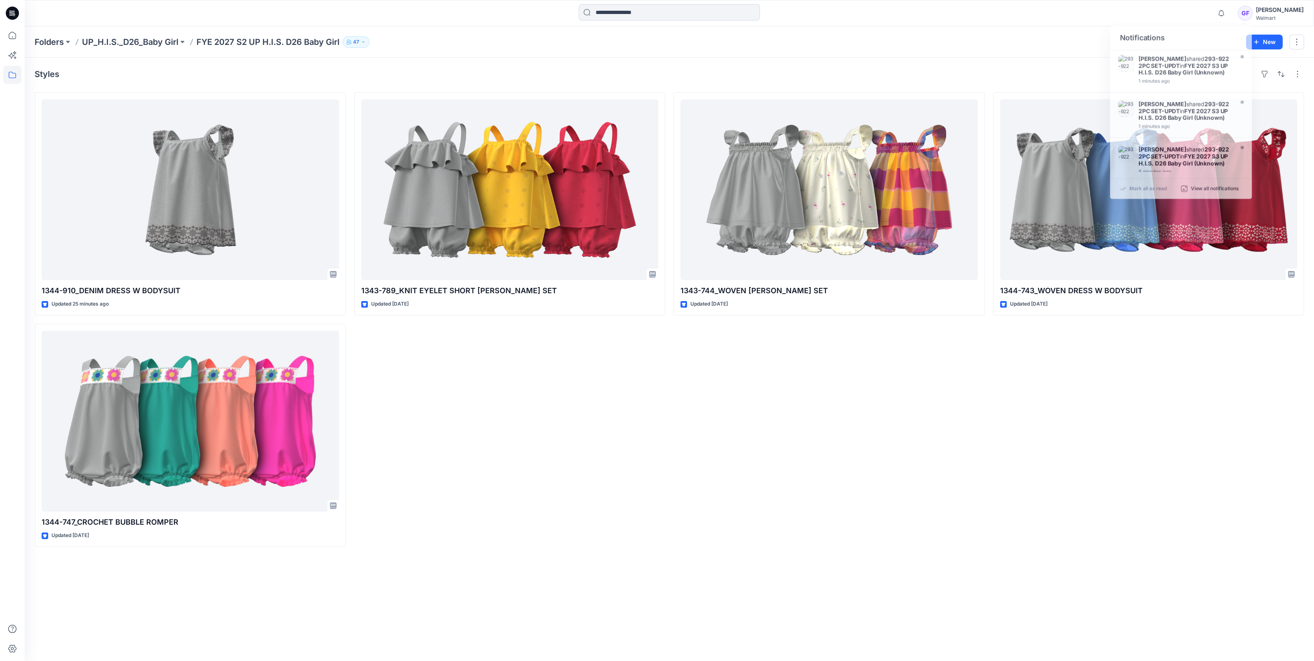
click at [105, 35] on div "Folders UP_H.I.S._D26_Baby Girl FYE 2027 S2 UP H.I.S. D26 Baby Girl [DEMOGRAPHI…" at bounding box center [670, 41] width 1290 height 31
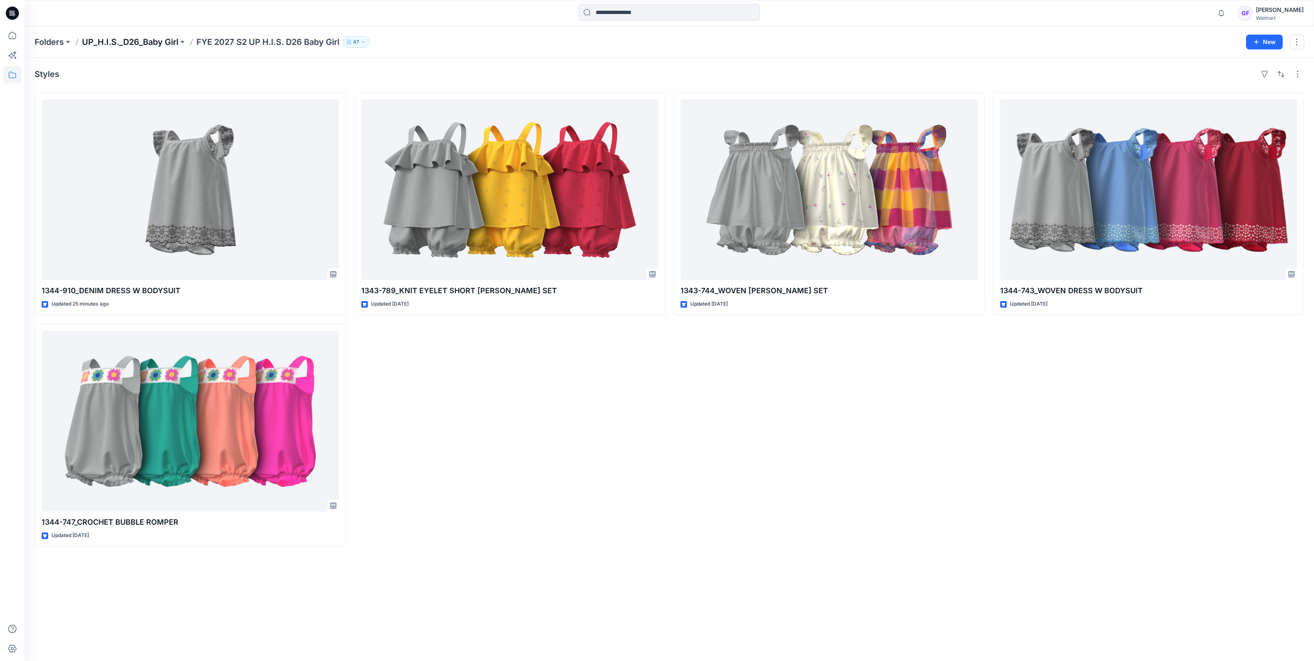
click at [120, 40] on p "UP_H.I.S._D26_Baby Girl" at bounding box center [130, 42] width 96 height 12
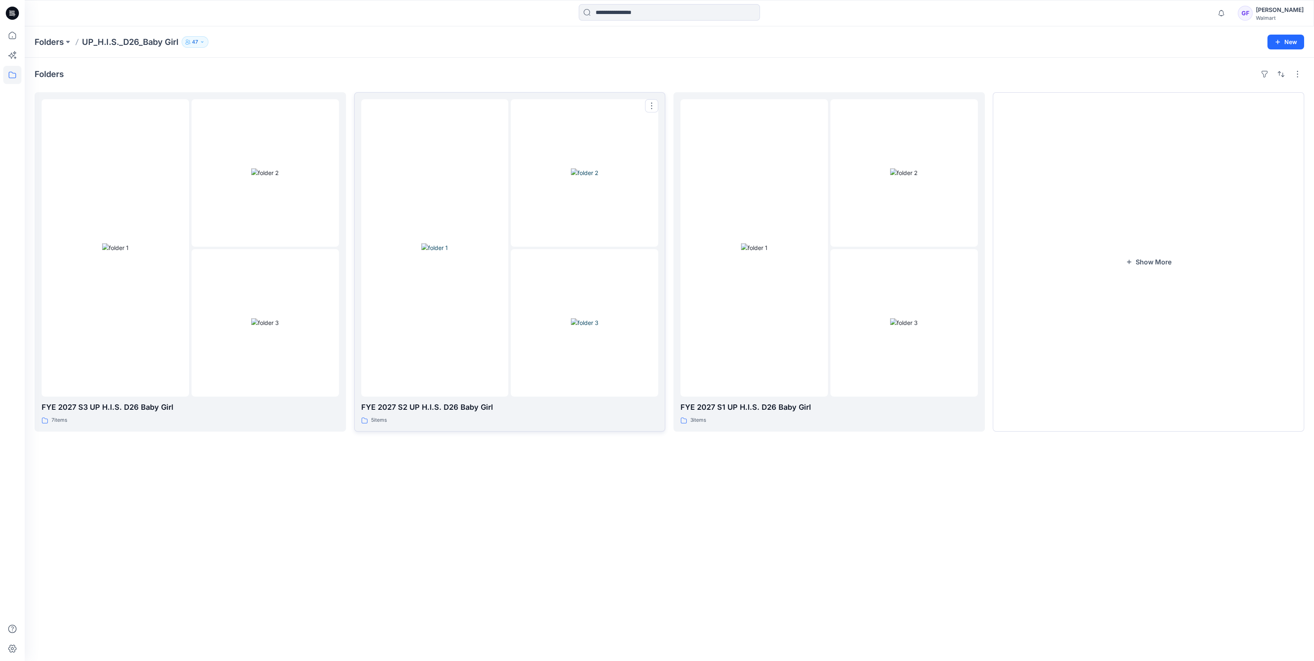
click at [448, 244] on img at bounding box center [435, 248] width 26 height 9
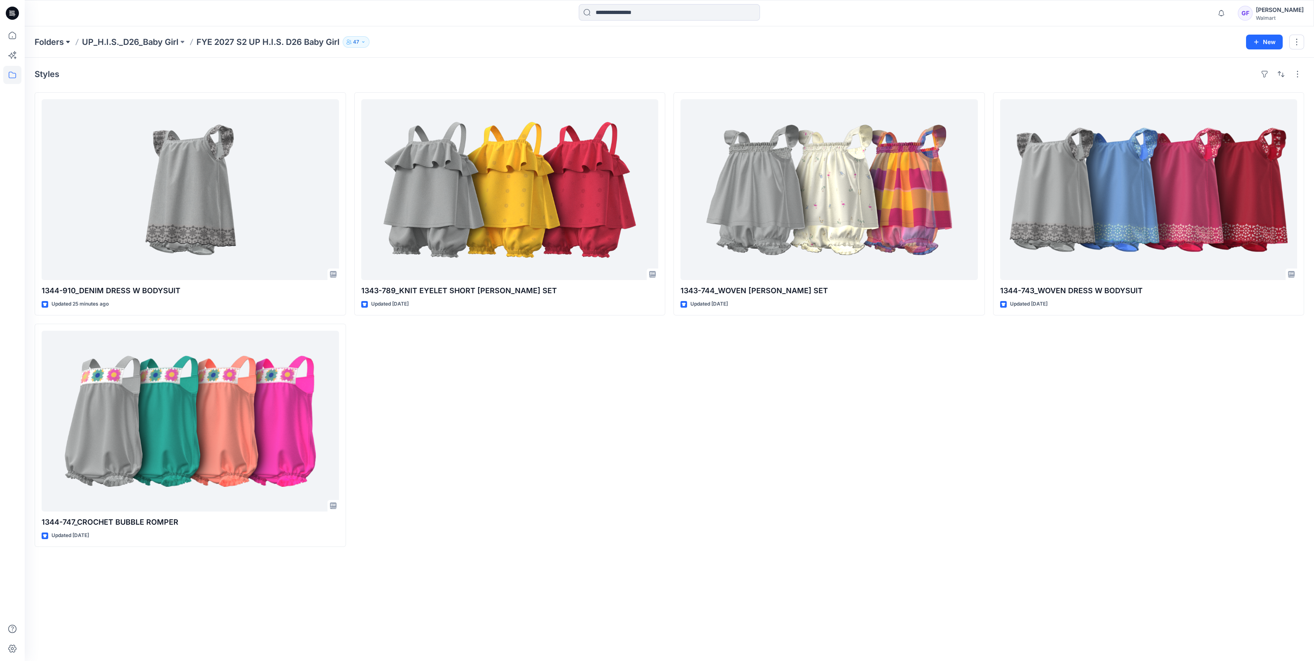
click at [68, 44] on button at bounding box center [68, 42] width 8 height 12
click at [145, 41] on p "UP_H.I.S._D26_Baby Girl" at bounding box center [130, 42] width 96 height 12
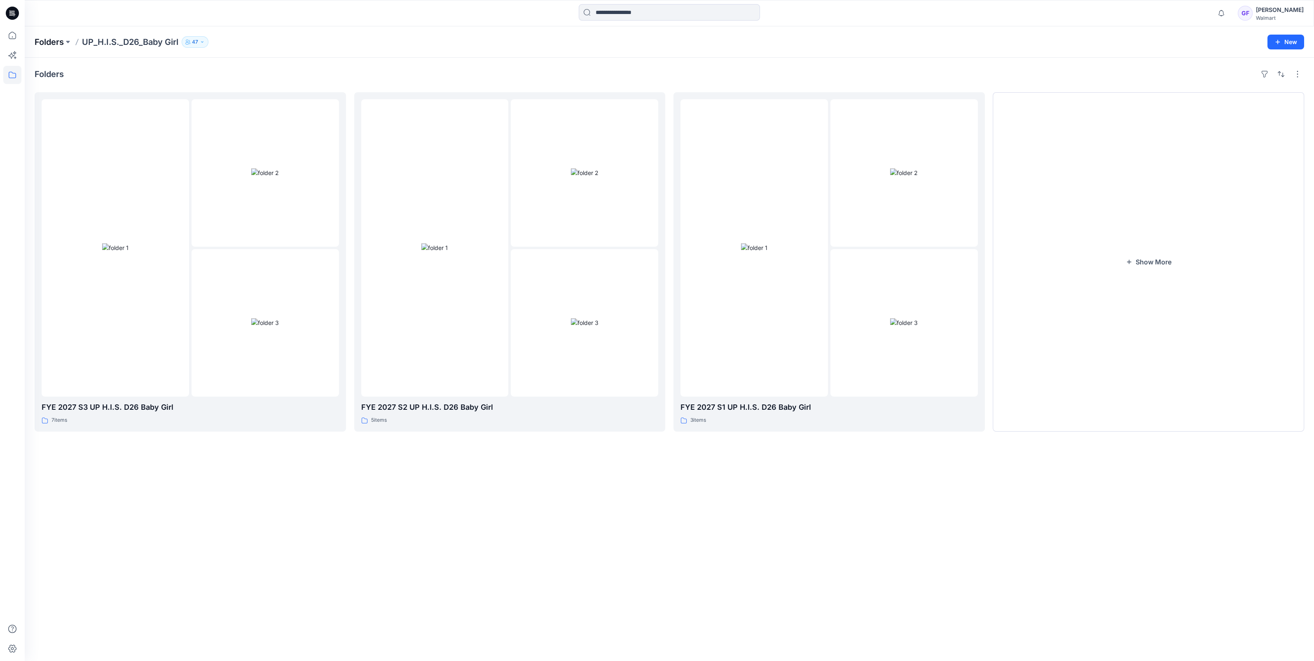
click at [45, 43] on p "Folders" at bounding box center [49, 42] width 29 height 12
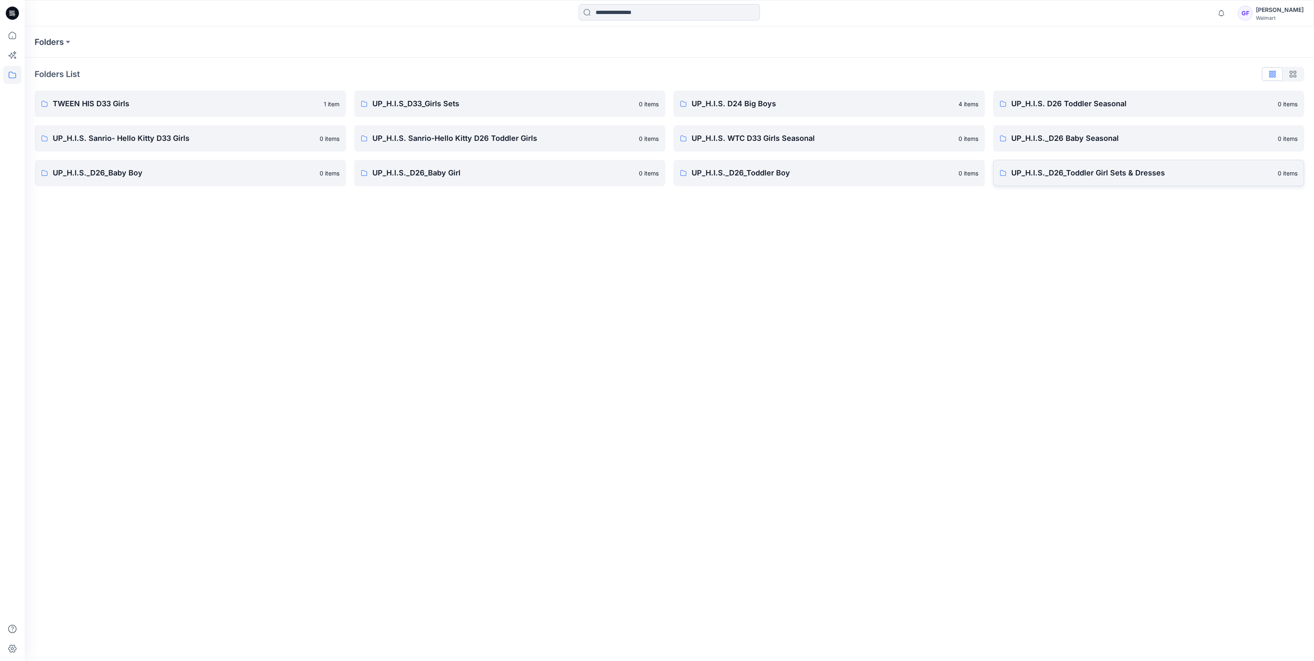
click at [1014, 173] on p "UP_H.I.S._D26_Toddler Girl Sets & Dresses" at bounding box center [1143, 173] width 262 height 12
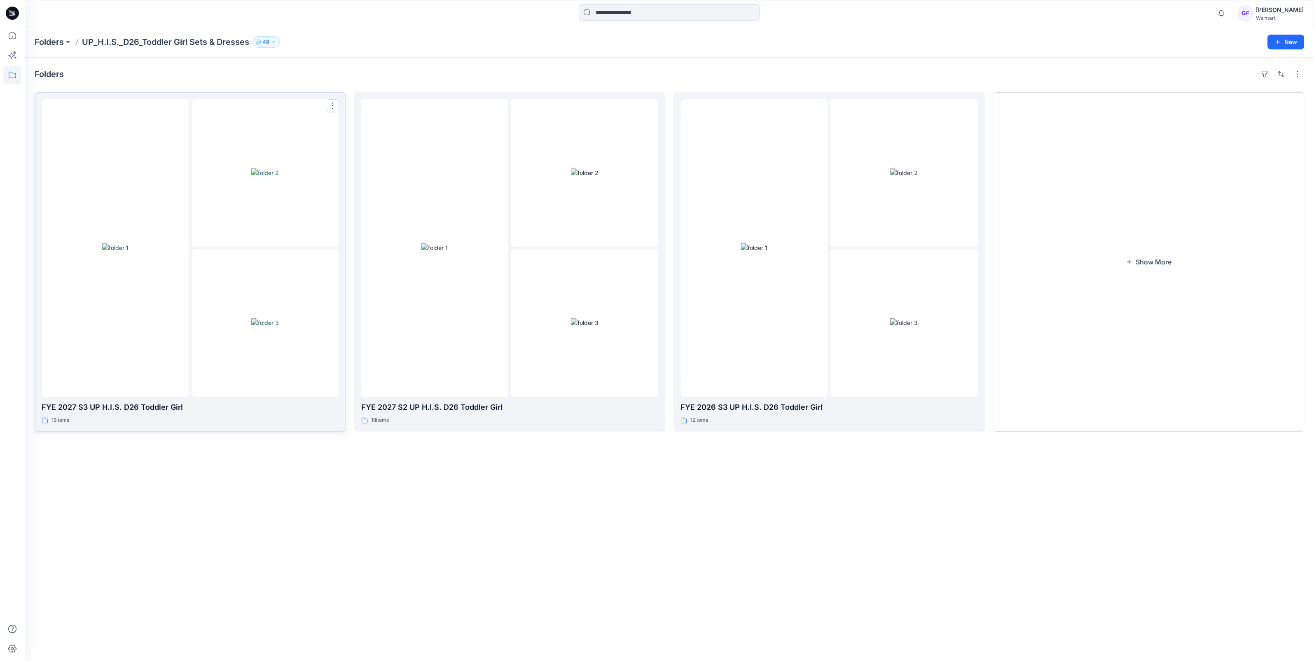
click at [276, 319] on img at bounding box center [265, 323] width 28 height 9
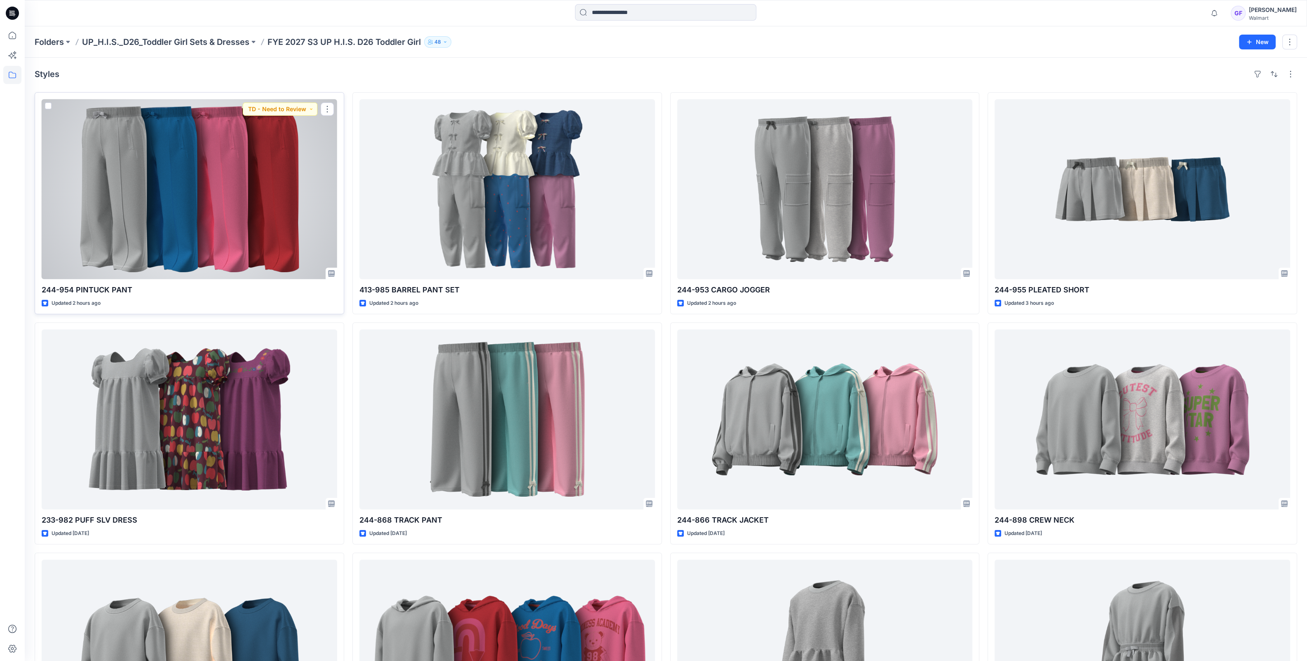
click at [284, 255] on div at bounding box center [189, 189] width 295 height 180
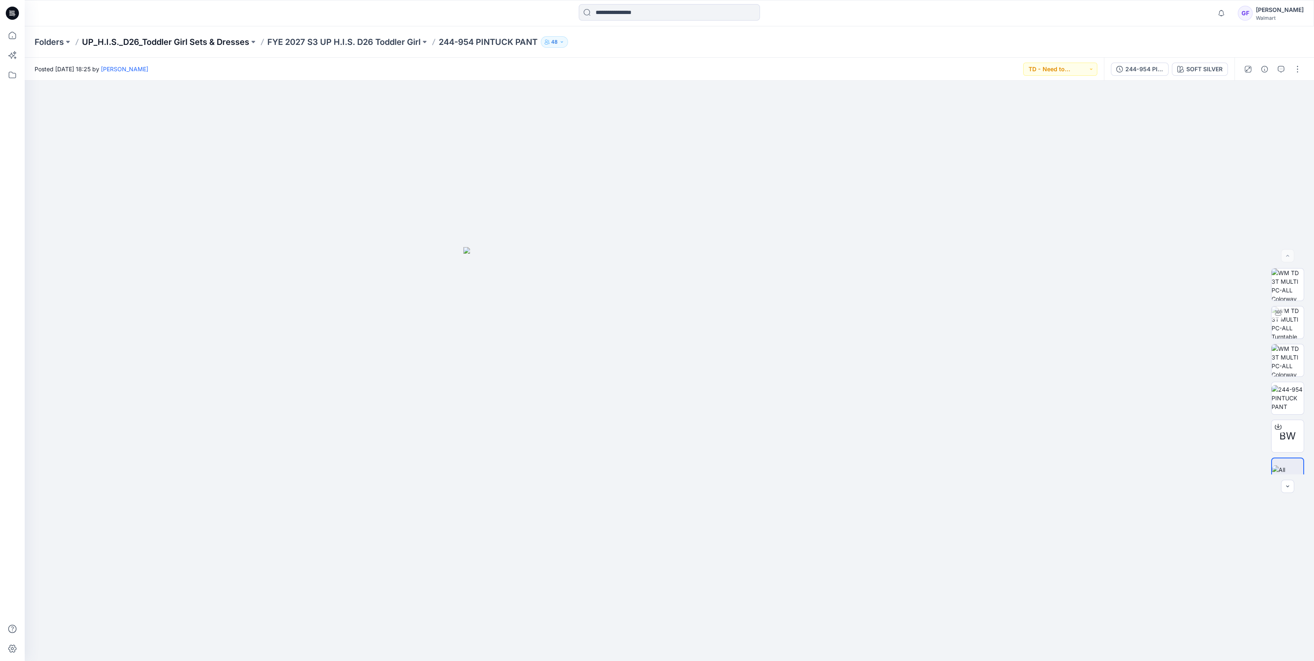
click at [189, 42] on p "UP_H.I.S._D26_Toddler Girl Sets & Dresses" at bounding box center [165, 42] width 167 height 12
